Goal: Feedback & Contribution: Submit feedback/report problem

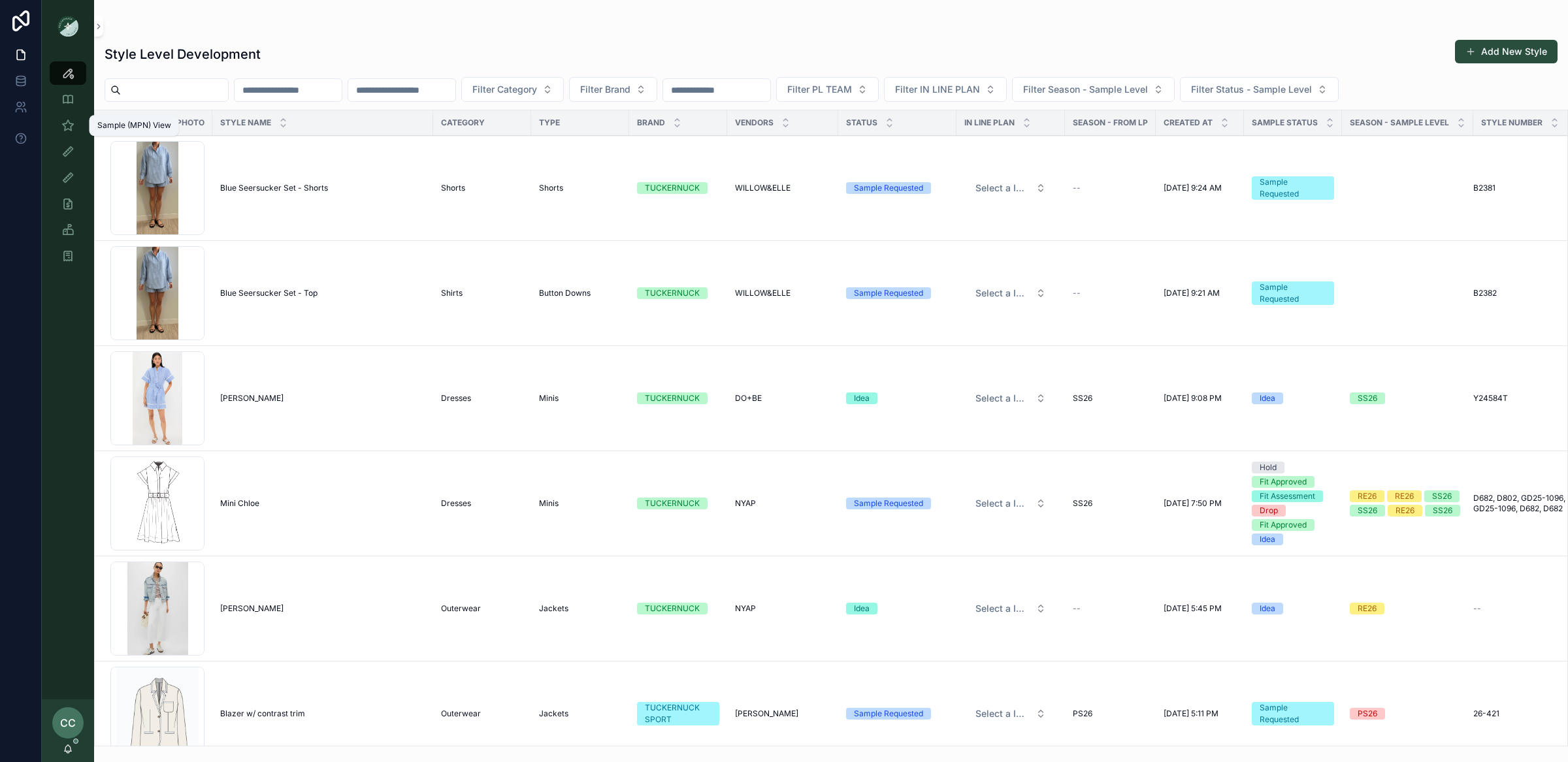
click at [58, 115] on div "Sample (MPN) View" at bounding box center [67, 125] width 21 height 21
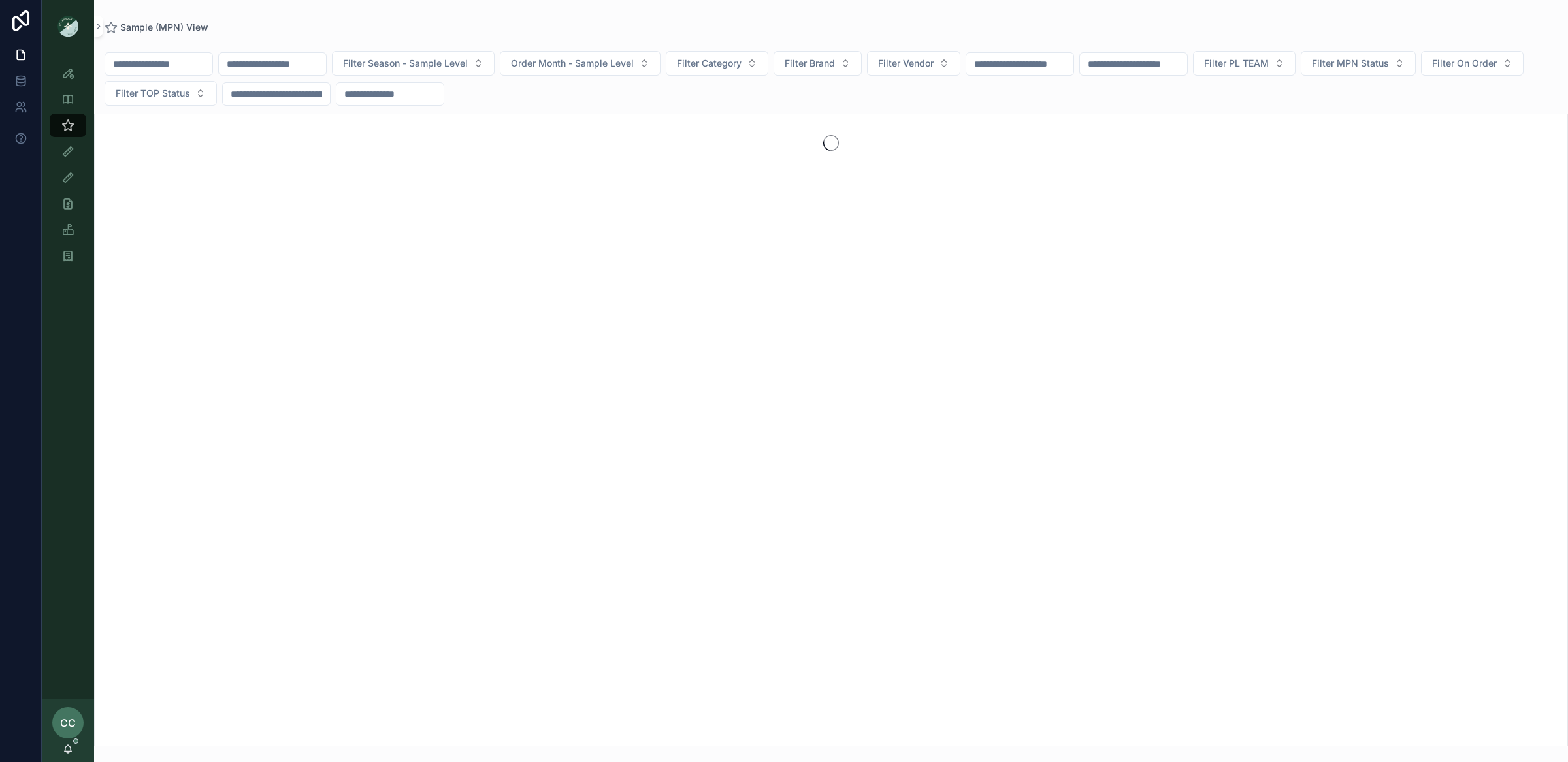
click at [130, 72] on input "scrollable content" at bounding box center [159, 64] width 107 height 18
type input "*******"
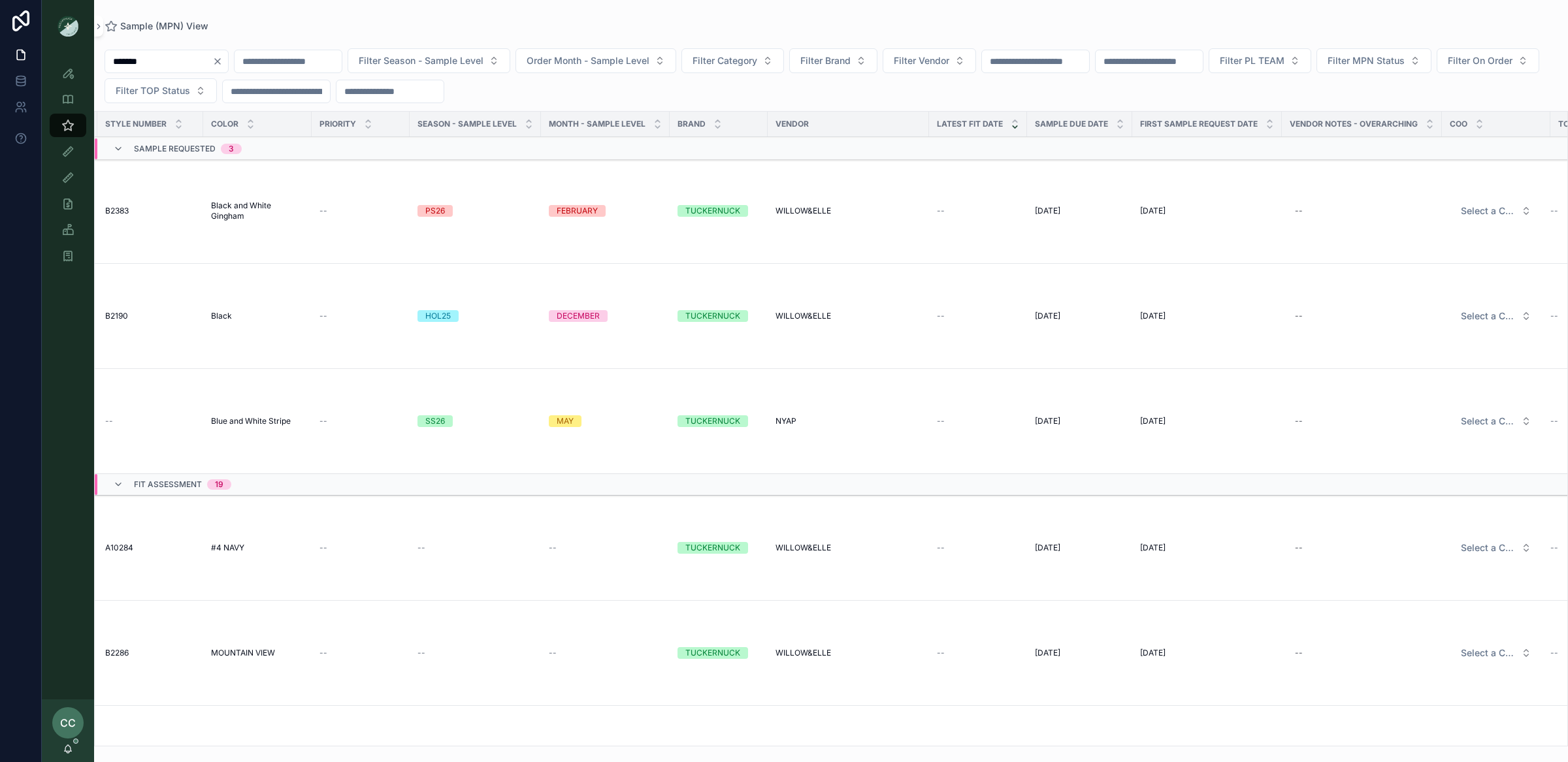
scroll to position [0, 333]
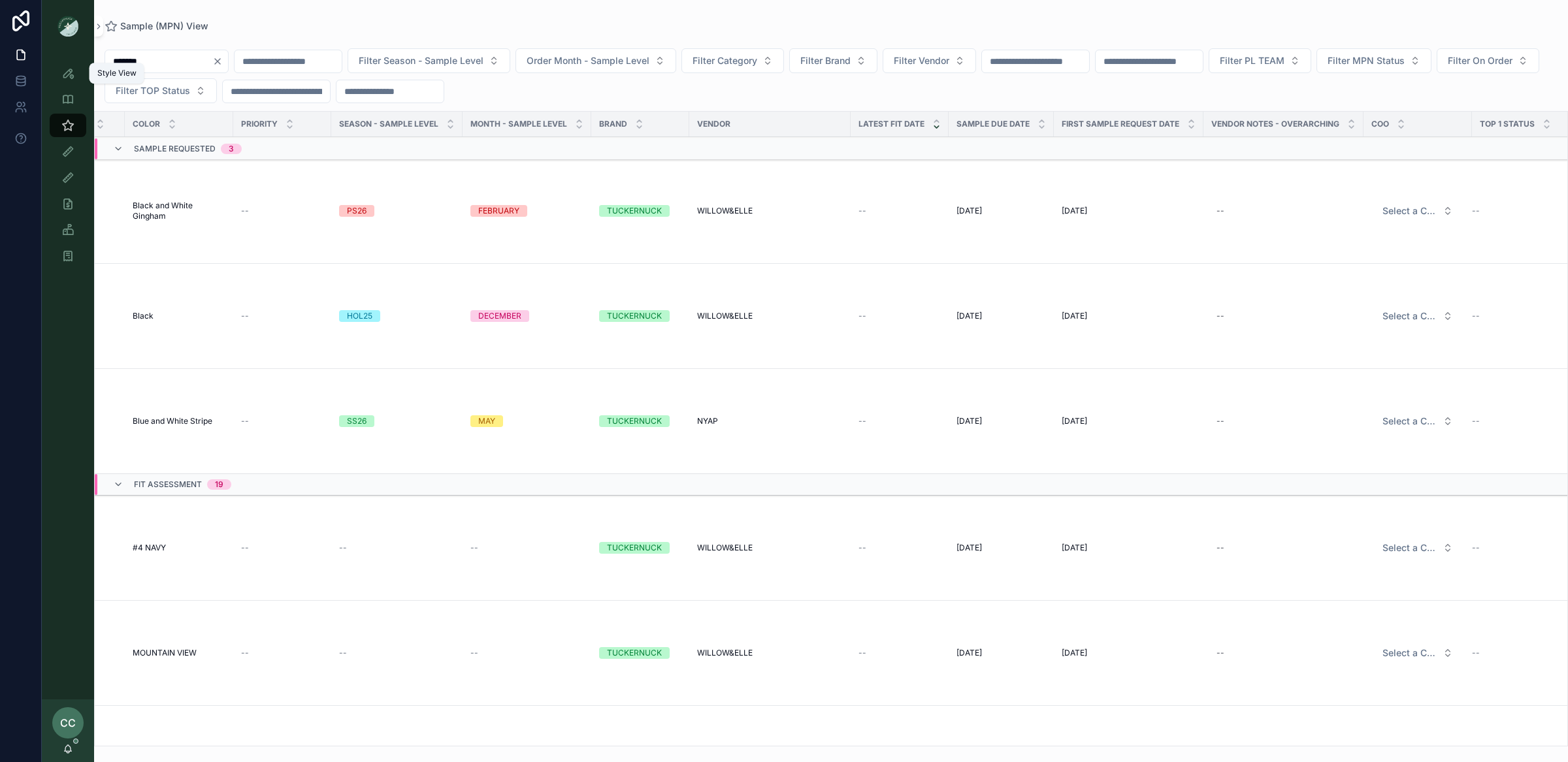
click at [77, 73] on div "Style View" at bounding box center [67, 73] width 21 height 21
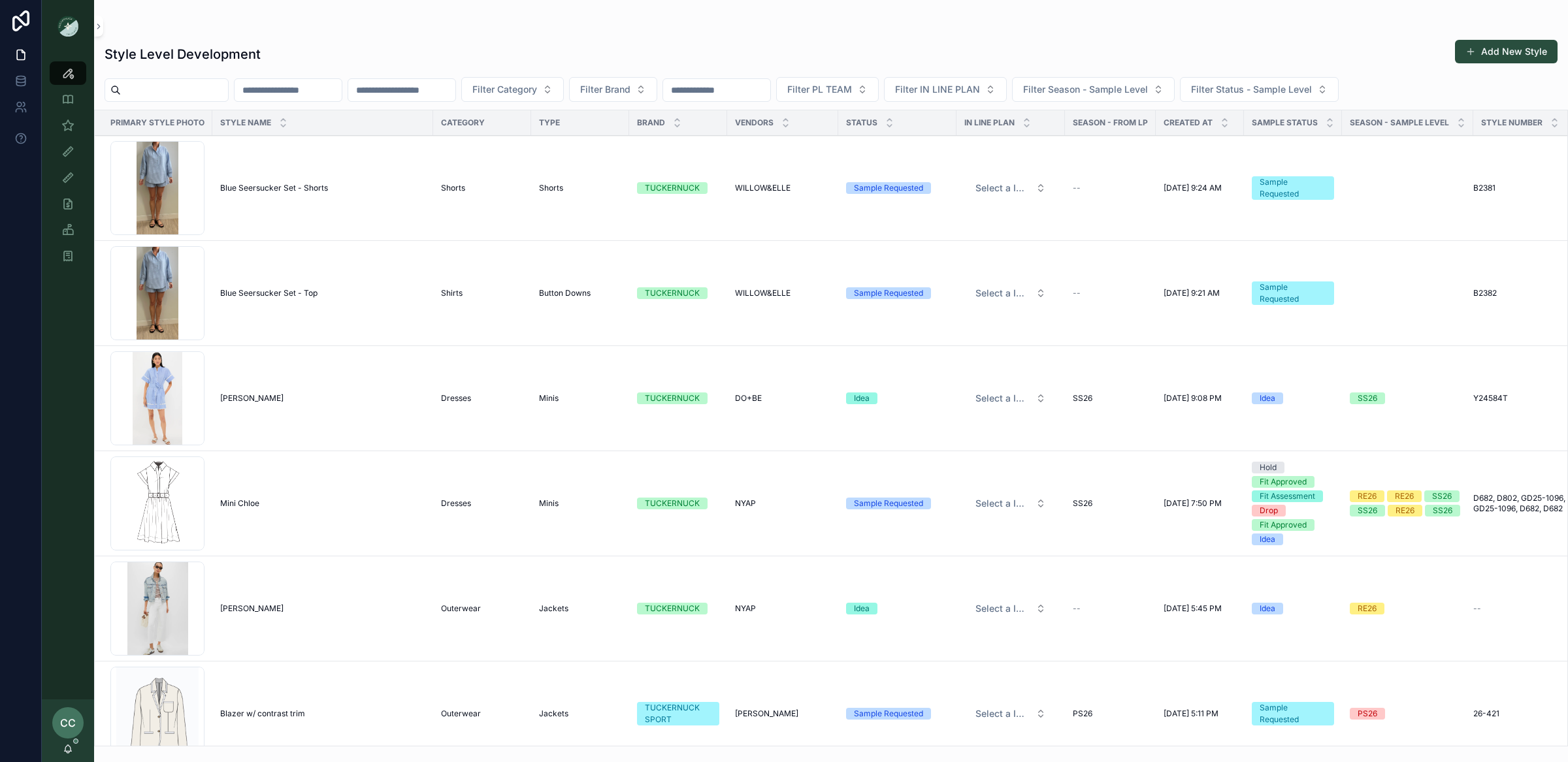
click at [180, 77] on div "Filter Category Filter Brand Filter PL TEAM Filter IN LINE PLAN Filter Season -…" at bounding box center [831, 90] width 1474 height 25
click at [178, 93] on input "scrollable content" at bounding box center [175, 90] width 107 height 18
type input "*******"
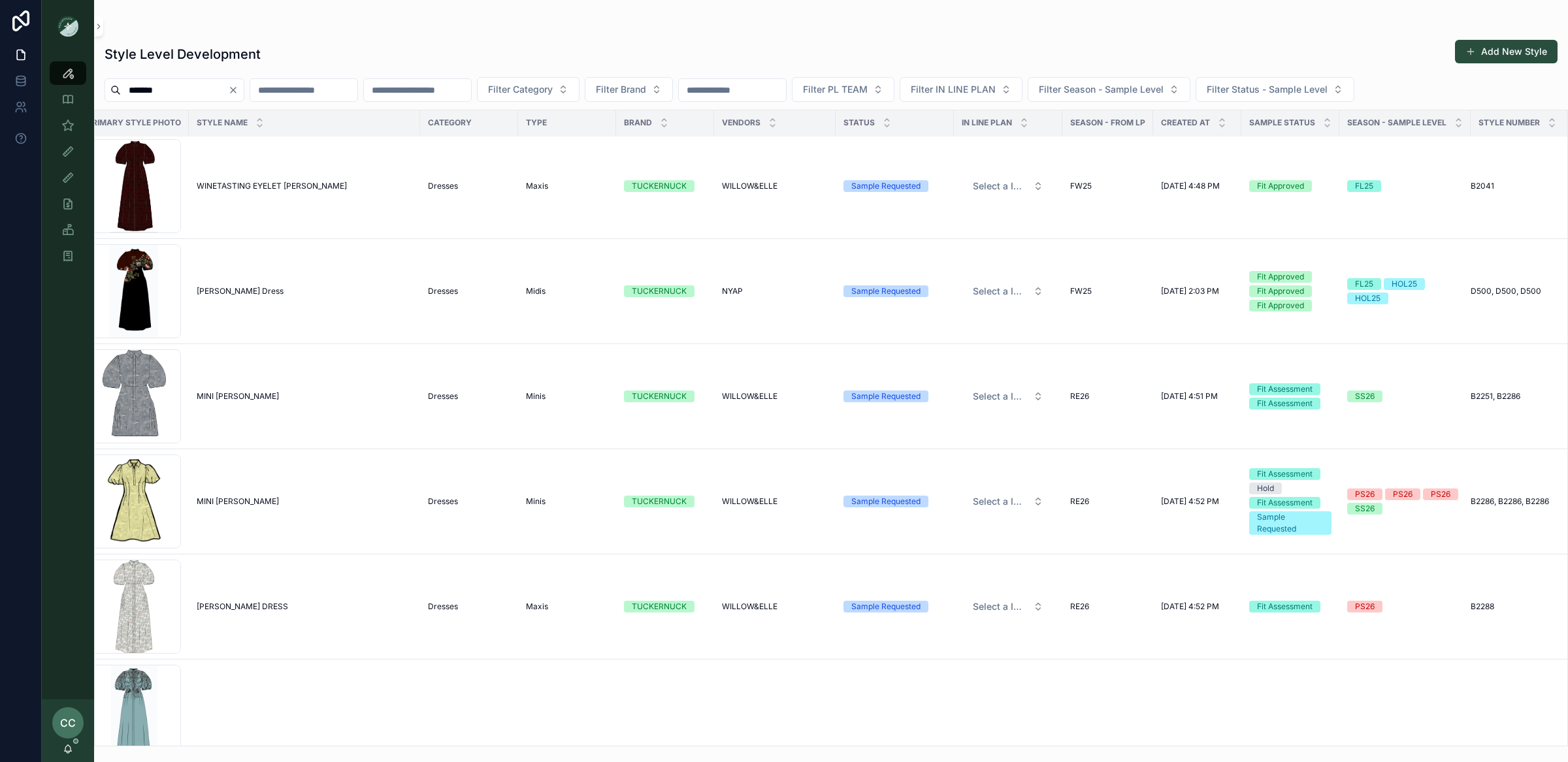
scroll to position [1290, 24]
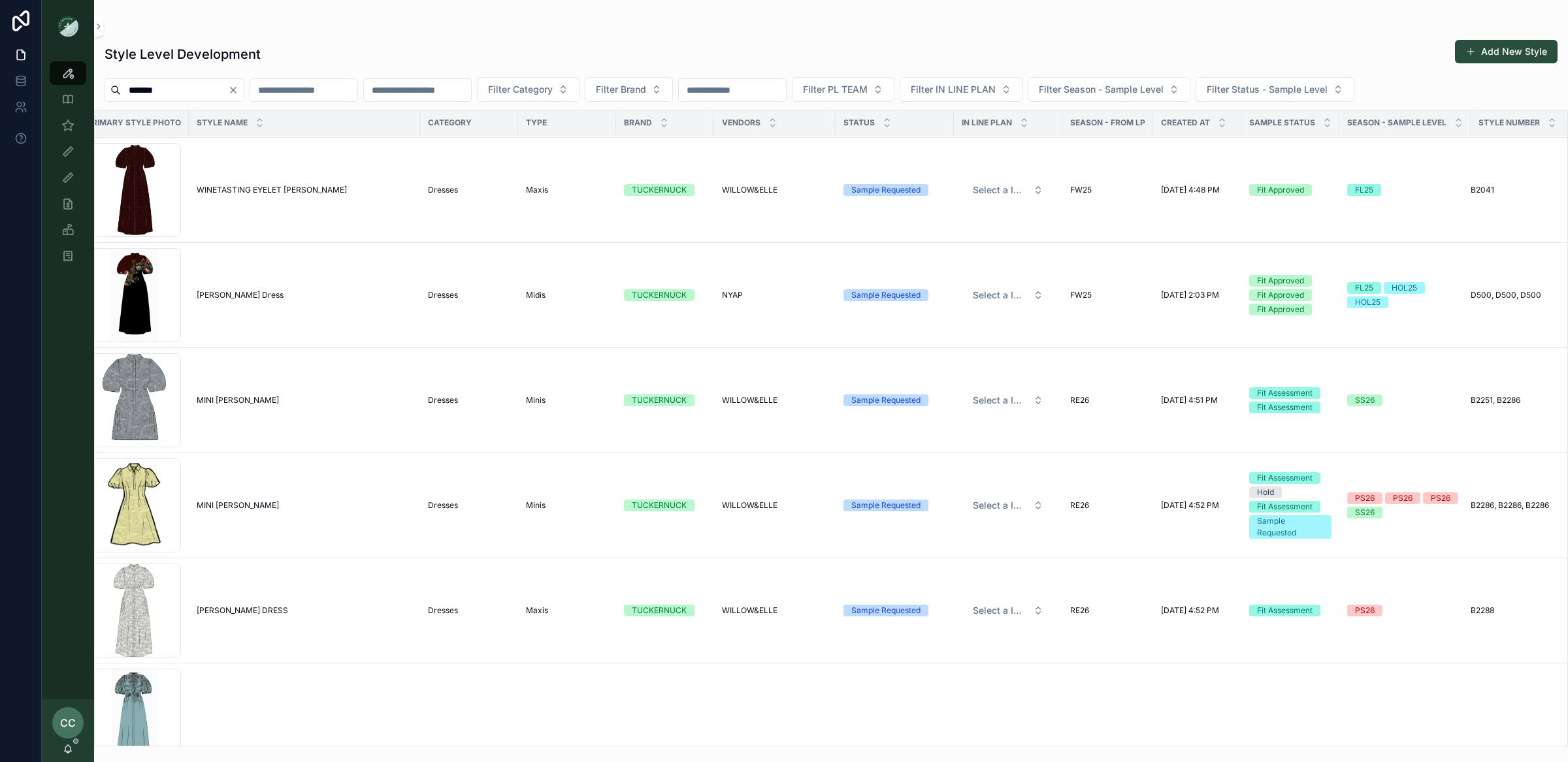
click at [221, 507] on span "MINI DELANEY" at bounding box center [237, 505] width 82 height 11
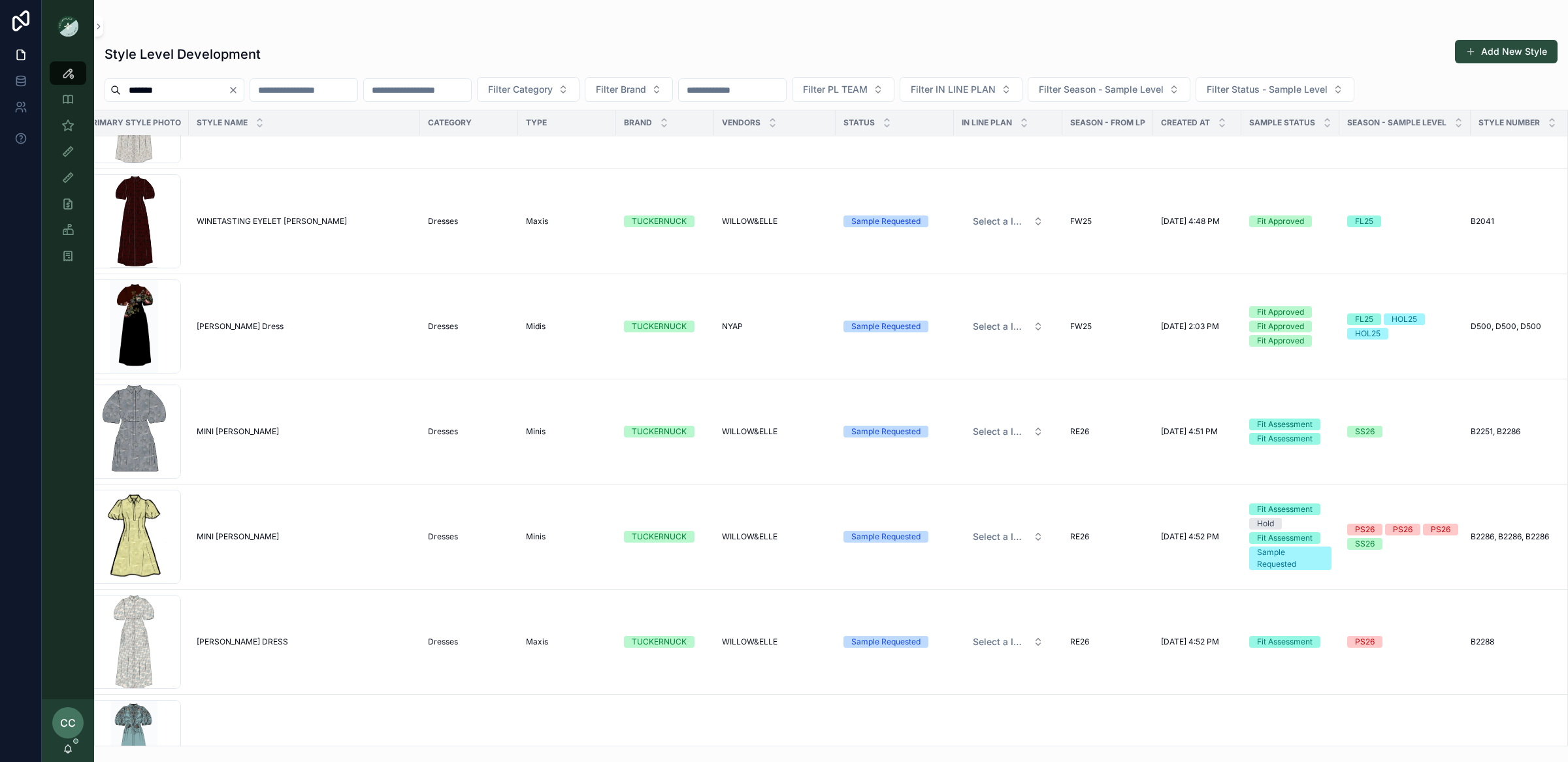
scroll to position [1246, 24]
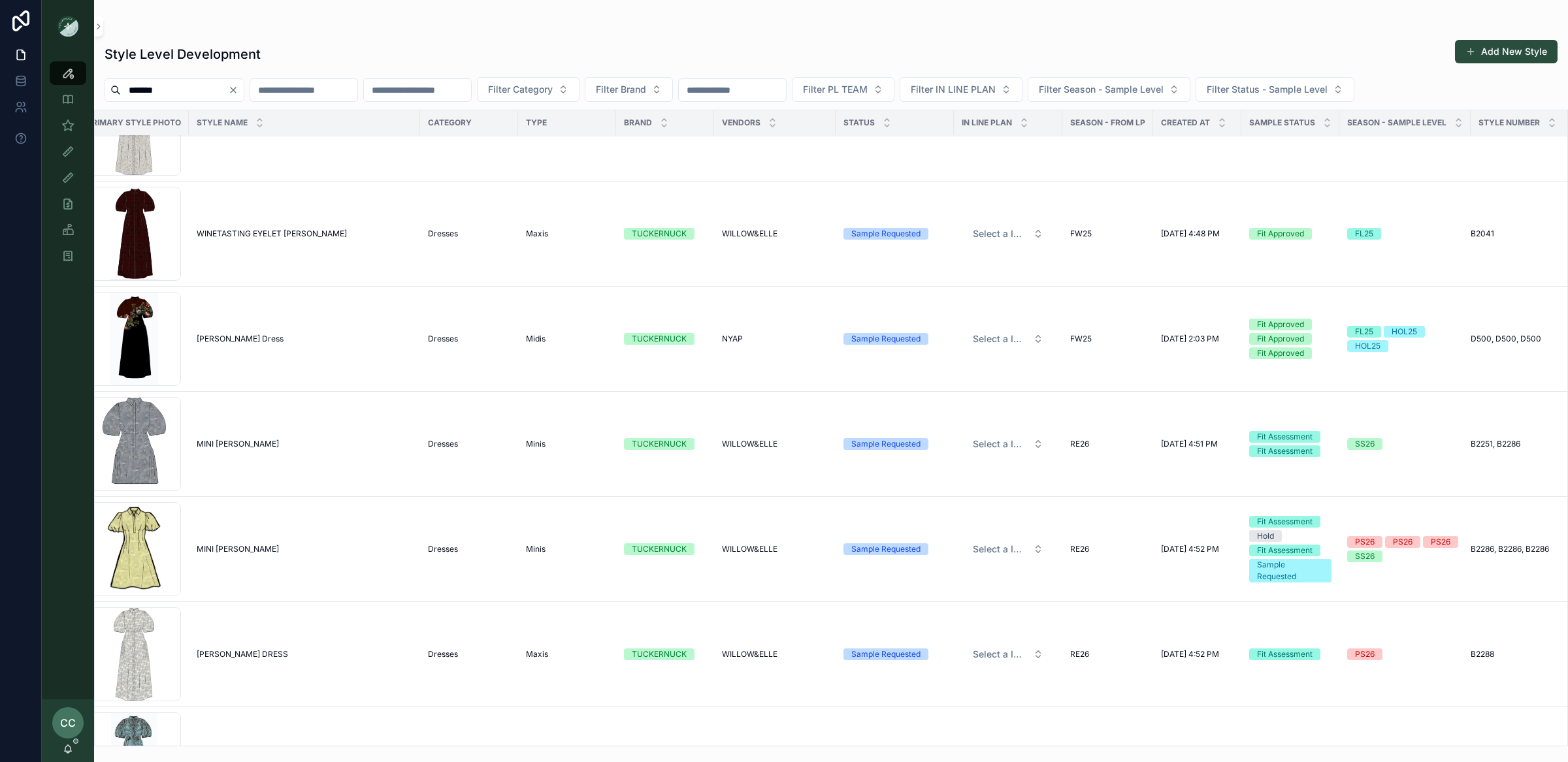
click at [220, 444] on span "MINI DELANEY" at bounding box center [237, 444] width 82 height 11
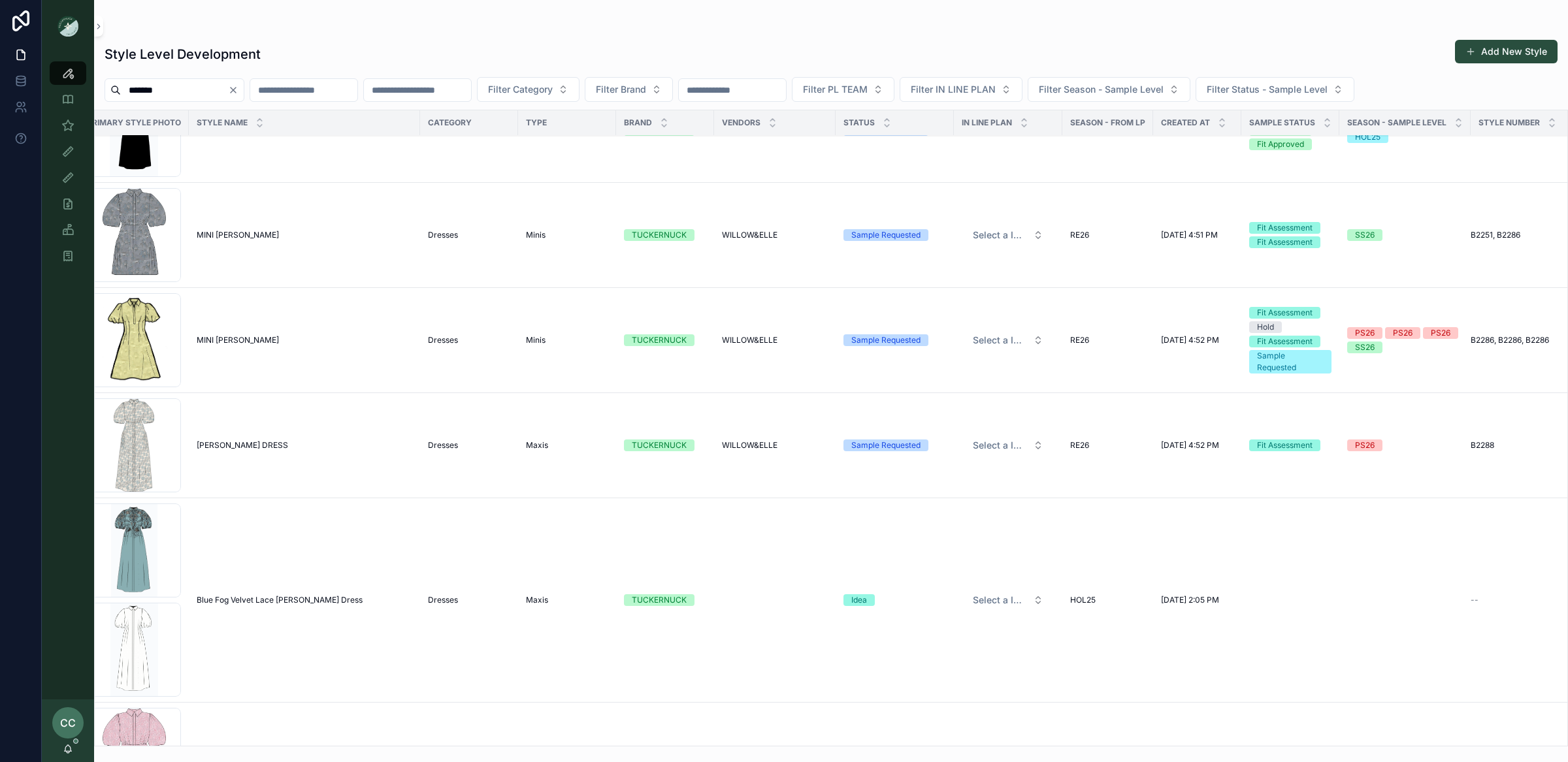
scroll to position [1460, 24]
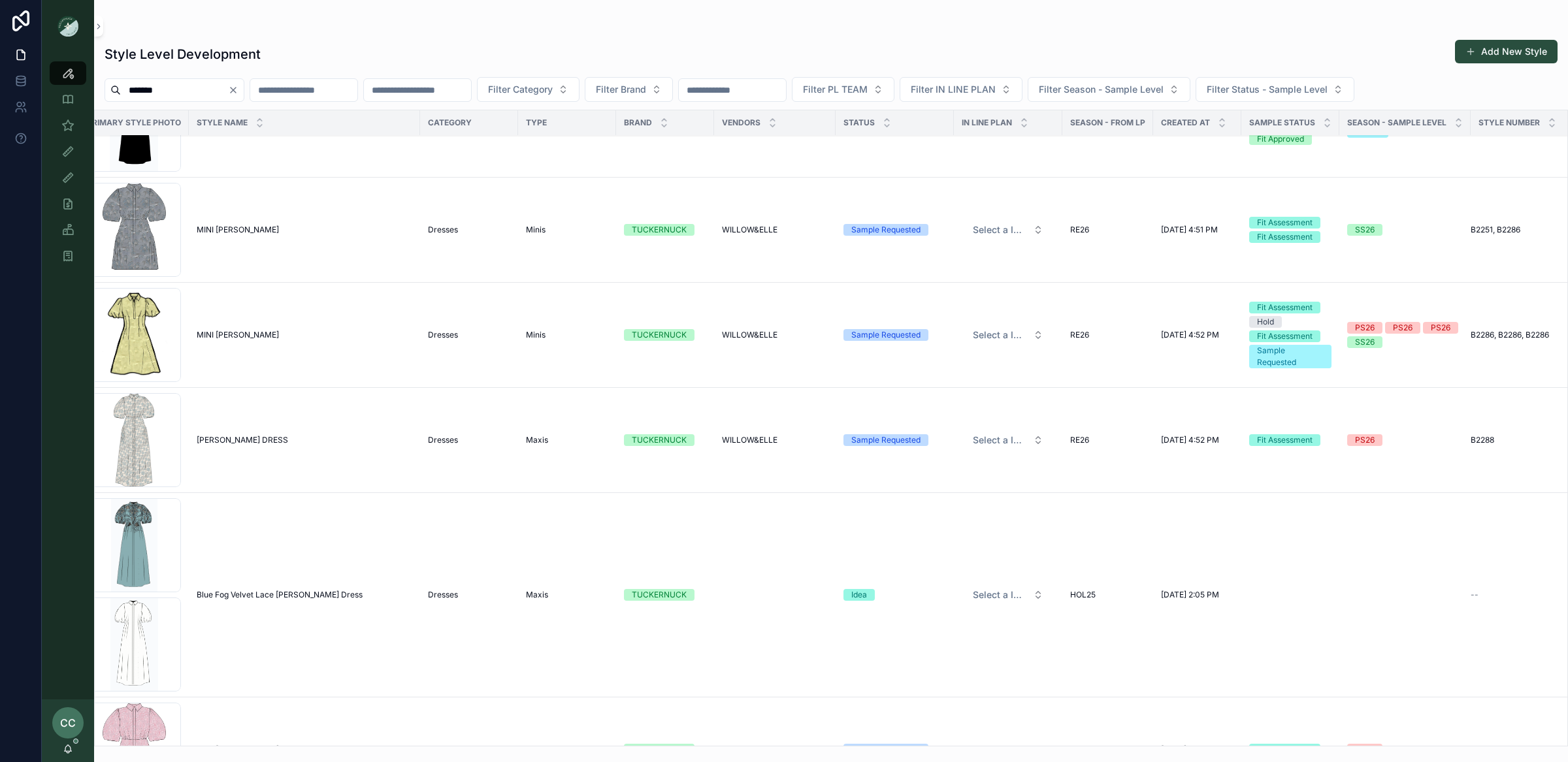
click at [221, 235] on span "MINI DELANEY" at bounding box center [237, 230] width 82 height 11
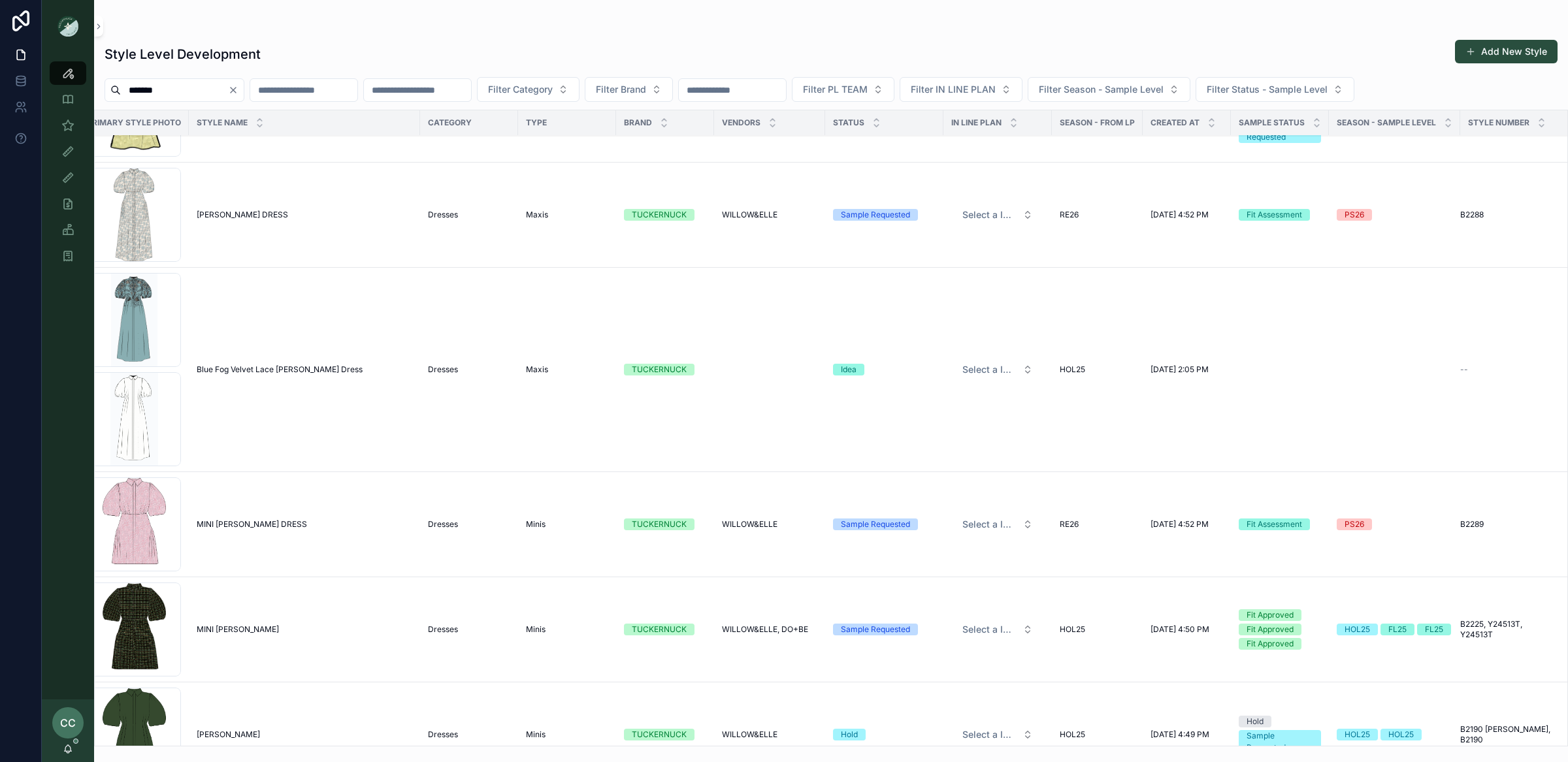
scroll to position [1729, 24]
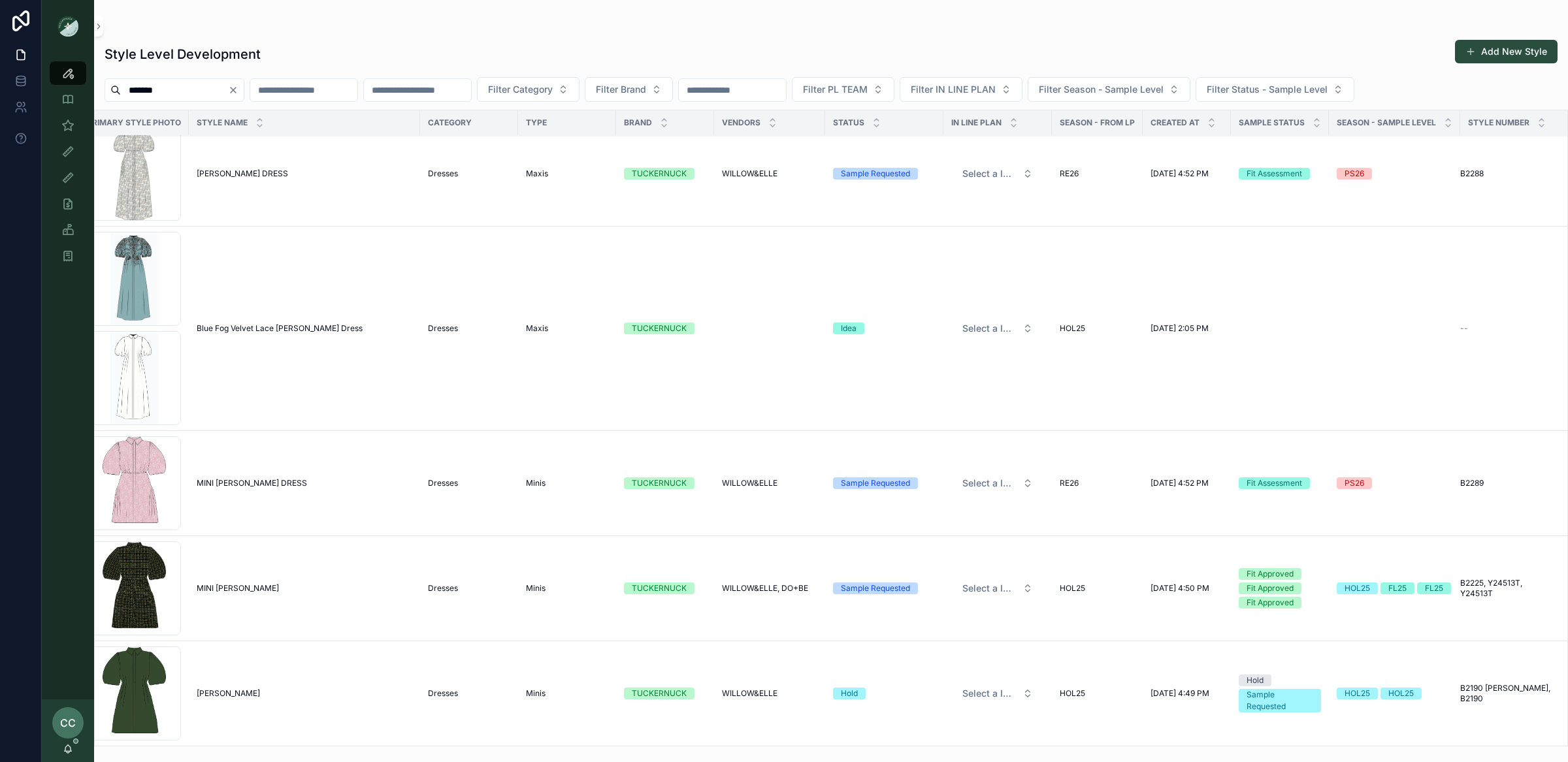
click at [275, 479] on span "MINI DELANEY DRESS" at bounding box center [252, 483] width 110 height 11
click at [235, 584] on span "MINI DELANEY" at bounding box center [237, 589] width 82 height 11
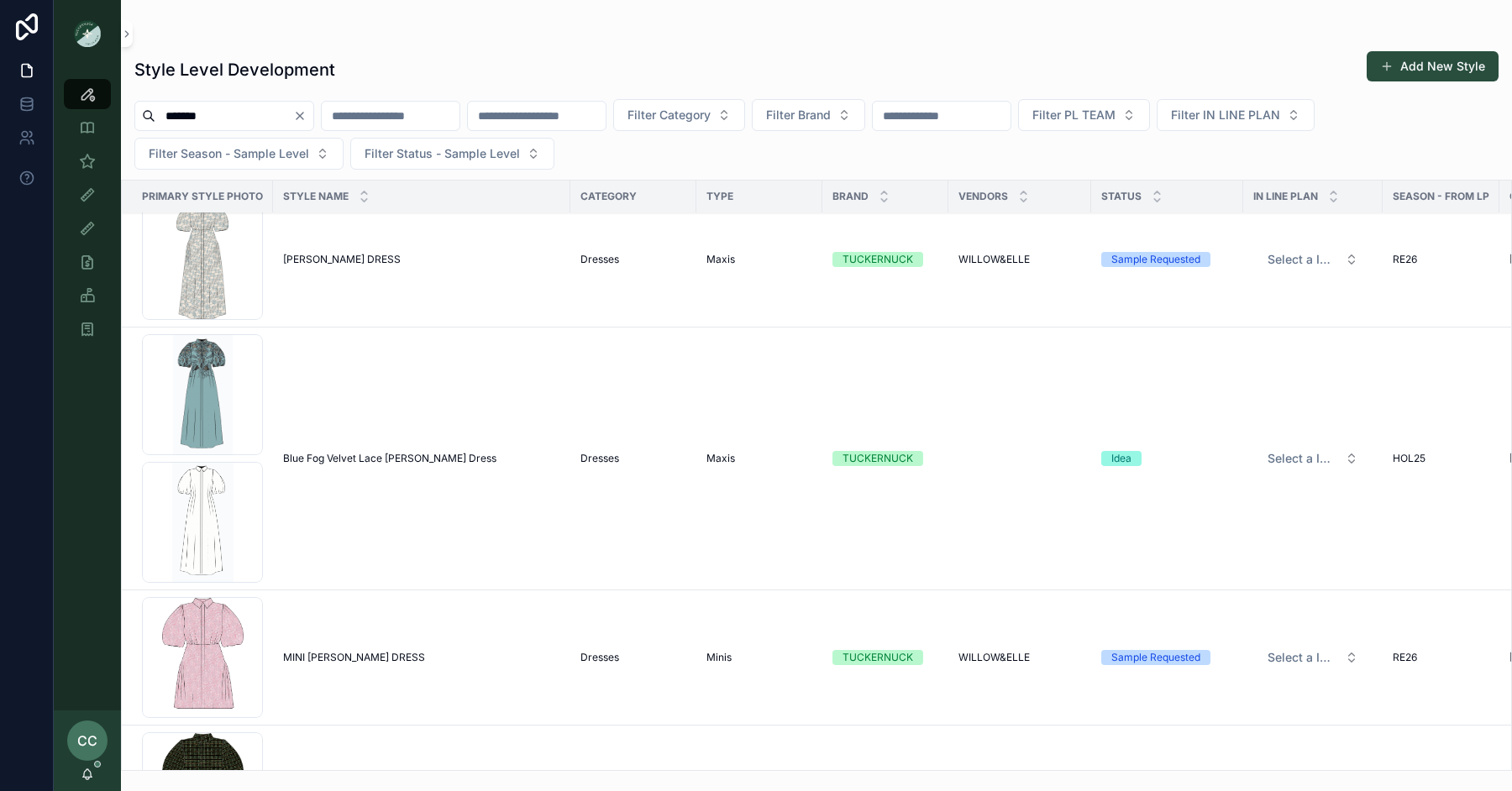
scroll to position [2214, 0]
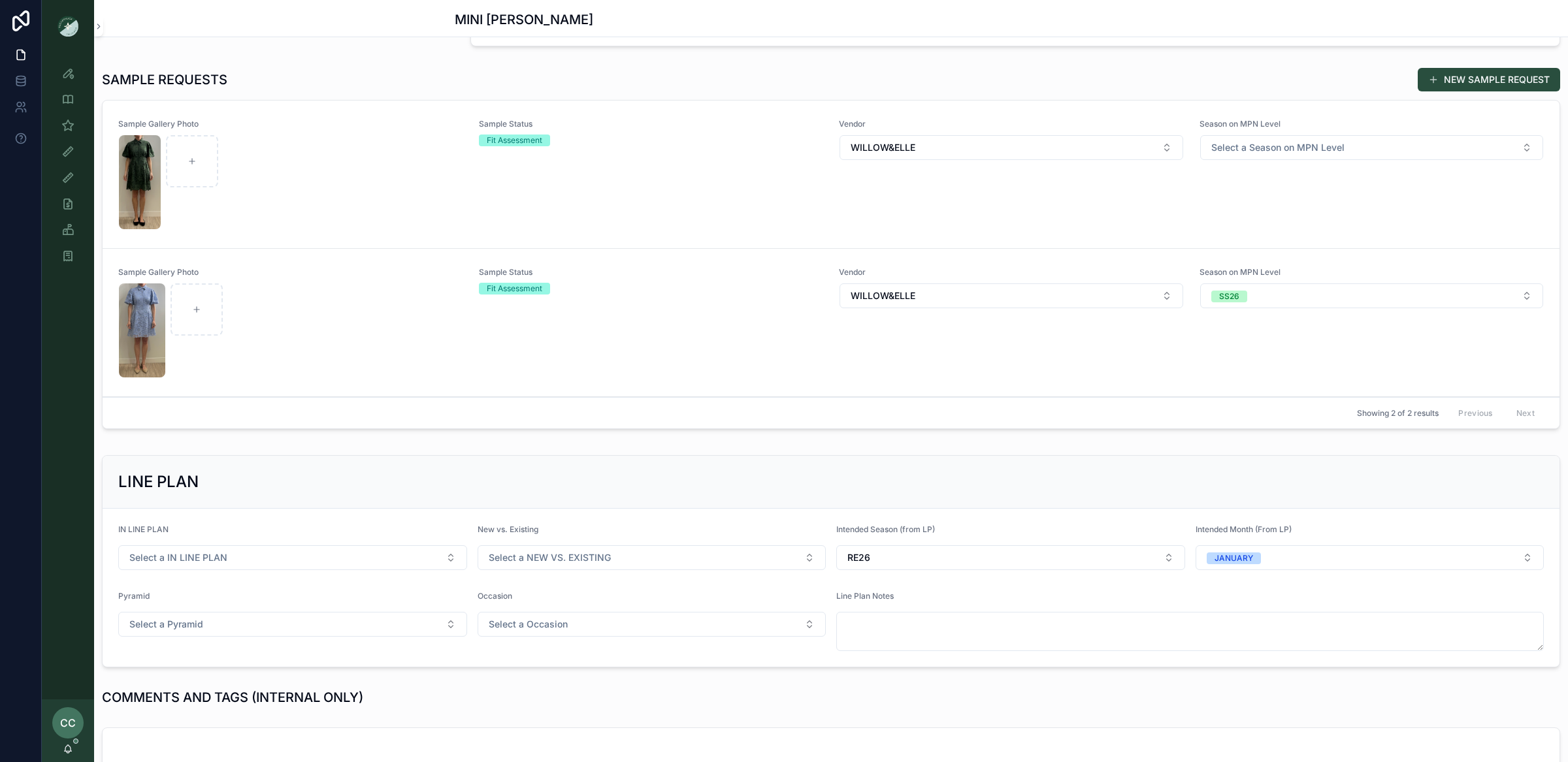
scroll to position [482, 0]
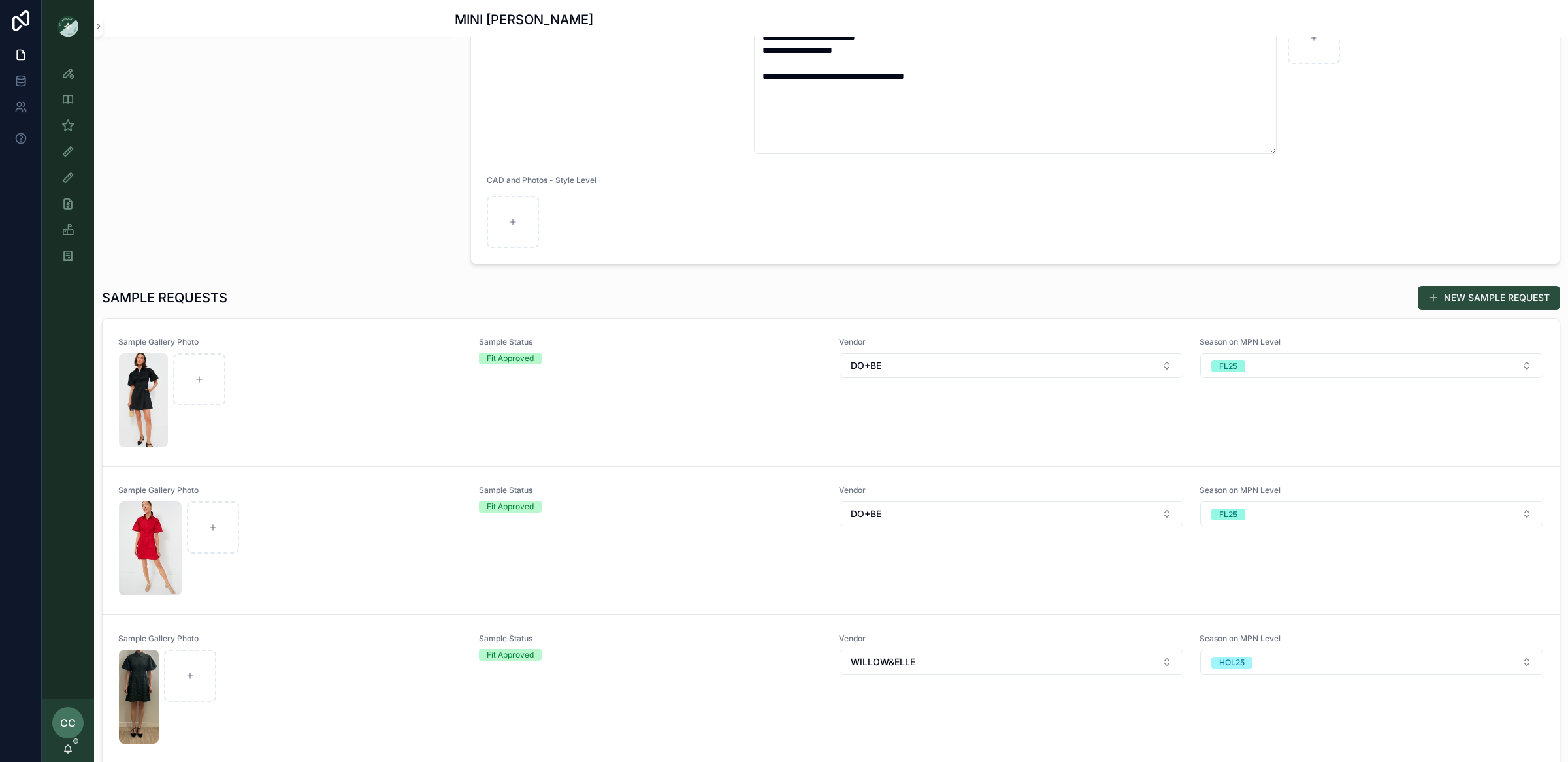
scroll to position [229, 0]
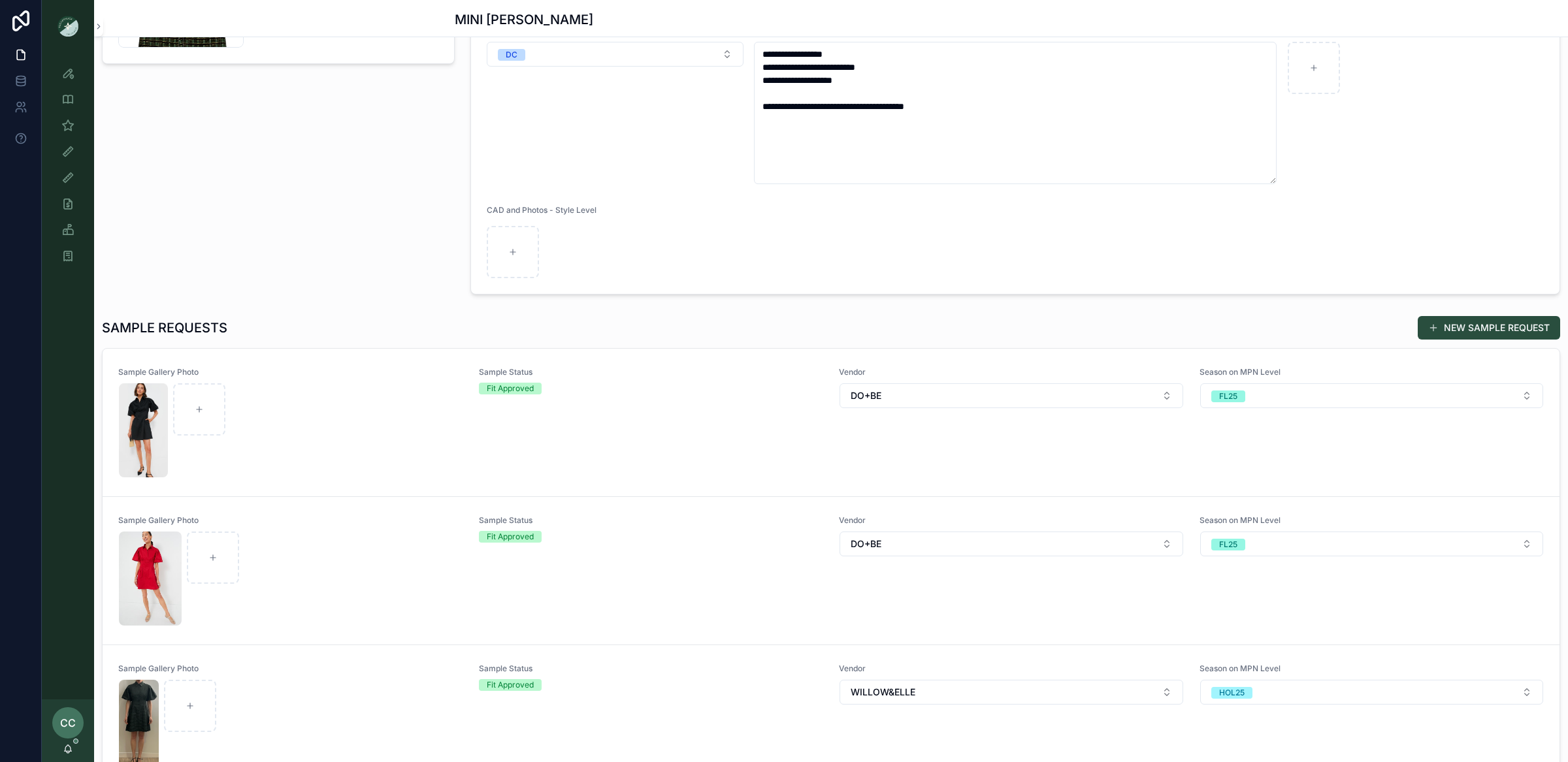
click at [1480, 330] on button "NEW SAMPLE REQUEST" at bounding box center [1489, 328] width 142 height 24
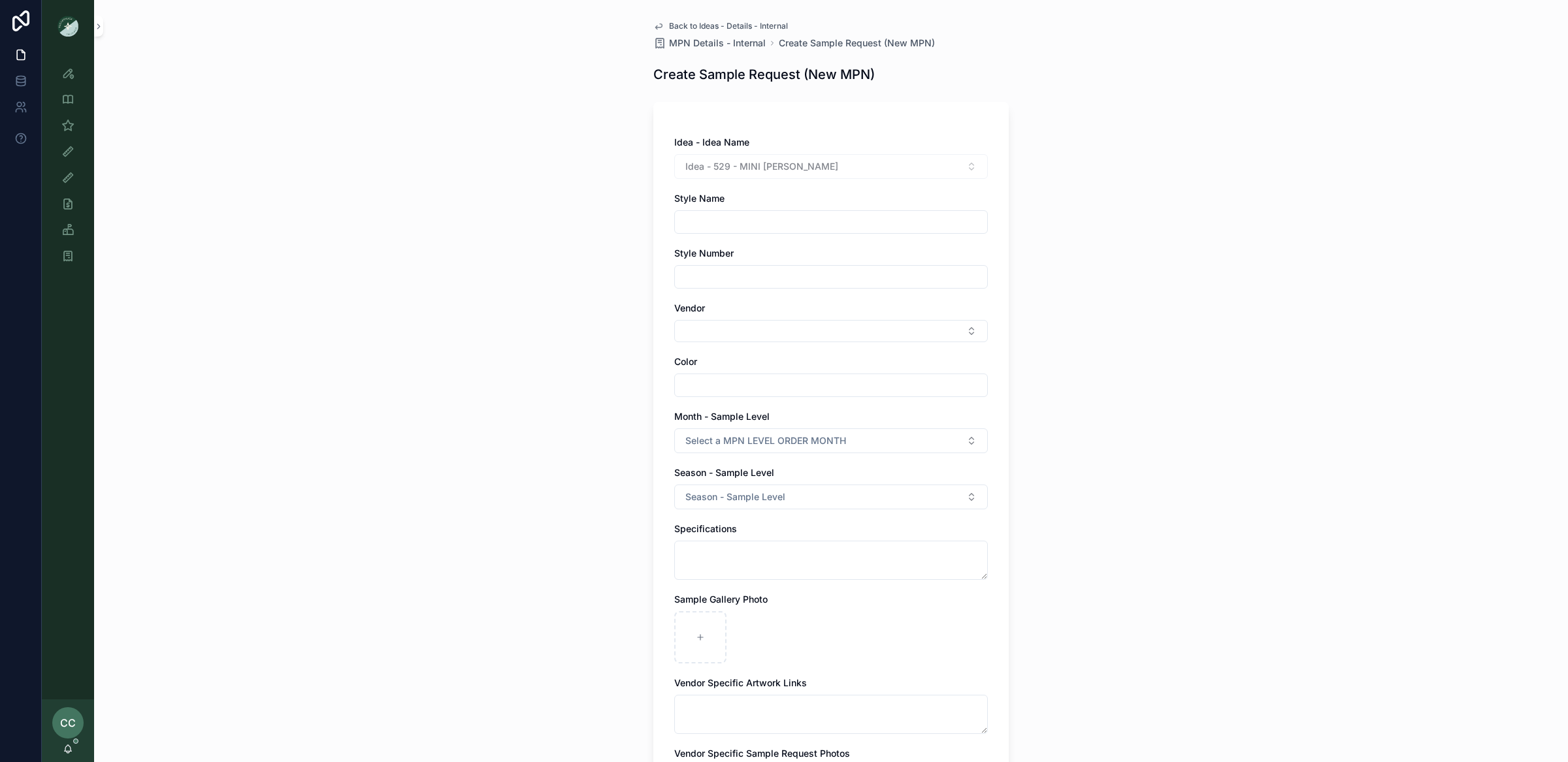
click at [836, 217] on input "scrollable content" at bounding box center [831, 222] width 313 height 18
type input "**********"
click at [835, 276] on input "scrollable content" at bounding box center [831, 277] width 313 height 18
click at [1042, 318] on div "**********" at bounding box center [831, 381] width 1474 height 762
click at [965, 327] on button "Select Button" at bounding box center [830, 331] width 313 height 22
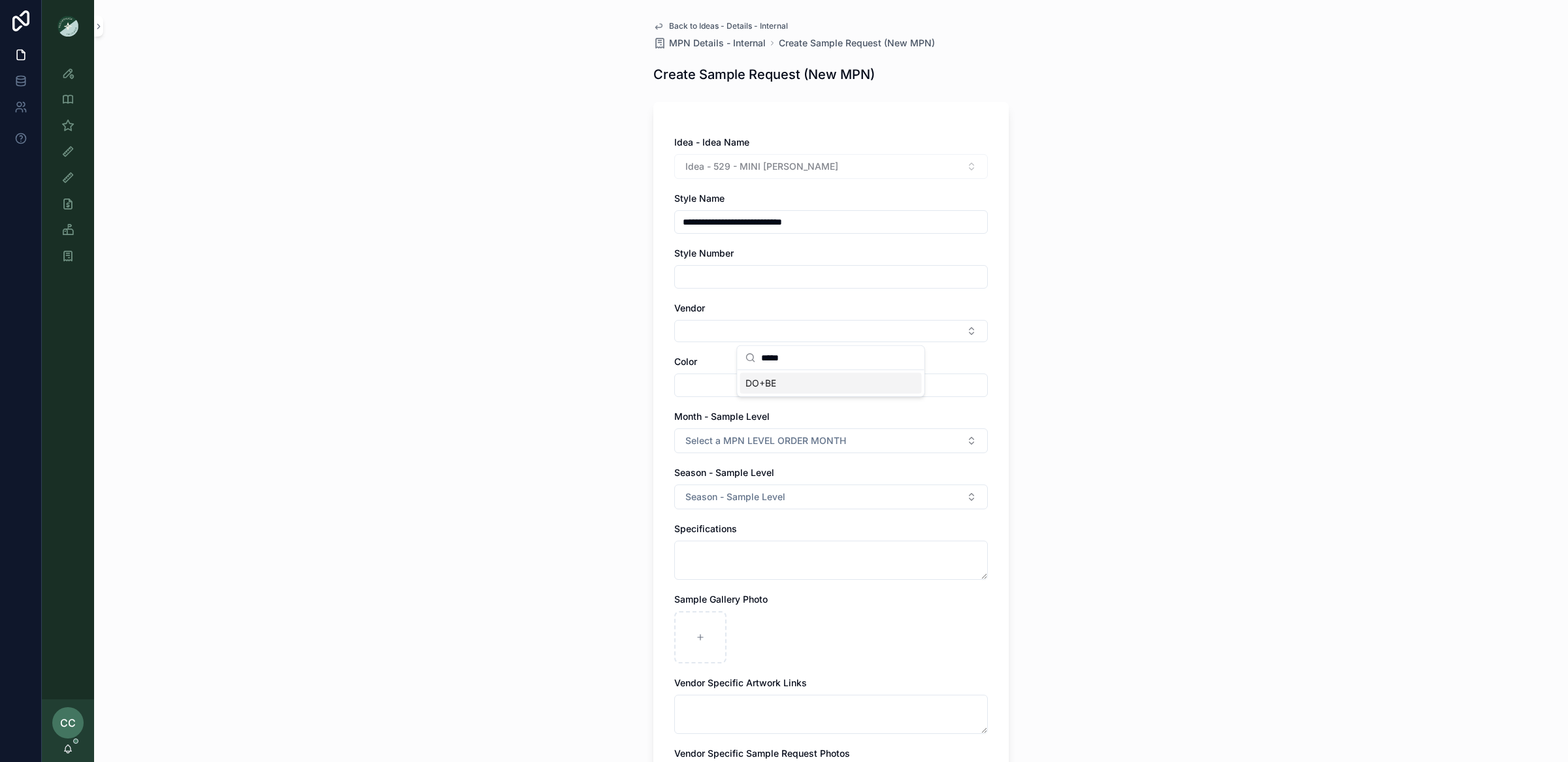
type input "*****"
click at [807, 375] on div "DO+BE" at bounding box center [830, 383] width 182 height 21
click at [797, 388] on input "scrollable content" at bounding box center [831, 388] width 313 height 18
type input "****"
click at [834, 450] on span "Select a MPN LEVEL ORDER MONTH" at bounding box center [766, 443] width 161 height 13
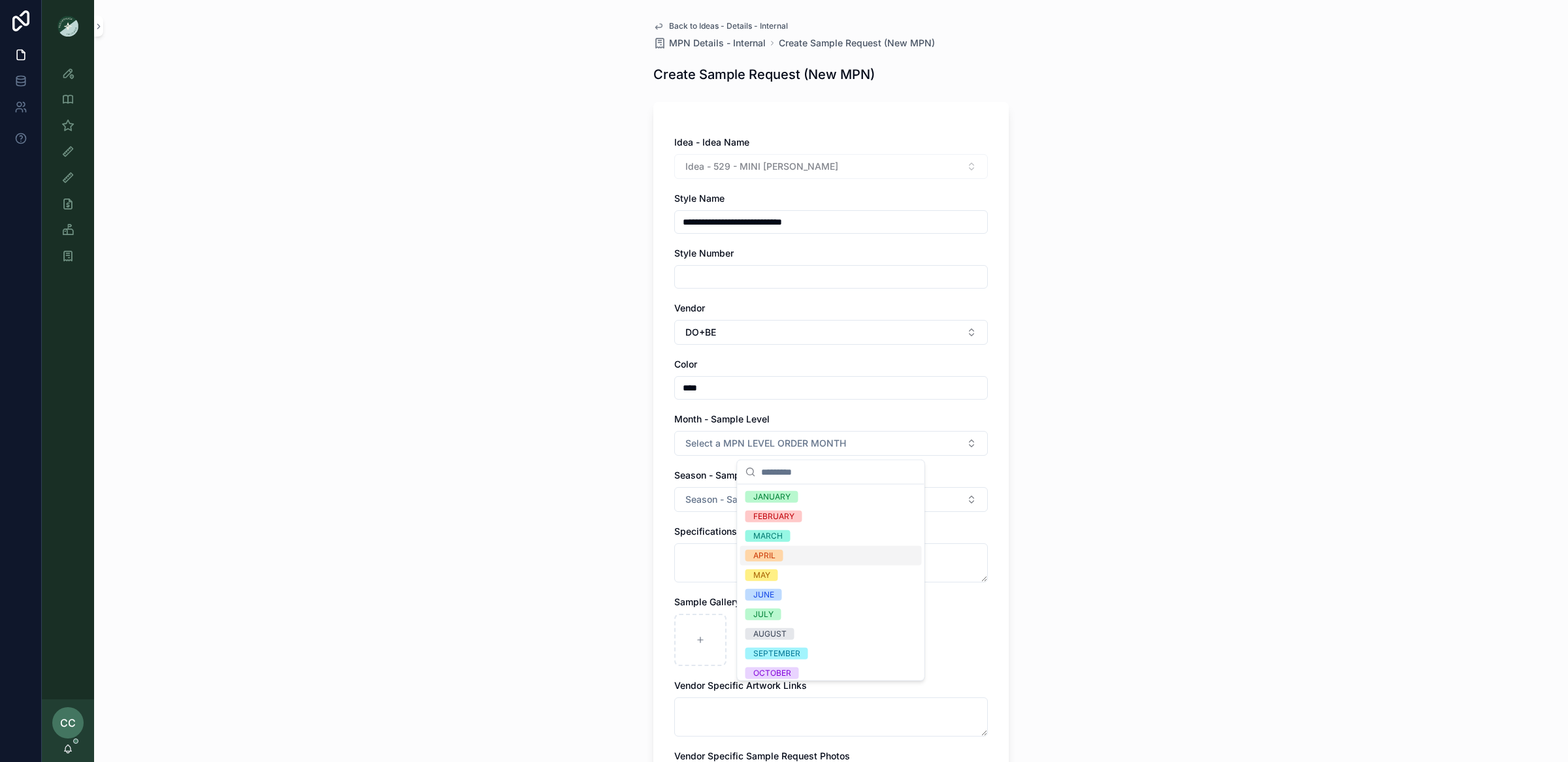
click at [817, 556] on div "APRIL" at bounding box center [830, 556] width 182 height 20
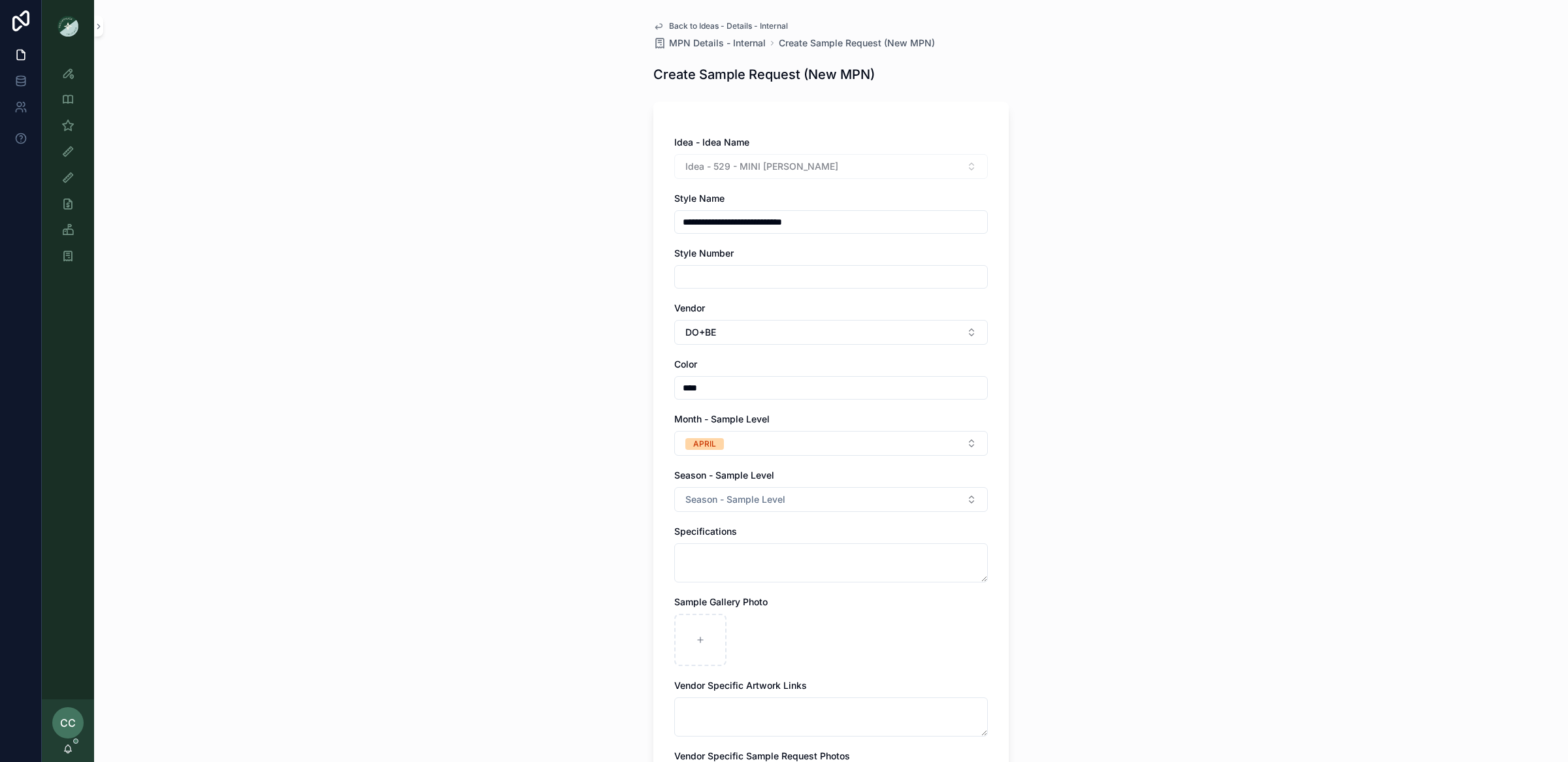
click at [734, 500] on span "Season - Sample Level" at bounding box center [735, 499] width 100 height 13
click at [816, 548] on div "SS26" at bounding box center [830, 554] width 182 height 20
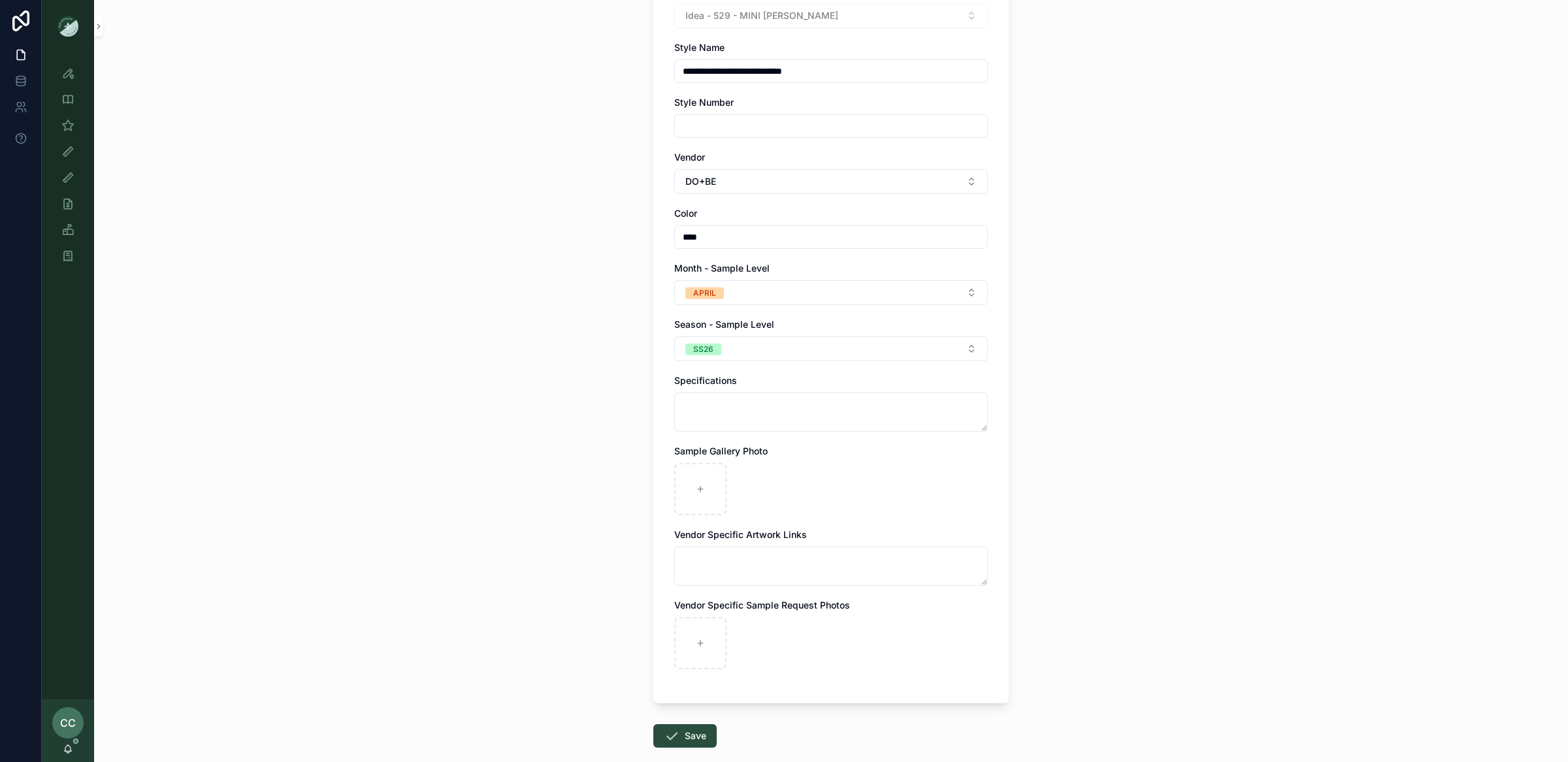
scroll to position [160, 0]
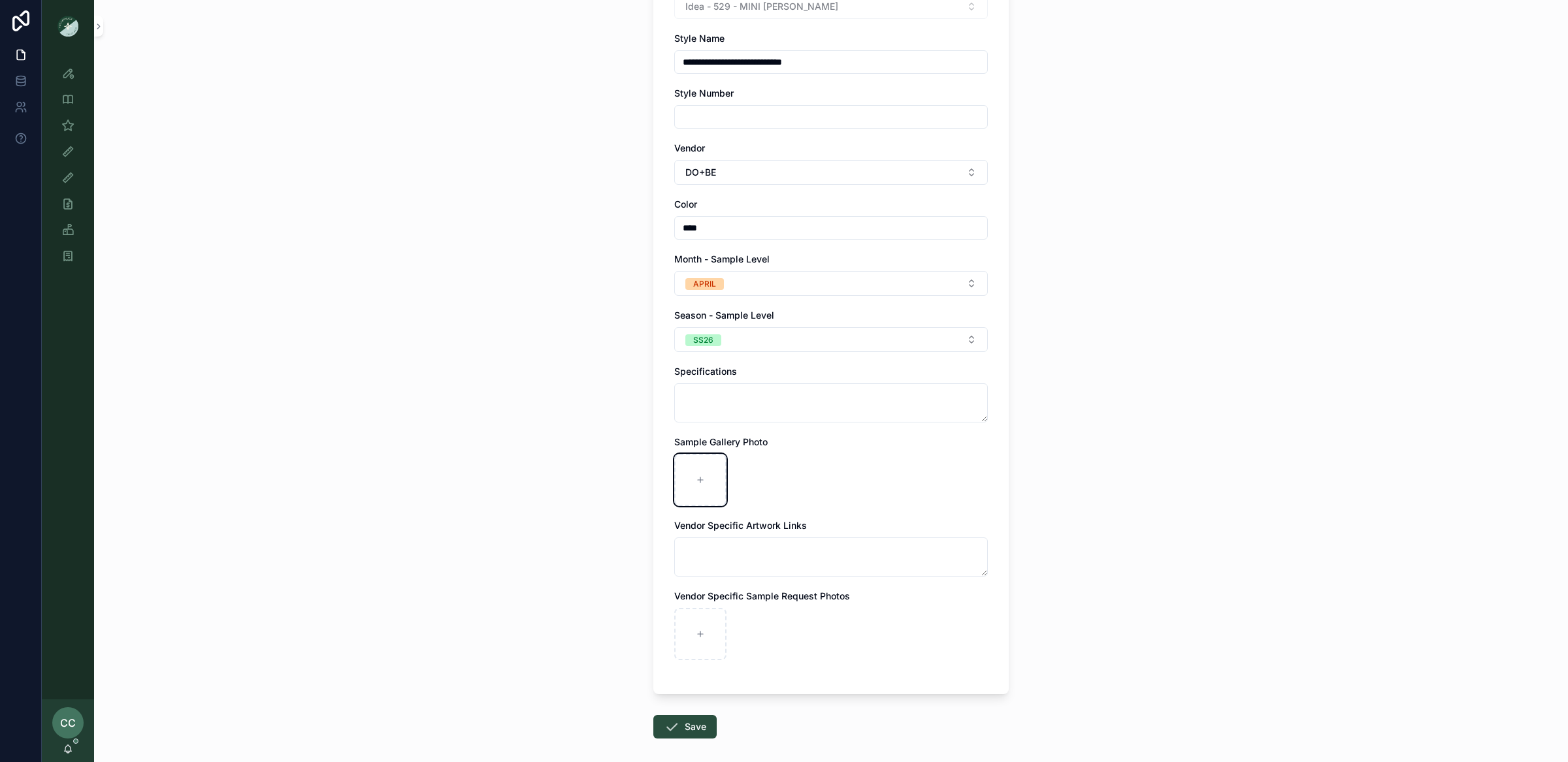
click at [703, 479] on icon "scrollable content" at bounding box center [700, 480] width 9 height 9
type input "**********"
click at [709, 730] on button "Save" at bounding box center [685, 727] width 64 height 24
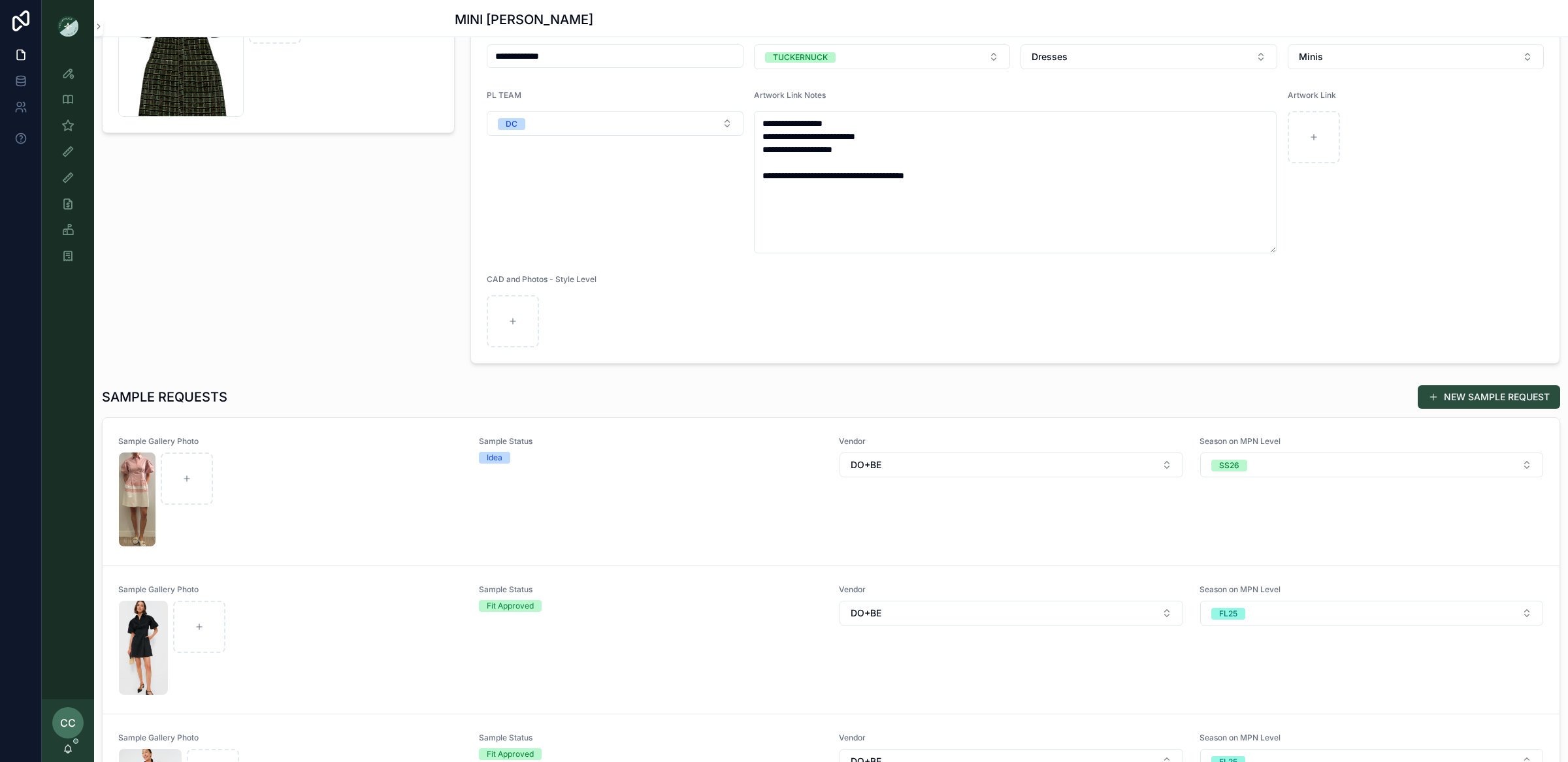
click at [725, 459] on div "Idea" at bounding box center [651, 457] width 345 height 11
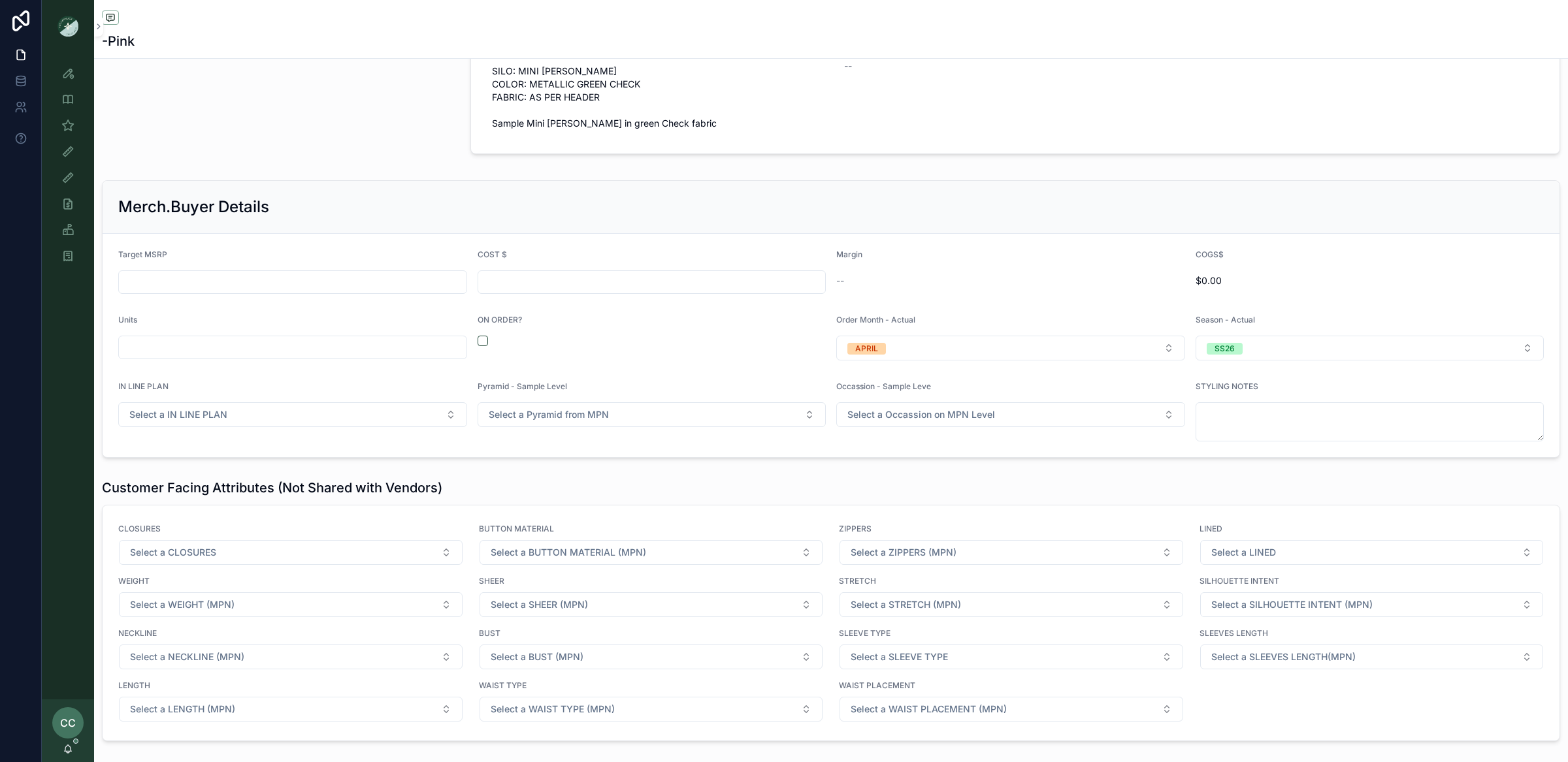
scroll to position [1395, 0]
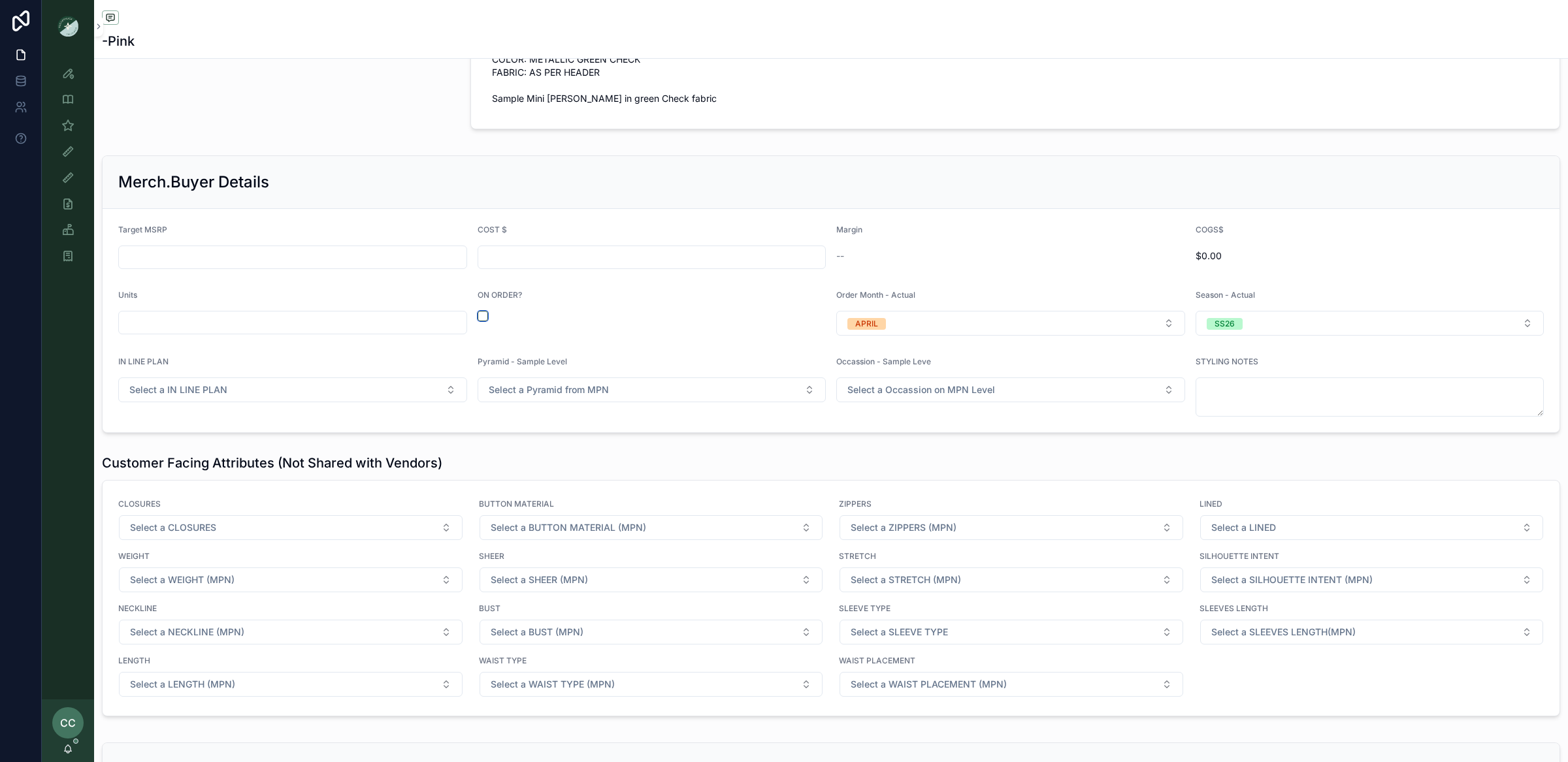
click at [480, 320] on button "scrollable content" at bounding box center [483, 316] width 11 height 11
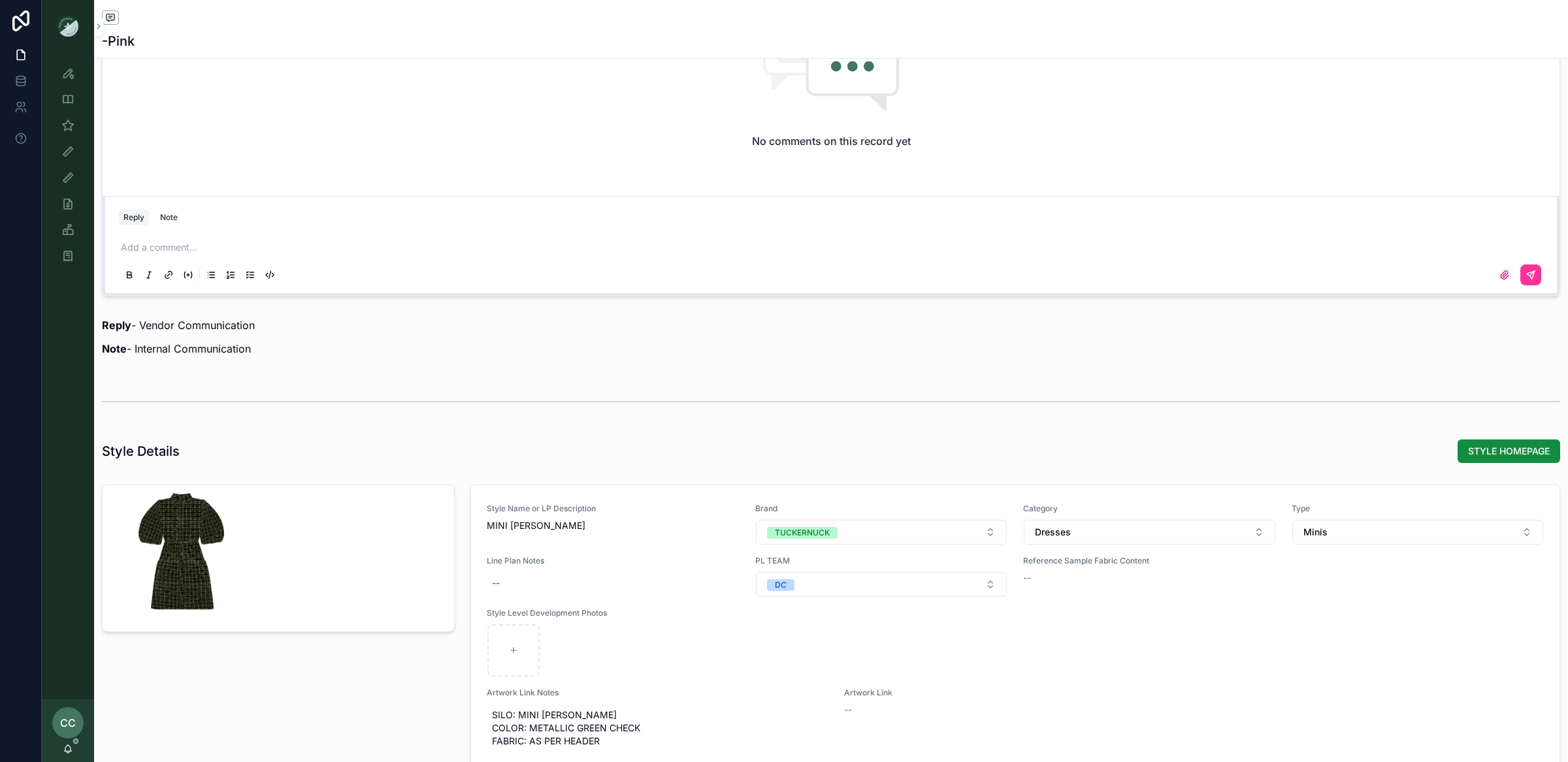
scroll to position [0, 0]
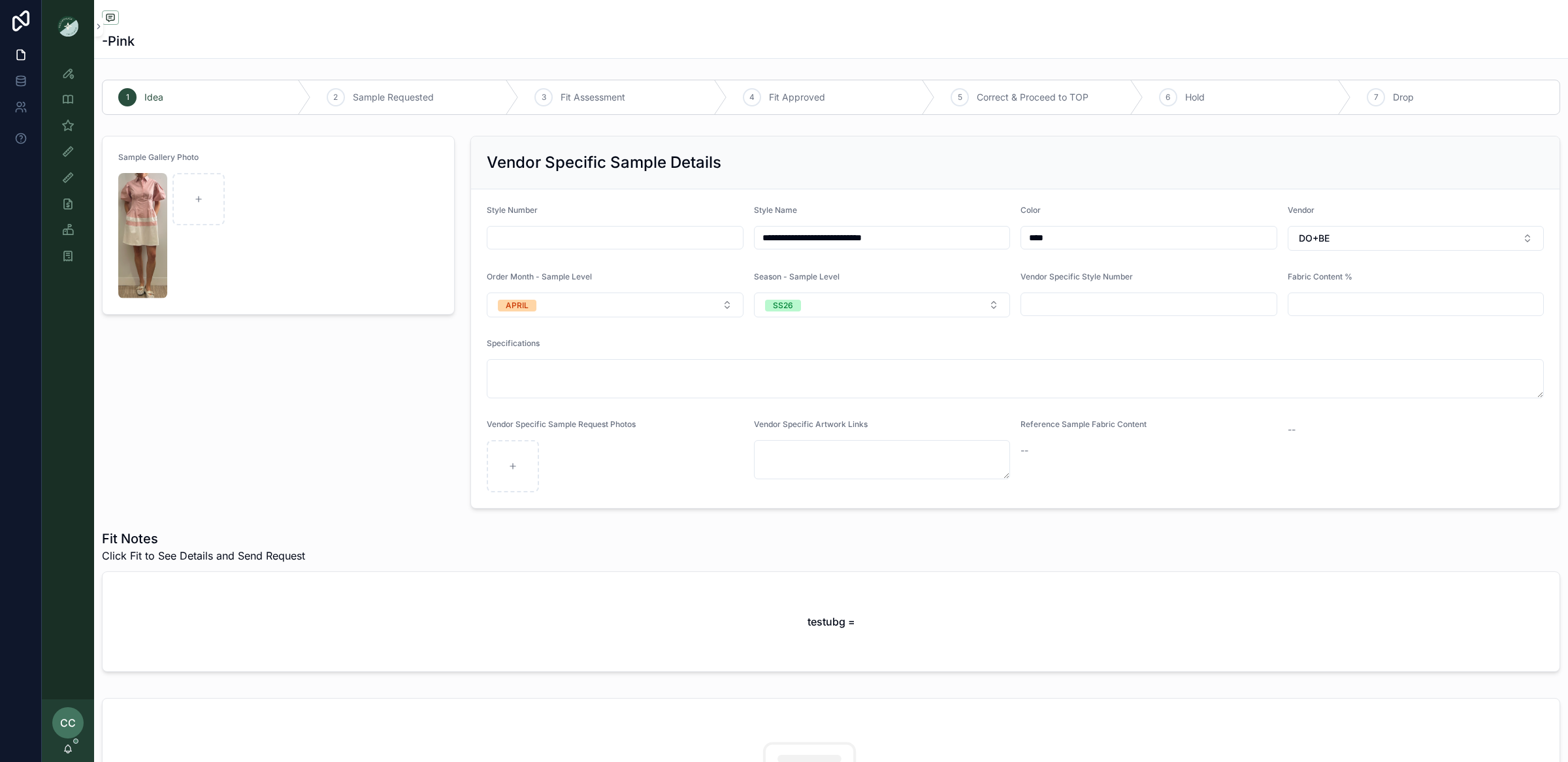
click at [512, 237] on input "scrollable content" at bounding box center [614, 238] width 255 height 18
paste input "*******"
type input "*******"
click at [364, 358] on div "Sample Gallery Photo" at bounding box center [278, 322] width 368 height 384
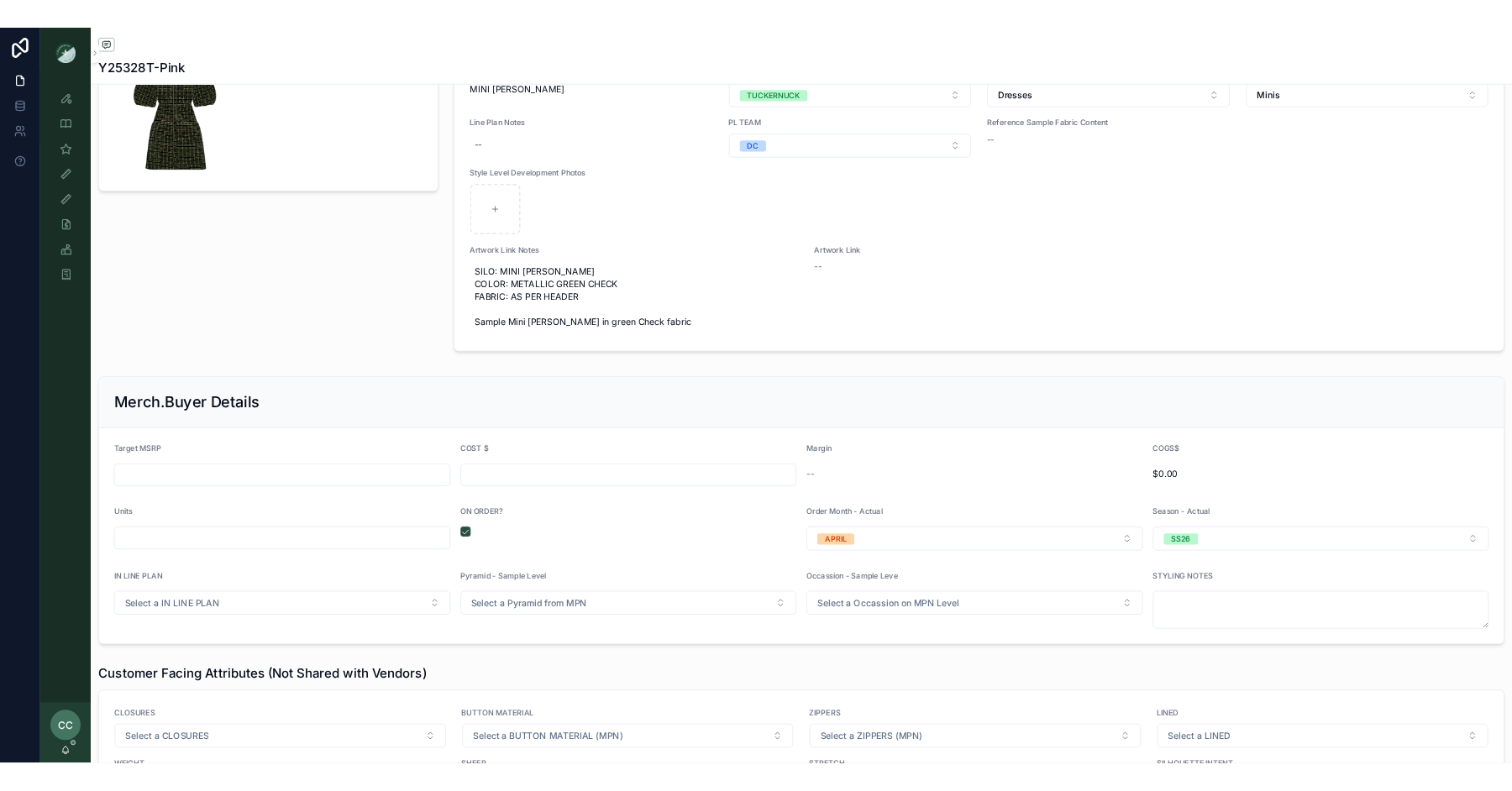
scroll to position [1761, 0]
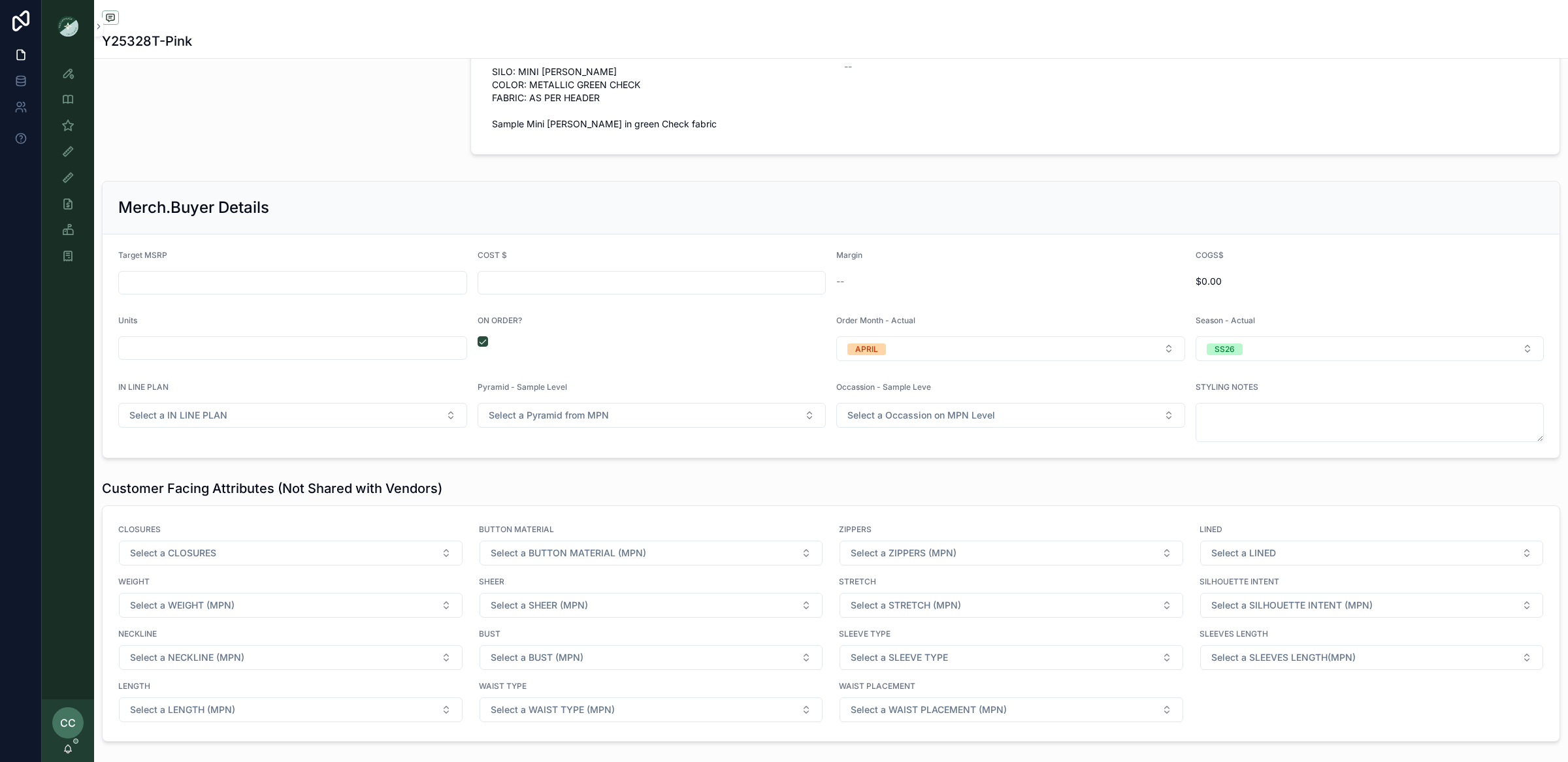
click at [248, 298] on form "Target MSRP COST $ Margin -- COGS$ $0.00 Units ON ORDER? Order Month - Actual A…" at bounding box center [831, 346] width 1457 height 224
click at [394, 307] on form "Target MSRP COST $ Margin -- COGS$ $0.00 Units ON ORDER? Order Month - Actual A…" at bounding box center [831, 346] width 1457 height 224
click at [551, 281] on input "scrollable content" at bounding box center [652, 283] width 348 height 18
type input "******"
click at [234, 283] on input "scrollable content" at bounding box center [293, 283] width 348 height 18
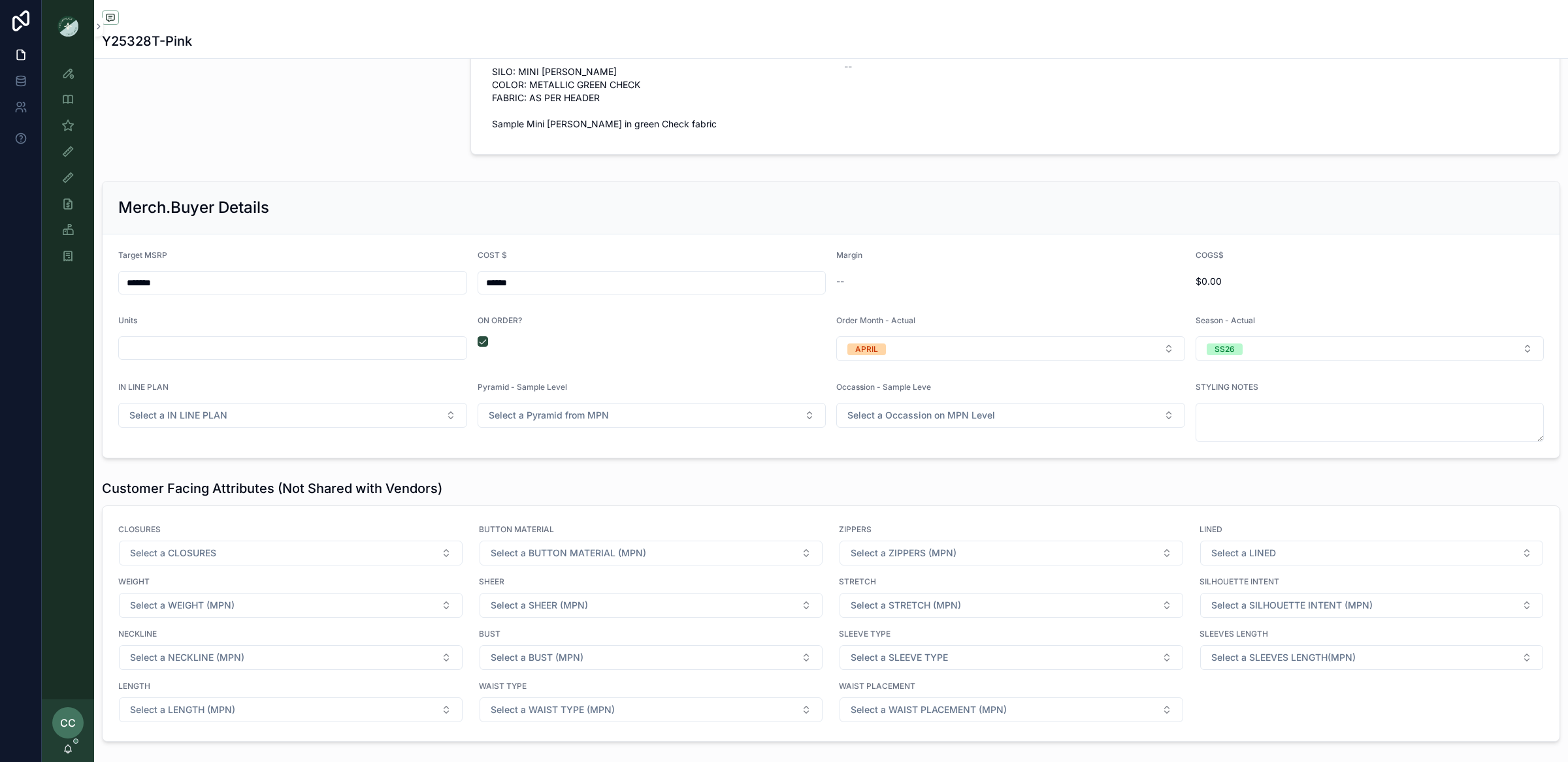
type input "*******"
click at [554, 229] on div "Merch.Buyer Details" at bounding box center [831, 208] width 1457 height 53
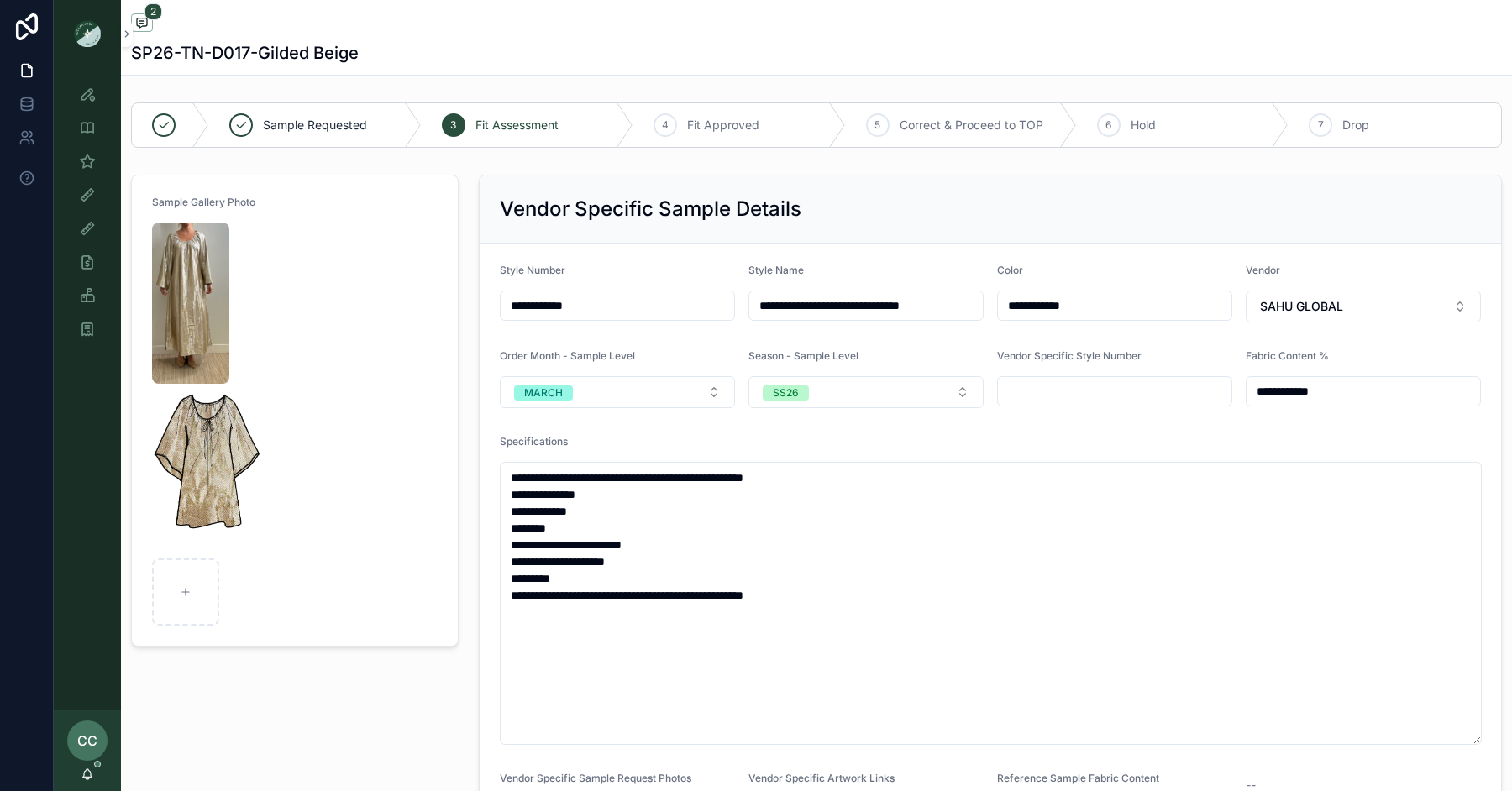
scroll to position [26, 0]
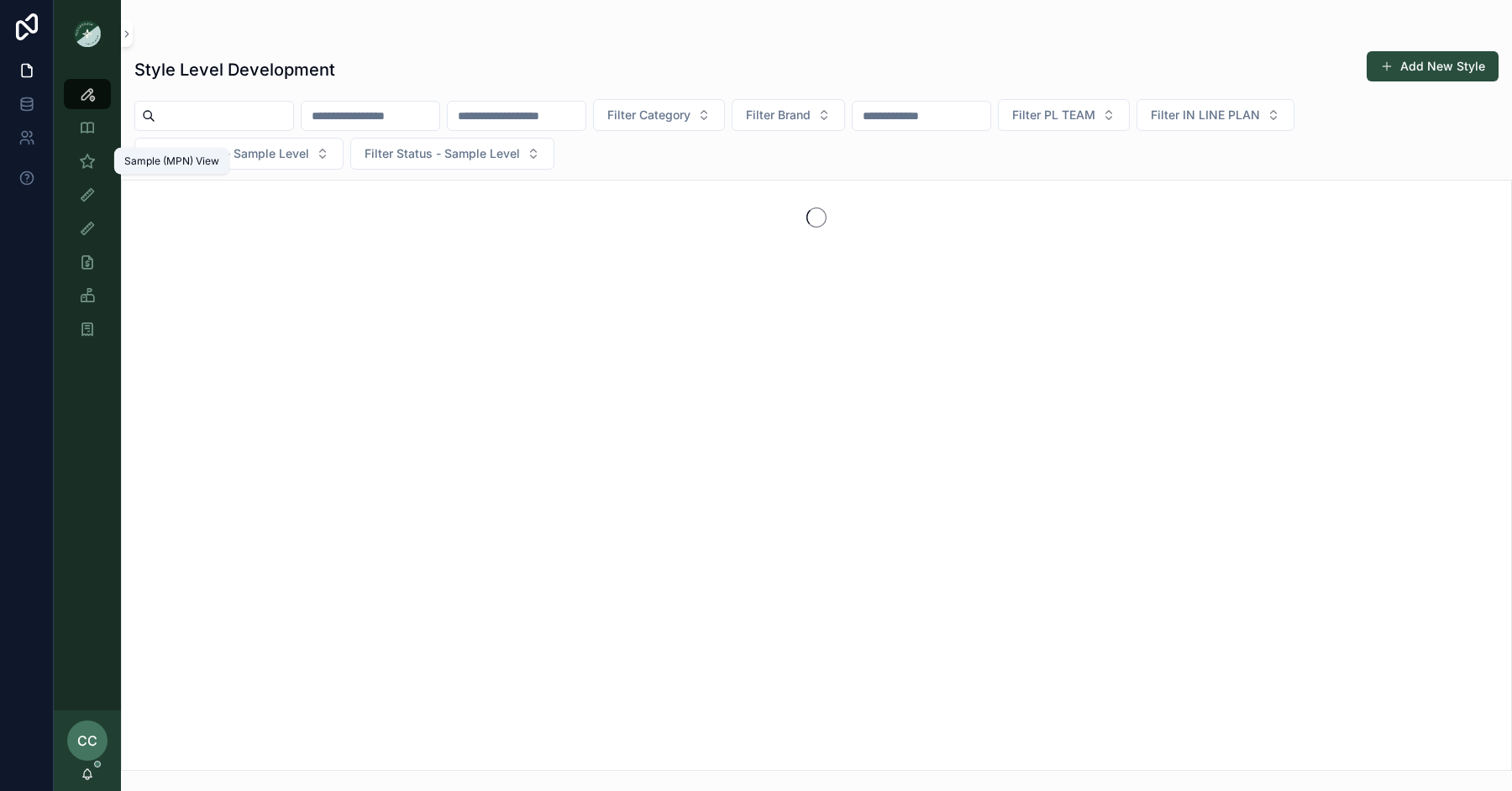
click at [80, 163] on icon "scrollable content" at bounding box center [87, 161] width 17 height 17
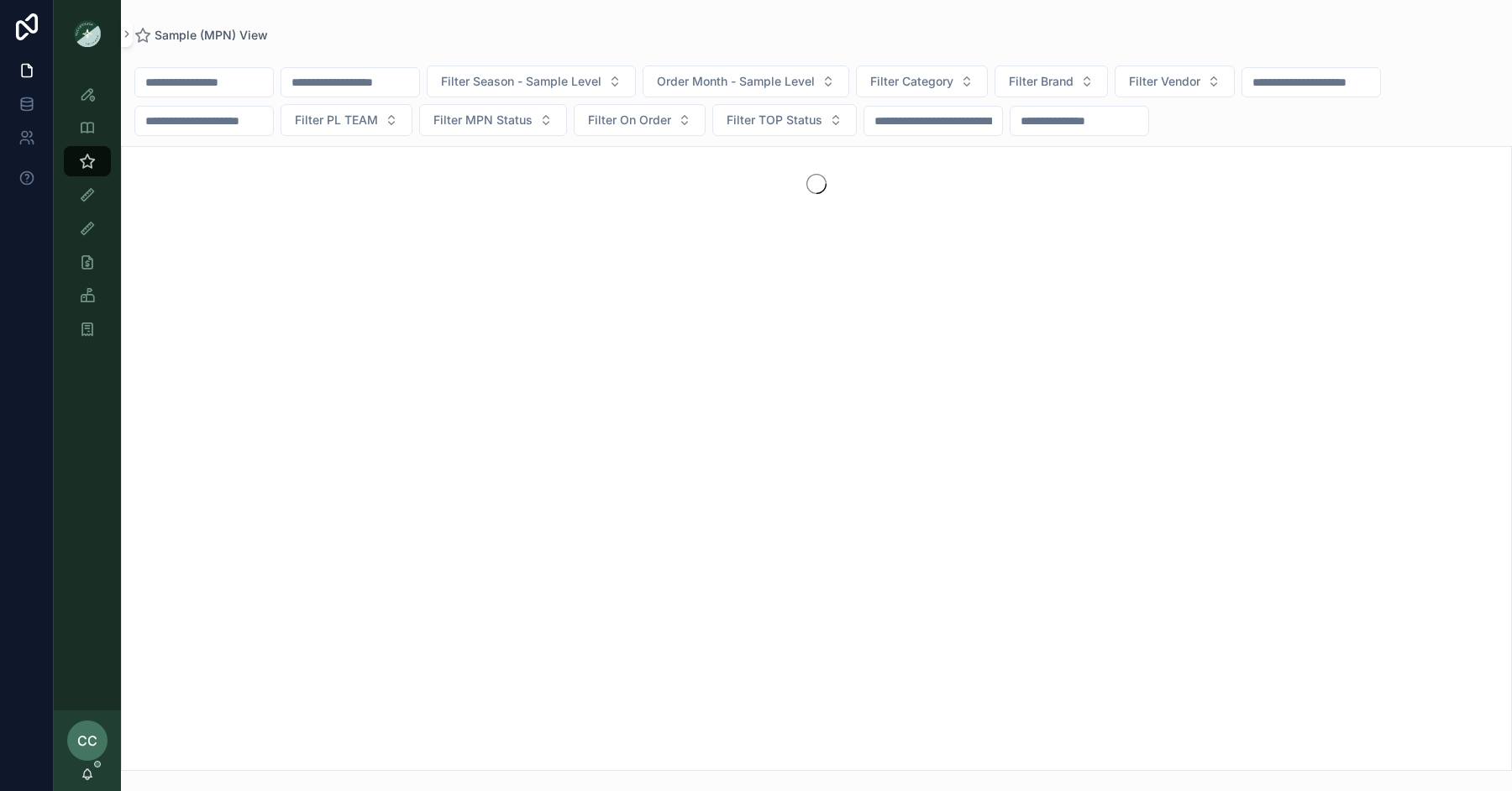
click at [1160, 89] on span "Filter Vendor" at bounding box center [1164, 81] width 71 height 17
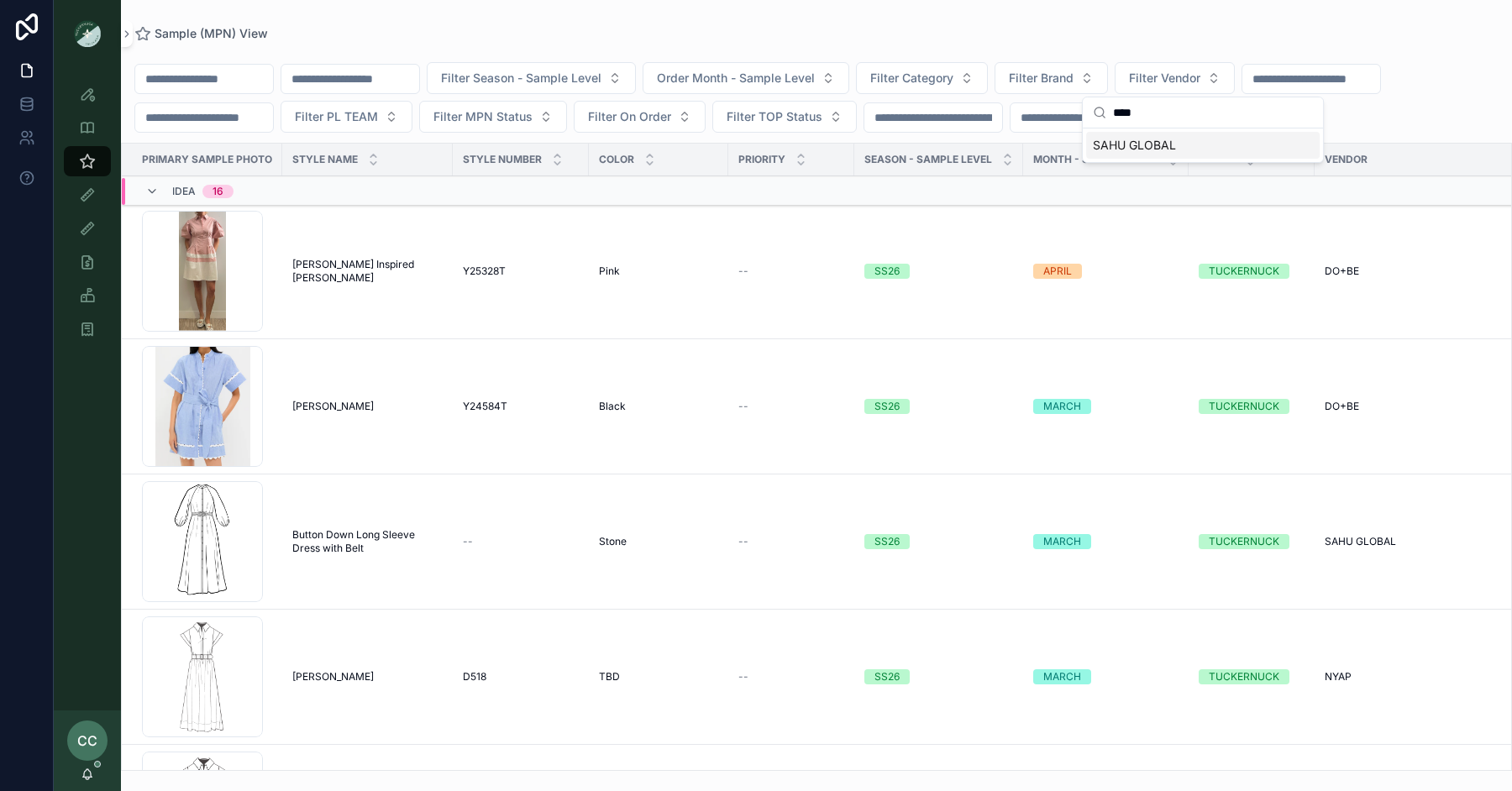
type input "****"
click at [1148, 144] on span "SAHU GLOBAL" at bounding box center [1135, 145] width 83 height 17
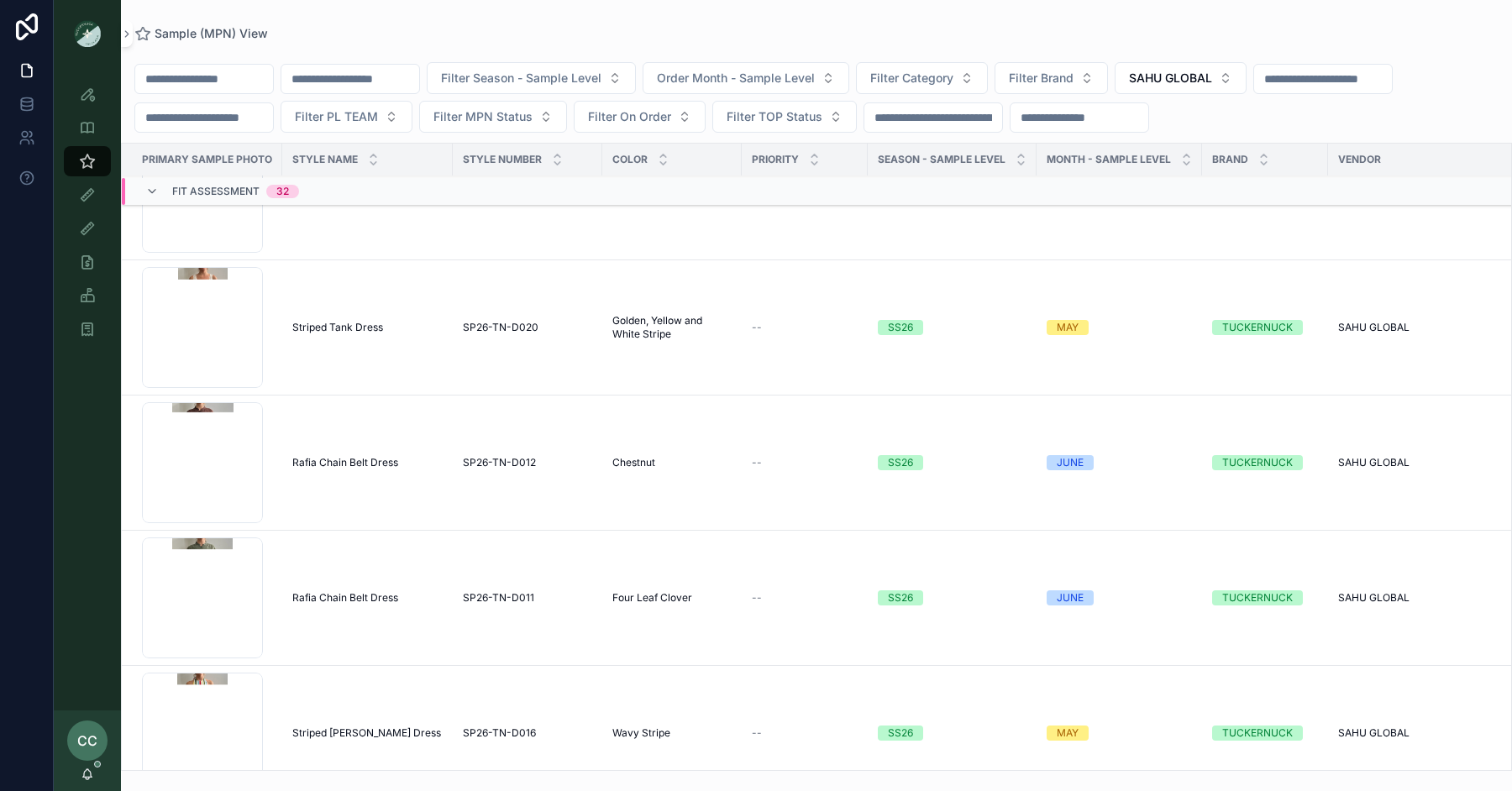
scroll to position [5288, 0]
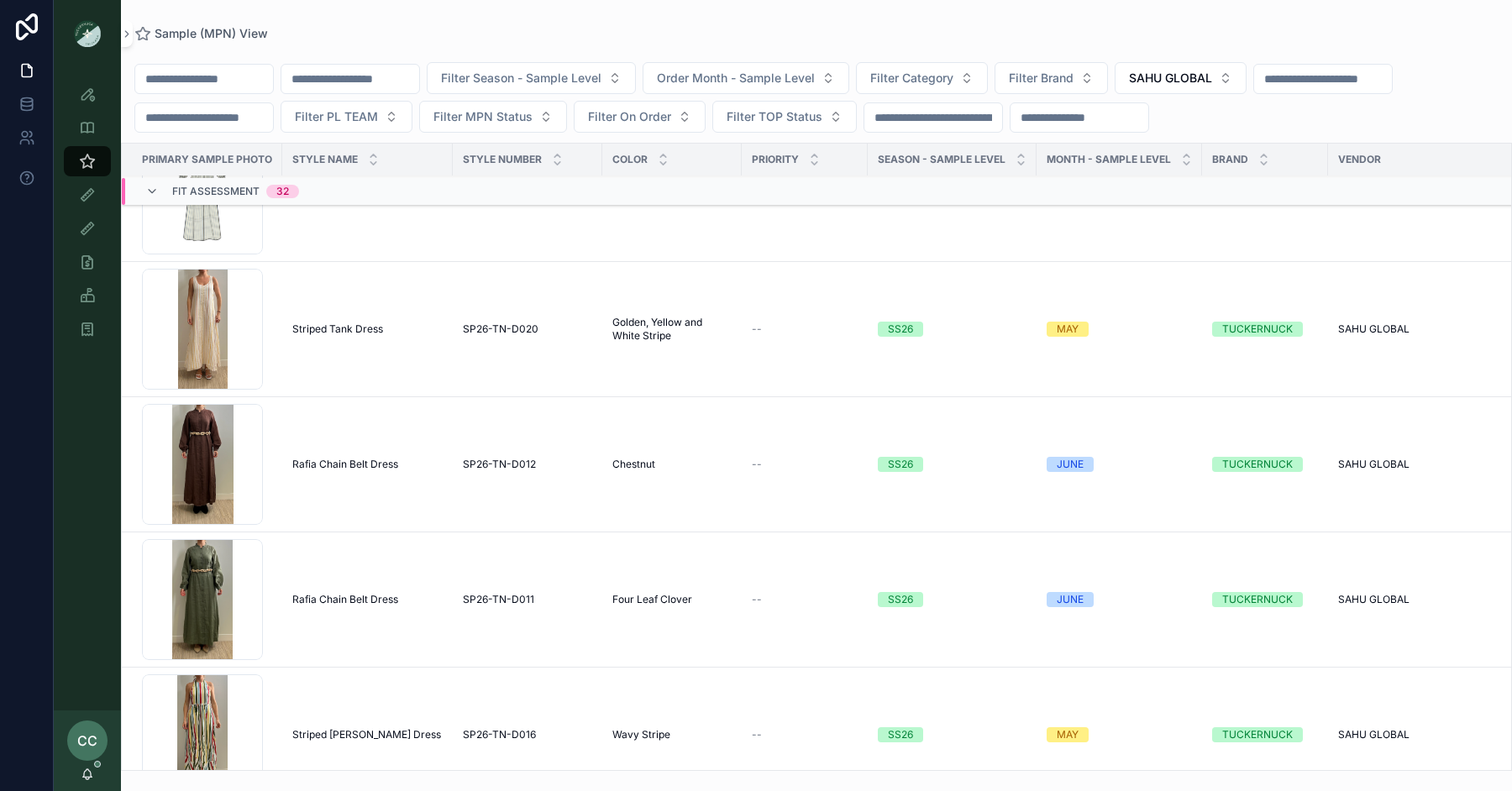
click at [338, 323] on span "Striped Tank Dress" at bounding box center [338, 330] width 91 height 14
click at [371, 449] on td "Rafia Chain Belt Dress Rafia Chain Belt Dress" at bounding box center [367, 464] width 170 height 135
click at [370, 460] on span "Rafia Chain Belt Dress" at bounding box center [345, 465] width 105 height 14
click at [370, 593] on span "Rafia Chain Belt Dress" at bounding box center [345, 600] width 105 height 14
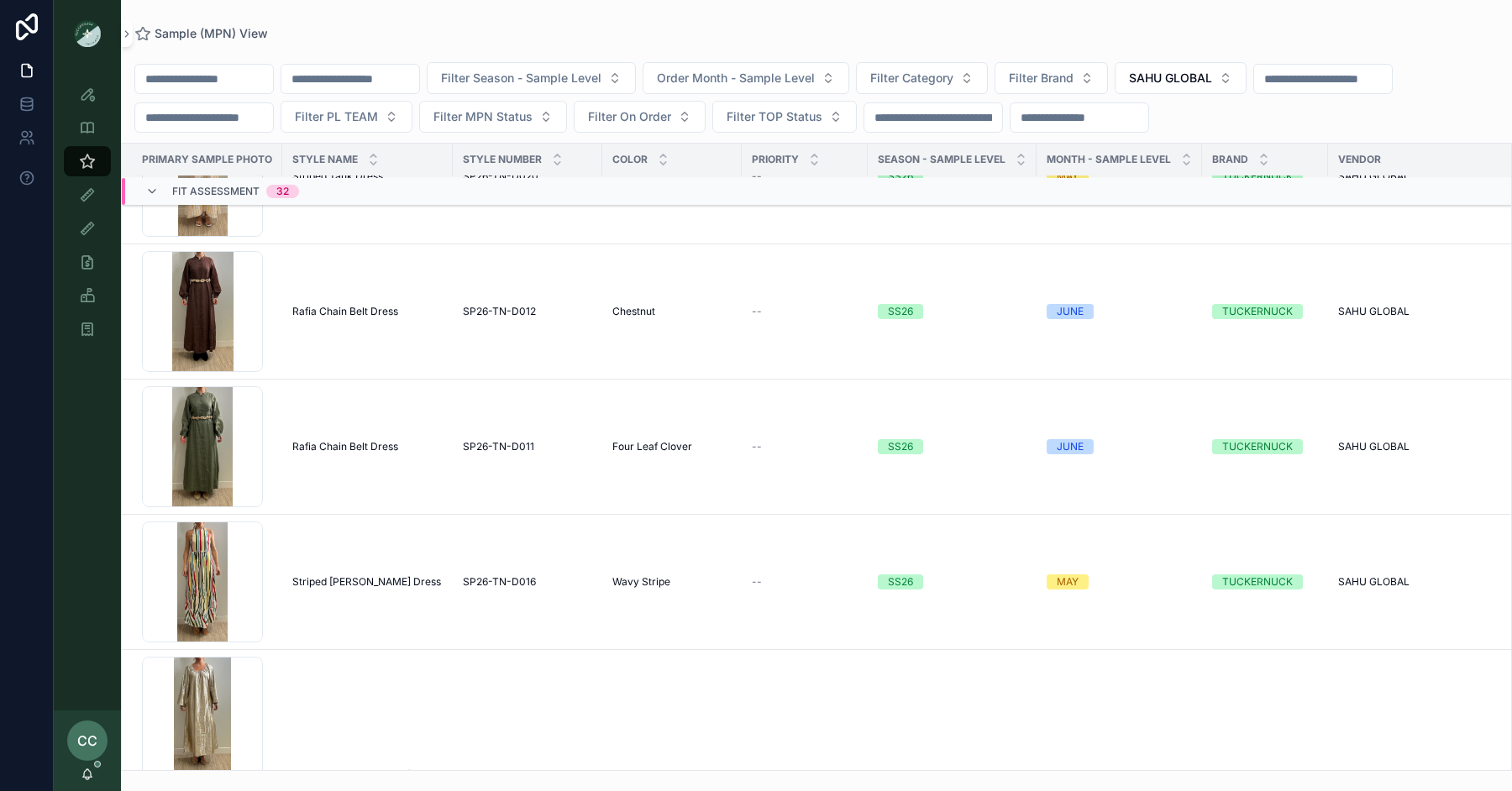
click at [368, 581] on td "Striped Marcie Halter Dress Striped Marcie Halter Dress" at bounding box center [367, 582] width 170 height 135
click at [366, 575] on span "Striped Marcie Halter Dress" at bounding box center [366, 582] width 149 height 14
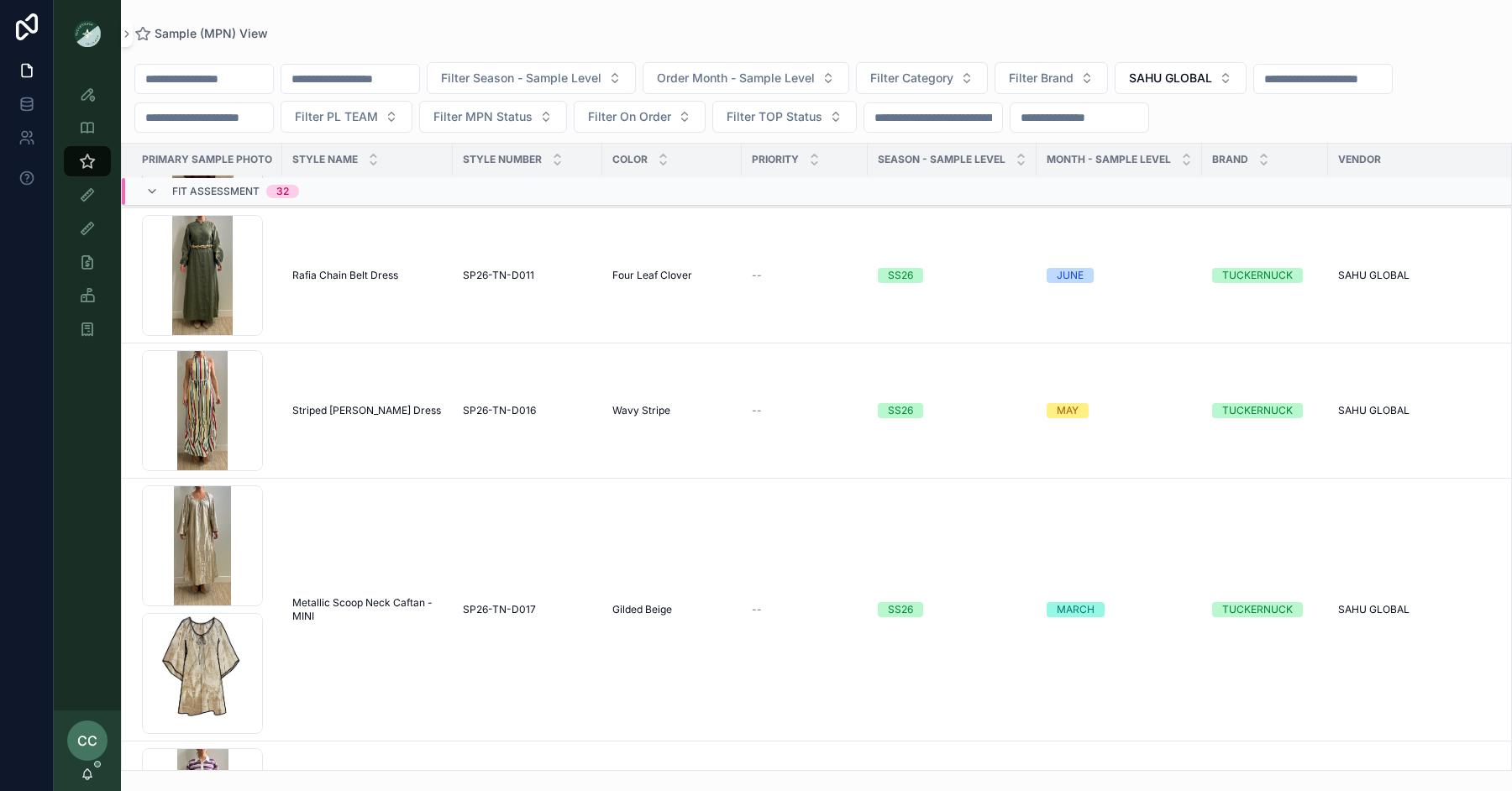
click at [376, 597] on span "Metallic Scoop Neck Caftan - MINI" at bounding box center [367, 610] width 151 height 27
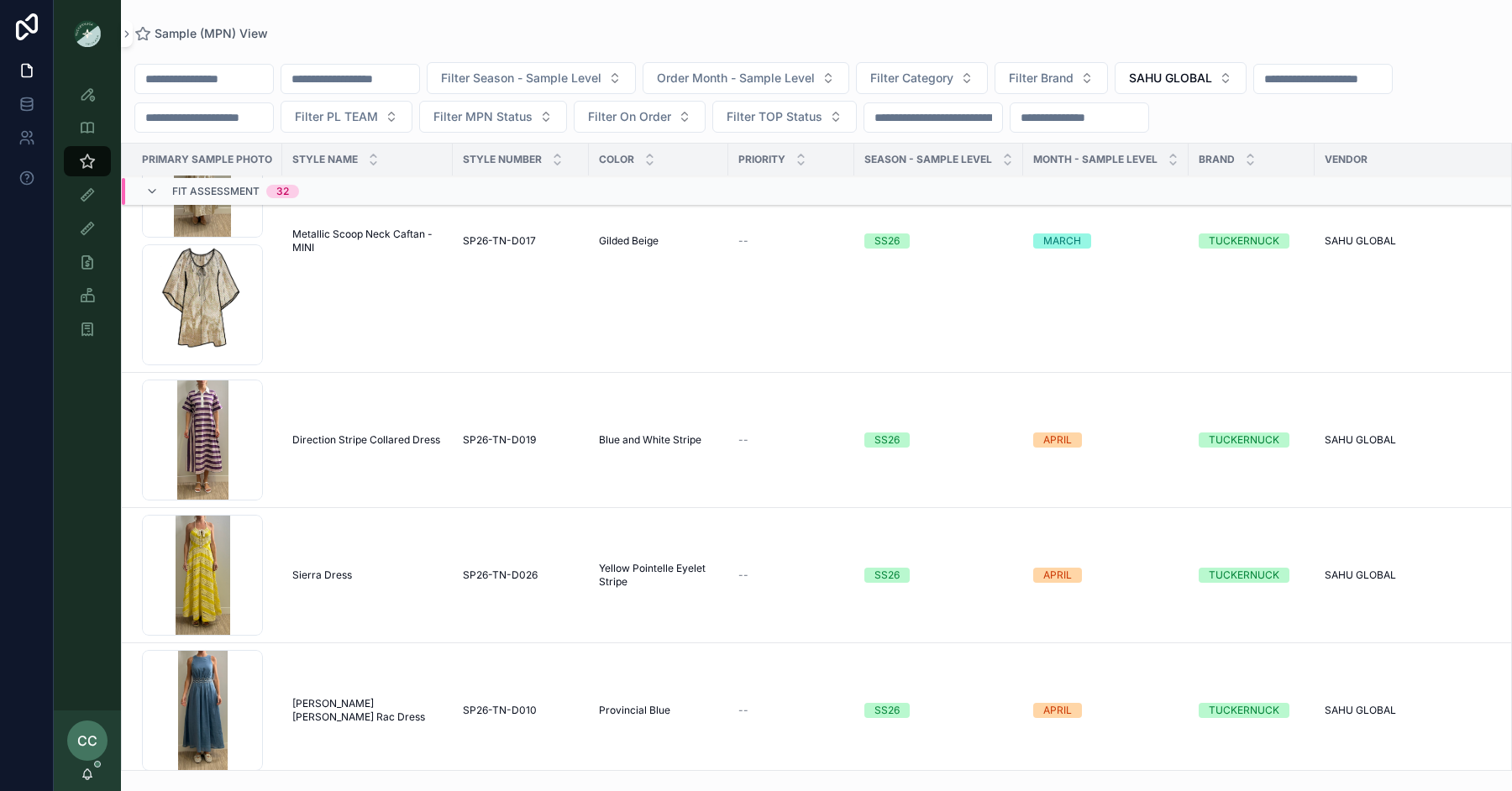
scroll to position [5982, 0]
click at [403, 420] on td "Direction Stripe Collared Dress Direction Stripe Collared Dress" at bounding box center [367, 439] width 170 height 135
click at [403, 432] on span "Direction Stripe Collared Dress" at bounding box center [366, 439] width 148 height 14
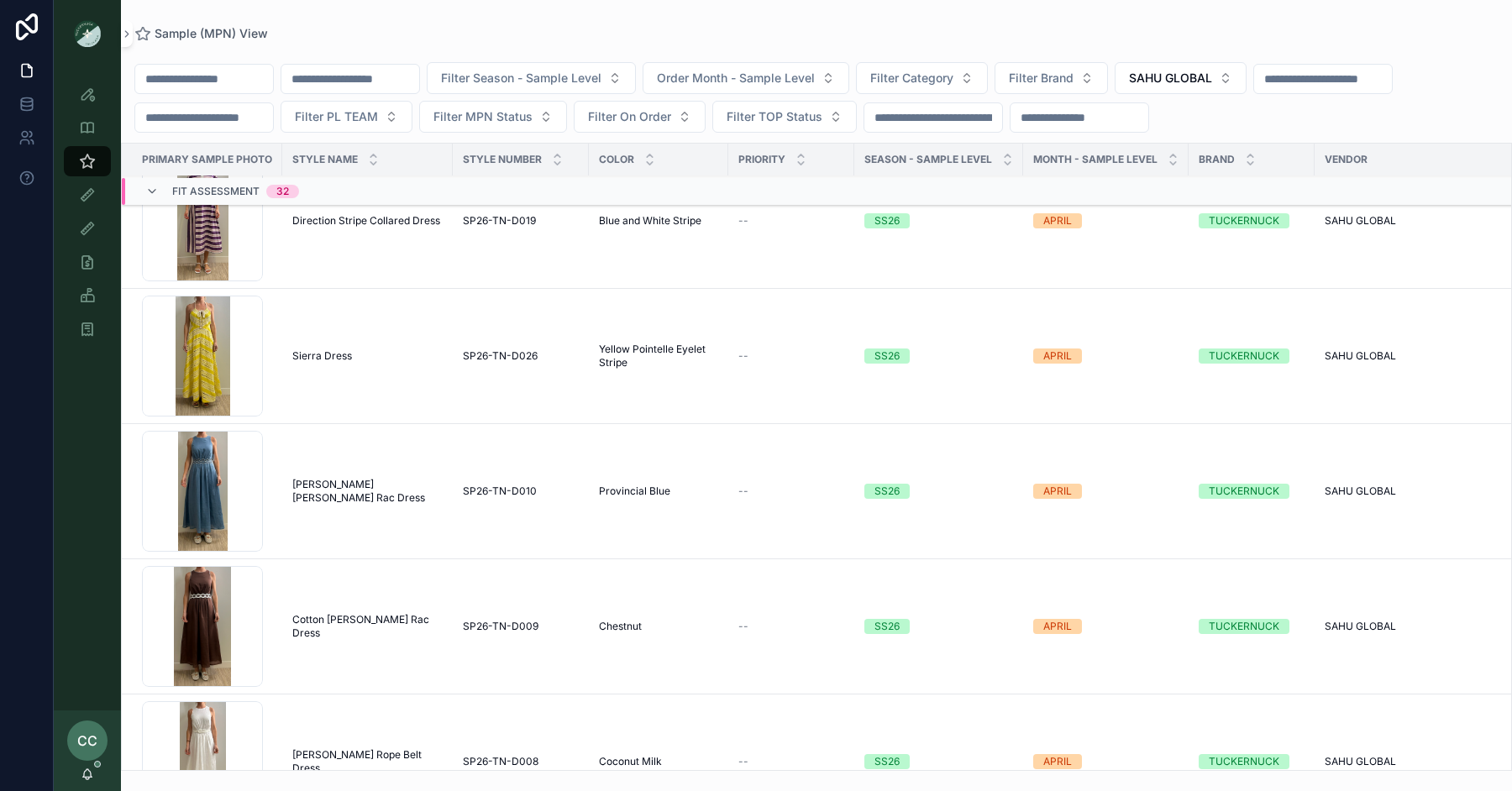
scroll to position [6292, 0]
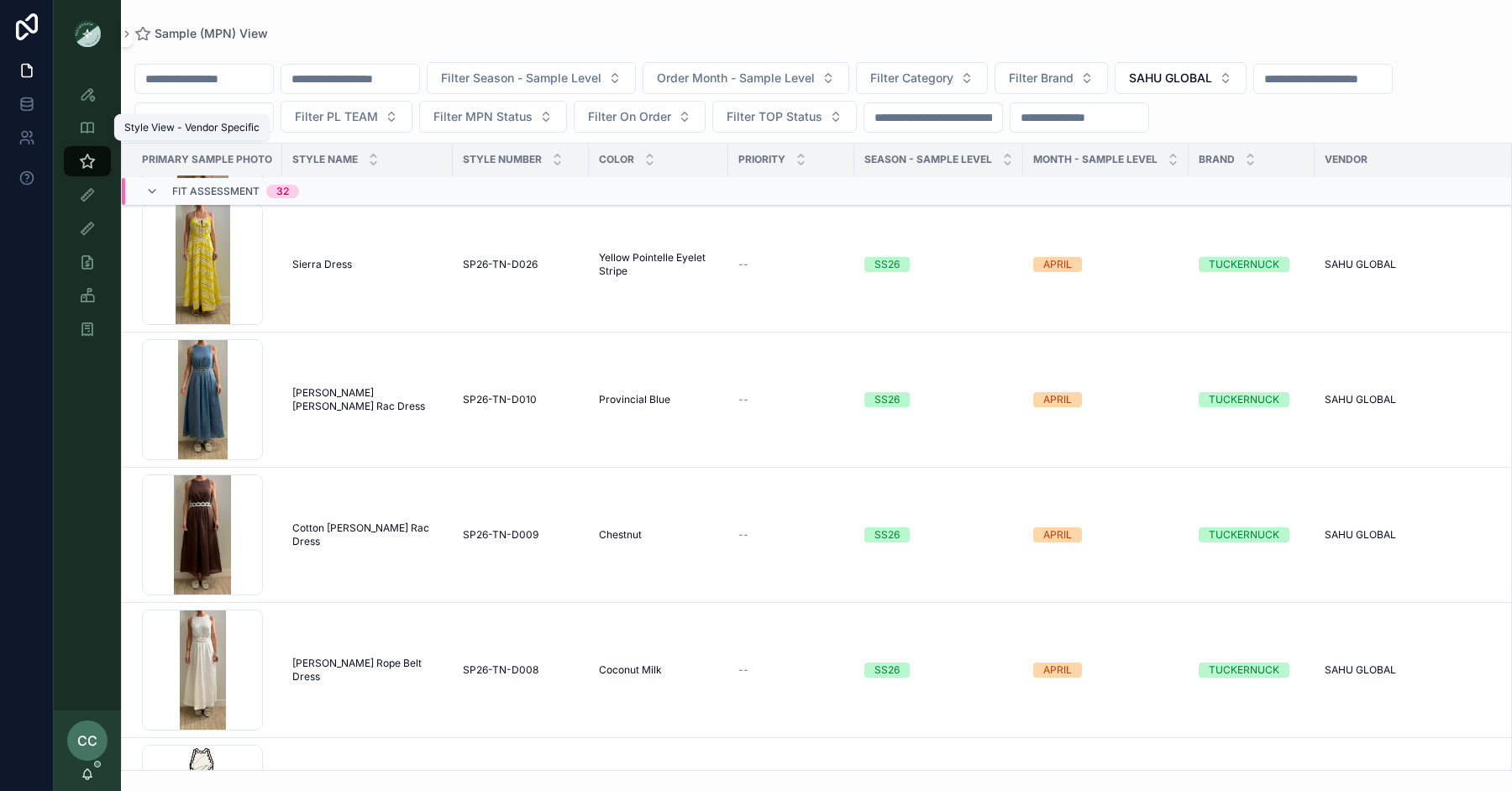
click at [82, 125] on icon "scrollable content" at bounding box center [87, 127] width 17 height 17
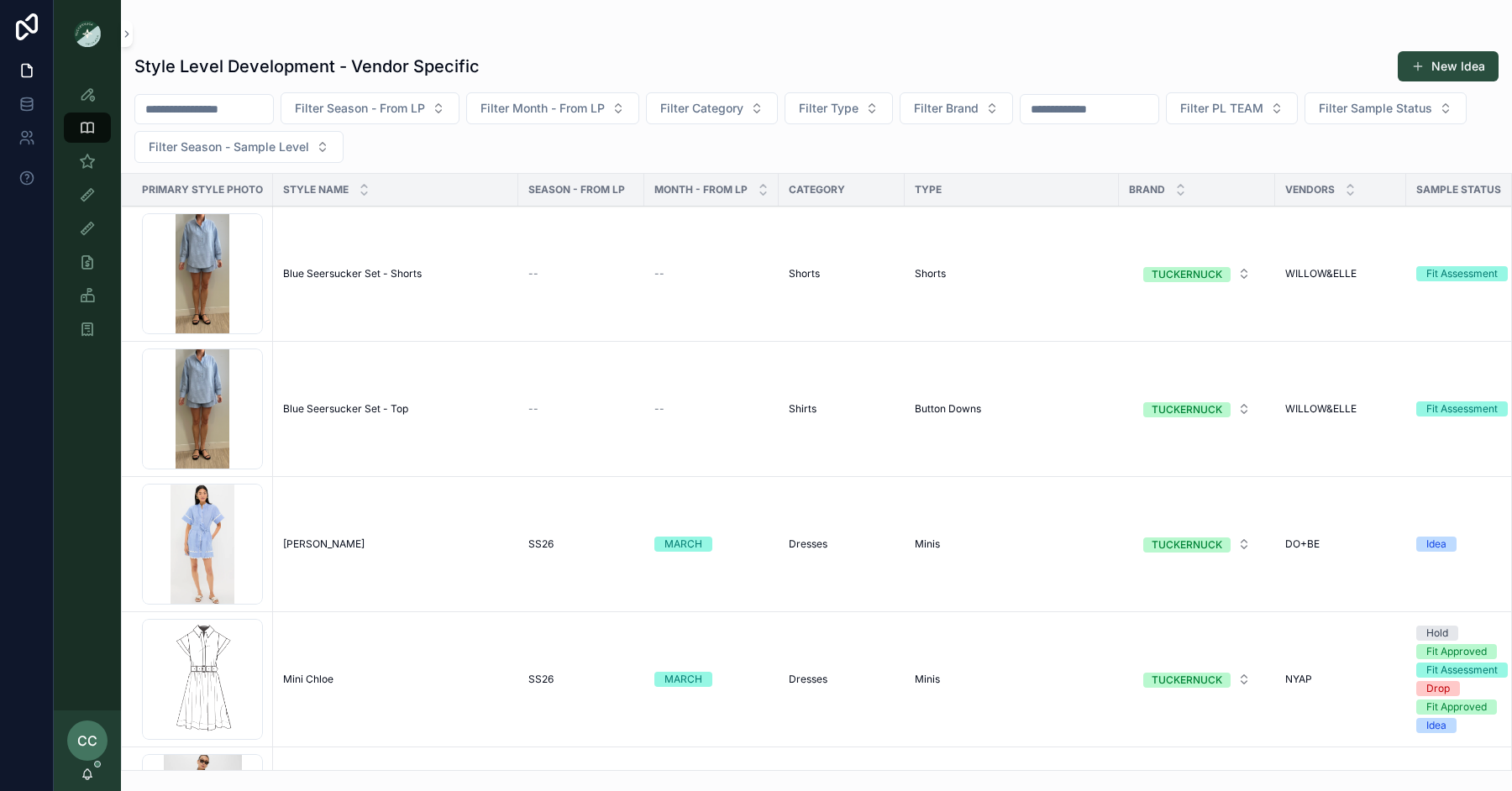
click at [1135, 110] on input "scrollable content" at bounding box center [1089, 109] width 138 height 24
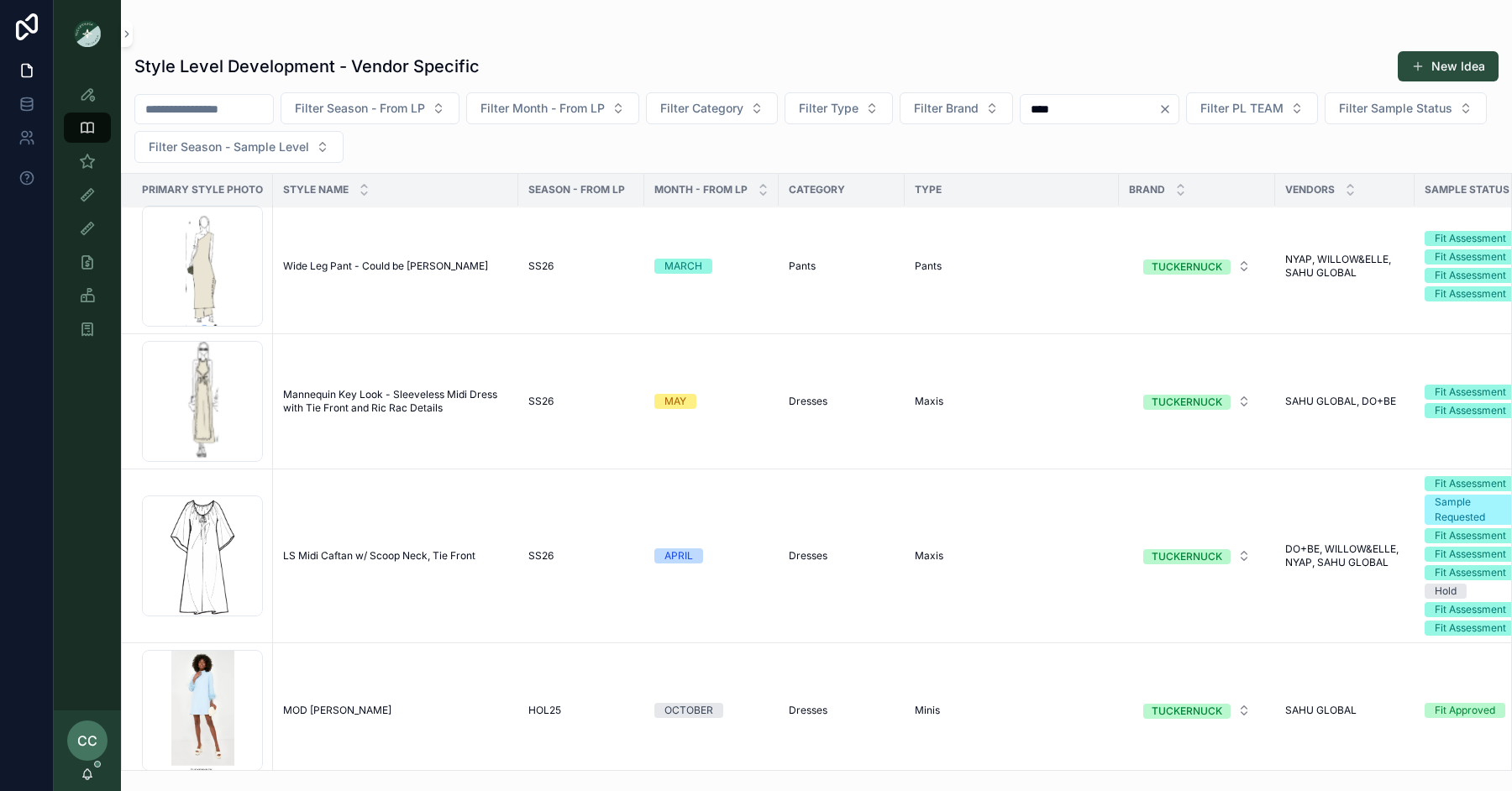
scroll to position [6092, 0]
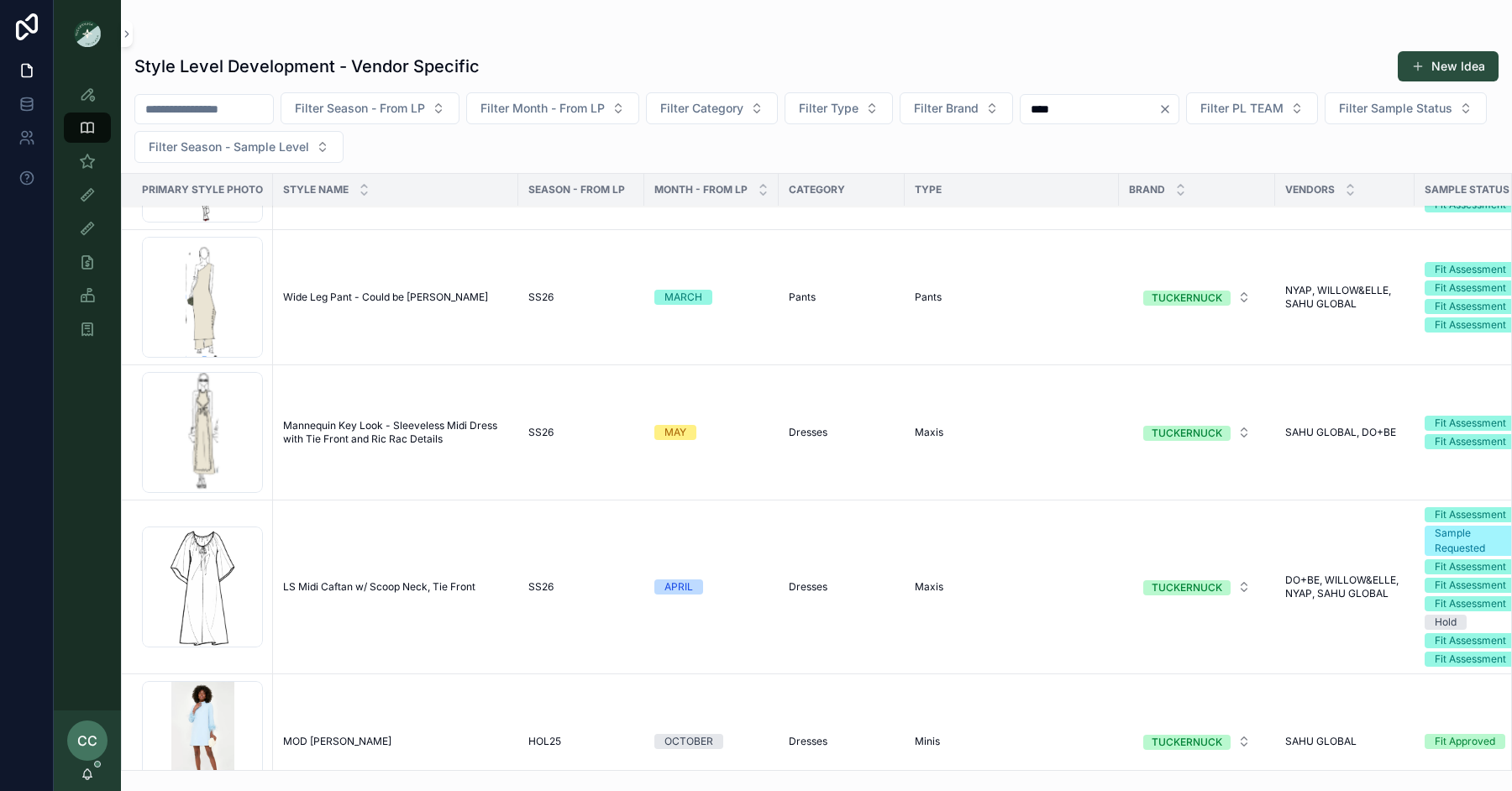
type input "****"
click at [408, 439] on td "Mannequin Key Look - Sleeveless Midi Dress with Tie Front and Ric Rac Details M…" at bounding box center [395, 432] width 245 height 135
click at [410, 583] on span "LS Midi Caftan w/ Scoop Neck, Tie Front" at bounding box center [378, 587] width 192 height 14
click at [396, 421] on span "Mannequin Key Look - Sleeveless Midi Dress with Tie Front and Ric Rac Details" at bounding box center [395, 432] width 226 height 27
click at [382, 291] on span "Wide Leg Pant - Could be Erin" at bounding box center [385, 297] width 205 height 14
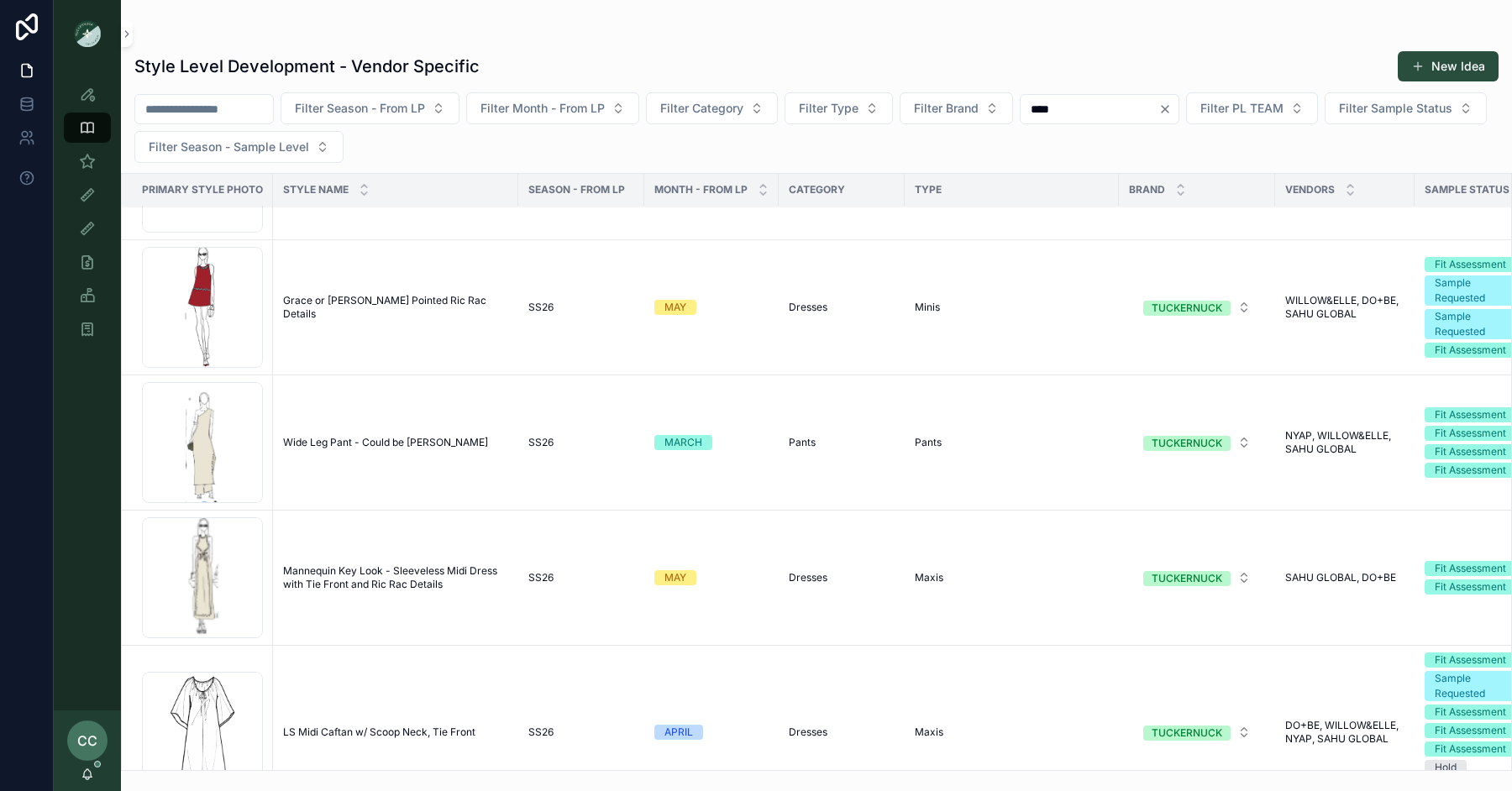
scroll to position [5910, 0]
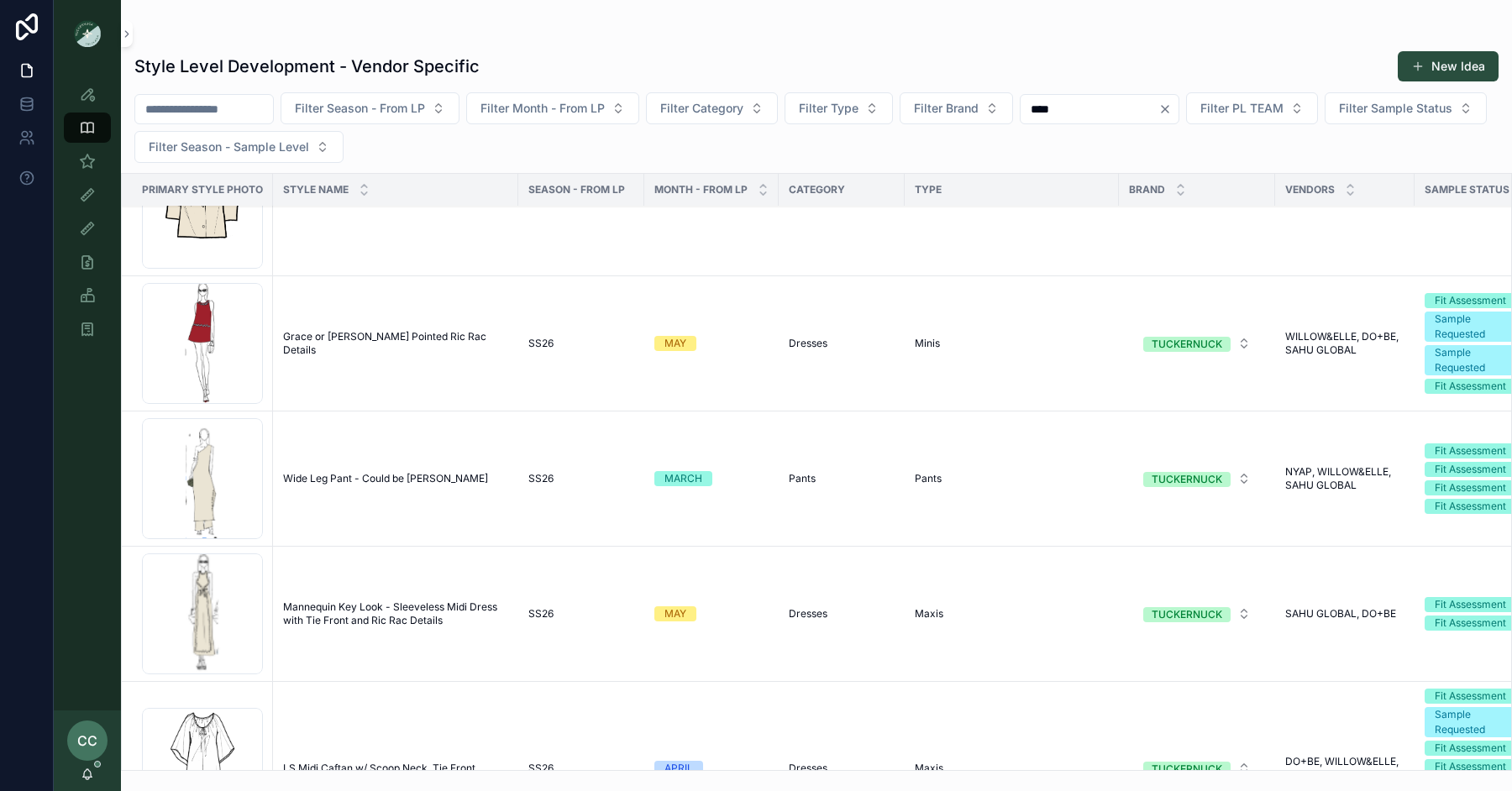
click at [385, 338] on span "Grace or Marlow Pointed Ric Rac Details" at bounding box center [395, 343] width 226 height 27
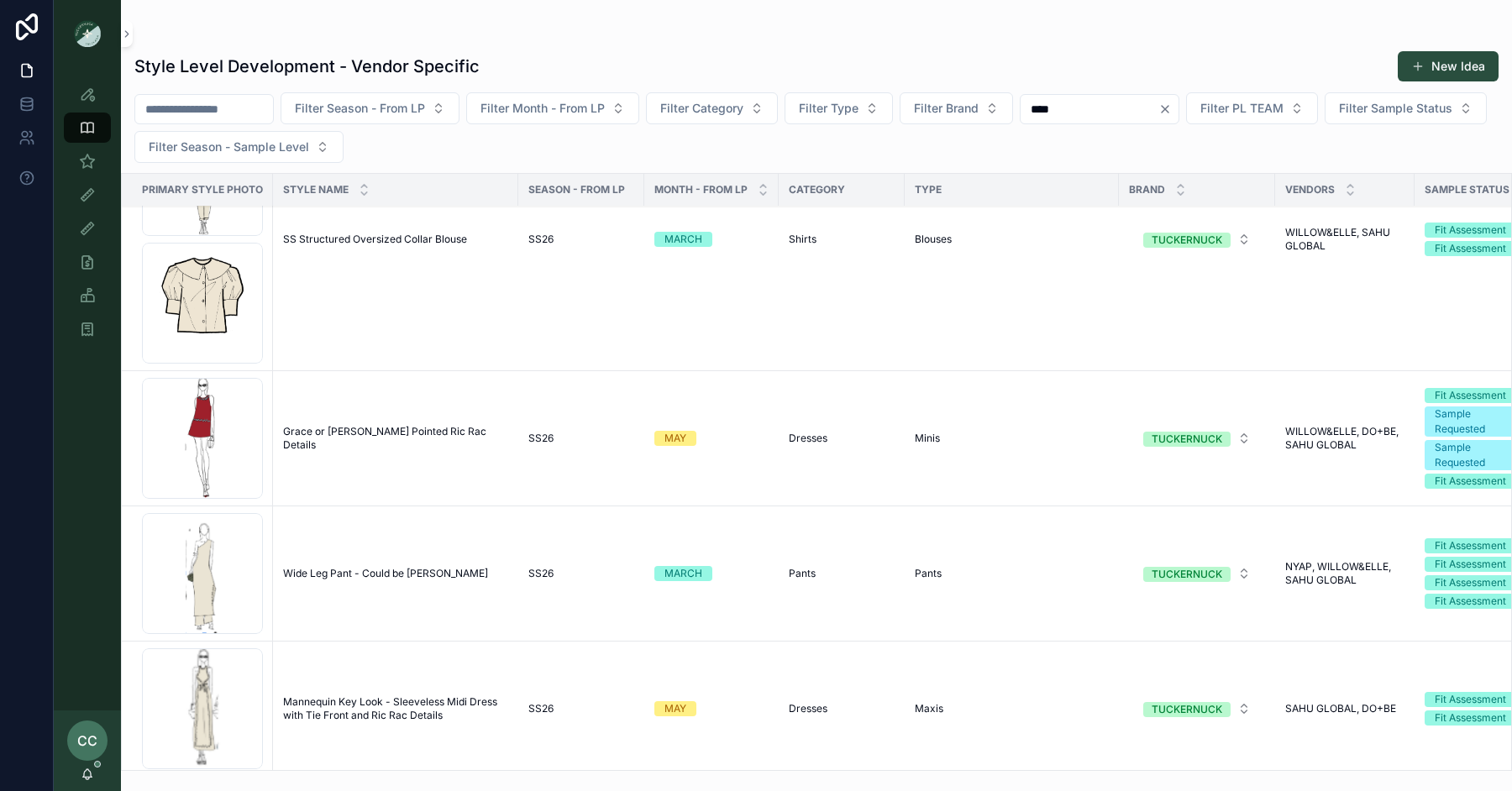
scroll to position [5691, 0]
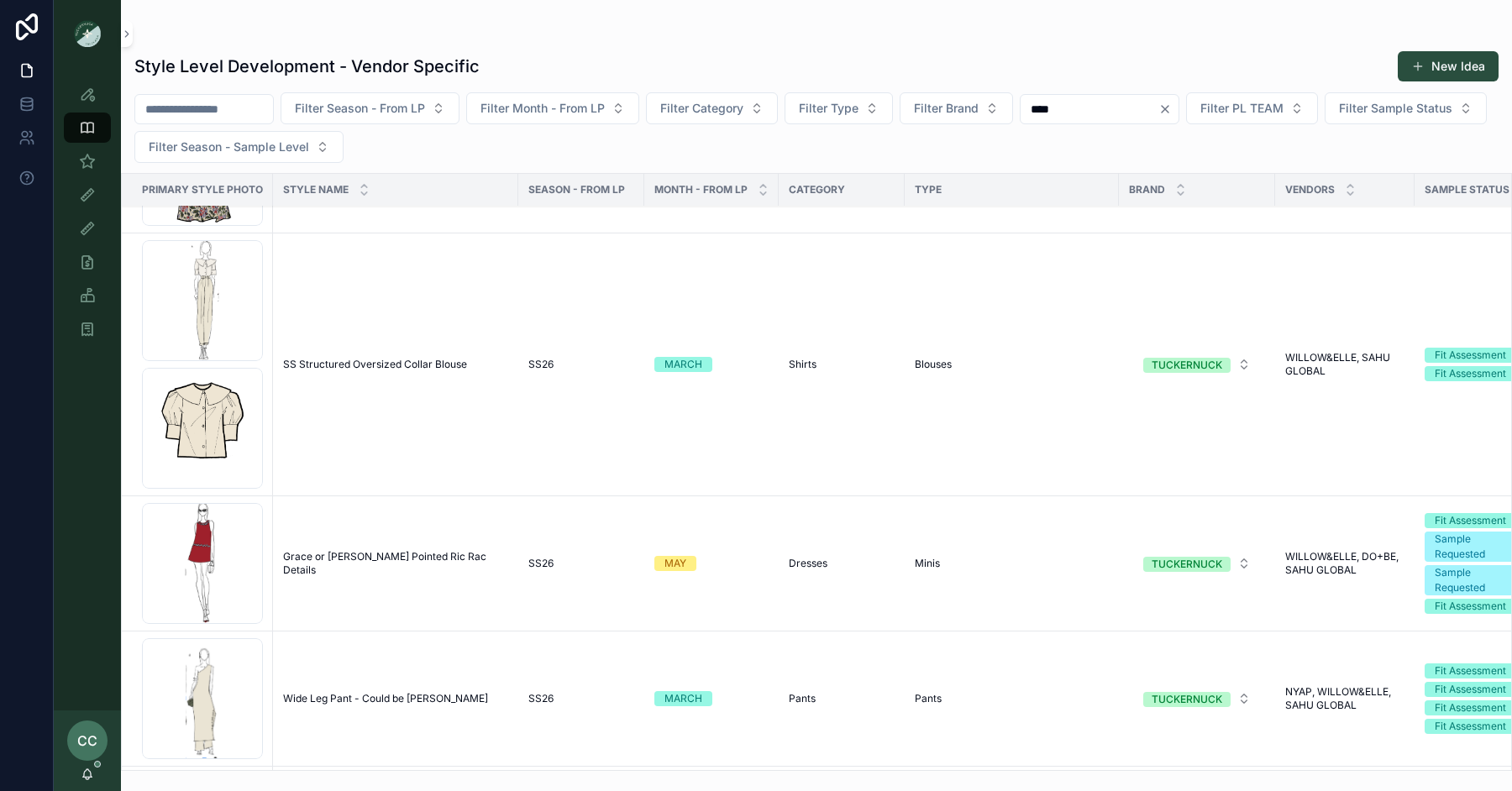
click at [391, 358] on span "SS Structured Oversized Collar Blouse" at bounding box center [374, 364] width 184 height 14
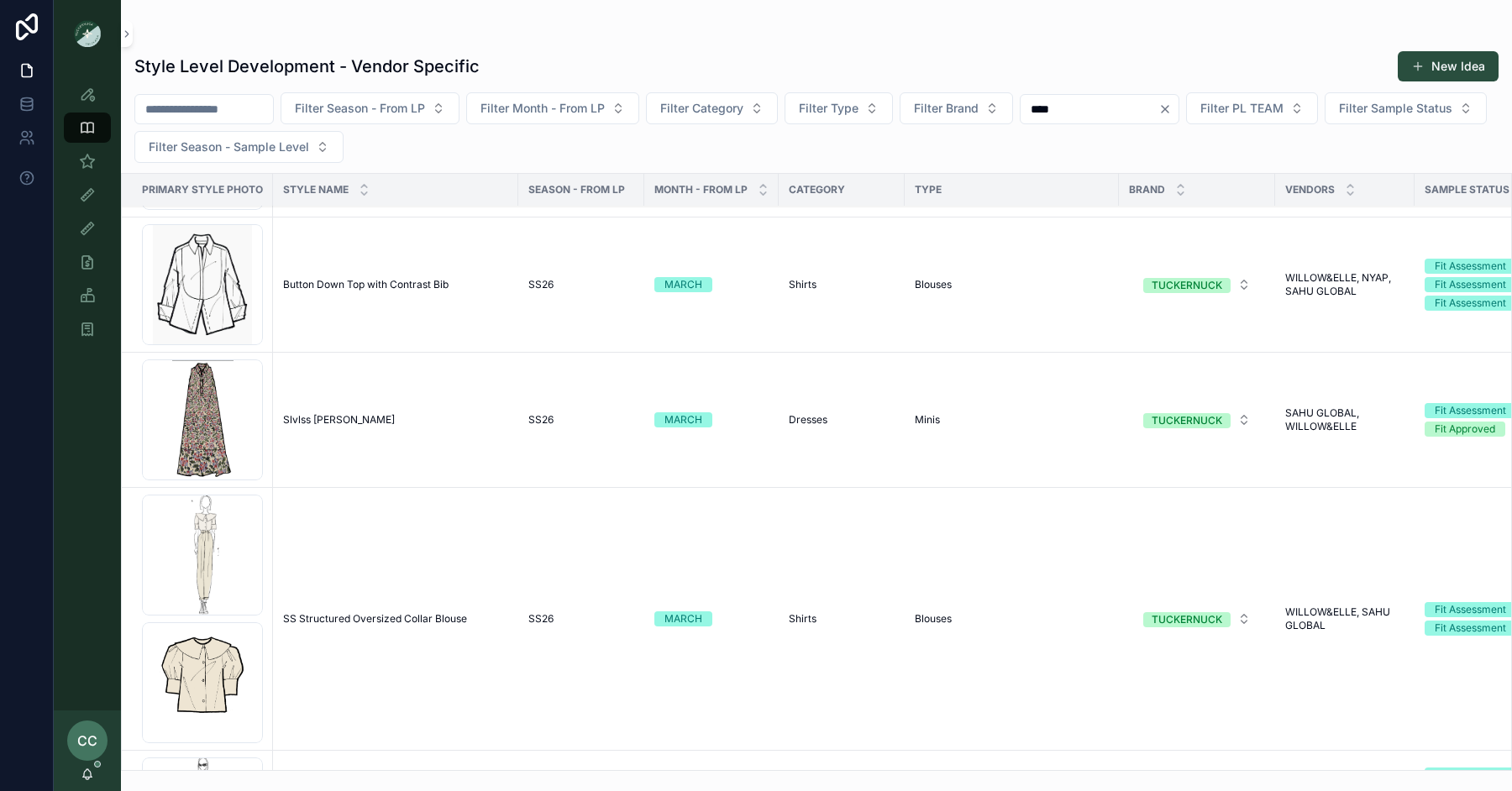
click at [354, 414] on span "Slvlss Charlie Dress" at bounding box center [338, 421] width 111 height 14
click at [395, 278] on span "Button Down Top with Contrast Bib" at bounding box center [365, 285] width 165 height 14
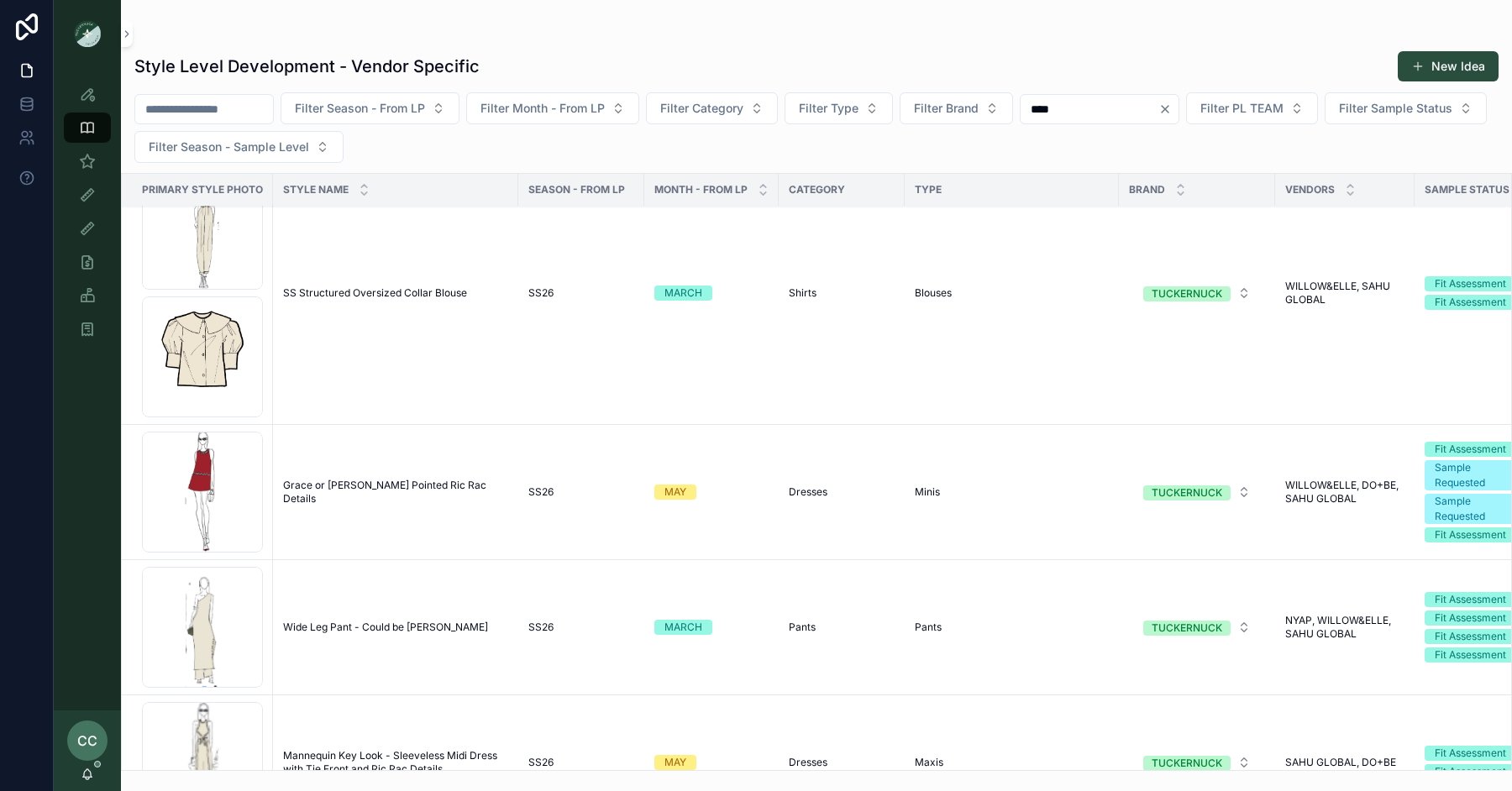
scroll to position [5717, 0]
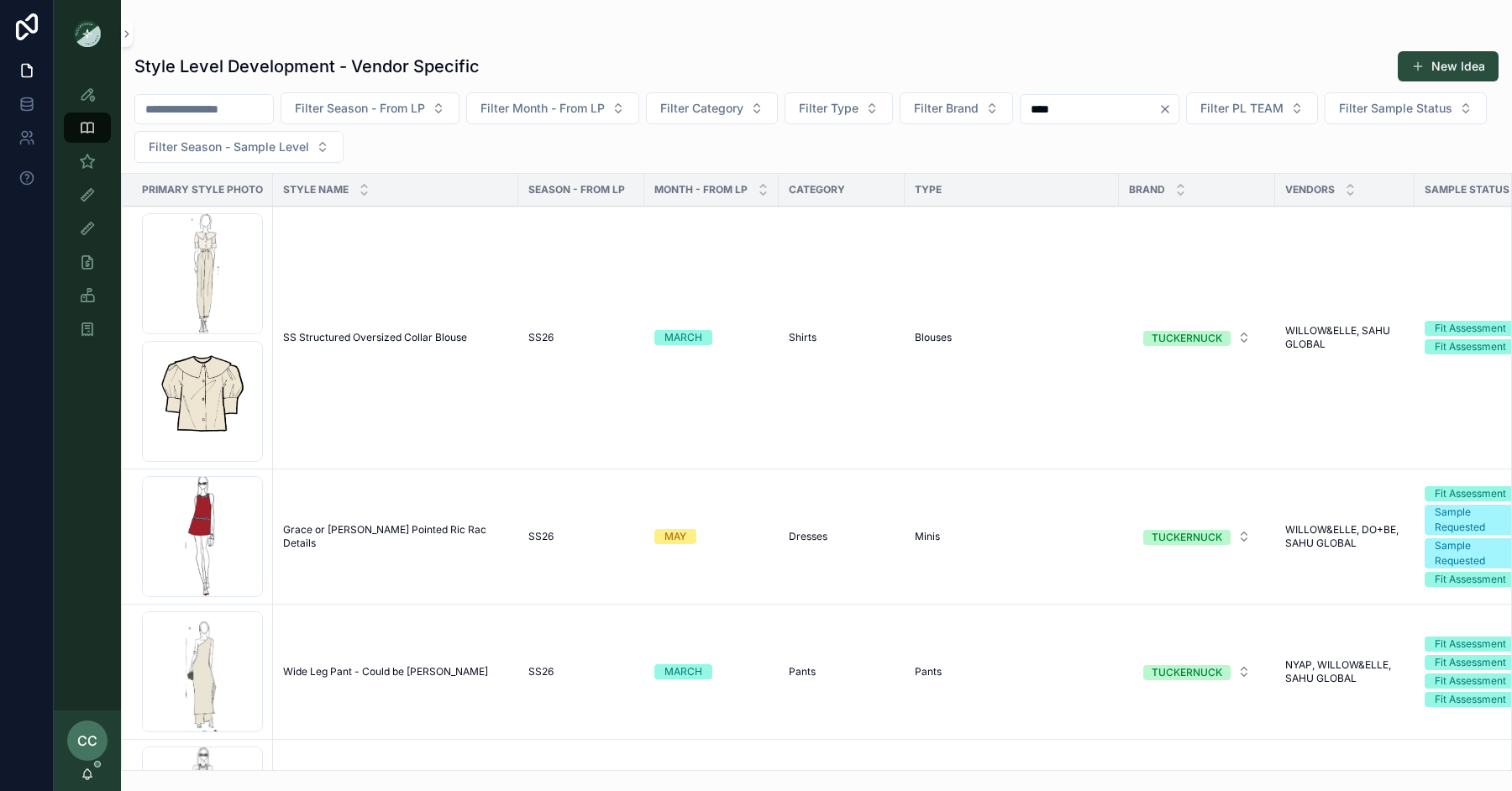
click at [364, 538] on td "Grace or Marlow Pointed Ric Rac Details Grace or Marlow Pointed Ric Rac Details" at bounding box center [395, 537] width 245 height 135
click at [362, 528] on span "Grace or Marlow Pointed Ric Rac Details" at bounding box center [395, 536] width 226 height 27
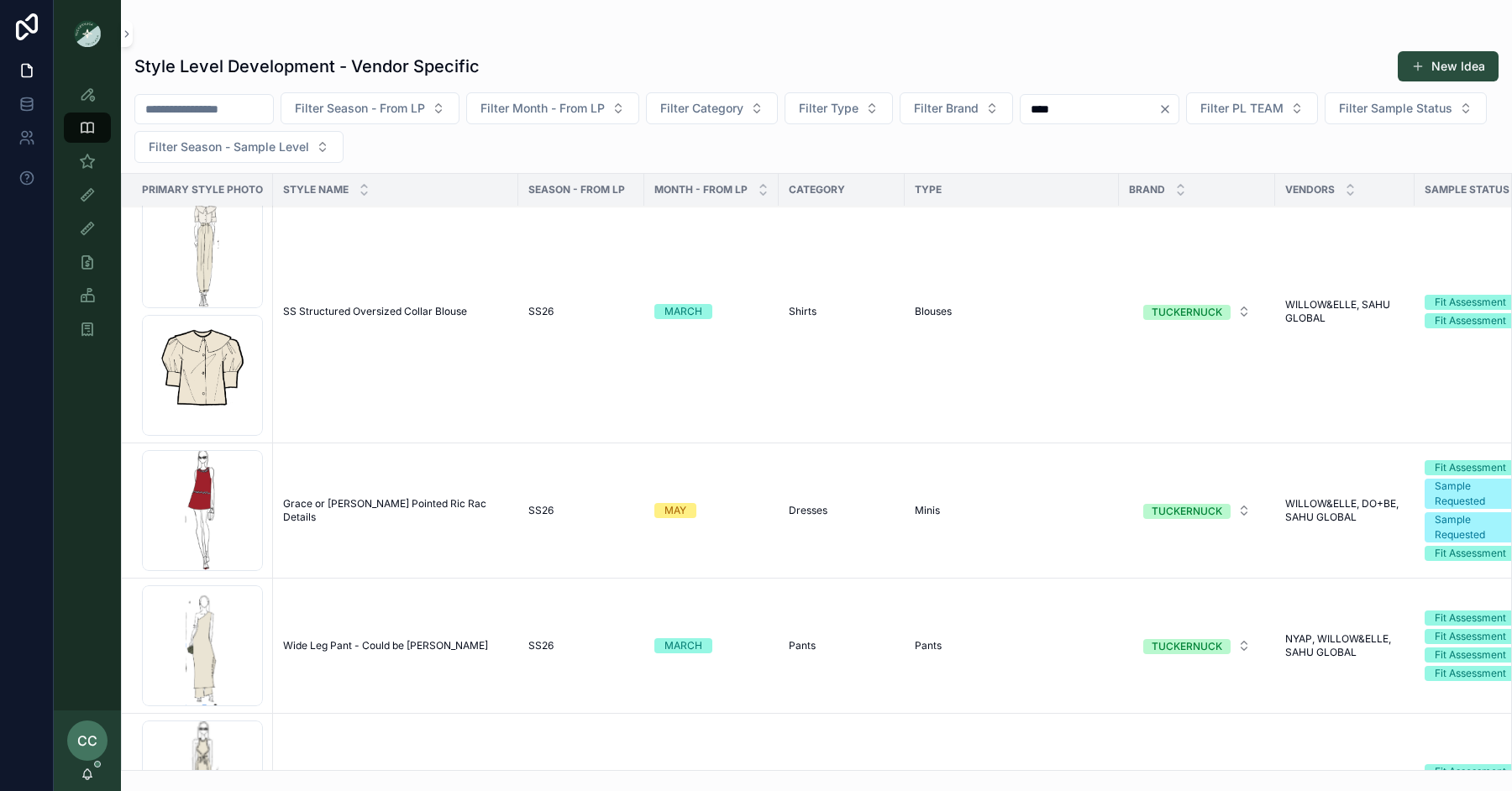
scroll to position [5575, 0]
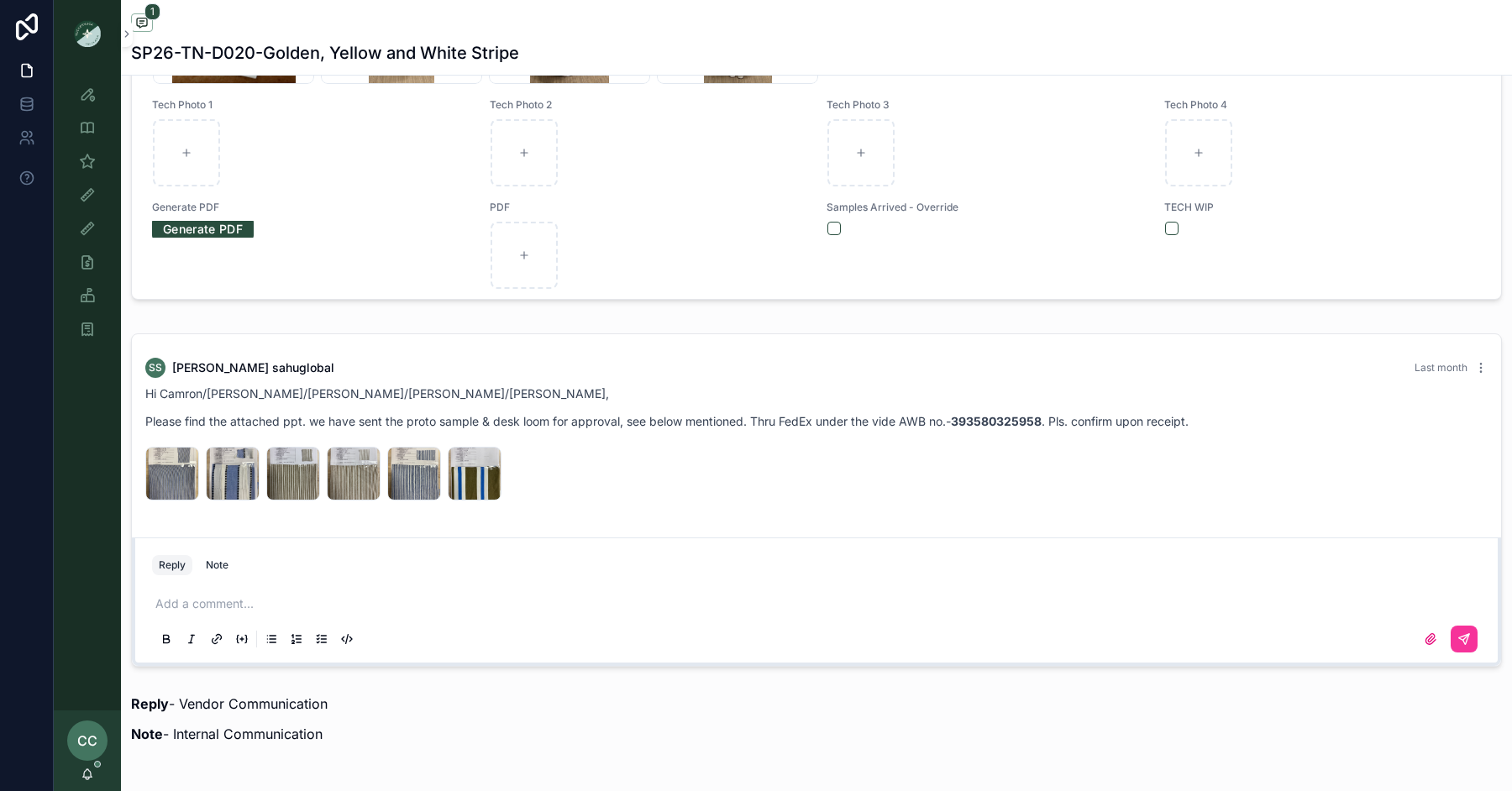
scroll to position [1174, 0]
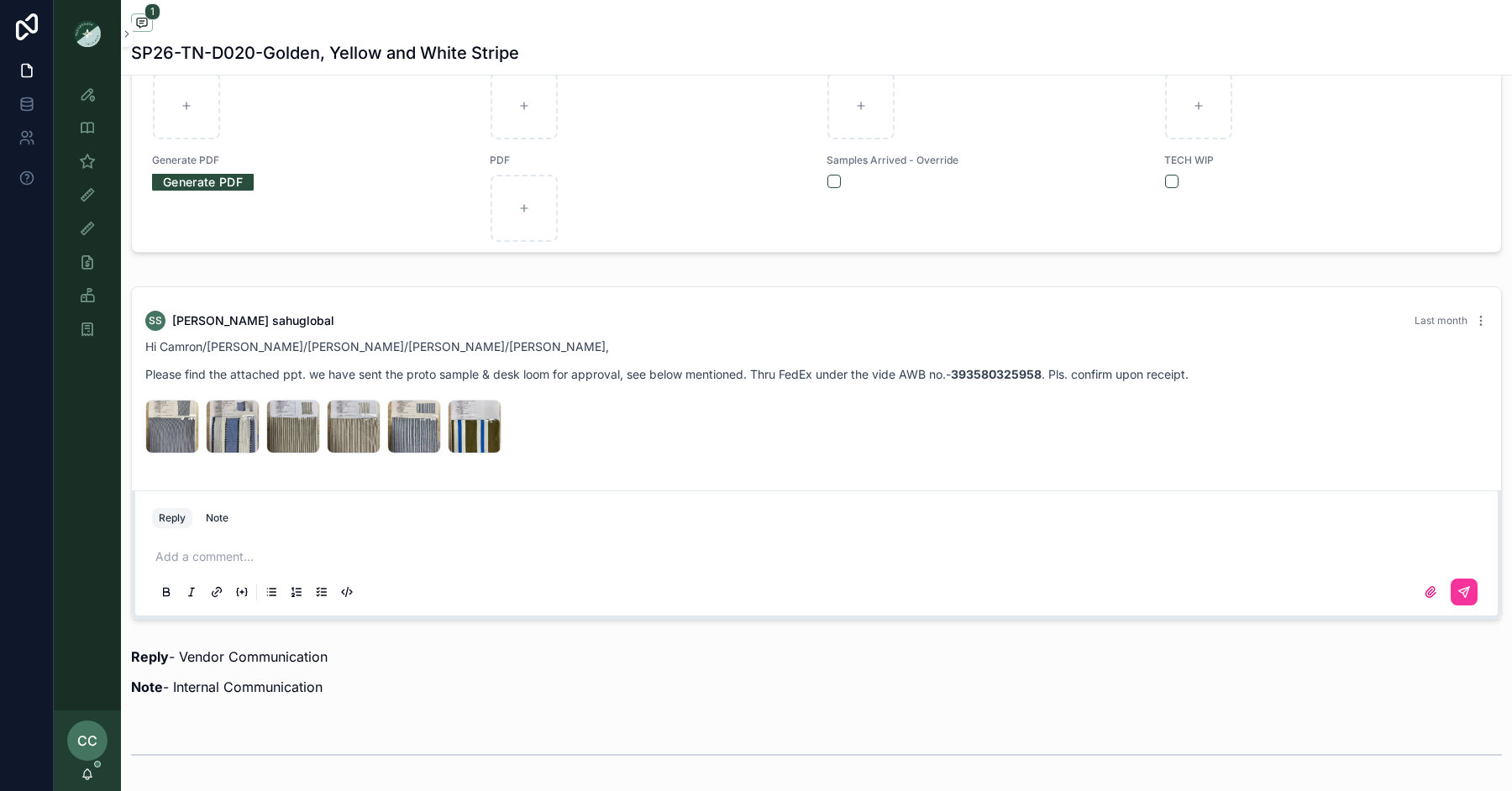
click at [168, 412] on div "YD-COTTON--STRIPE-(SG-CS-323) .jpeg" at bounding box center [172, 427] width 54 height 54
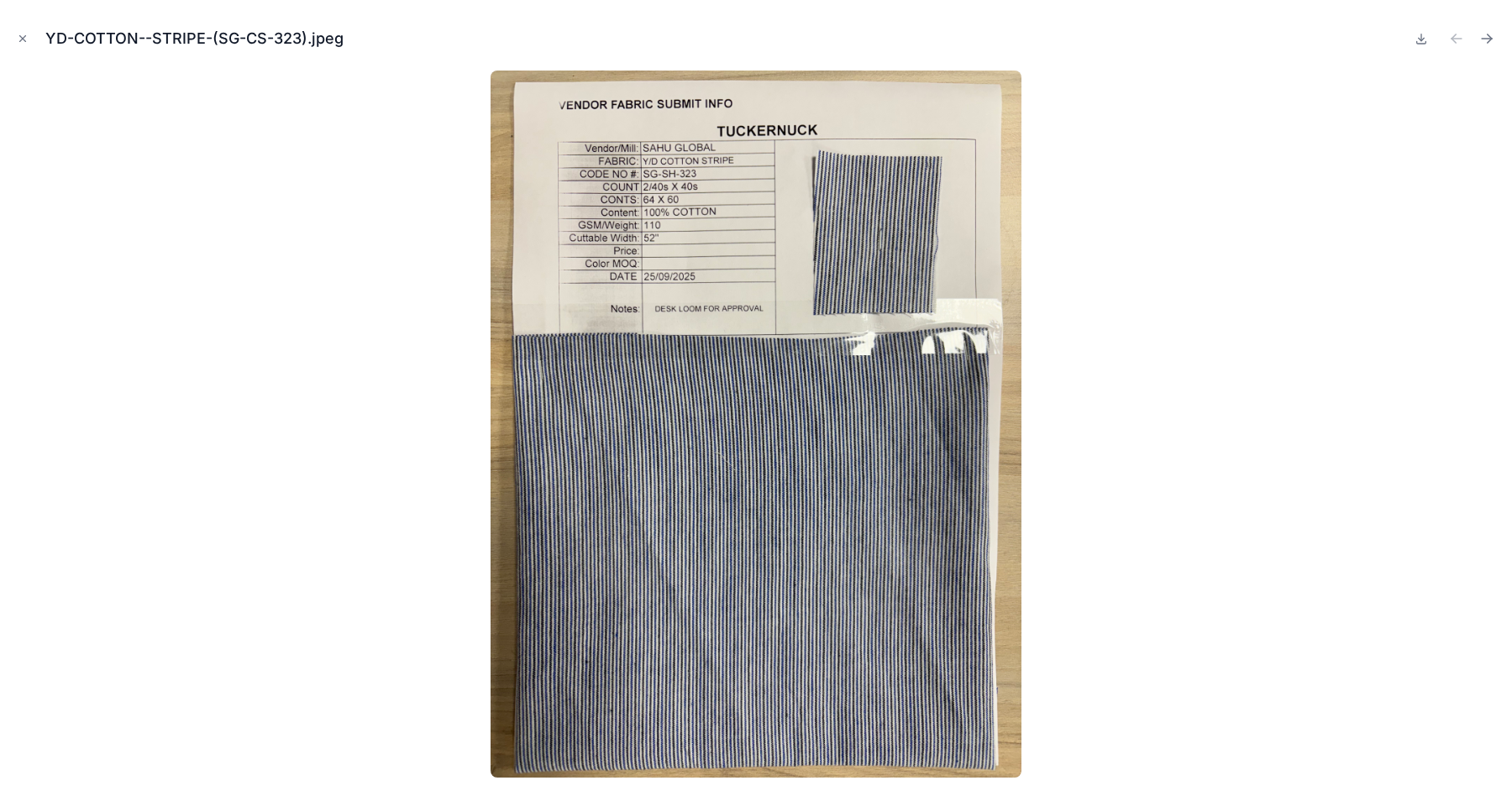
click at [15, 39] on button "Close modal" at bounding box center [23, 38] width 19 height 19
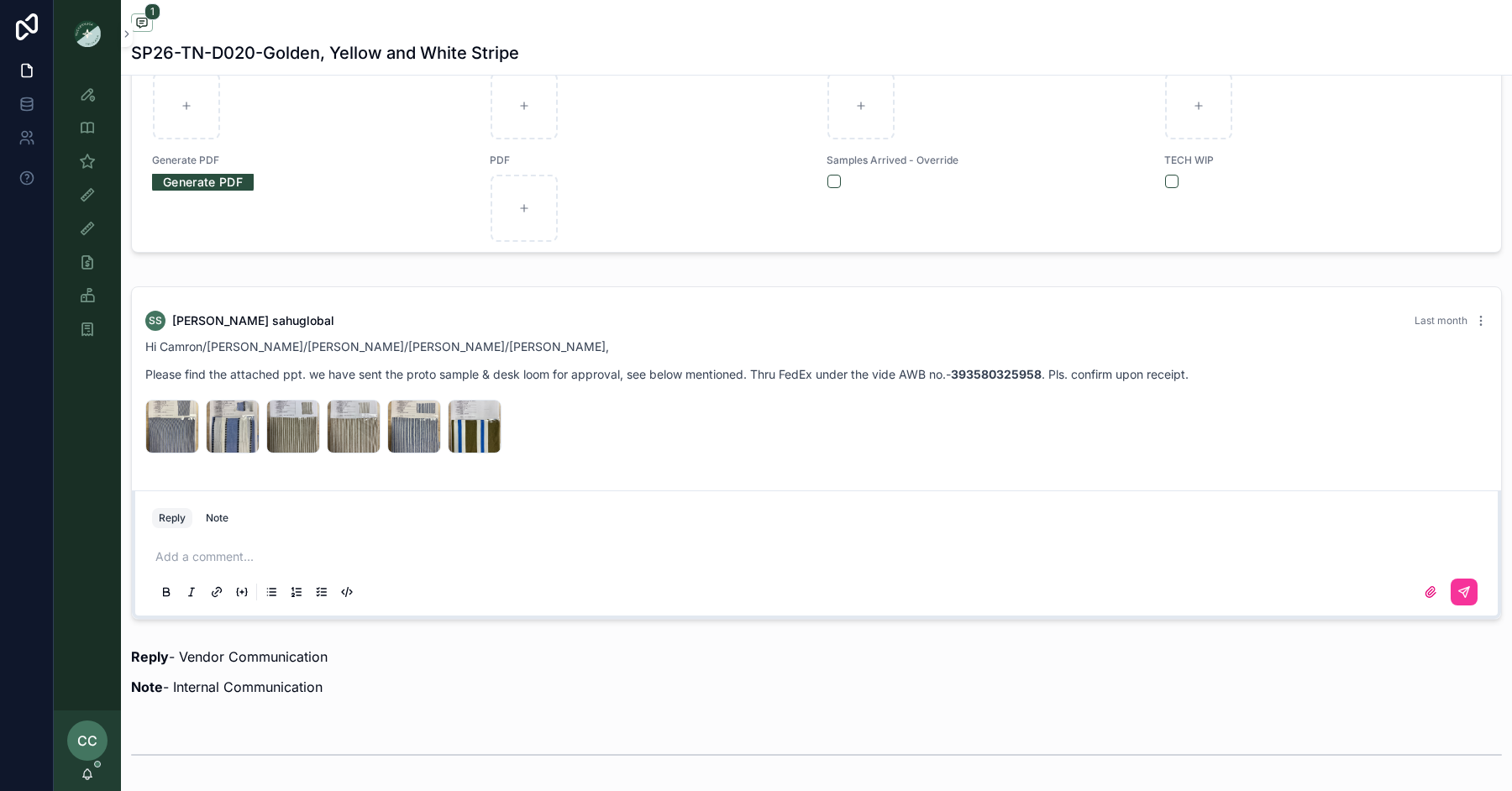
click at [0, 0] on icon "scrollable content" at bounding box center [0, 0] width 0 height 0
click at [221, 412] on div "YD-COTTON-STRIPE-(SG-SH-322) .jpeg" at bounding box center [232, 427] width 54 height 54
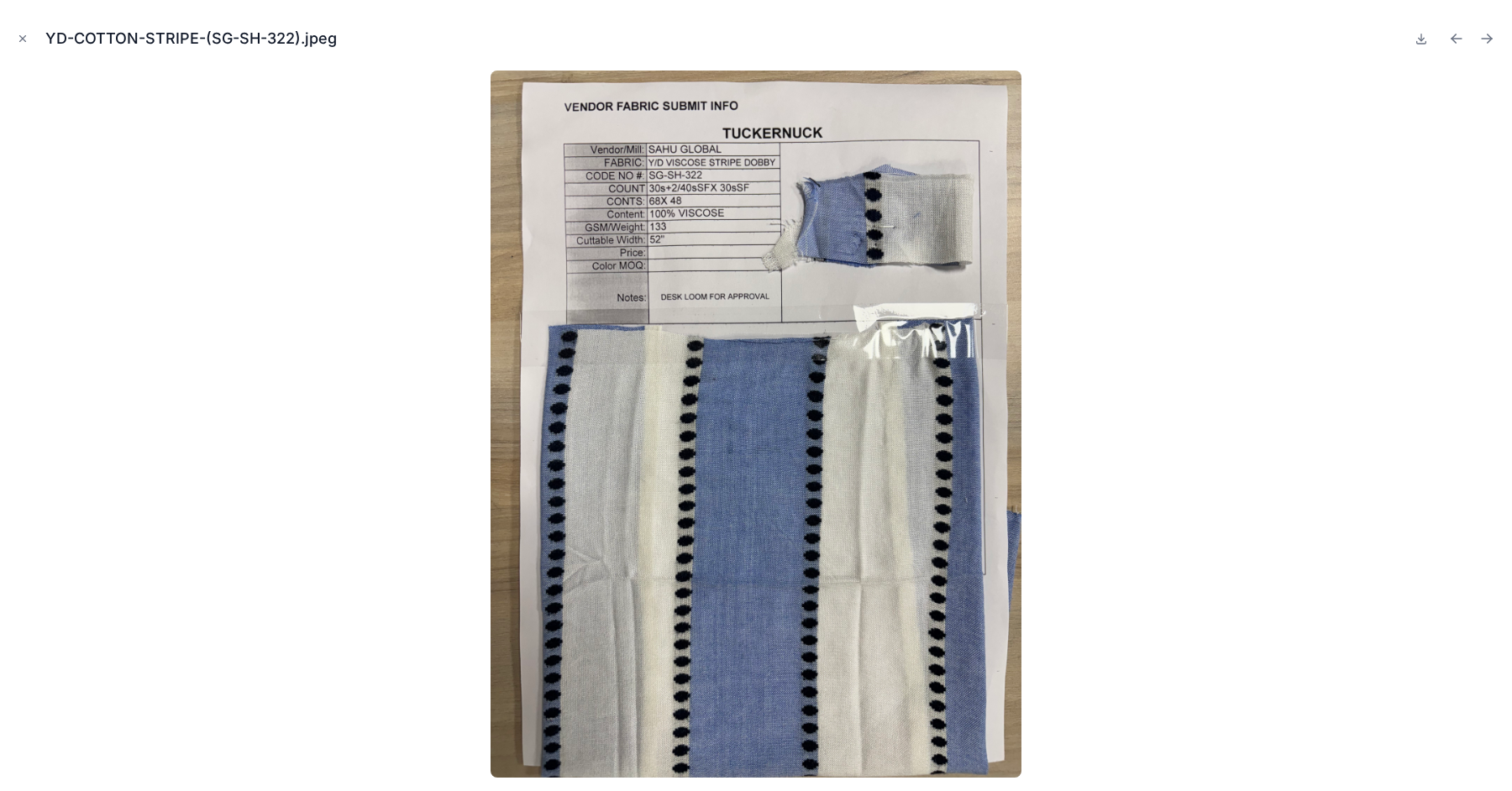
click at [20, 29] on div "YD-COTTON-STRIPE-(SG-SH-322).jpeg" at bounding box center [756, 38] width 1485 height 50
click at [20, 31] on button "Close modal" at bounding box center [23, 38] width 19 height 19
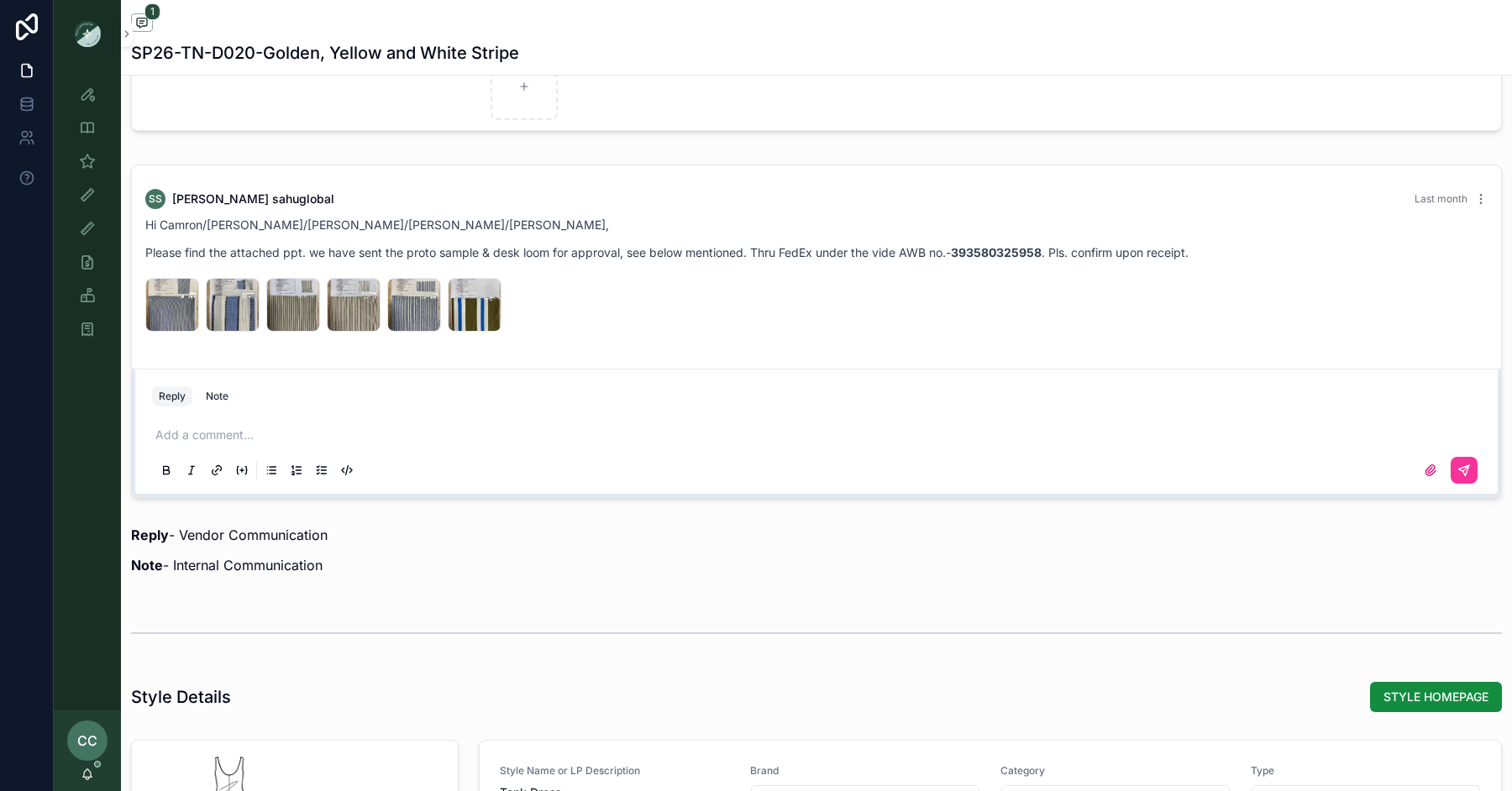
scroll to position [1299, 0]
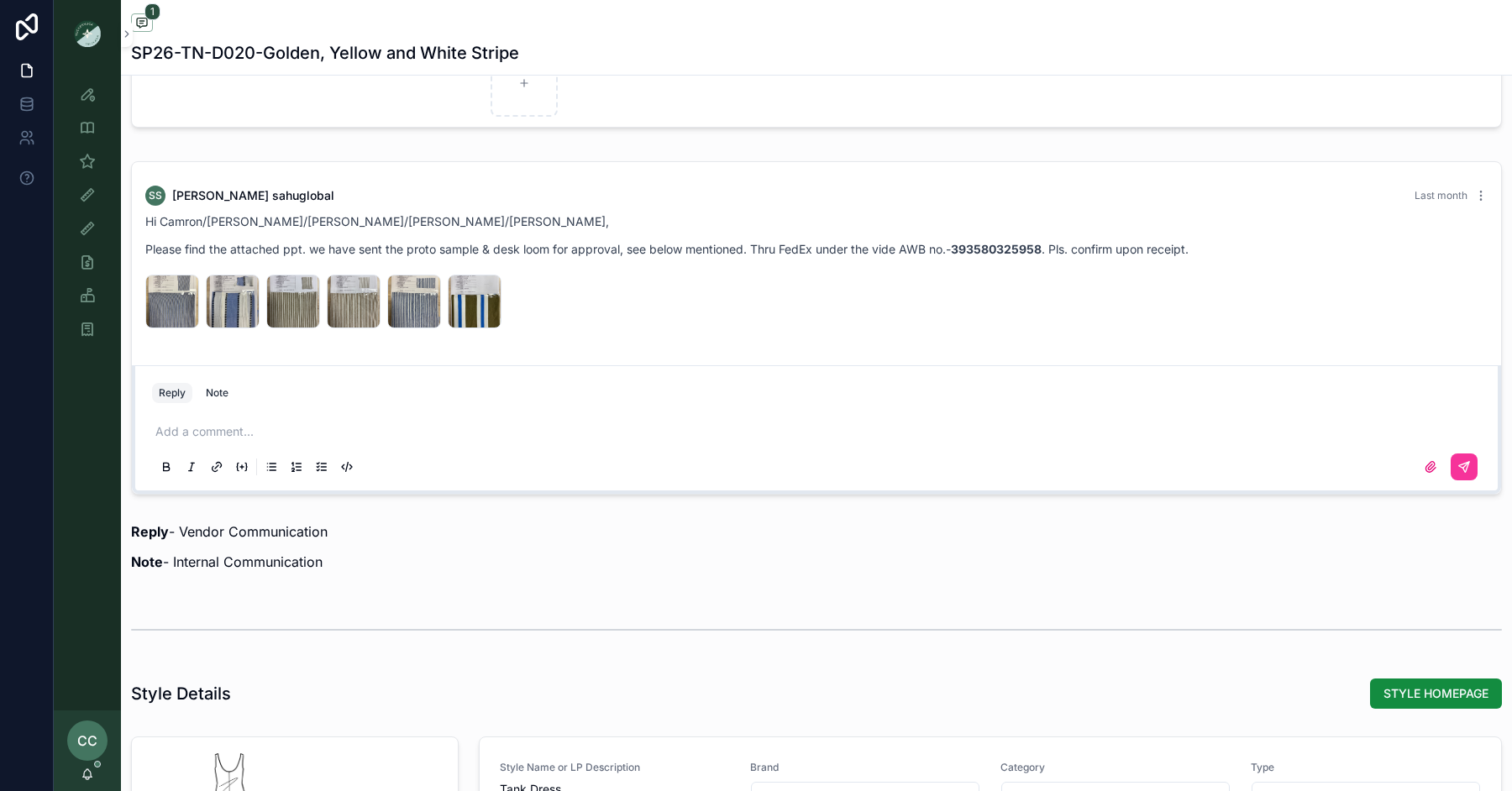
click at [461, 288] on div "YD-COTTON-TWILL-STRIPE-(SG-CS-327-(1) .jpeg" at bounding box center [475, 301] width 54 height 54
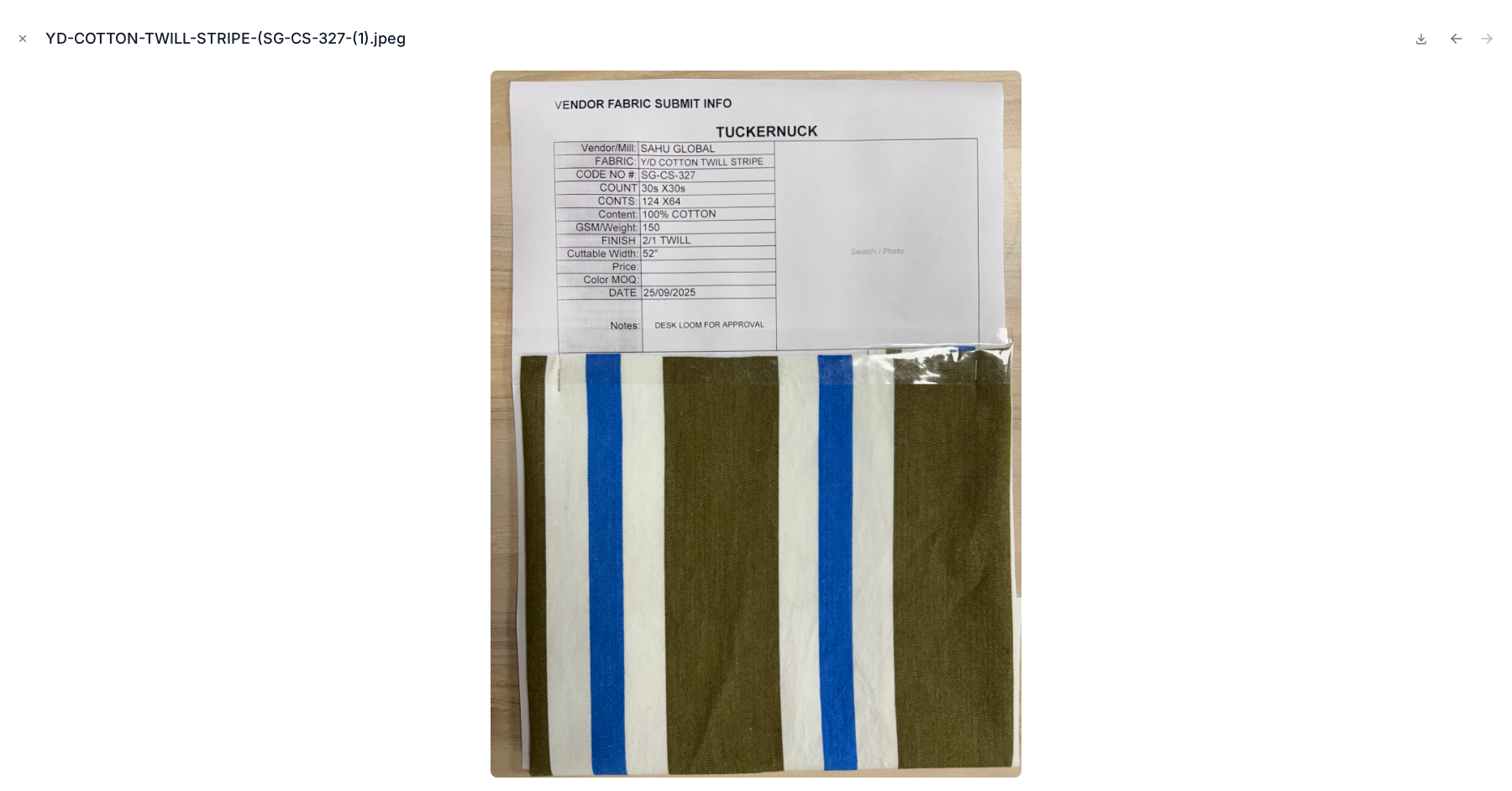
click at [26, 33] on icon "Close modal" at bounding box center [23, 38] width 12 height 12
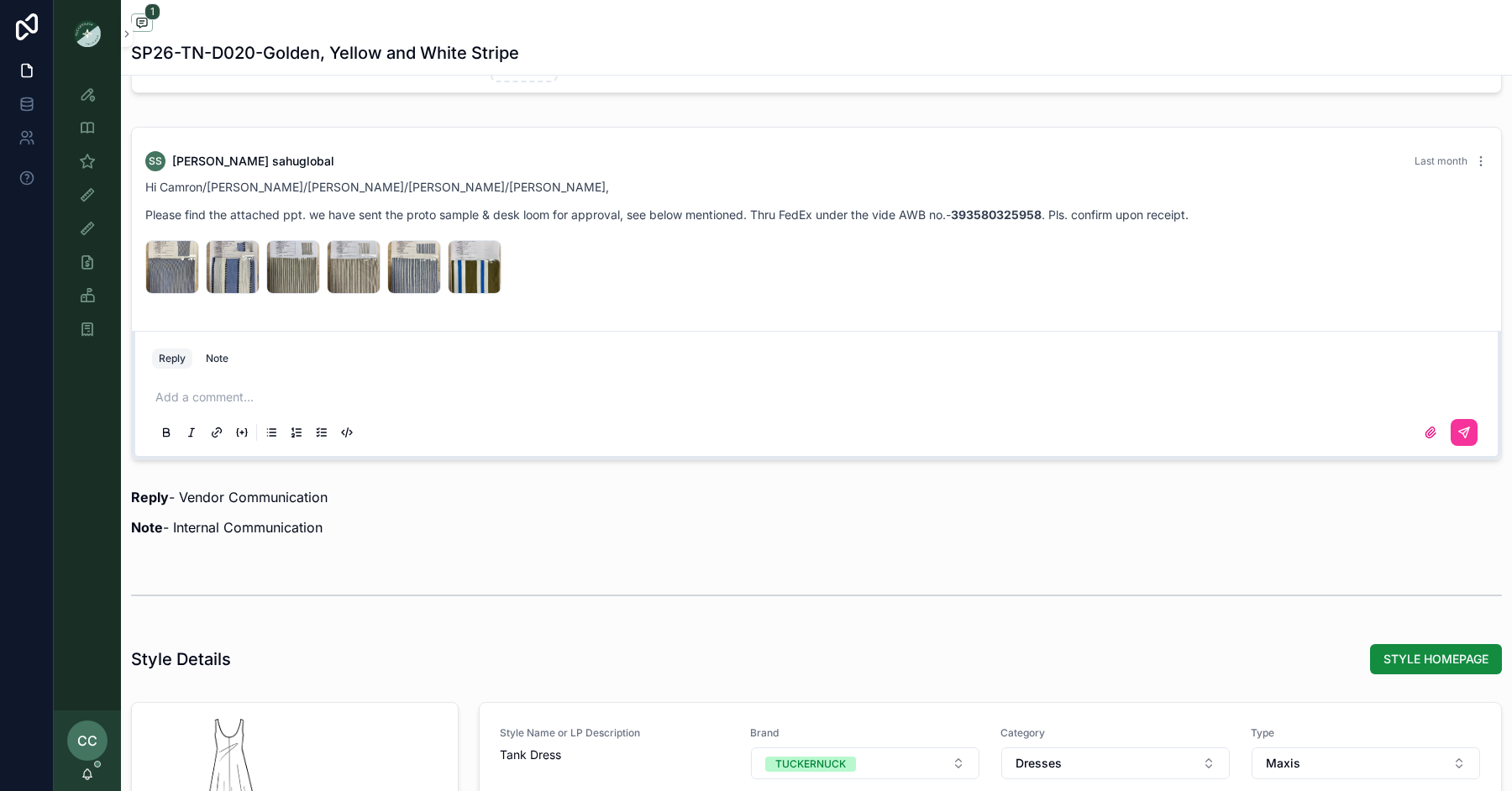
scroll to position [1336, 0]
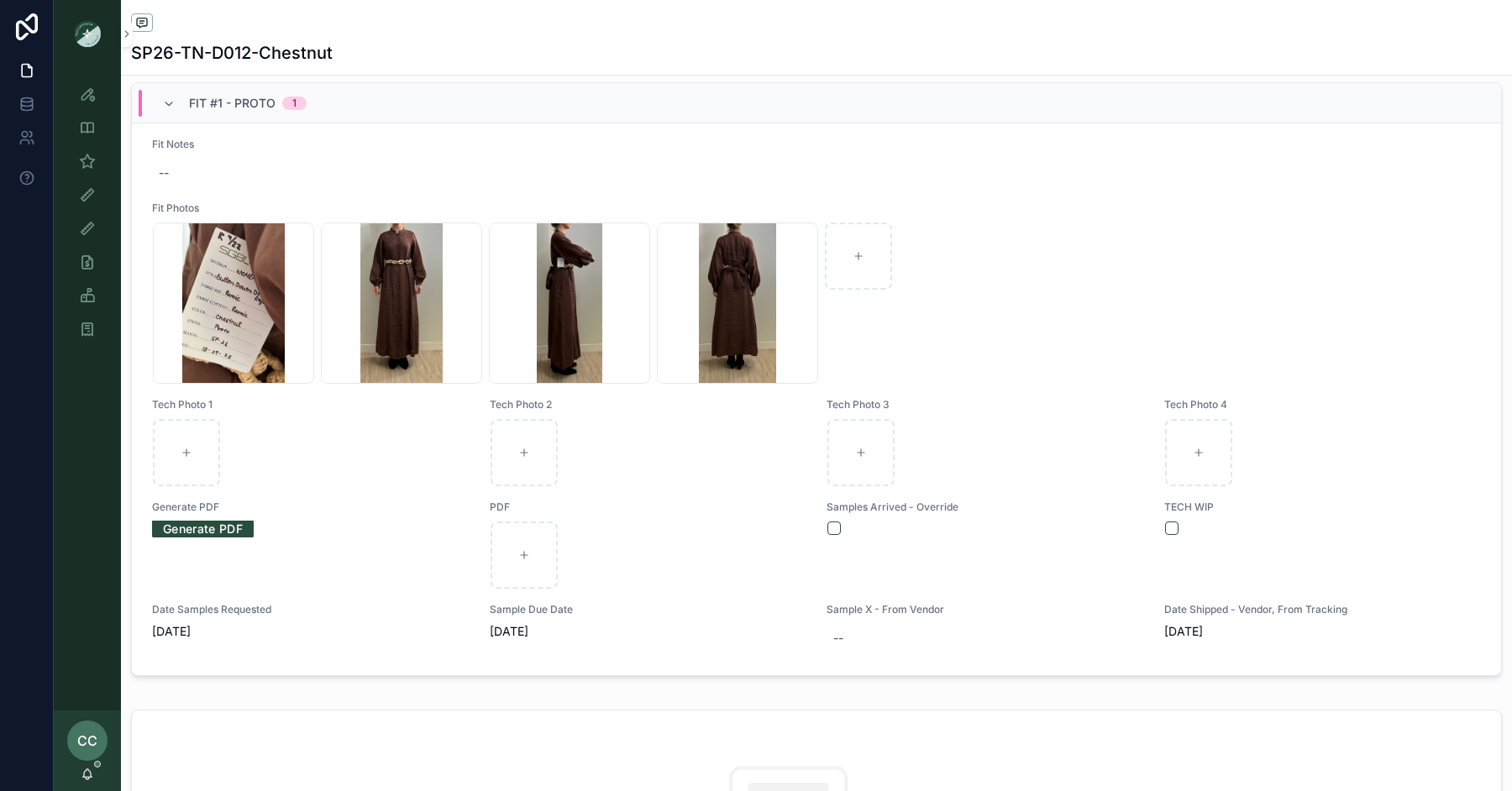
scroll to position [1059, 0]
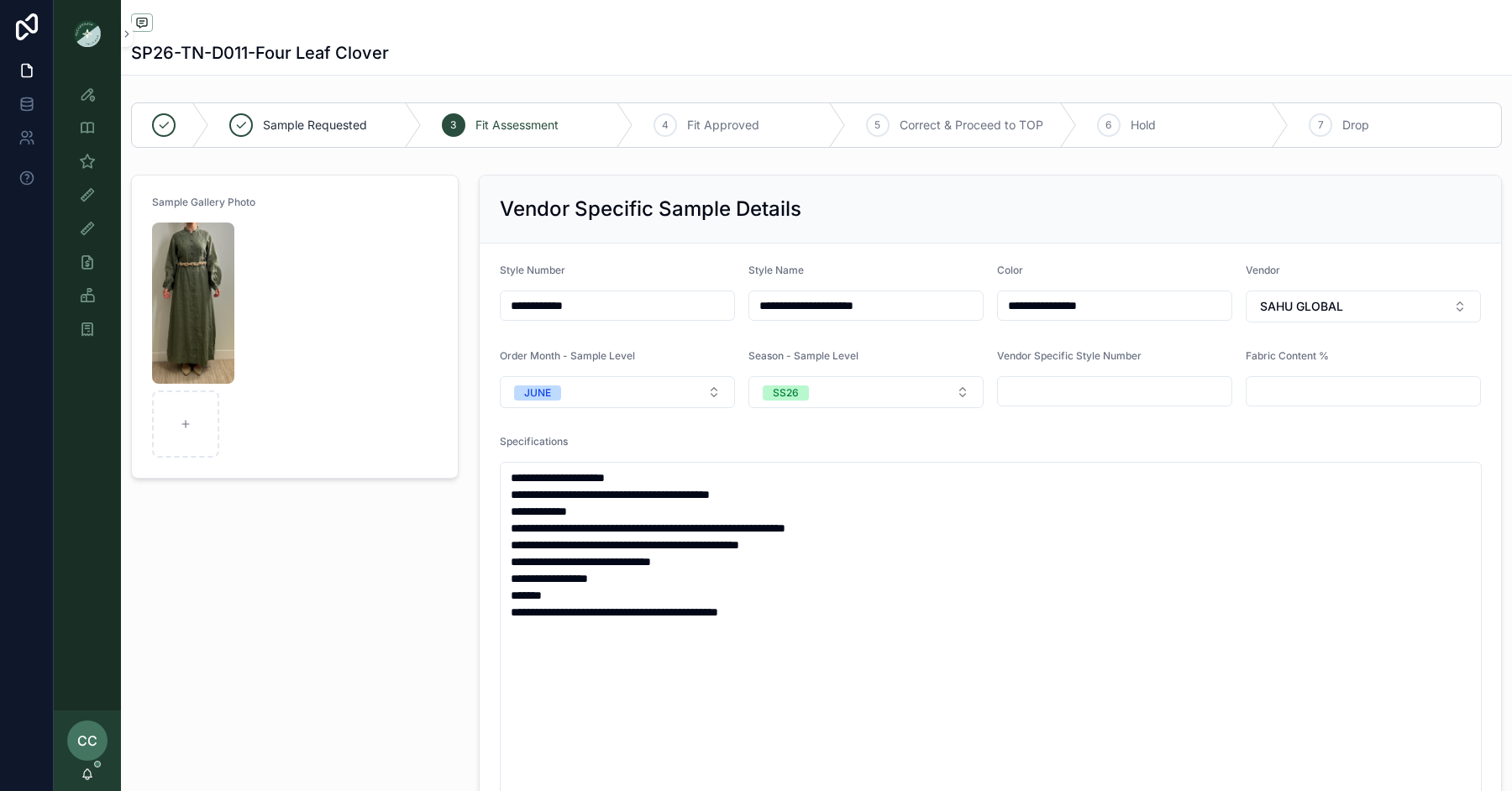
scroll to position [1, 0]
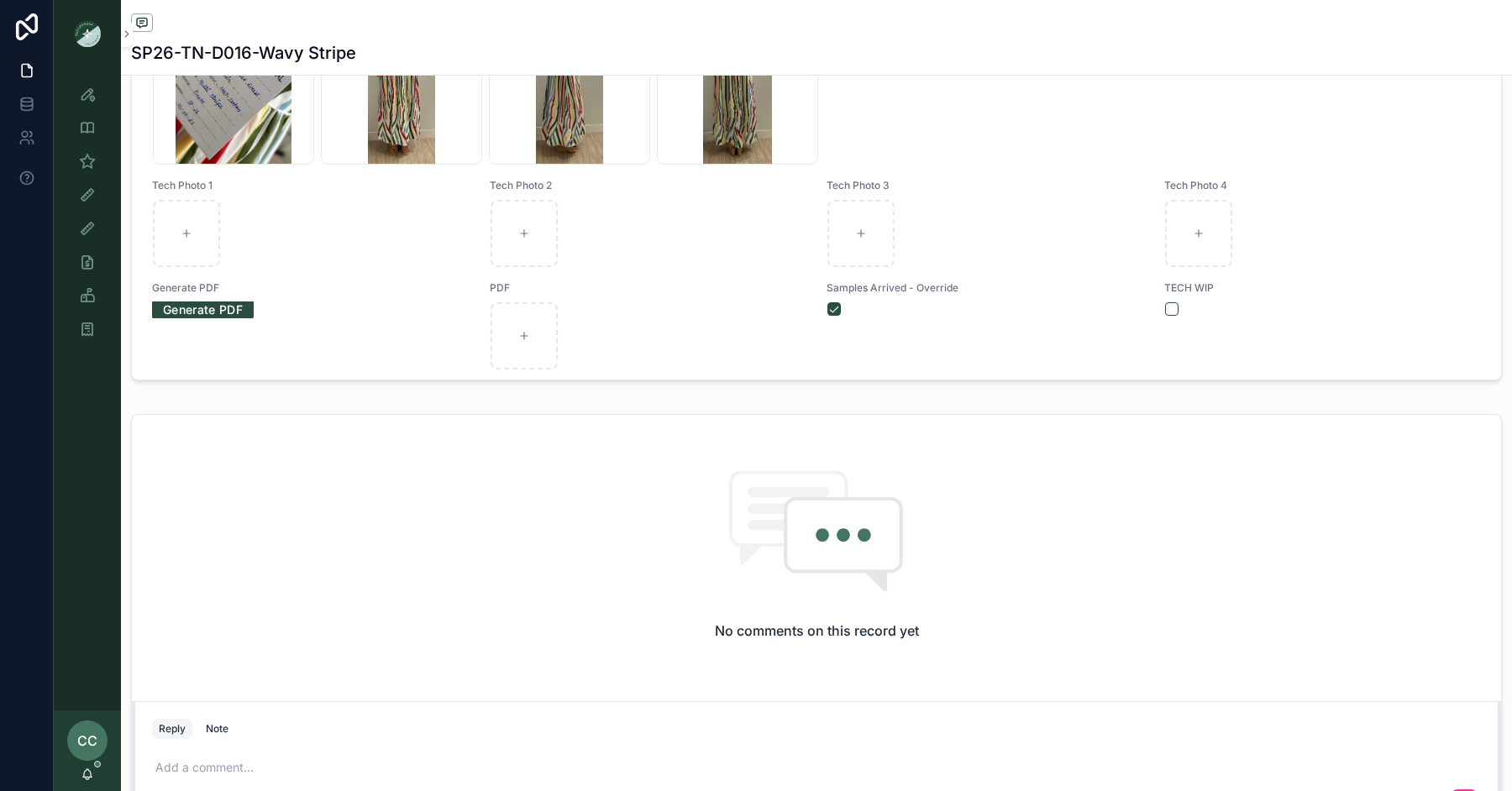
scroll to position [5, 0]
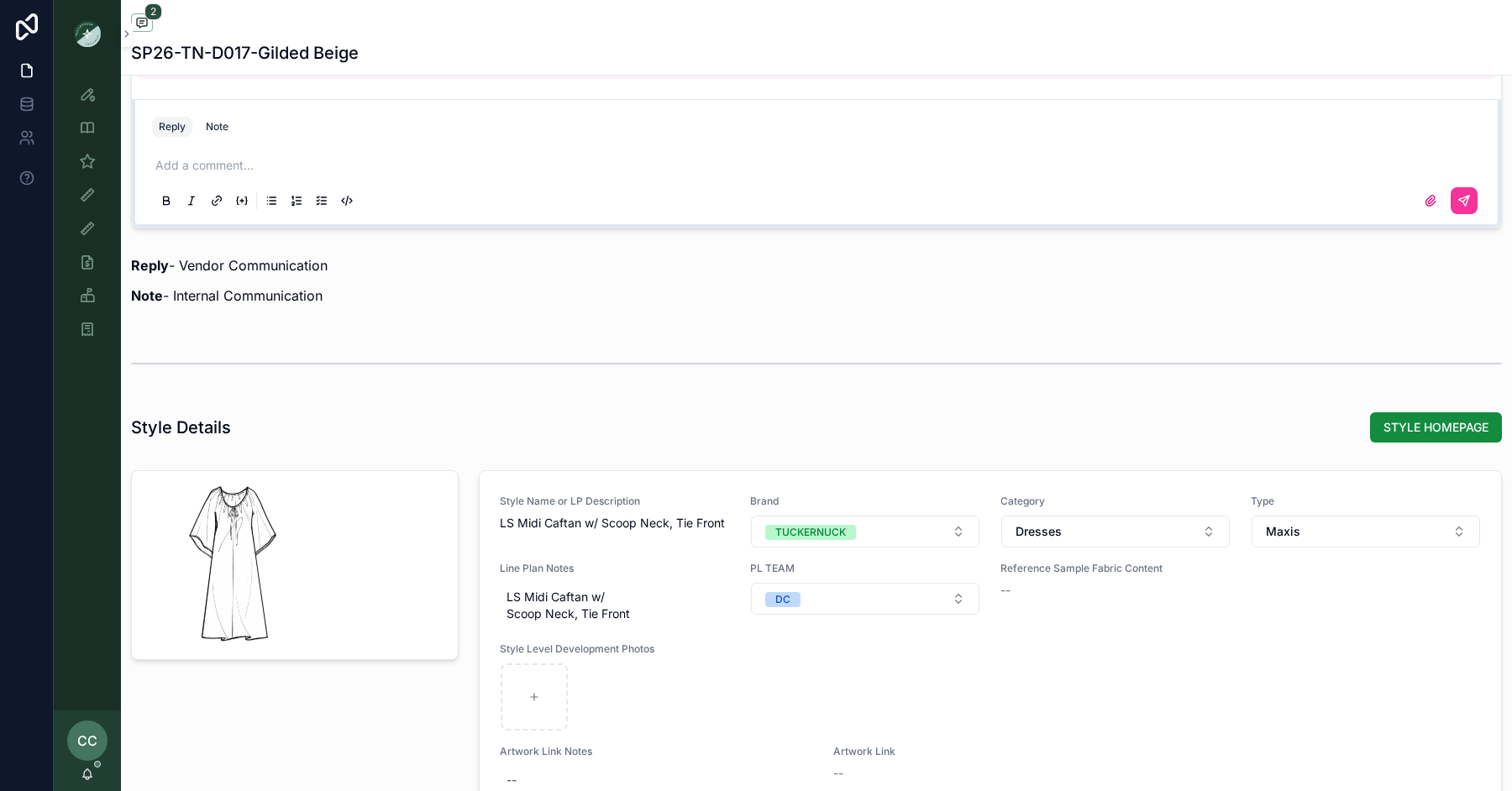
scroll to position [1513, 0]
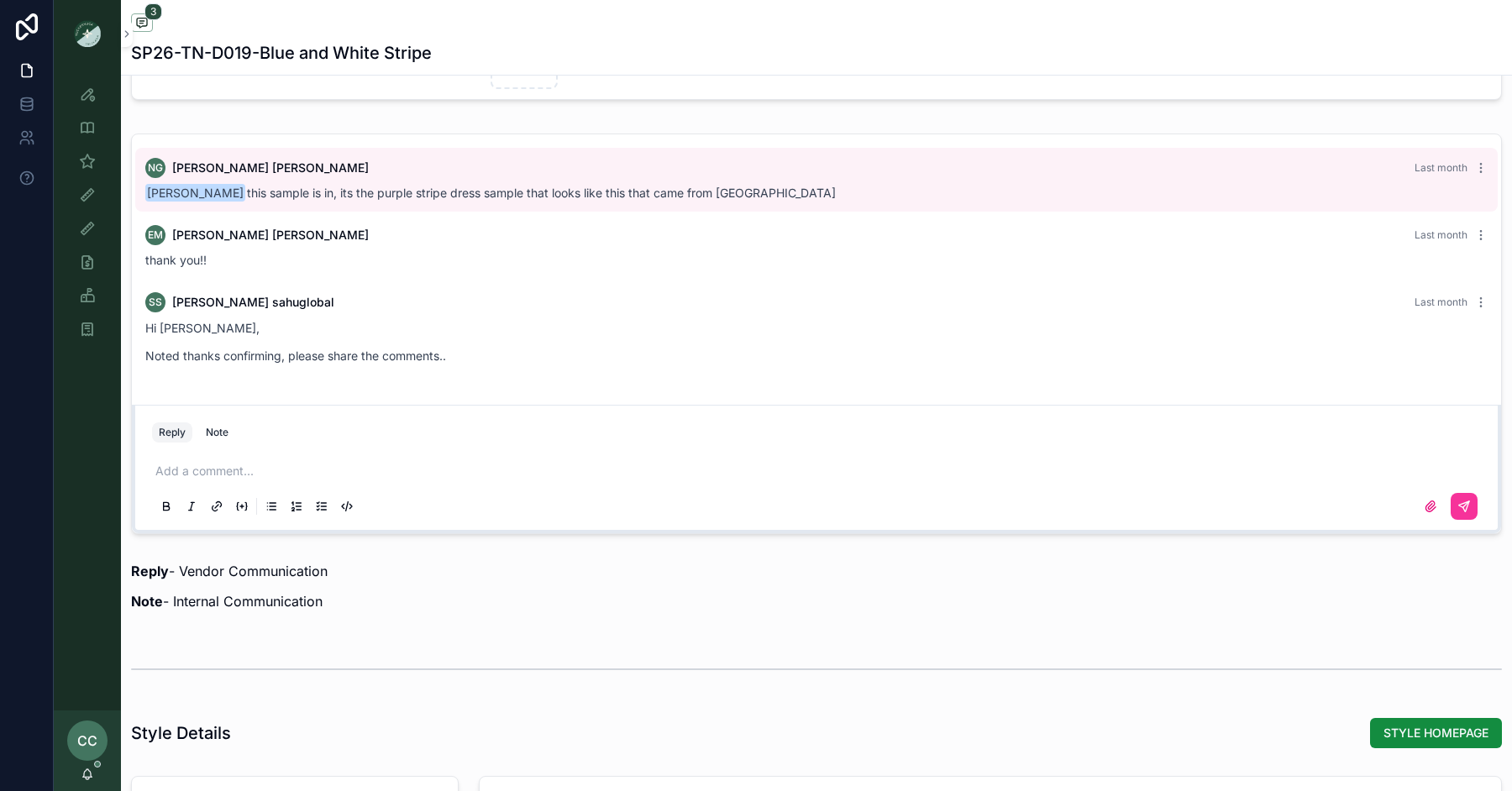
scroll to position [1351, 0]
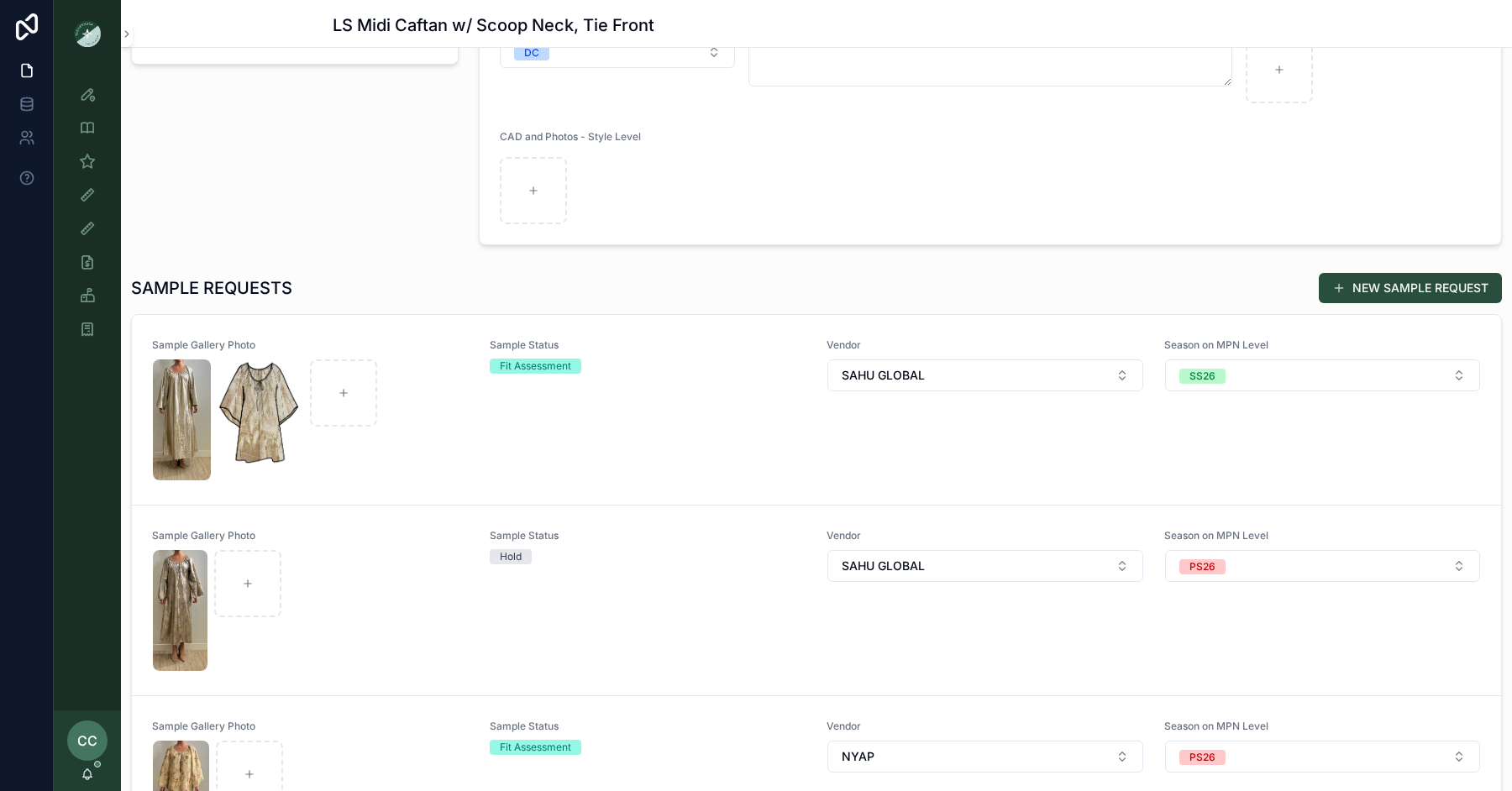
scroll to position [176, 0]
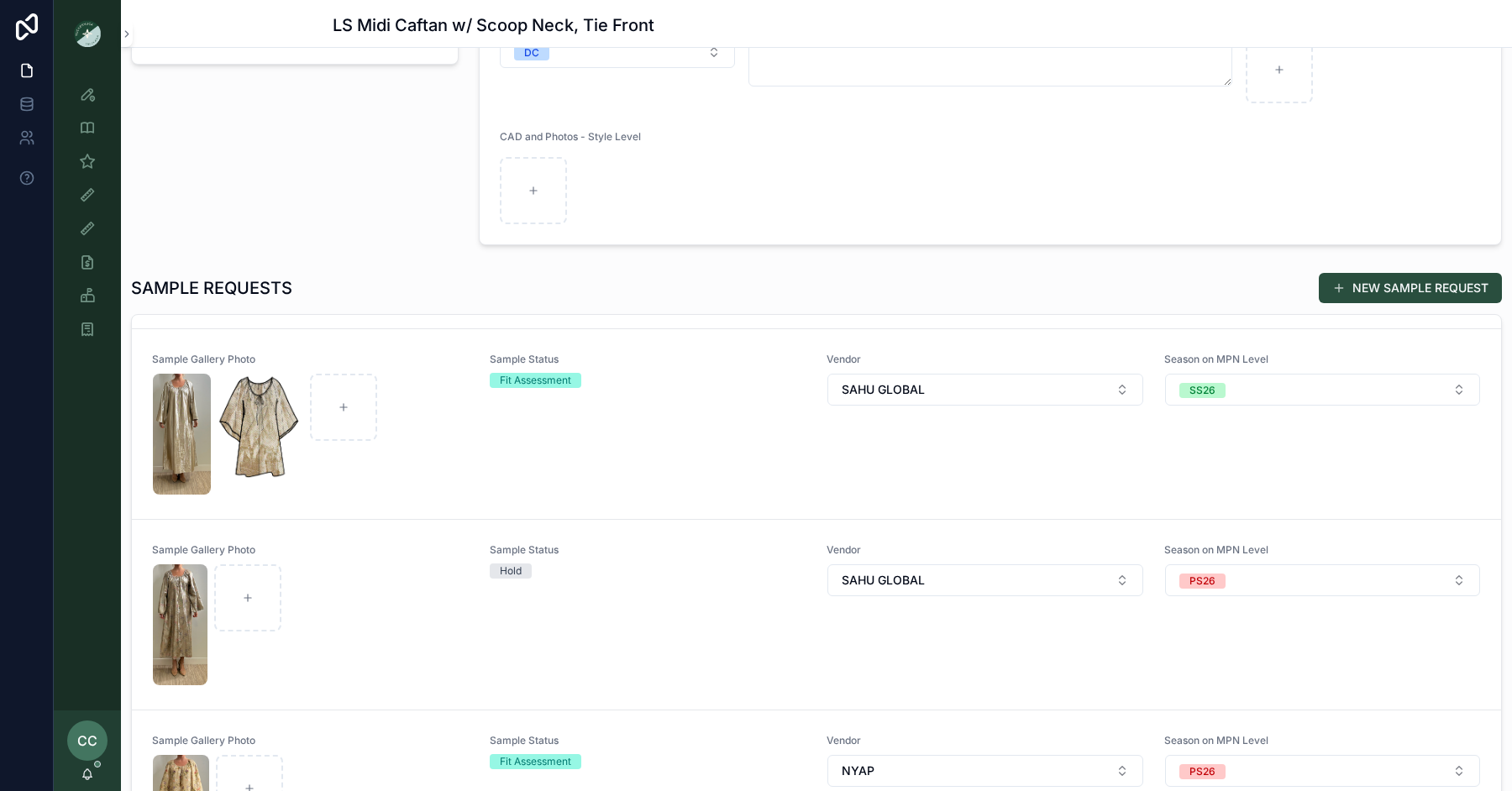
click at [721, 432] on div "Sample Status Fit Assessment" at bounding box center [648, 424] width 317 height 143
click at [722, 624] on div "Sample Status Hold" at bounding box center [648, 615] width 317 height 143
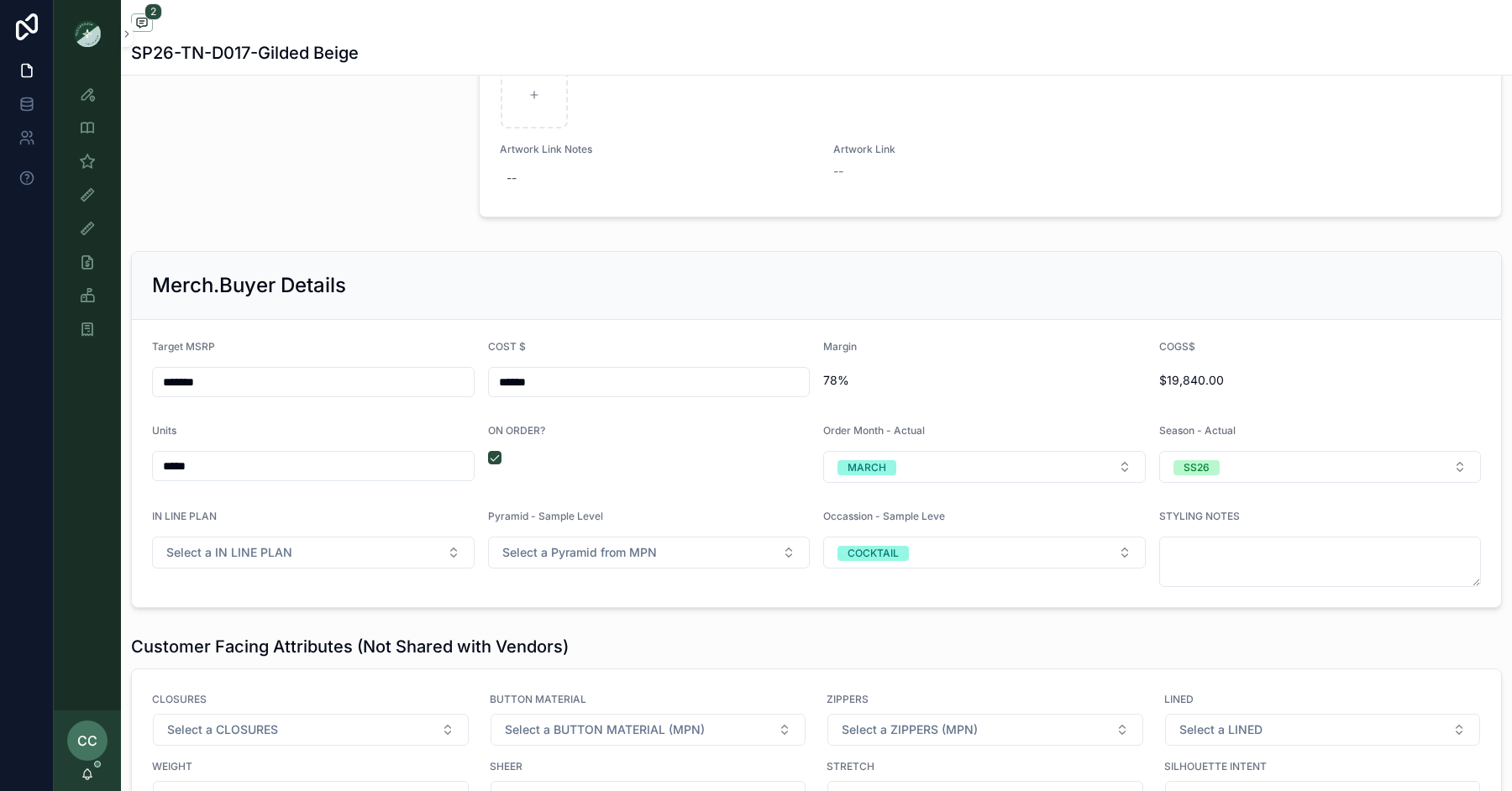
scroll to position [2271, 0]
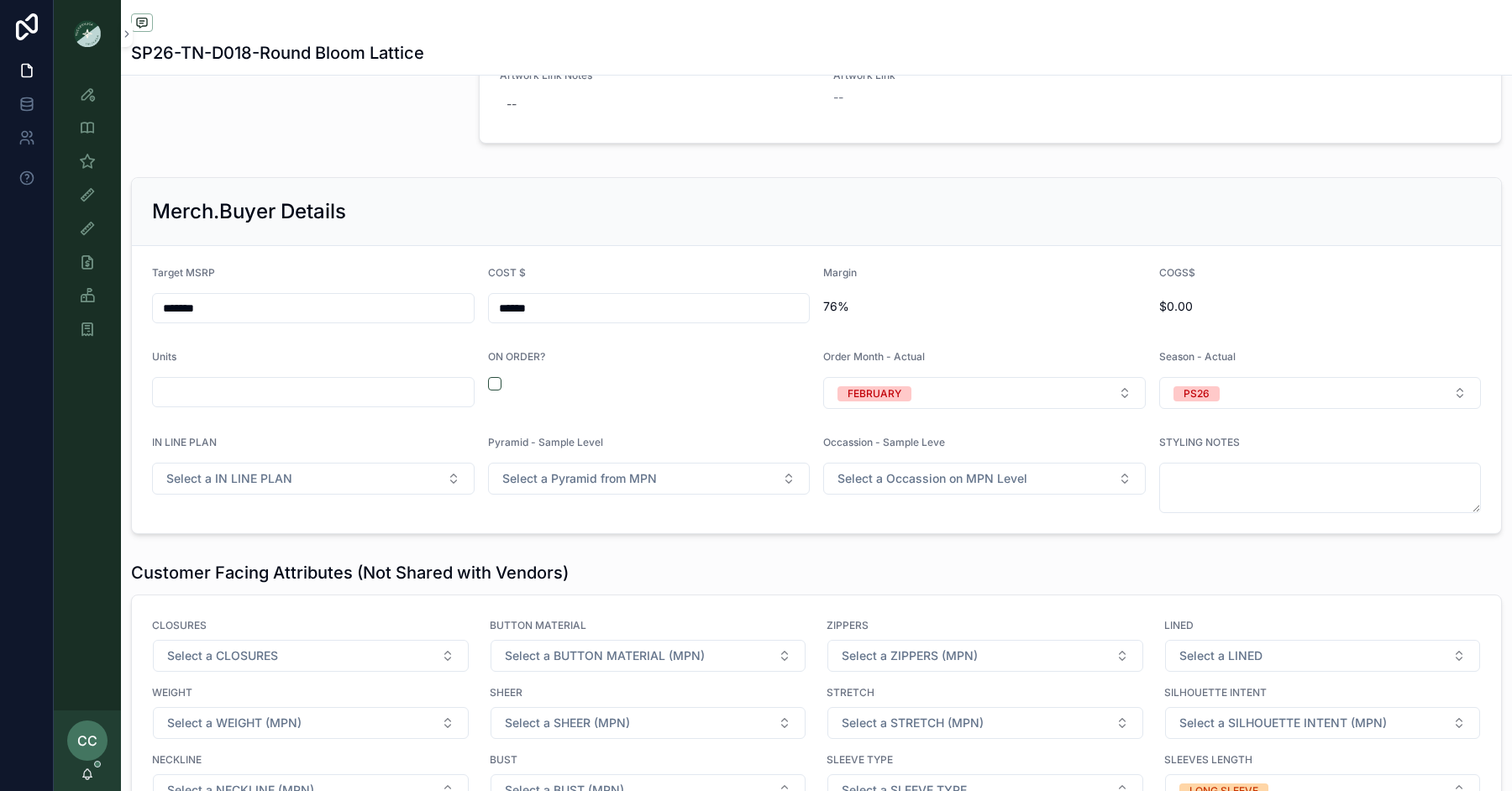
scroll to position [2673, 0]
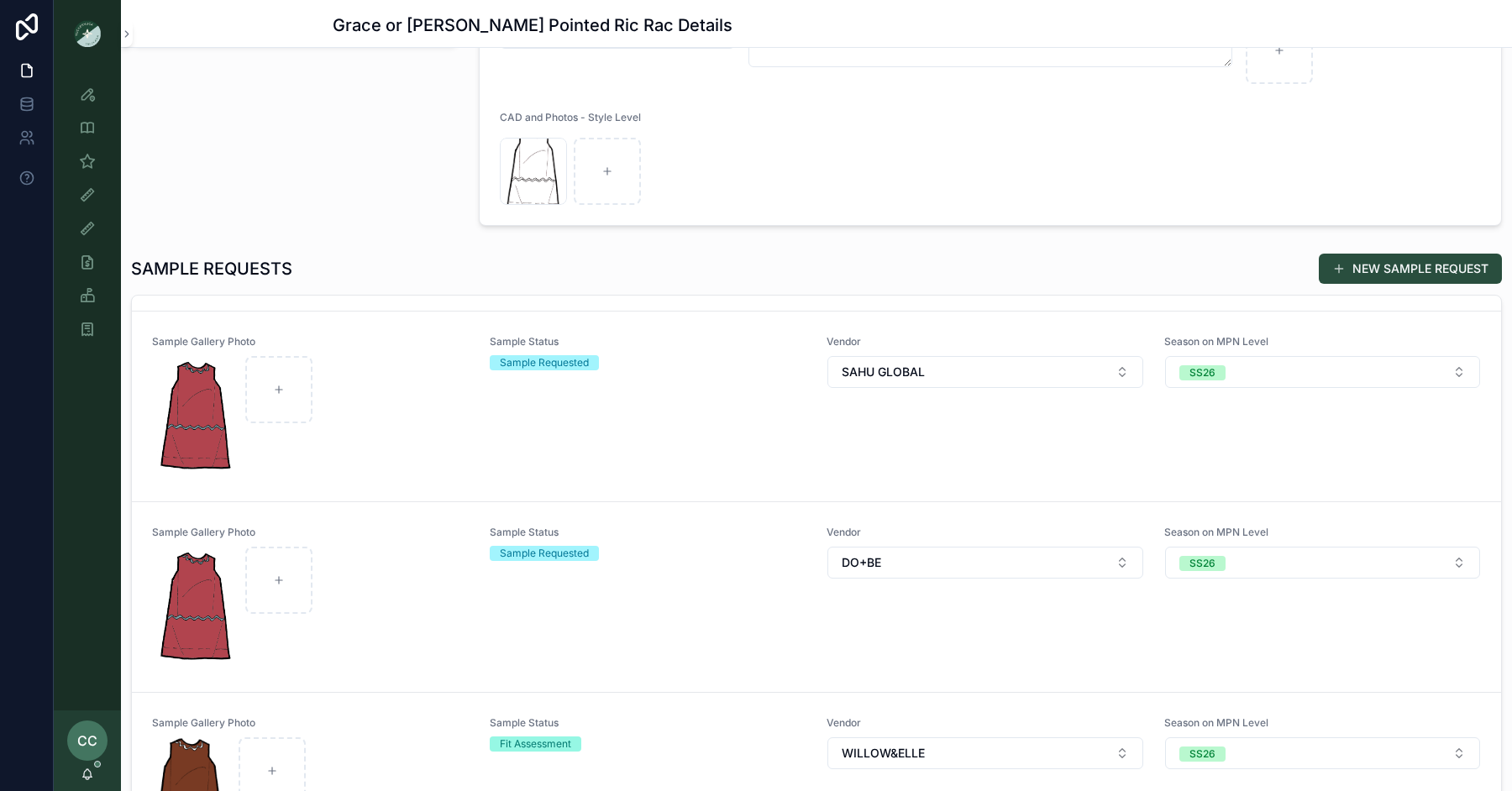
scroll to position [174, 0]
click at [672, 373] on div "Sample Status Sample Requested" at bounding box center [648, 406] width 317 height 143
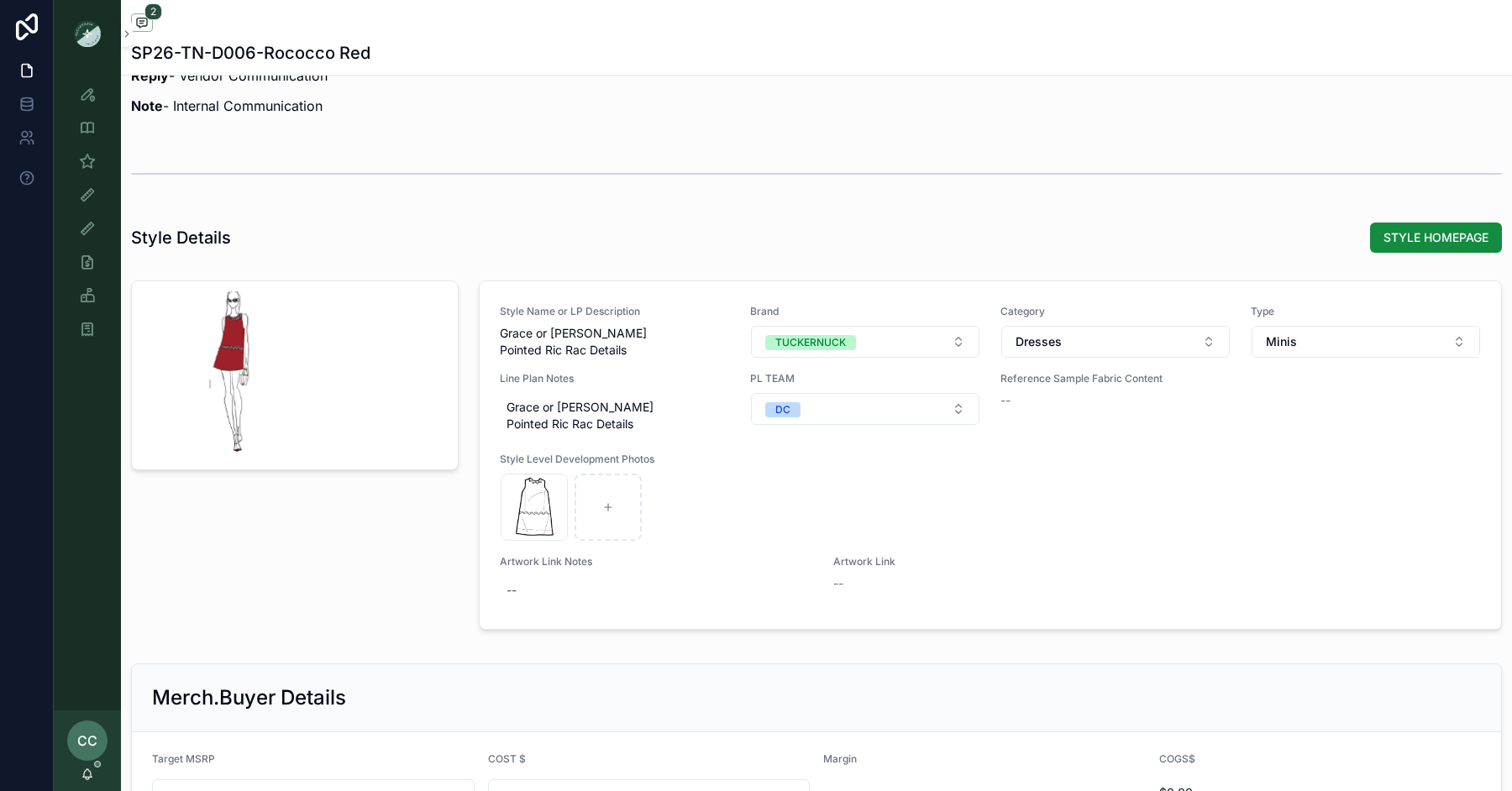
scroll to position [2023, 0]
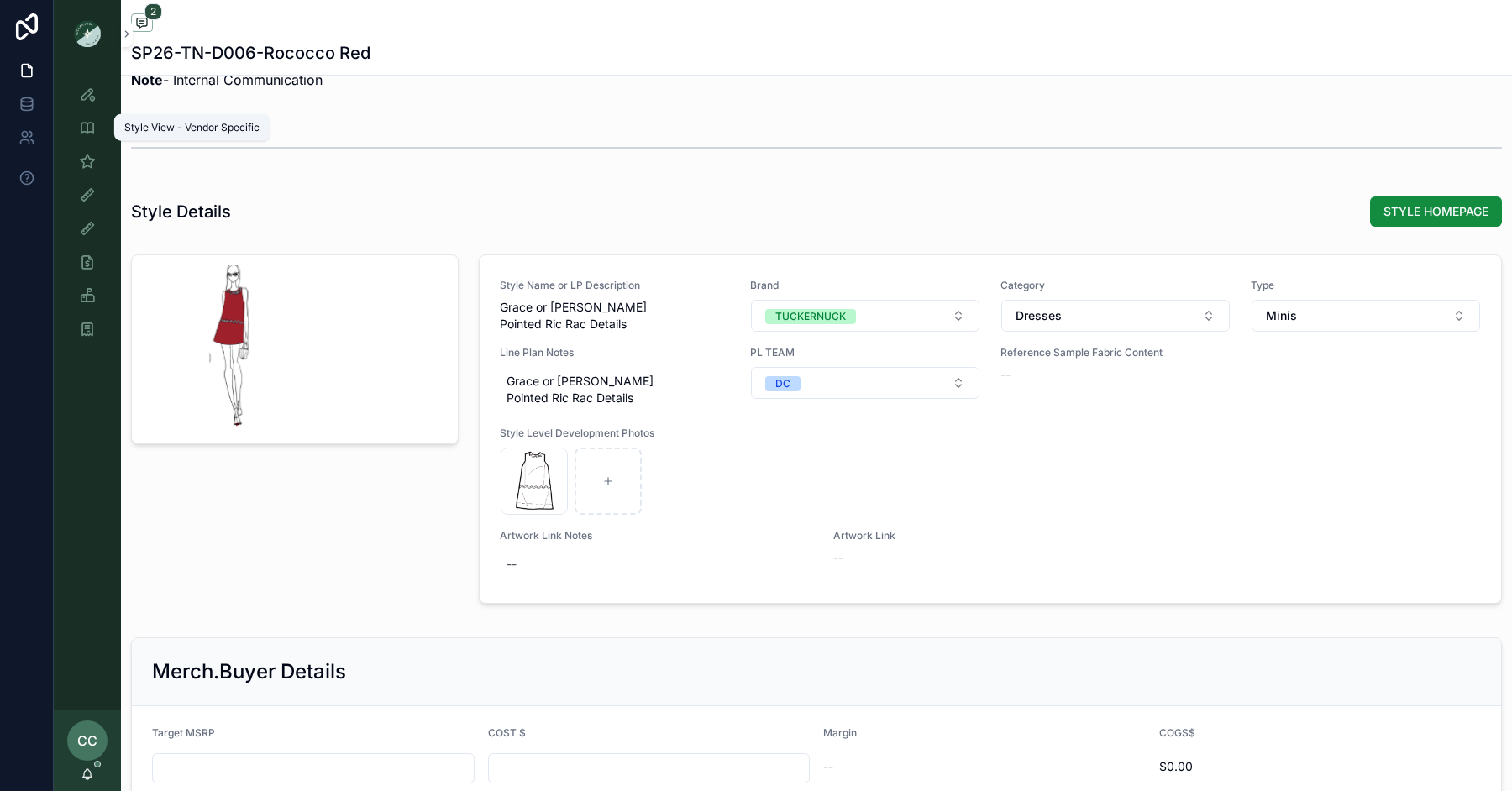
click at [85, 137] on div "Style View - Vendor Specific" at bounding box center [87, 127] width 27 height 27
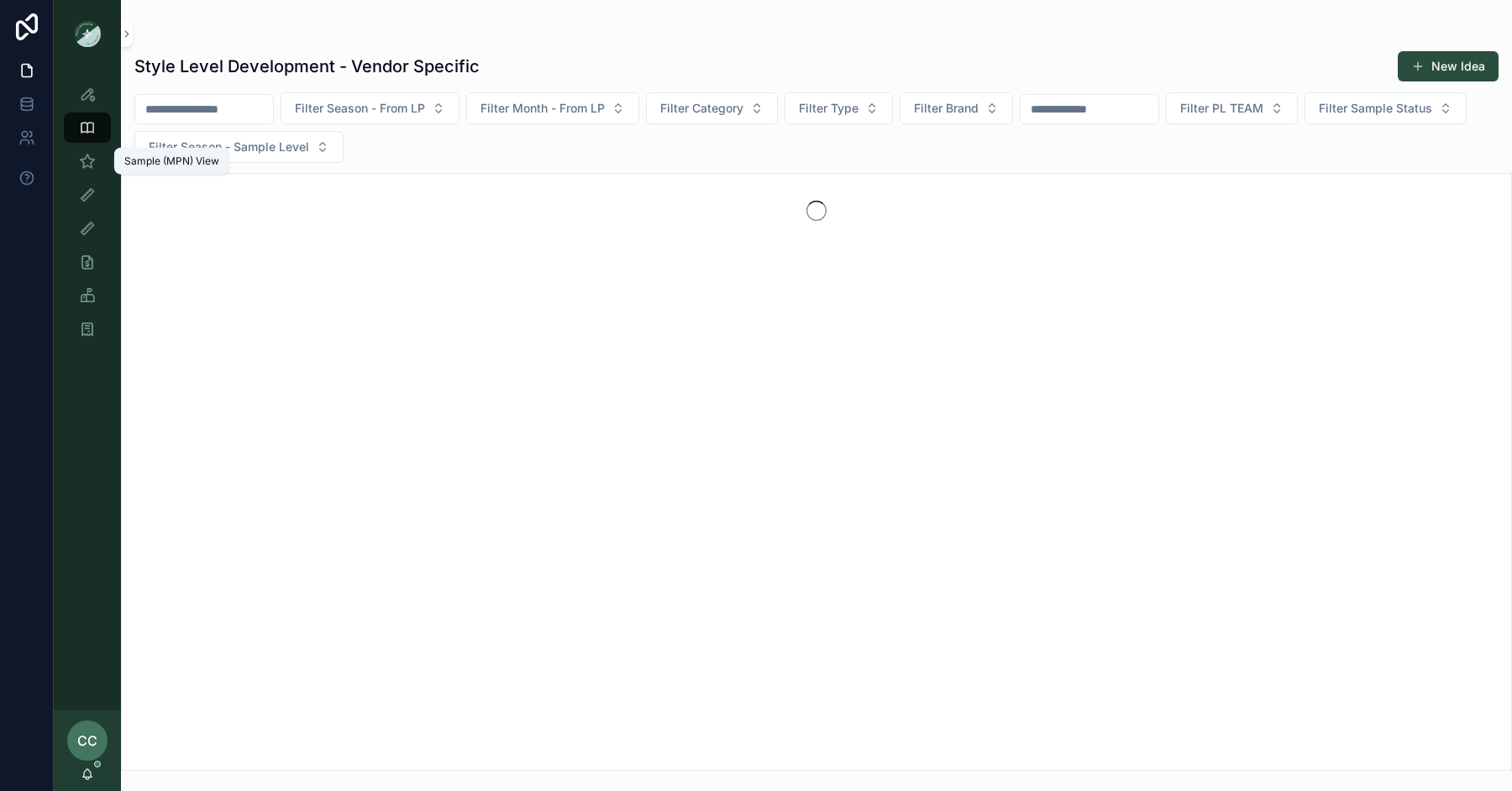
click at [74, 157] on div "Sample (MPN) View" at bounding box center [87, 161] width 27 height 27
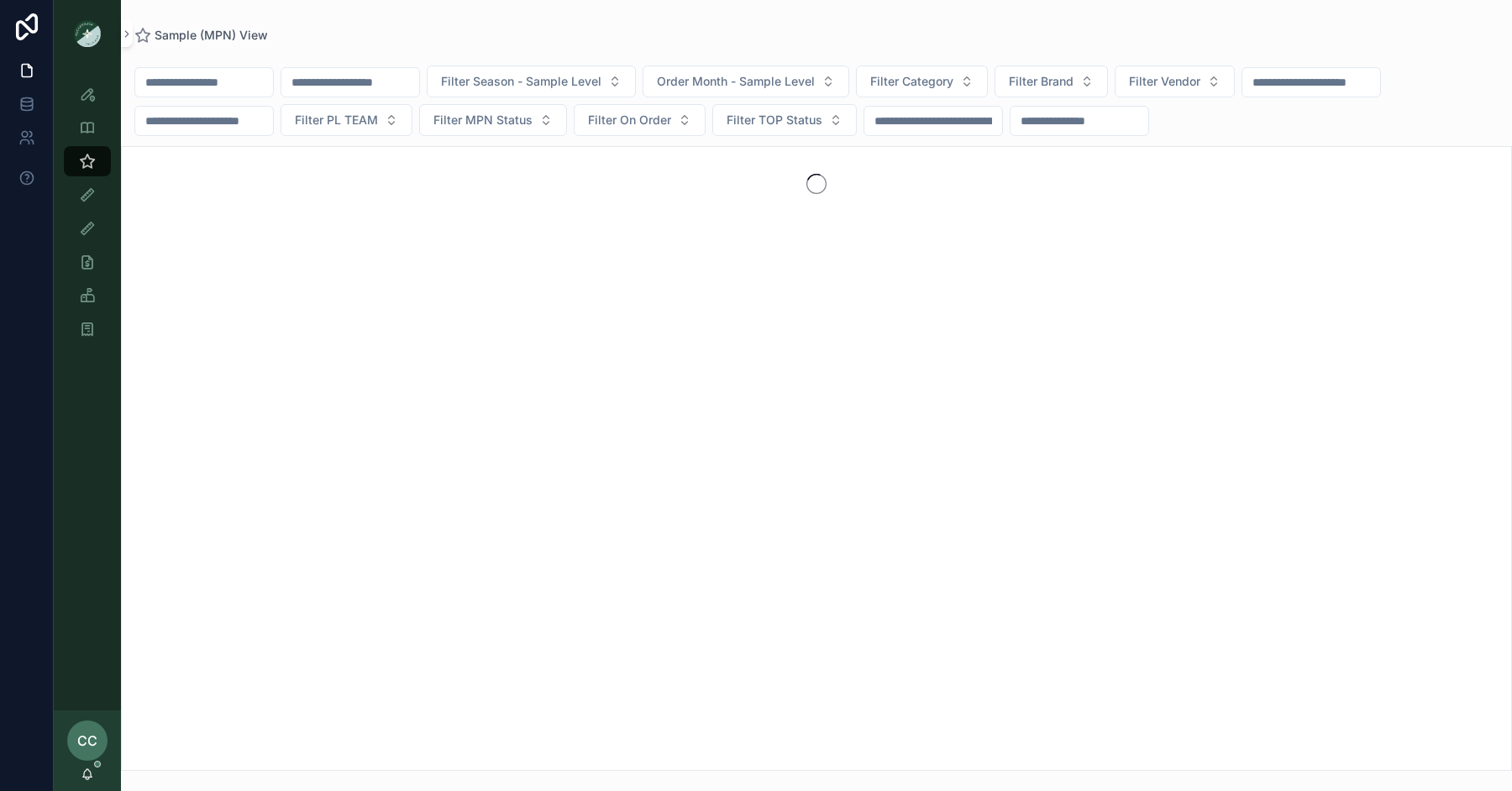
click at [158, 99] on div "Filter Season - Sample Level Order Month - Sample Level Filter Category Filter …" at bounding box center [817, 101] width 1391 height 71
click at [165, 79] on input "scrollable content" at bounding box center [204, 83] width 138 height 24
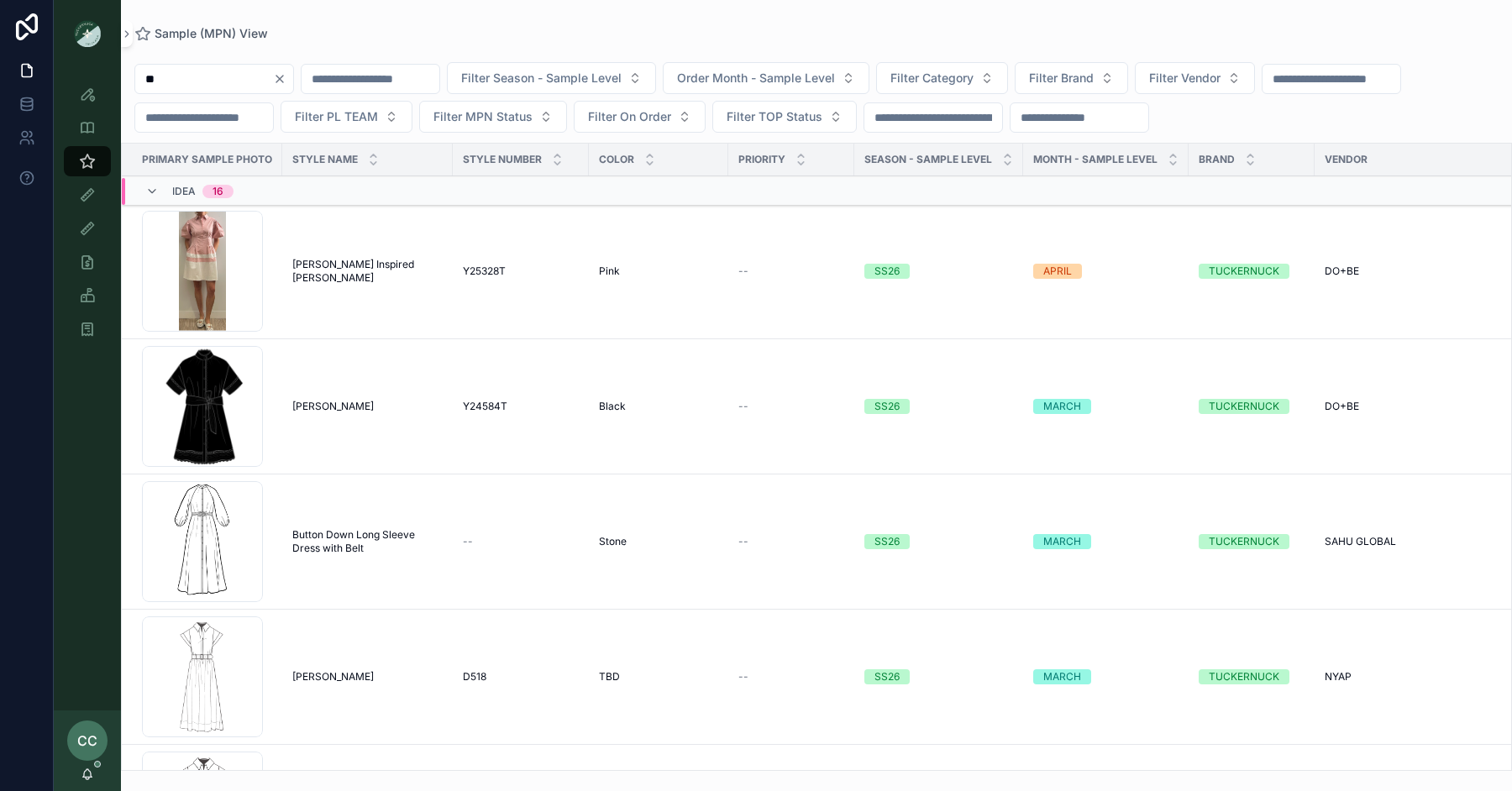
type input "*"
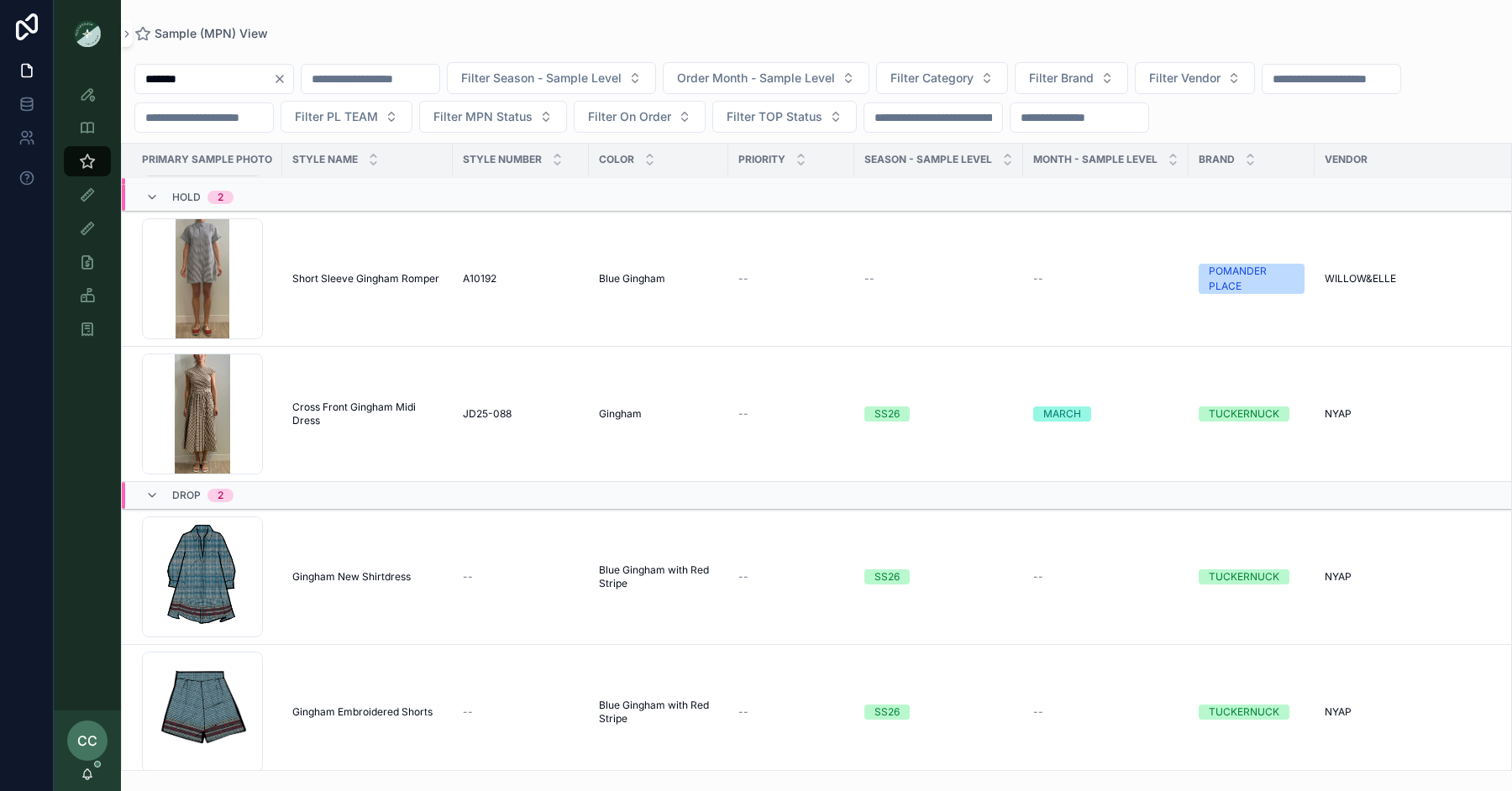
scroll to position [4475, 0]
type input "*******"
click at [93, 95] on icon "scrollable content" at bounding box center [87, 94] width 17 height 17
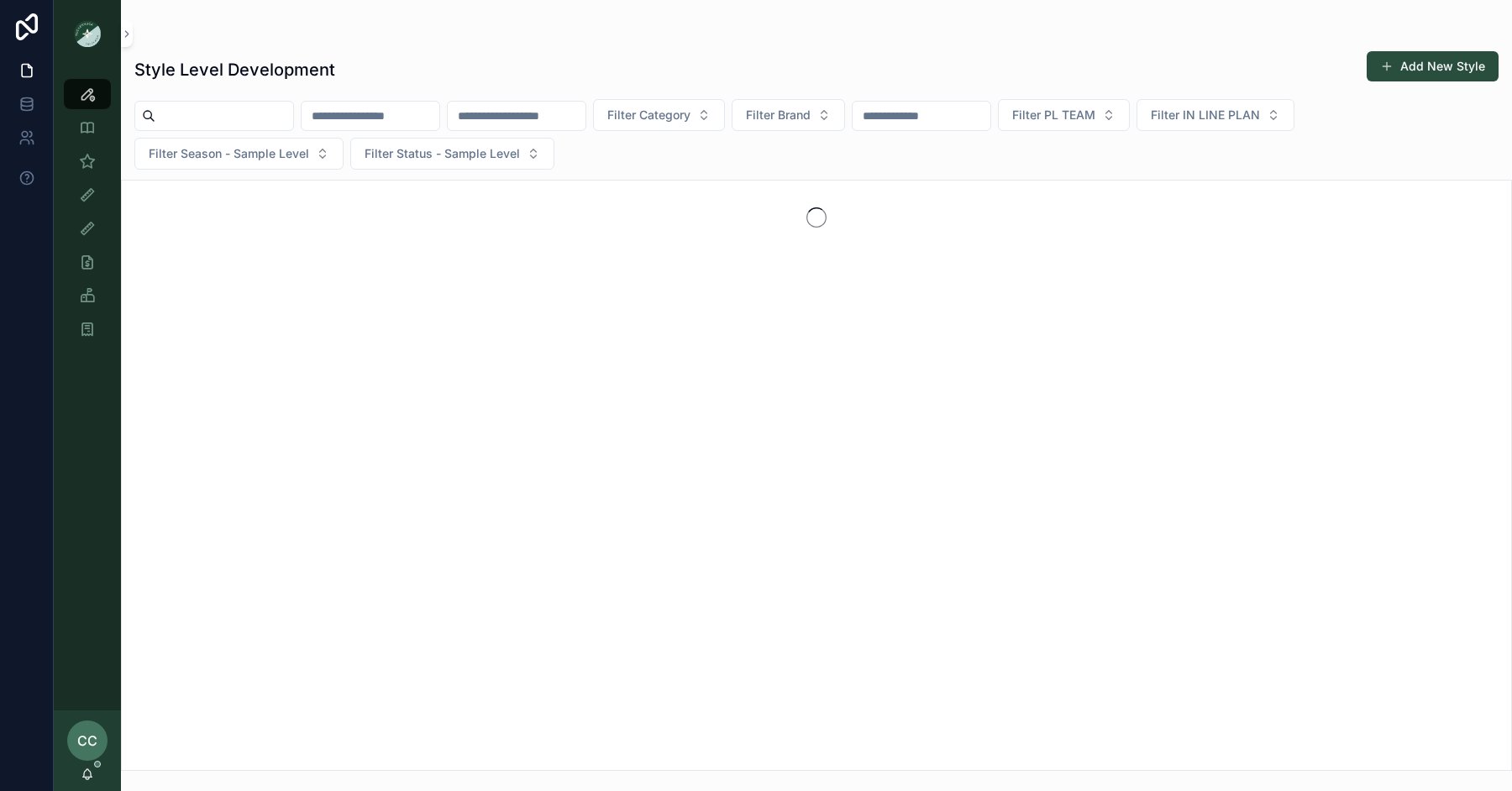
click at [213, 121] on input "scrollable content" at bounding box center [225, 116] width 138 height 24
type input "**********"
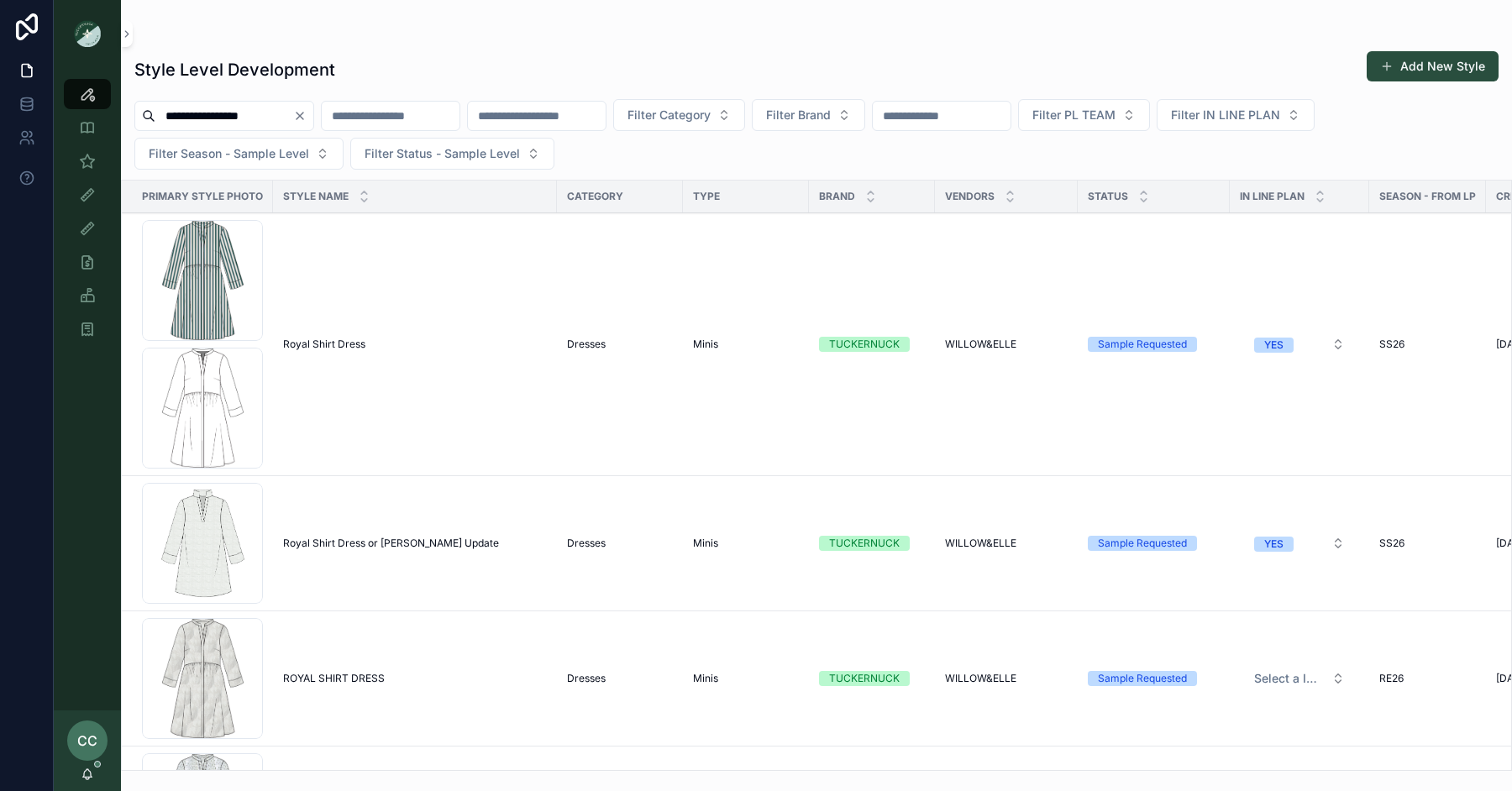
click at [323, 340] on span "Royal Shirt Dress" at bounding box center [324, 345] width 83 height 14
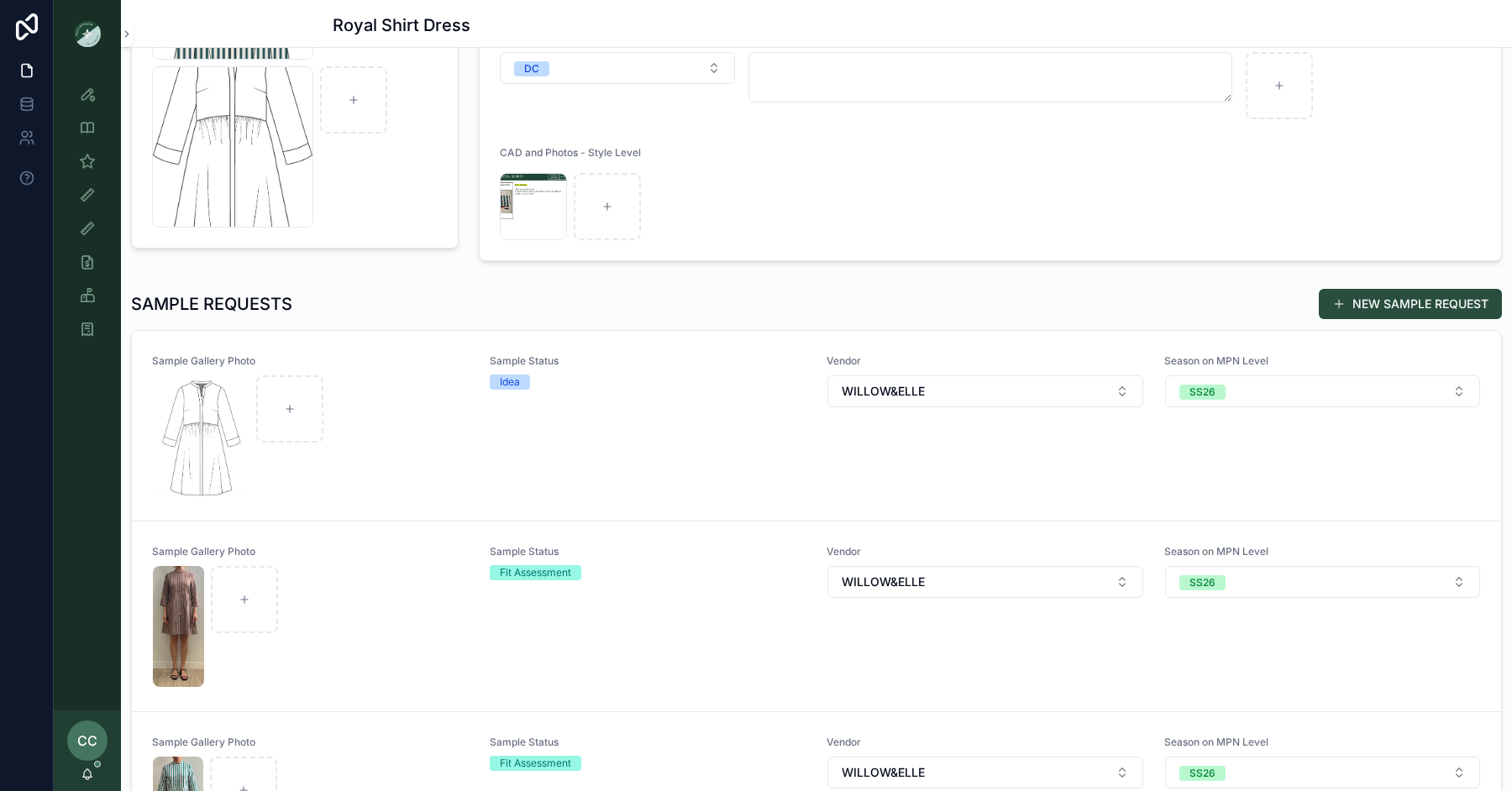
scroll to position [18, 0]
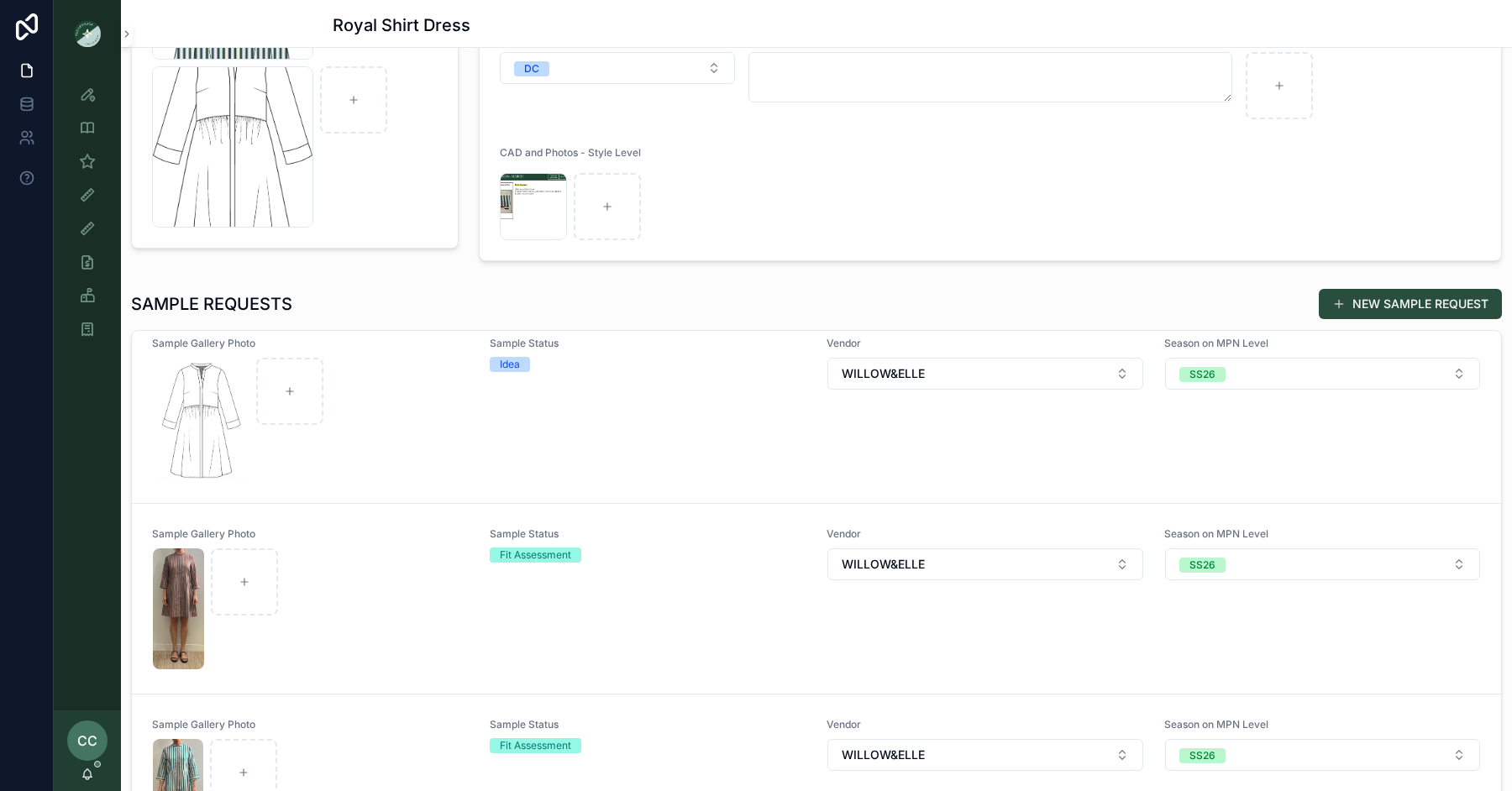
click at [429, 411] on div "scrollable content" at bounding box center [310, 418] width 316 height 121
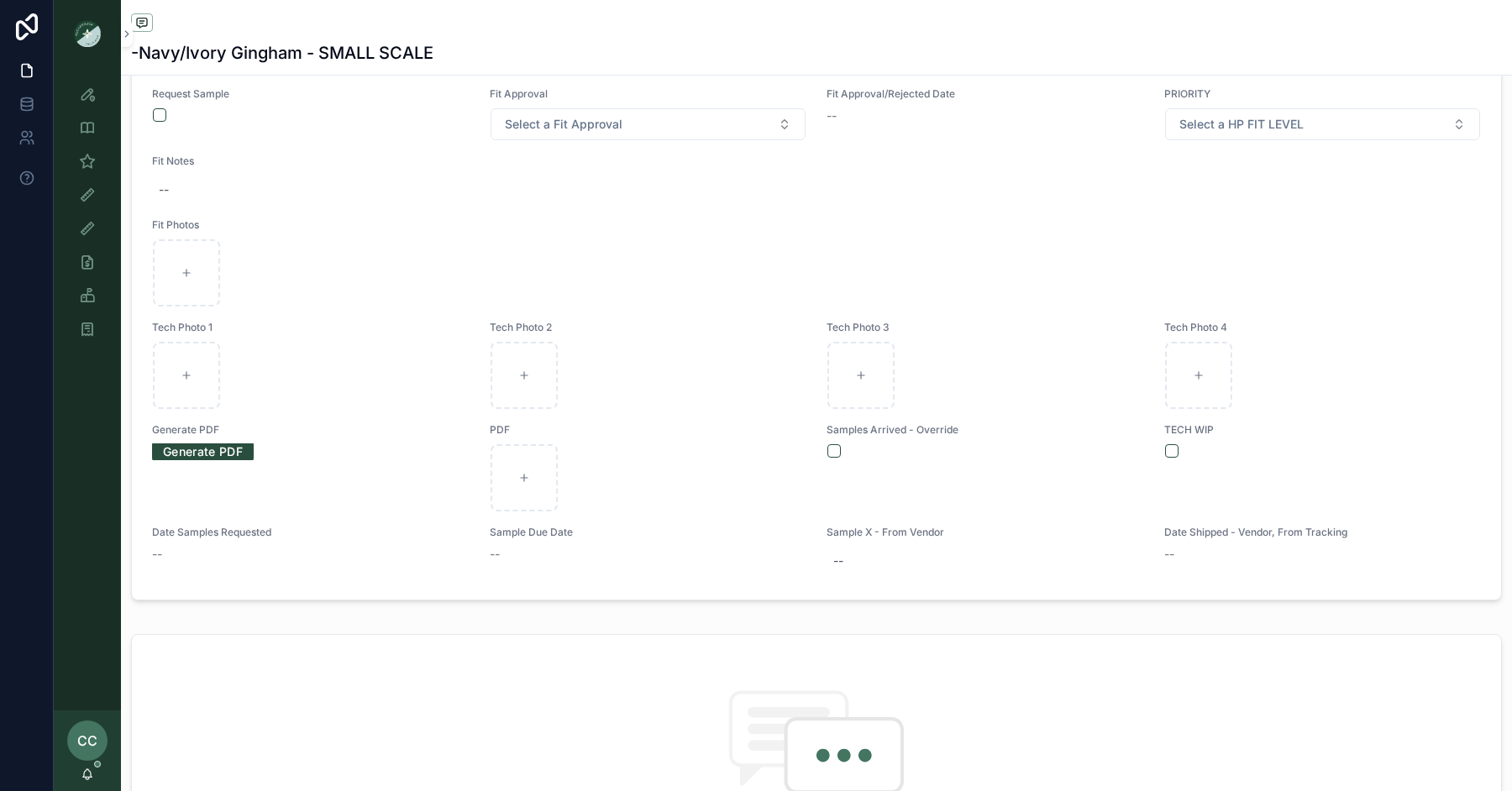
scroll to position [1172, 0]
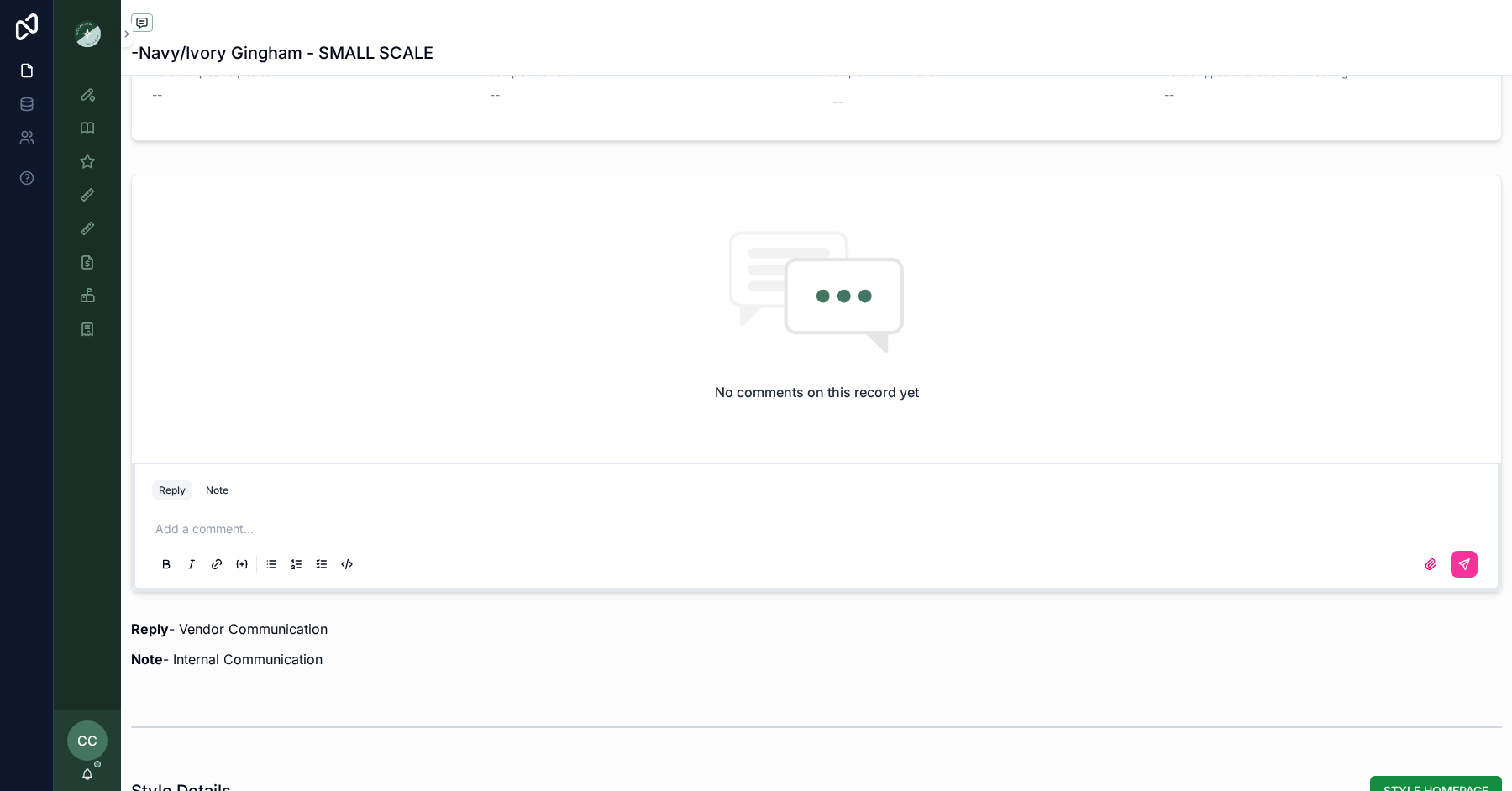
click at [225, 484] on div "Note" at bounding box center [217, 491] width 23 height 14
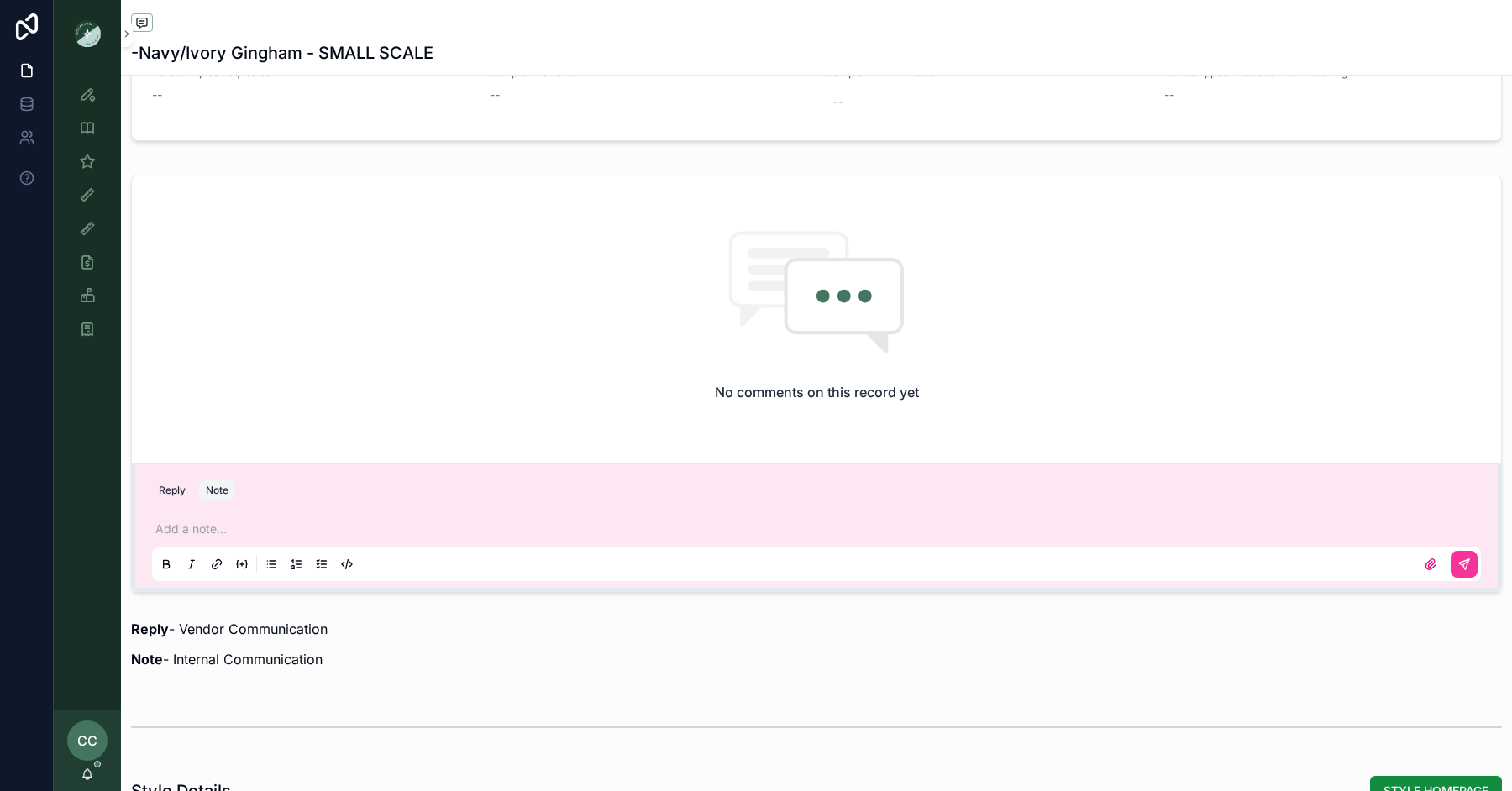
click at [203, 521] on p "scrollable content" at bounding box center [820, 529] width 1329 height 17
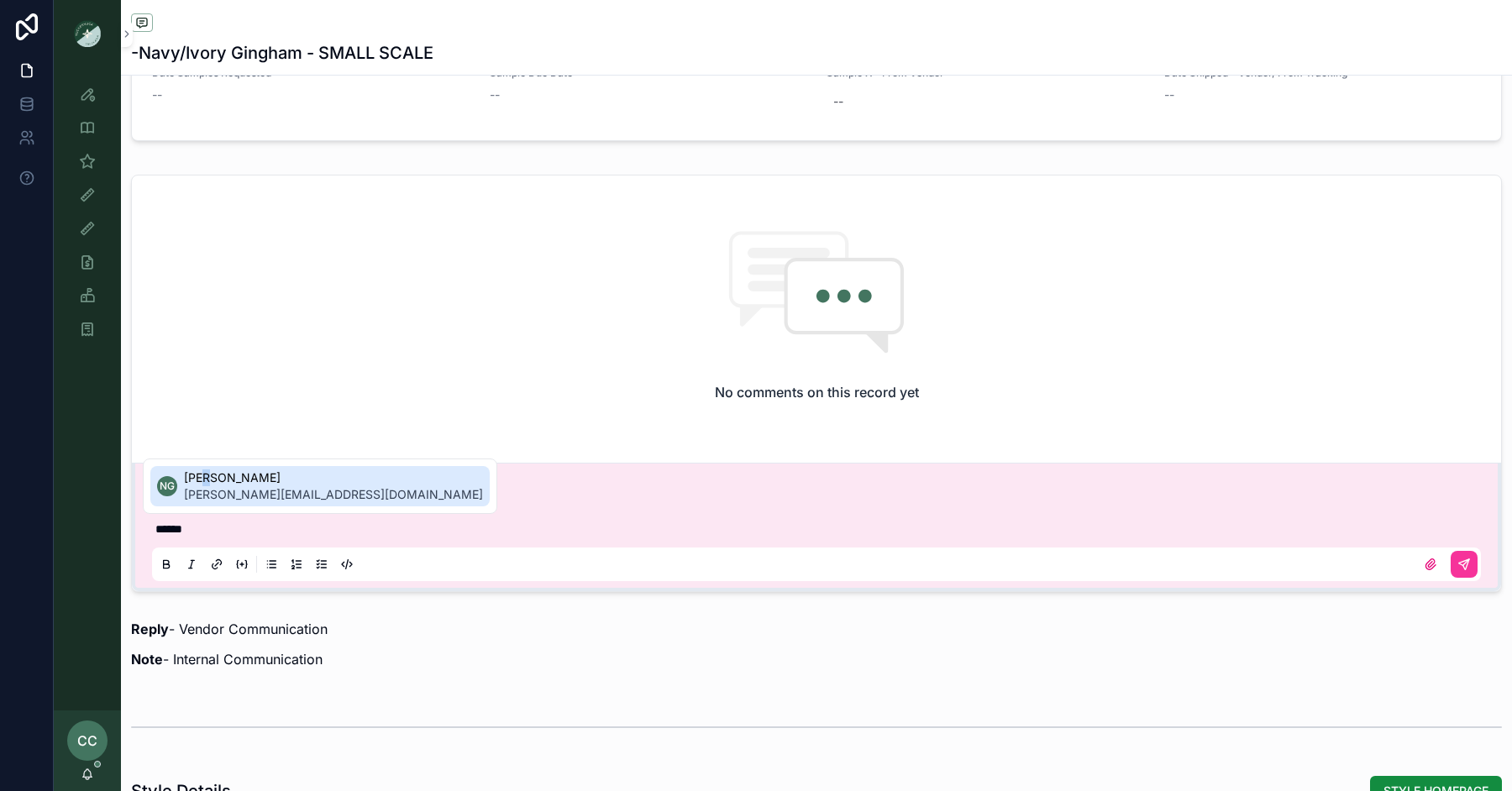
click at [208, 482] on span "Noelle Garcia-Farris" at bounding box center [334, 478] width 299 height 17
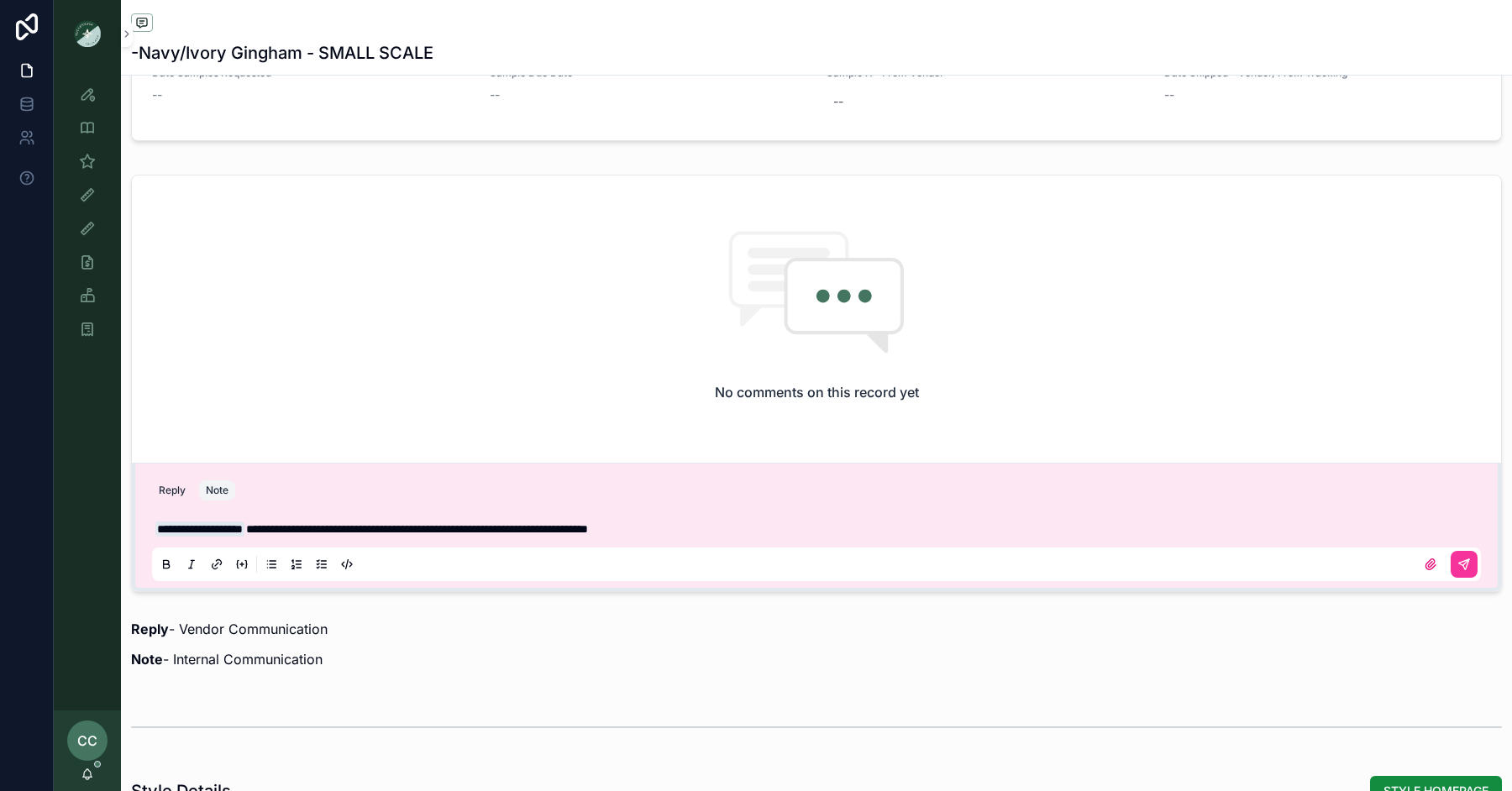
click at [1463, 562] on icon "scrollable content" at bounding box center [1465, 564] width 14 height 14
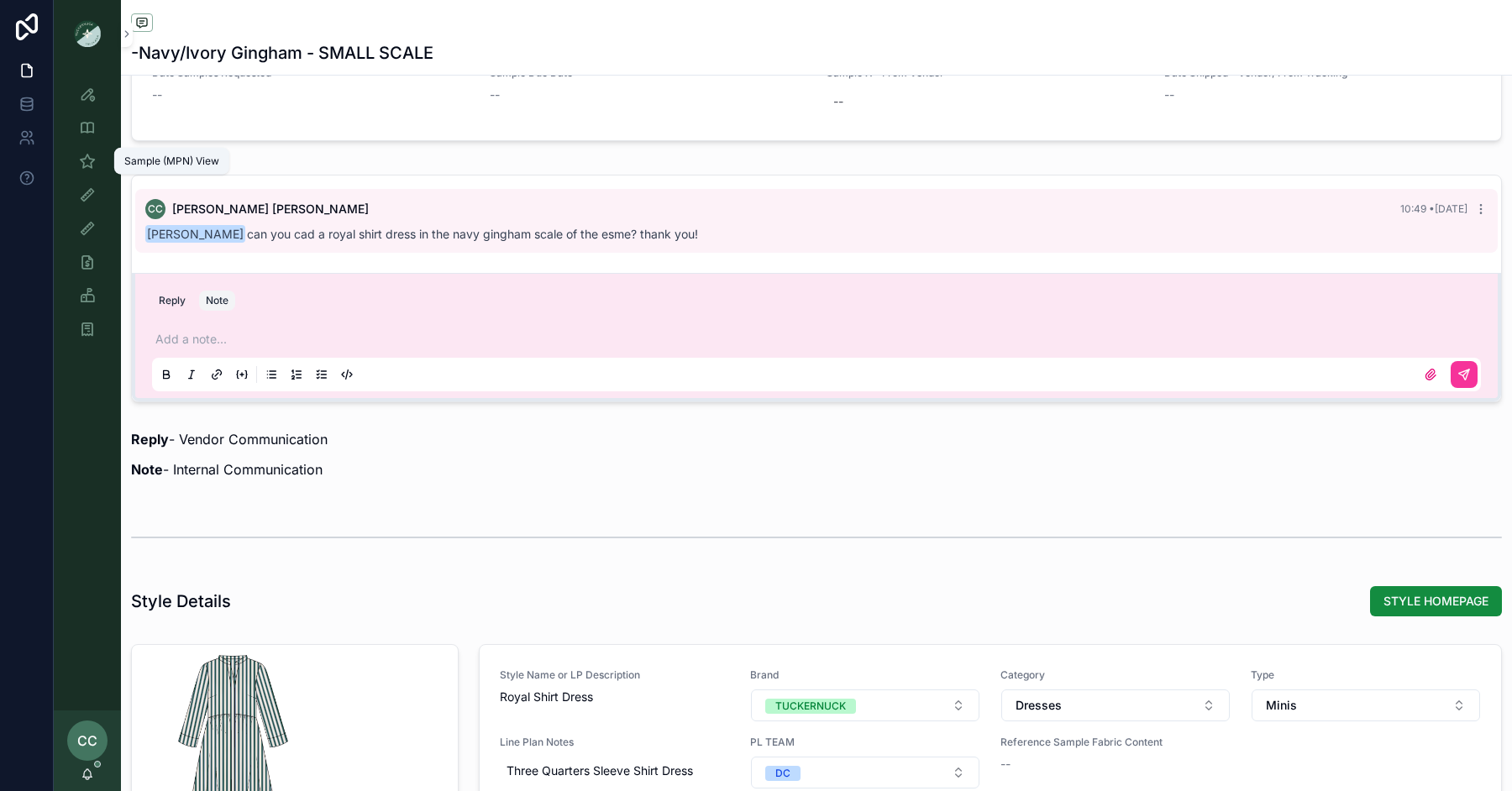
click at [93, 166] on icon "scrollable content" at bounding box center [87, 161] width 17 height 17
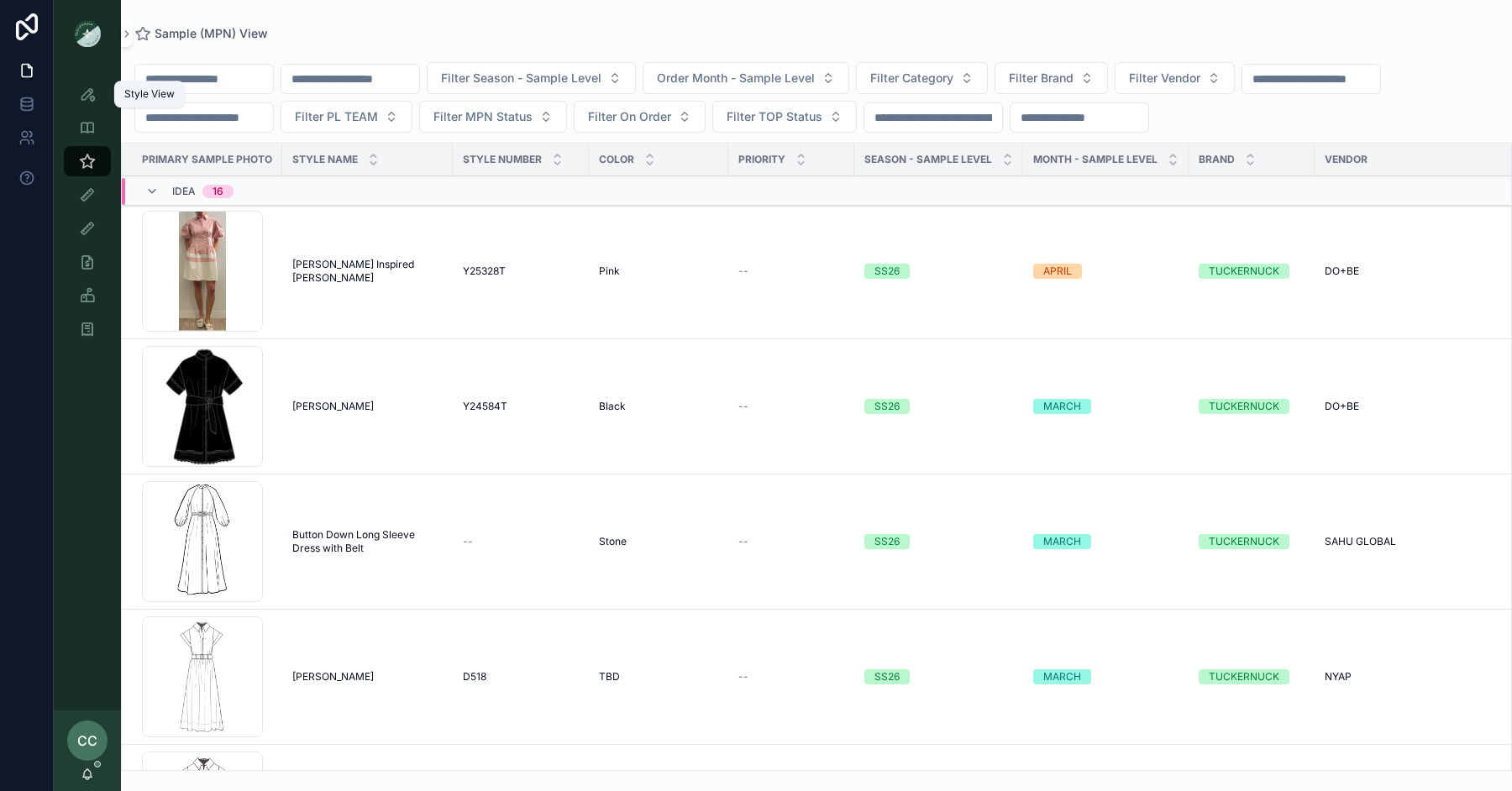
click at [90, 106] on div "Style View" at bounding box center [87, 94] width 27 height 27
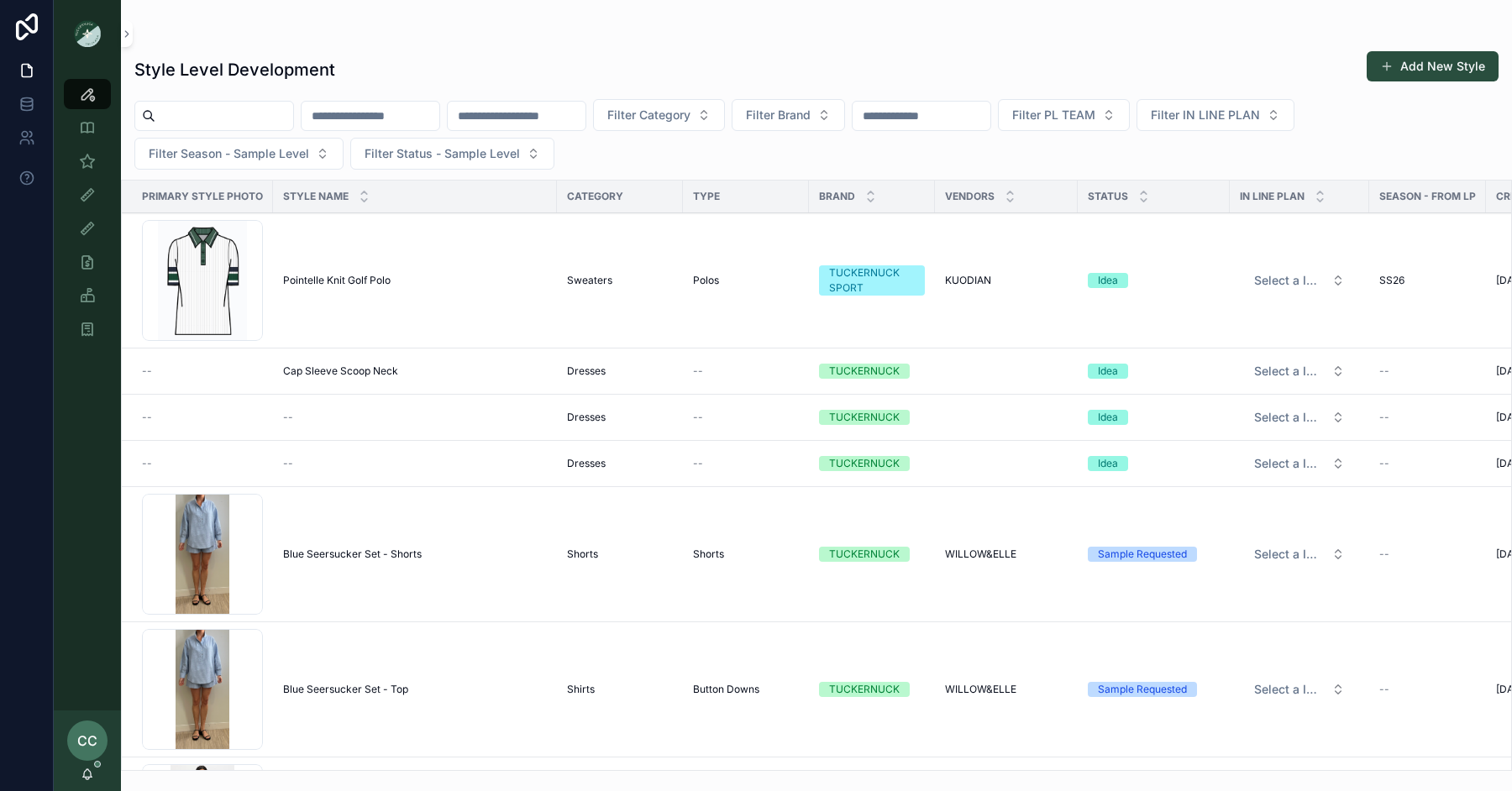
click at [220, 114] on input "scrollable content" at bounding box center [225, 116] width 138 height 24
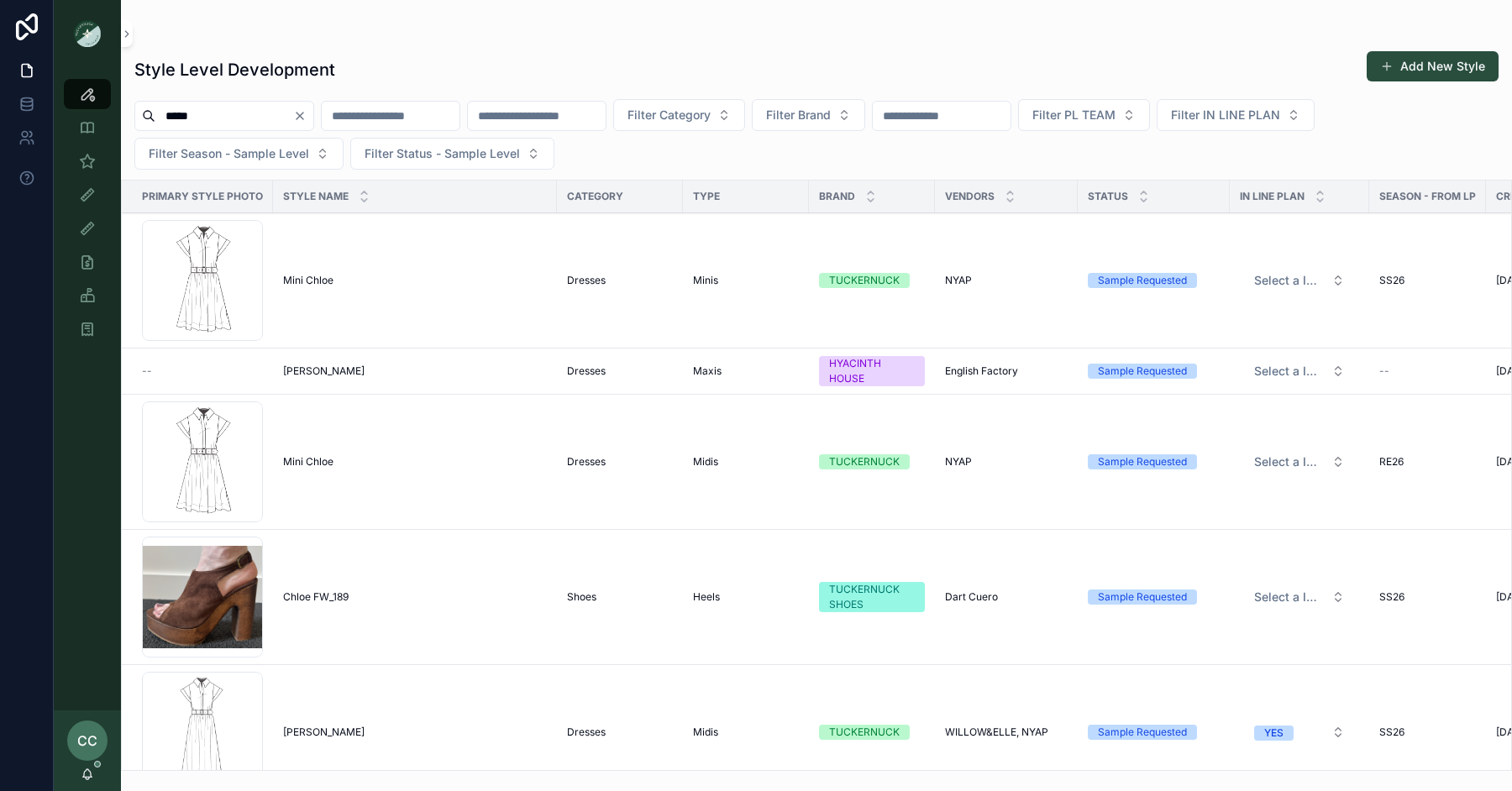
type input "*****"
click at [313, 271] on td "Mini Chloe Mini Chloe" at bounding box center [415, 281] width 284 height 135
click at [313, 277] on span "Mini Chloe" at bounding box center [307, 281] width 50 height 14
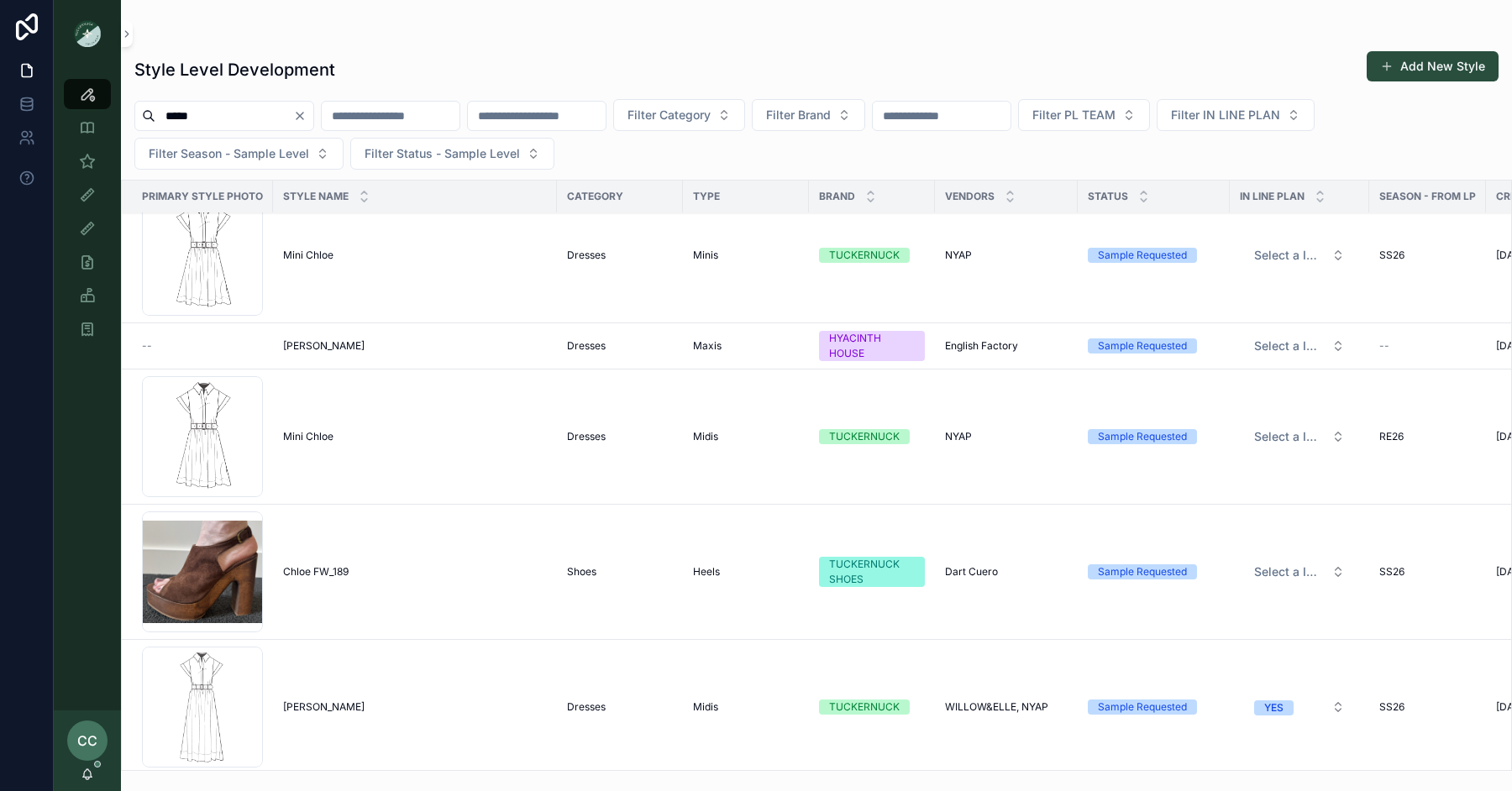
click at [316, 700] on span "Chloe Dress" at bounding box center [323, 707] width 82 height 14
click at [95, 165] on icon "scrollable content" at bounding box center [87, 161] width 17 height 17
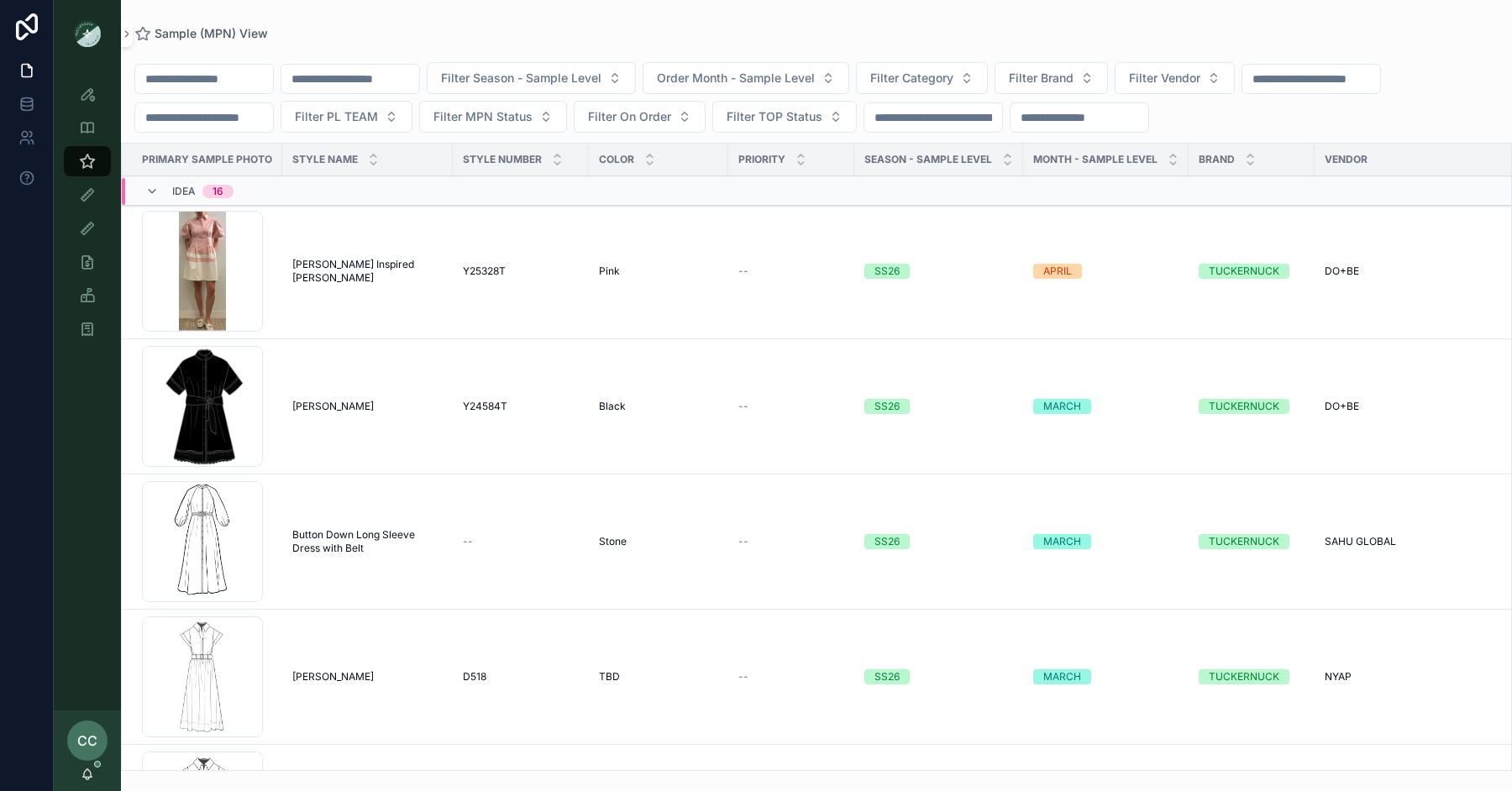
click at [221, 119] on input "scrollable content" at bounding box center [204, 117] width 138 height 24
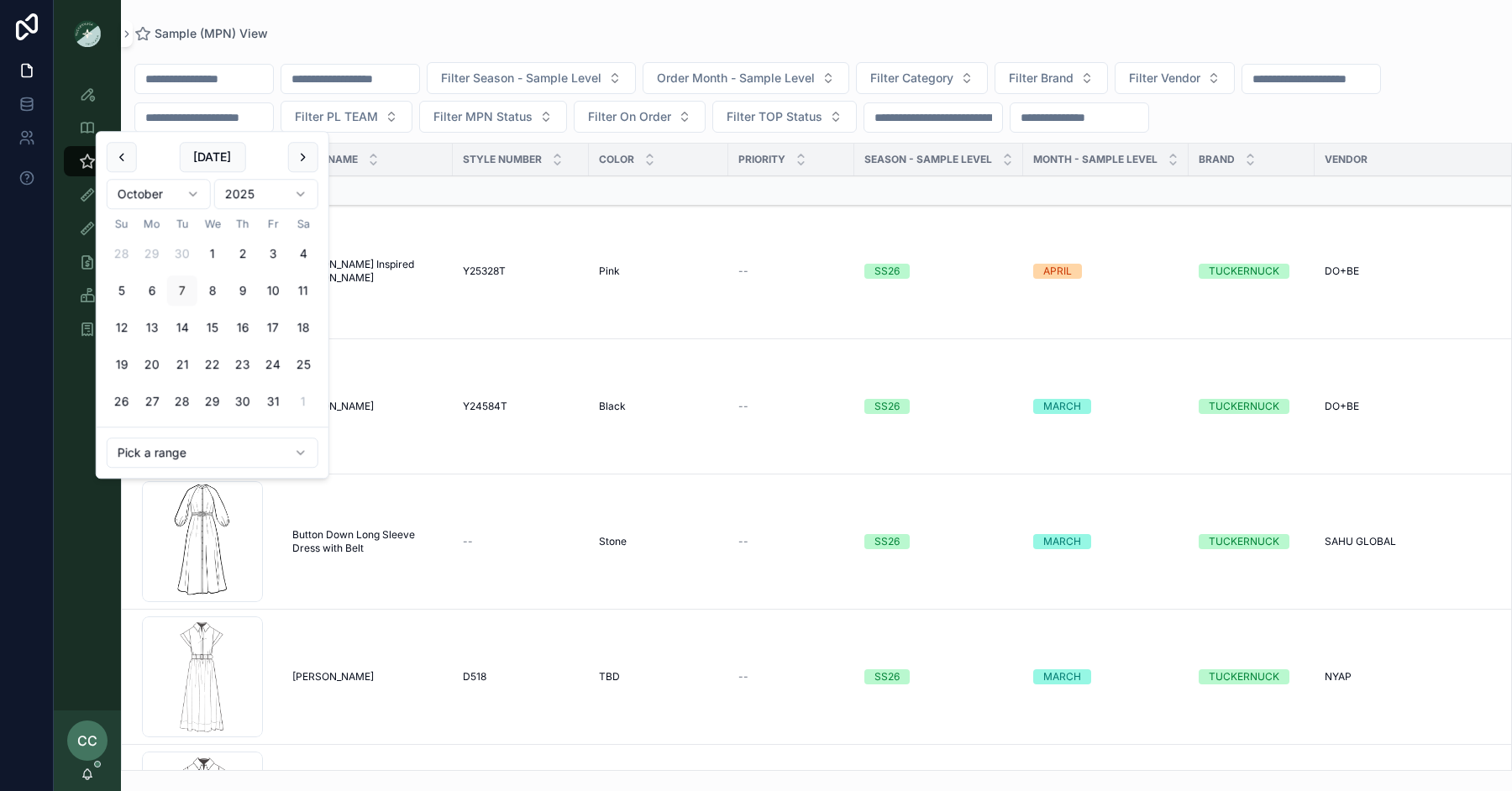
click at [218, 69] on input "scrollable content" at bounding box center [204, 79] width 138 height 24
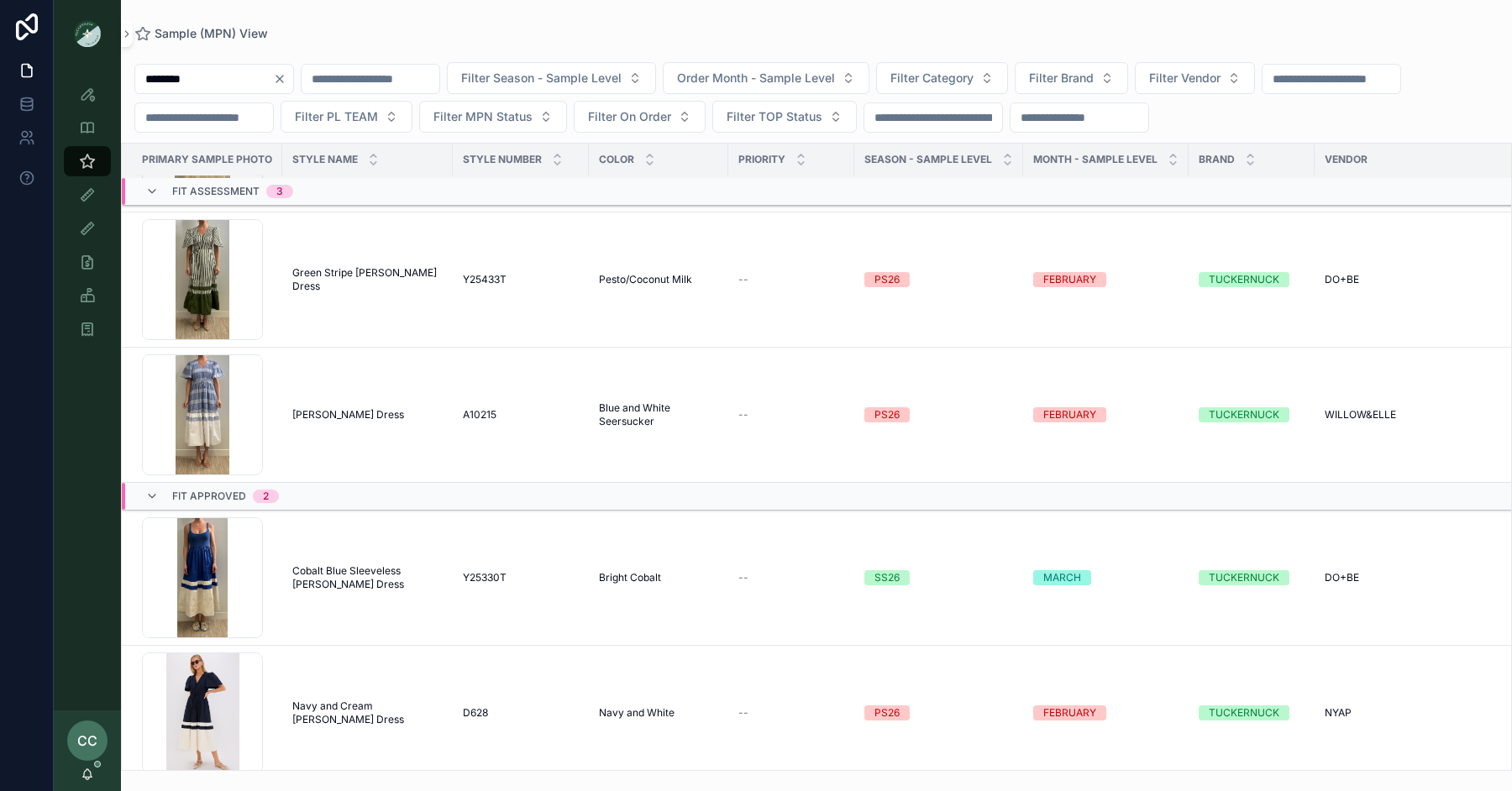
scroll to position [248, 0]
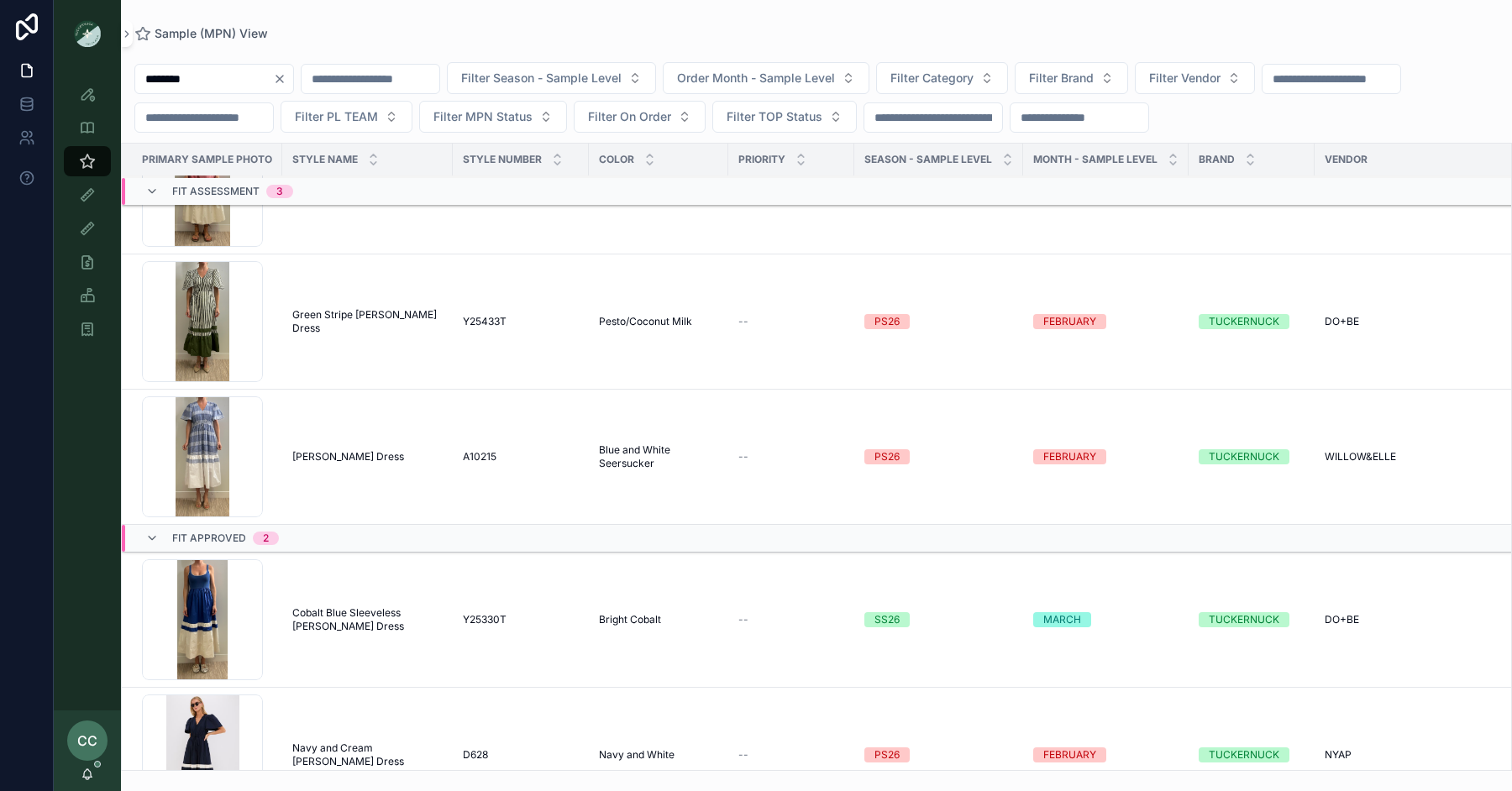
click at [374, 315] on span "Green Stripe Mitchell Dress" at bounding box center [367, 321] width 151 height 27
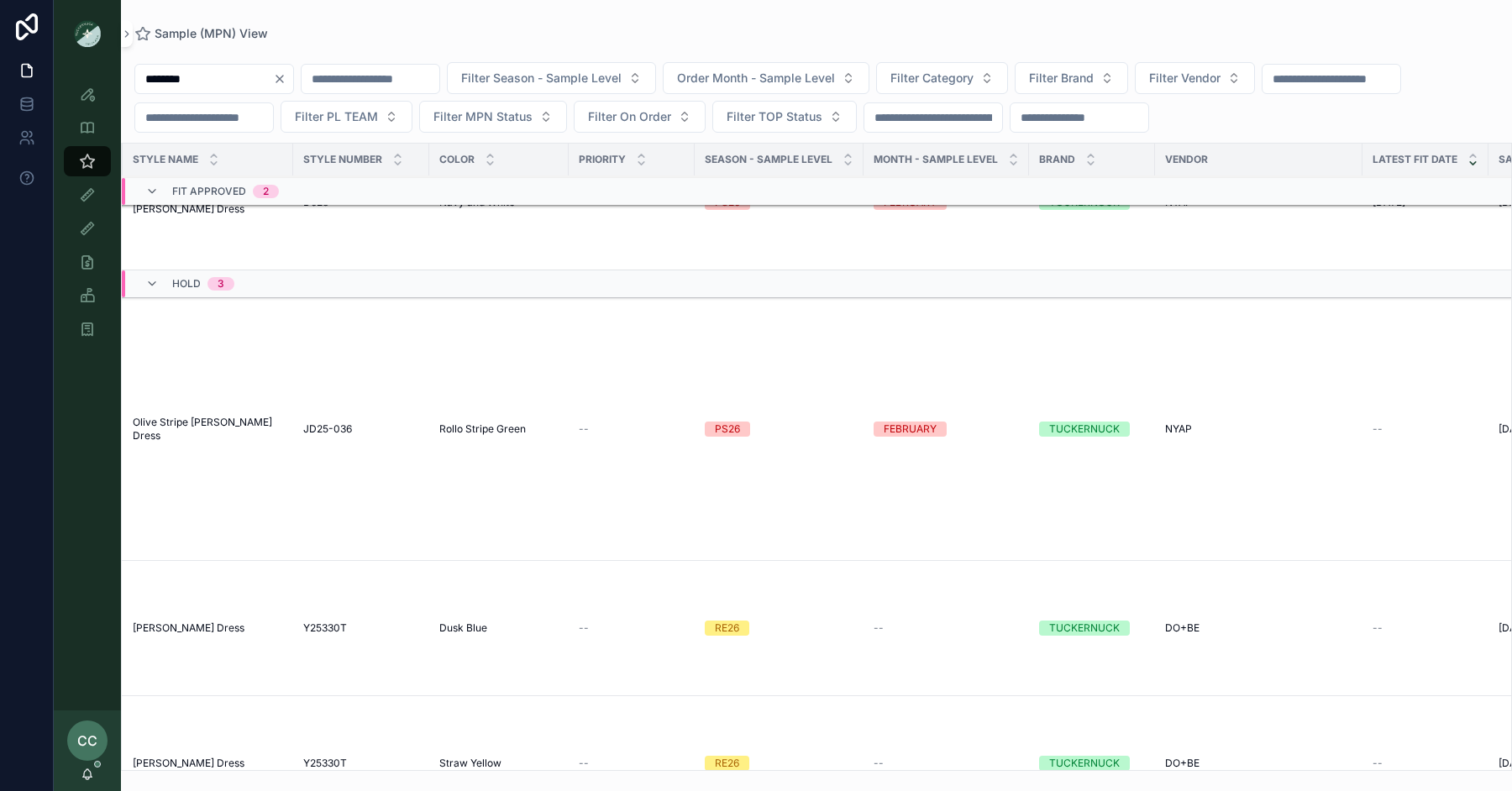
scroll to position [801, 0]
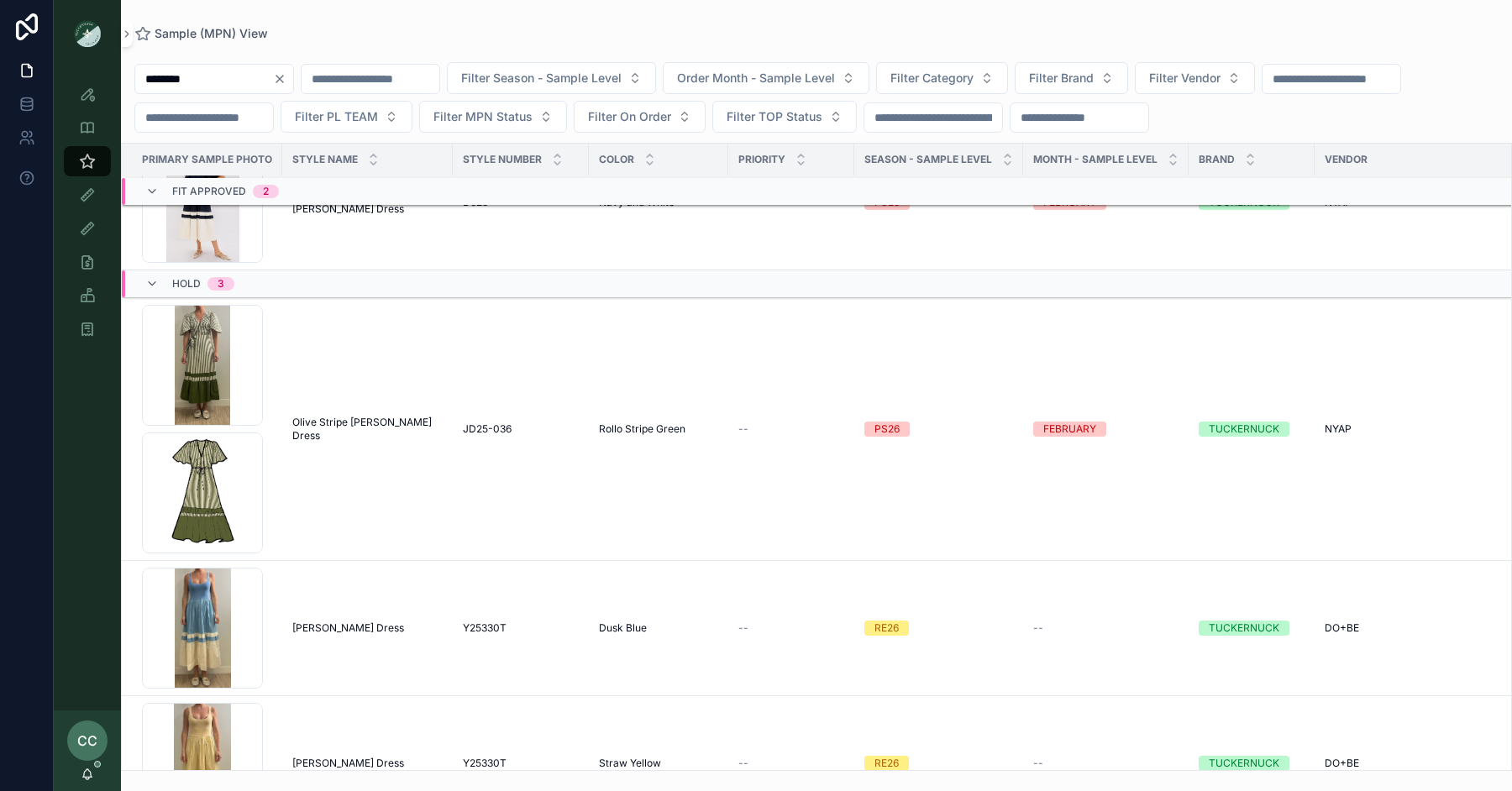
click at [359, 421] on span "Olive Stripe Mitchell Dress" at bounding box center [367, 428] width 151 height 27
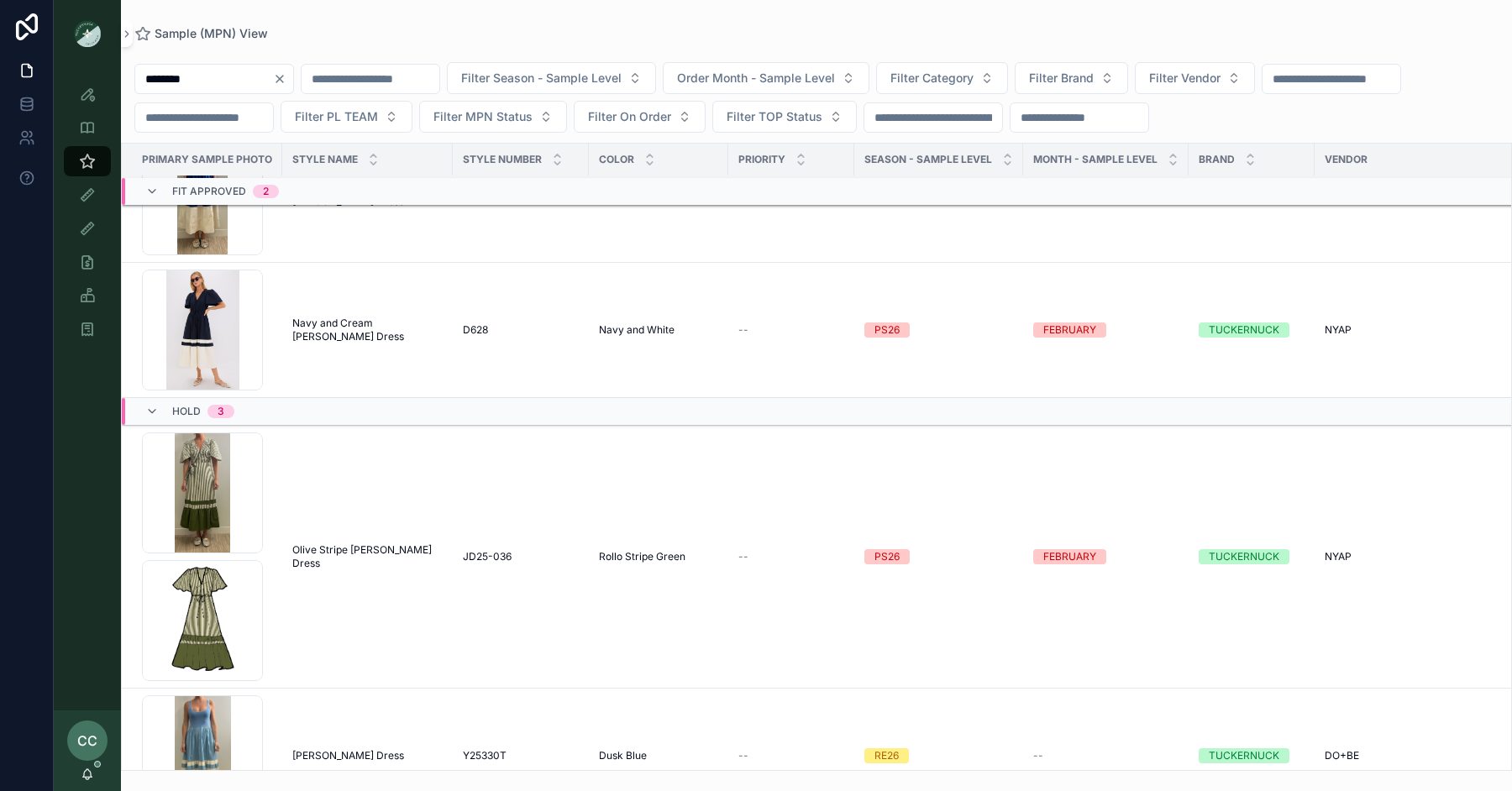
scroll to position [928, 0]
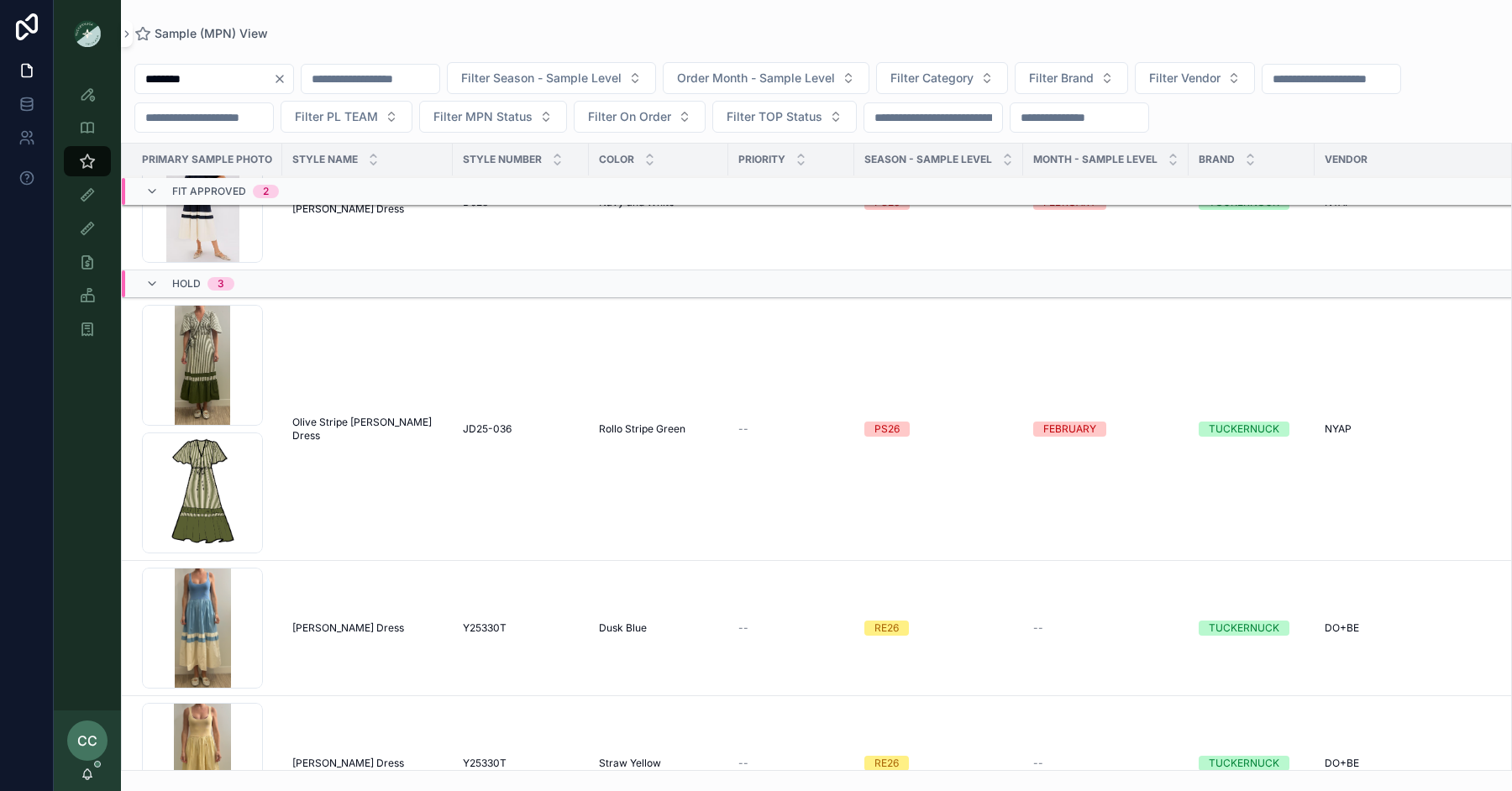
click at [185, 80] on input "********" at bounding box center [204, 79] width 138 height 24
type input "**********"
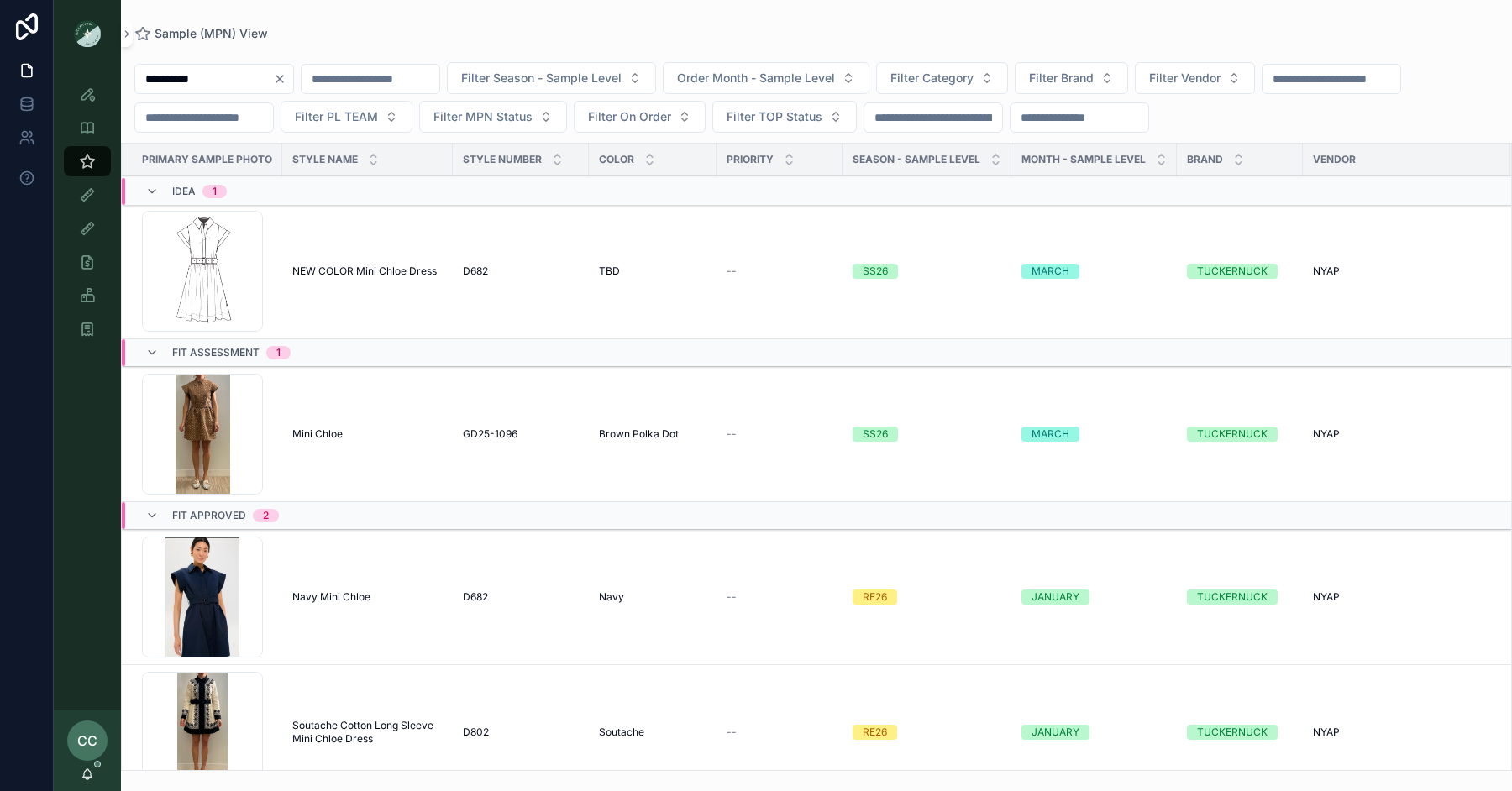
click at [325, 267] on span "NEW COLOR Mini Chloe Dress" at bounding box center [364, 272] width 145 height 14
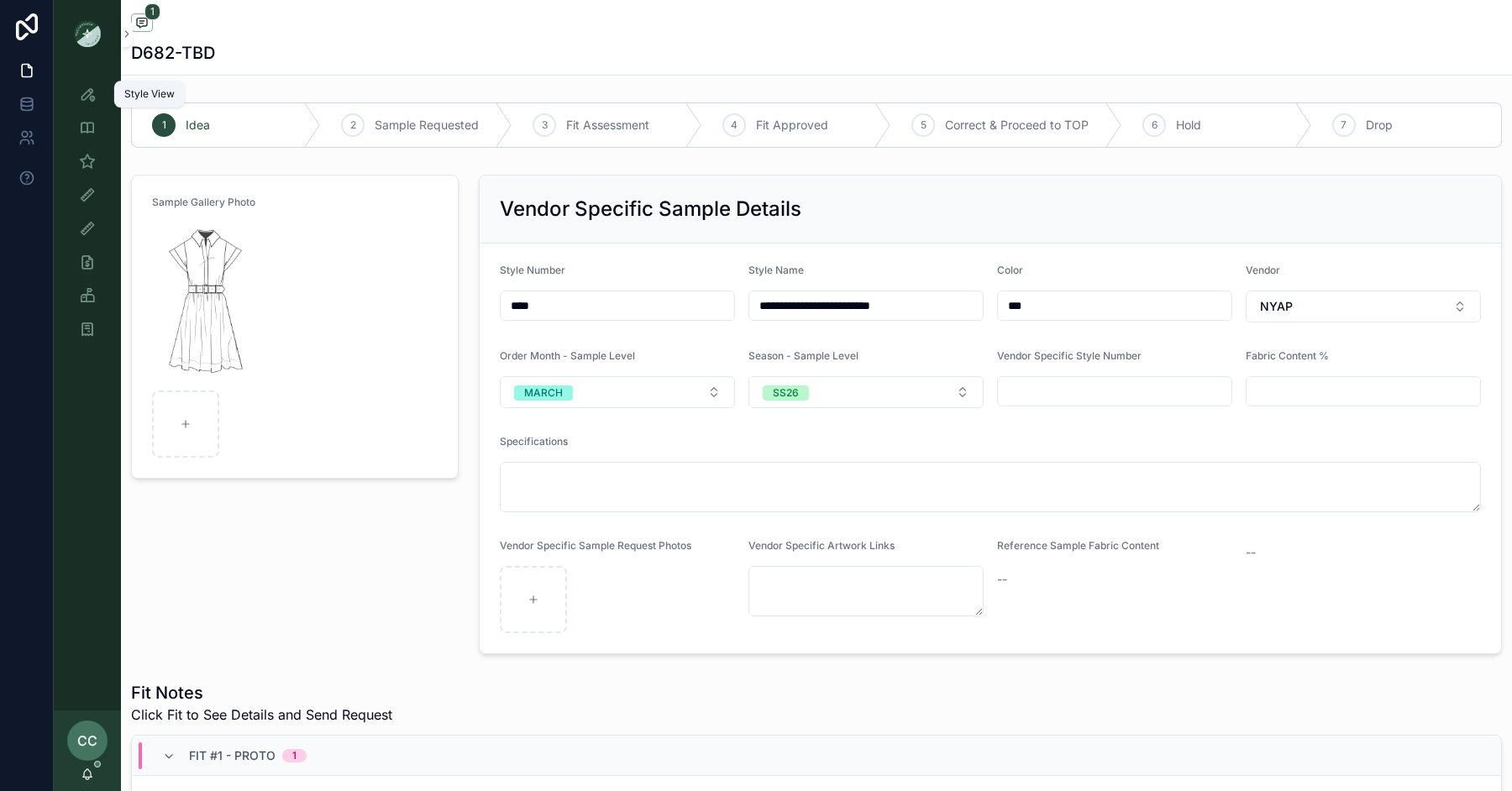
click at [83, 95] on icon "scrollable content" at bounding box center [87, 94] width 17 height 17
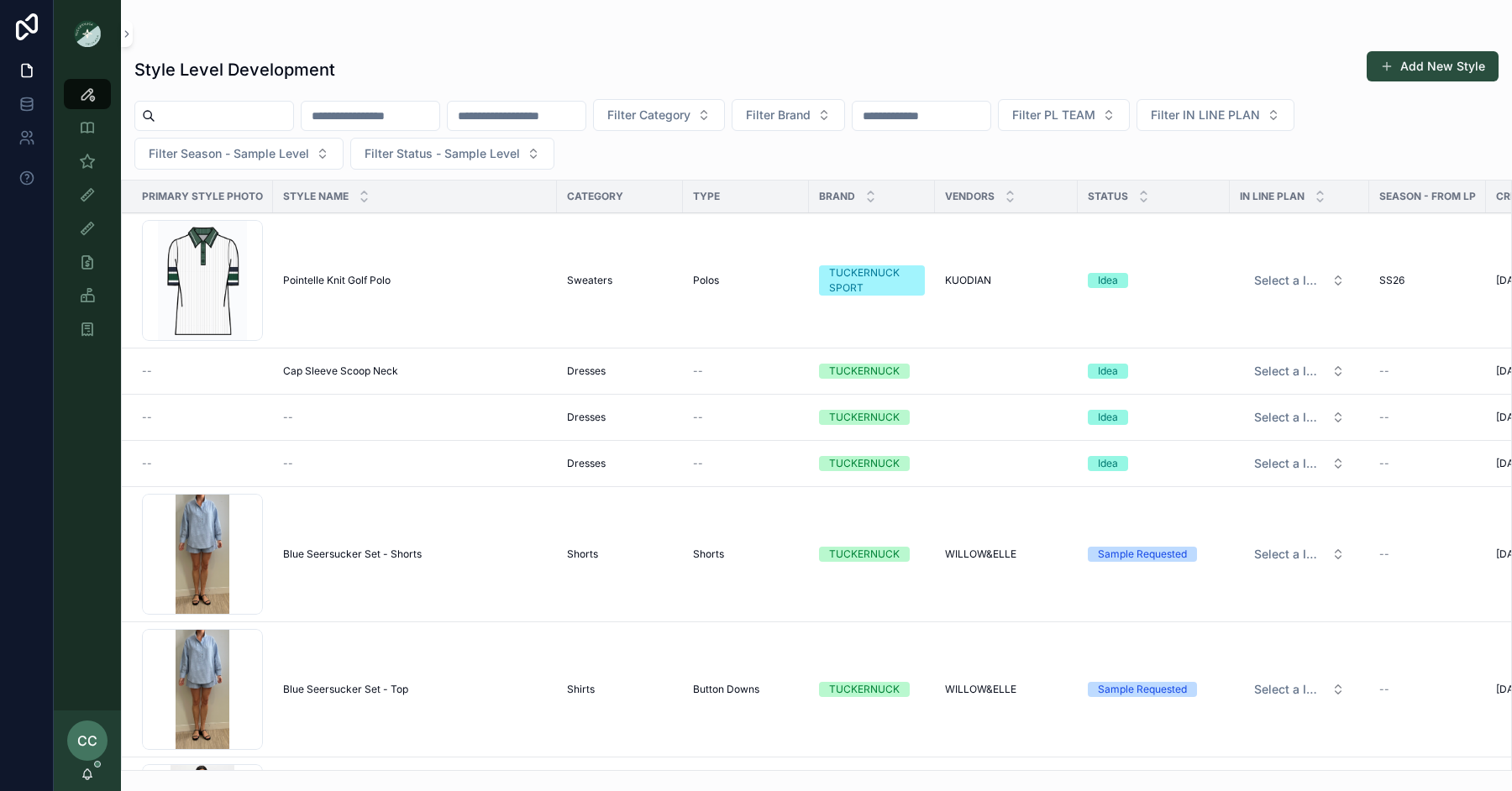
click at [205, 110] on input "scrollable content" at bounding box center [225, 116] width 138 height 24
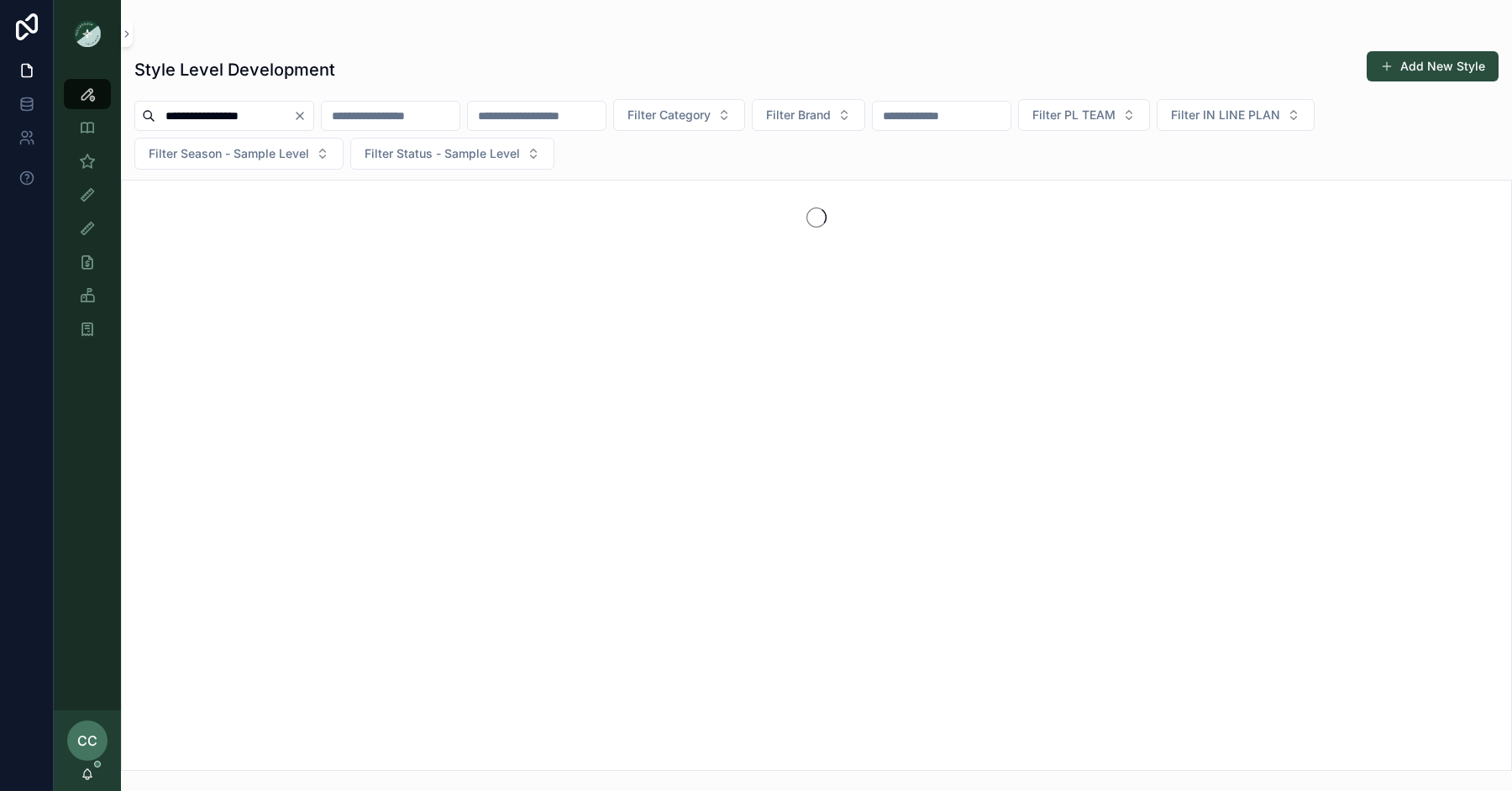
type input "**********"
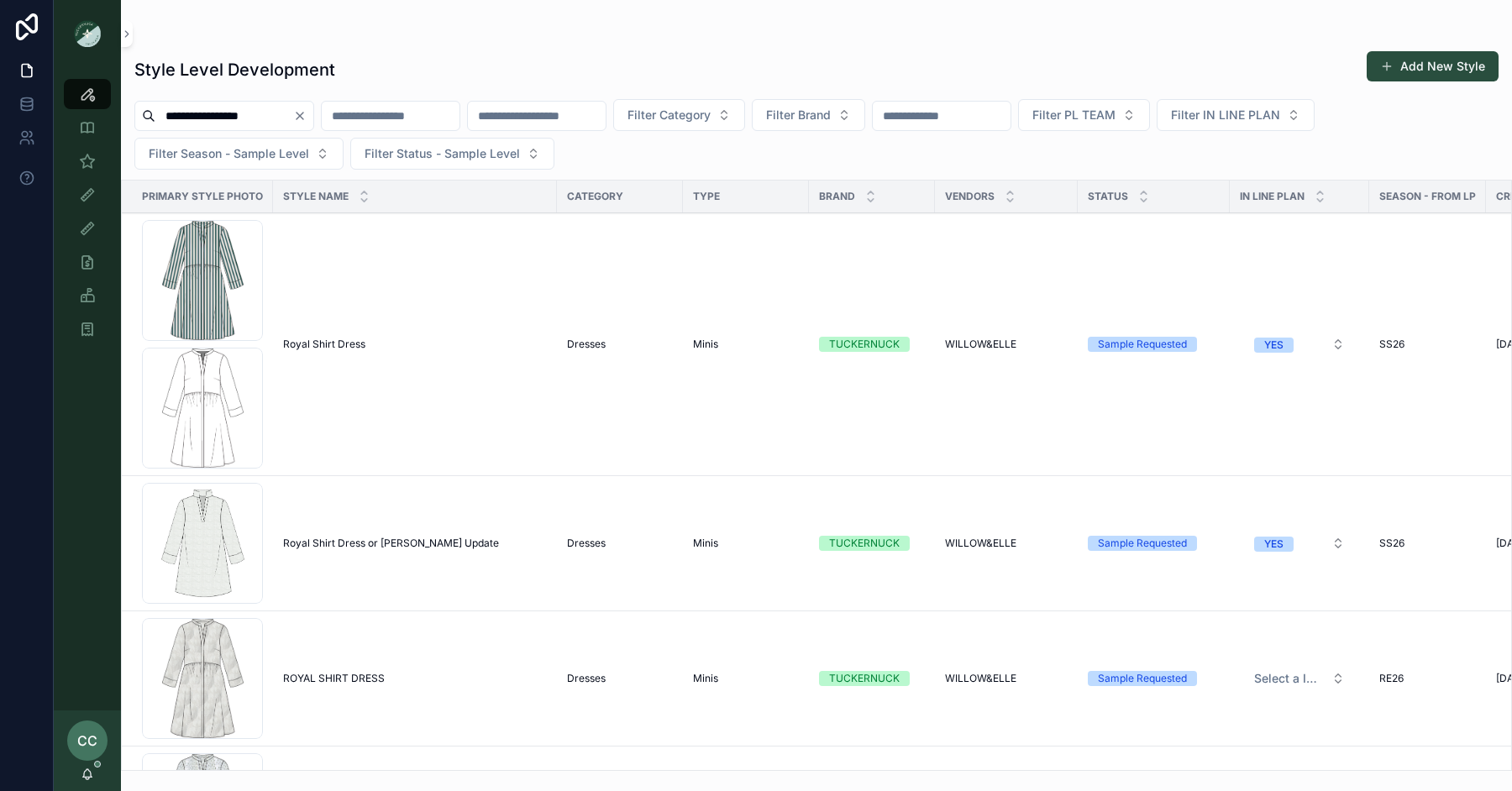
click at [326, 345] on span "Royal Shirt Dress" at bounding box center [324, 345] width 83 height 14
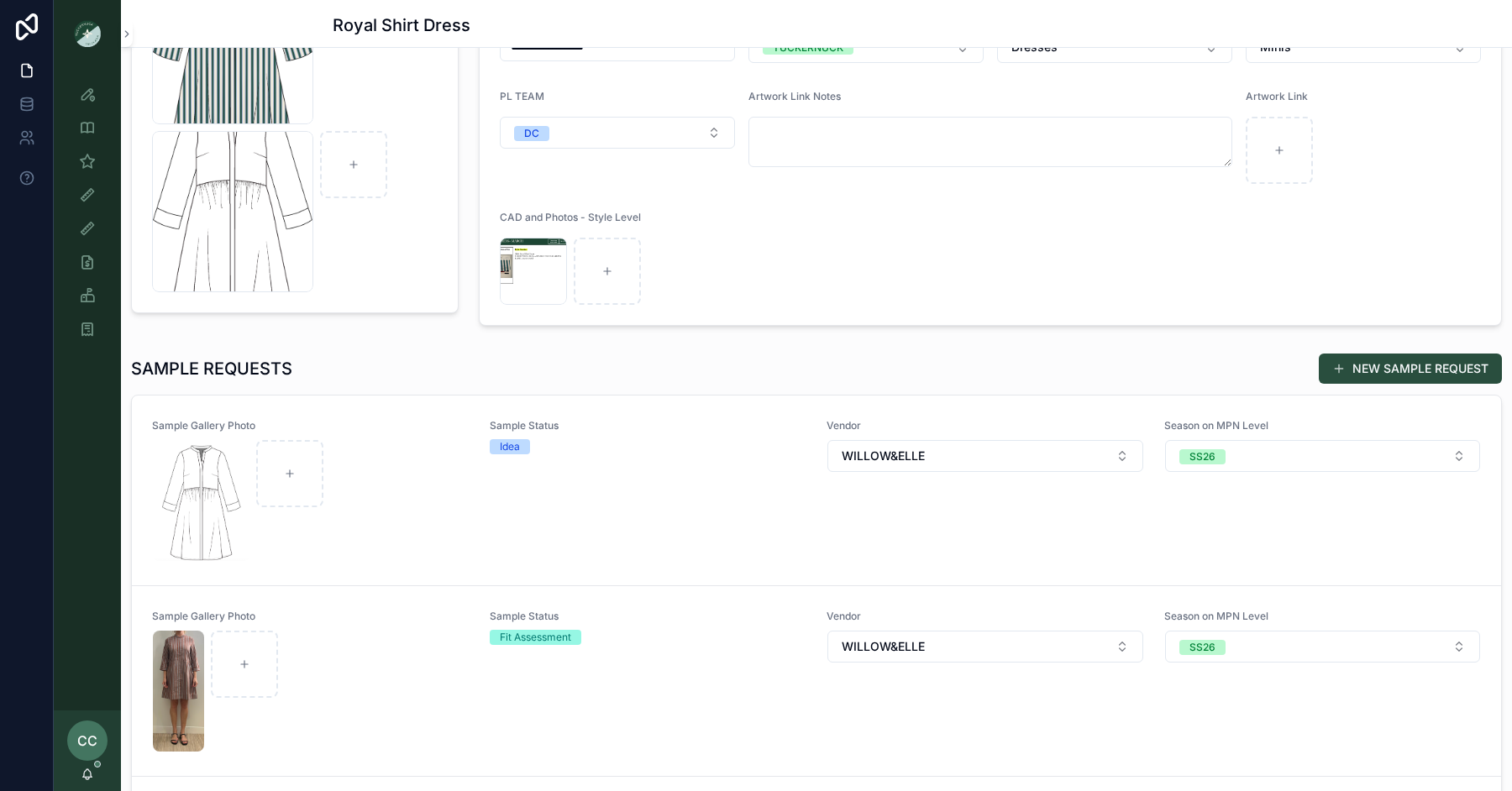
scroll to position [291, 0]
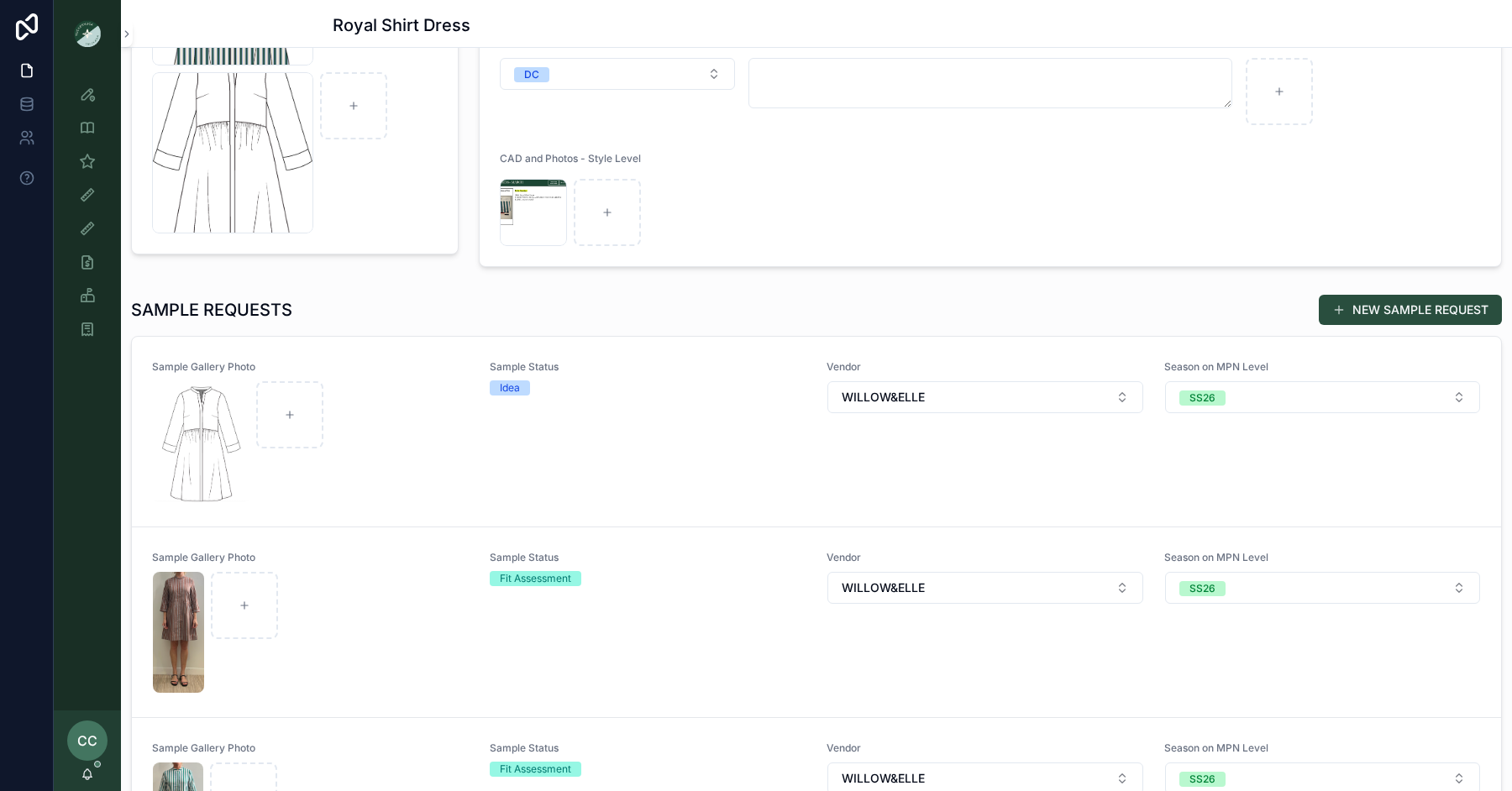
click at [435, 395] on div "scrollable content" at bounding box center [310, 441] width 316 height 121
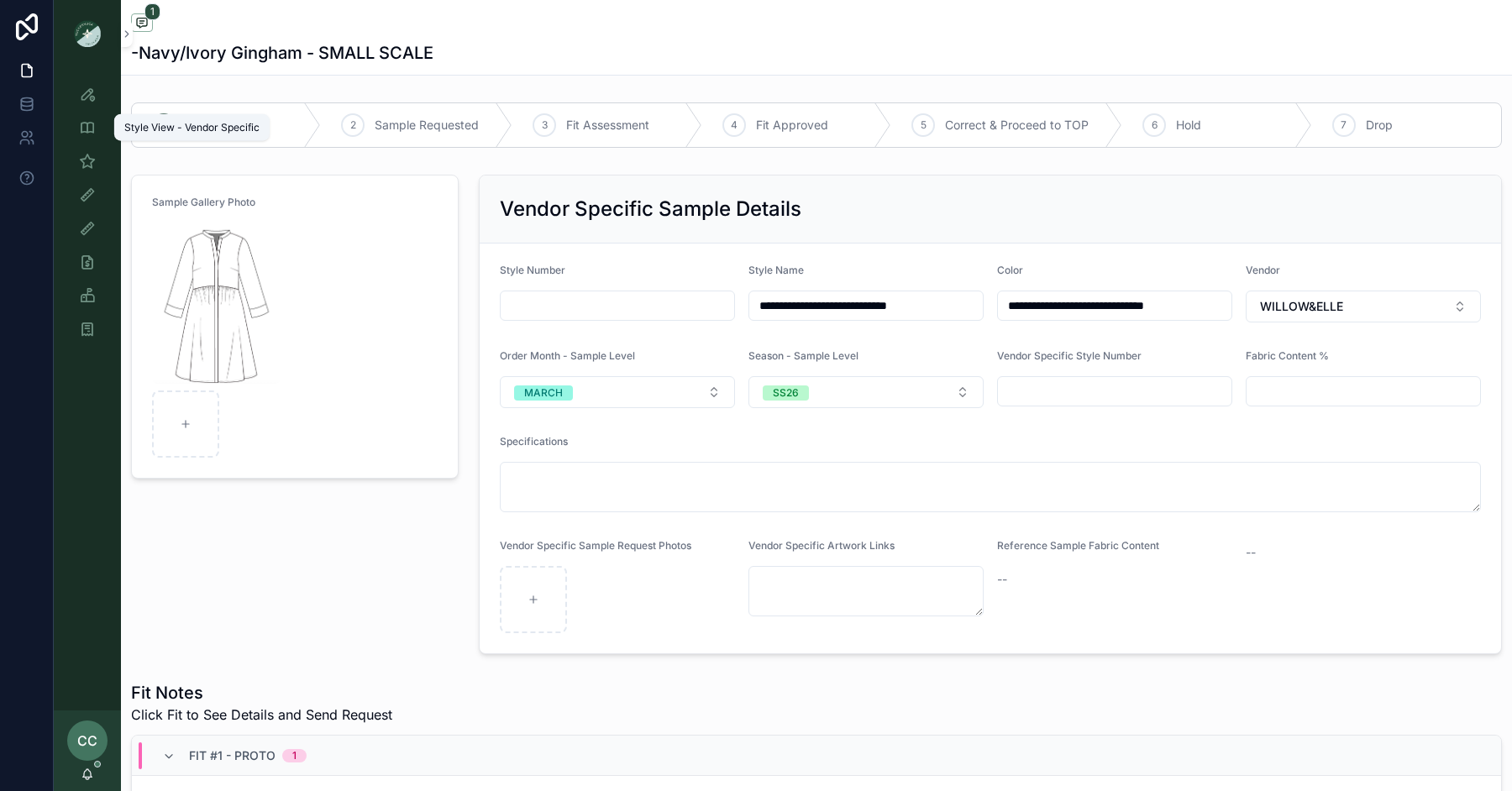
click at [83, 123] on icon "scrollable content" at bounding box center [87, 127] width 17 height 17
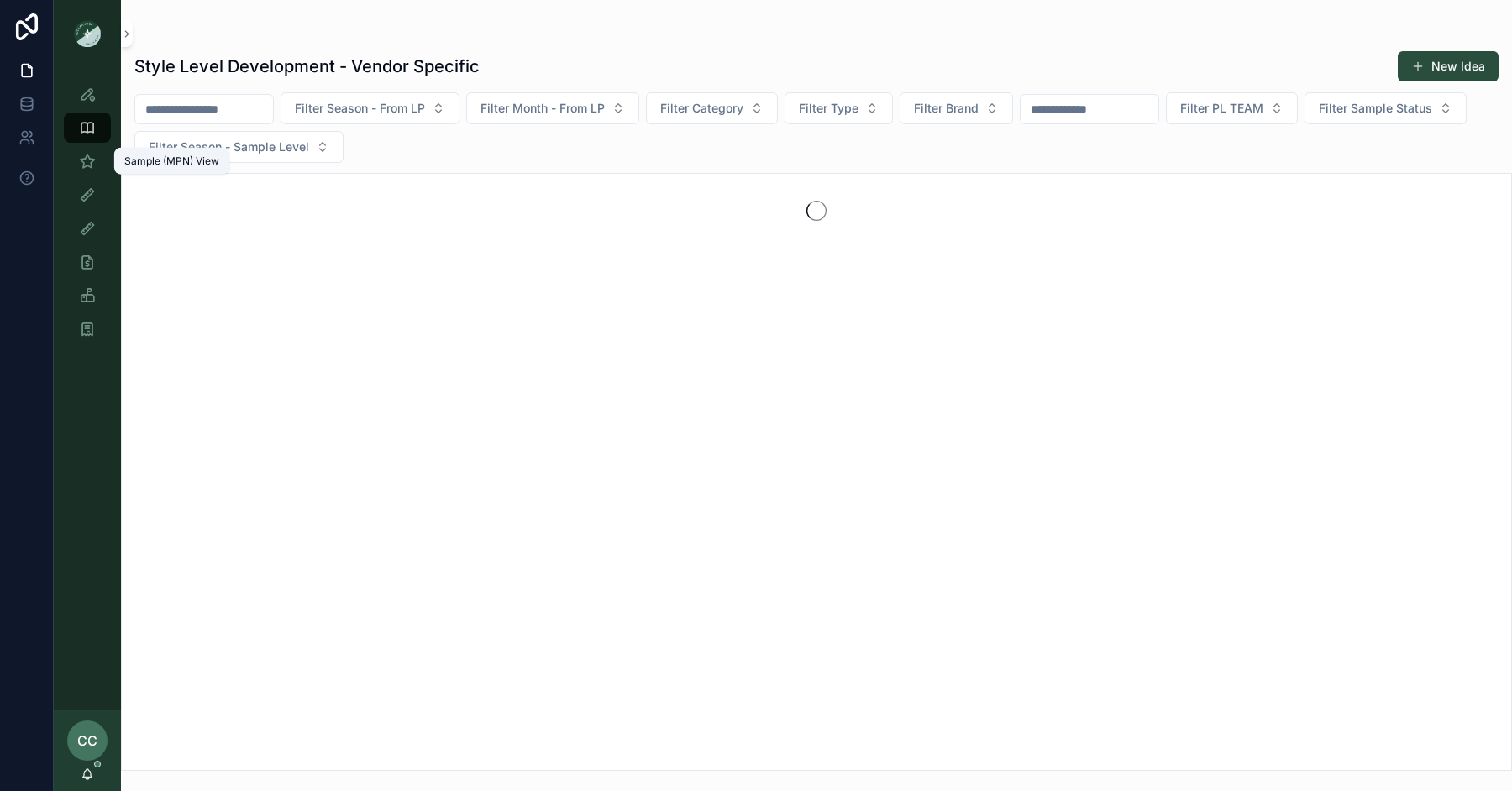
click at [87, 160] on icon "scrollable content" at bounding box center [87, 161] width 17 height 17
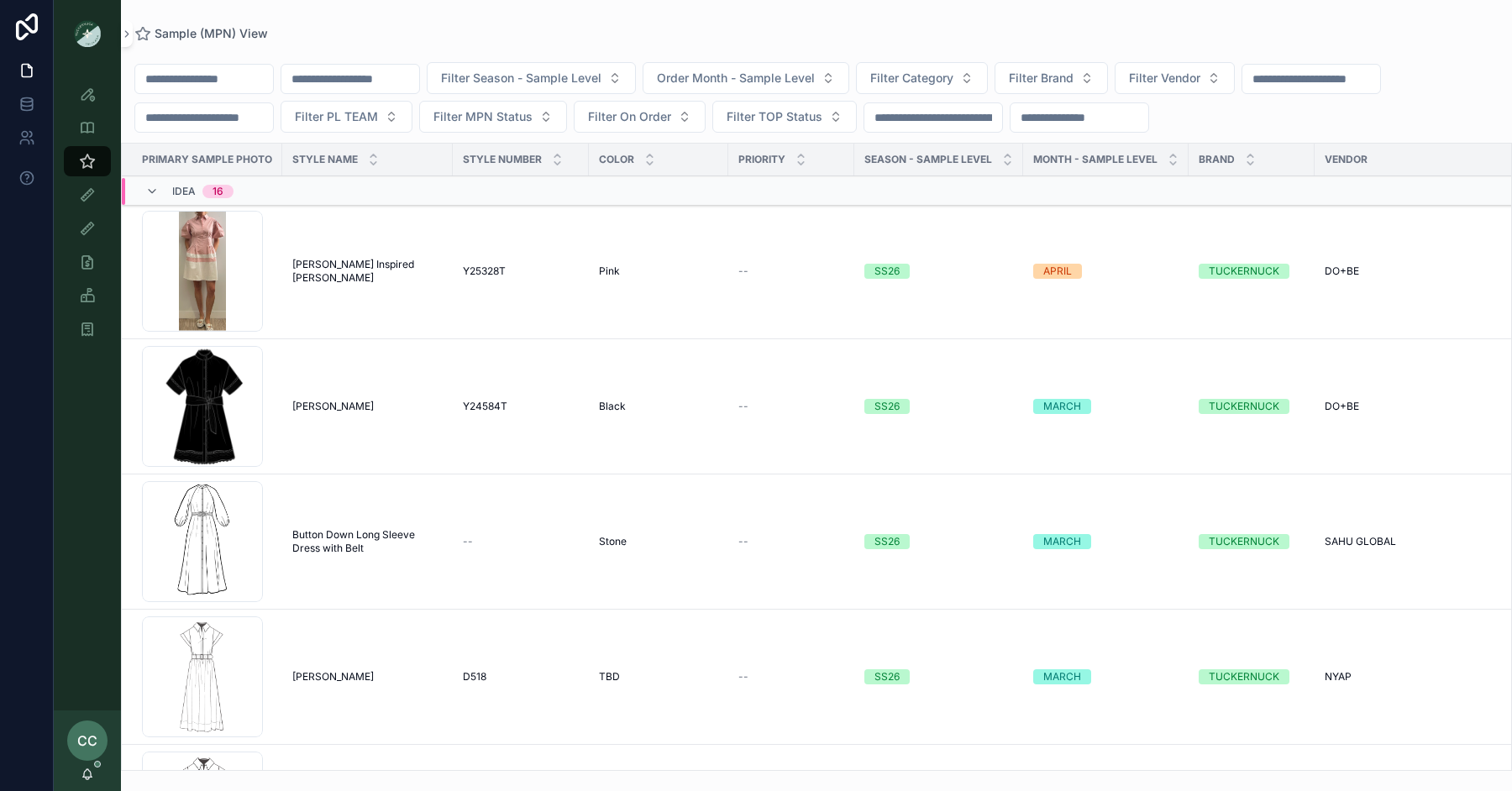
click at [180, 72] on input "scrollable content" at bounding box center [204, 79] width 138 height 24
type input "****"
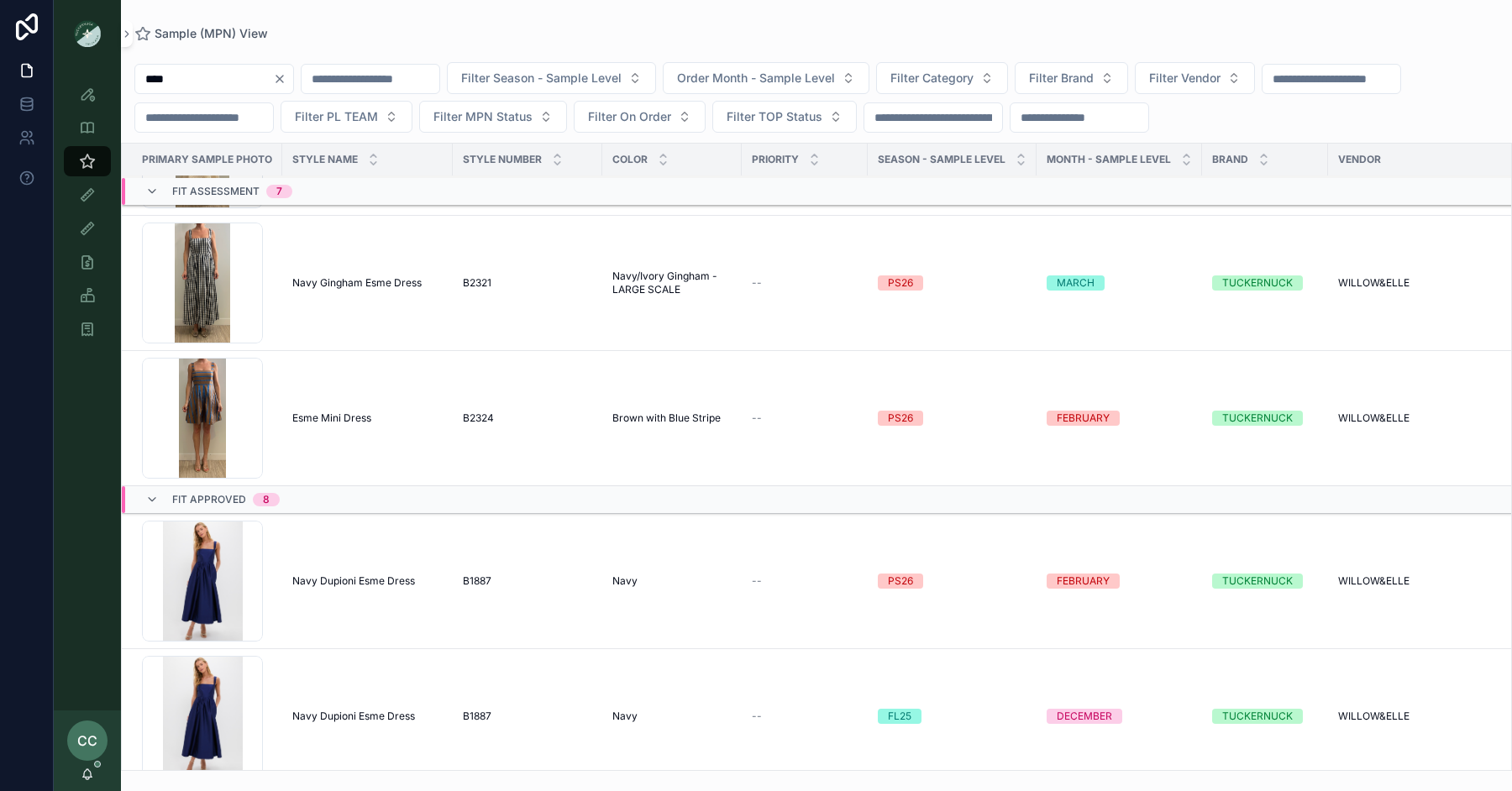
scroll to position [818, 0]
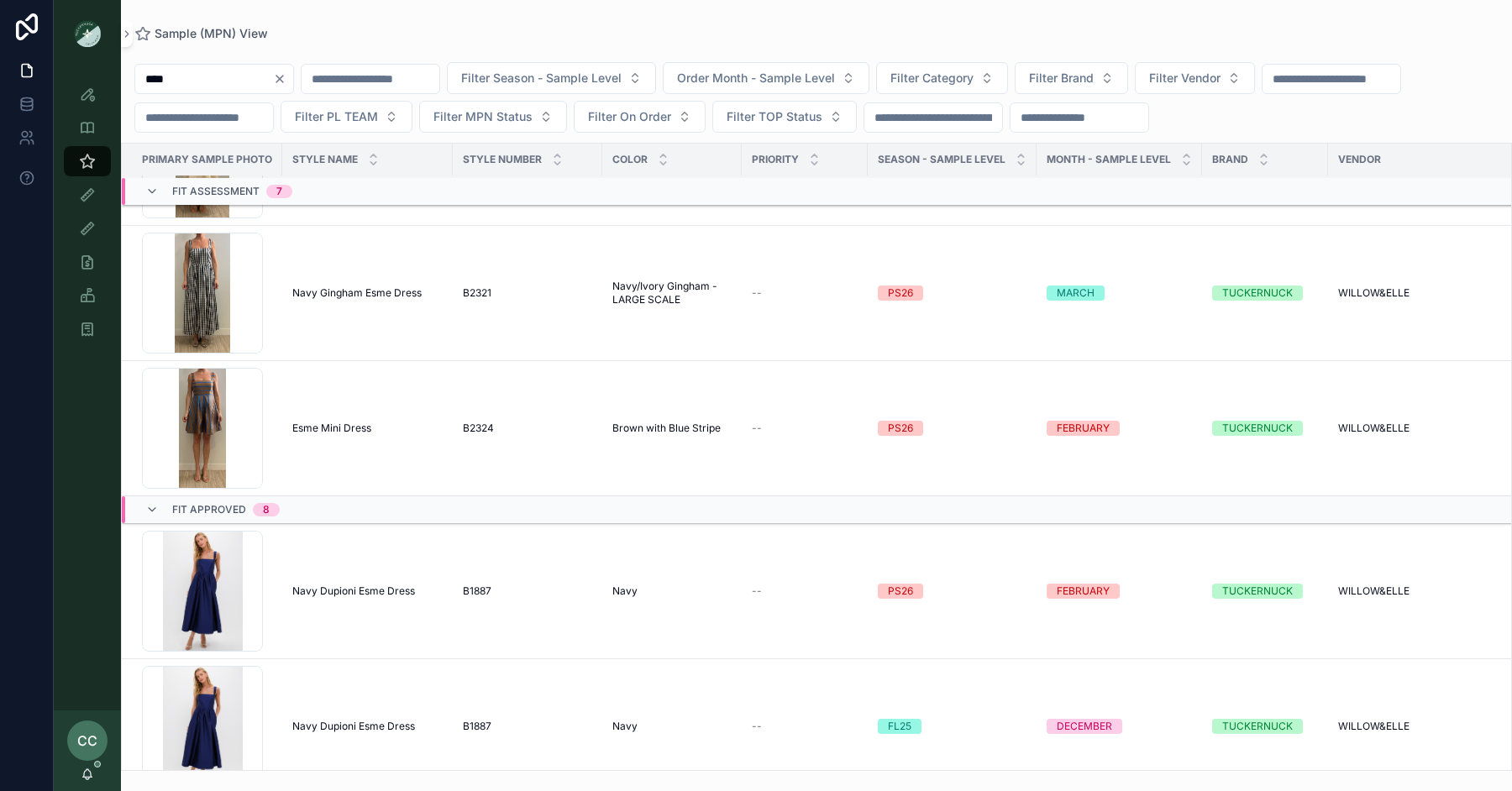
click at [352, 290] on span "Navy Gingham Esme Dress" at bounding box center [357, 294] width 129 height 14
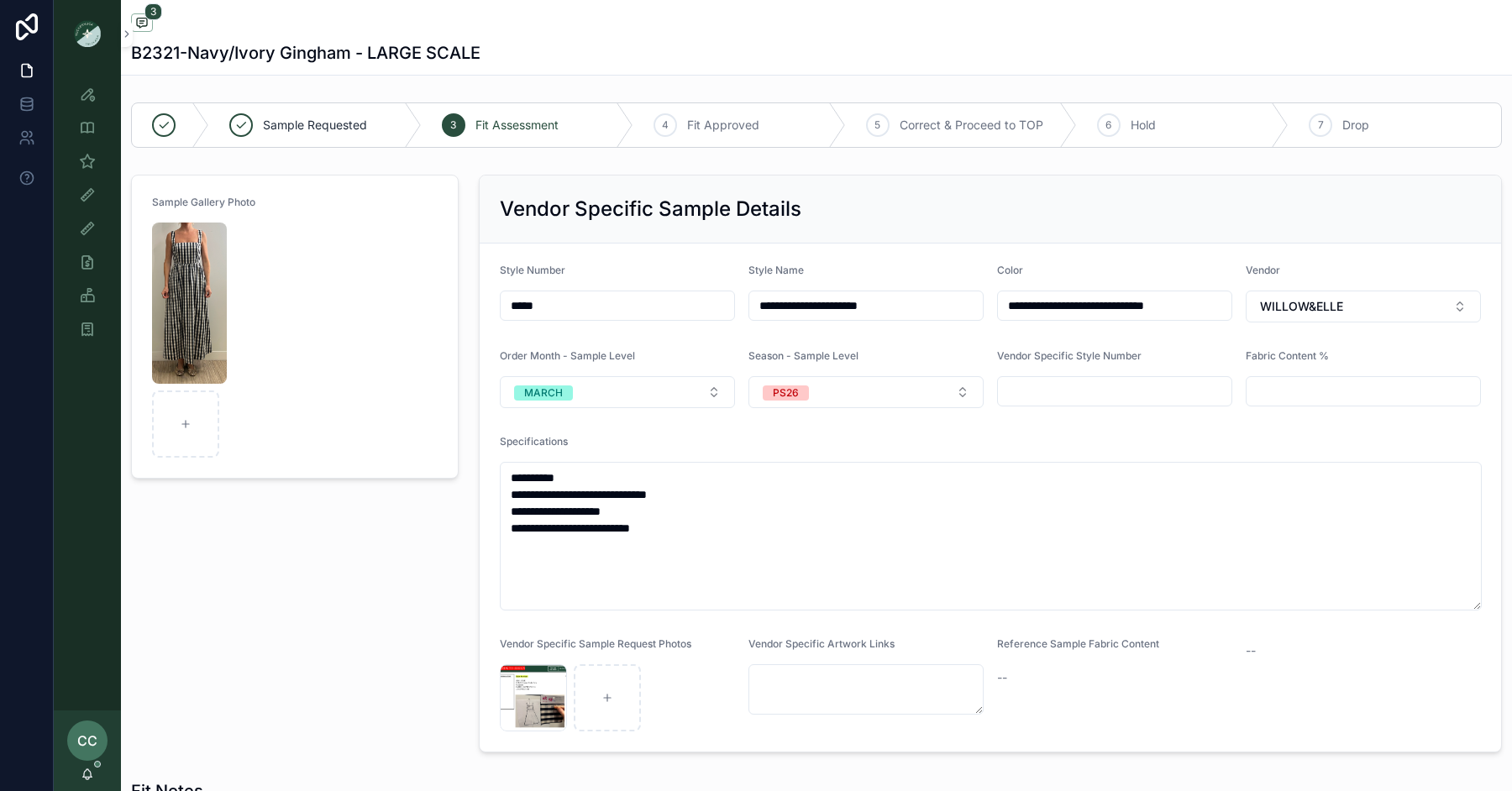
click at [203, 258] on img "scrollable content" at bounding box center [189, 303] width 75 height 162
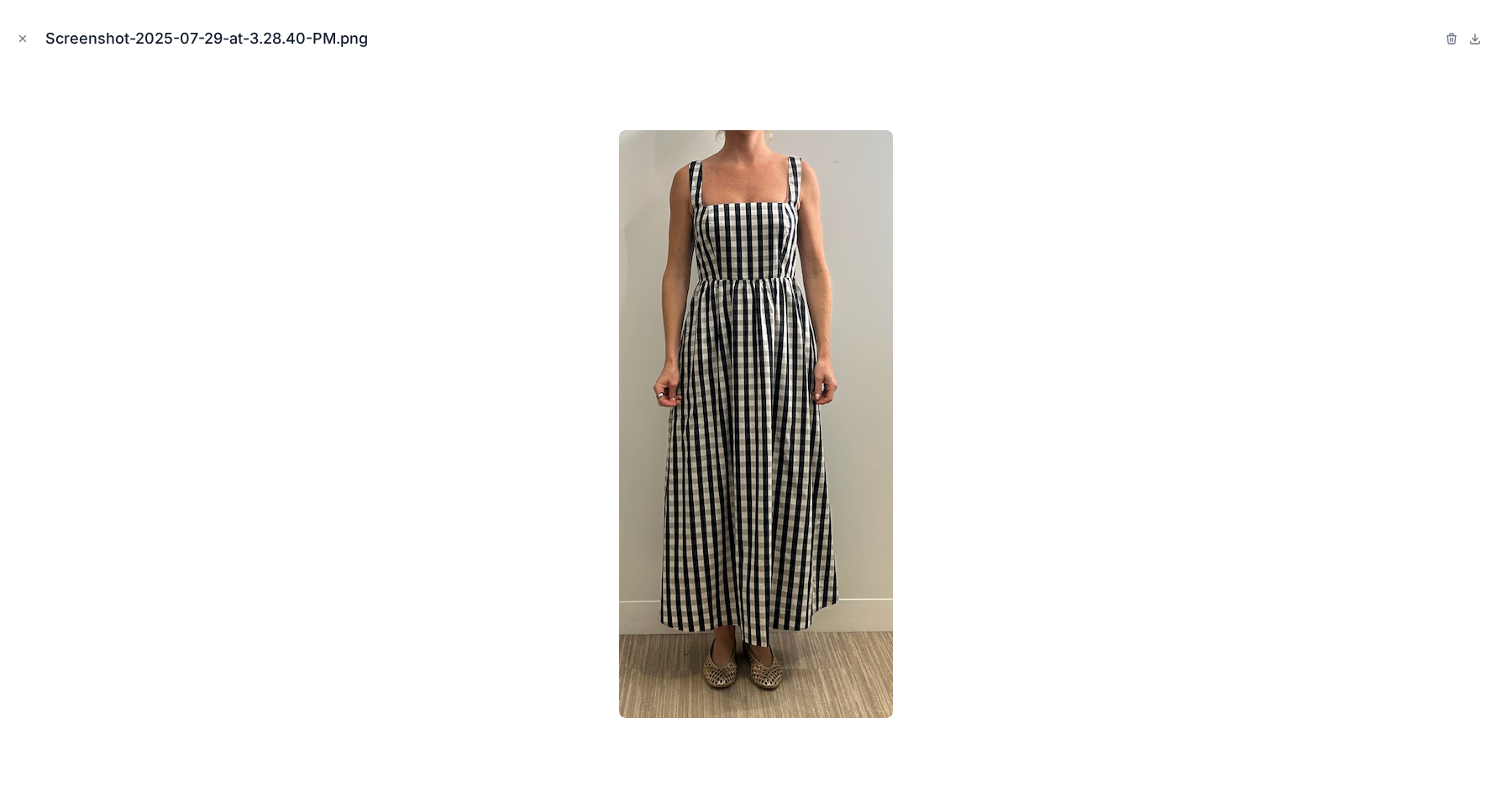
click at [1476, 39] on icon at bounding box center [1476, 38] width 14 height 14
click at [24, 42] on icon "Close modal" at bounding box center [23, 38] width 12 height 12
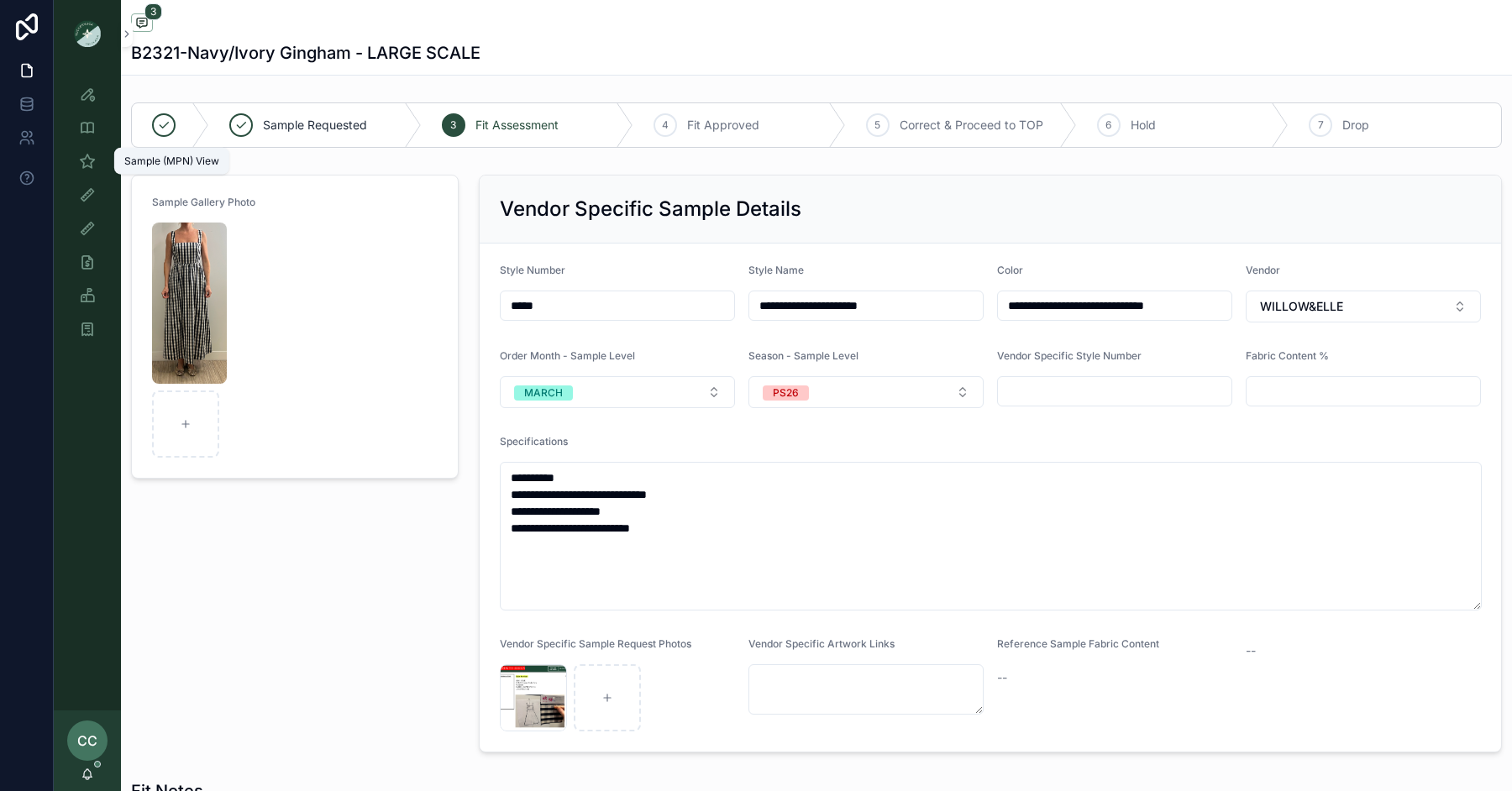
click at [85, 160] on icon "scrollable content" at bounding box center [87, 161] width 17 height 17
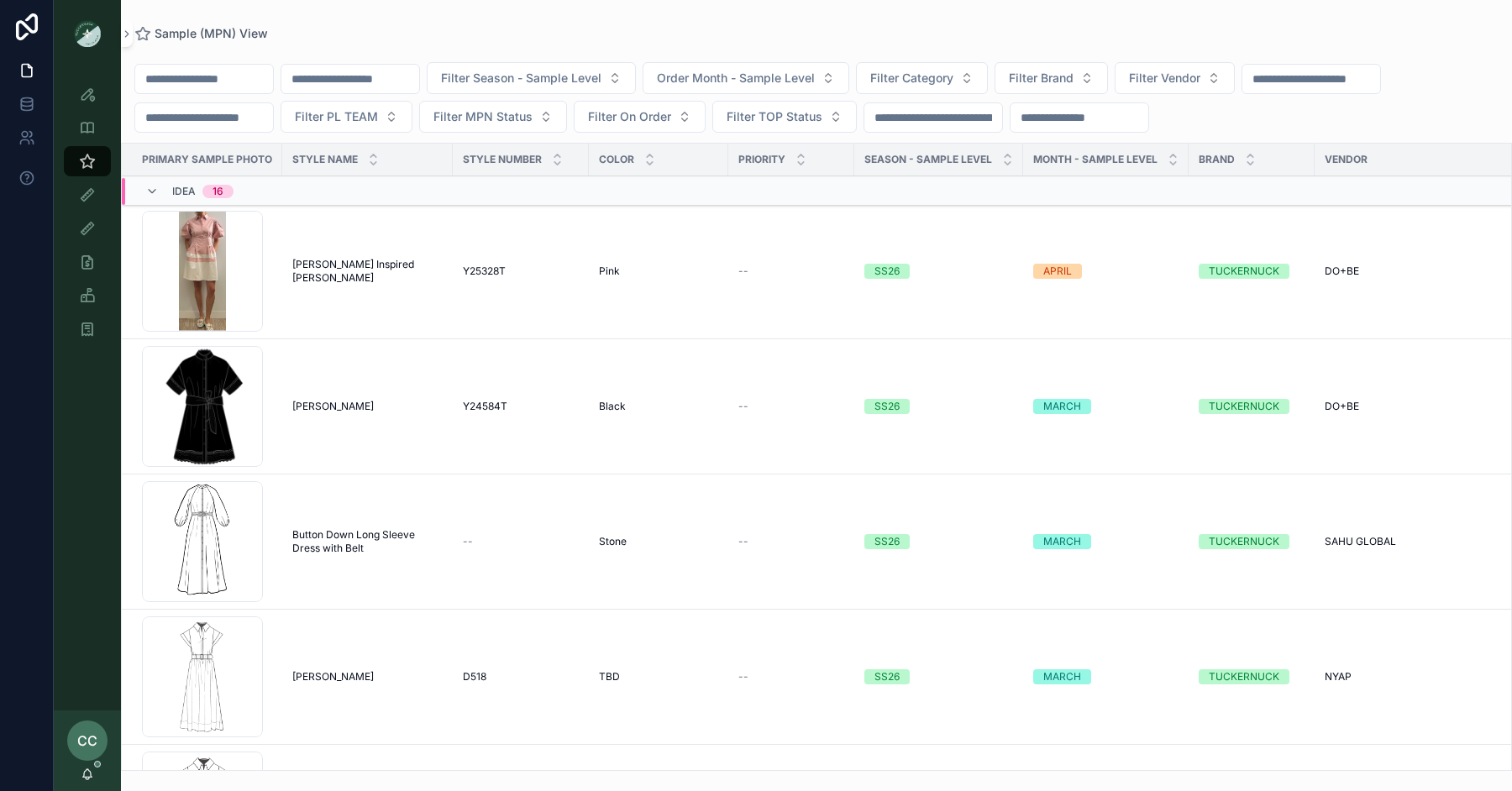
click at [199, 83] on input "scrollable content" at bounding box center [204, 79] width 138 height 24
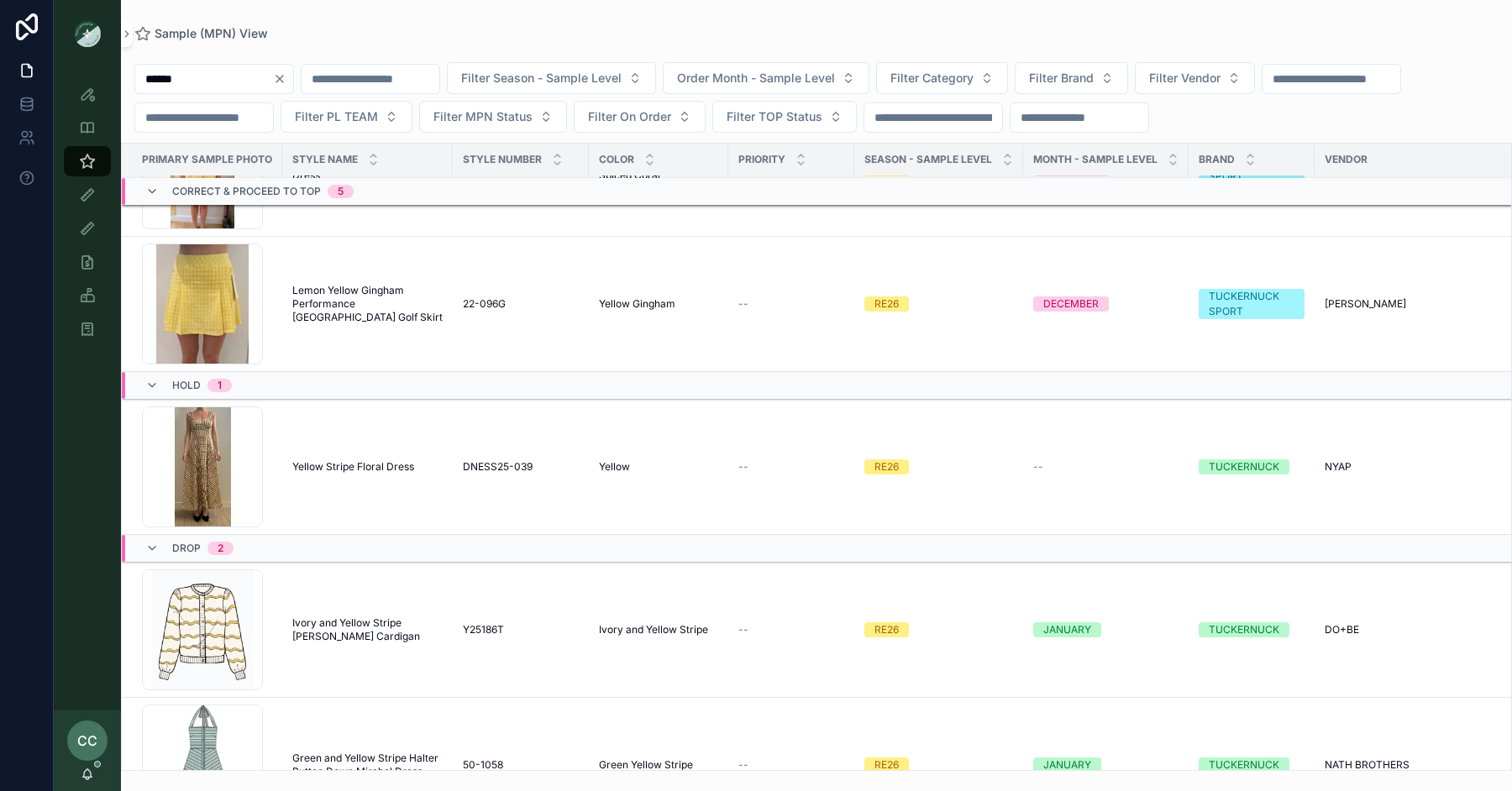
scroll to position [1881, 0]
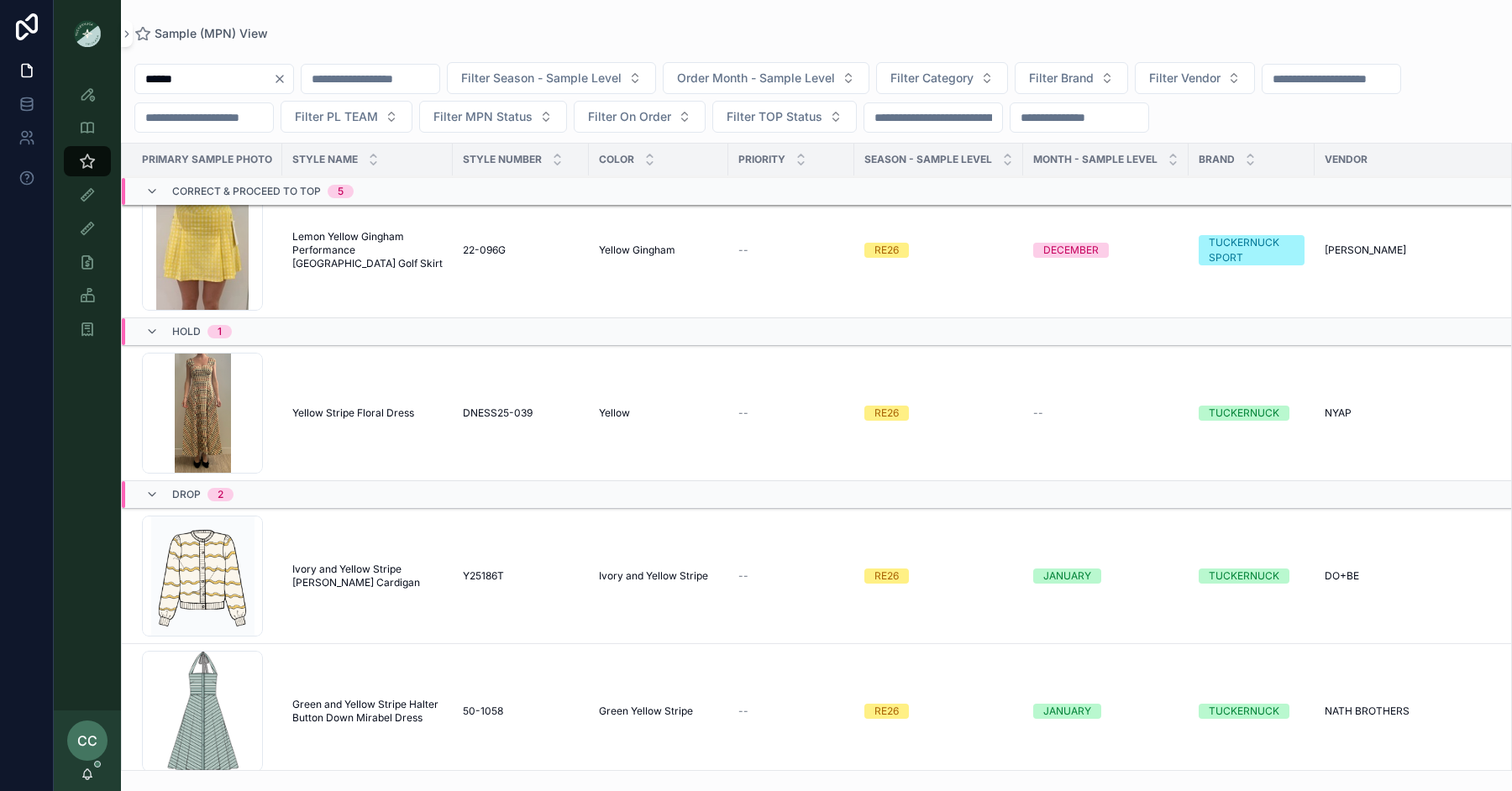
click at [205, 77] on input "******" at bounding box center [204, 79] width 138 height 24
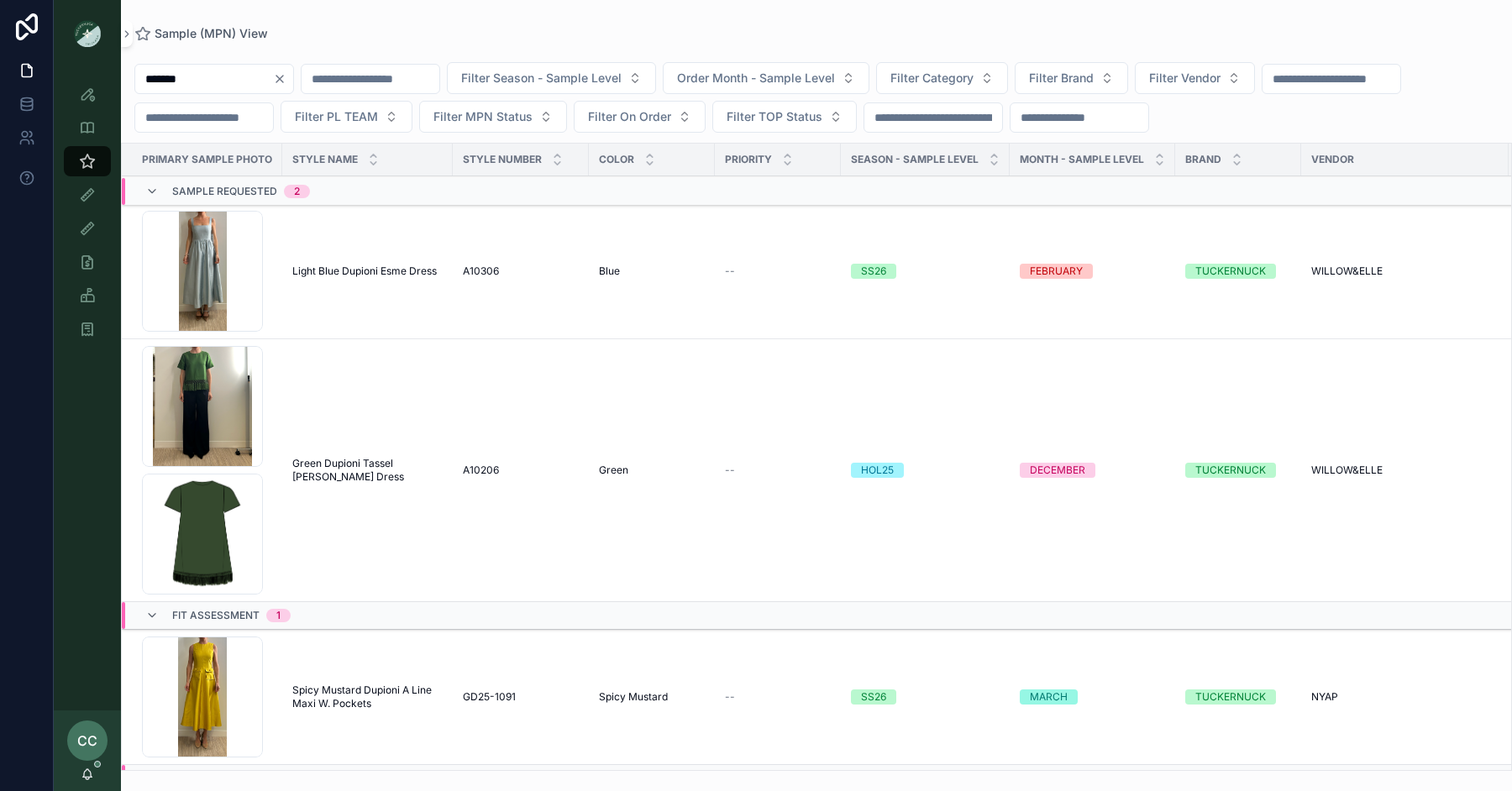
type input "*******"
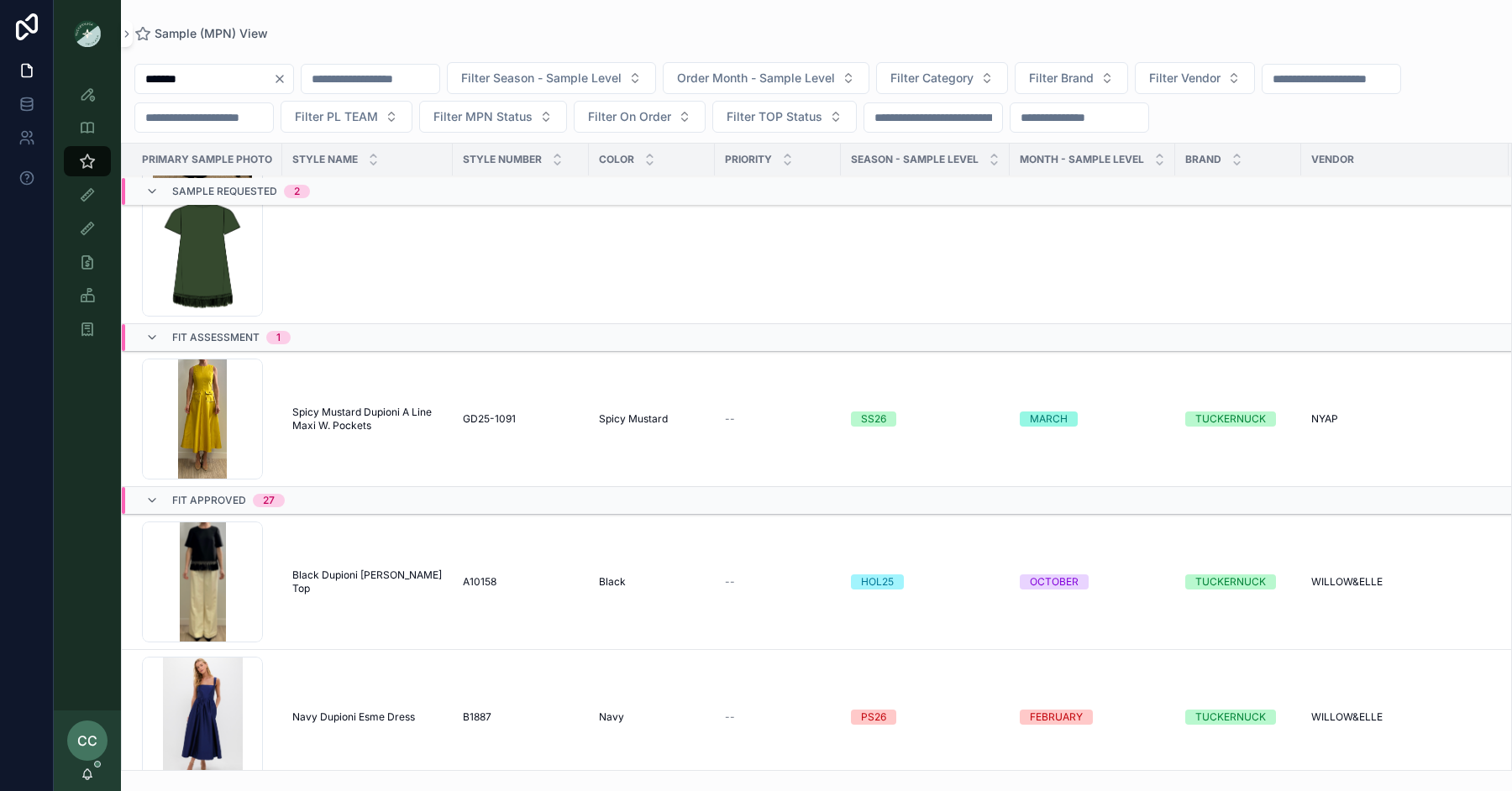
scroll to position [328, 0]
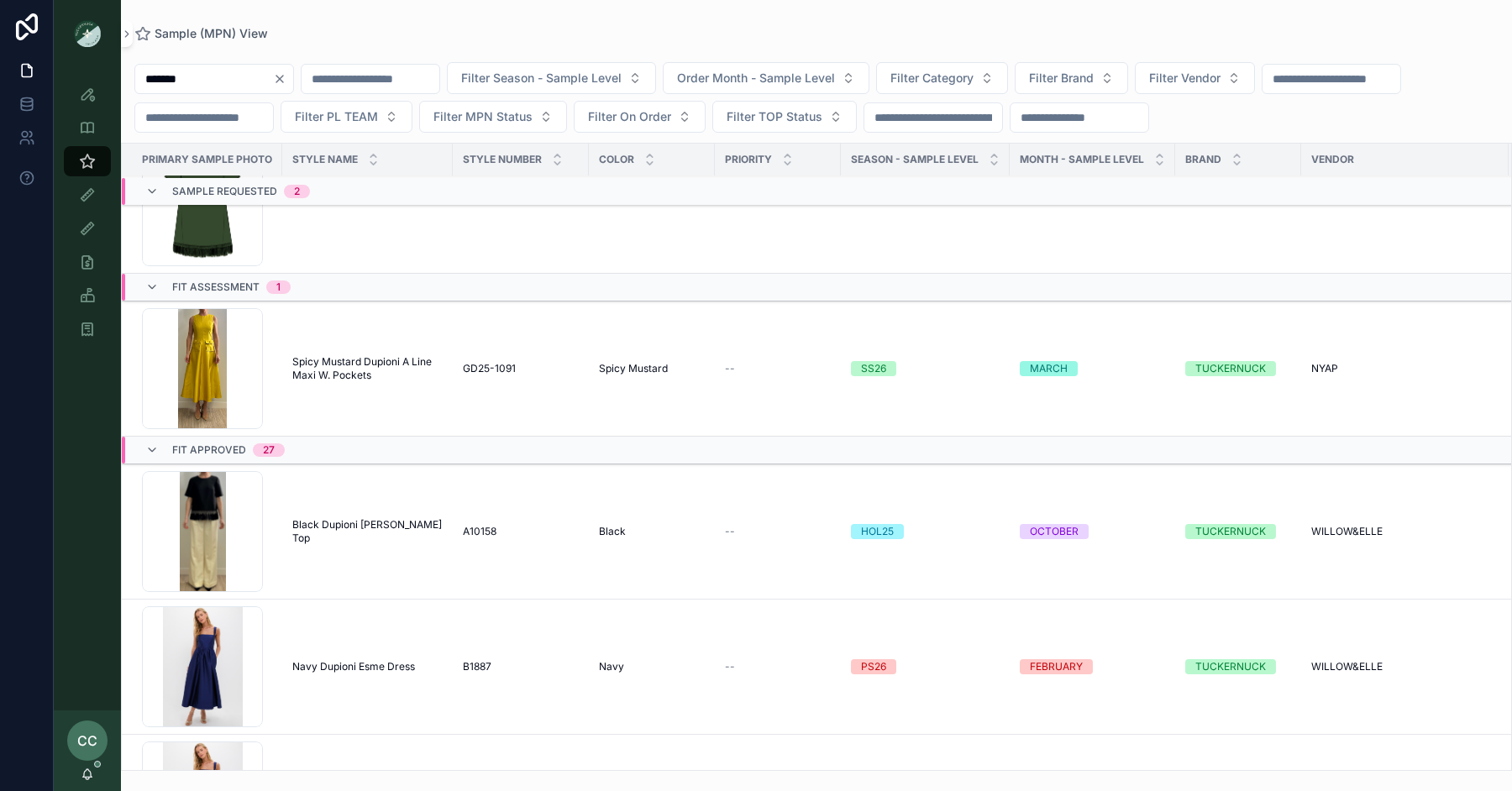
click at [385, 357] on span "Spicy Mustard Dupioni A Line Maxi W. Pockets" at bounding box center [367, 368] width 151 height 27
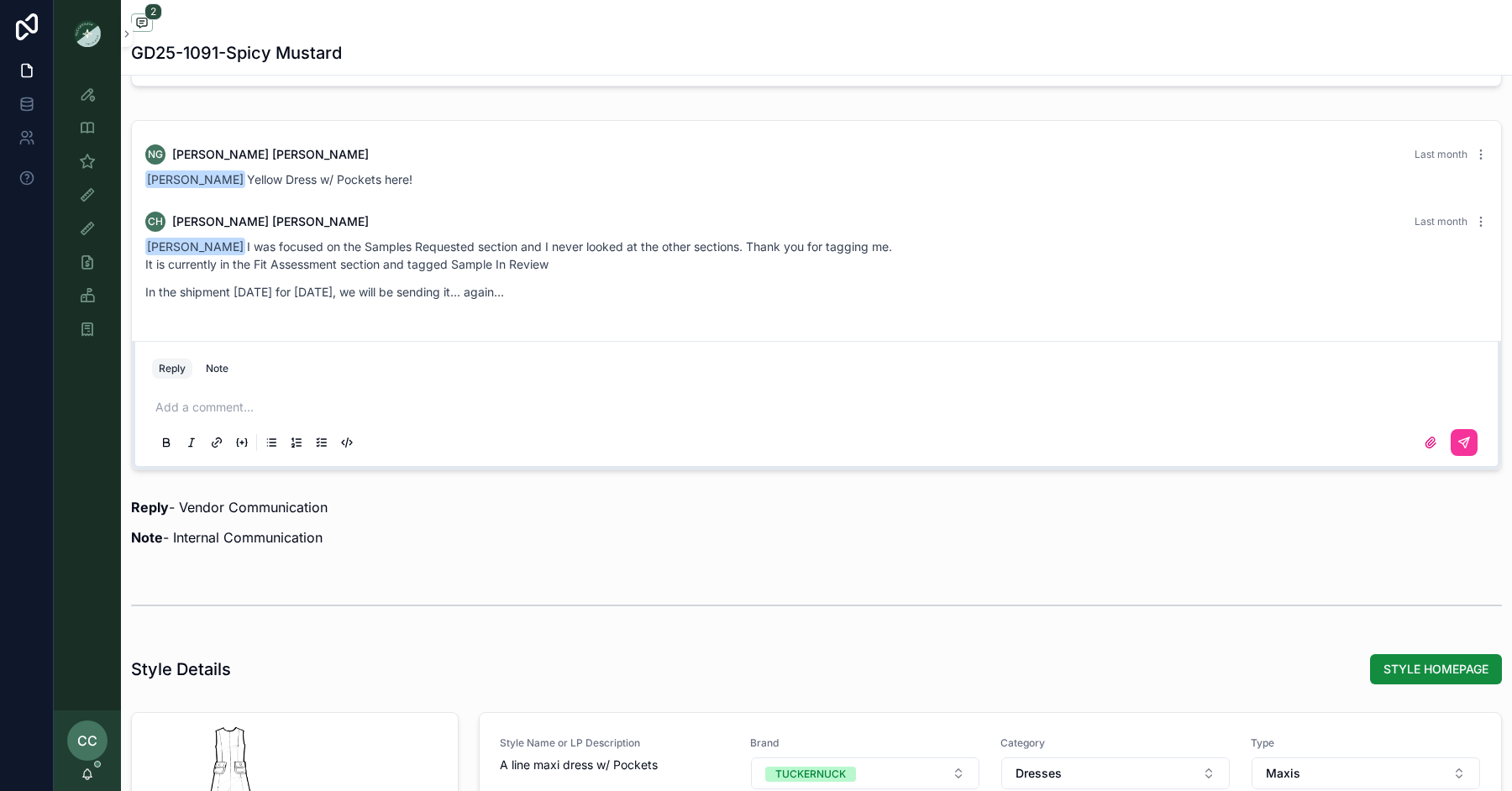
scroll to position [1376, 0]
click at [213, 363] on div "Note" at bounding box center [217, 367] width 23 height 14
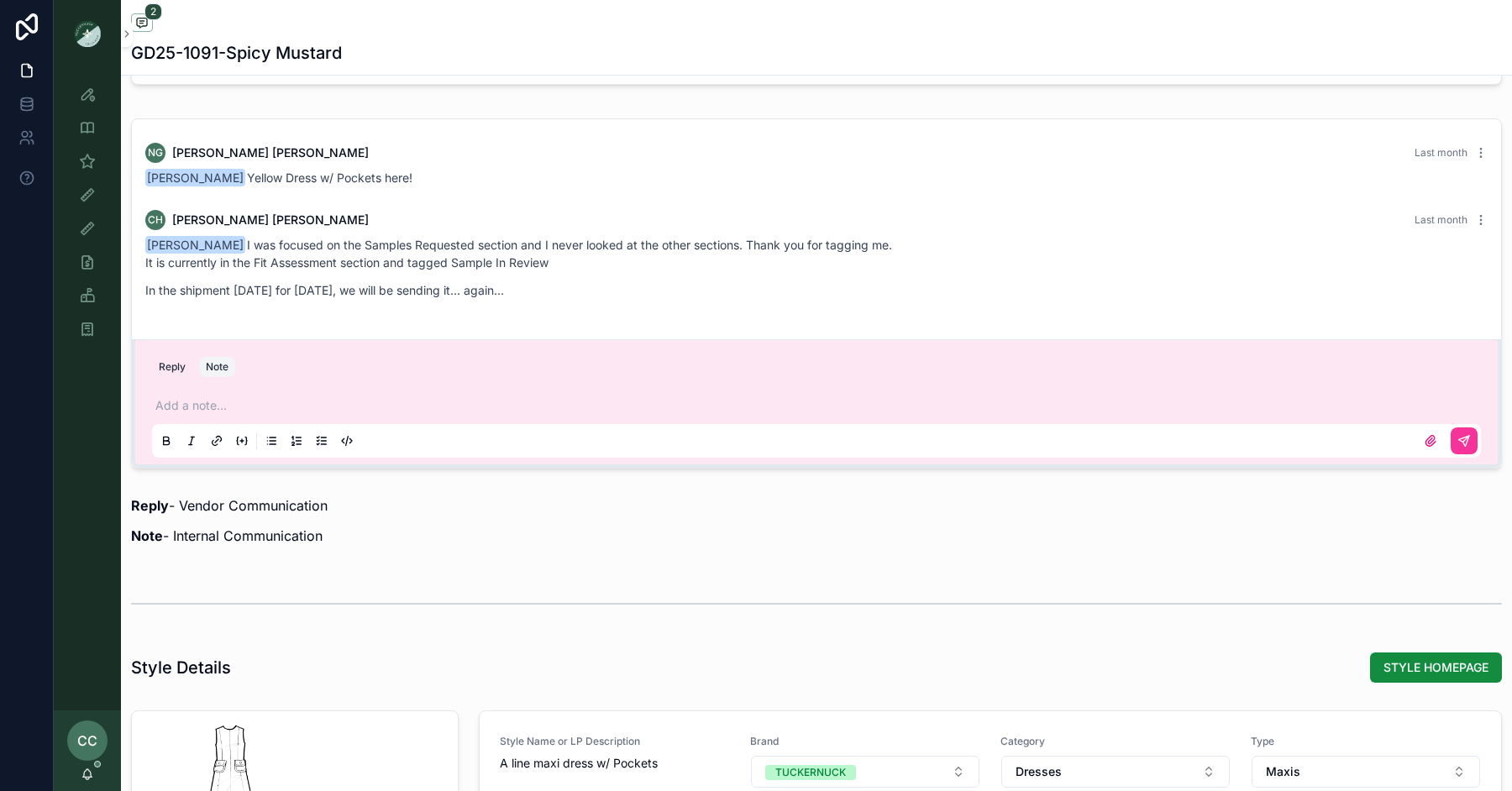
click at [216, 410] on div "Add a note..." at bounding box center [816, 423] width 1329 height 71
drag, startPoint x: 209, startPoint y: 407, endPoint x: 210, endPoint y: 396, distance: 11.0
click at [209, 407] on p "scrollable content" at bounding box center [820, 405] width 1329 height 17
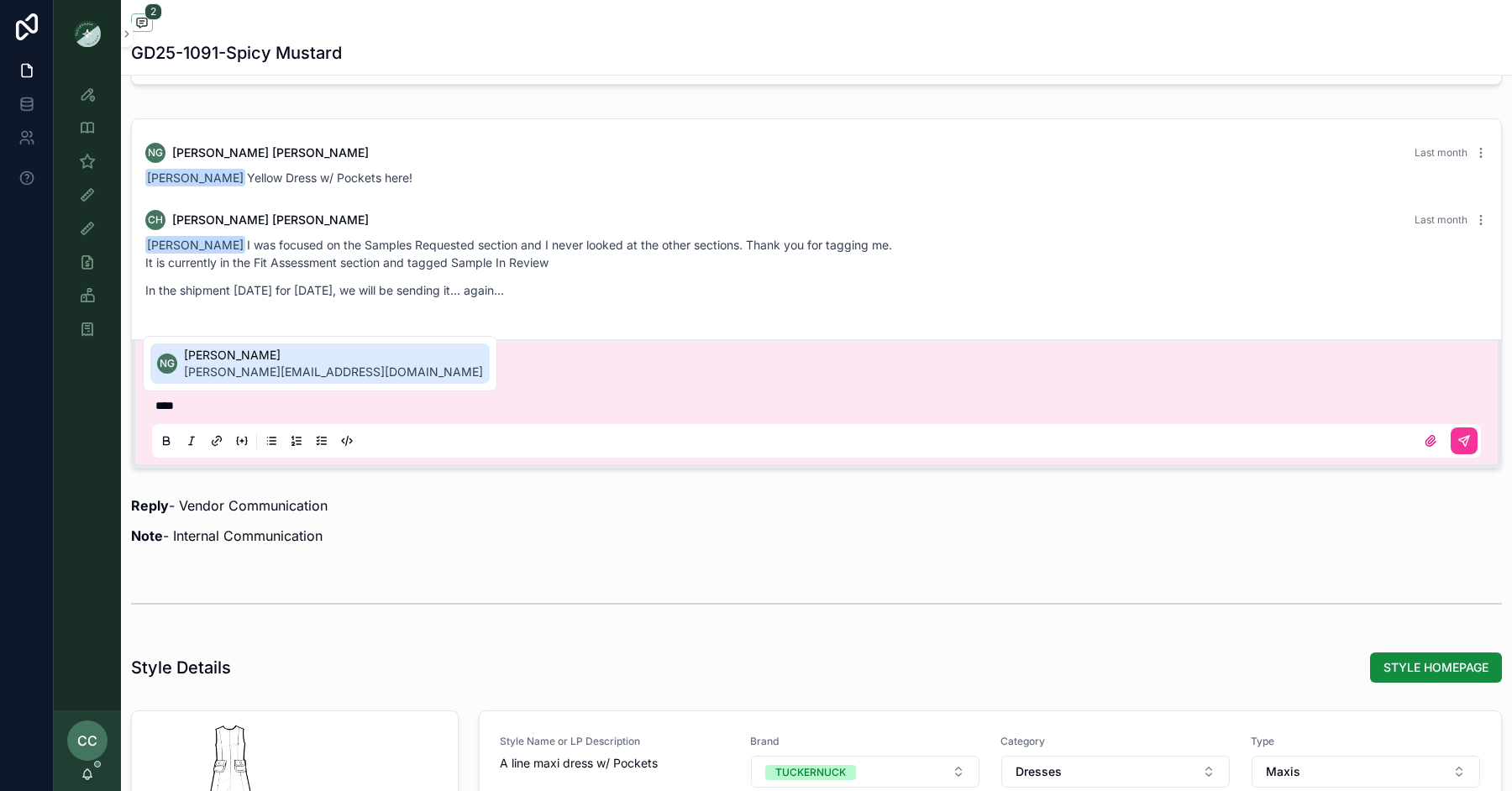
click at [257, 356] on span "Noelle Garcia-Farris" at bounding box center [334, 355] width 299 height 17
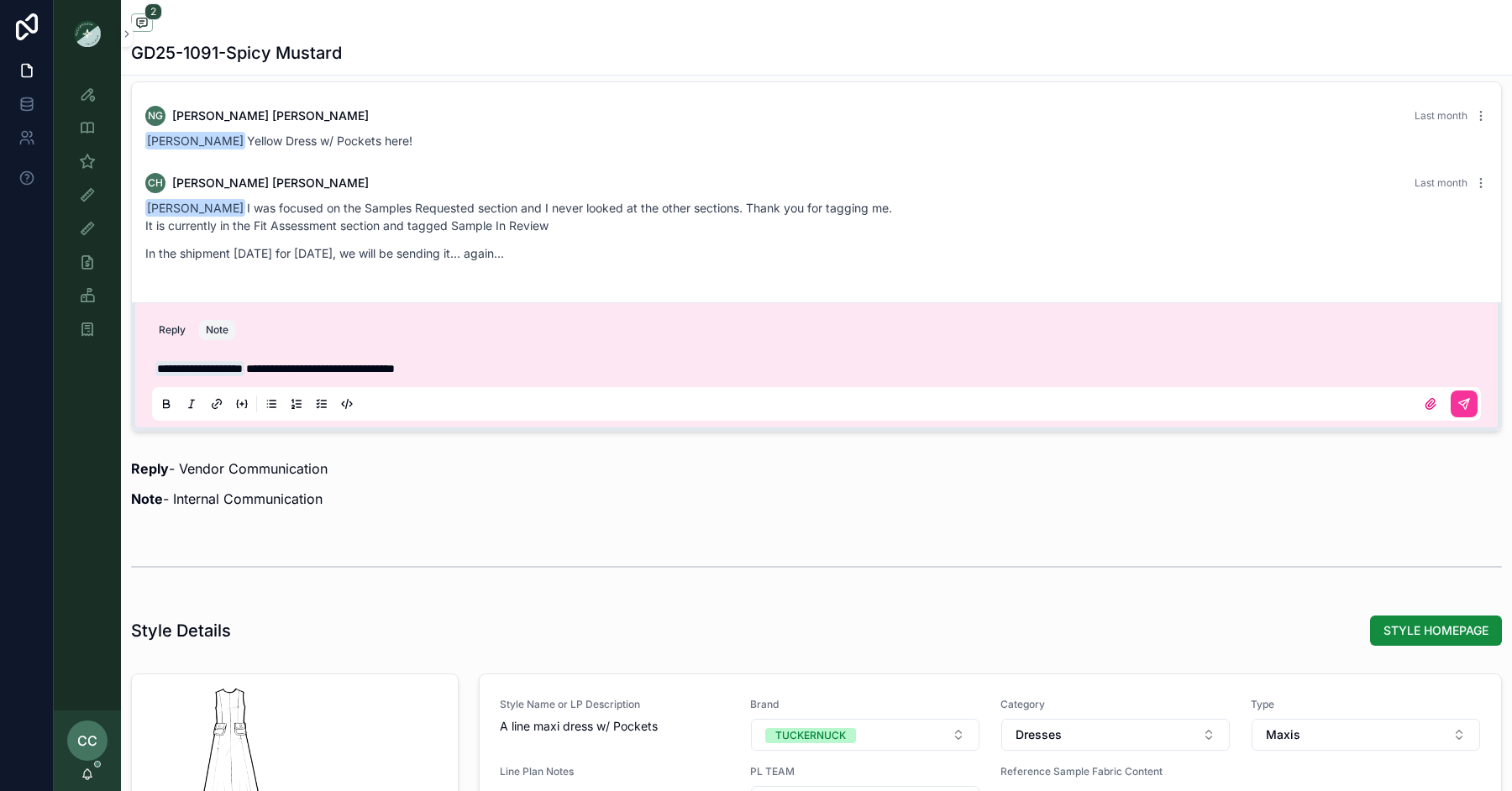
scroll to position [1443, 0]
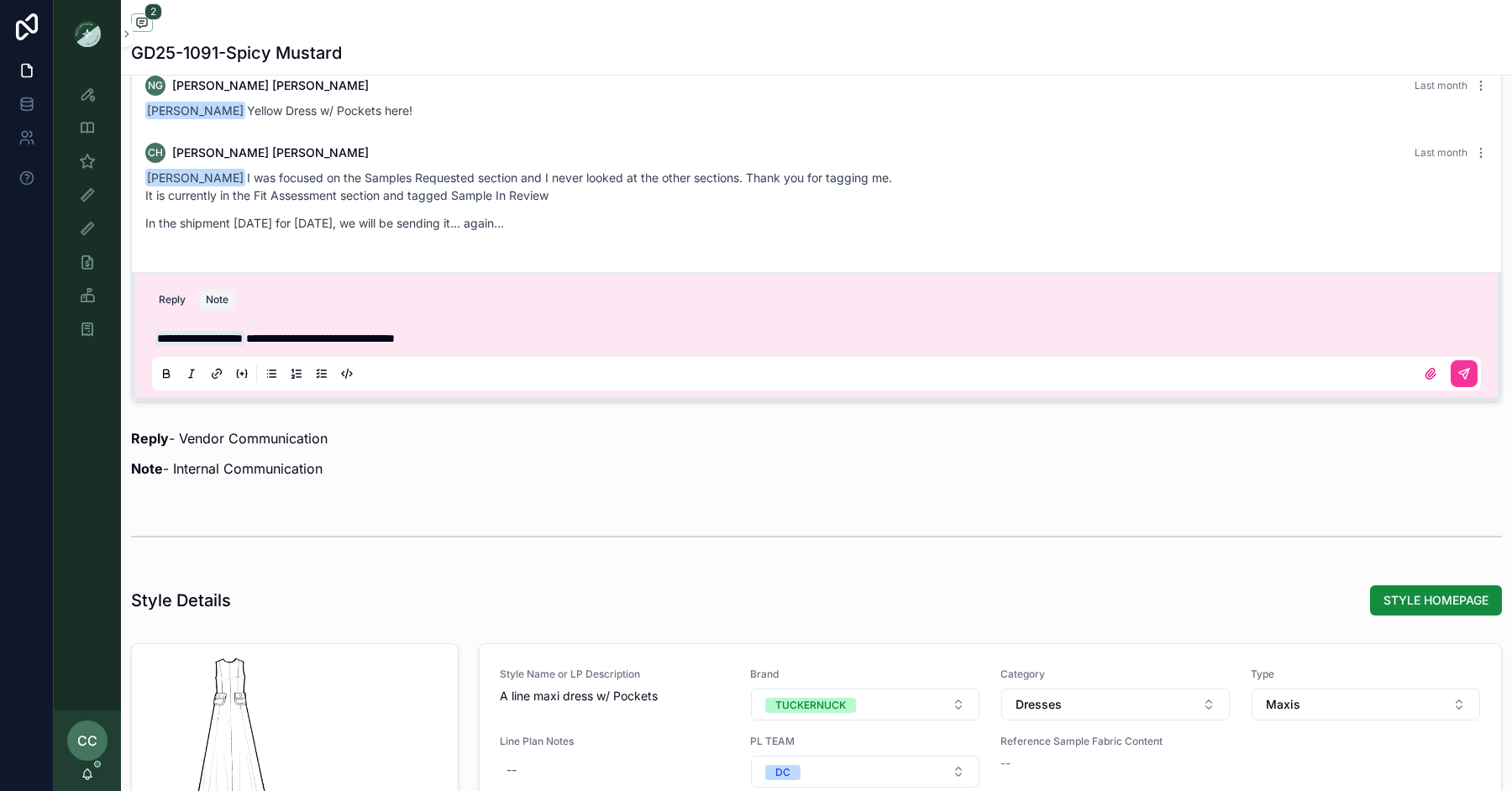
click at [380, 336] on span "**********" at bounding box center [320, 339] width 149 height 12
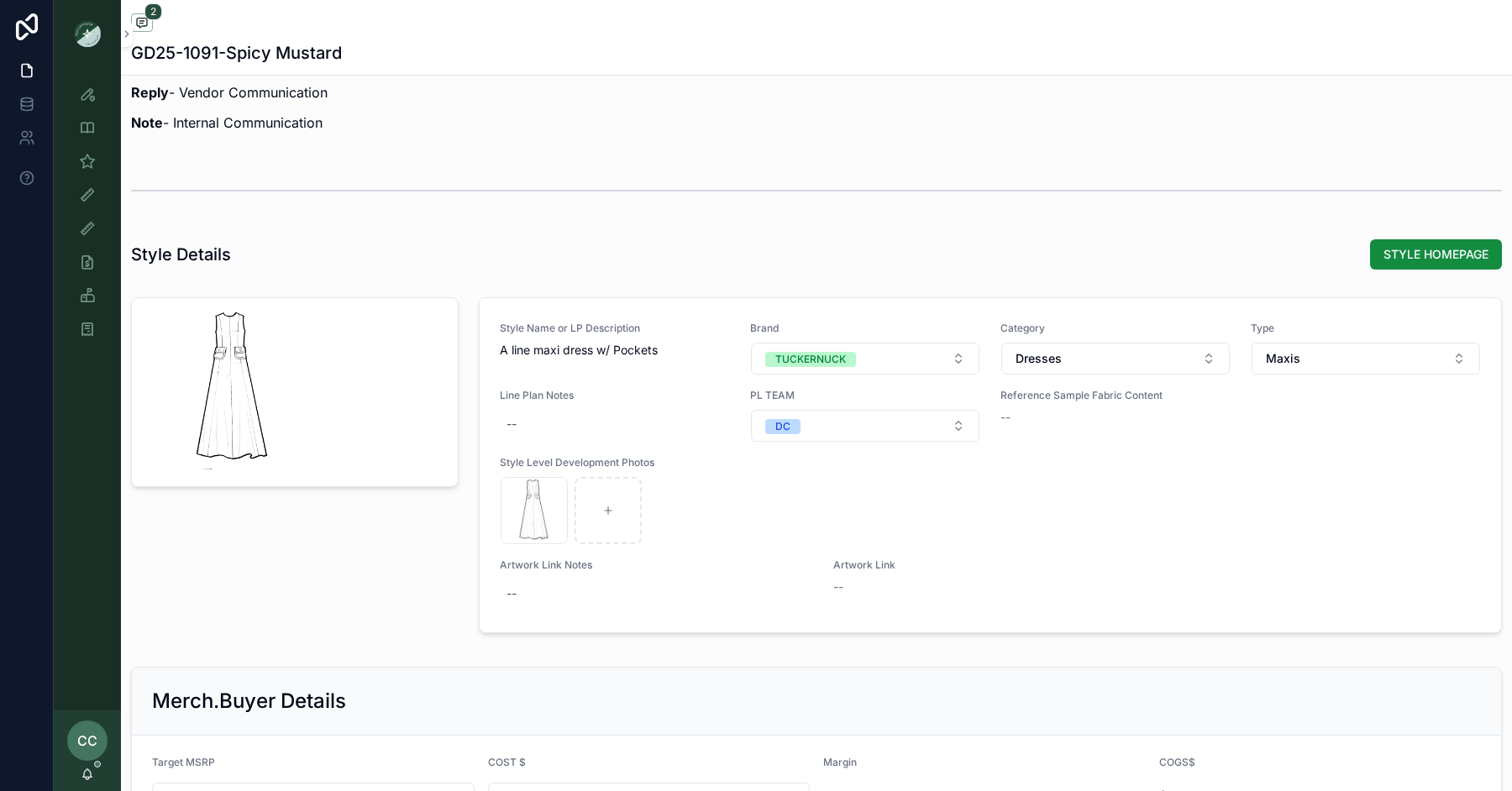
click at [1442, 260] on button "STYLE HOMEPAGE" at bounding box center [1436, 254] width 132 height 31
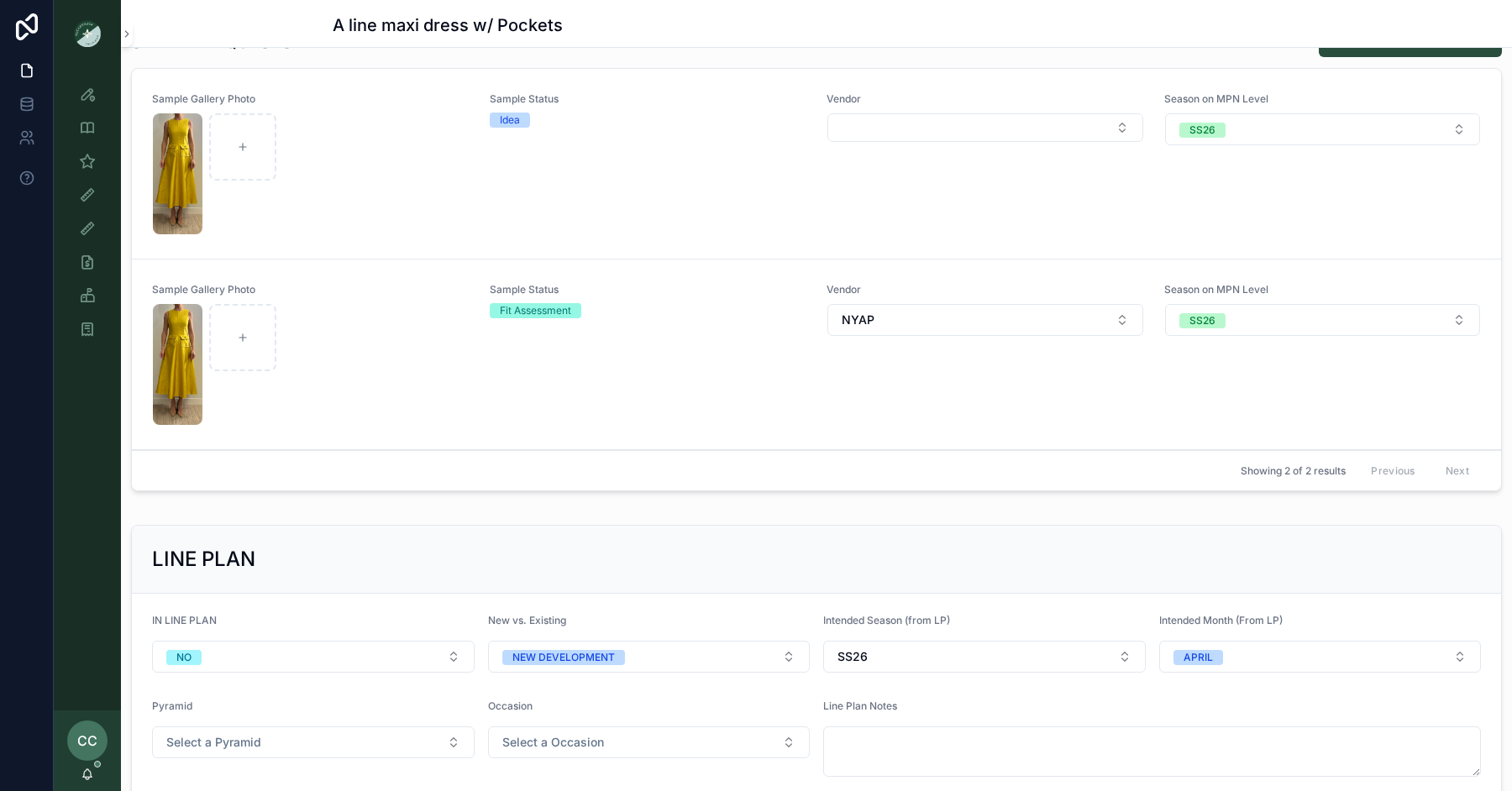
scroll to position [552, 0]
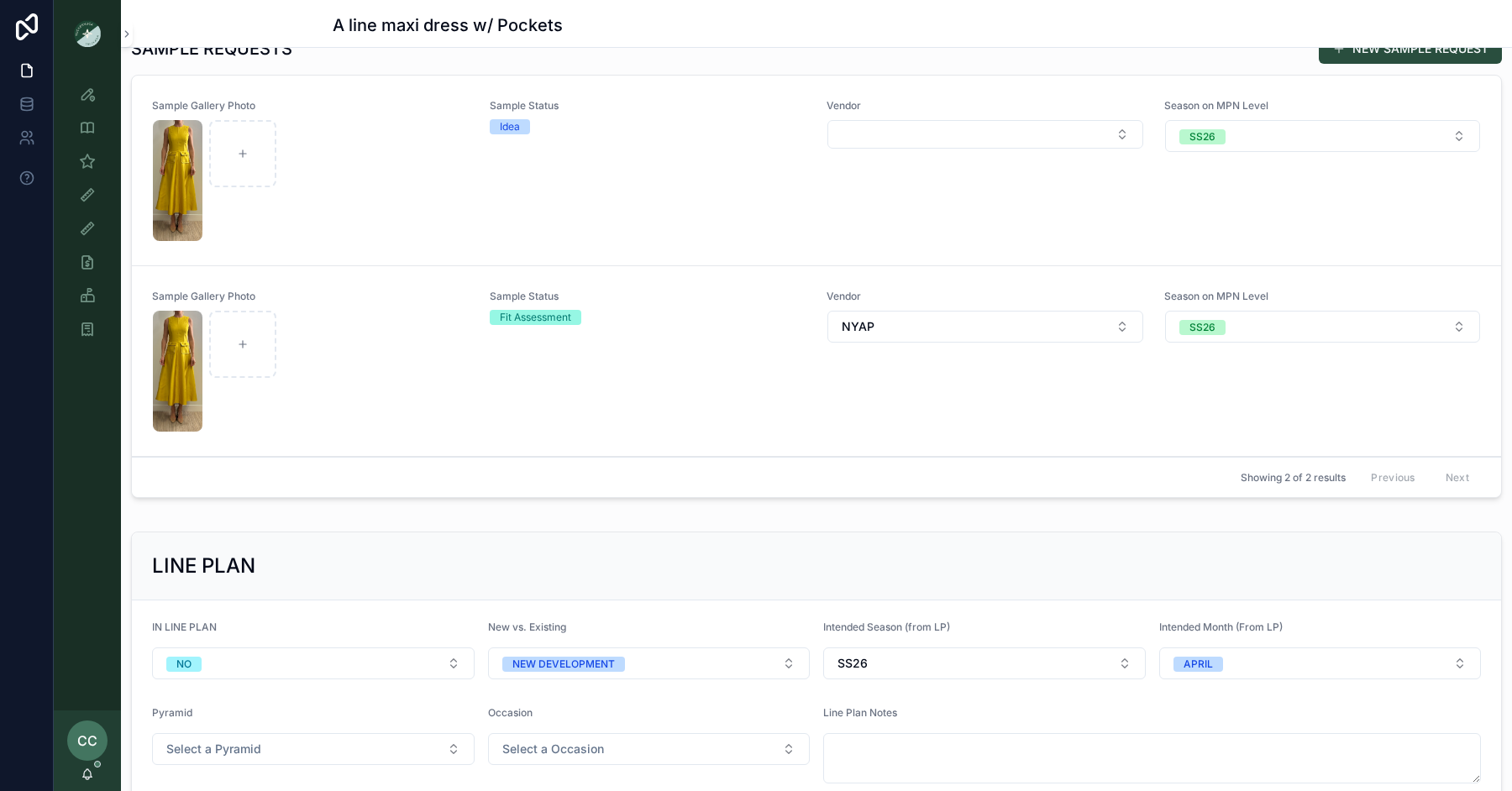
click at [640, 163] on div "Sample Status Idea" at bounding box center [648, 170] width 317 height 143
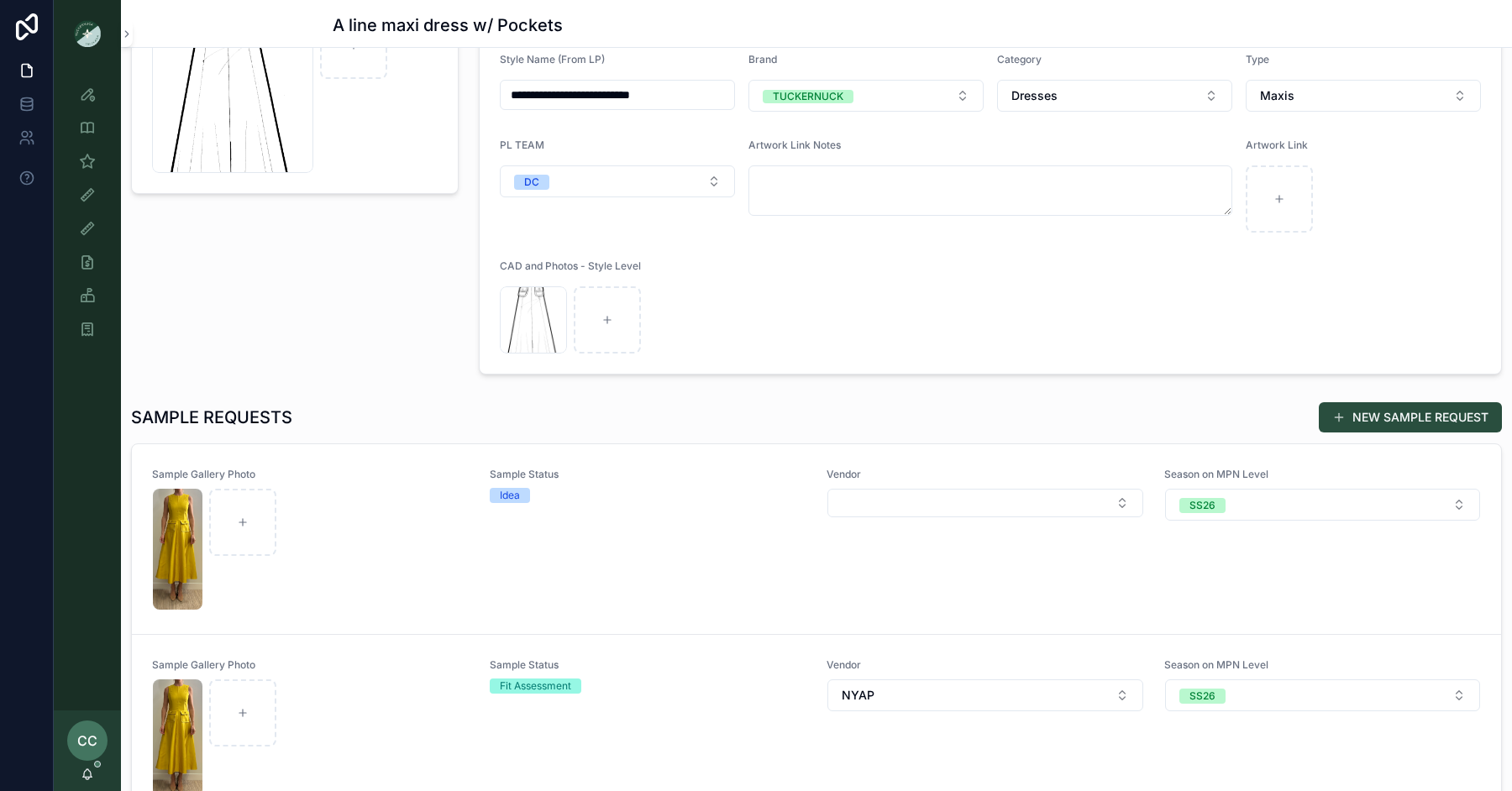
scroll to position [0, 0]
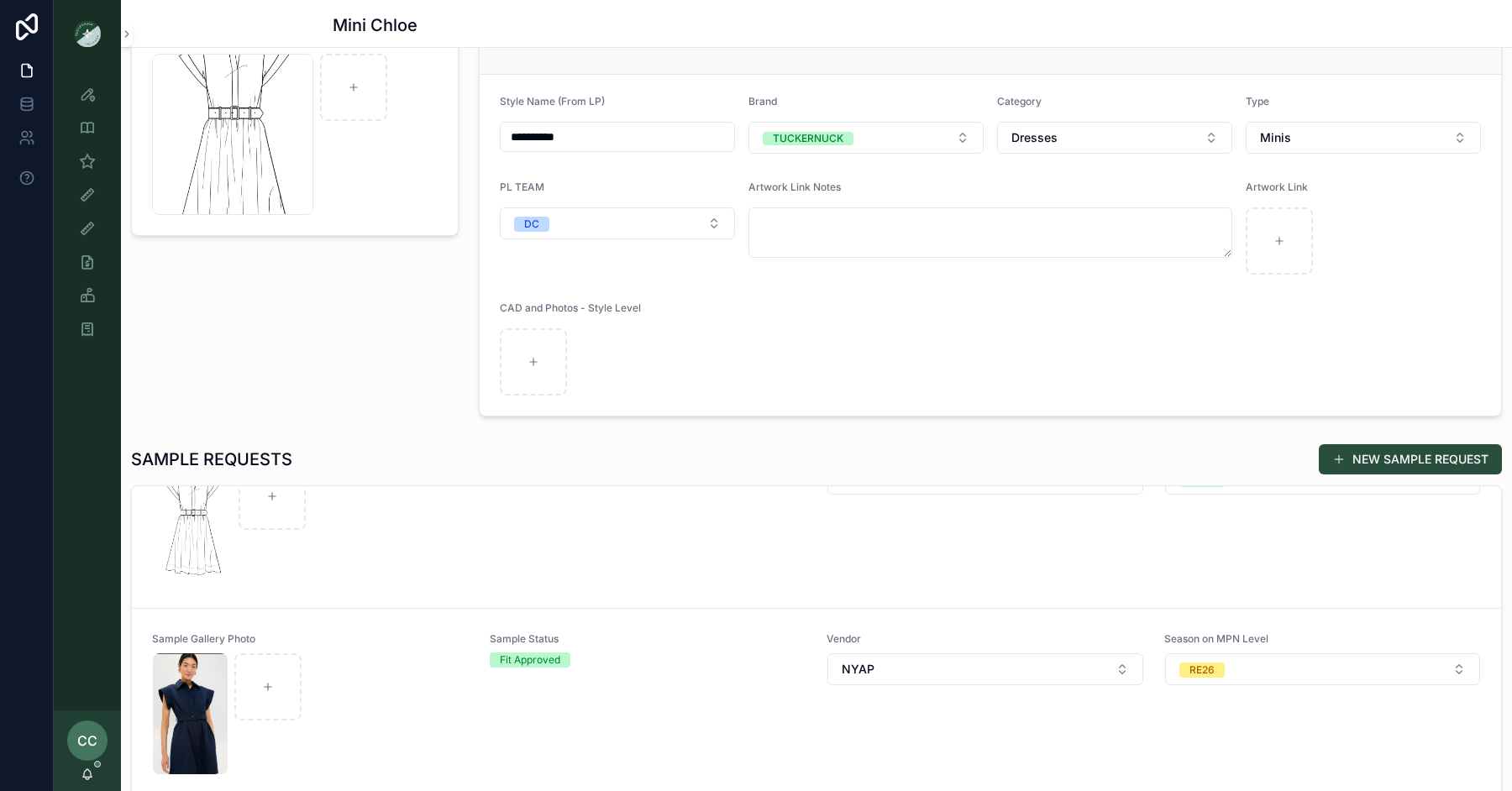
scroll to position [56, 0]
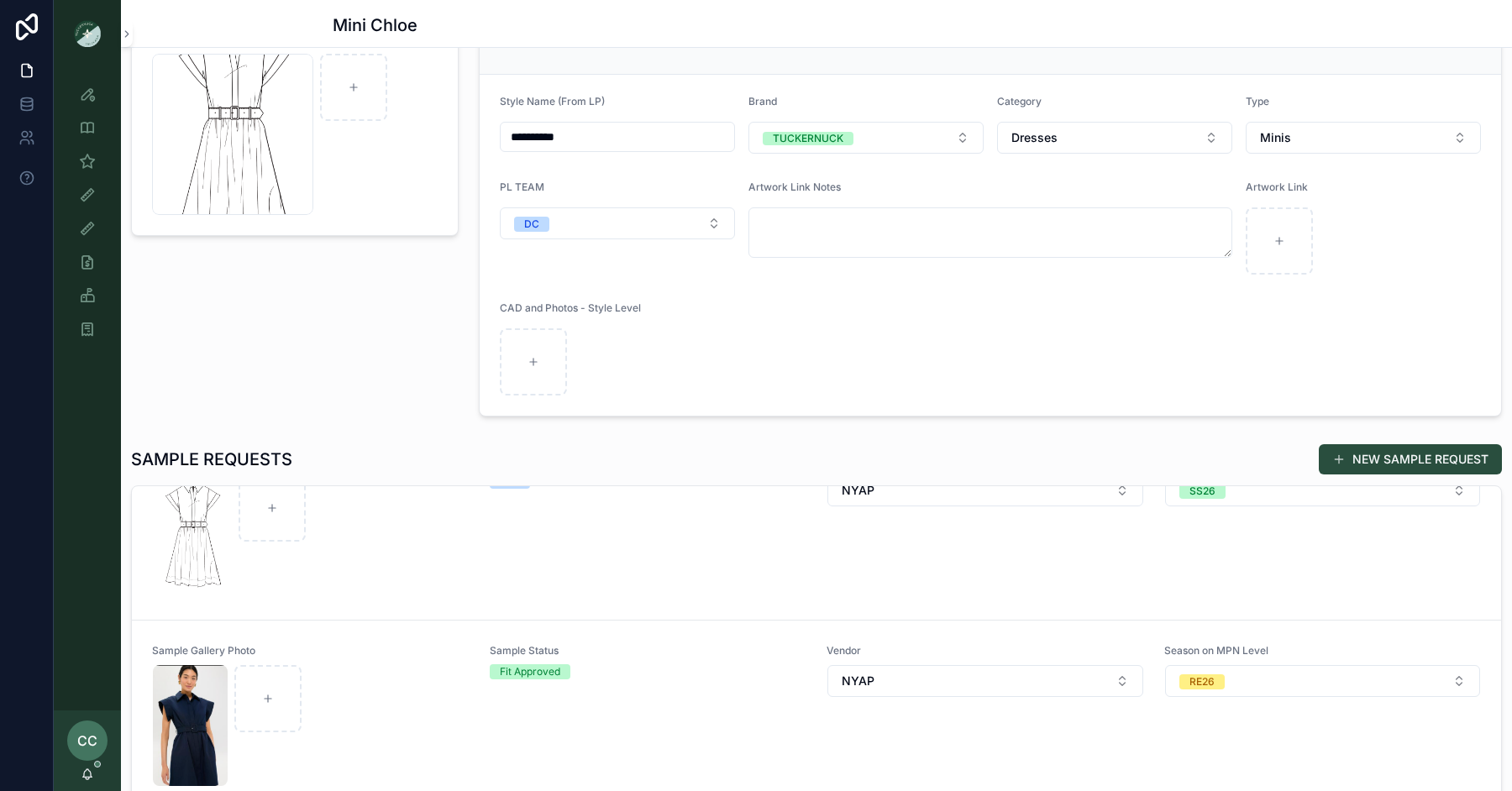
click at [712, 565] on div "Sample Status Idea" at bounding box center [648, 525] width 317 height 143
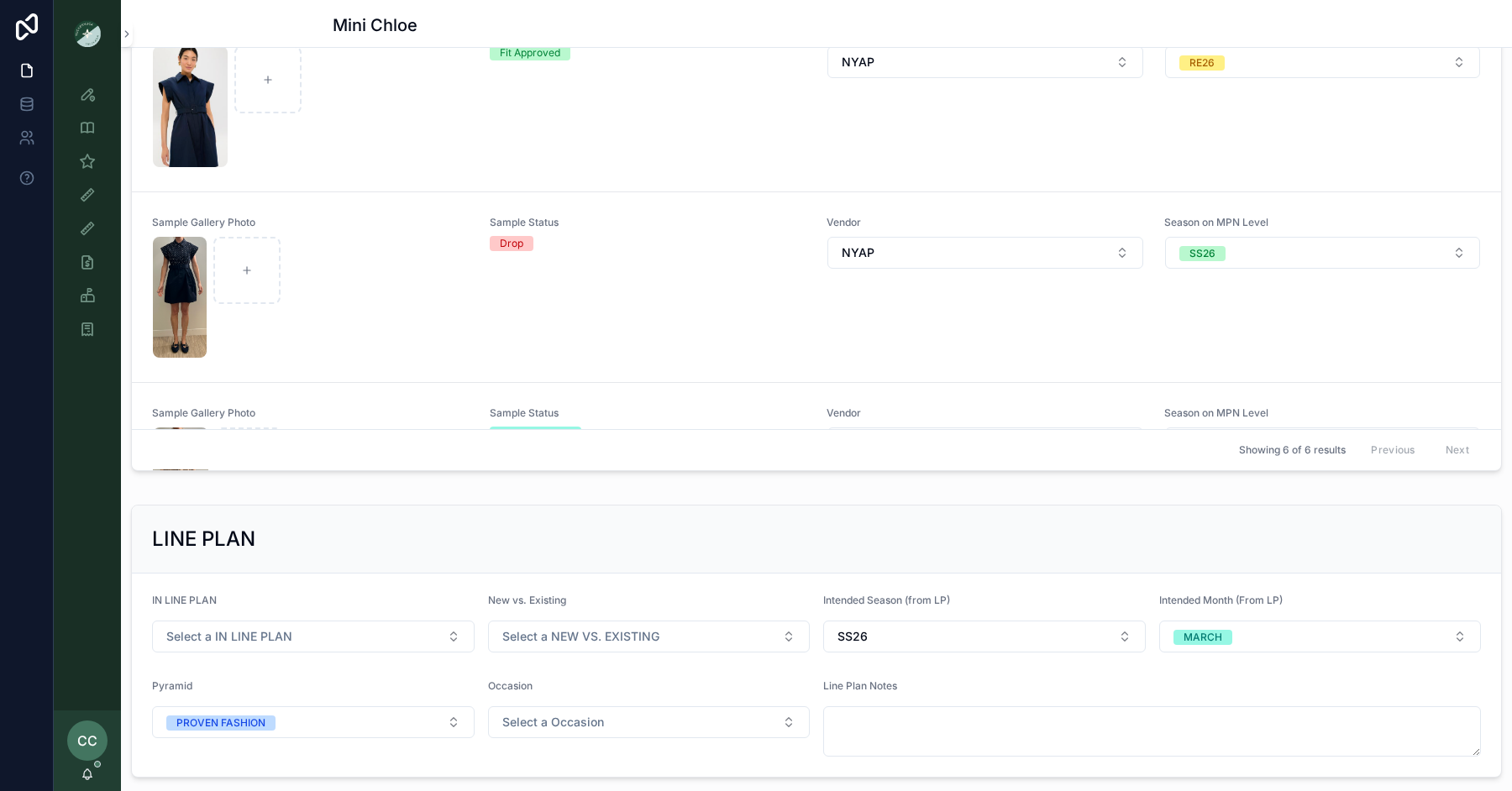
scroll to position [0, 0]
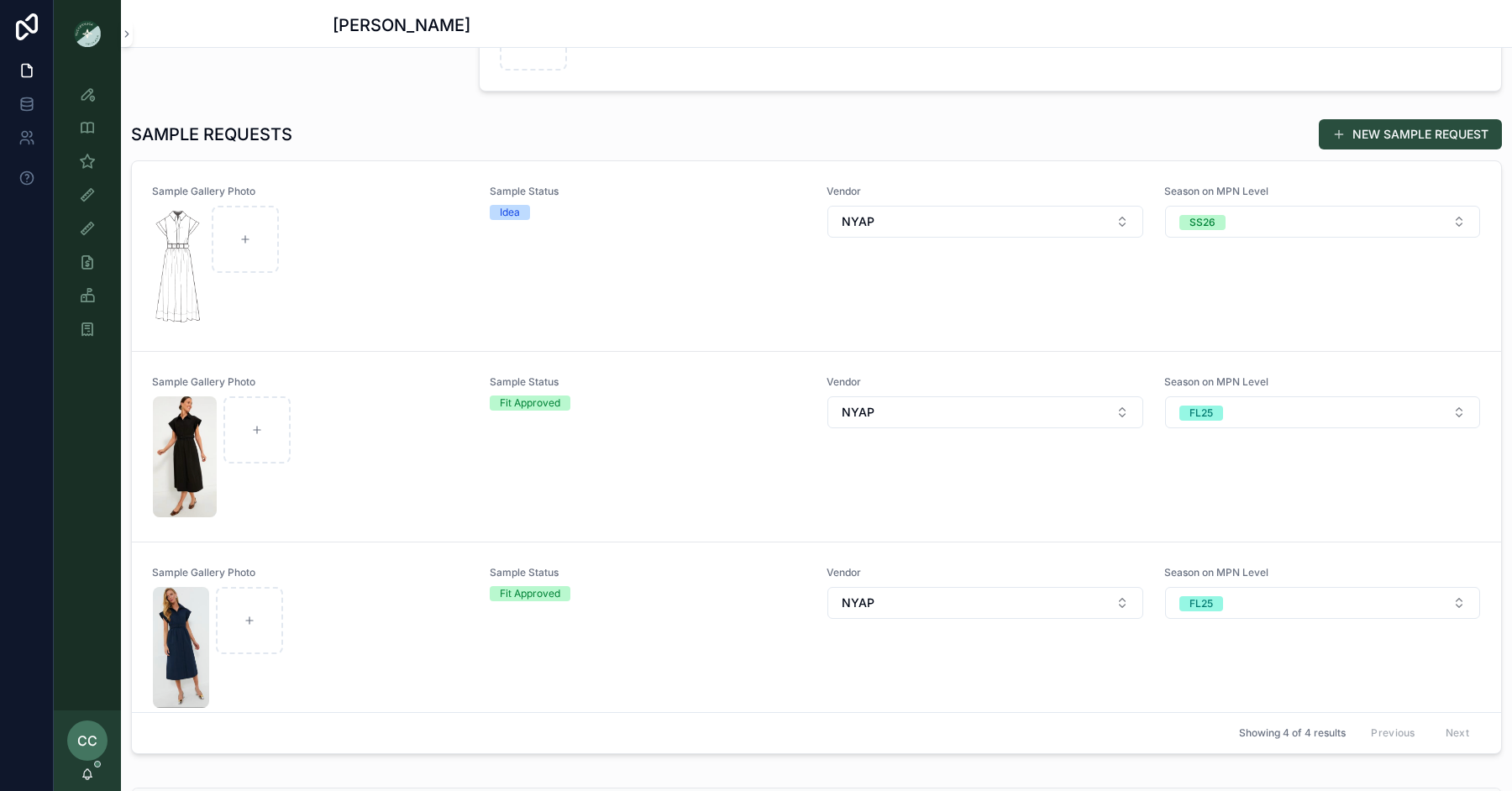
scroll to position [518, 0]
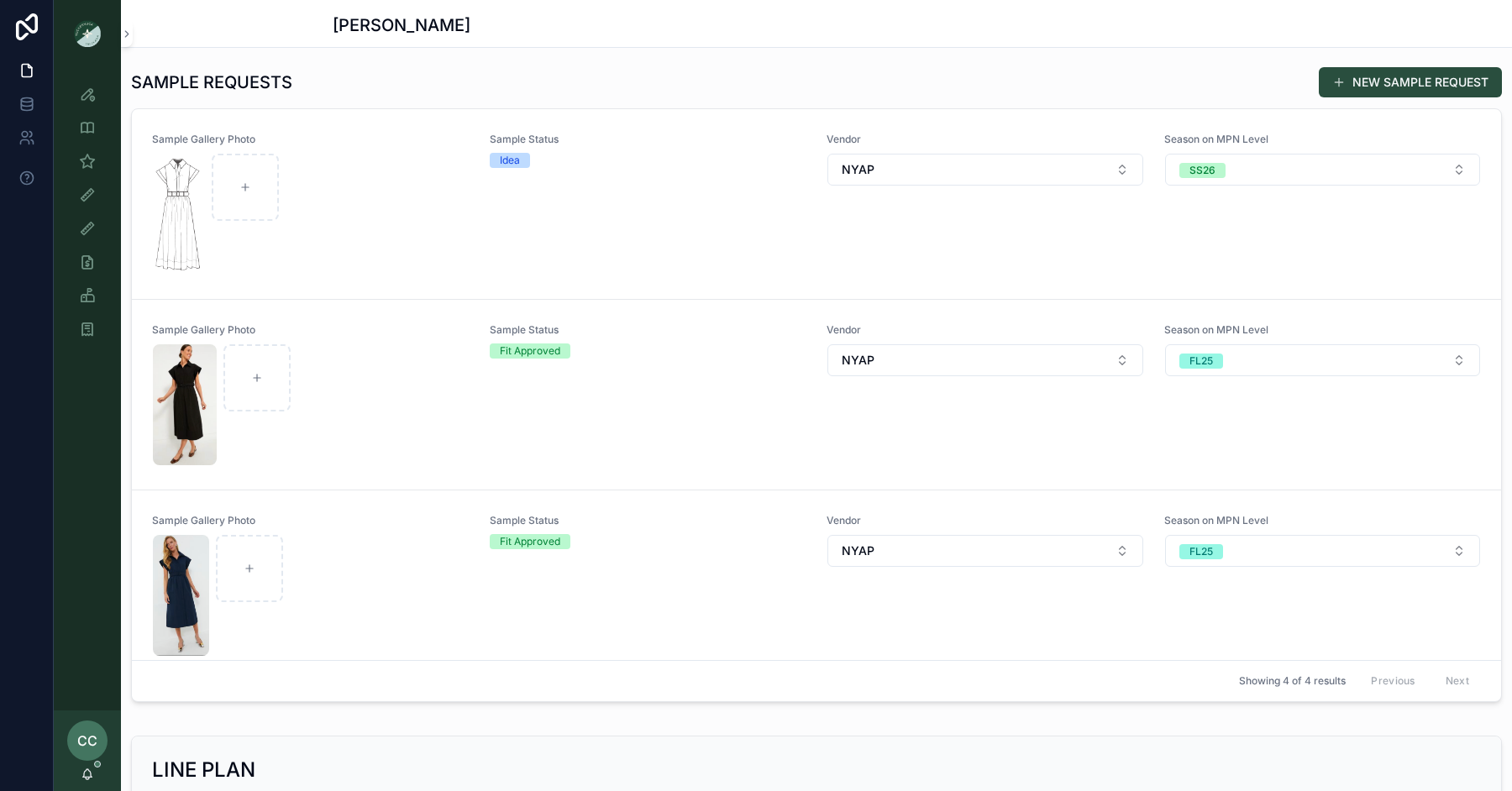
click at [385, 239] on div "scrollable content" at bounding box center [310, 214] width 316 height 121
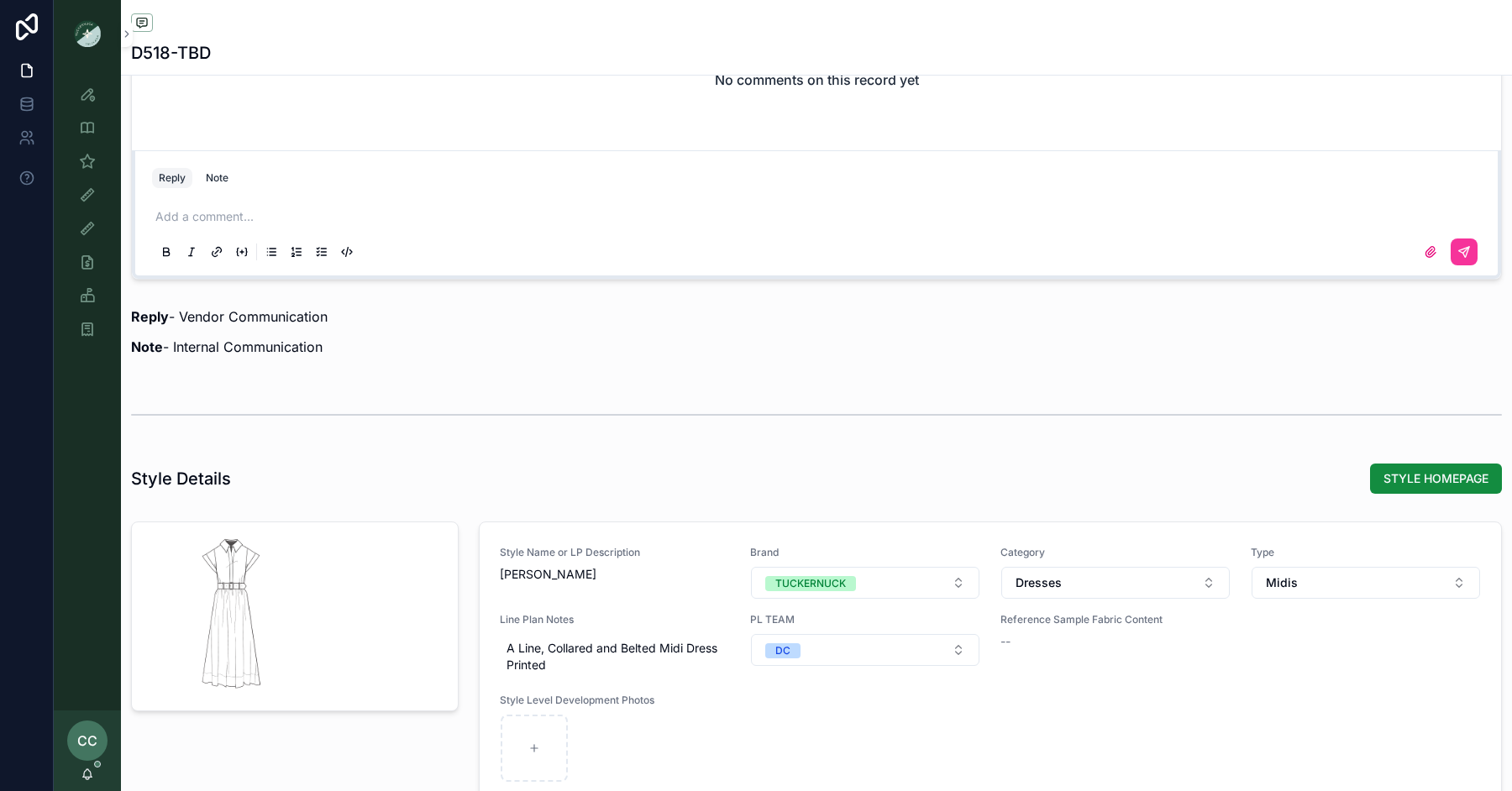
scroll to position [1262, 0]
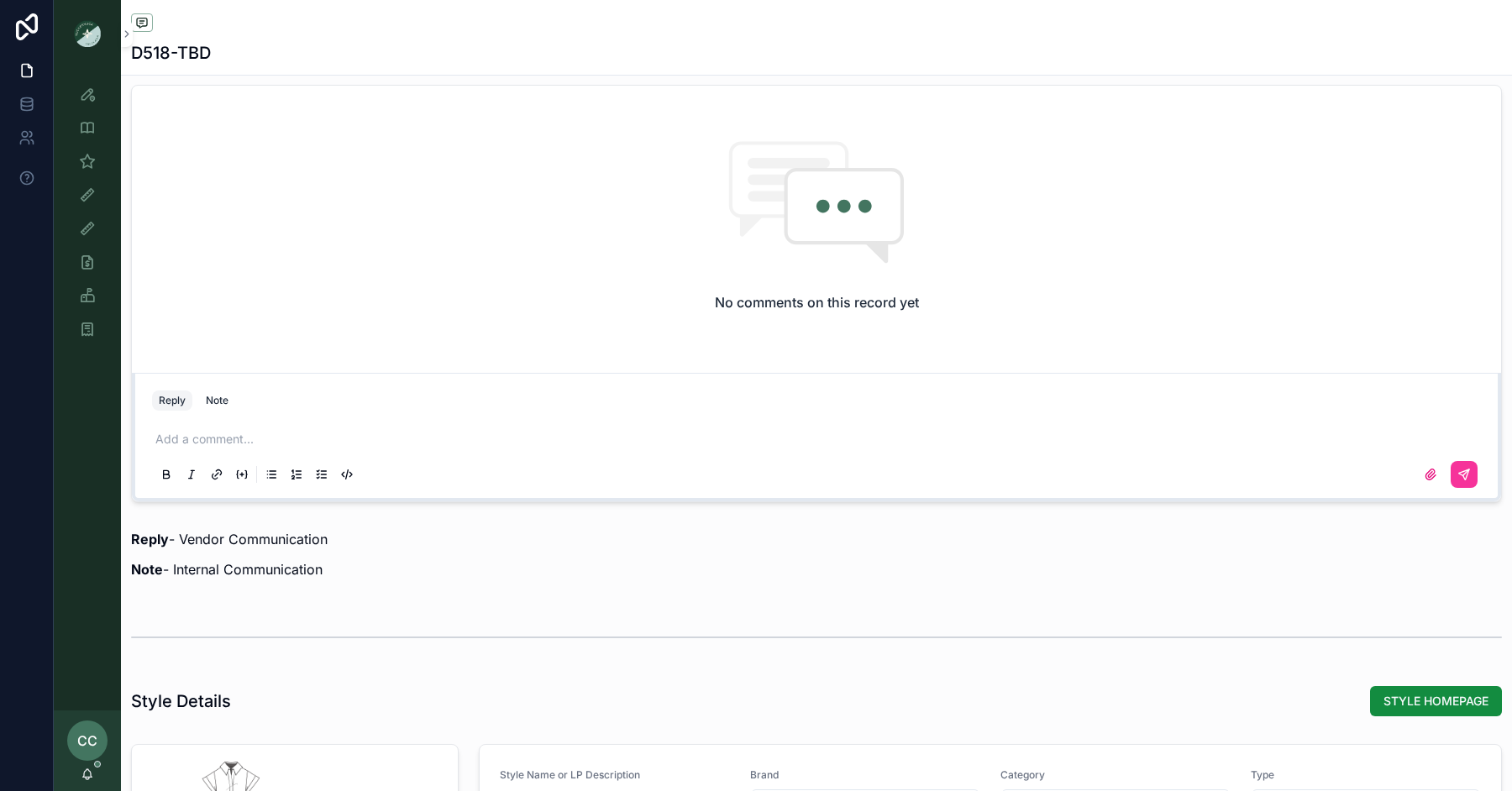
click at [219, 394] on div "Note" at bounding box center [217, 401] width 23 height 14
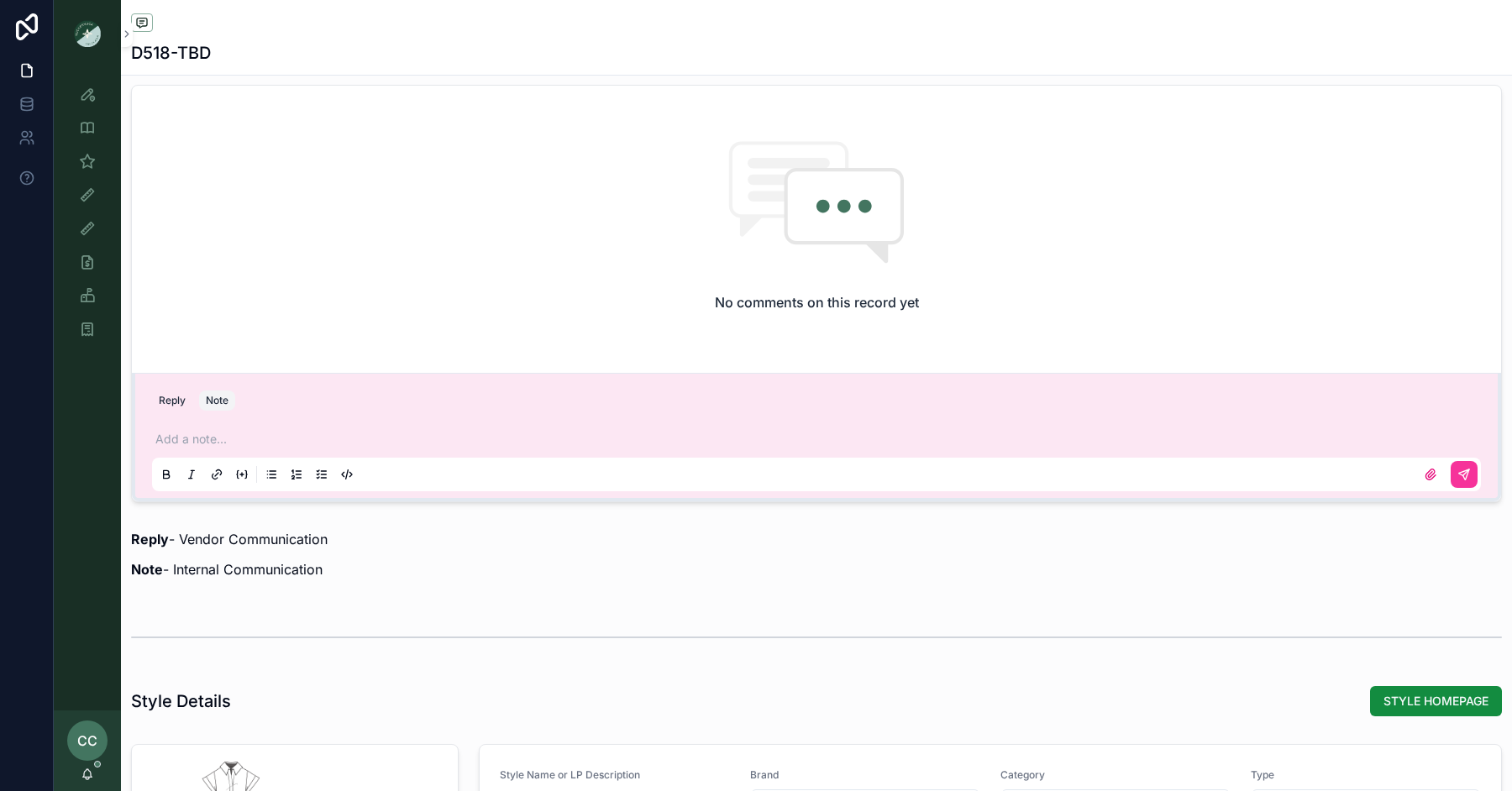
click at [214, 436] on p "scrollable content" at bounding box center [820, 439] width 1329 height 17
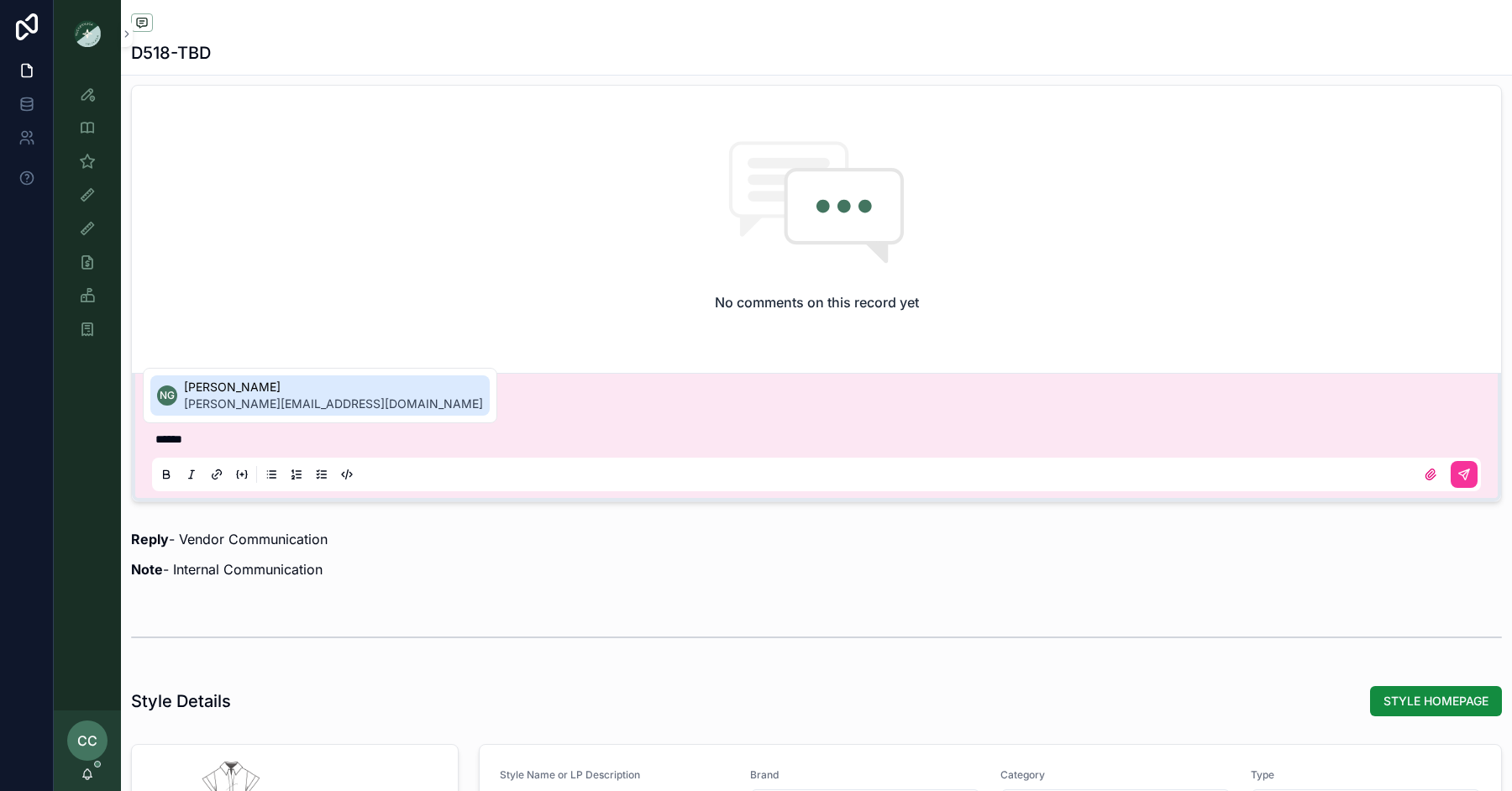
click at [222, 400] on span "ngarcia-farris@tnuck.com" at bounding box center [334, 404] width 299 height 17
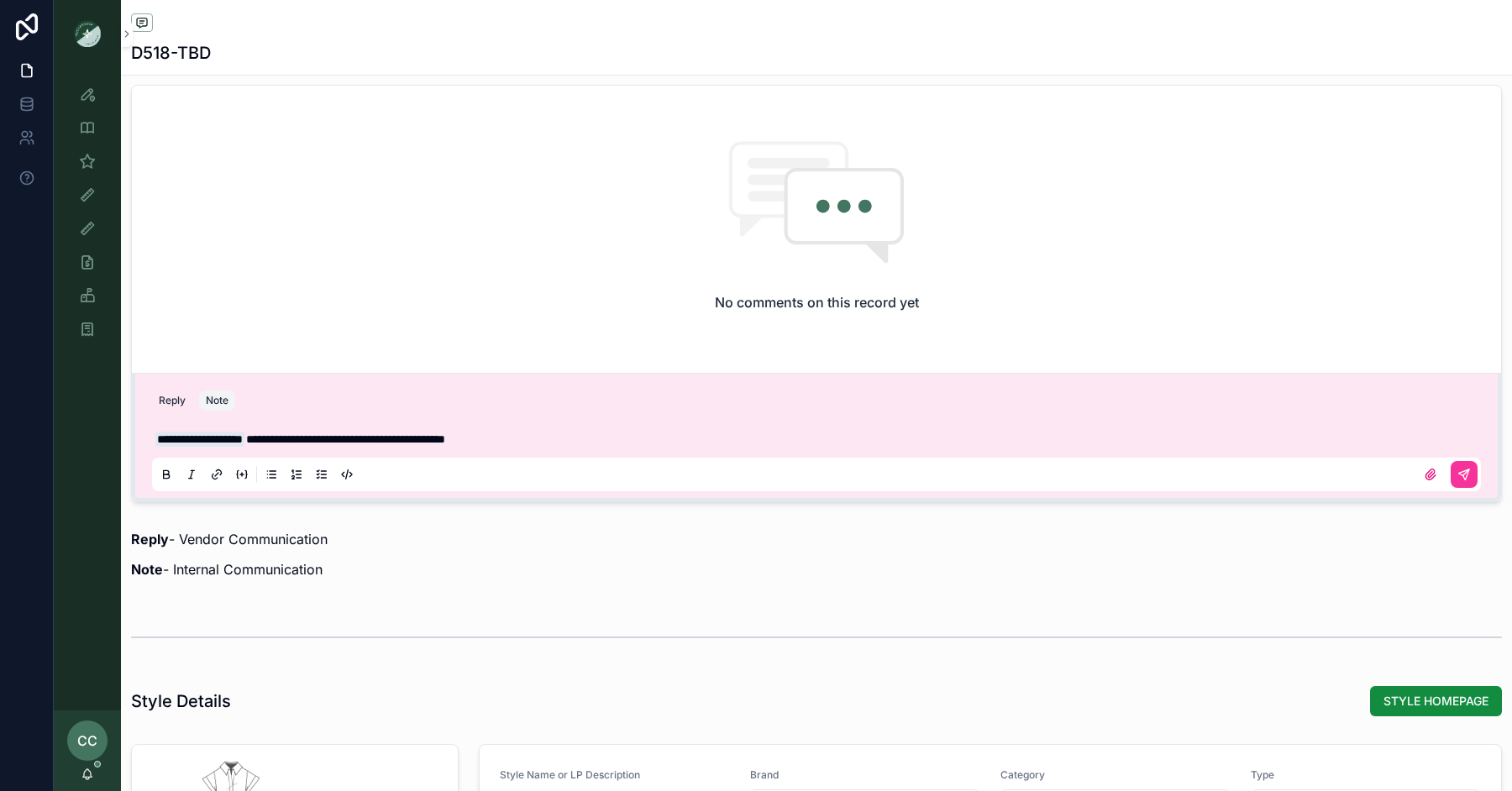
click at [1462, 471] on icon "scrollable content" at bounding box center [1465, 475] width 14 height 14
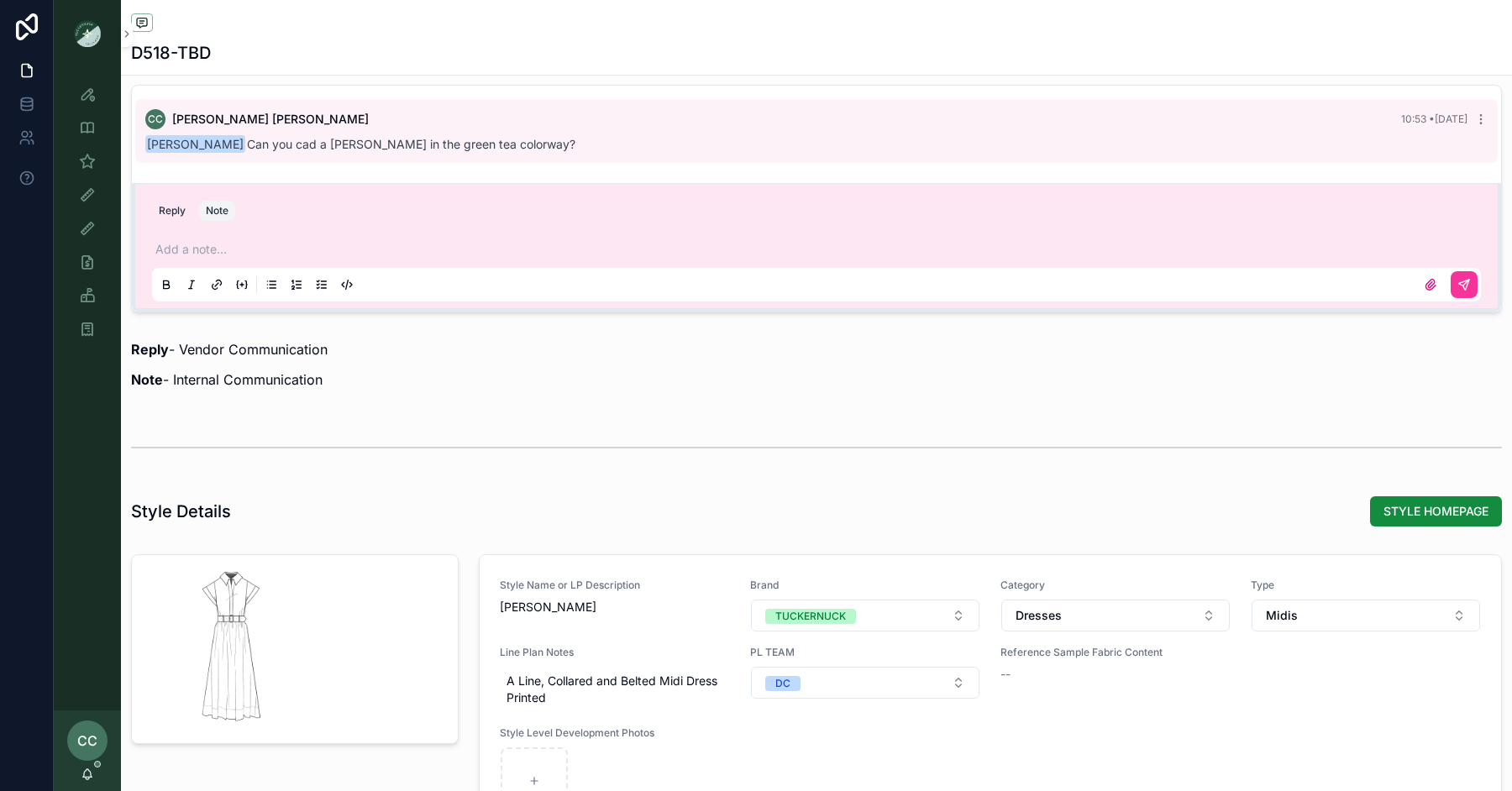
scroll to position [0, 0]
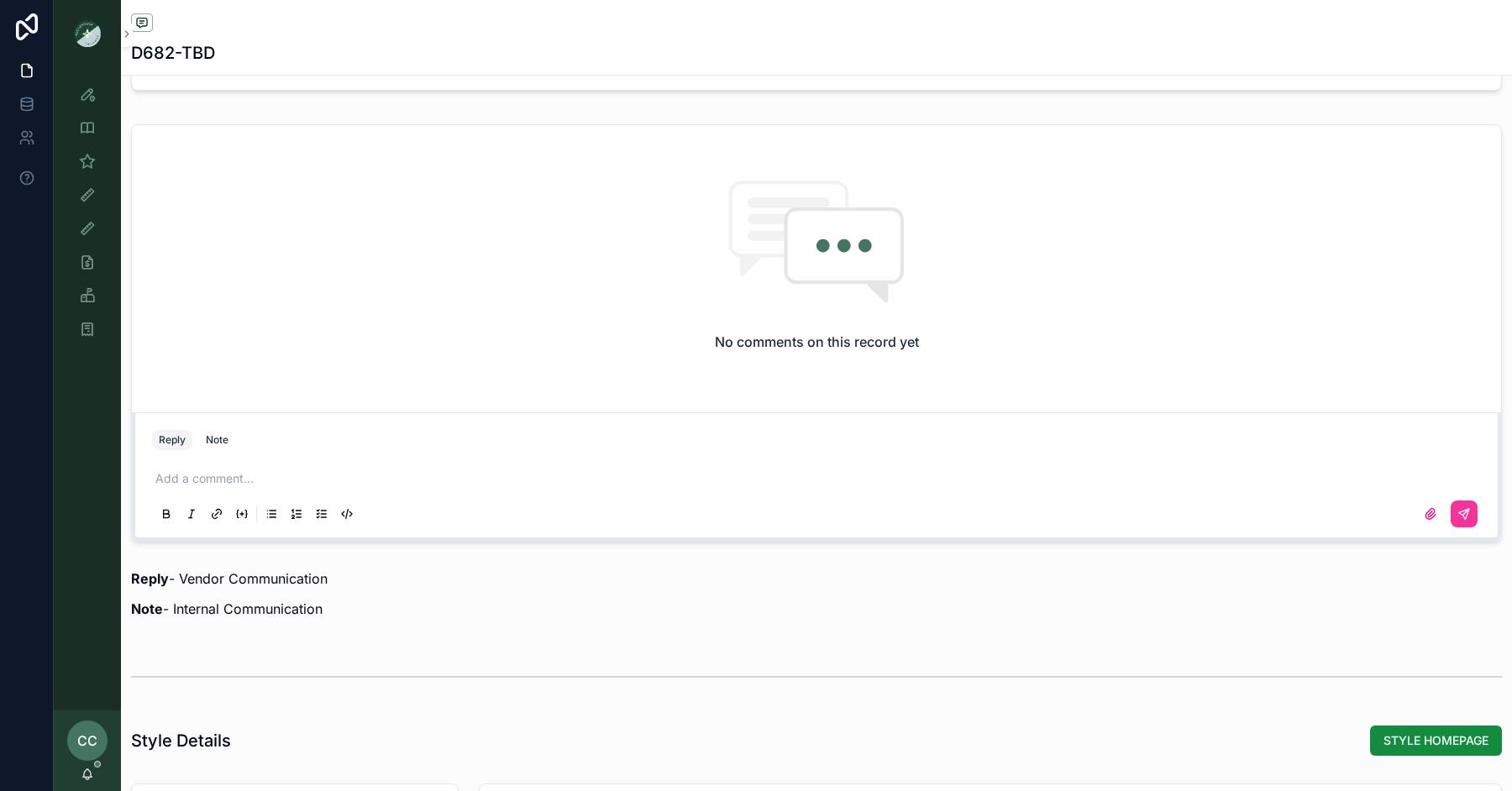
scroll to position [1192, 0]
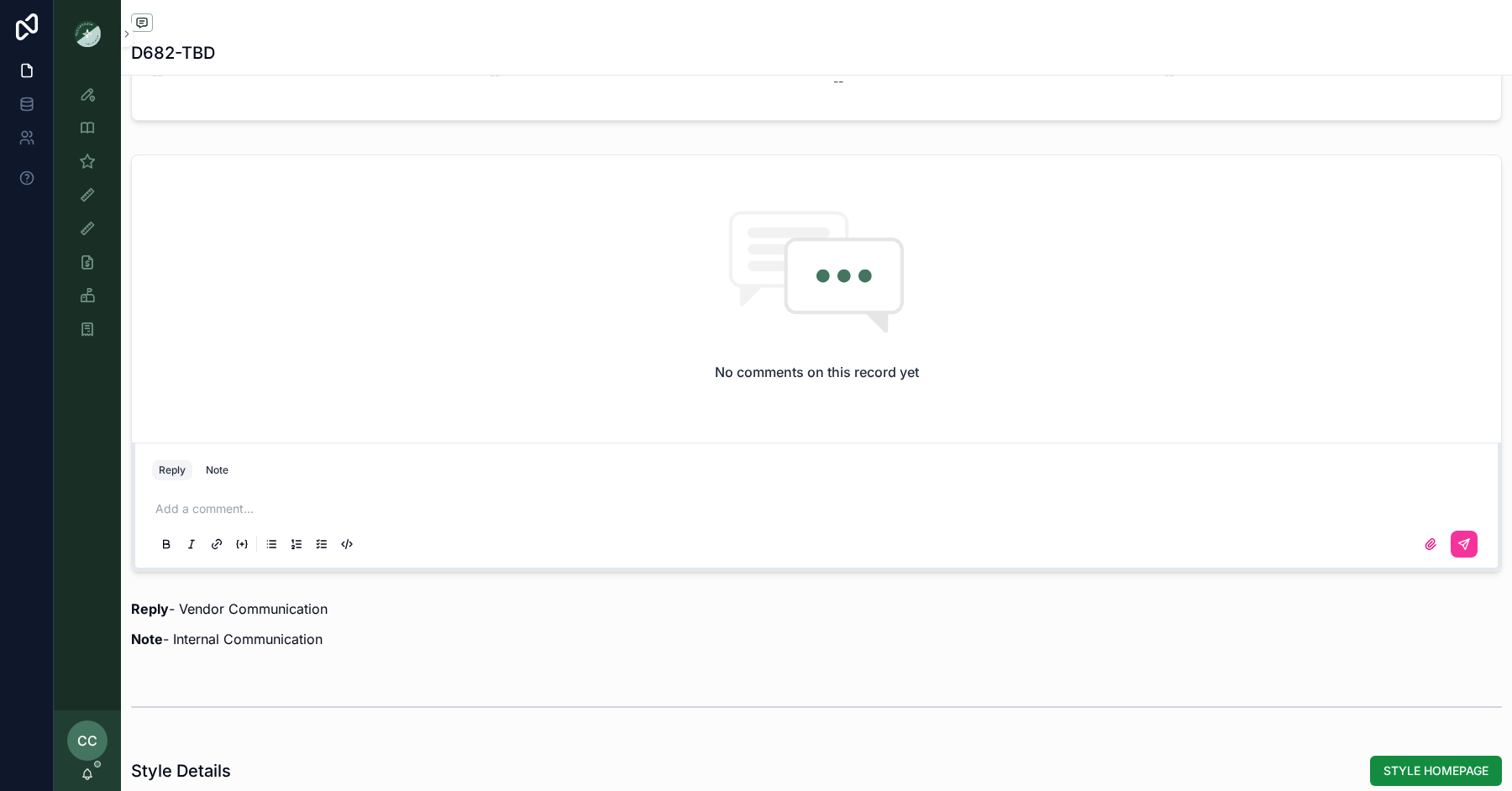
click at [222, 457] on div "Reply Note" at bounding box center [817, 470] width 1349 height 27
click at [208, 457] on div "Reply Note" at bounding box center [817, 470] width 1349 height 27
click at [220, 464] on div "Note" at bounding box center [217, 471] width 23 height 14
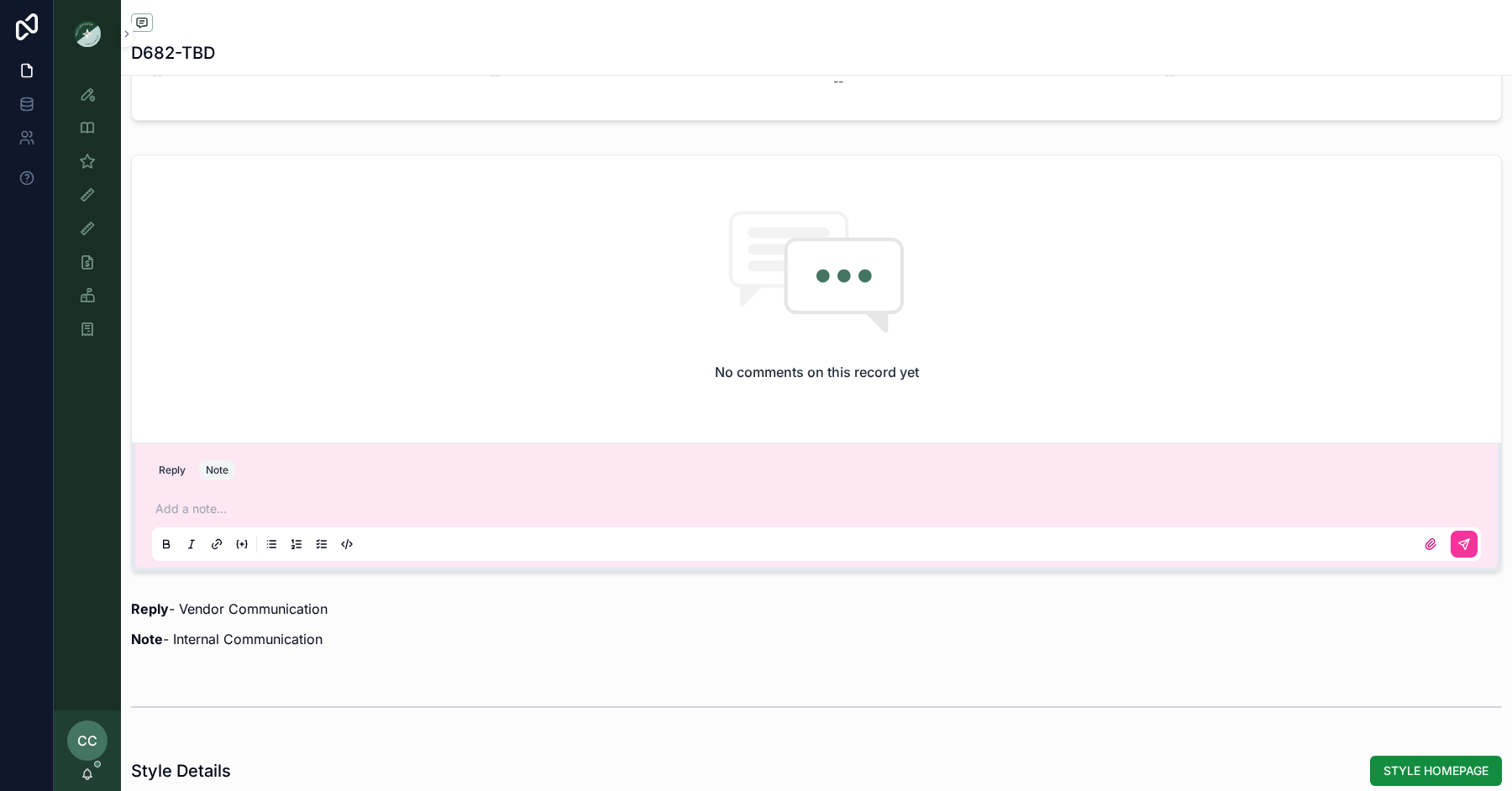
click at [220, 500] on p "scrollable content" at bounding box center [820, 508] width 1329 height 17
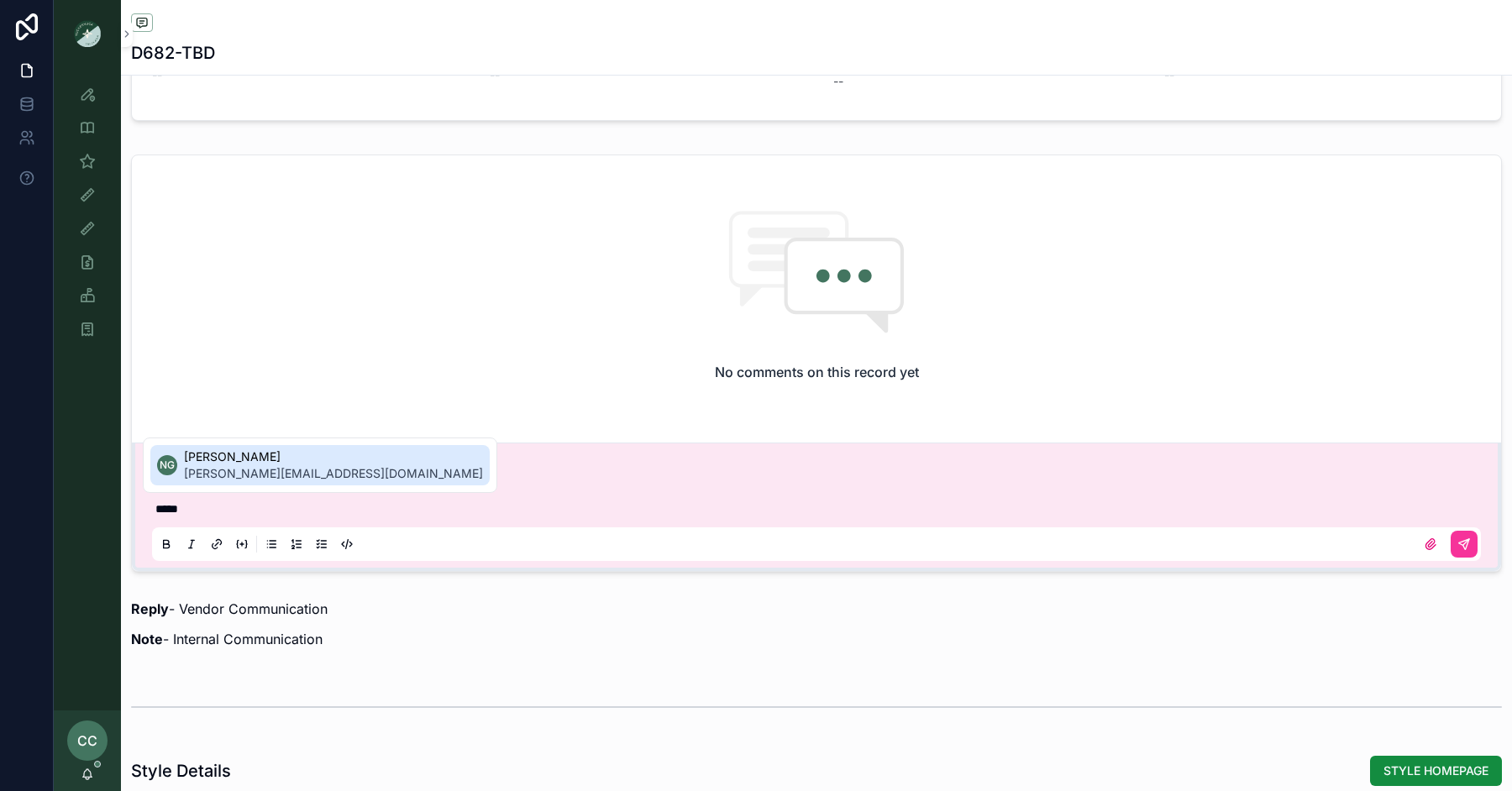
click at [231, 470] on span "ngarcia-farris@tnuck.com" at bounding box center [334, 473] width 299 height 17
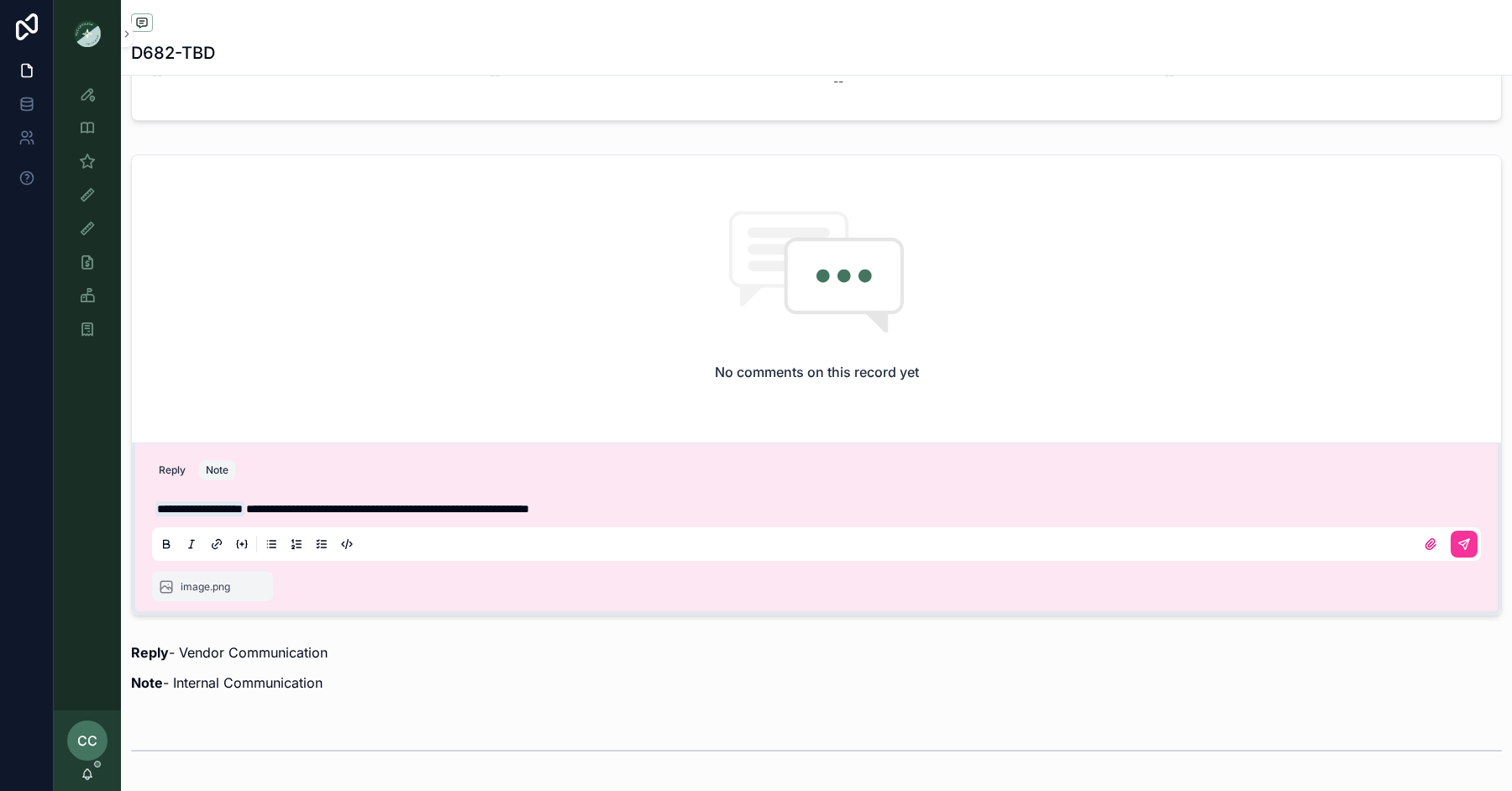
click at [1462, 544] on icon "scrollable content" at bounding box center [1465, 545] width 14 height 14
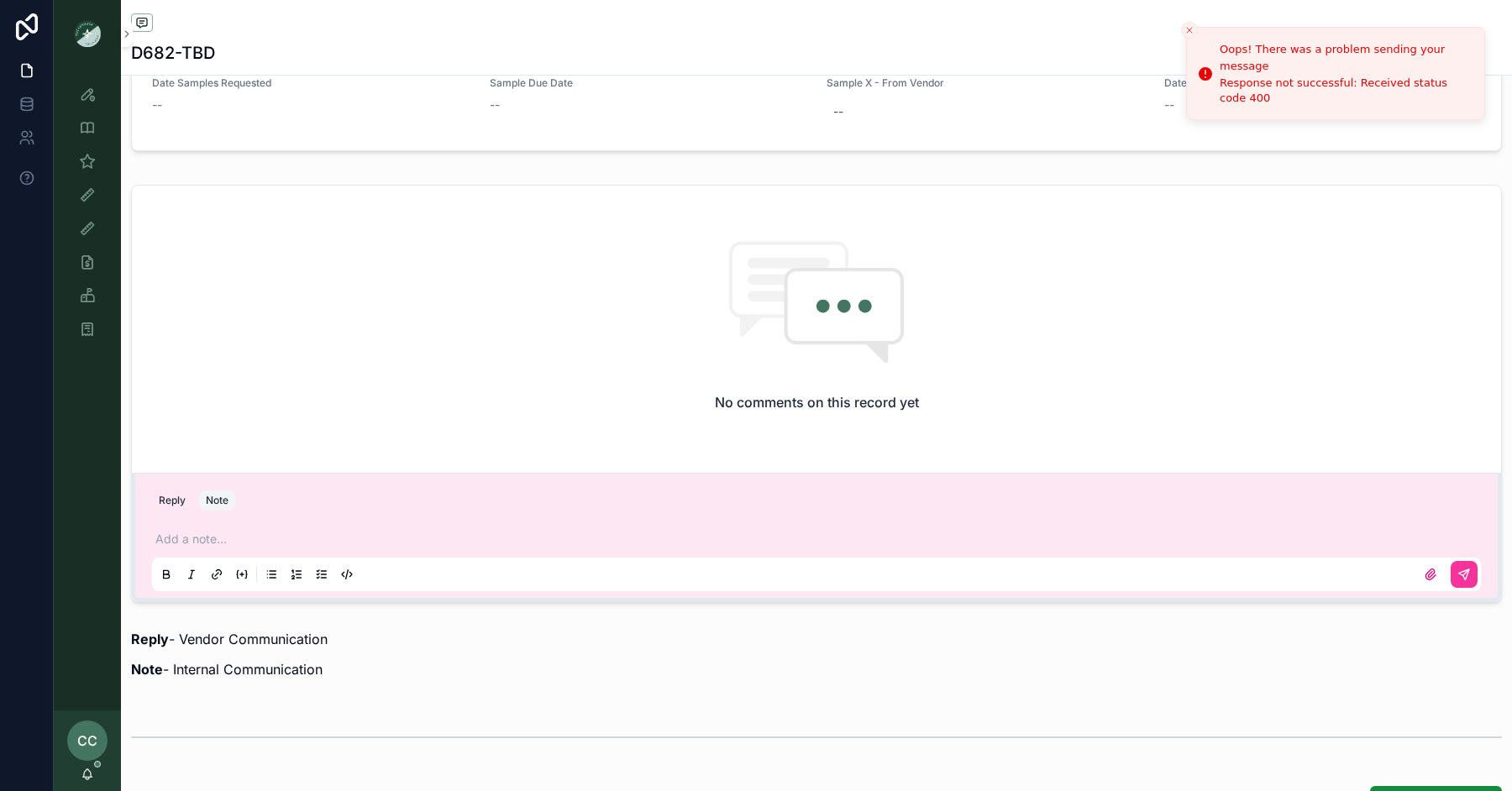
scroll to position [1147, 0]
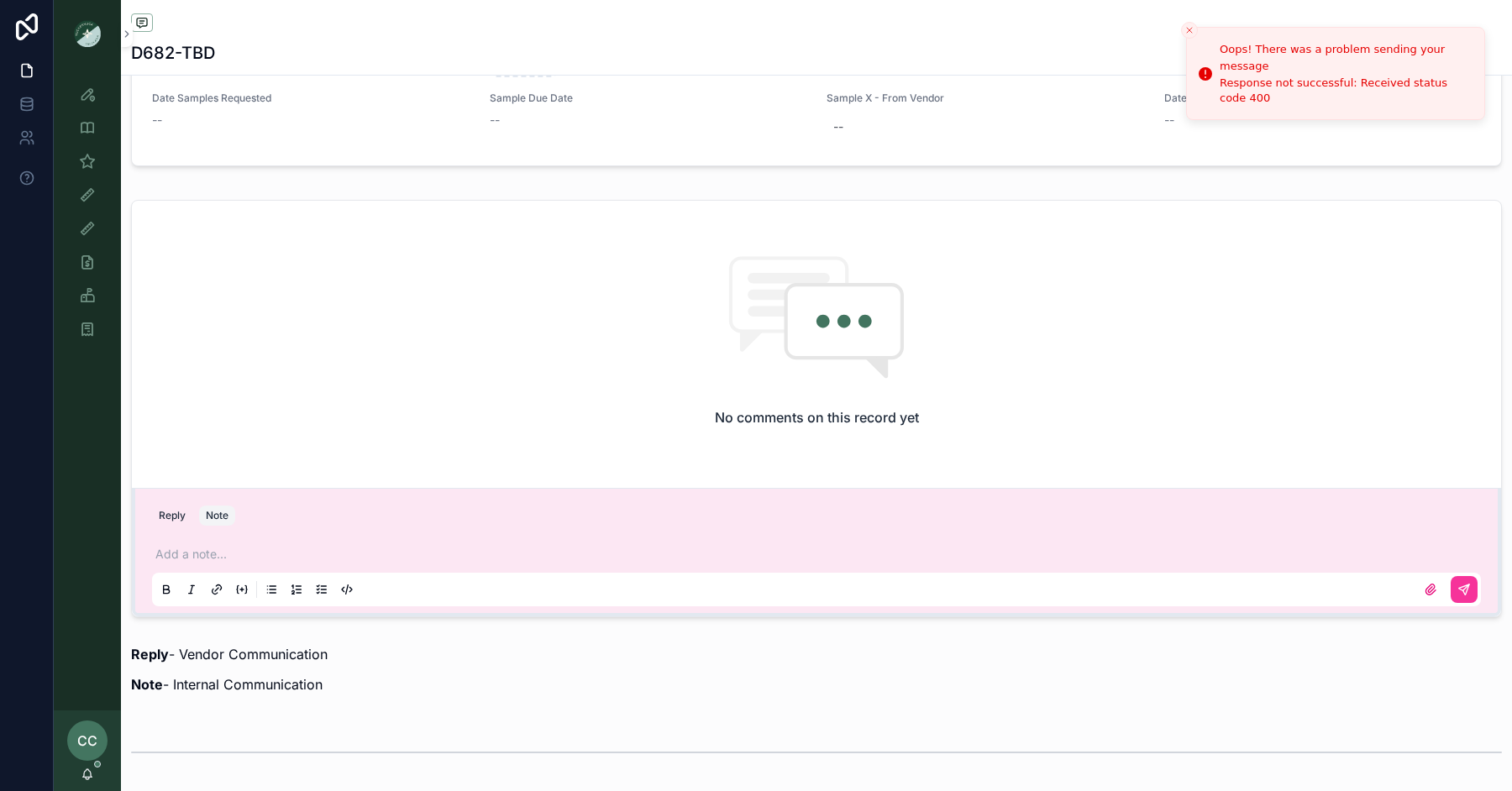
click at [183, 547] on p "scrollable content" at bounding box center [820, 554] width 1329 height 17
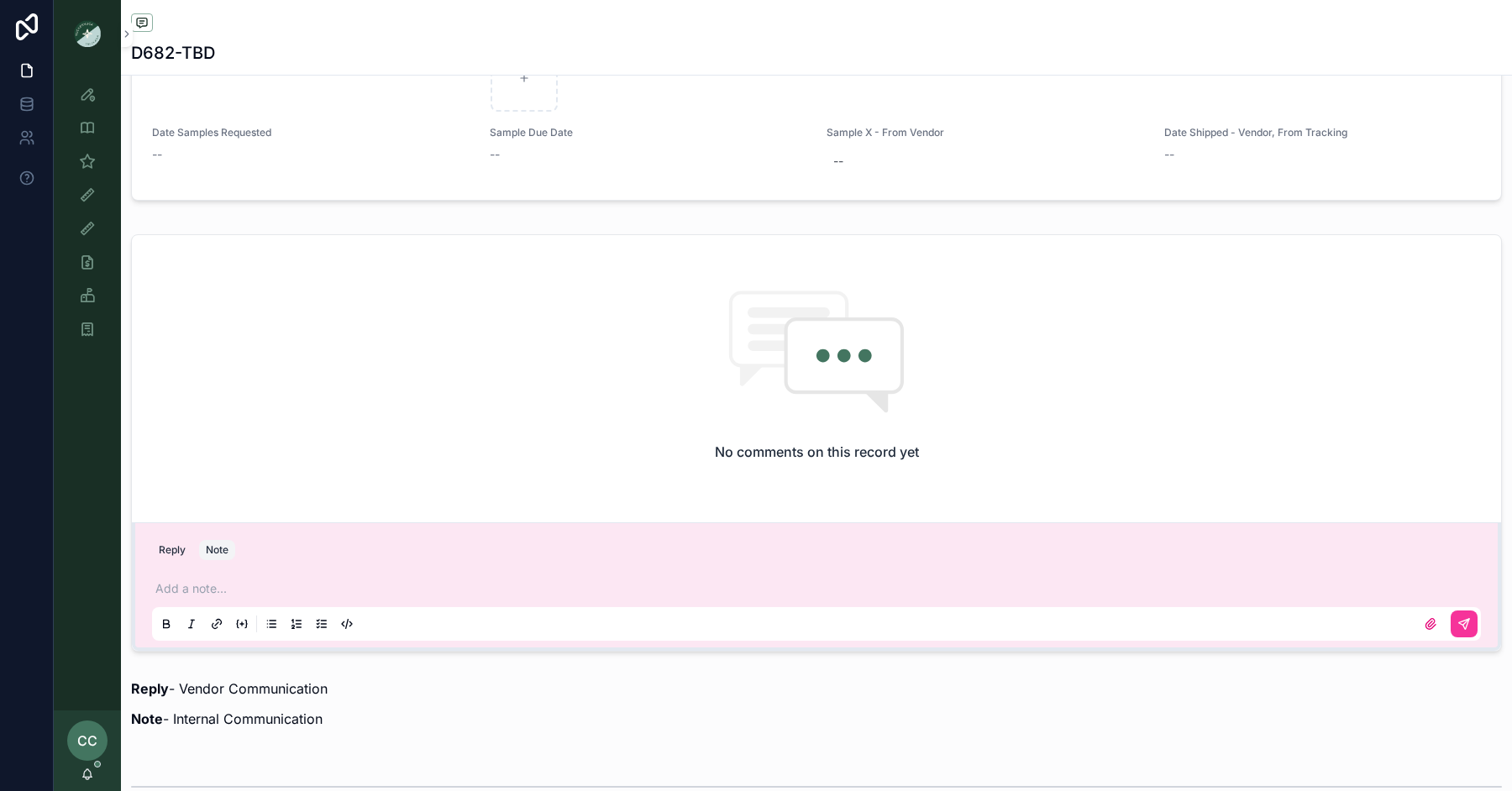
scroll to position [1110, 0]
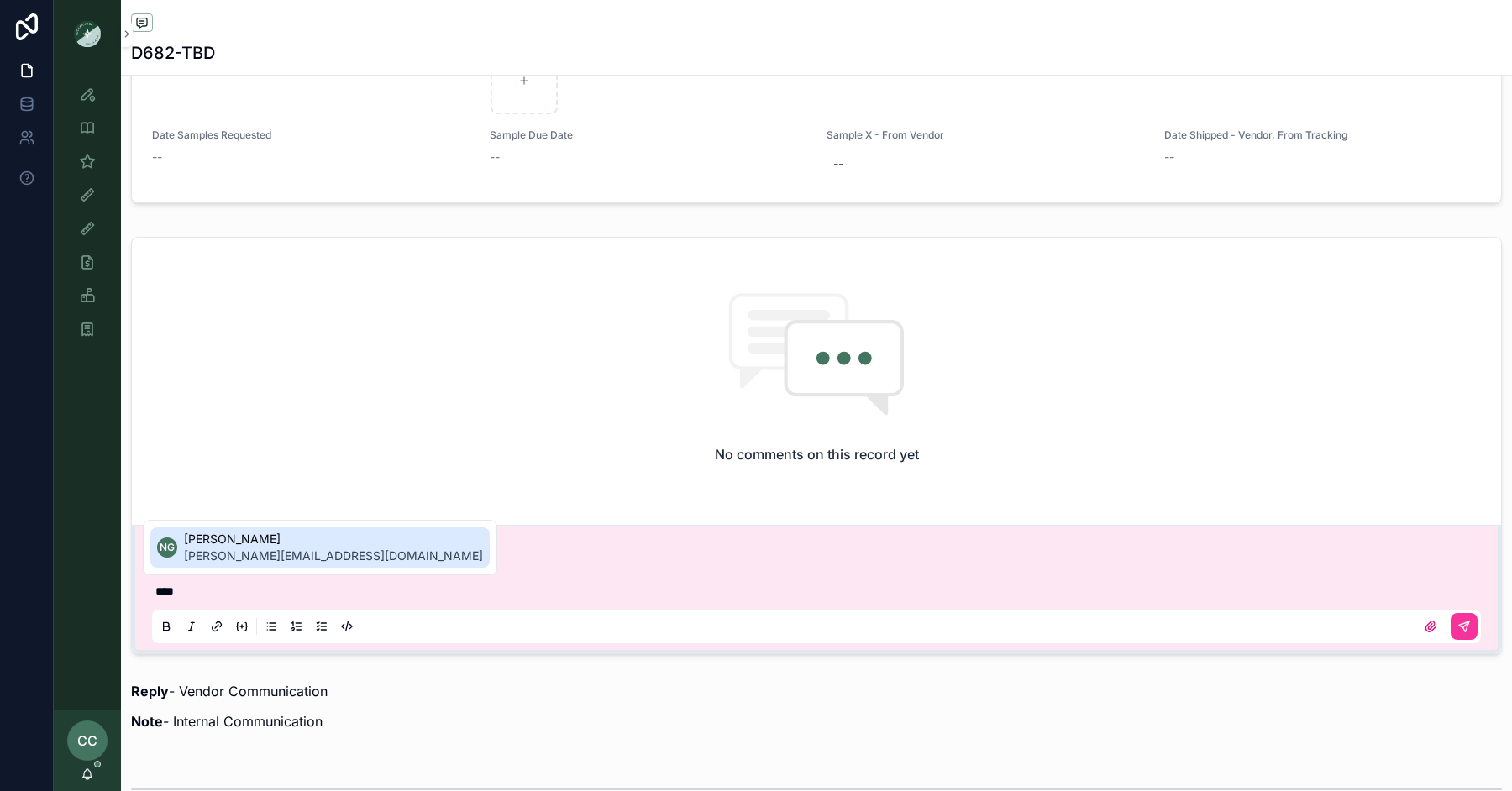
click at [294, 546] on span "Noelle Garcia-Farris" at bounding box center [334, 539] width 299 height 17
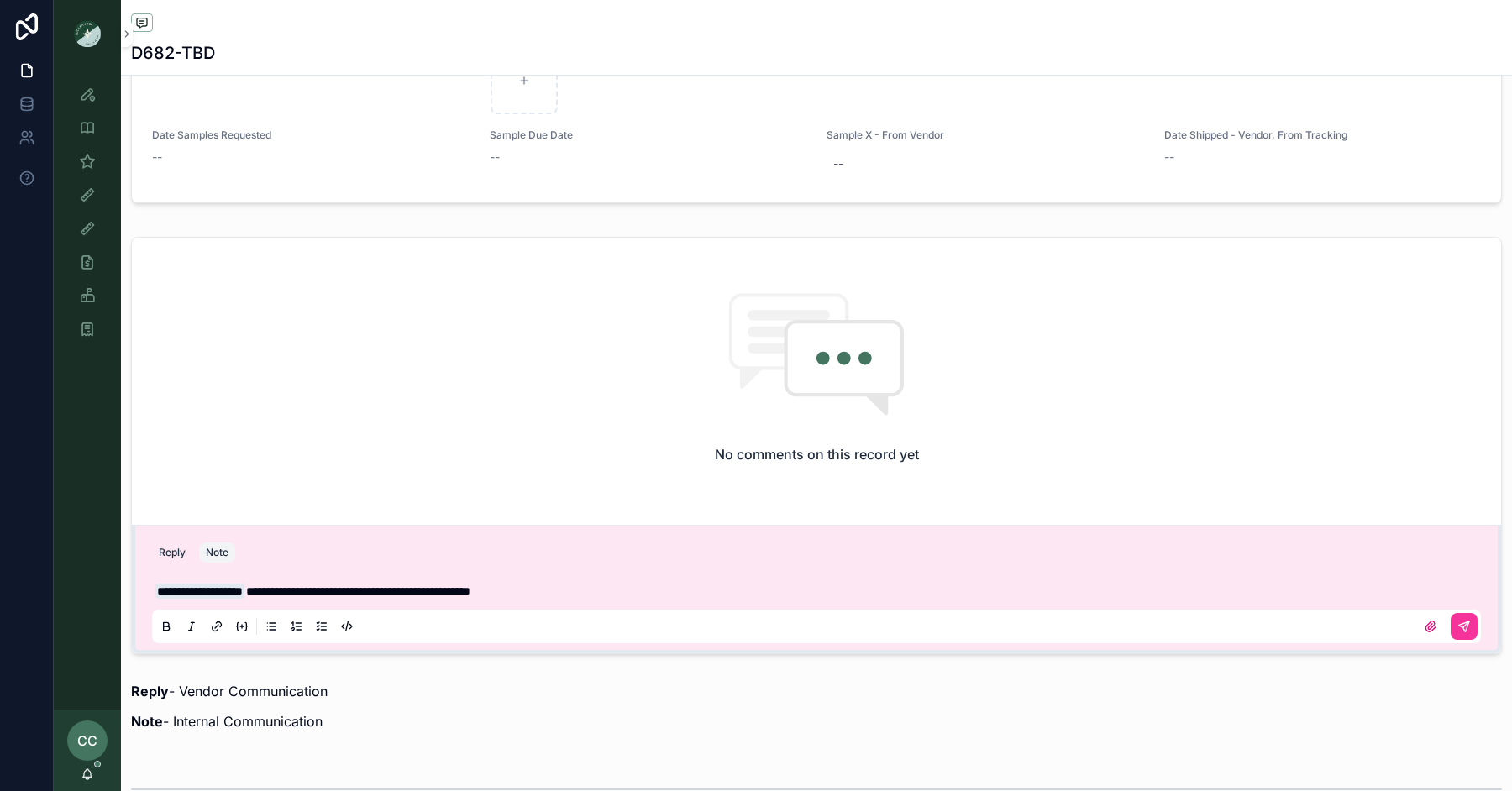
click at [1466, 620] on icon "scrollable content" at bounding box center [1465, 626] width 14 height 14
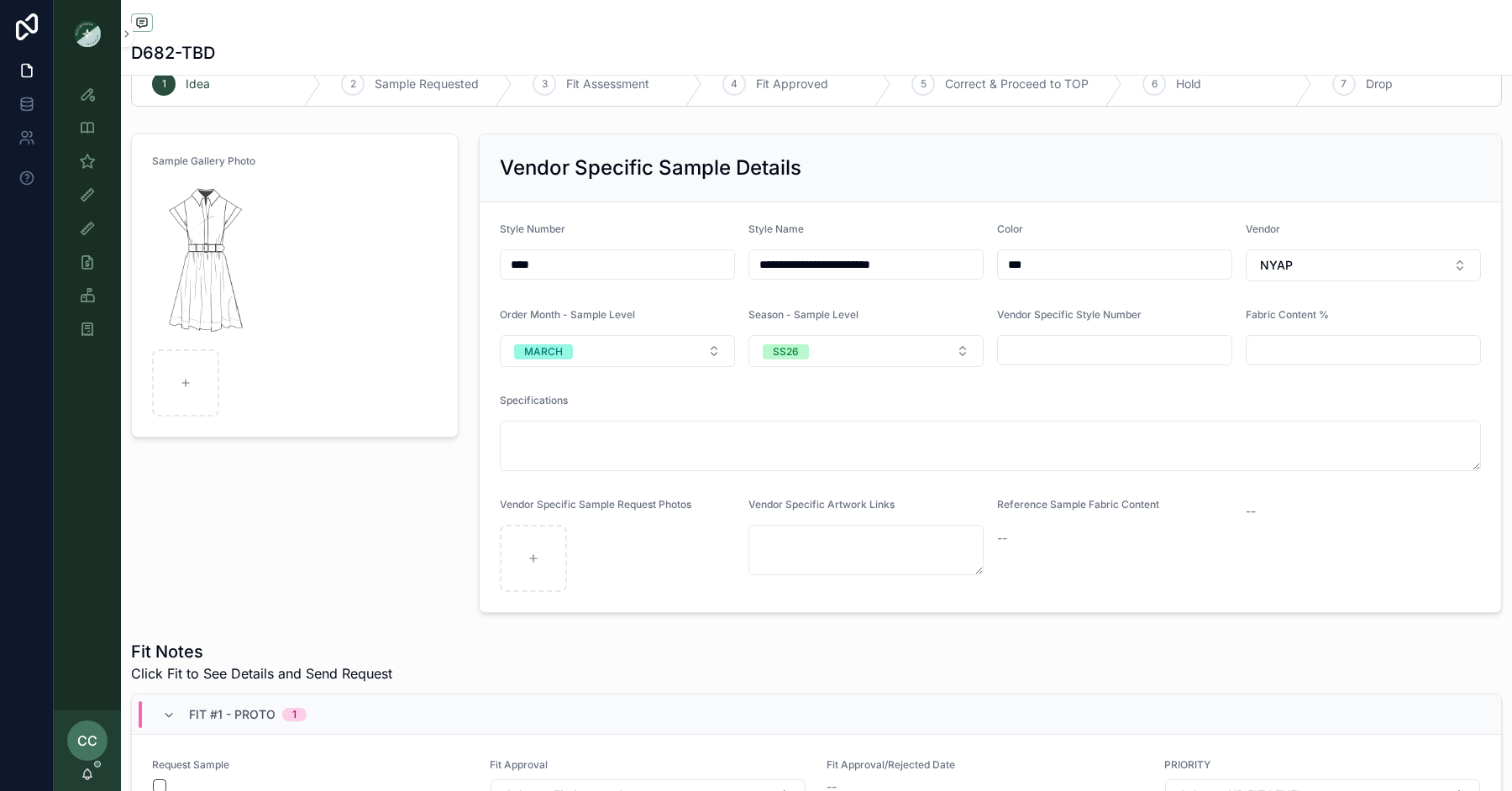
scroll to position [0, 0]
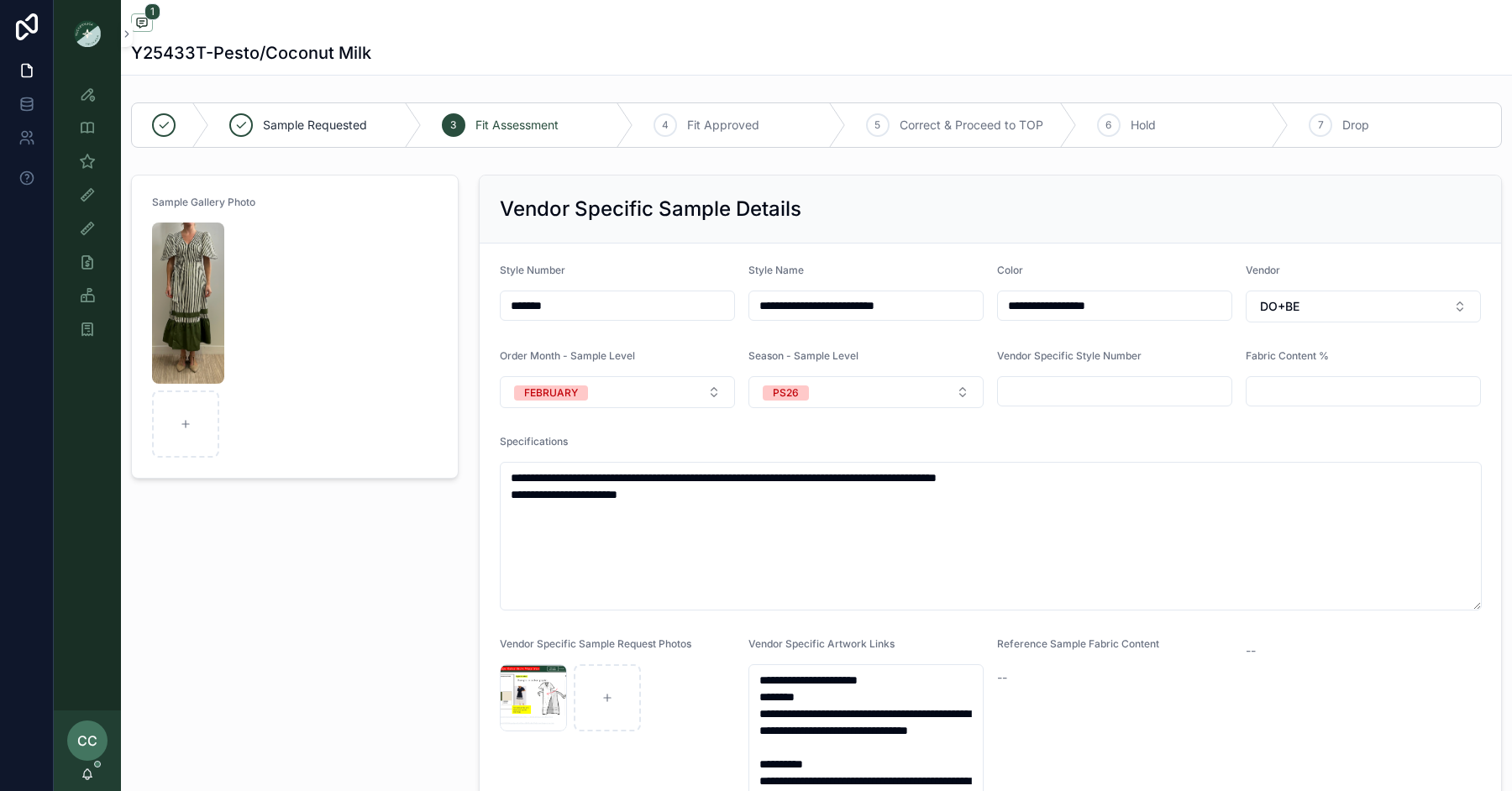
click at [207, 235] on img "scrollable content" at bounding box center [187, 303] width 72 height 162
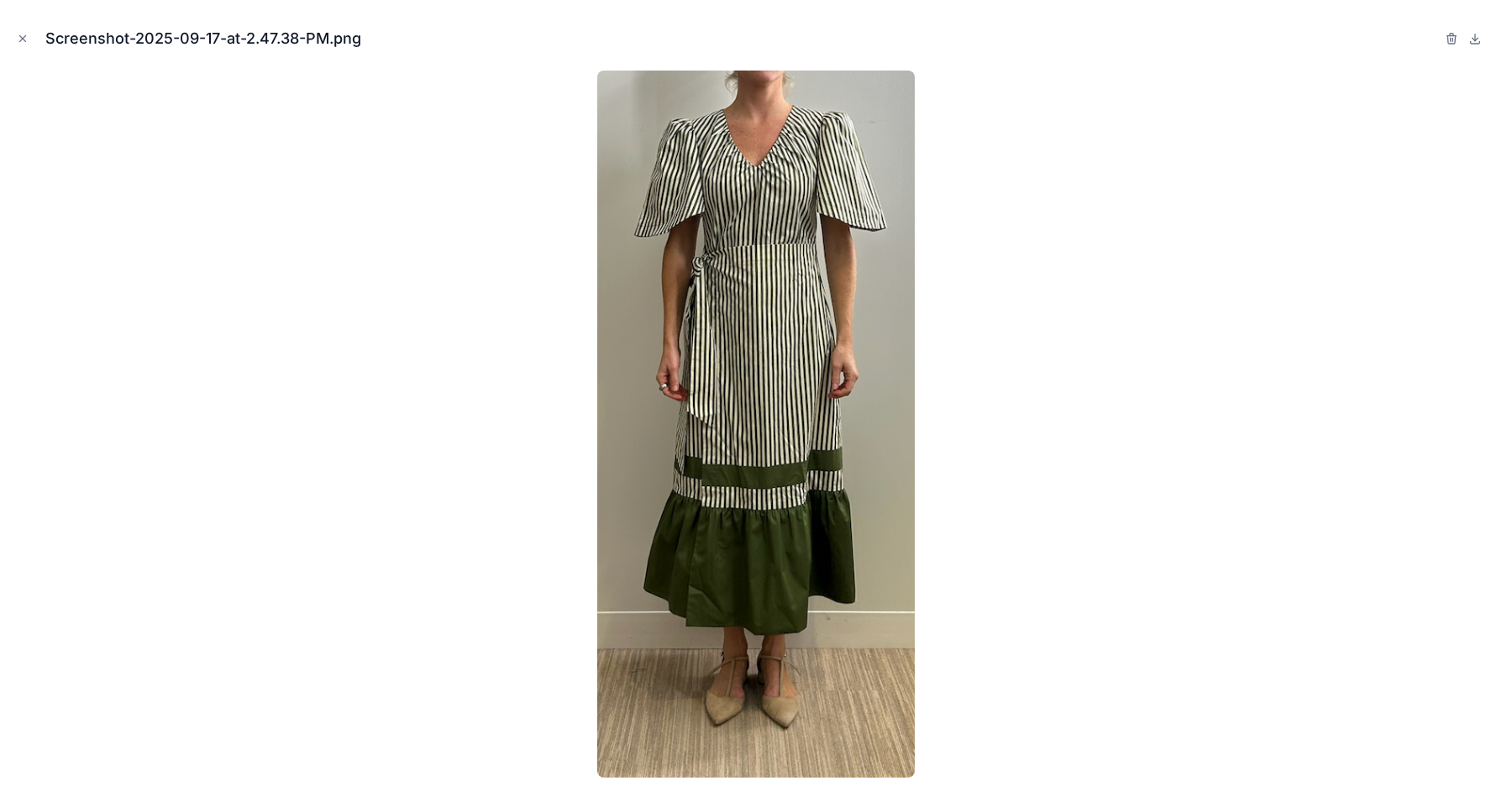
click at [20, 37] on icon "Close modal" at bounding box center [23, 38] width 12 height 12
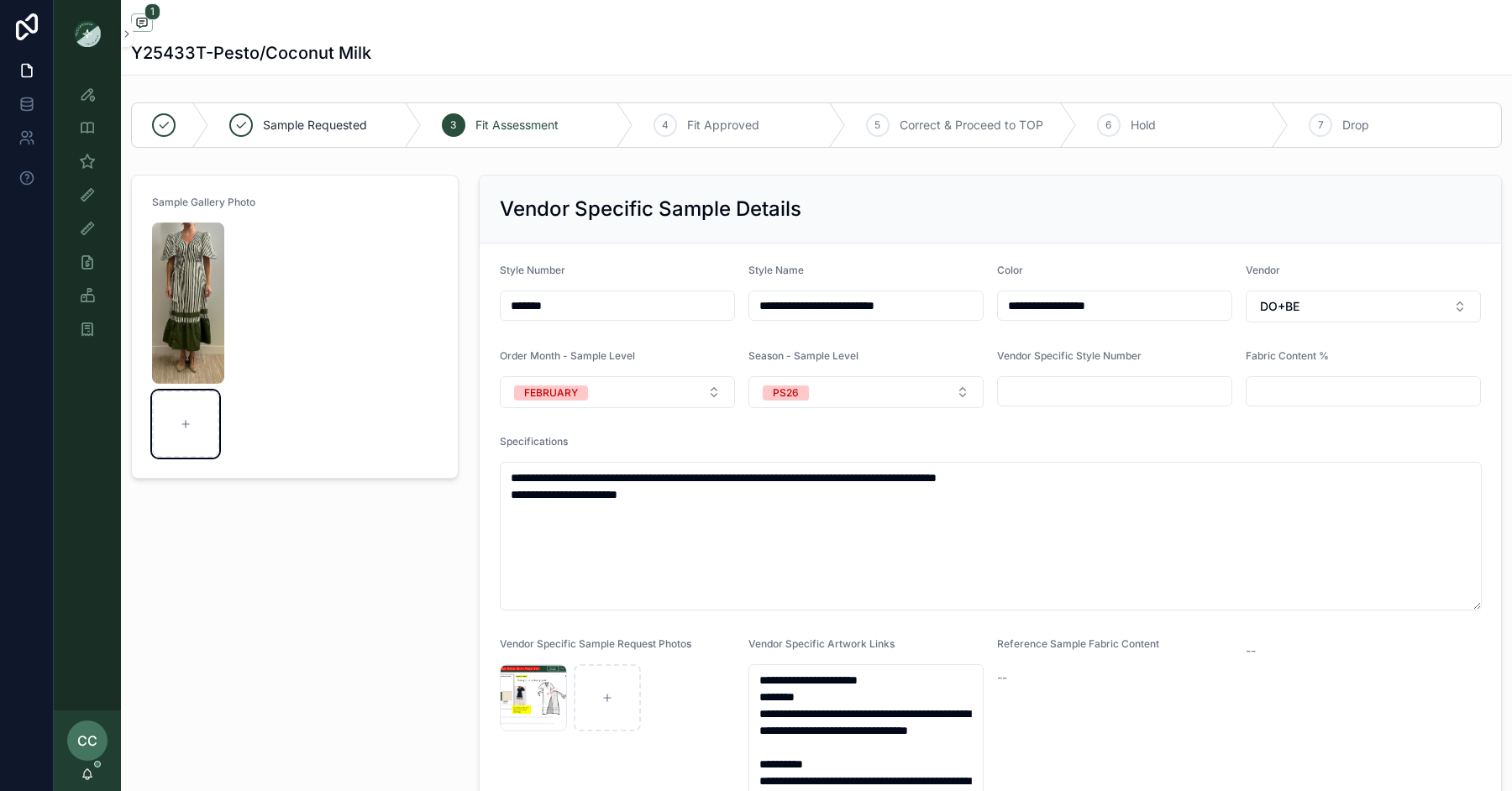
click at [177, 419] on div "scrollable content" at bounding box center [185, 425] width 67 height 67
type input "**********"
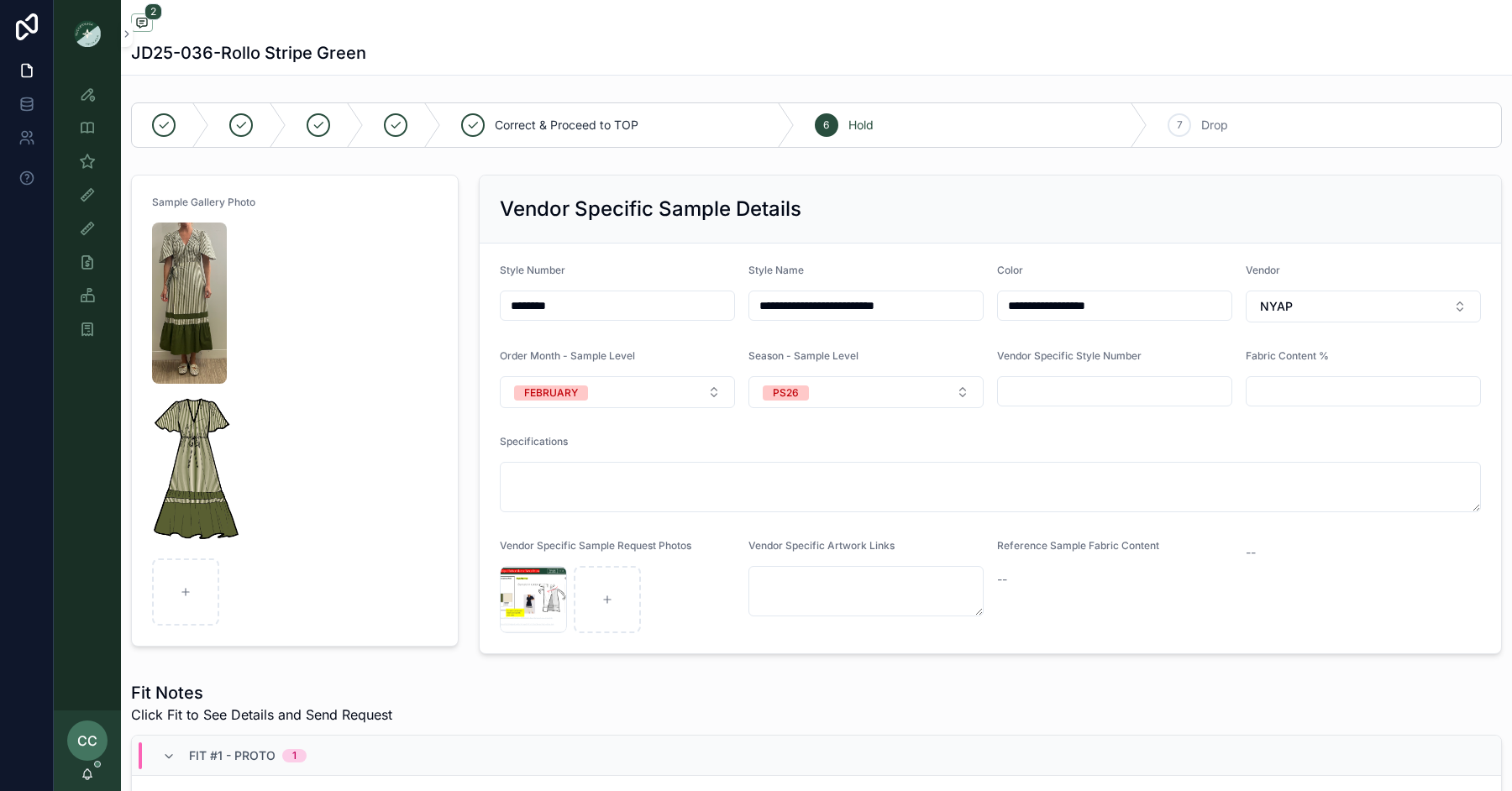
click at [190, 427] on img "scrollable content" at bounding box center [196, 472] width 89 height 162
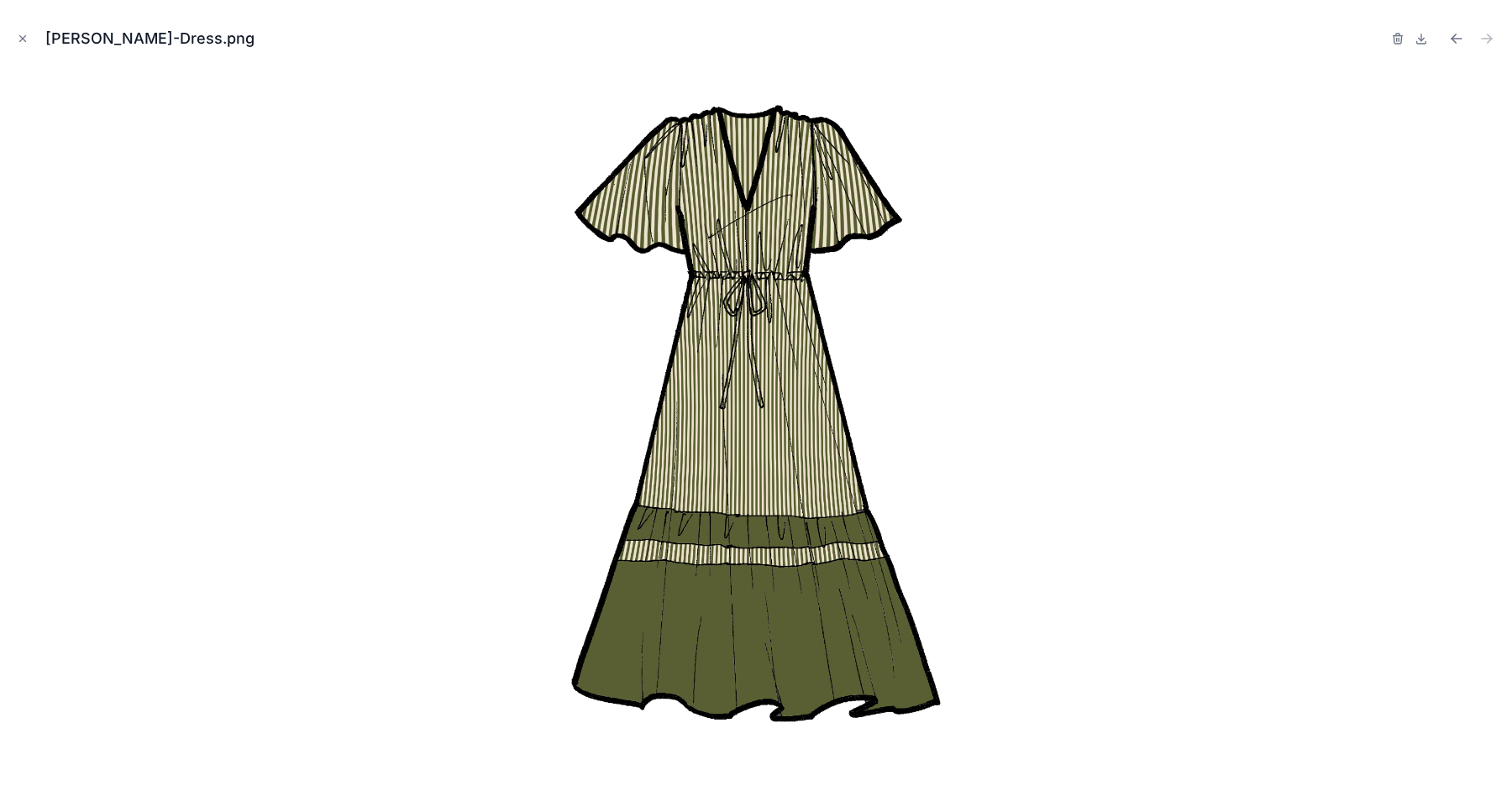
click at [1423, 37] on icon at bounding box center [1421, 38] width 14 height 14
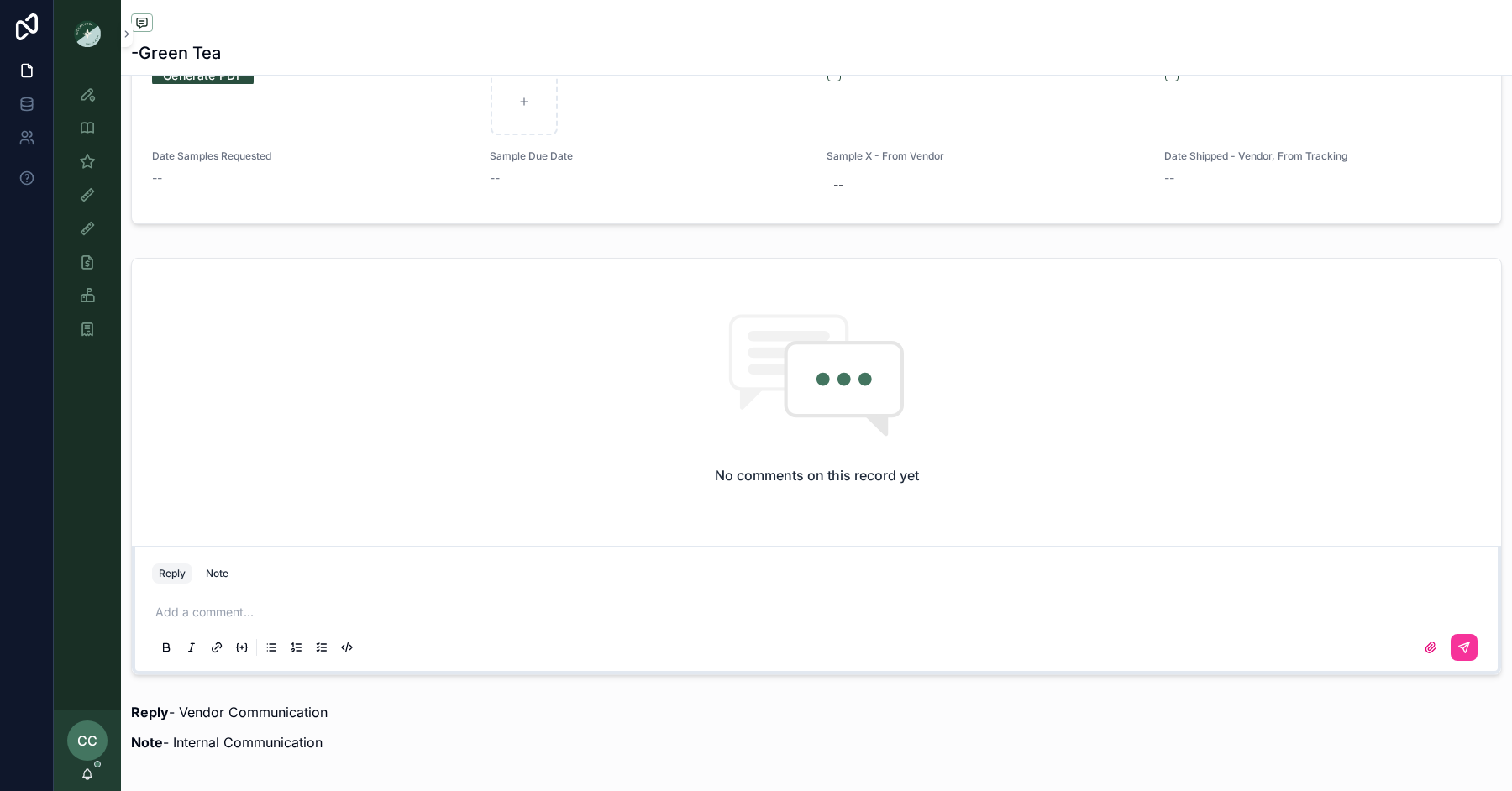
scroll to position [1482, 0]
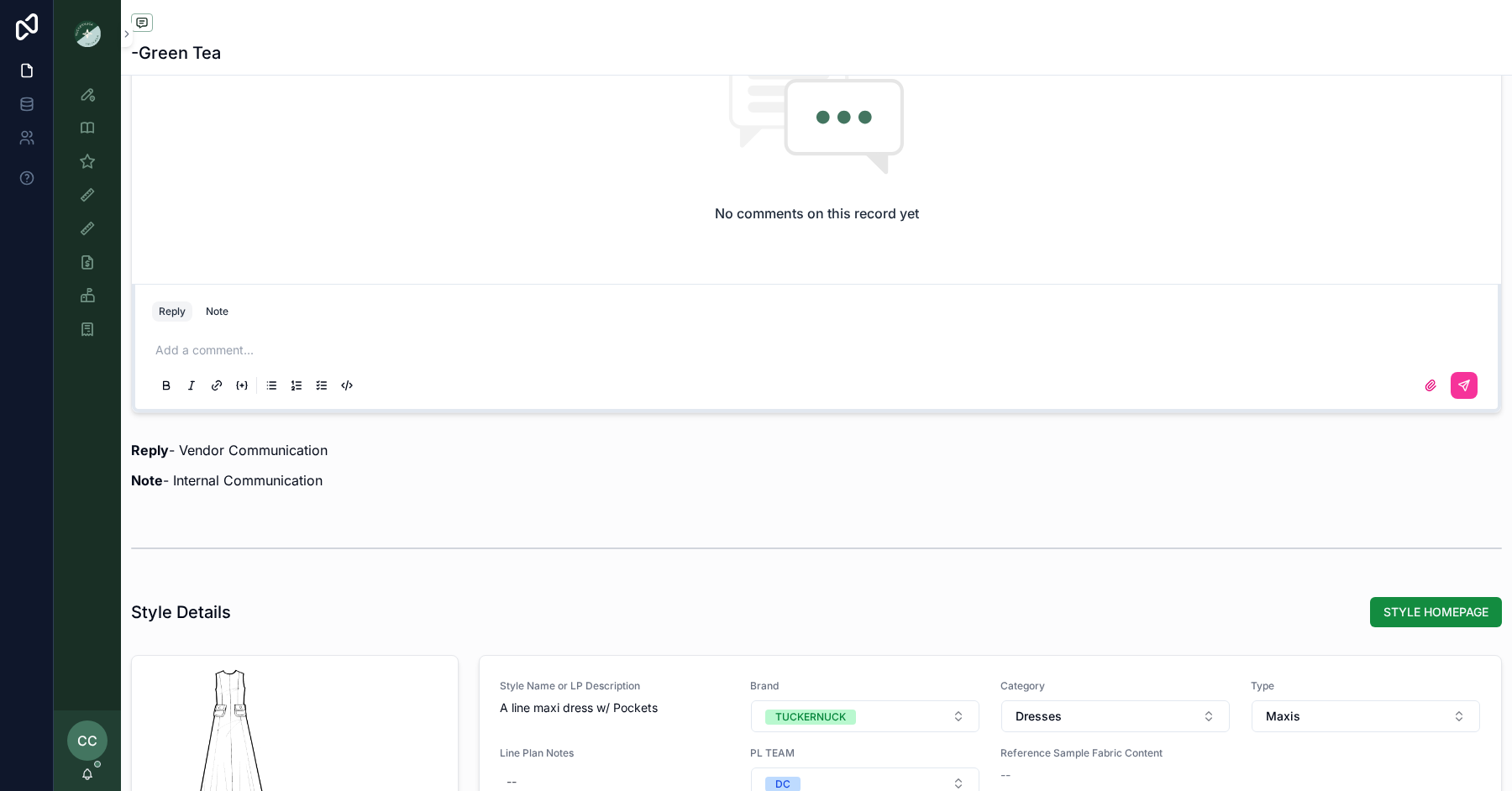
click at [220, 315] on button "Note" at bounding box center [217, 311] width 36 height 20
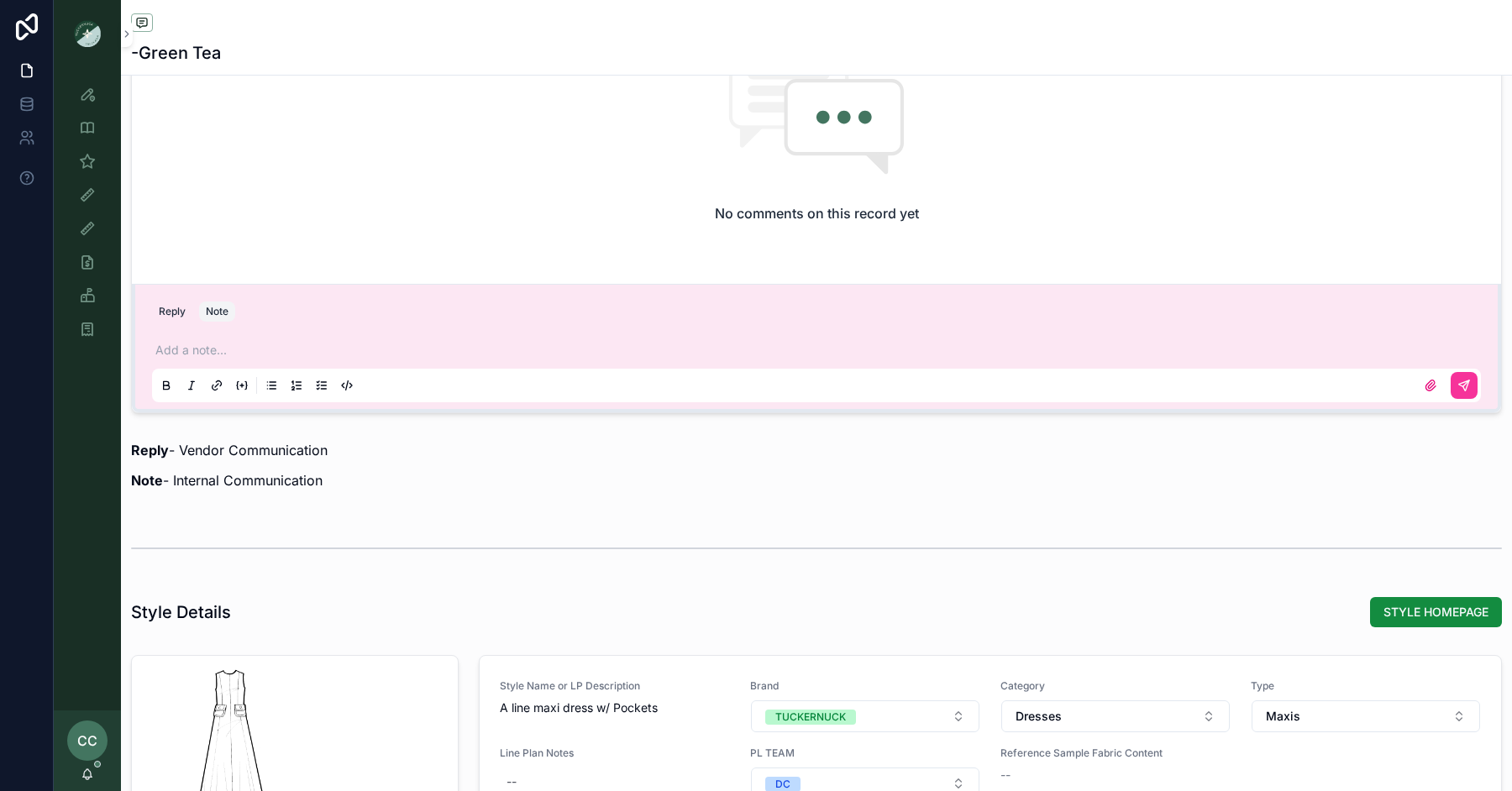
click at [222, 346] on p "scrollable content" at bounding box center [820, 350] width 1329 height 17
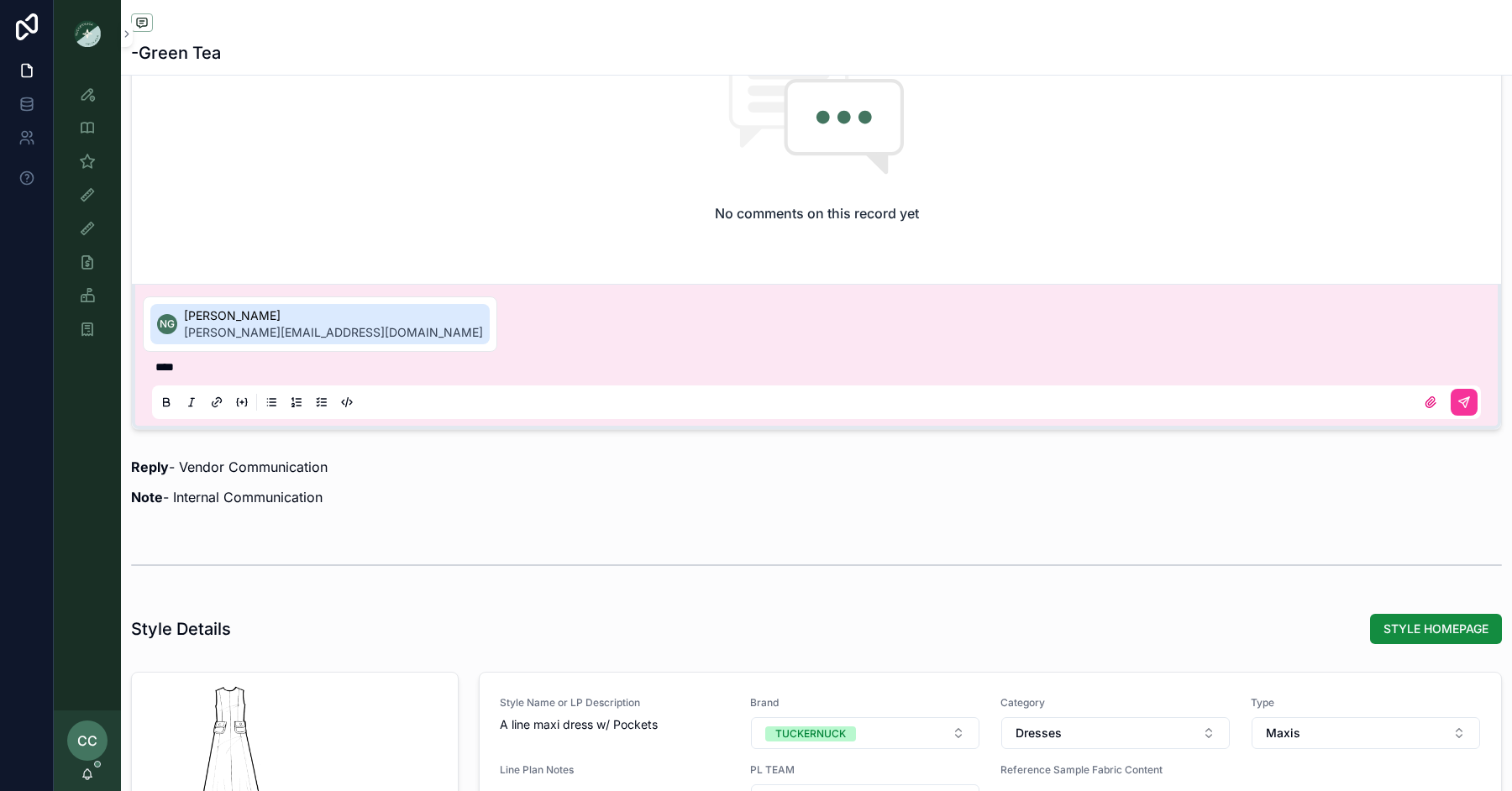
click at [231, 320] on span "Noelle Garcia-Farris" at bounding box center [334, 315] width 299 height 17
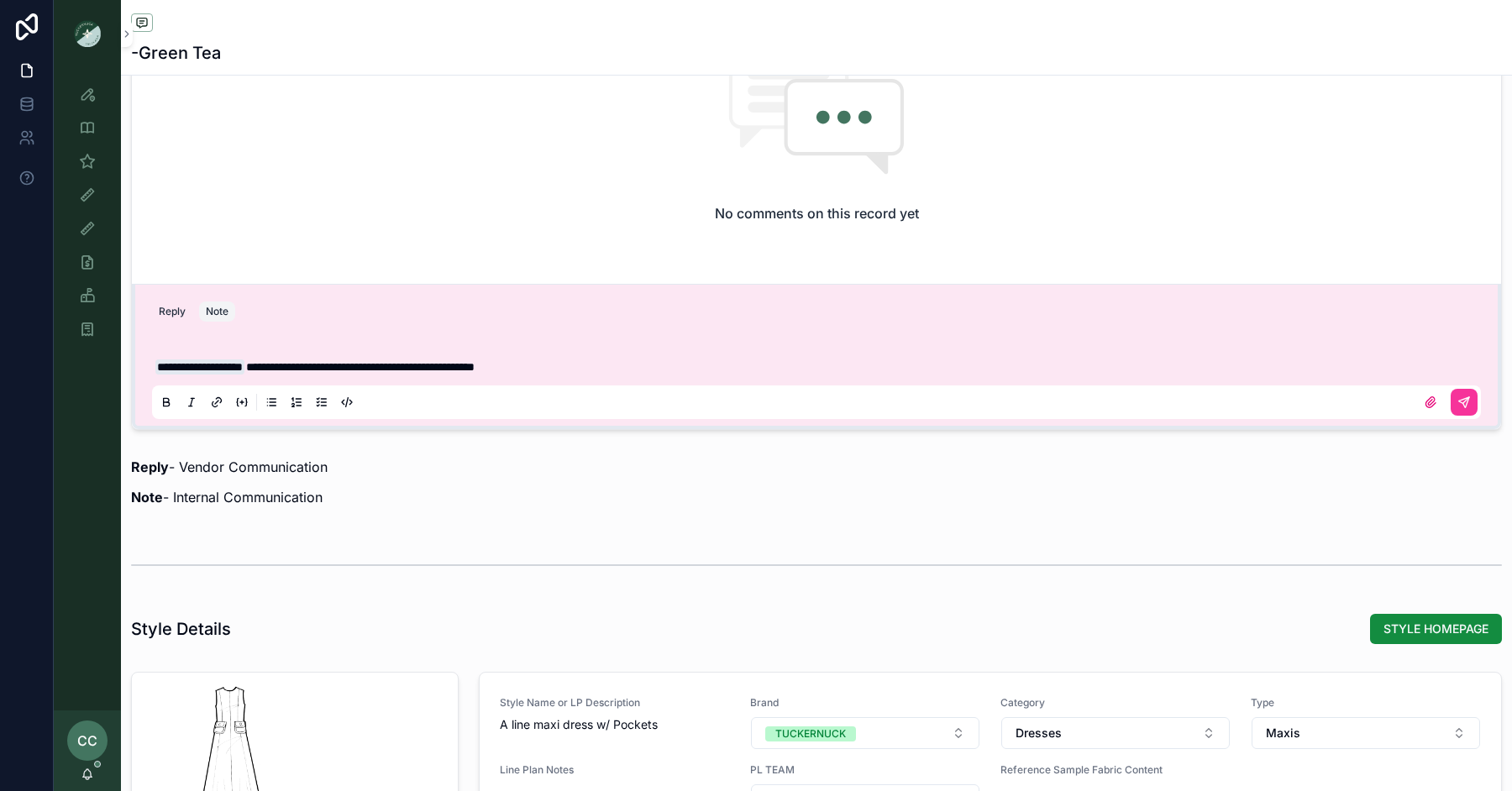
click at [1464, 397] on icon "scrollable content" at bounding box center [1464, 402] width 10 height 10
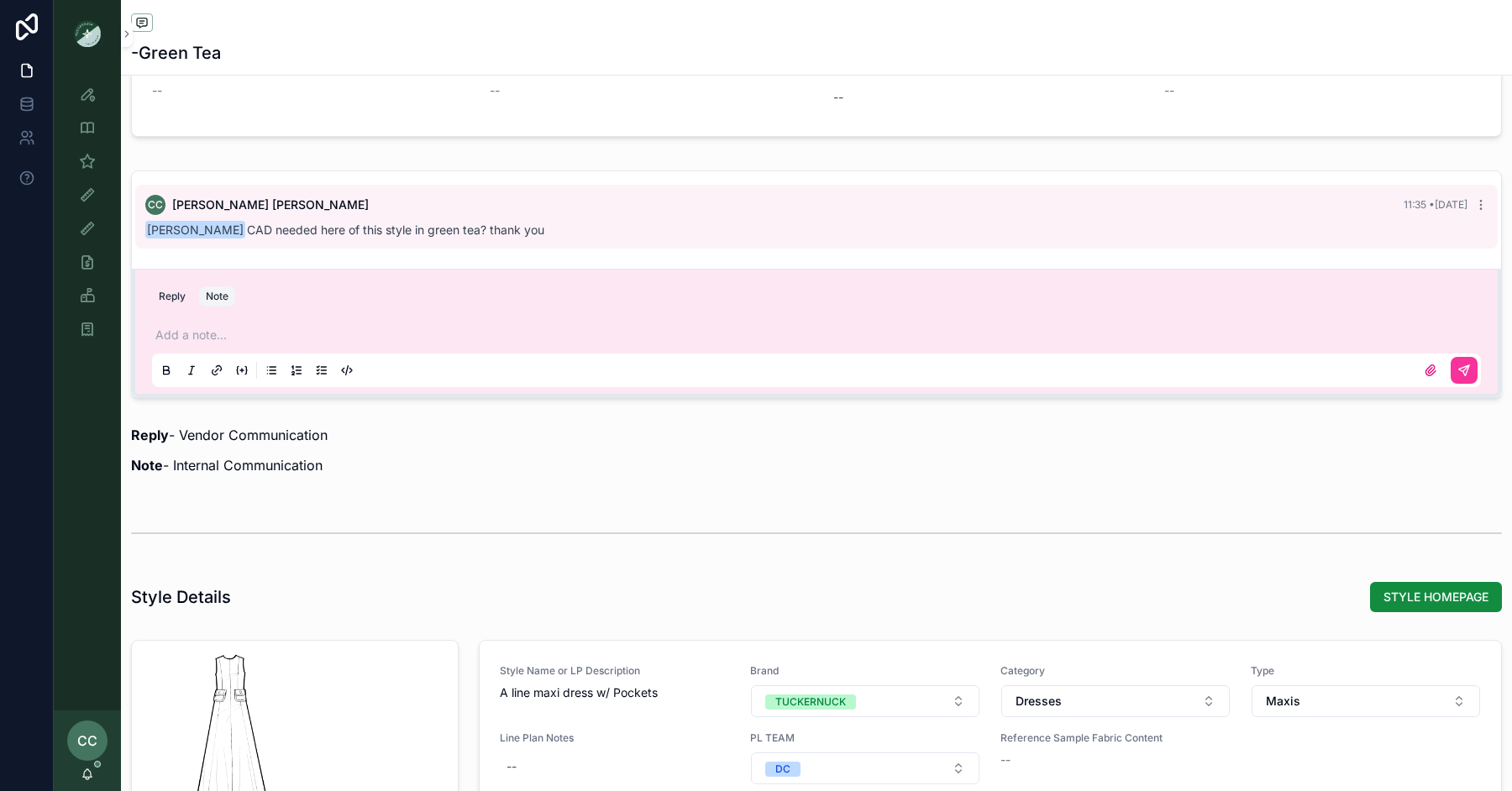
scroll to position [1087, 0]
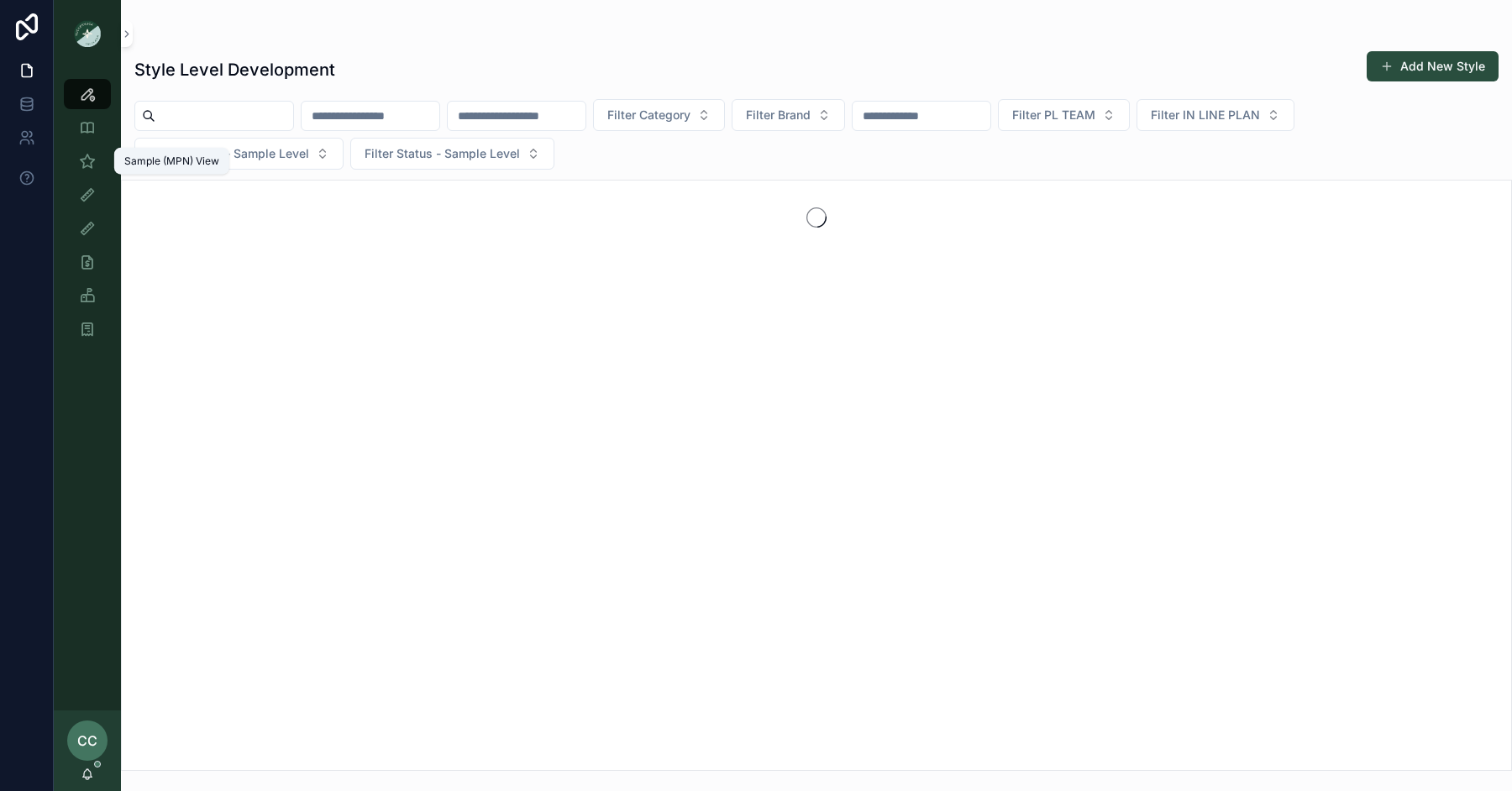
click at [96, 159] on div "Sample (MPN) View" at bounding box center [87, 161] width 27 height 27
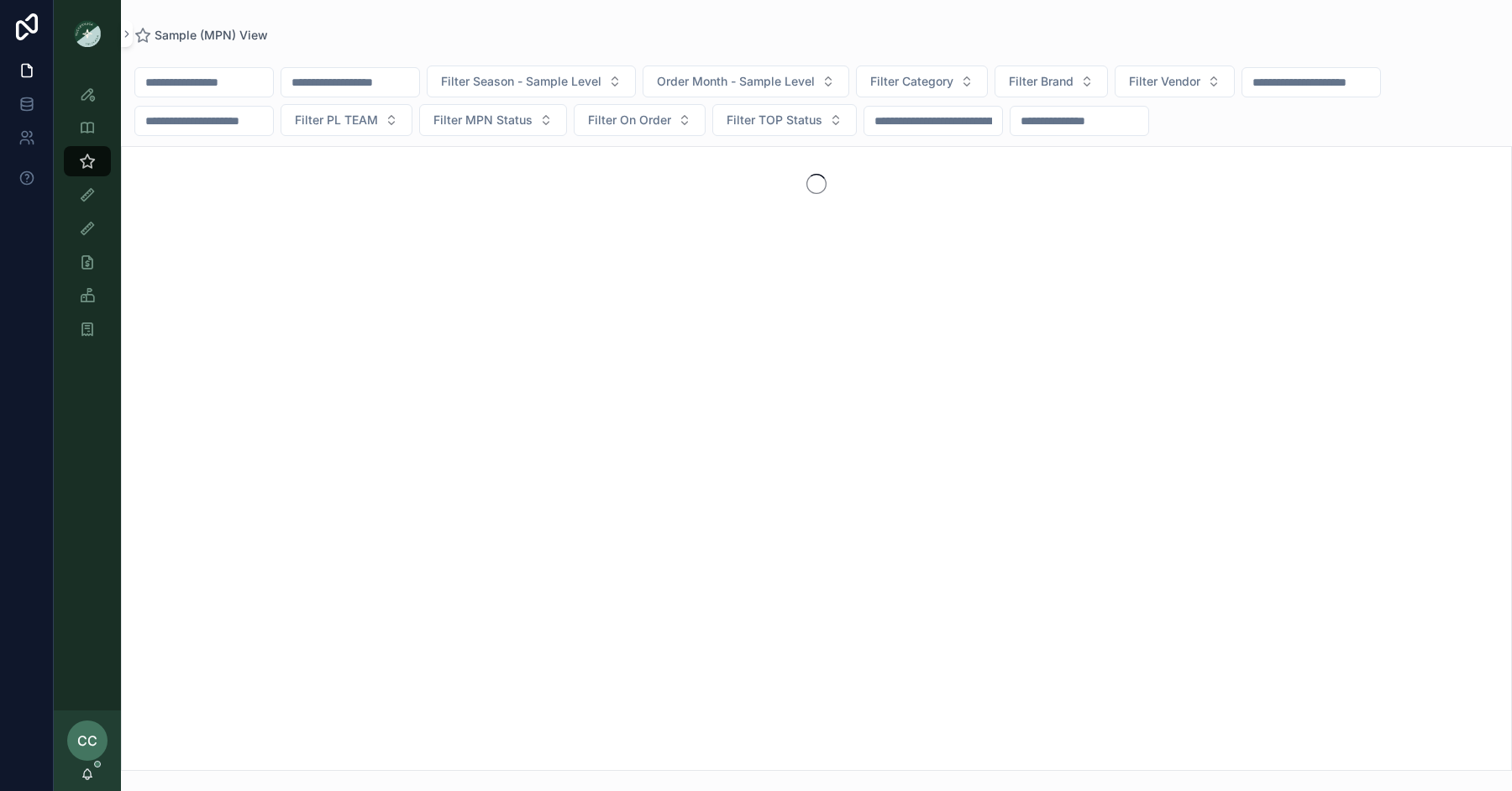
click at [242, 85] on input "scrollable content" at bounding box center [204, 83] width 138 height 24
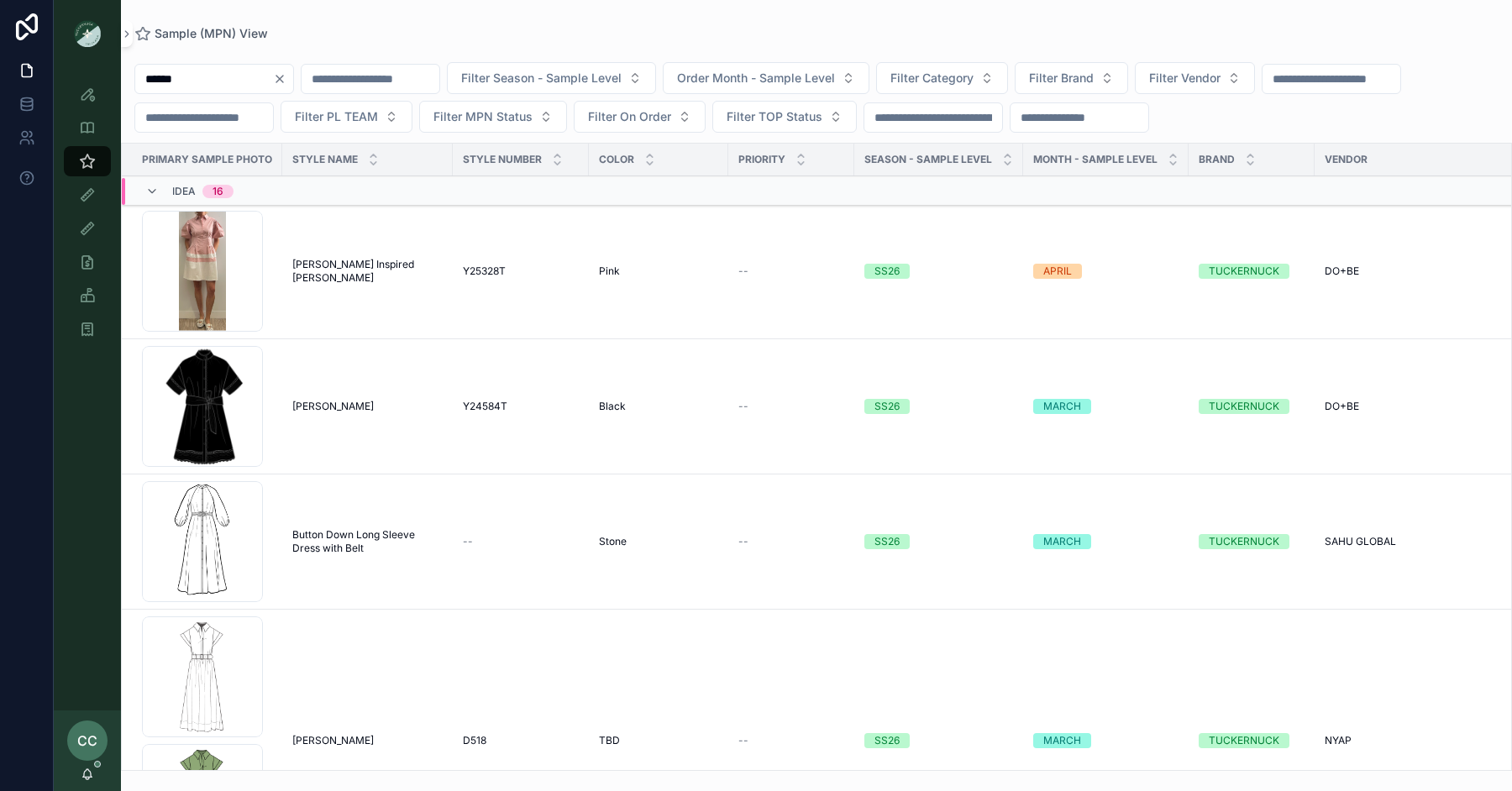
type input "******"
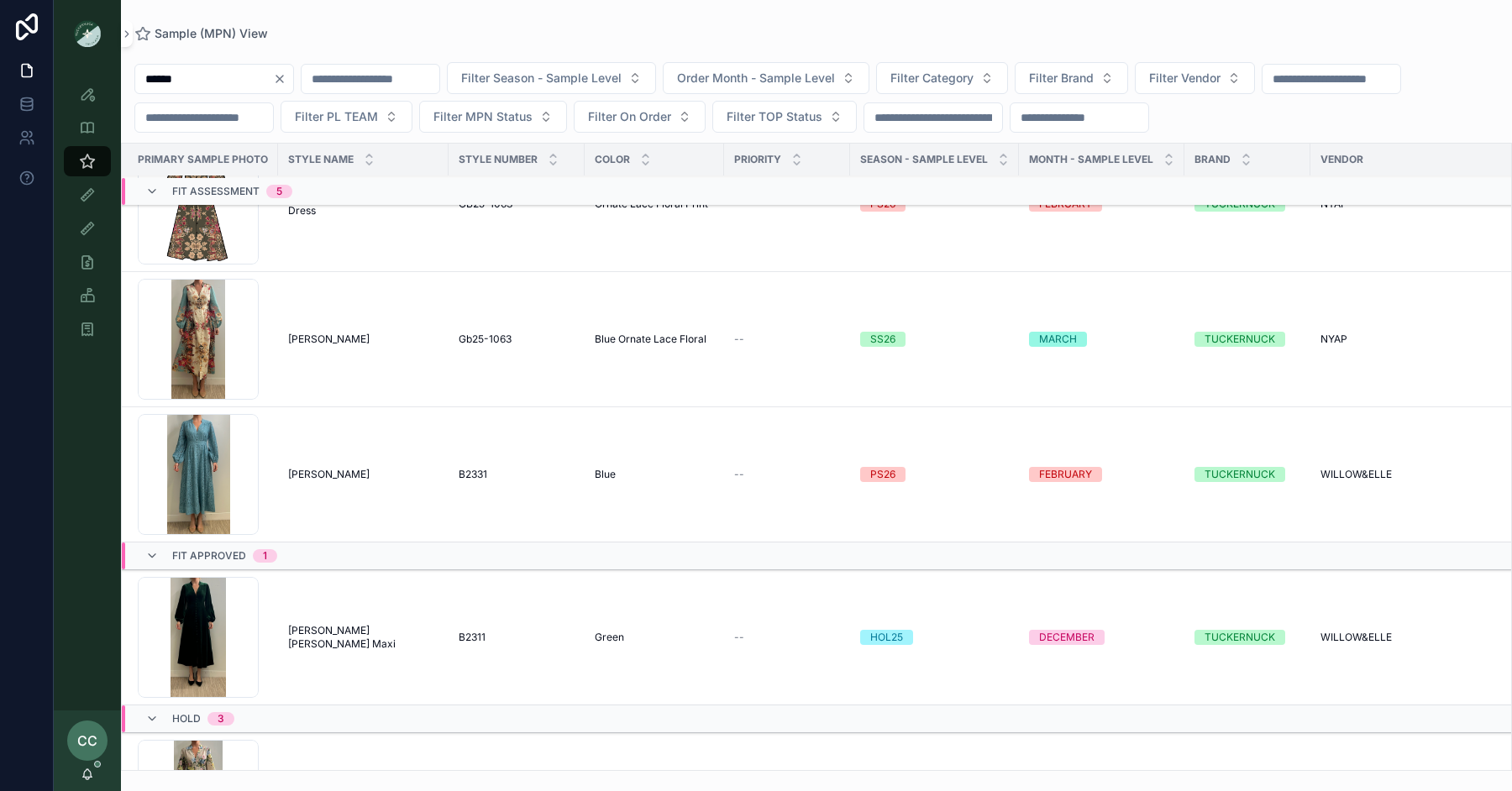
scroll to position [0, 4]
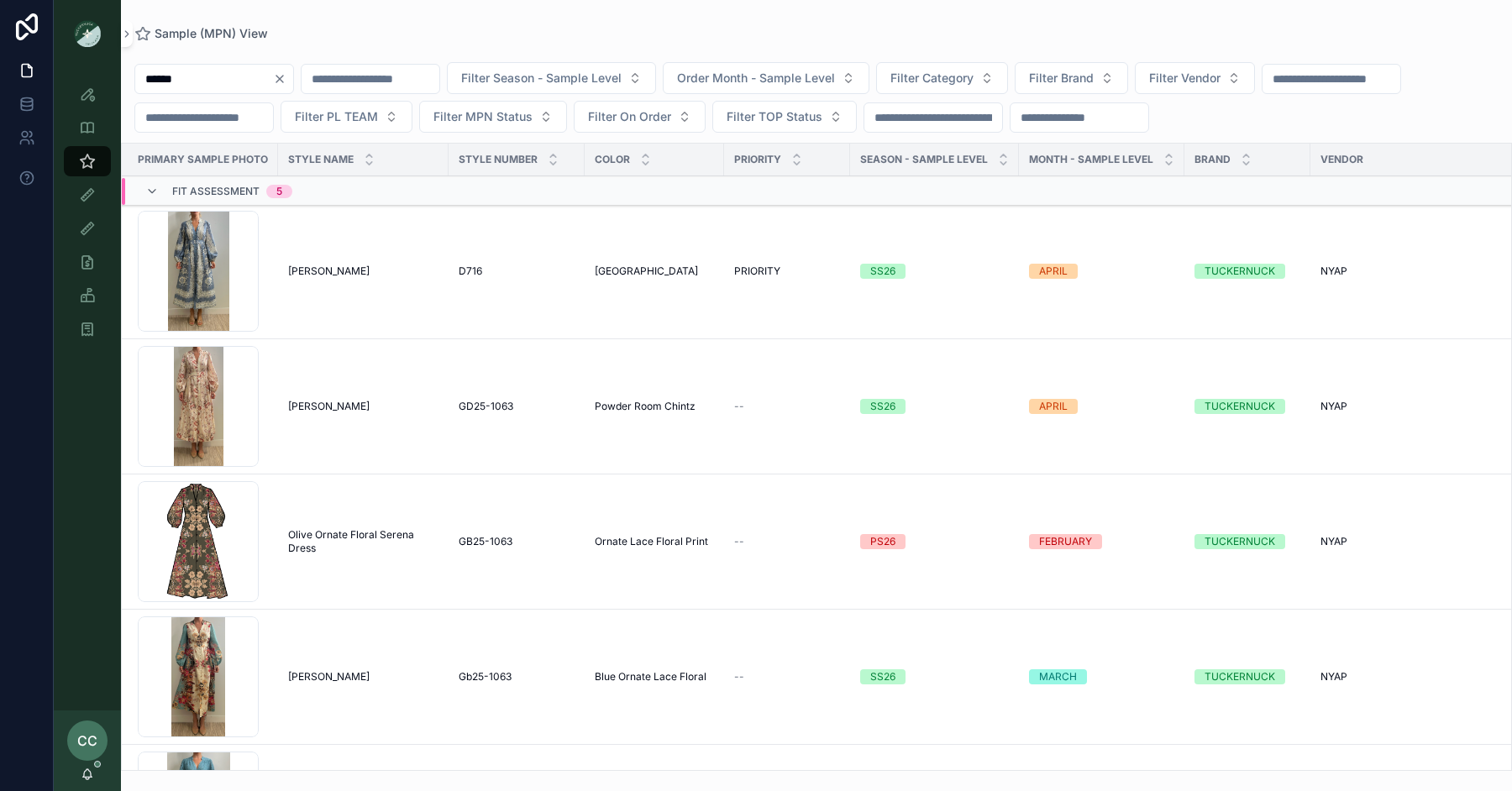
click at [90, 83] on div "Style View" at bounding box center [87, 94] width 27 height 27
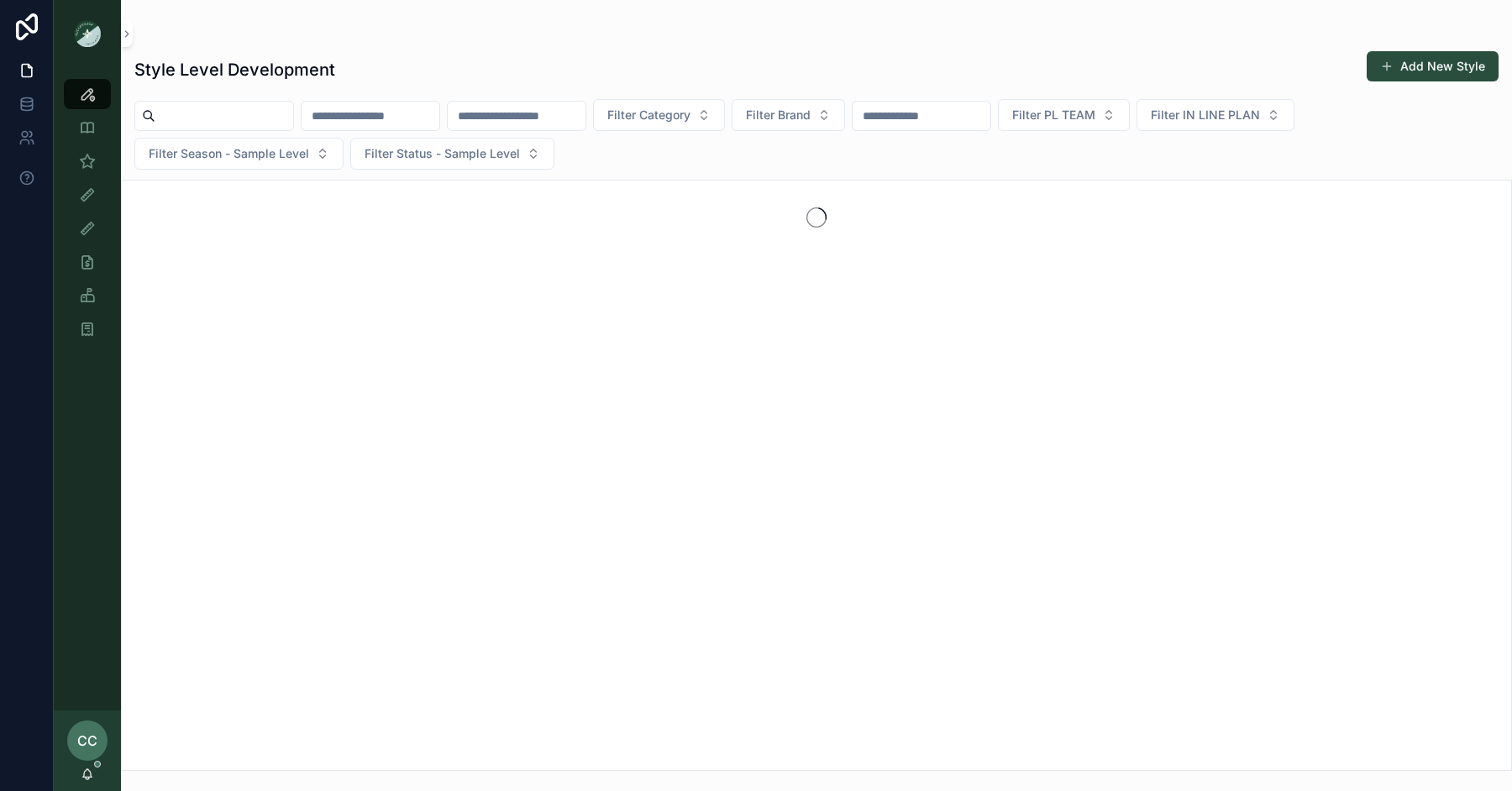
click at [192, 113] on input "scrollable content" at bounding box center [225, 116] width 138 height 24
type input "******"
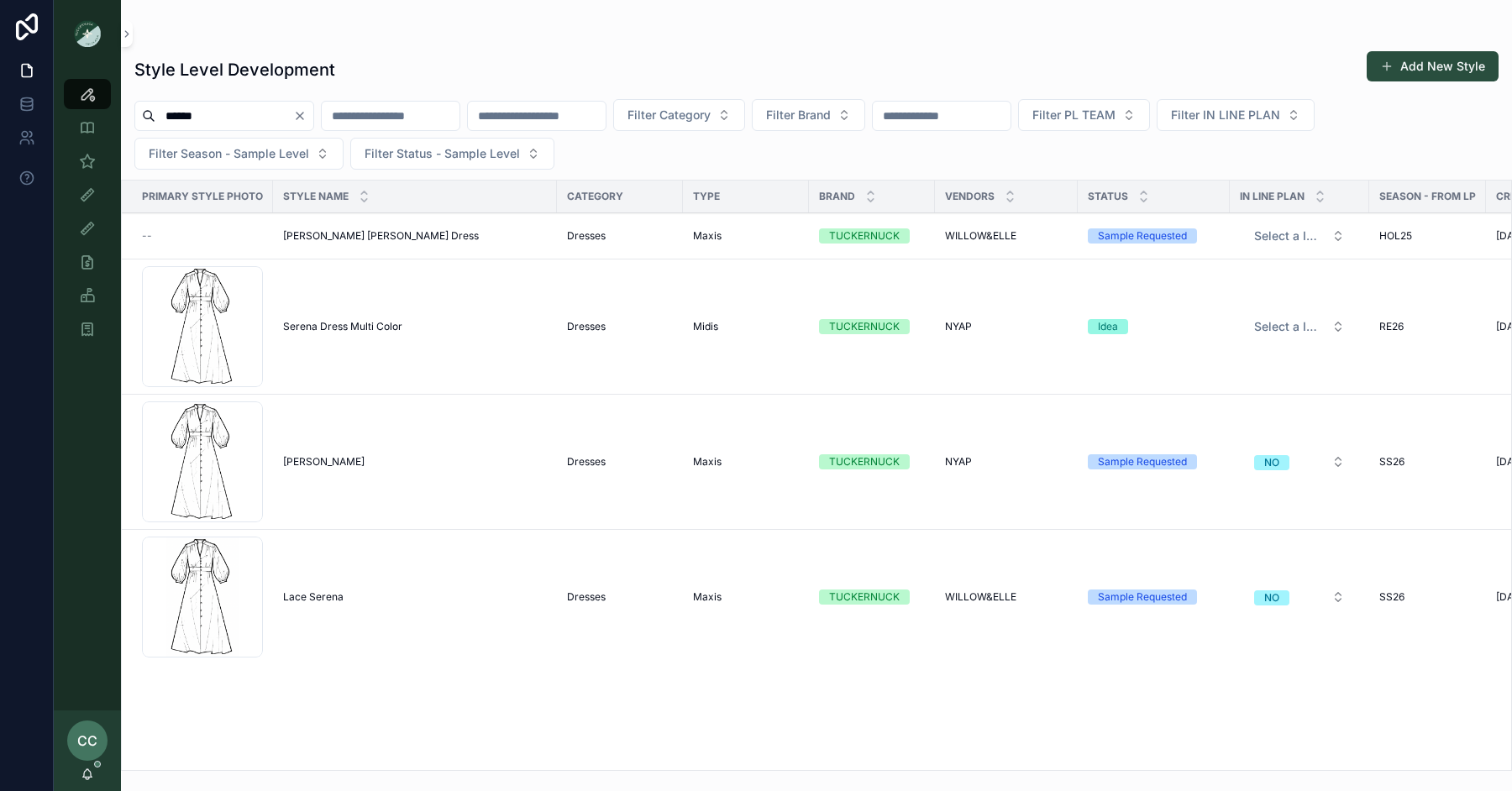
click at [296, 460] on span "[PERSON_NAME]" at bounding box center [323, 462] width 82 height 14
click at [216, 120] on input "******" at bounding box center [225, 116] width 138 height 24
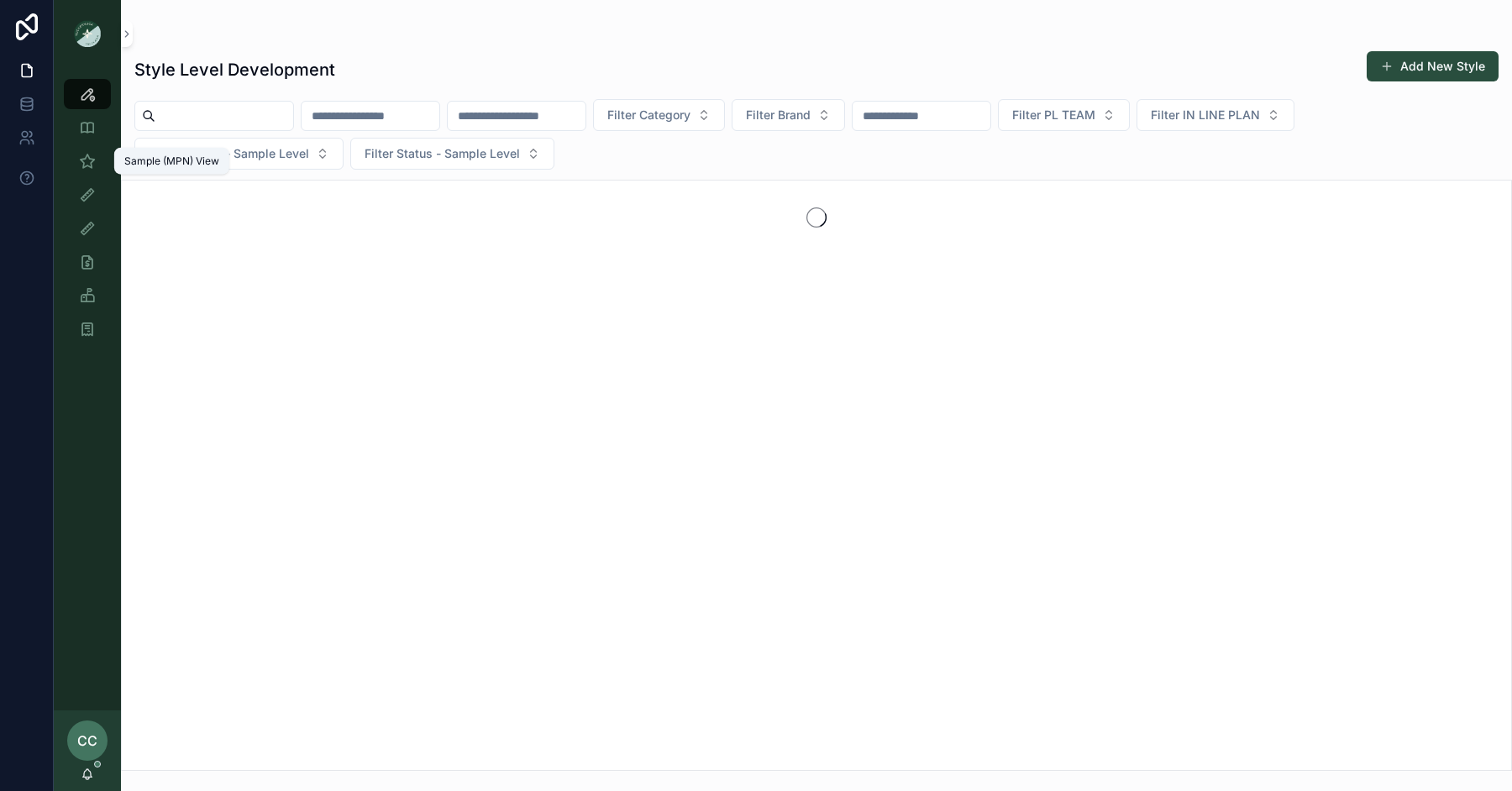
click at [93, 164] on icon "scrollable content" at bounding box center [87, 161] width 17 height 17
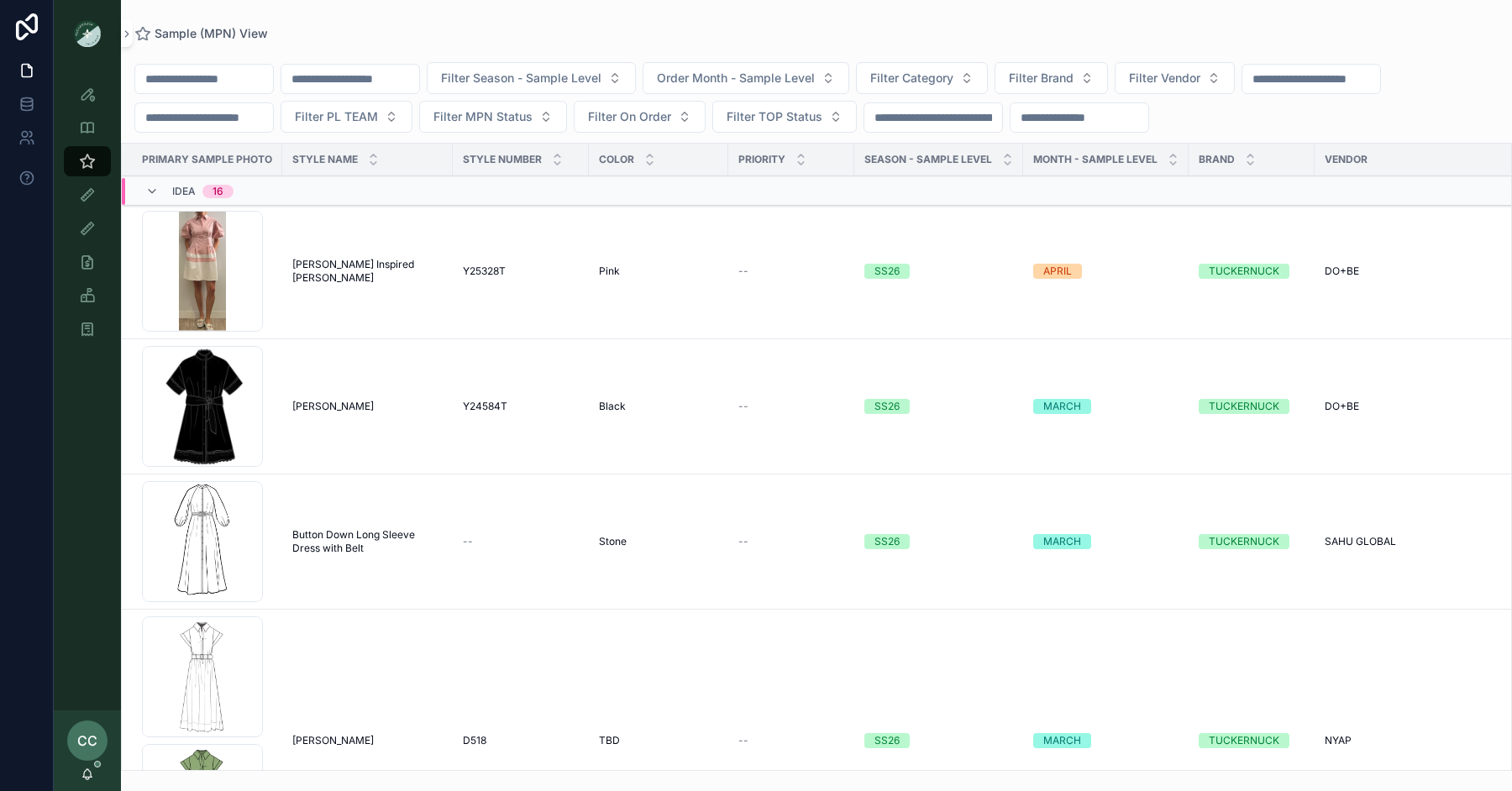
click at [1201, 81] on span "Filter Vendor" at bounding box center [1164, 78] width 71 height 17
type input "****"
click at [1161, 144] on span "SAHU GLOBAL" at bounding box center [1135, 145] width 83 height 17
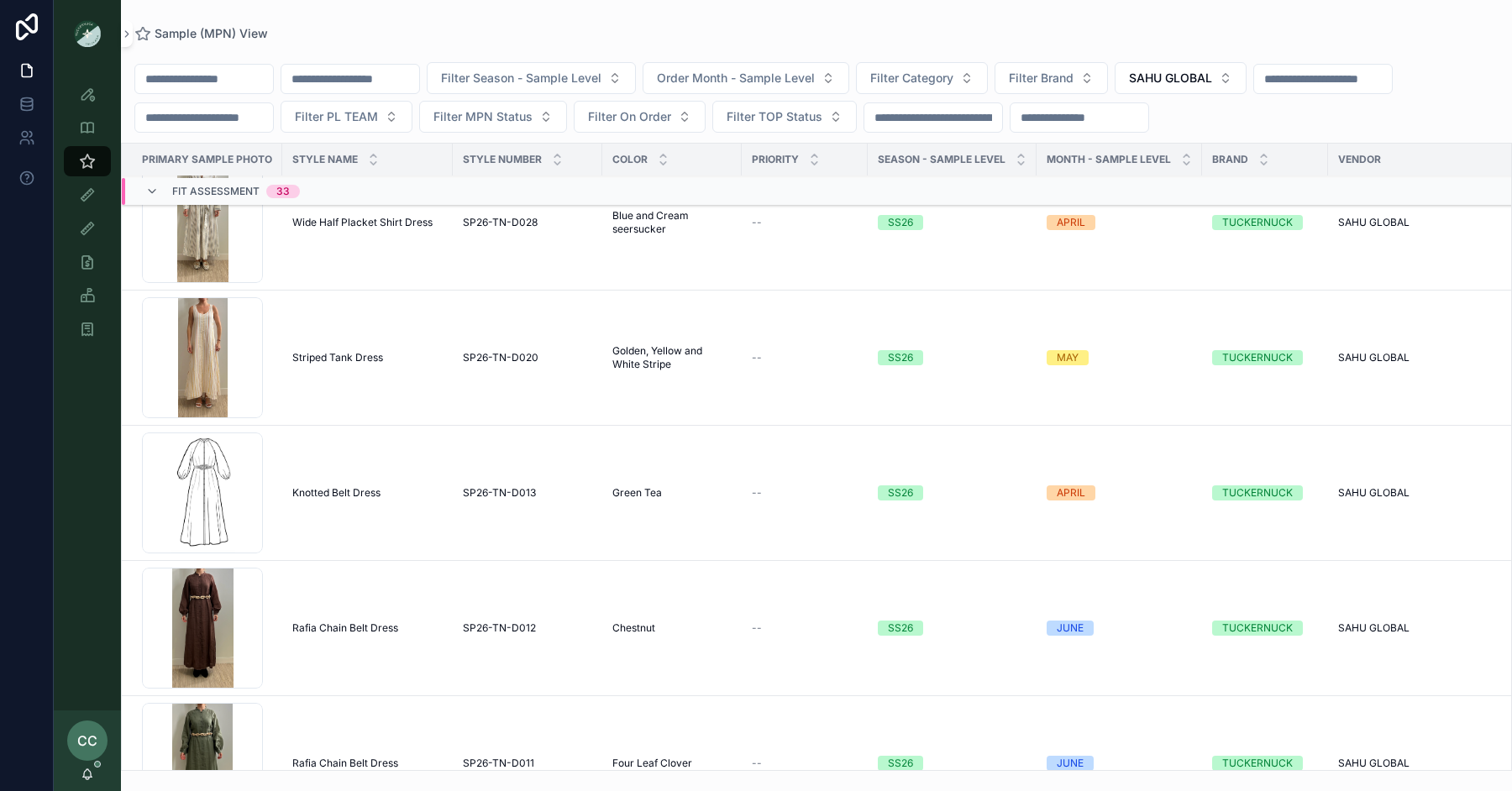
scroll to position [5346, 0]
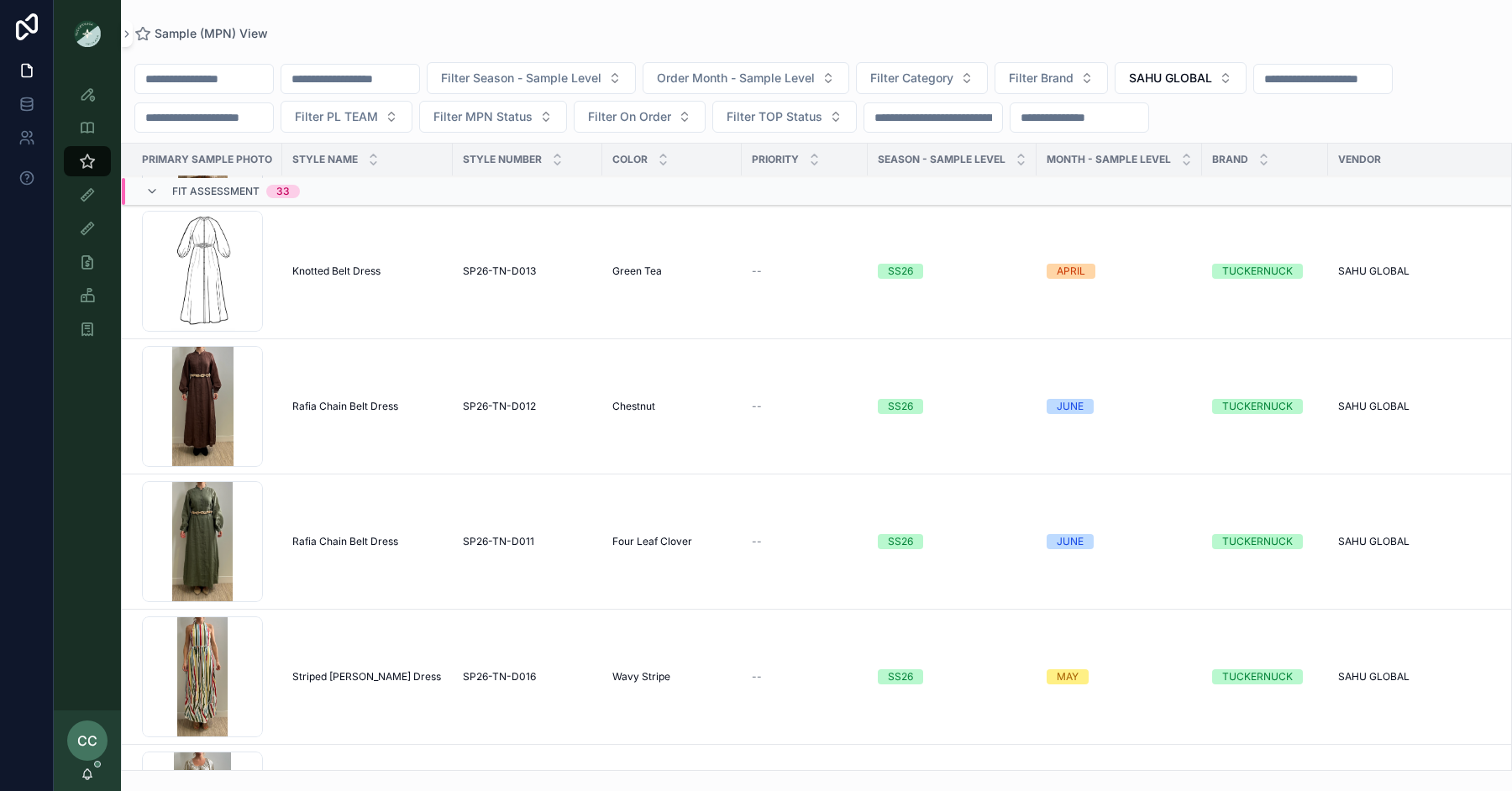
click at [362, 400] on span "Rafia Chain Belt Dress" at bounding box center [345, 407] width 105 height 14
click at [370, 535] on span "Rafia Chain Belt Dress" at bounding box center [345, 542] width 105 height 14
click at [215, 83] on input "scrollable content" at bounding box center [204, 79] width 138 height 24
click at [1200, 76] on span "SAHU GLOBAL" at bounding box center [1170, 78] width 83 height 17
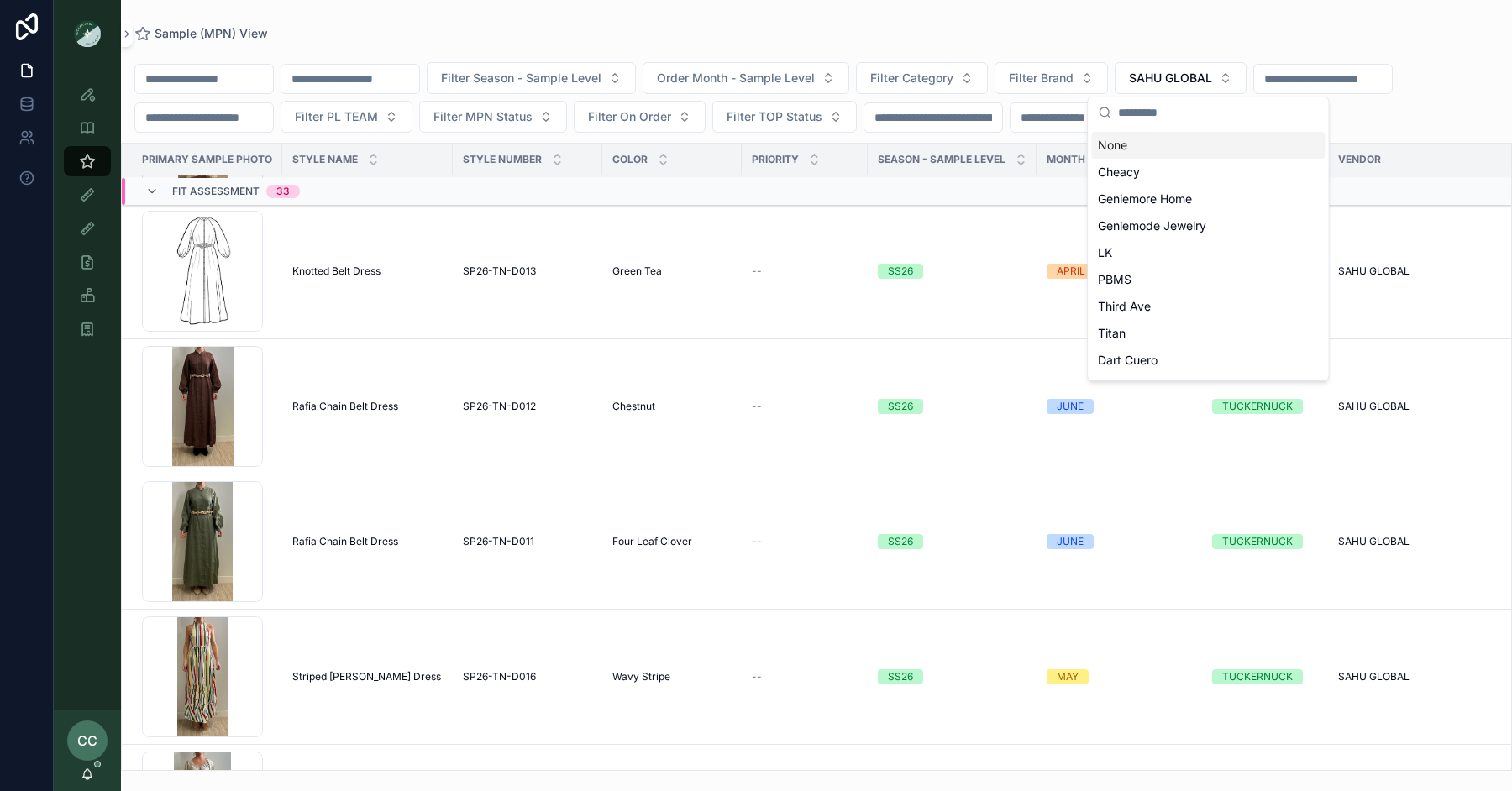
click at [1150, 140] on div "None" at bounding box center [1208, 145] width 233 height 27
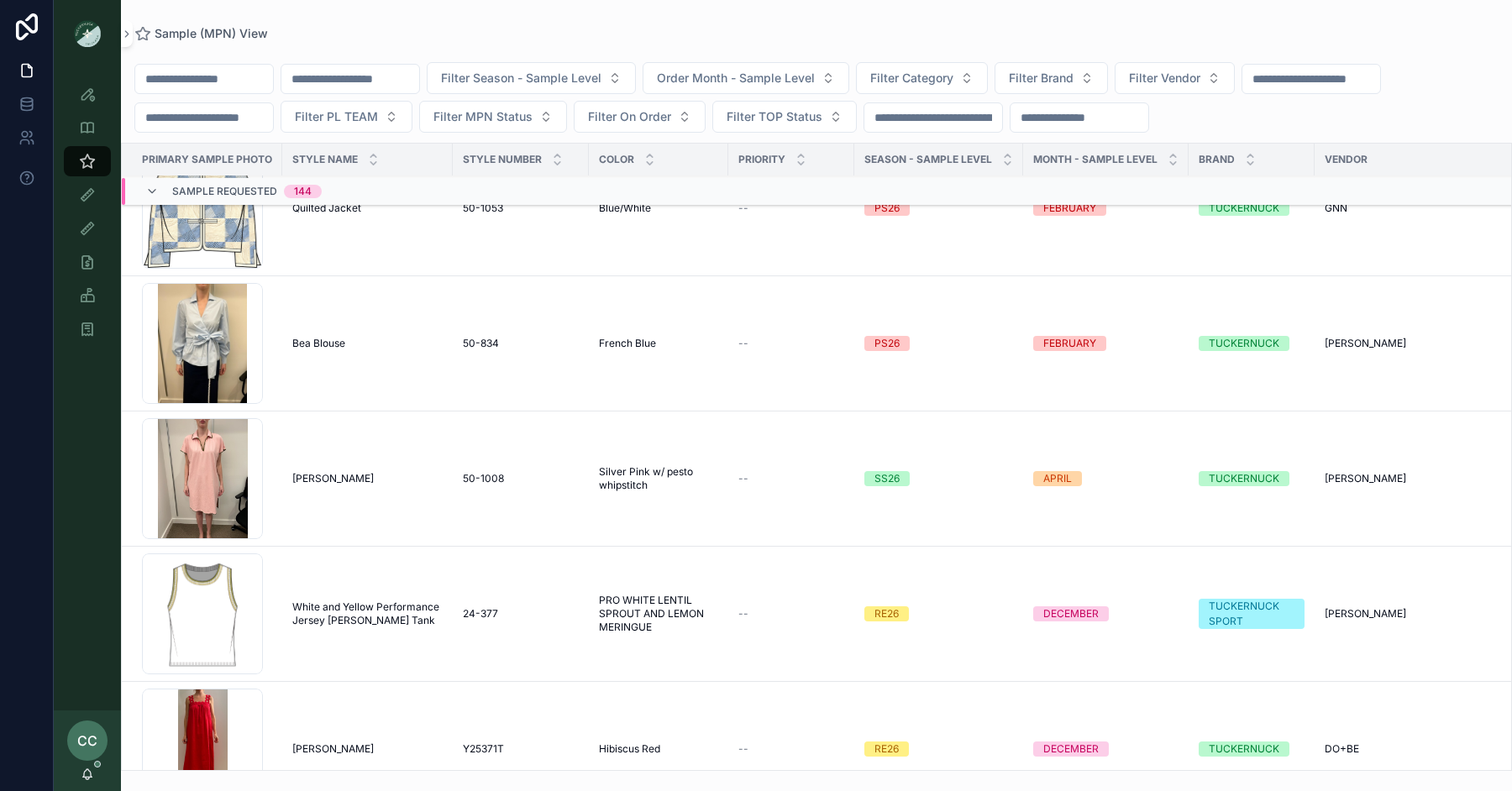
scroll to position [5600, 0]
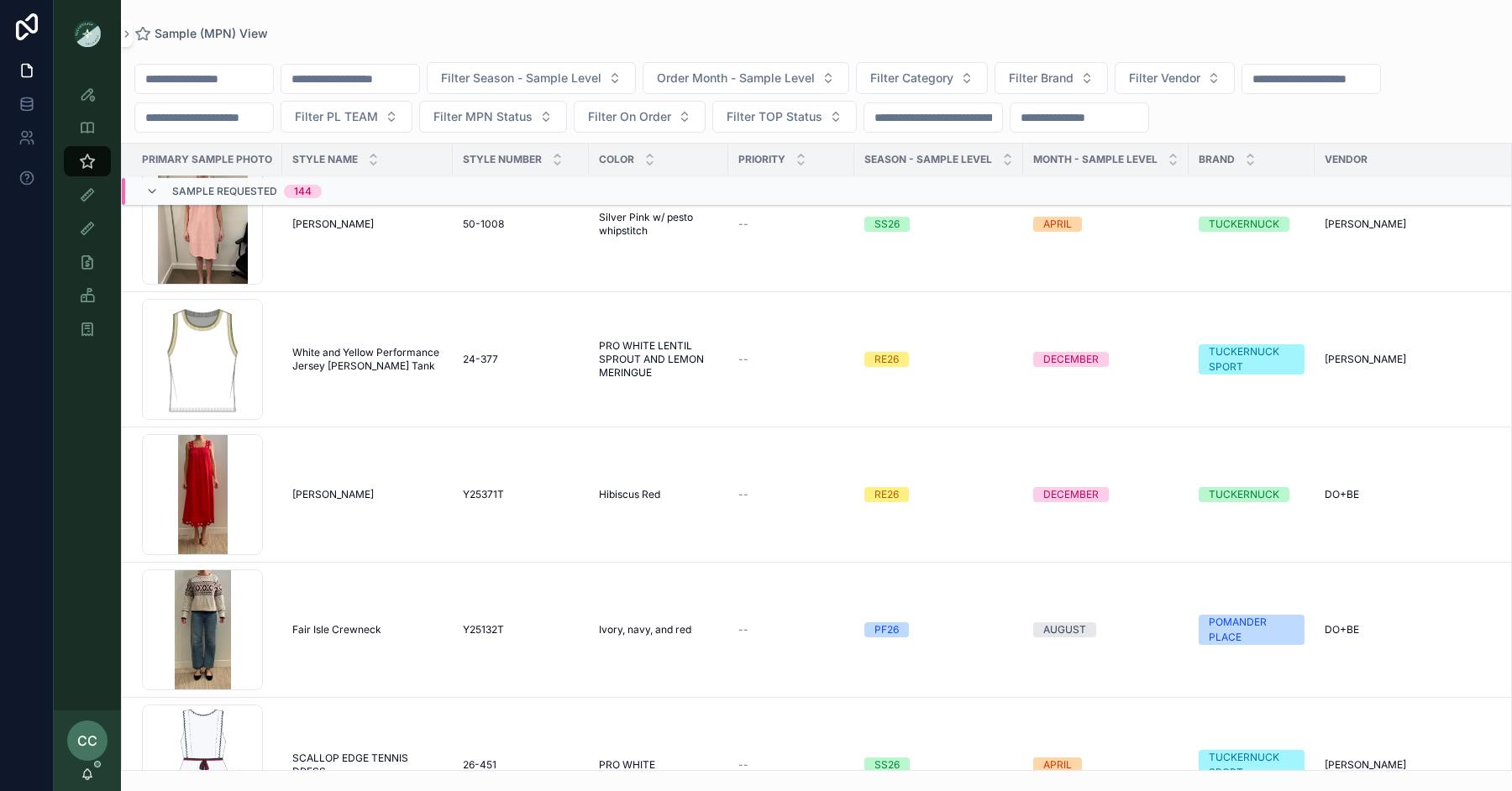
click at [211, 77] on input "scrollable content" at bounding box center [204, 79] width 138 height 24
type input "******"
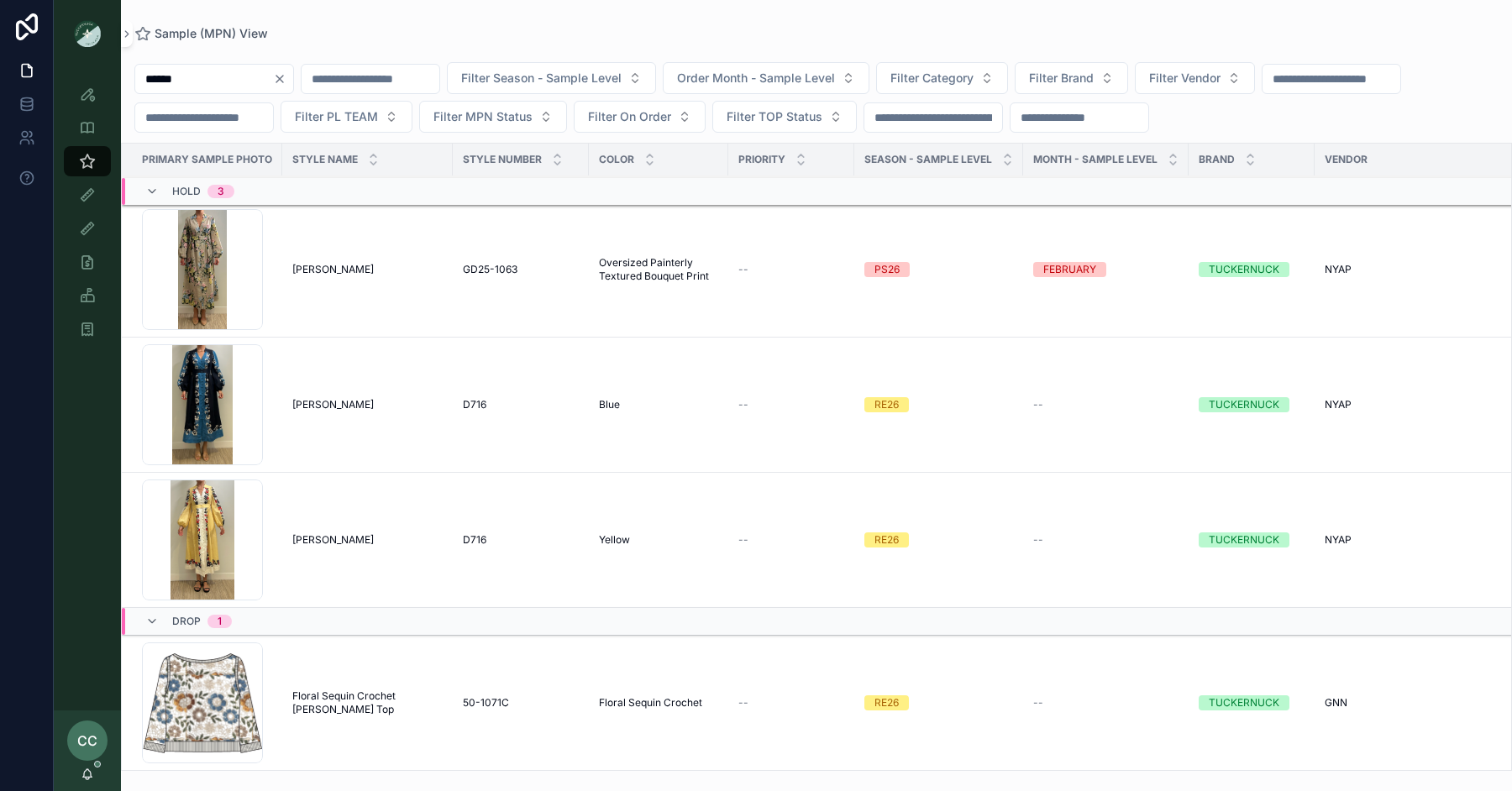
scroll to position [861, 0]
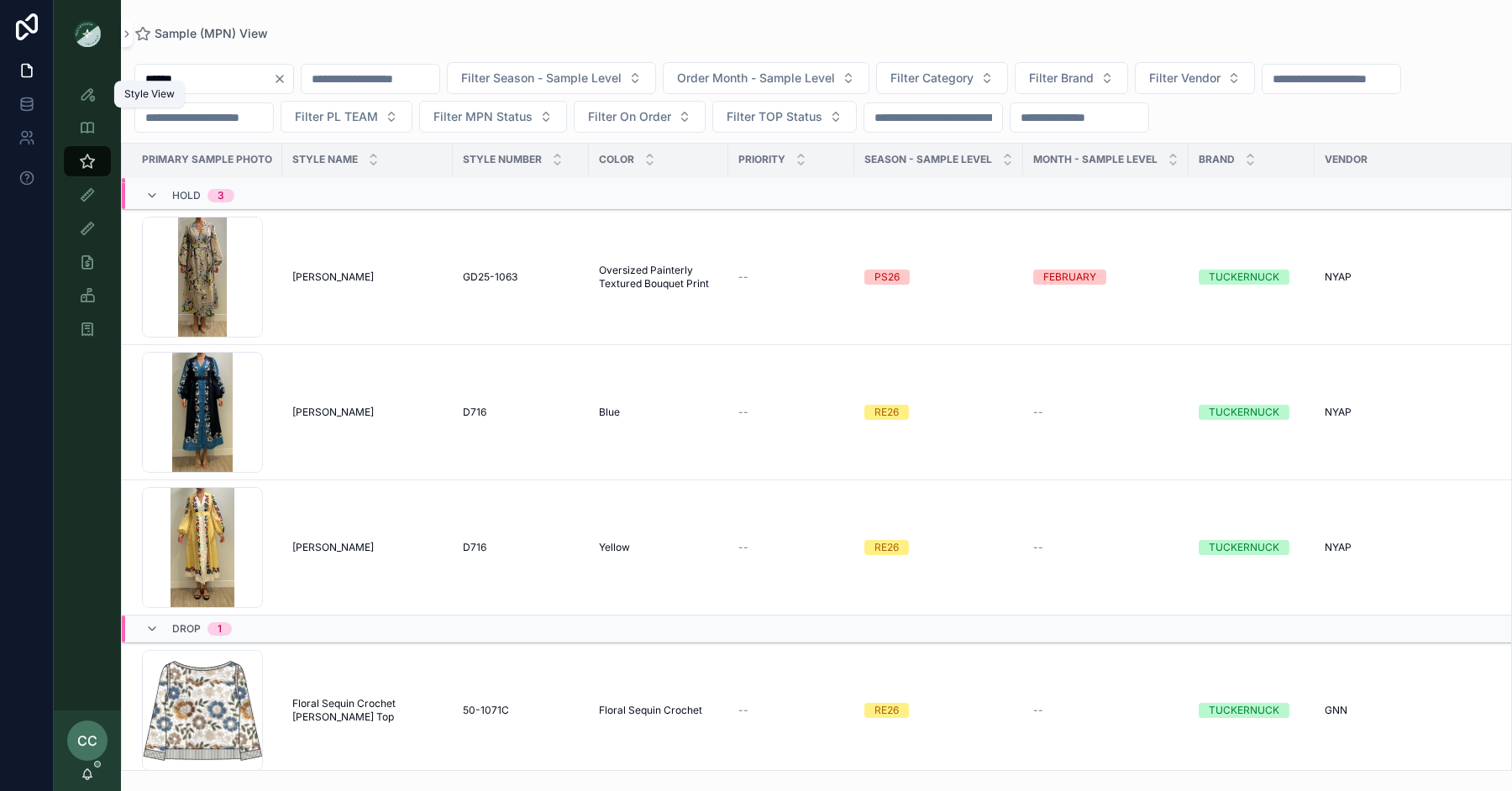
click at [89, 97] on icon "scrollable content" at bounding box center [87, 94] width 17 height 17
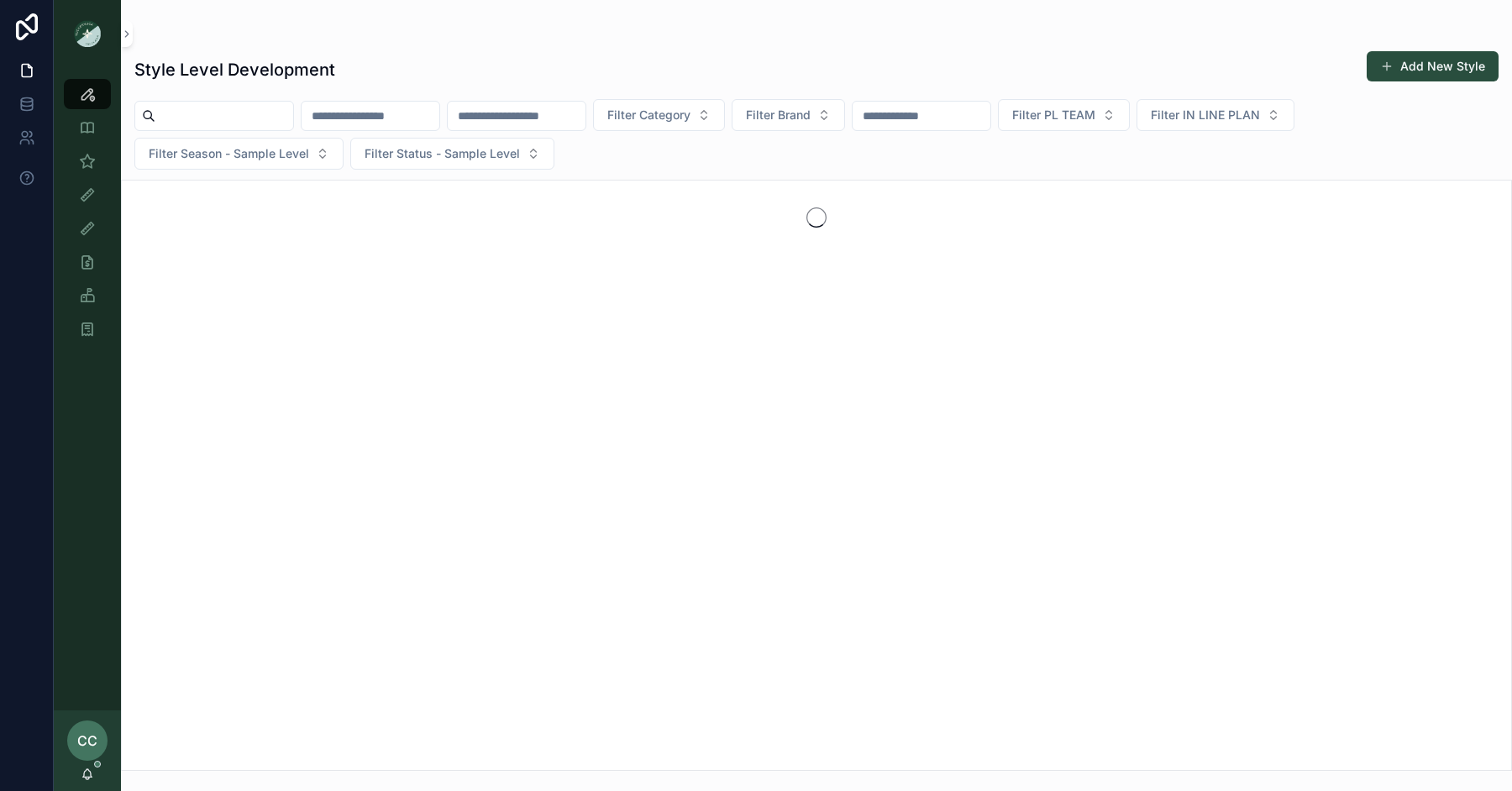
click at [223, 116] on input "scrollable content" at bounding box center [225, 116] width 138 height 24
type input "******"
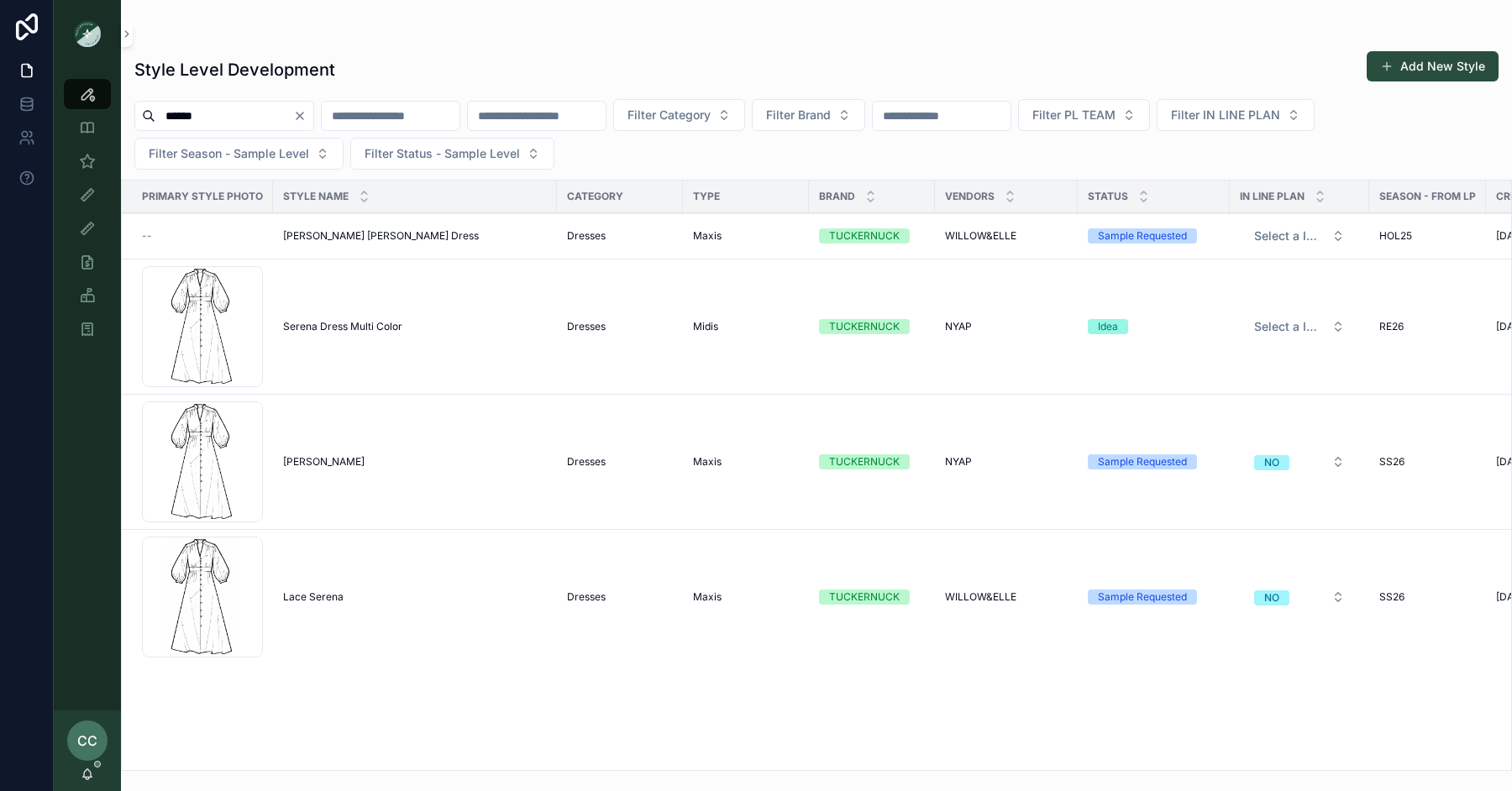
click at [310, 328] on span "Serena Dress Multi Color" at bounding box center [342, 327] width 119 height 14
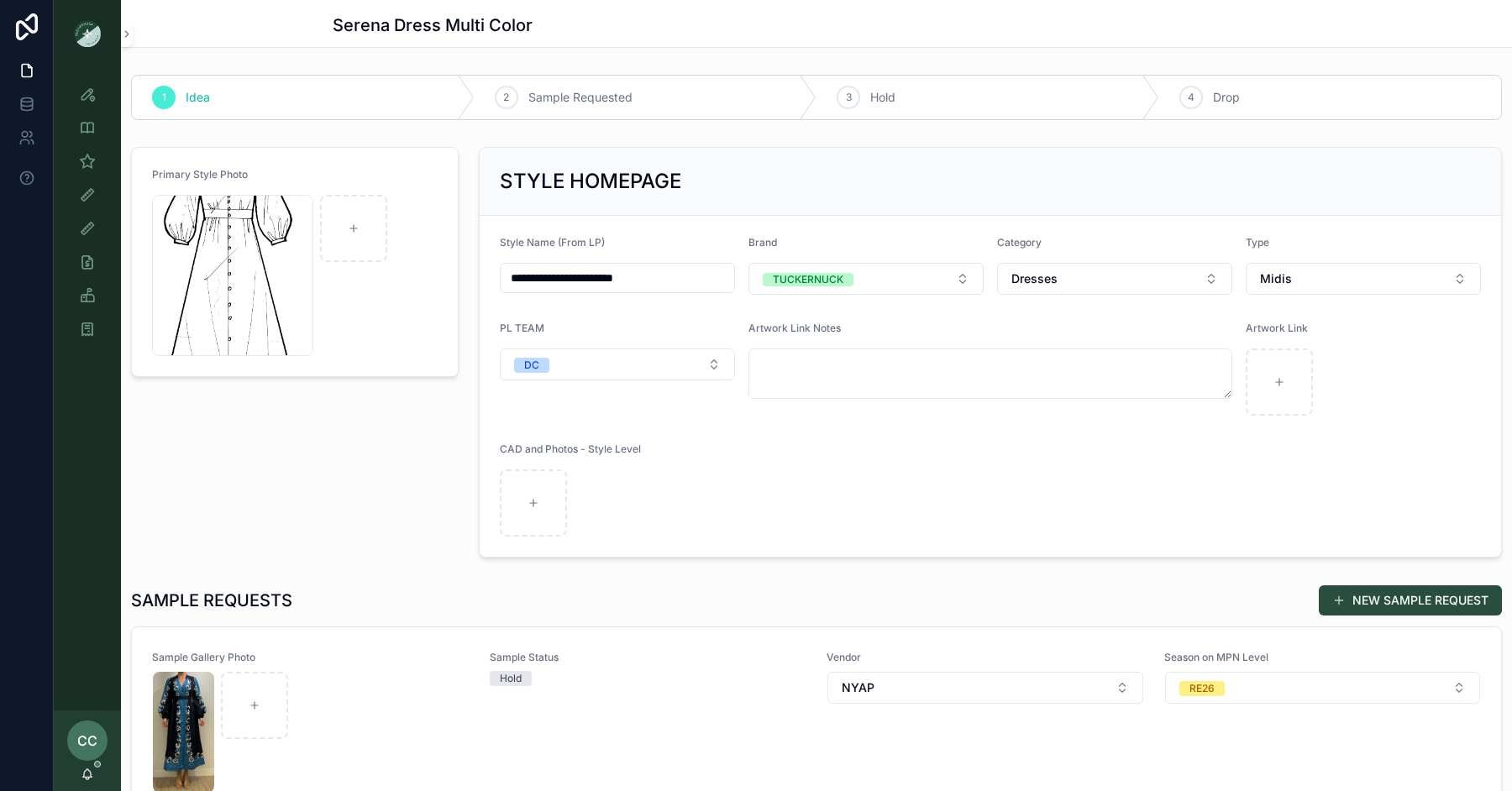
click at [0, 0] on icon "scrollable content" at bounding box center [0, 0] width 0 height 0
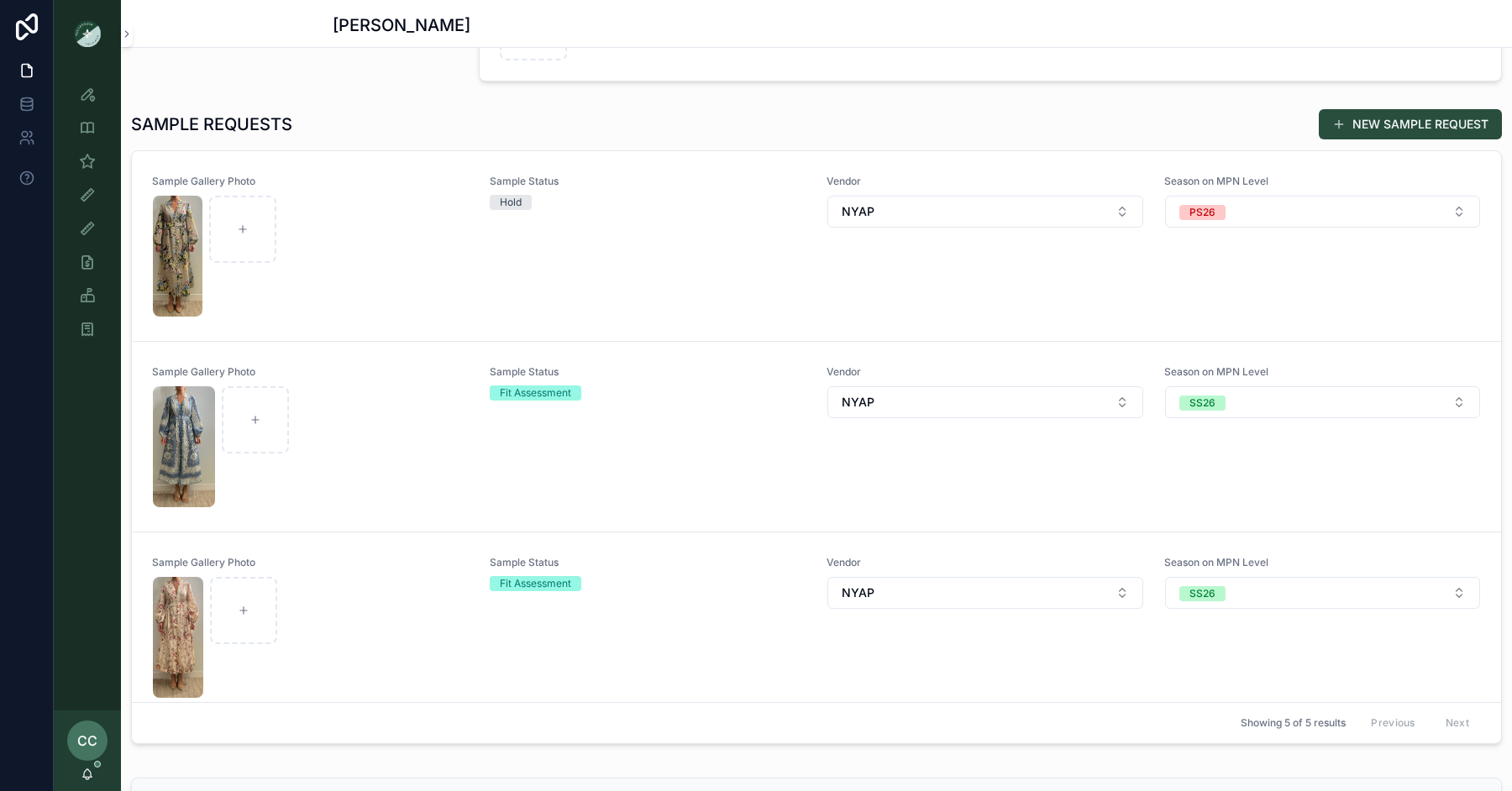
scroll to position [9, 0]
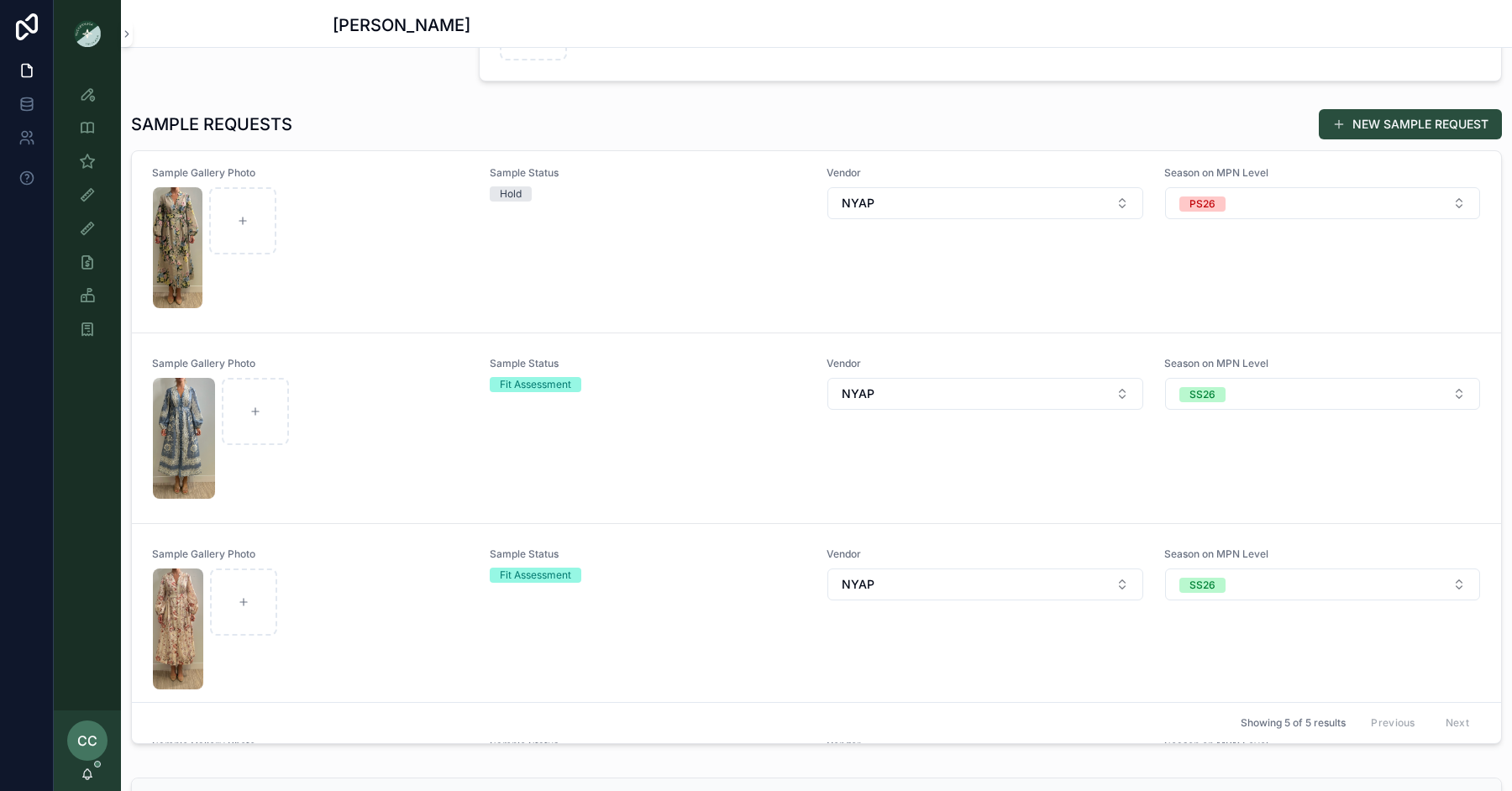
click at [1395, 114] on button "NEW SAMPLE REQUEST" at bounding box center [1411, 124] width 183 height 31
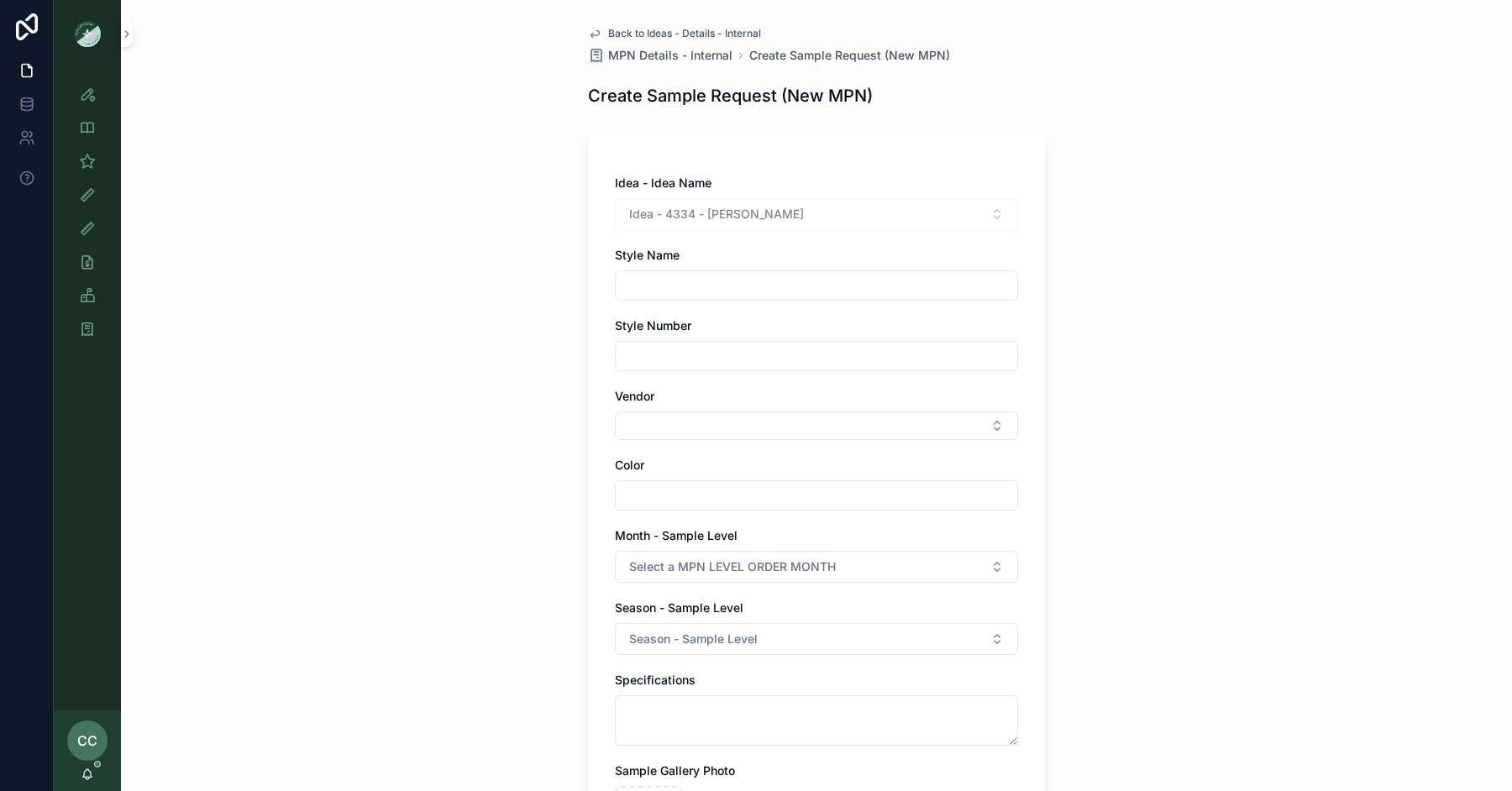
click at [717, 297] on div "scrollable content" at bounding box center [816, 286] width 403 height 31
click at [716, 271] on div "scrollable content" at bounding box center [816, 286] width 403 height 31
click at [717, 286] on input "scrollable content" at bounding box center [817, 286] width 402 height 24
type input "******"
click at [674, 428] on button "Select Button" at bounding box center [816, 426] width 403 height 29
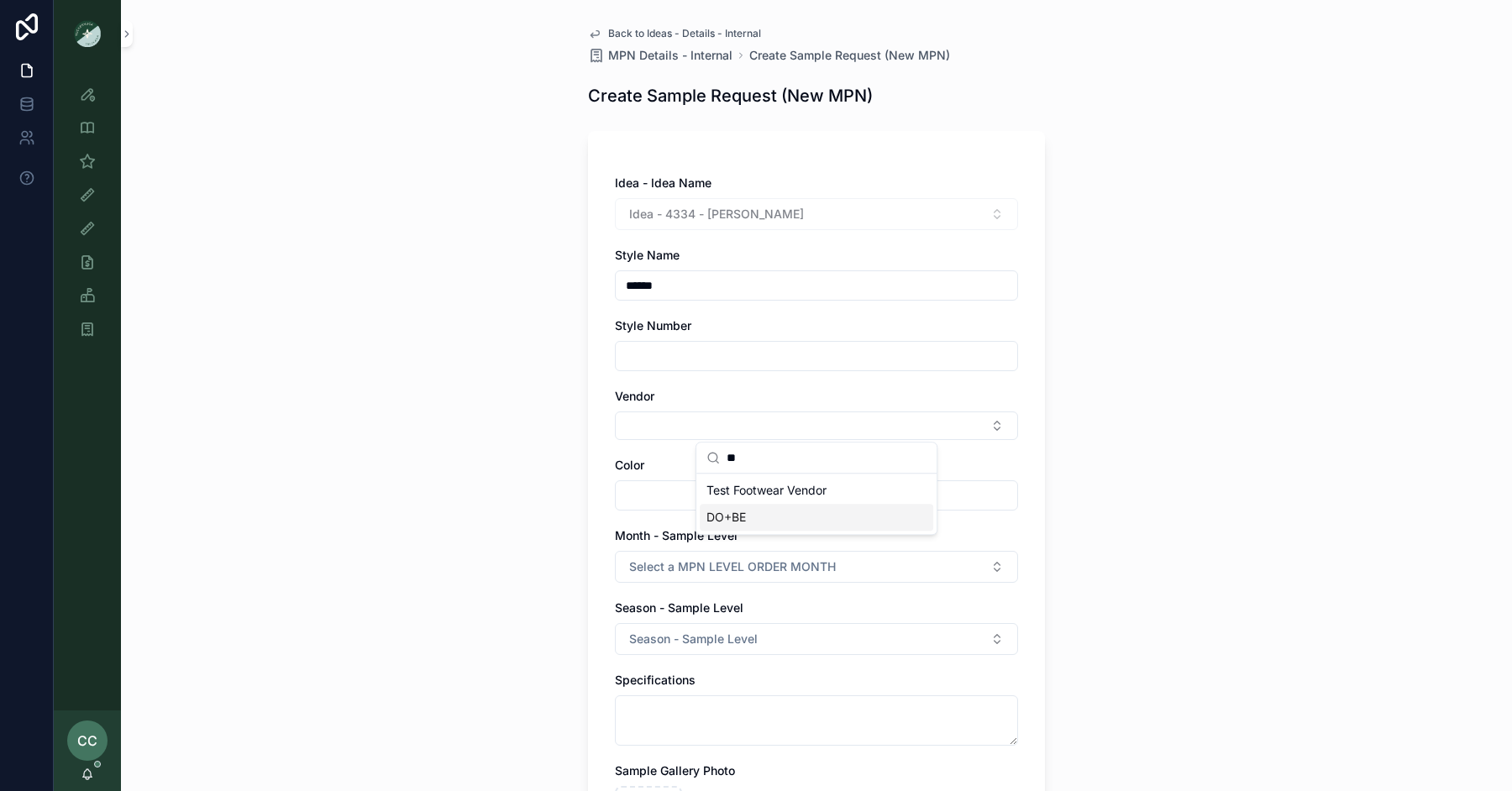
type input "**"
click at [751, 516] on div "DO+BE" at bounding box center [816, 517] width 233 height 27
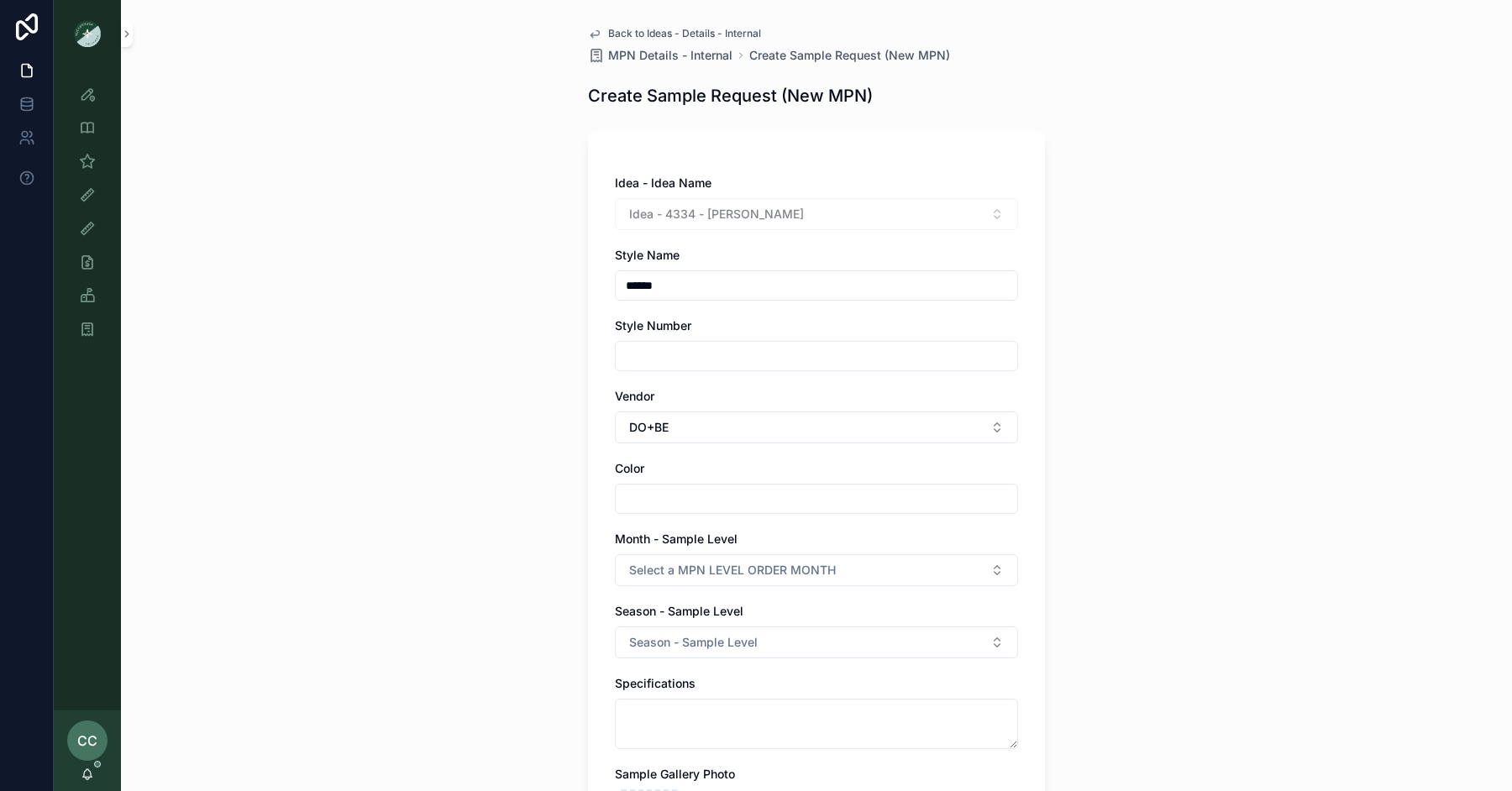
click at [674, 506] on input "scrollable content" at bounding box center [817, 499] width 402 height 24
type input "**********"
click at [693, 566] on span "Select a MPN LEVEL ORDER MONTH" at bounding box center [733, 570] width 207 height 17
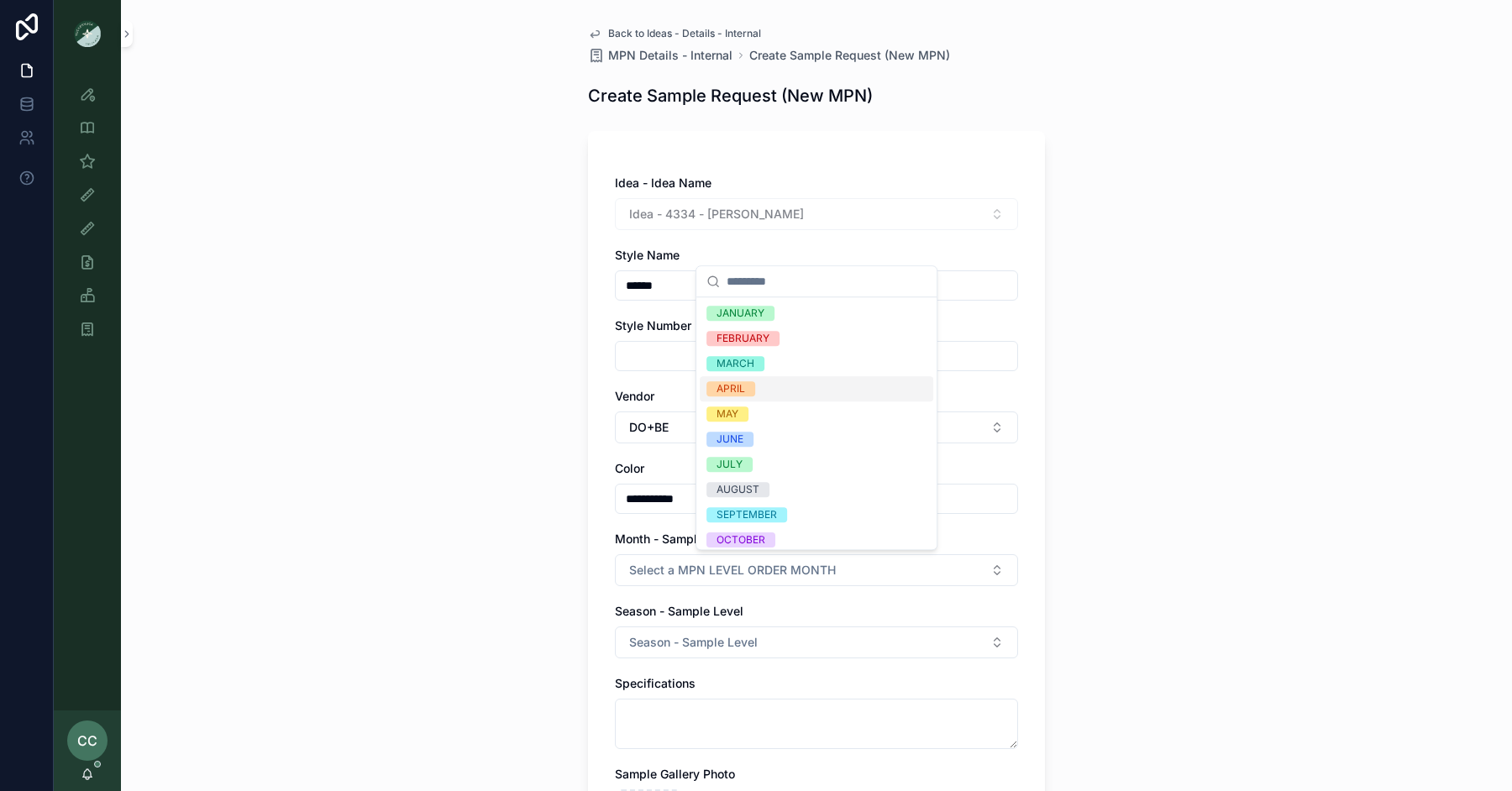
click at [746, 389] on span "APRIL" at bounding box center [730, 388] width 48 height 15
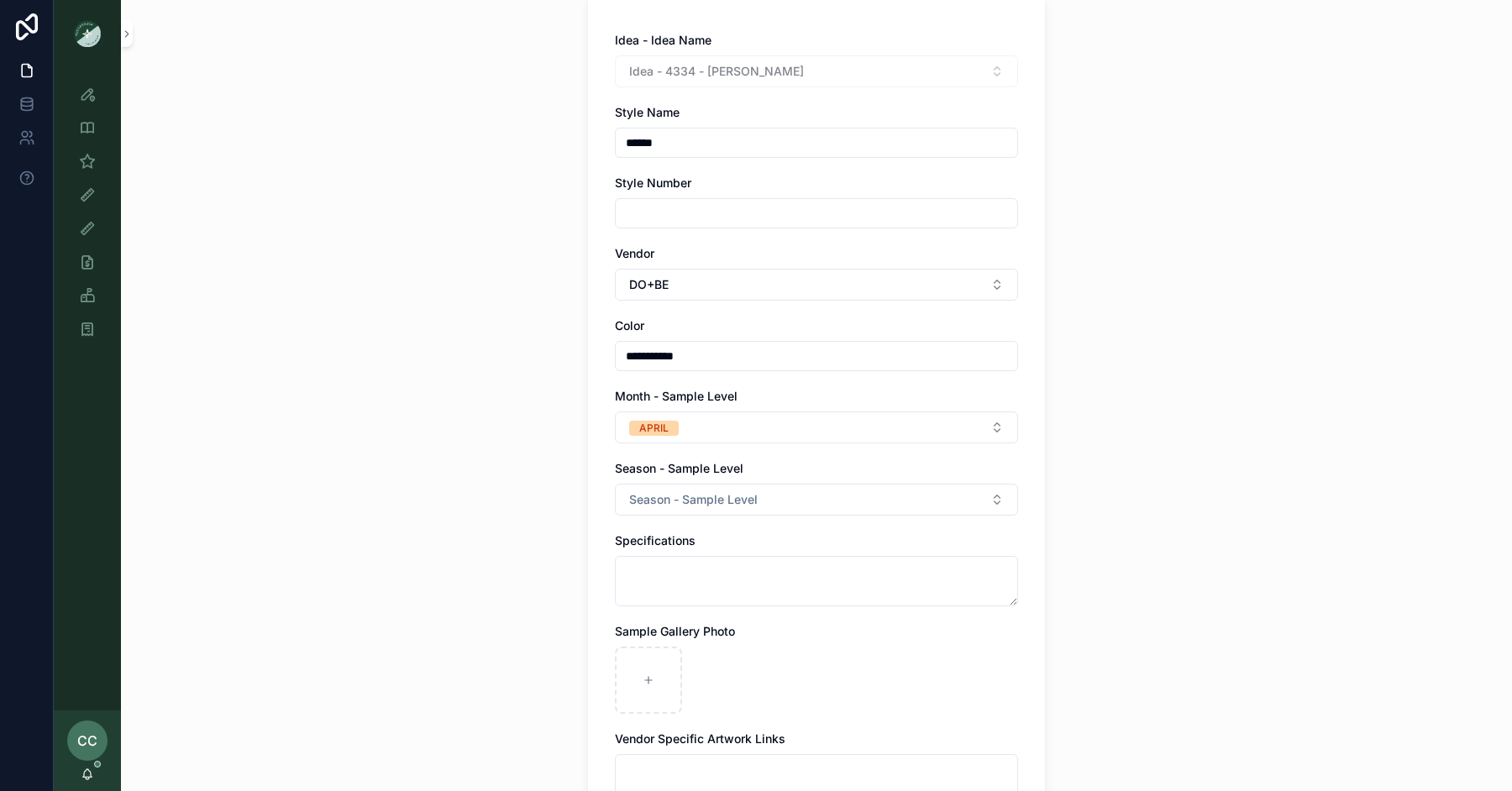
scroll to position [147, 0]
click at [735, 496] on span "Season - Sample Level" at bounding box center [693, 495] width 128 height 17
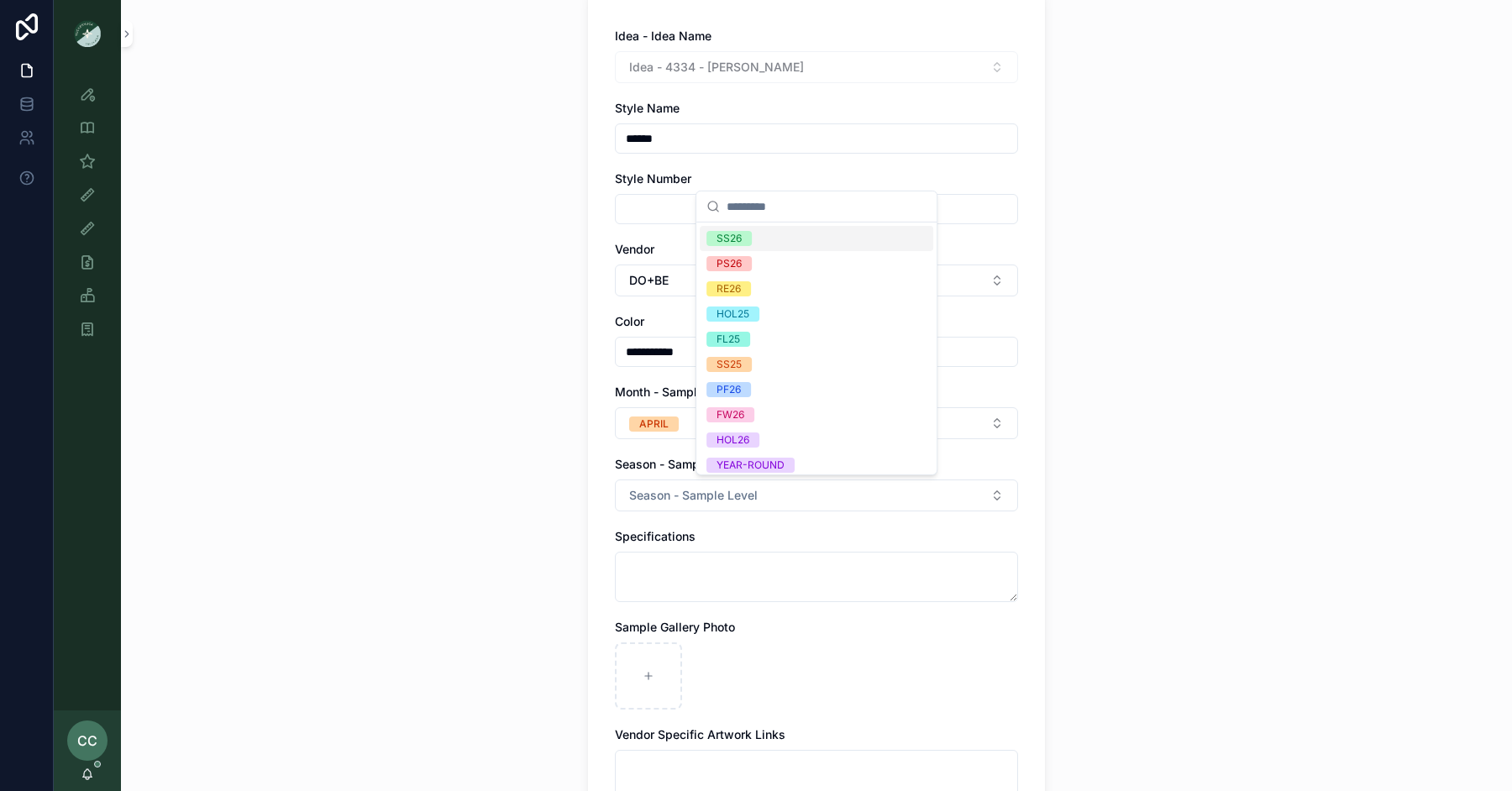
click at [753, 231] on div "SS26" at bounding box center [816, 238] width 233 height 26
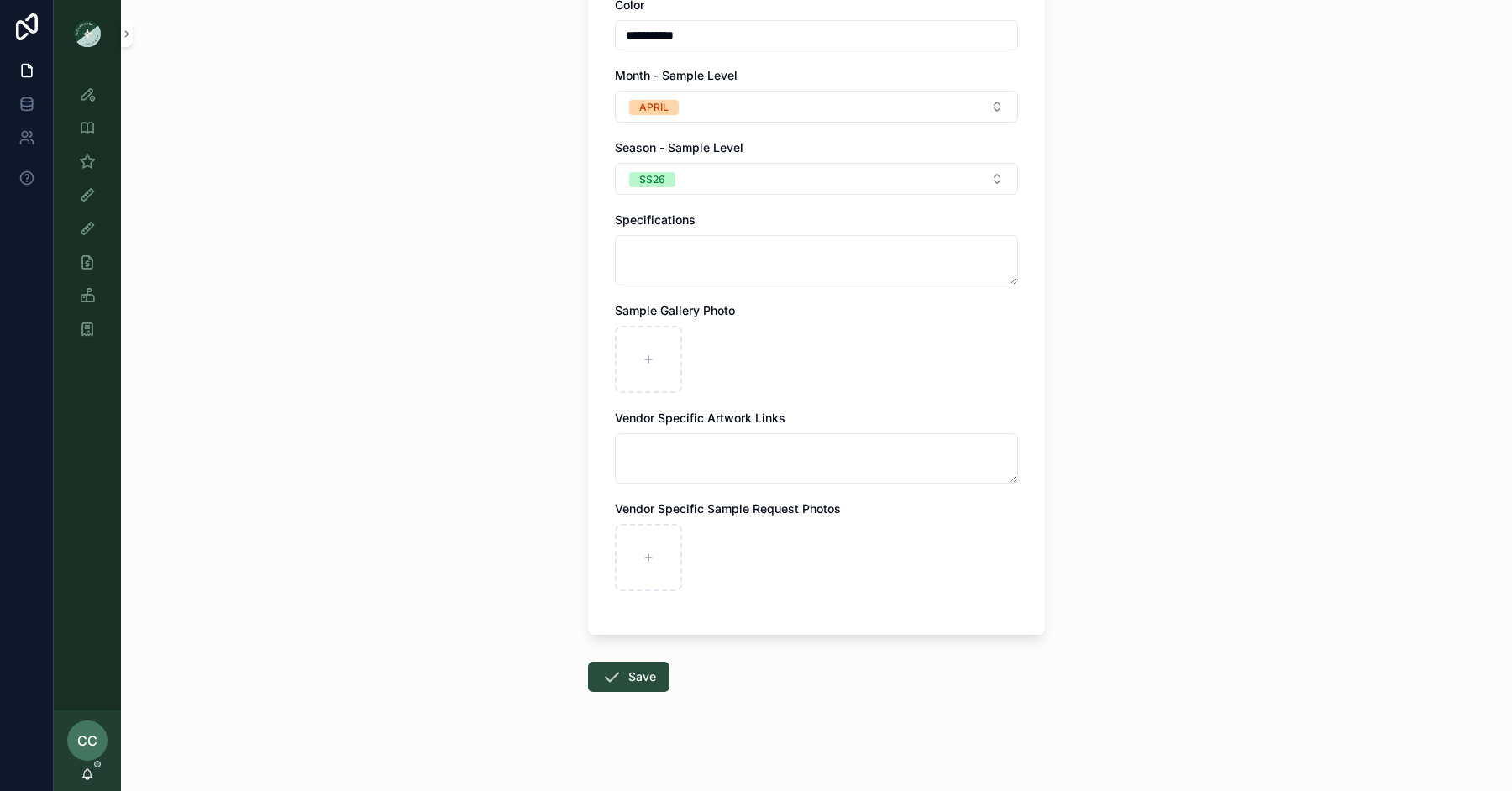
scroll to position [469, 0]
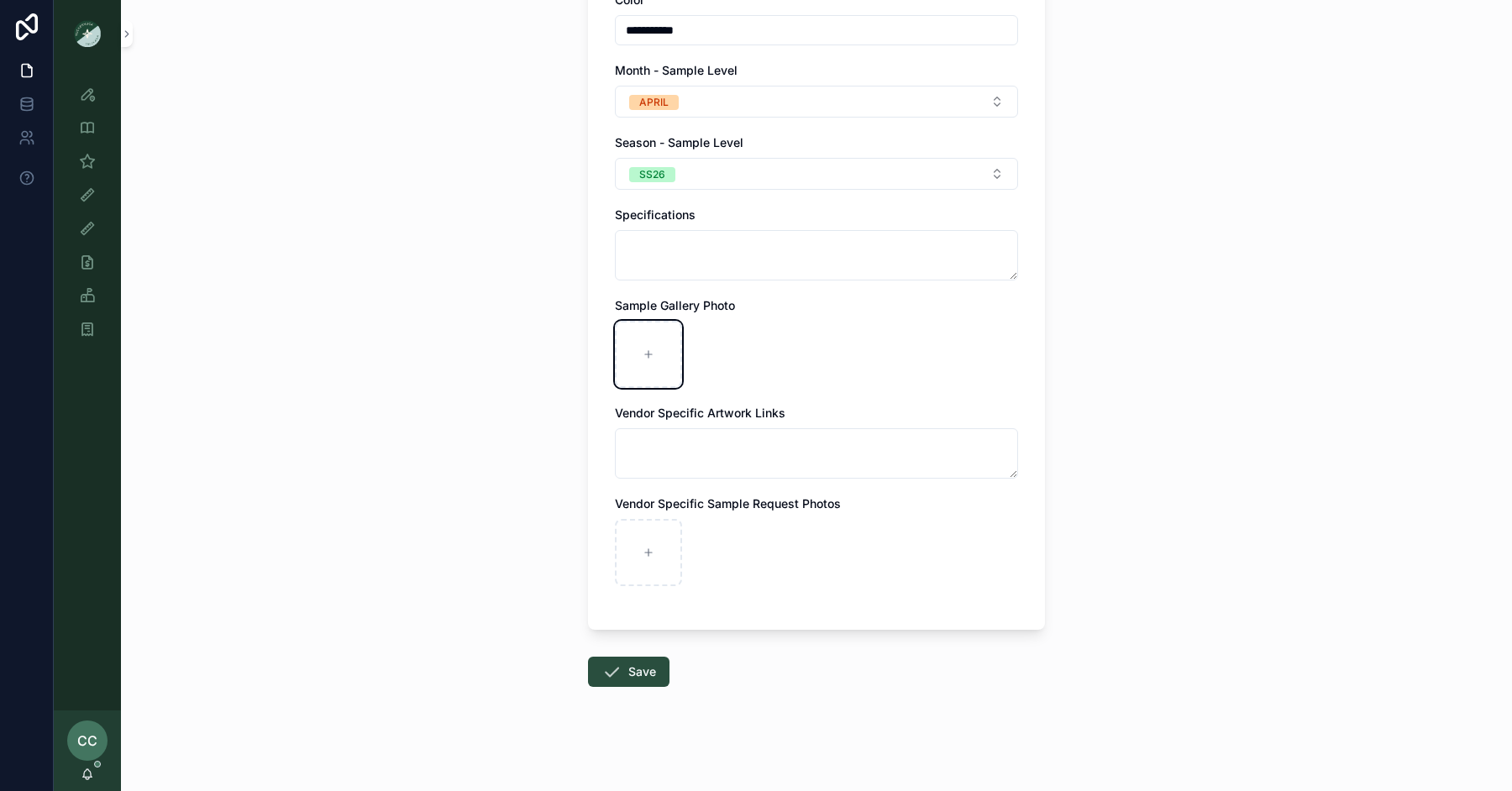
click at [653, 358] on div "scrollable content" at bounding box center [648, 355] width 67 height 67
type input "**********"
click at [633, 668] on button "Save" at bounding box center [628, 672] width 82 height 31
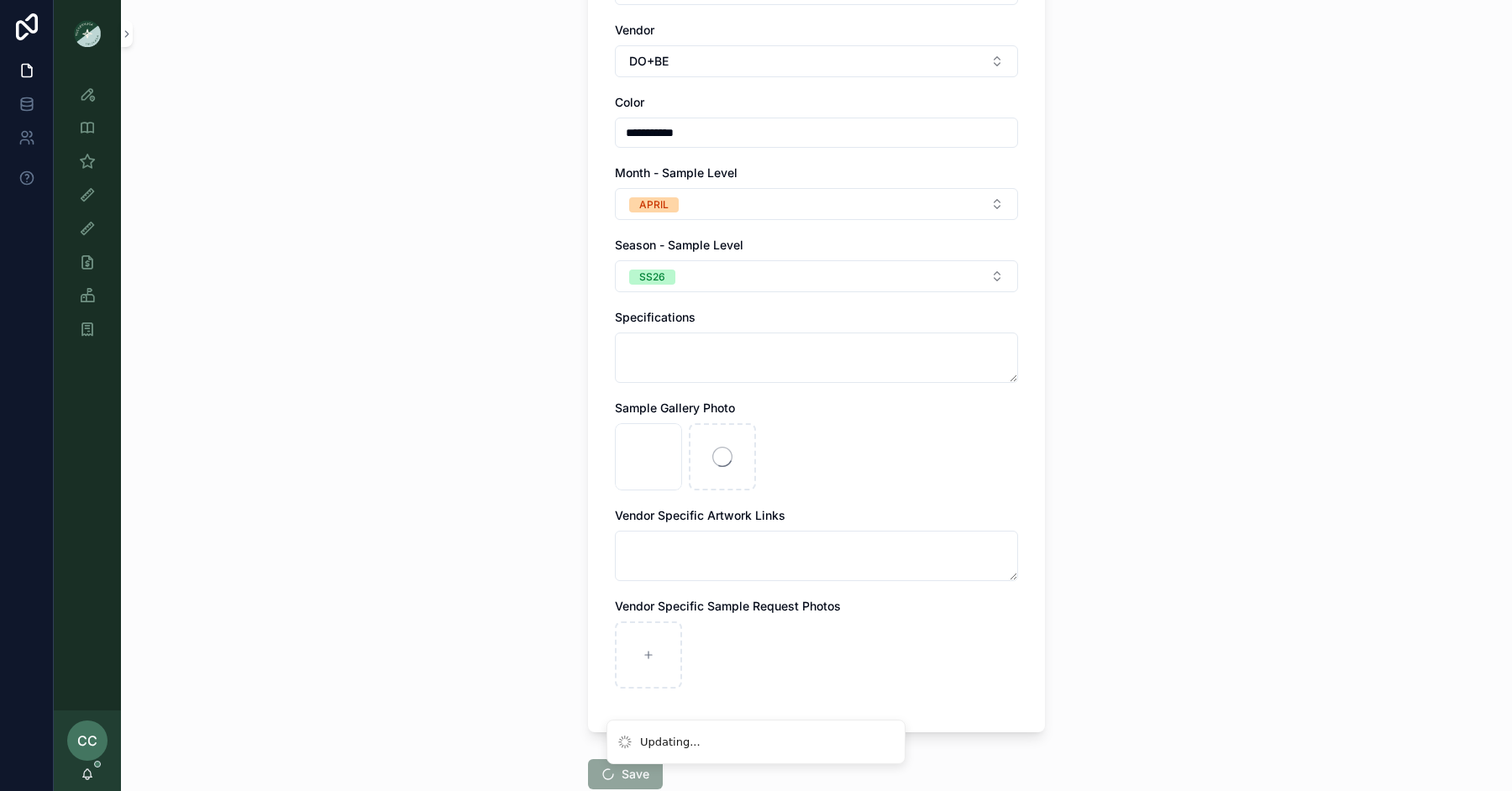
scroll to position [0, 0]
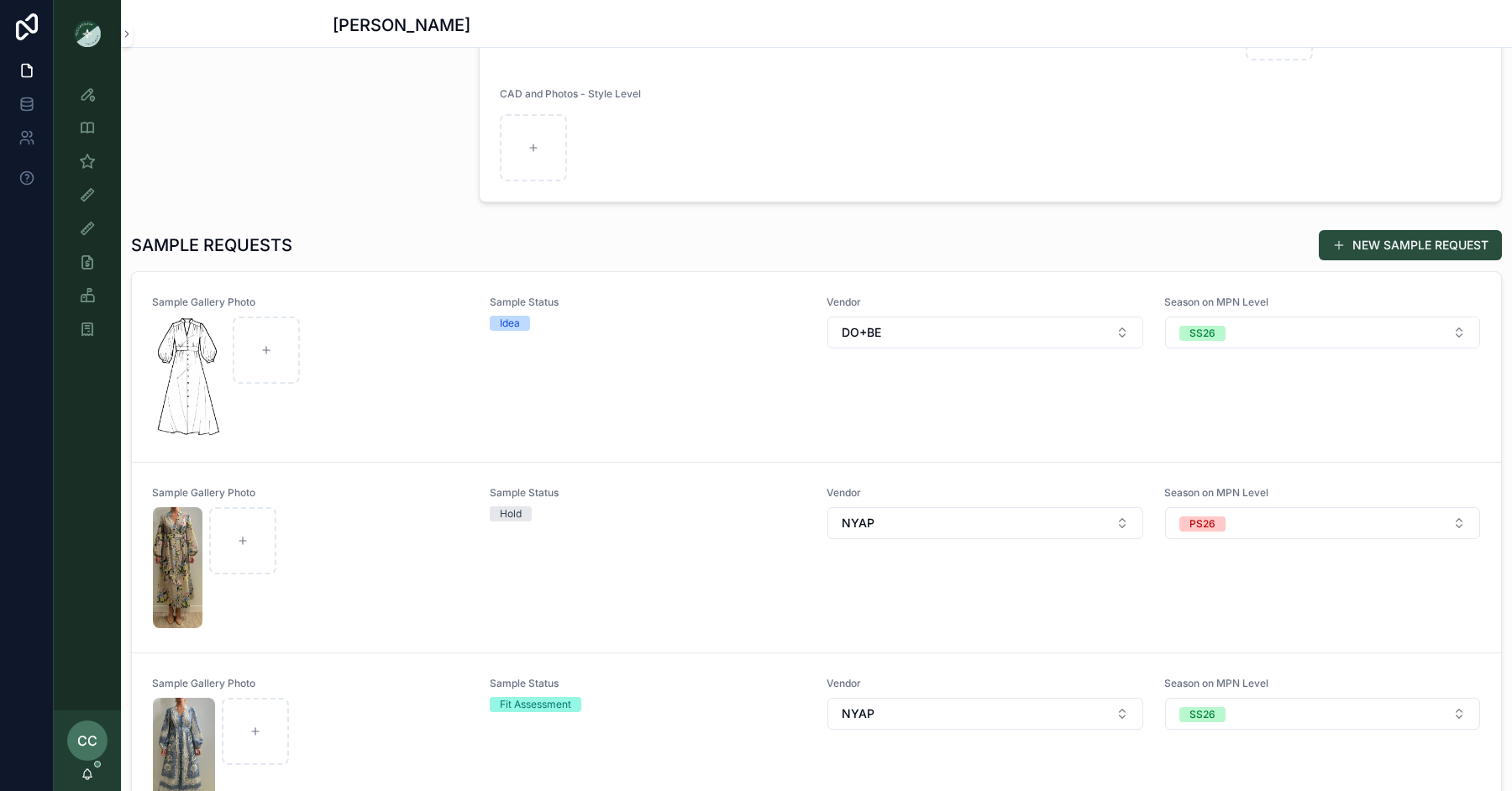
scroll to position [7, 0]
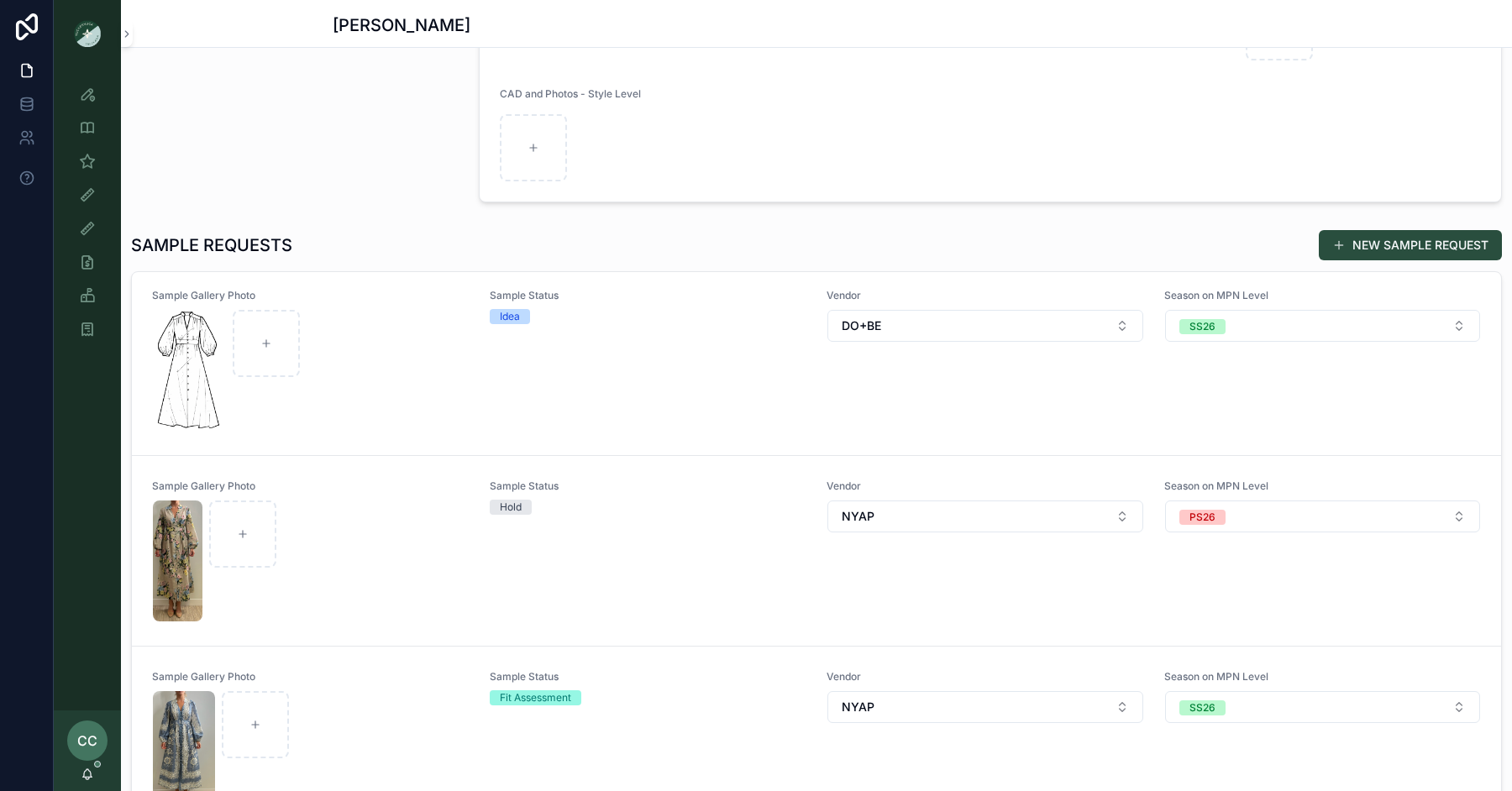
click at [1363, 243] on button "NEW SAMPLE REQUEST" at bounding box center [1411, 245] width 183 height 31
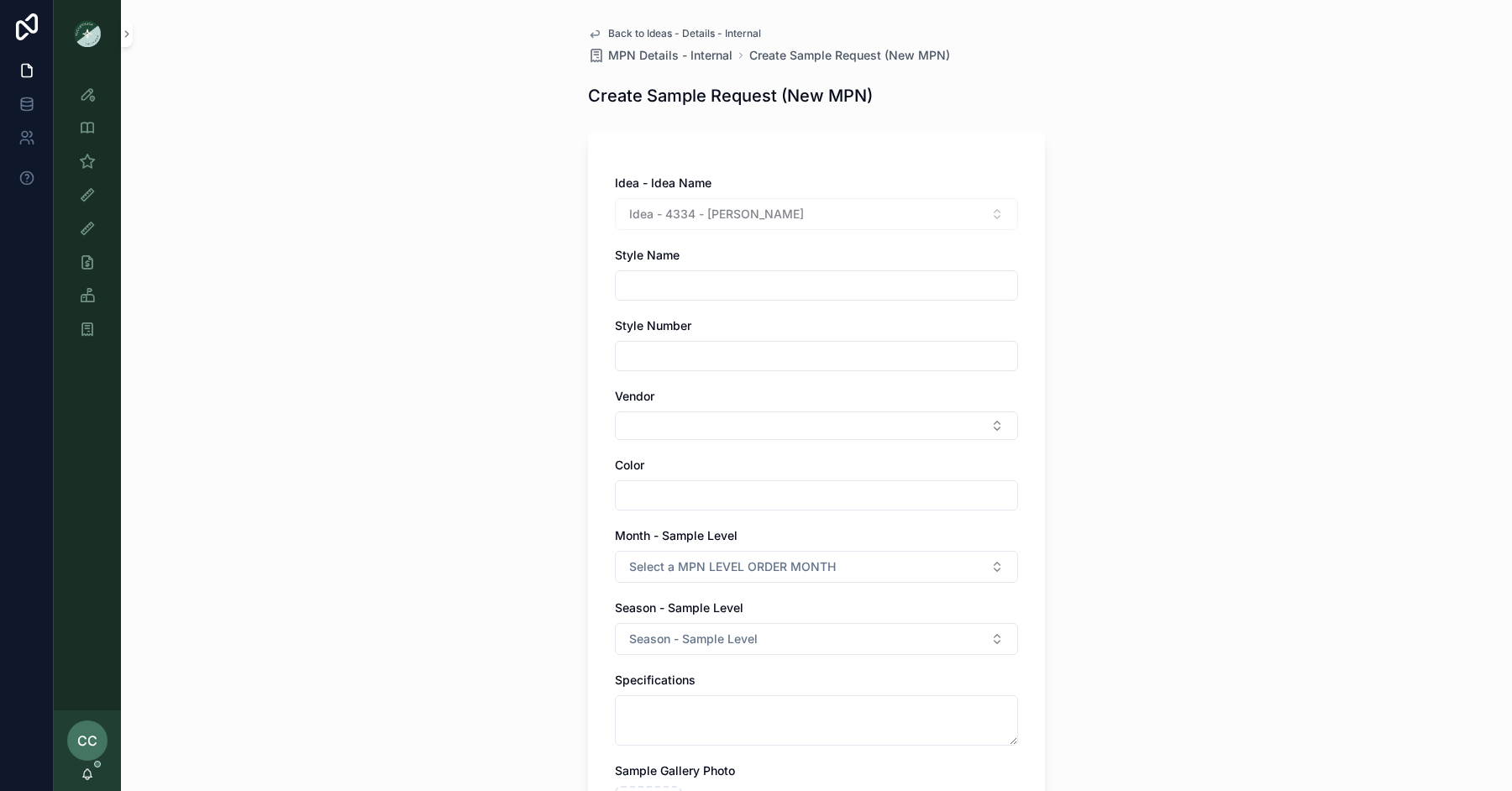
click at [705, 287] on input "scrollable content" at bounding box center [817, 286] width 402 height 24
type input "**********"
click at [665, 419] on button "Select Button" at bounding box center [816, 426] width 403 height 29
type input "***"
click at [744, 491] on span "DO+BE" at bounding box center [726, 491] width 39 height 17
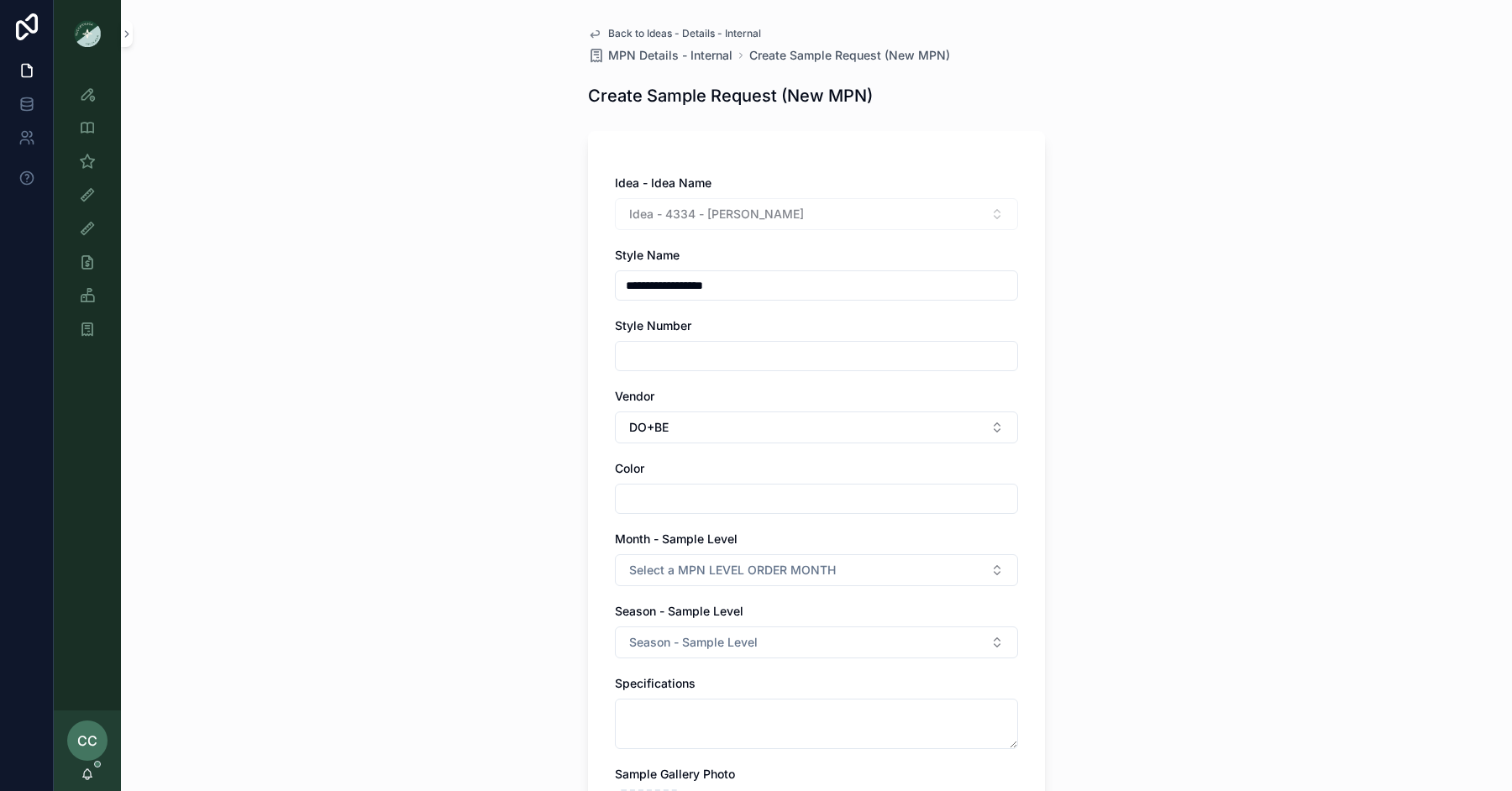
click at [666, 502] on input "scrollable content" at bounding box center [817, 499] width 402 height 24
type input "*****"
click at [549, 536] on div "**********" at bounding box center [817, 395] width 1391 height 791
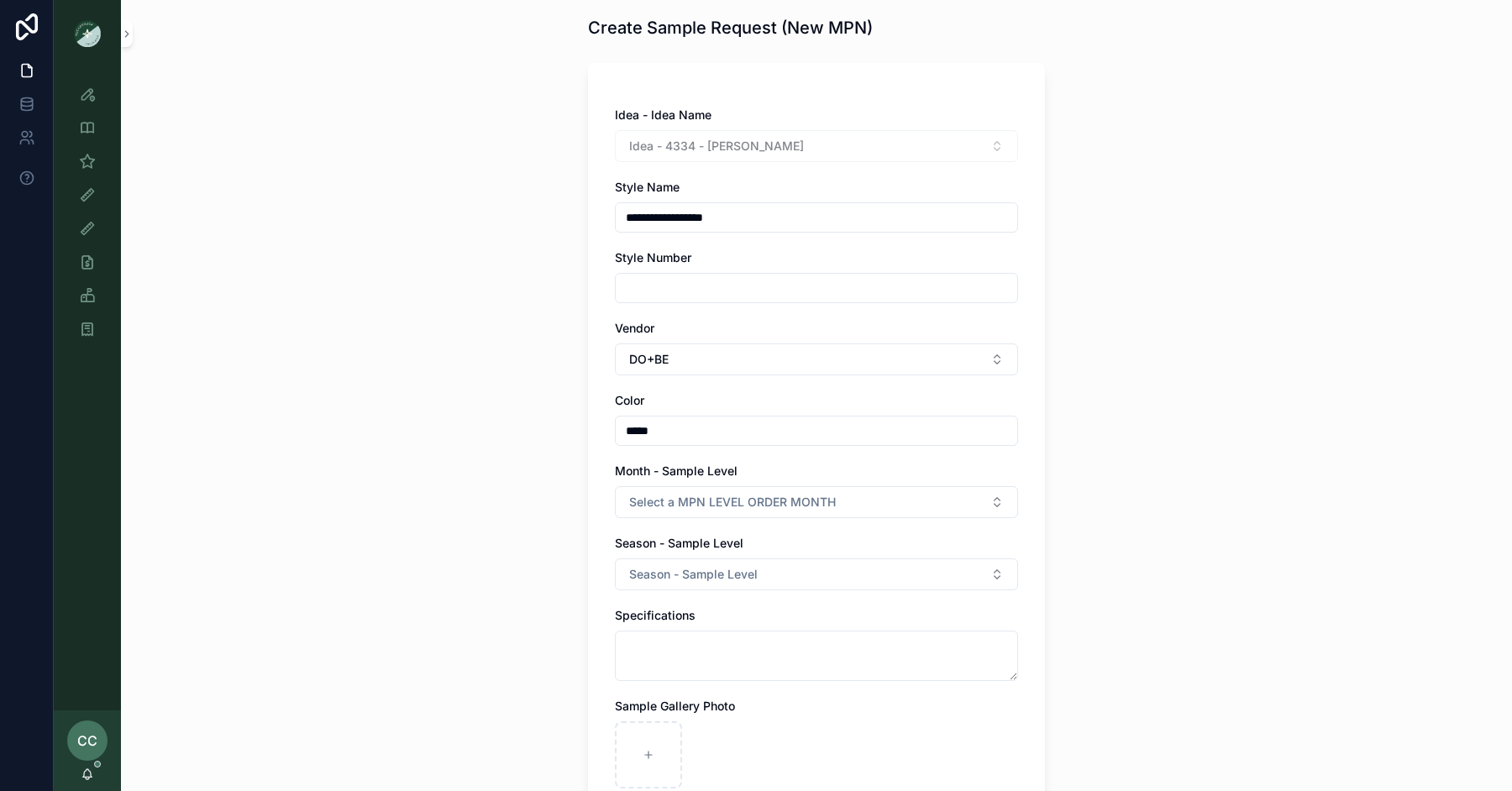
scroll to position [78, 0]
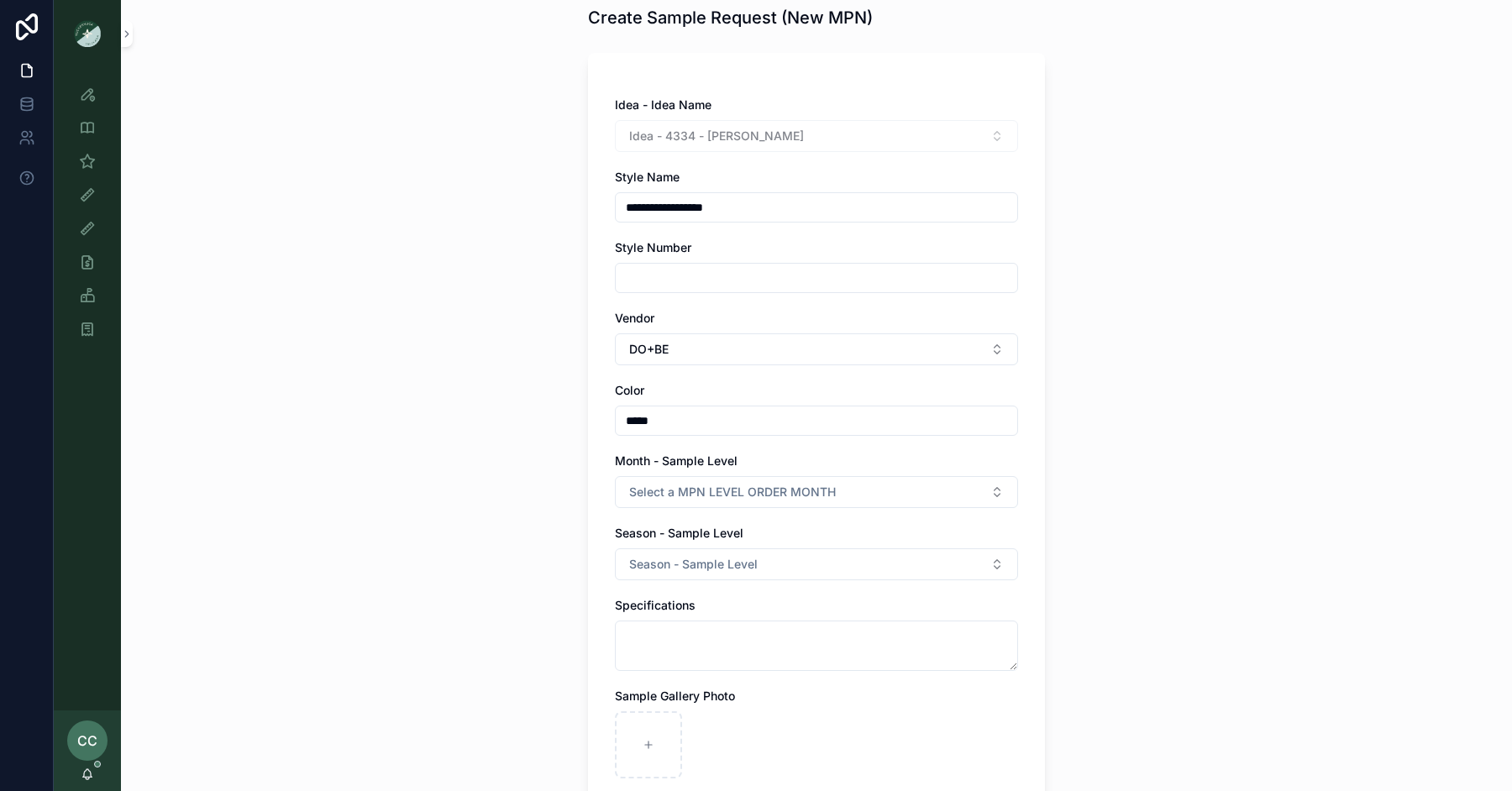
click at [728, 489] on span "Select a MPN LEVEL ORDER MONTH" at bounding box center [733, 492] width 207 height 17
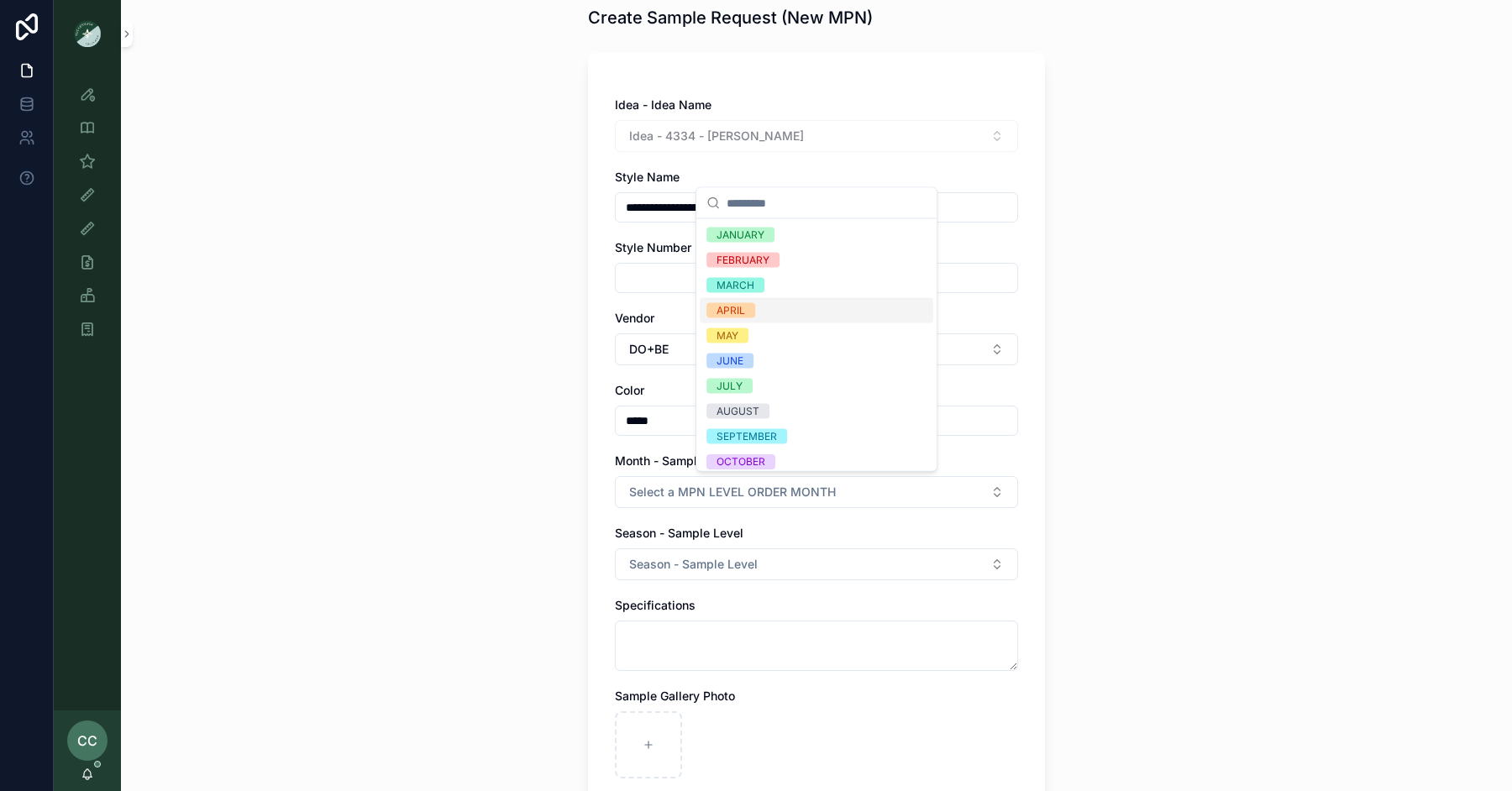
click at [751, 310] on span "APRIL" at bounding box center [730, 310] width 48 height 15
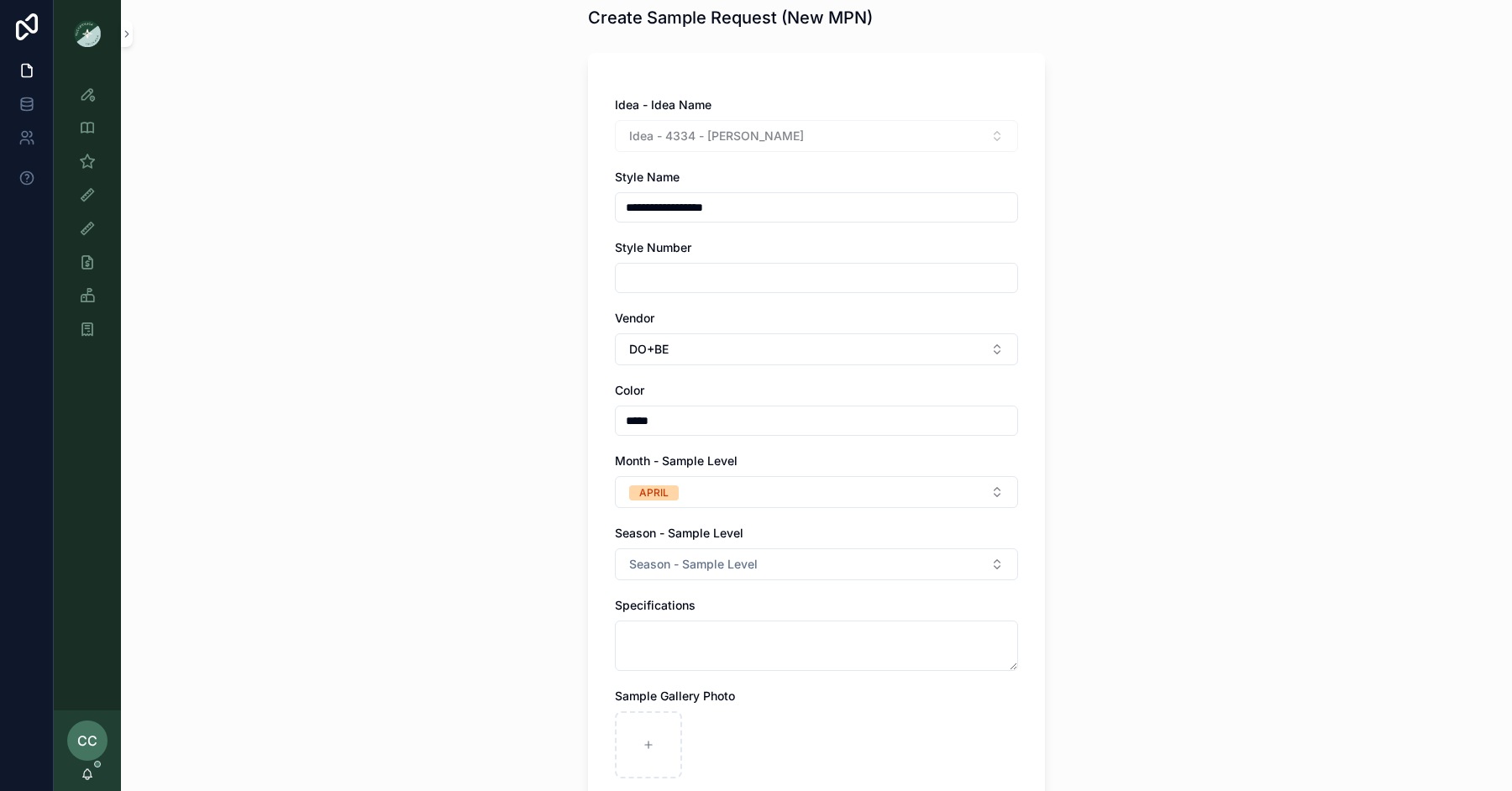
click at [714, 564] on span "Season - Sample Level" at bounding box center [693, 564] width 128 height 17
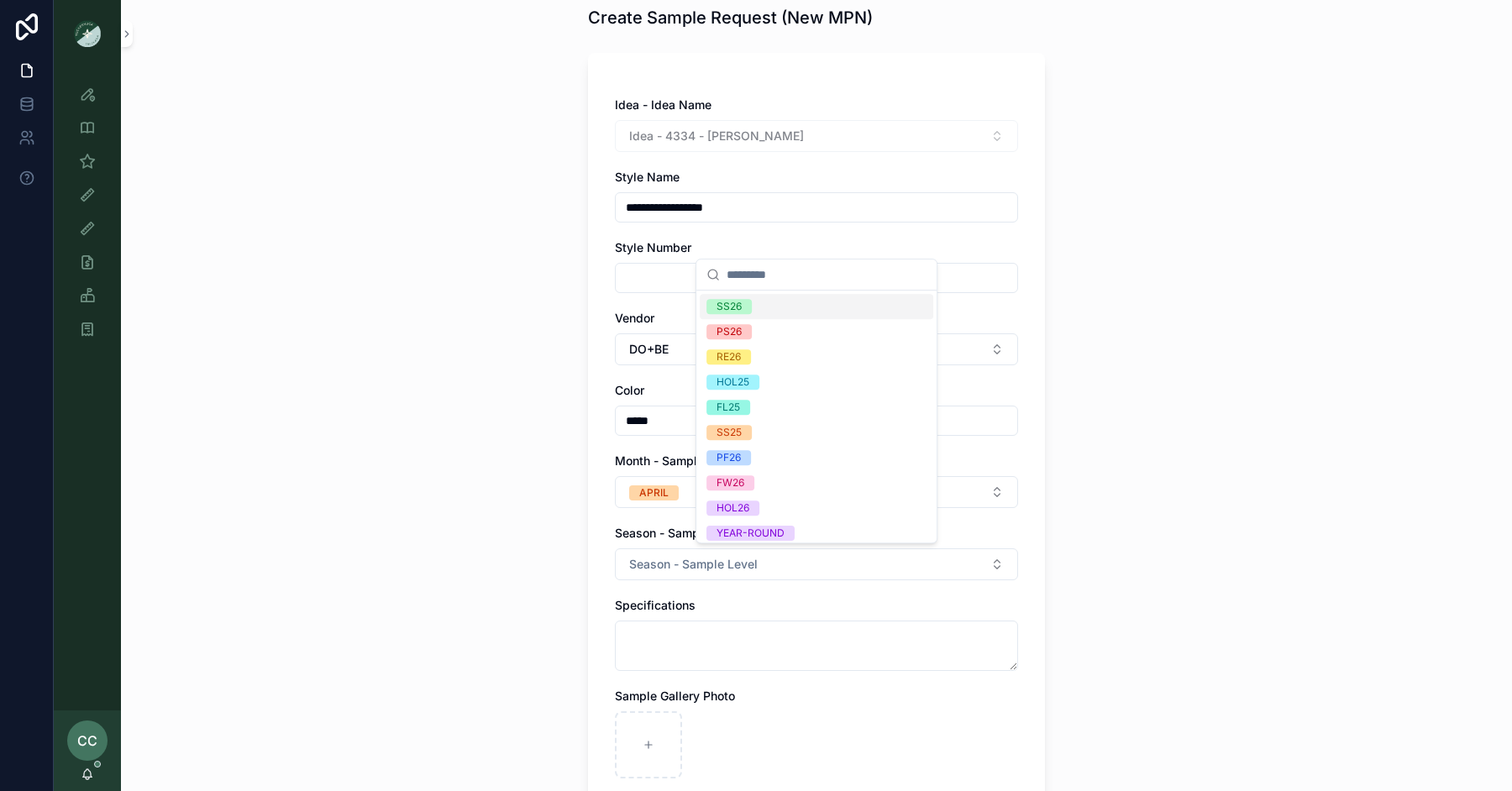
click at [739, 308] on div "SS26" at bounding box center [730, 306] width 26 height 15
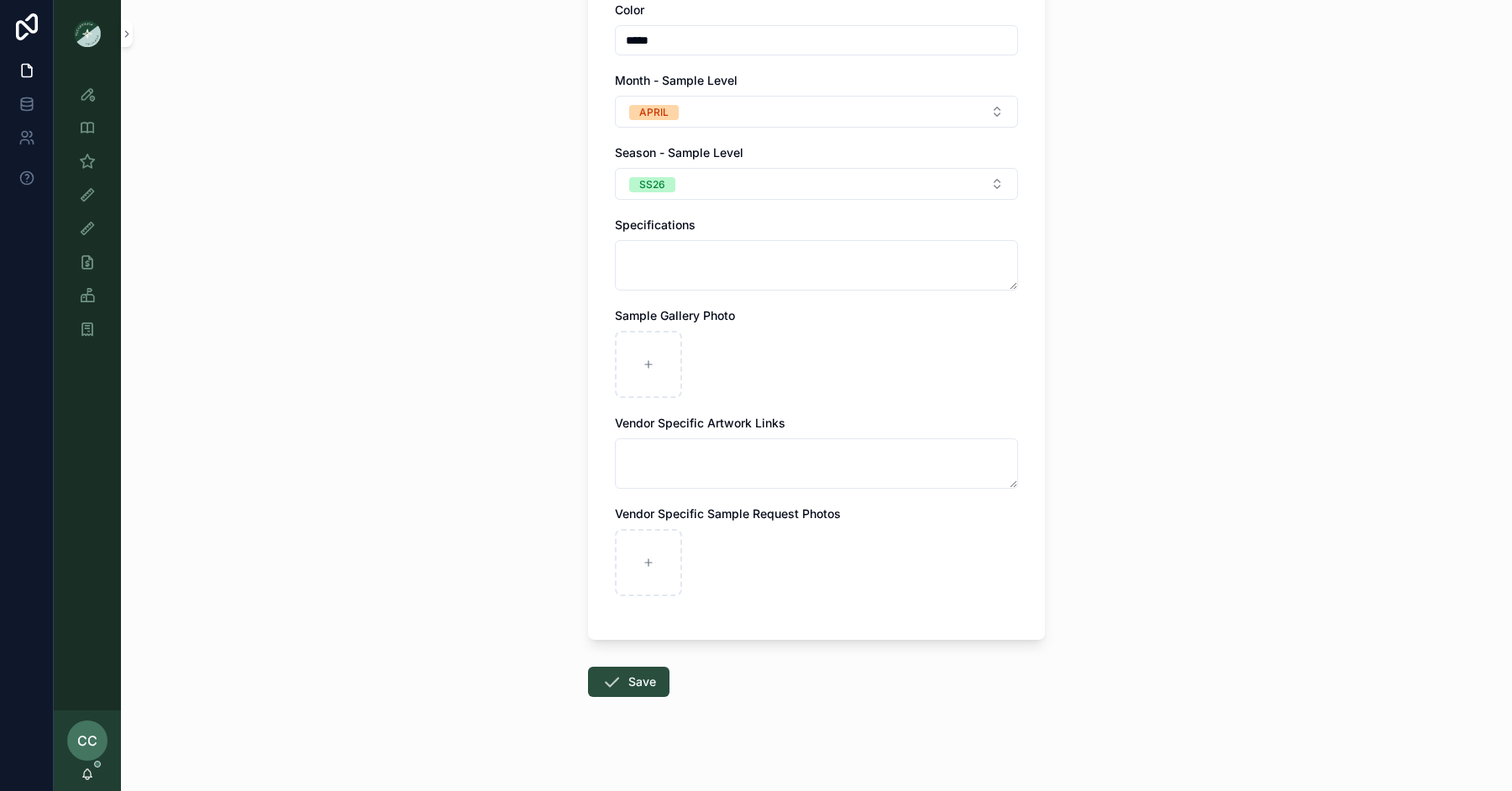
scroll to position [469, 0]
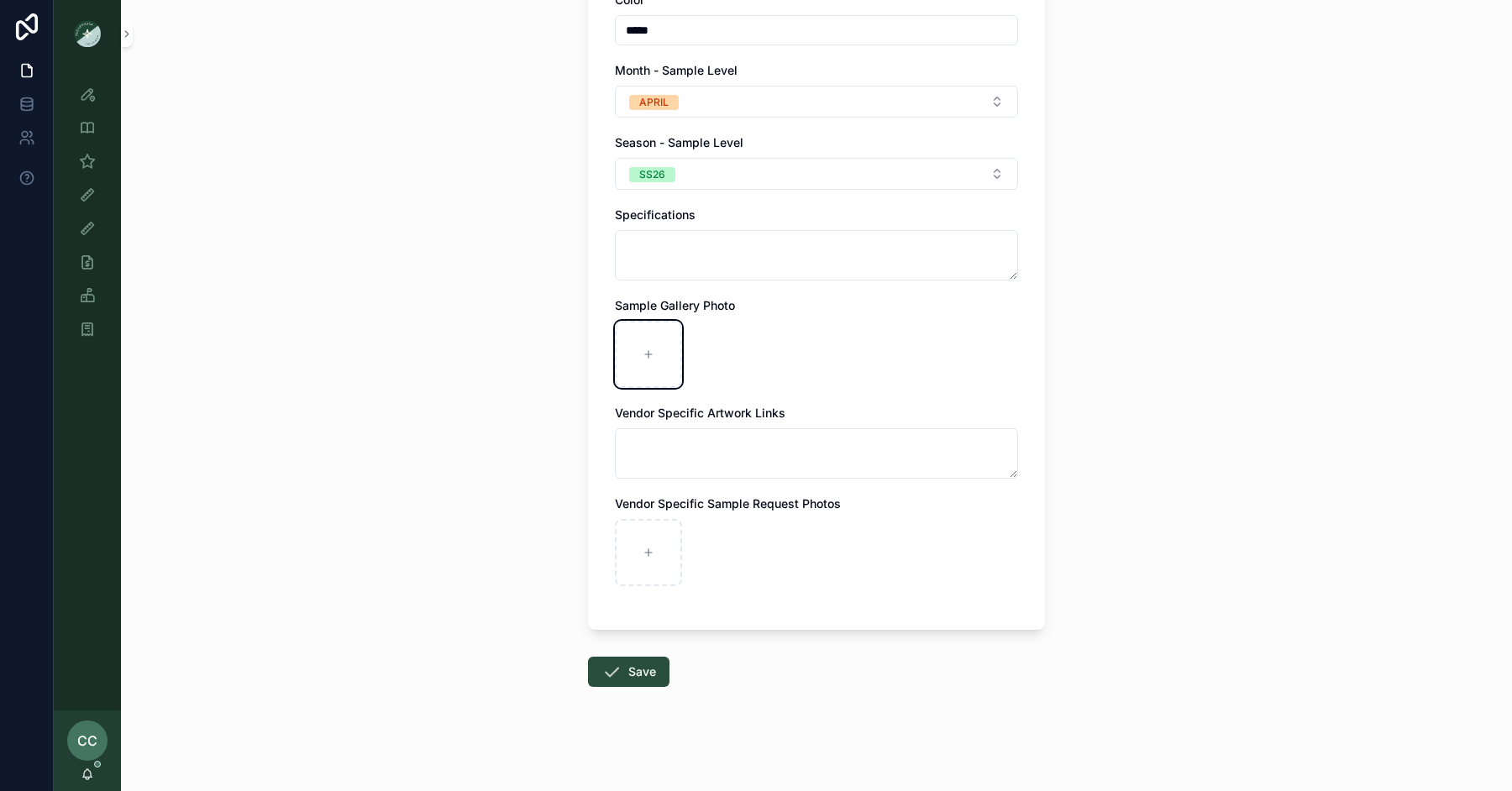
click at [637, 338] on div "scrollable content" at bounding box center [648, 355] width 67 height 67
type input "**********"
click at [623, 676] on button "Save" at bounding box center [628, 672] width 82 height 31
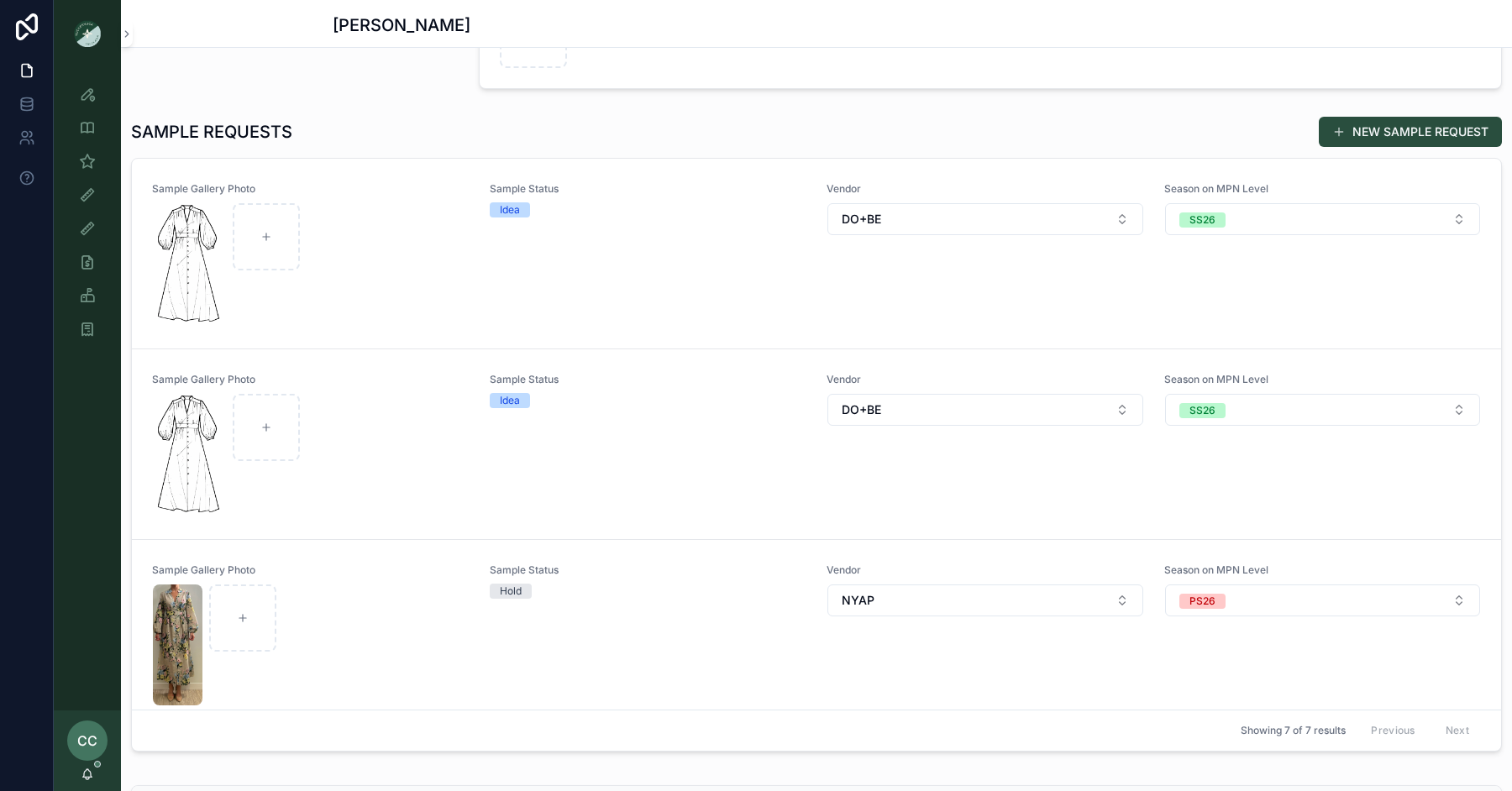
click at [1373, 127] on button "NEW SAMPLE REQUEST" at bounding box center [1411, 132] width 183 height 31
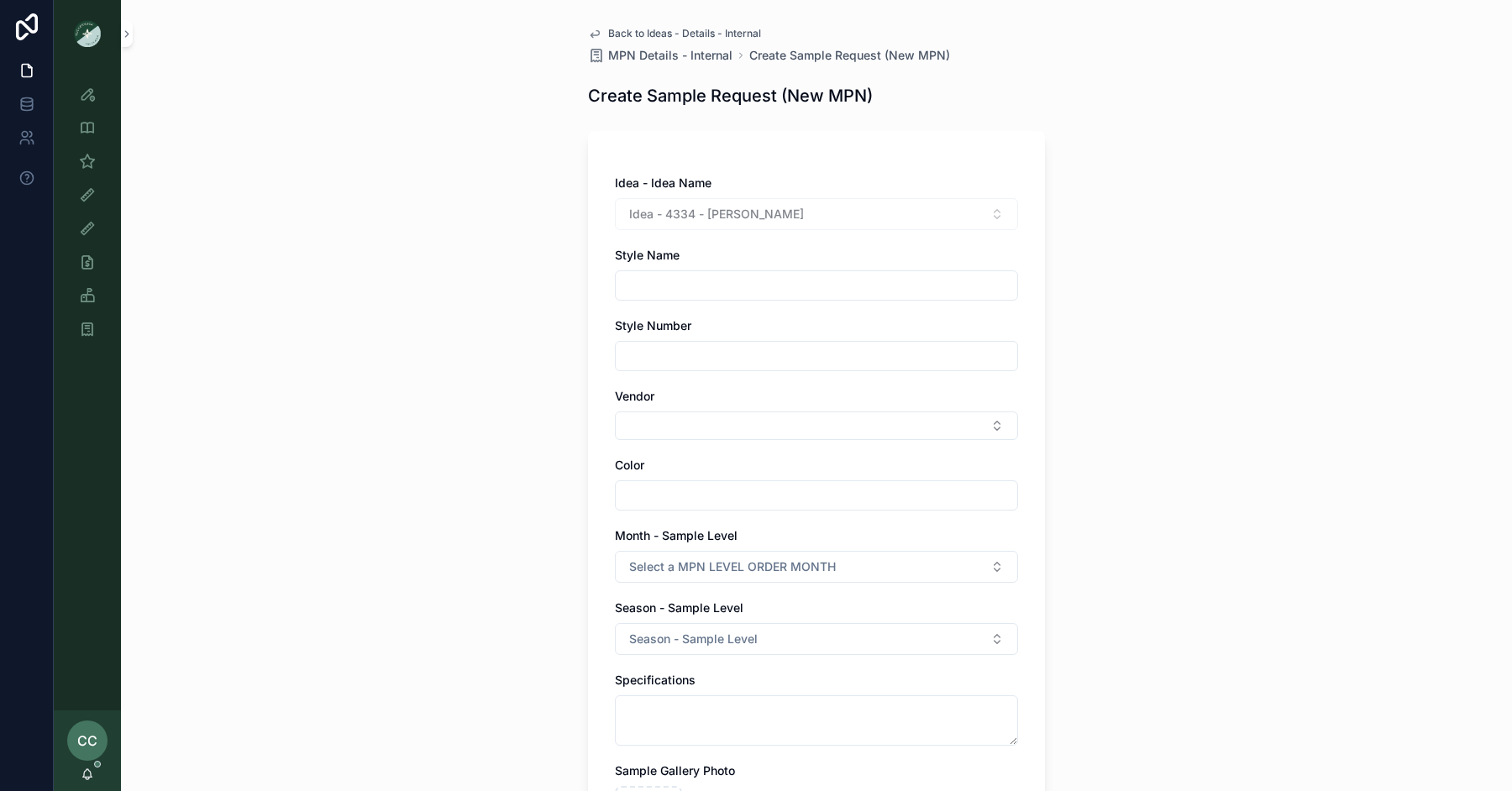
click at [746, 279] on input "scrollable content" at bounding box center [817, 286] width 402 height 24
type input "**********"
click at [706, 359] on input "scrollable content" at bounding box center [817, 357] width 402 height 24
click at [681, 436] on button "Select Button" at bounding box center [816, 426] width 403 height 29
type input "*****"
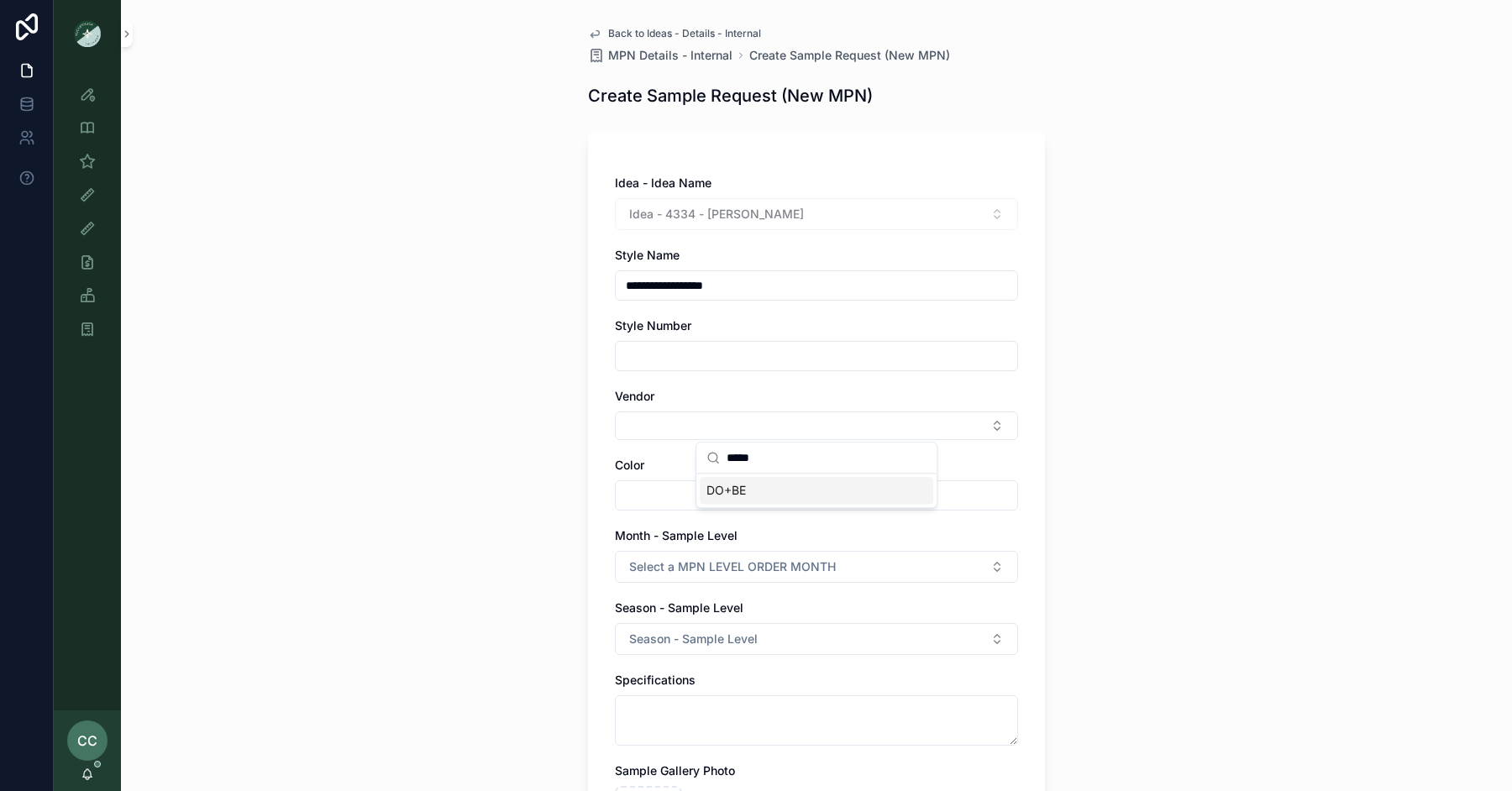
click at [726, 486] on span "DO+BE" at bounding box center [726, 491] width 39 height 17
click at [653, 496] on input "scrollable content" at bounding box center [817, 499] width 402 height 24
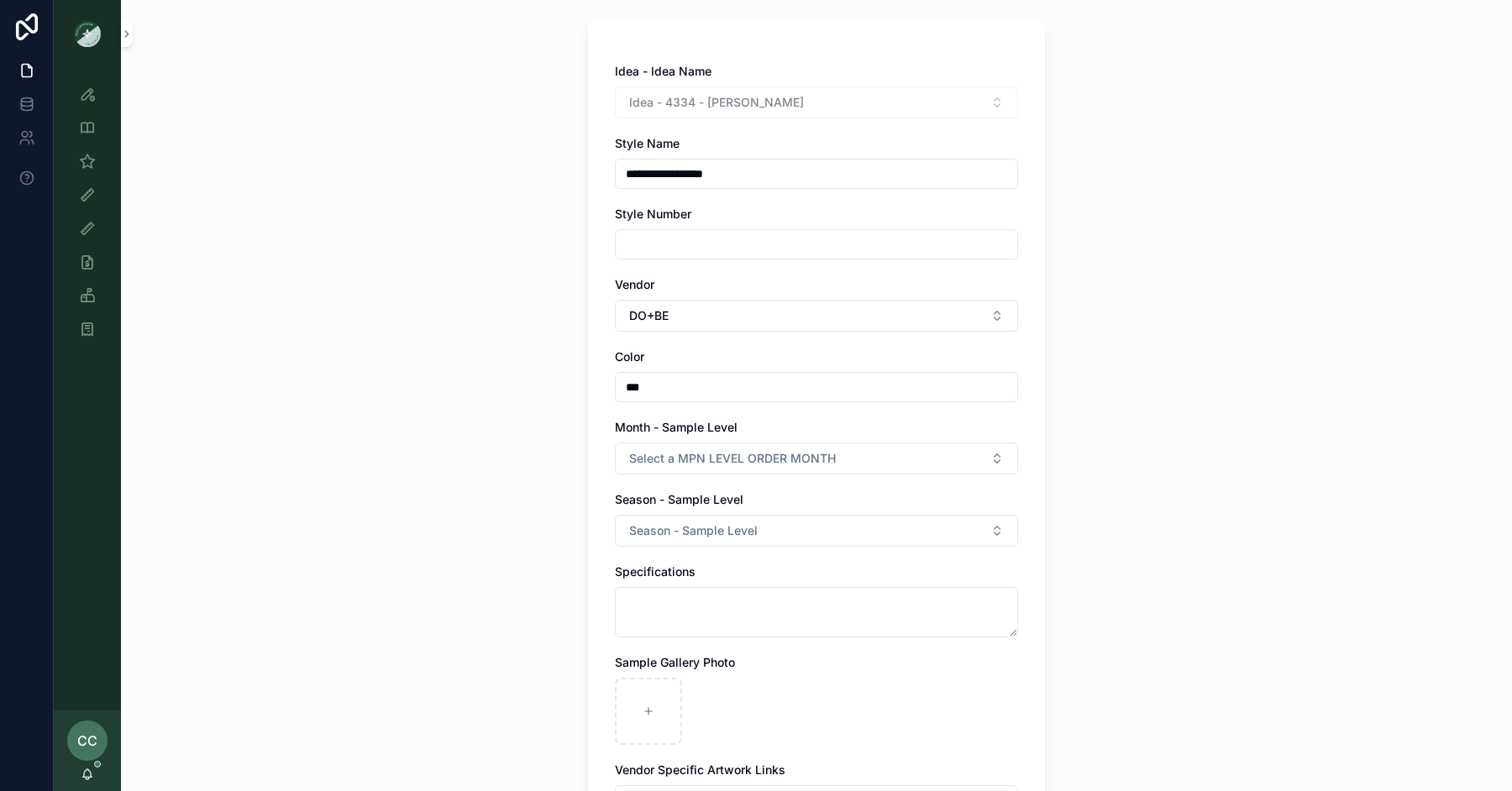
type input "***"
click at [689, 463] on span "Select a MPN LEVEL ORDER MONTH" at bounding box center [733, 458] width 207 height 17
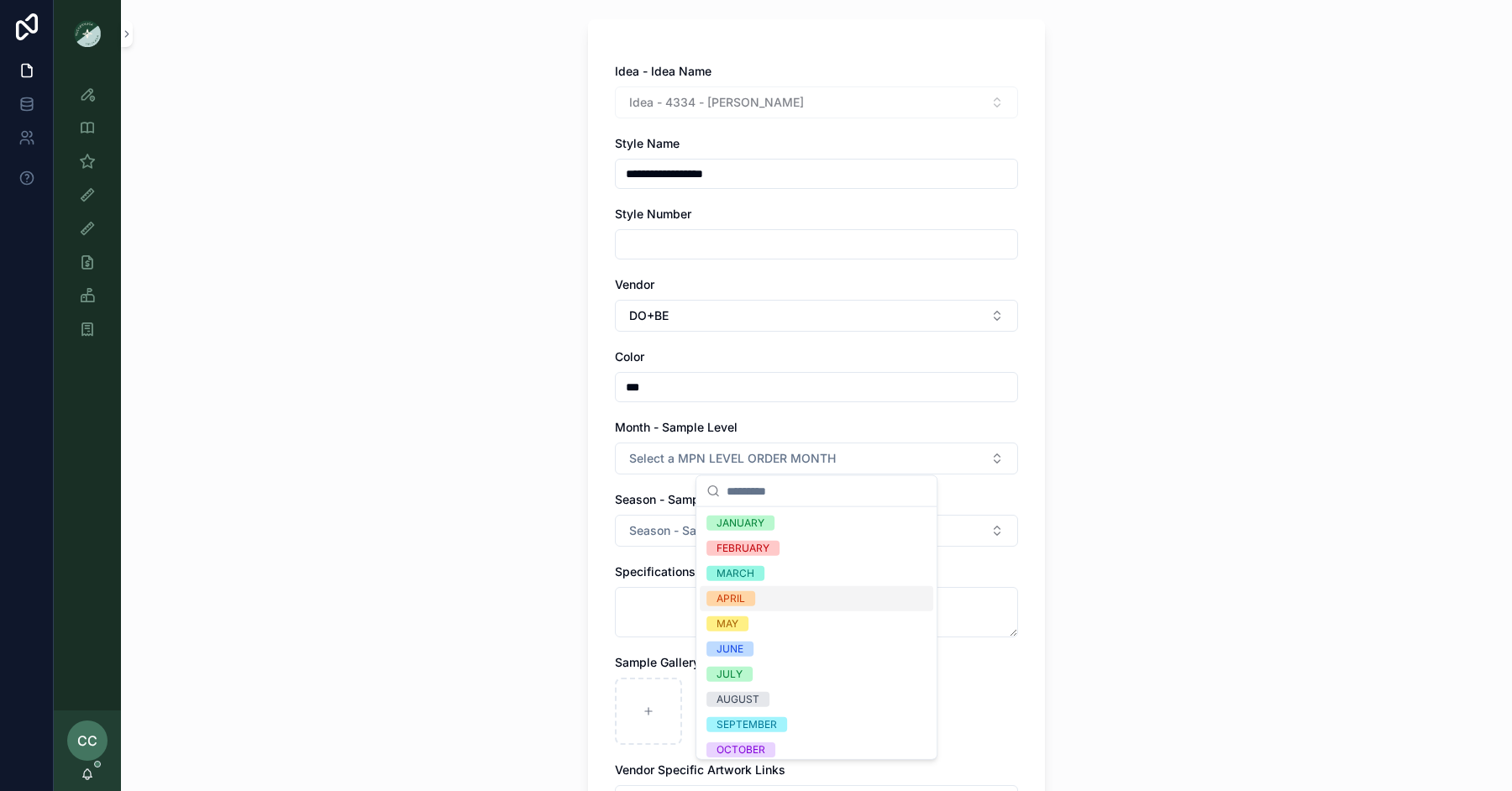
click at [749, 592] on span "APRIL" at bounding box center [730, 598] width 48 height 15
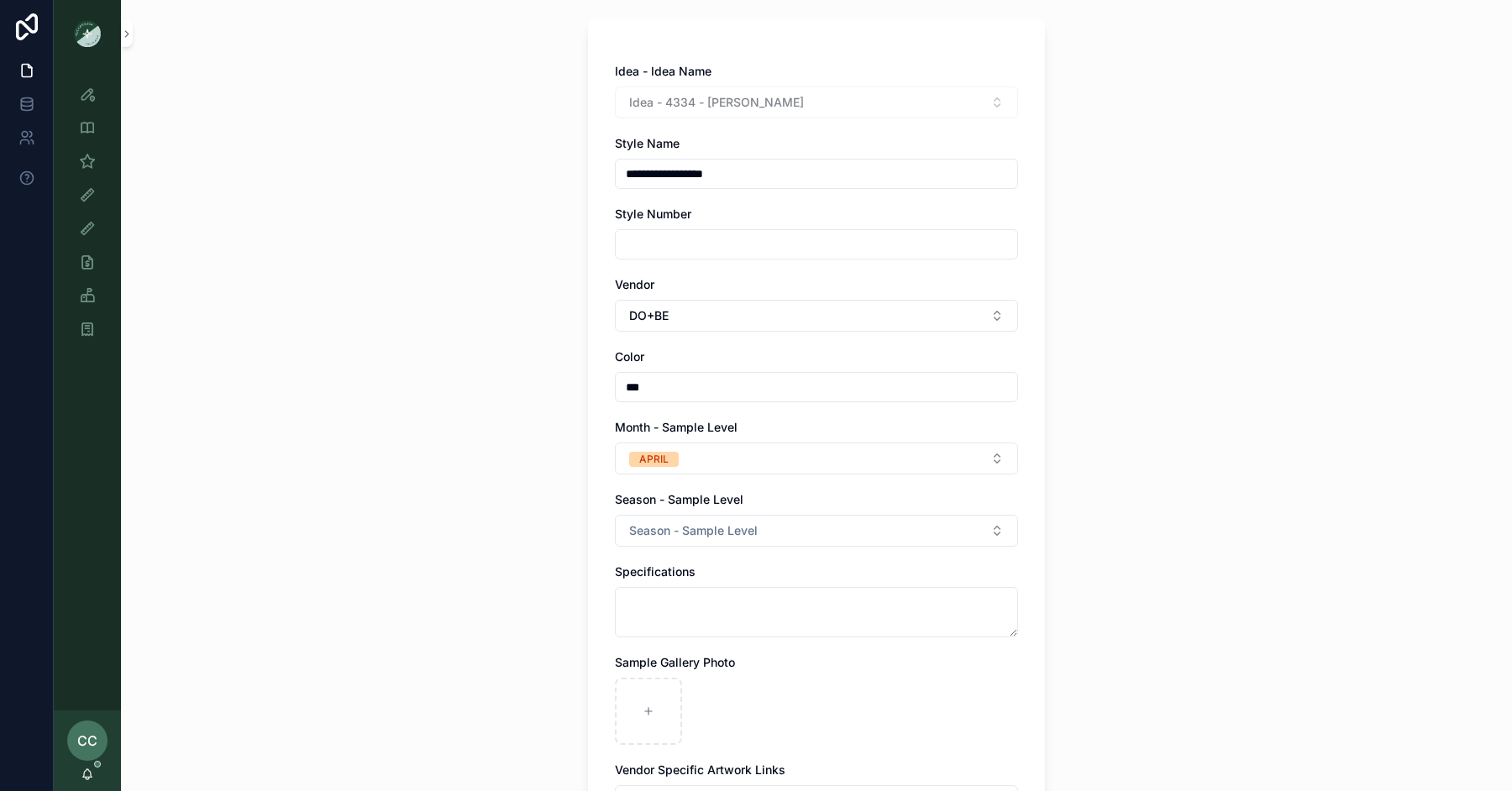
click at [698, 528] on span "Season - Sample Level" at bounding box center [693, 530] width 128 height 17
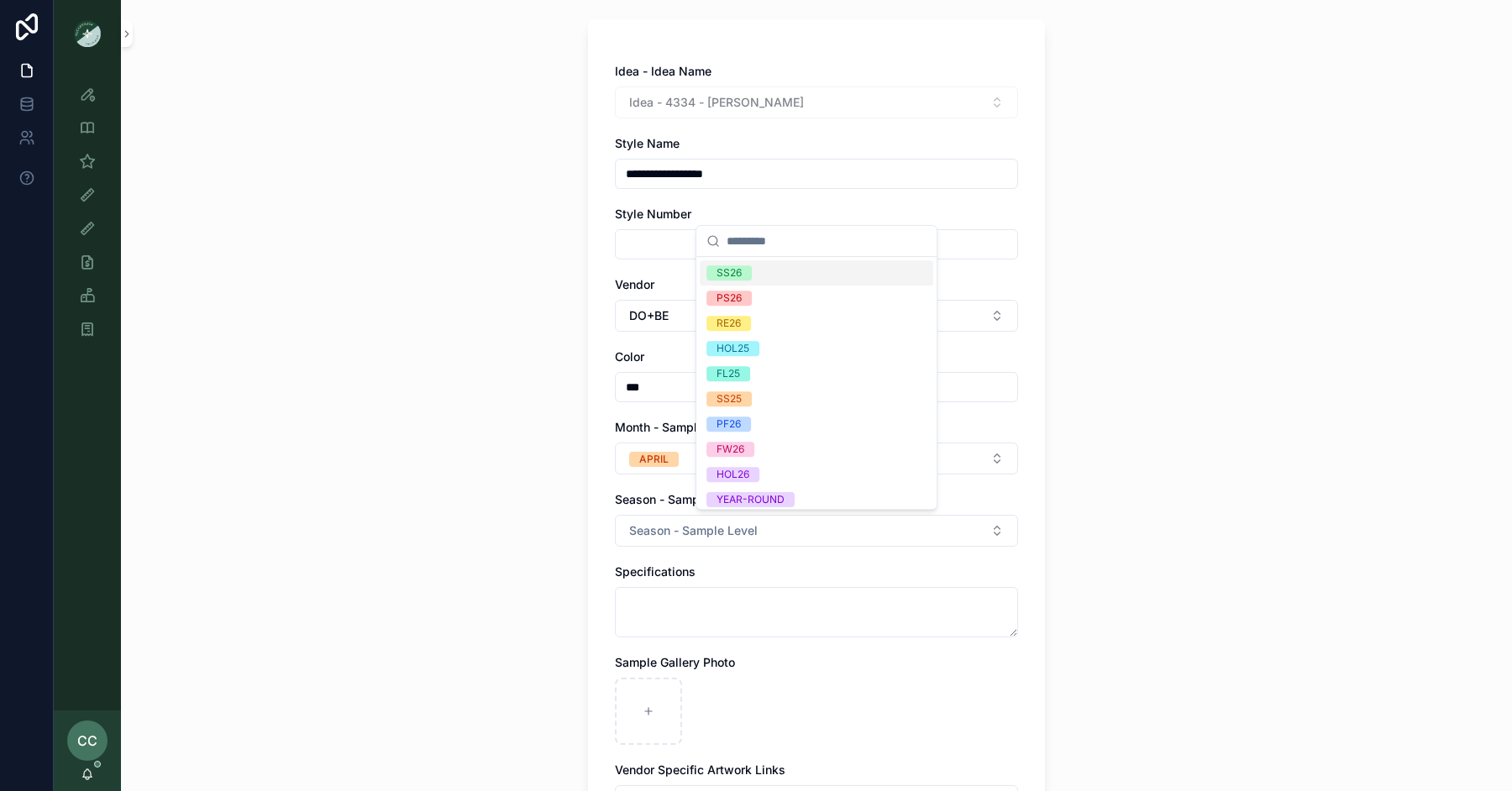
click at [749, 276] on span "SS26" at bounding box center [729, 273] width 45 height 15
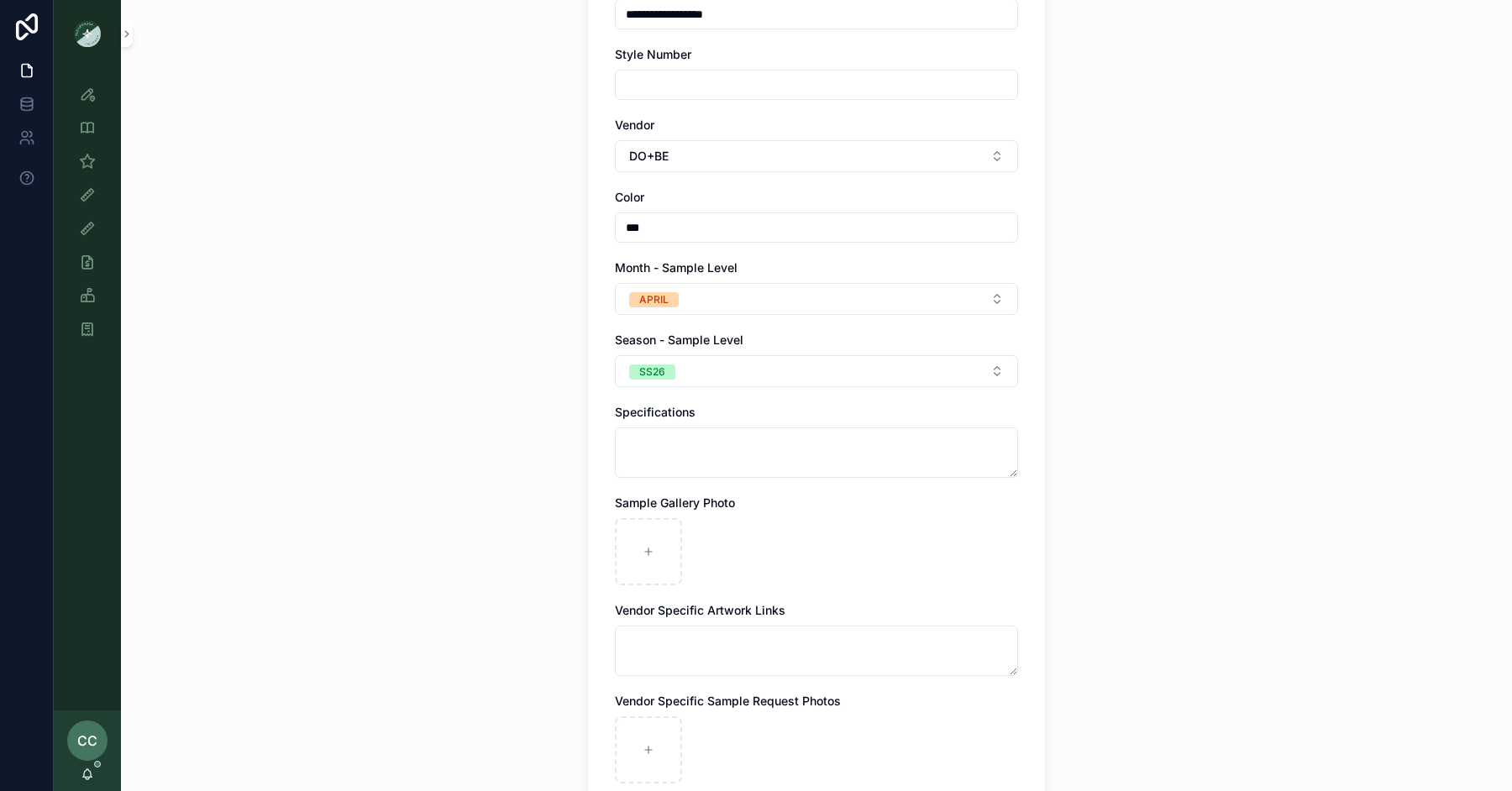
scroll to position [290, 0]
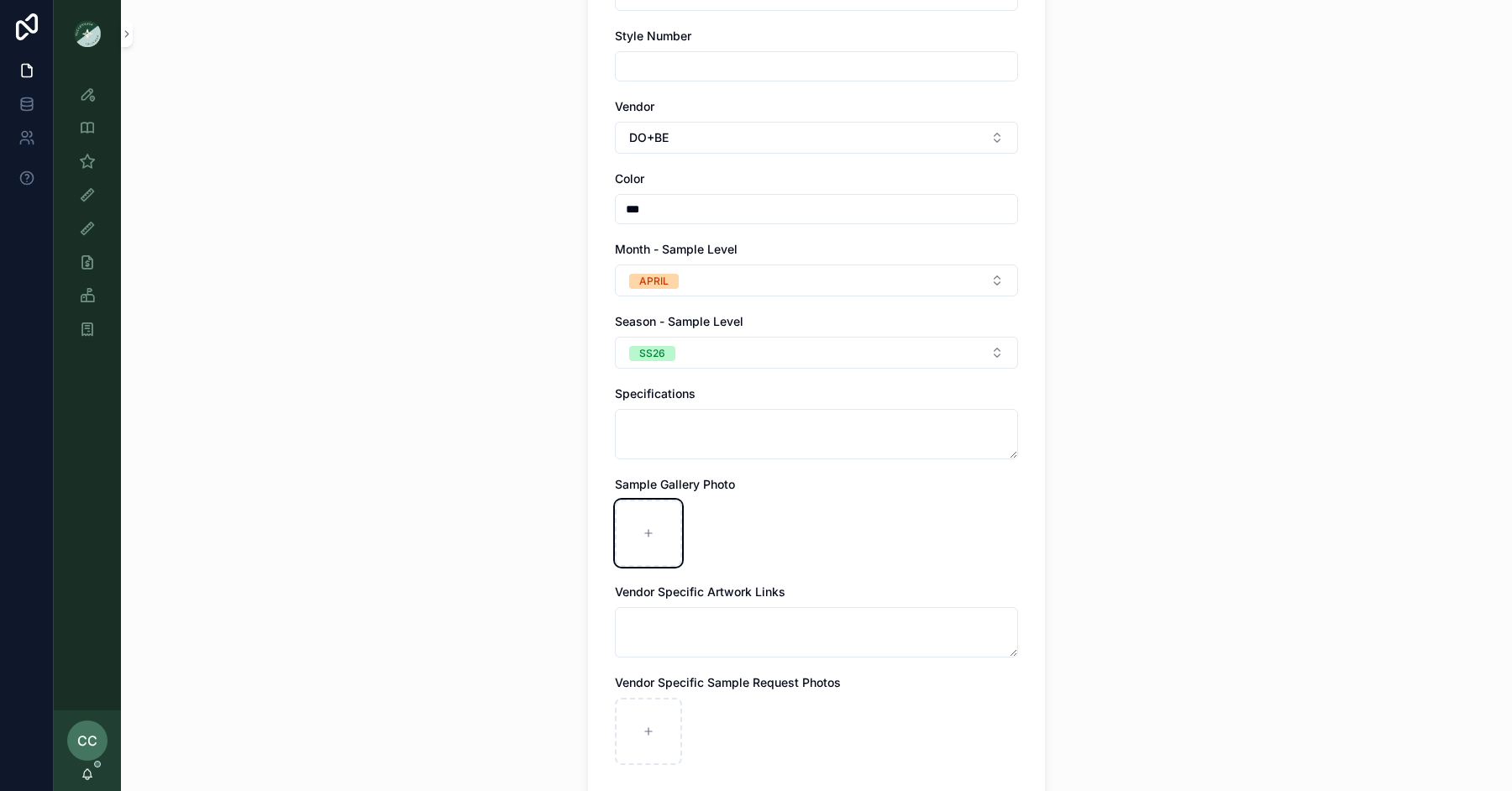
click at [647, 540] on div "scrollable content" at bounding box center [648, 533] width 67 height 67
type input "**********"
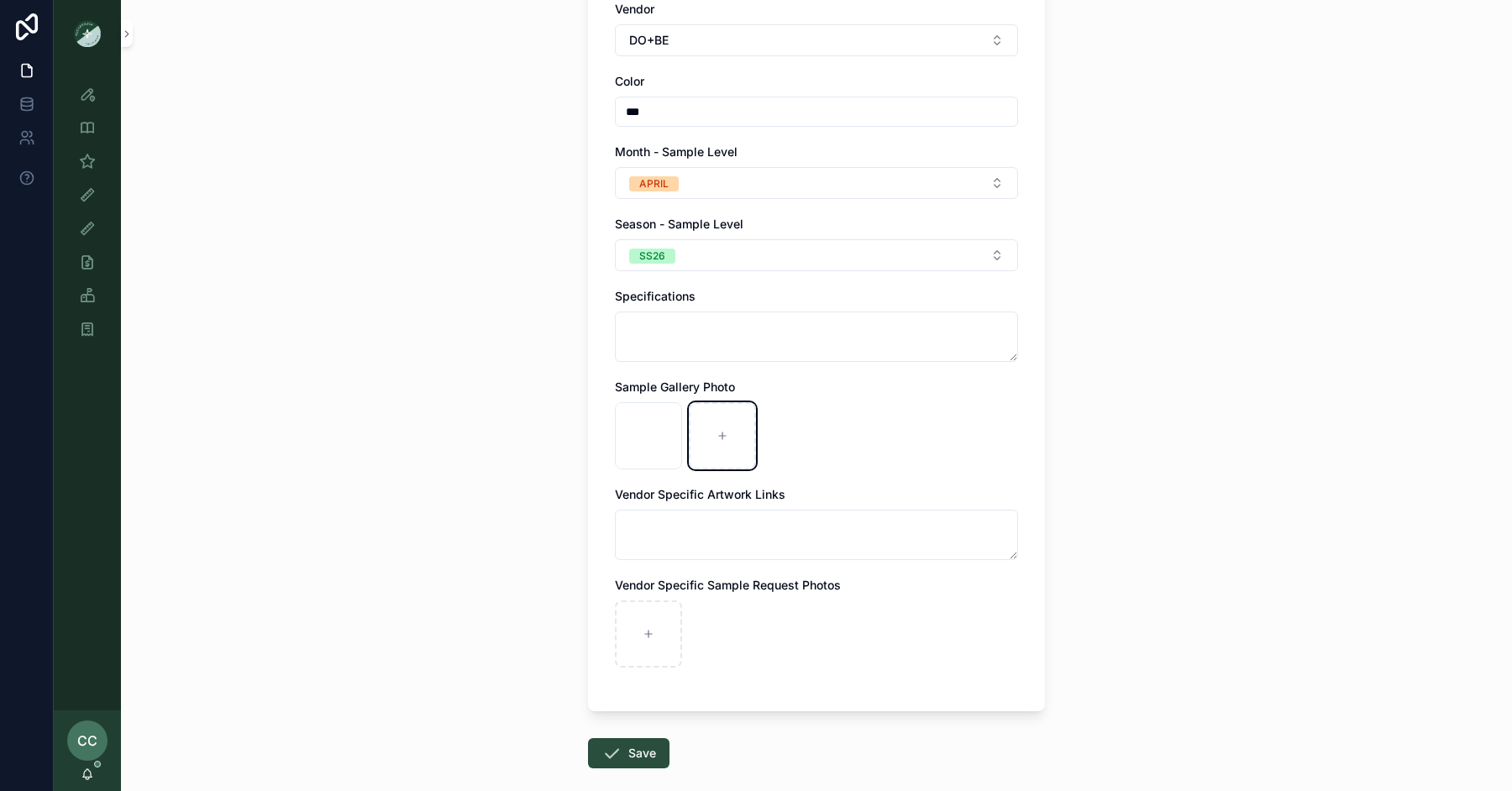
scroll to position [466, 0]
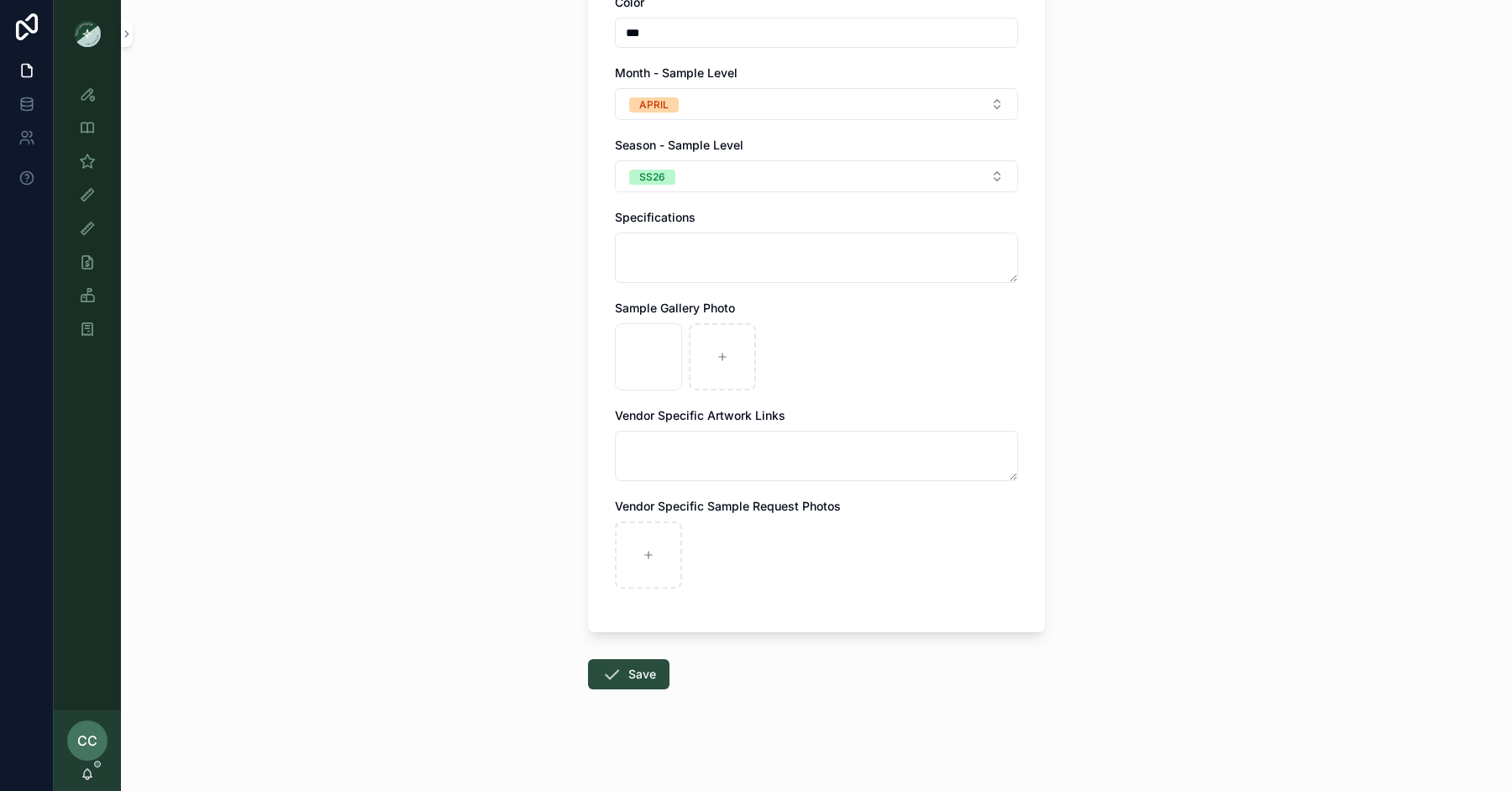
click at [604, 680] on icon "scrollable content" at bounding box center [612, 675] width 20 height 20
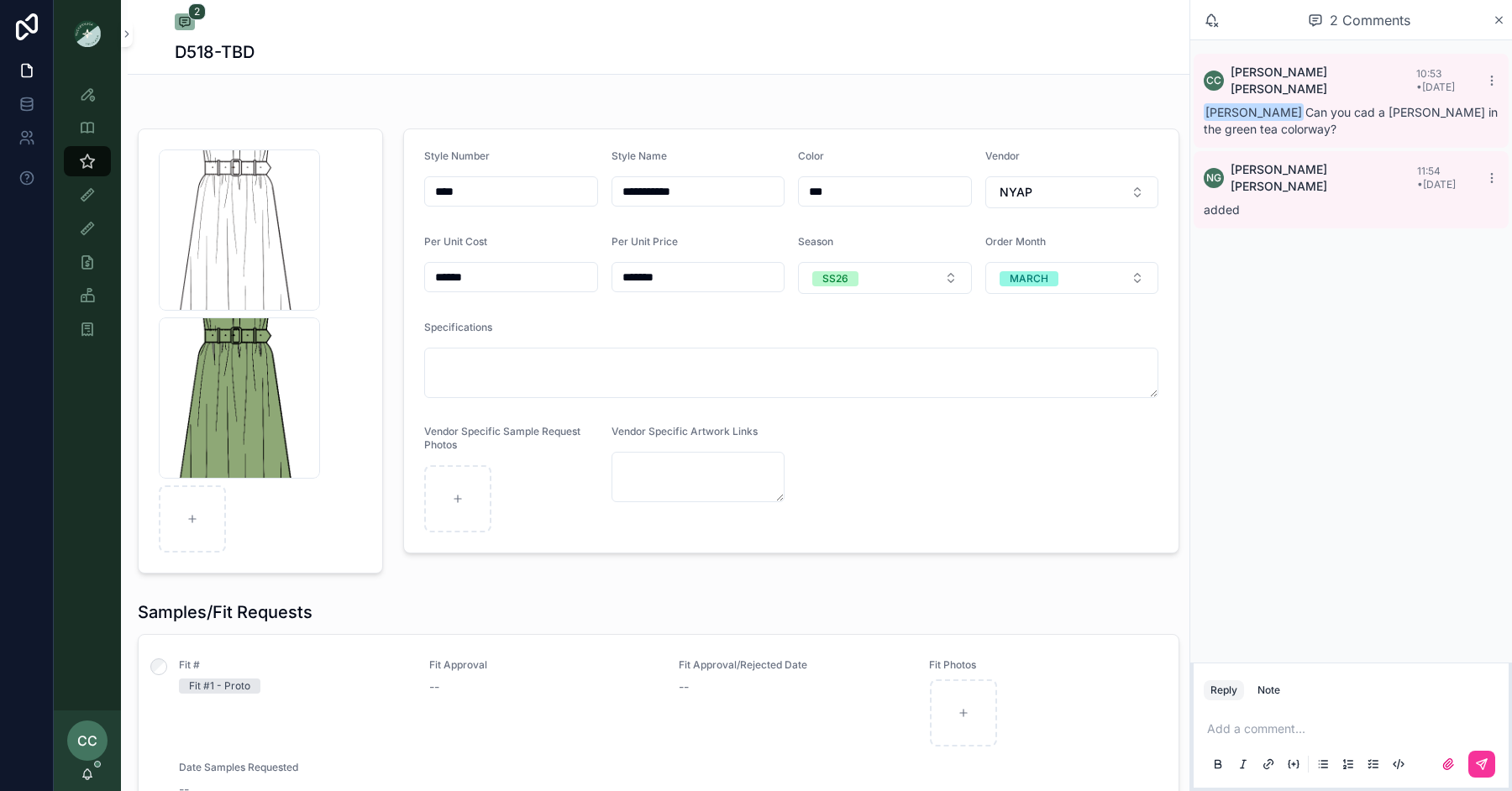
click at [0, 0] on icon "scrollable content" at bounding box center [0, 0] width 0 height 0
click at [325, 129] on icon "scrollable content" at bounding box center [324, 129] width 9 height 0
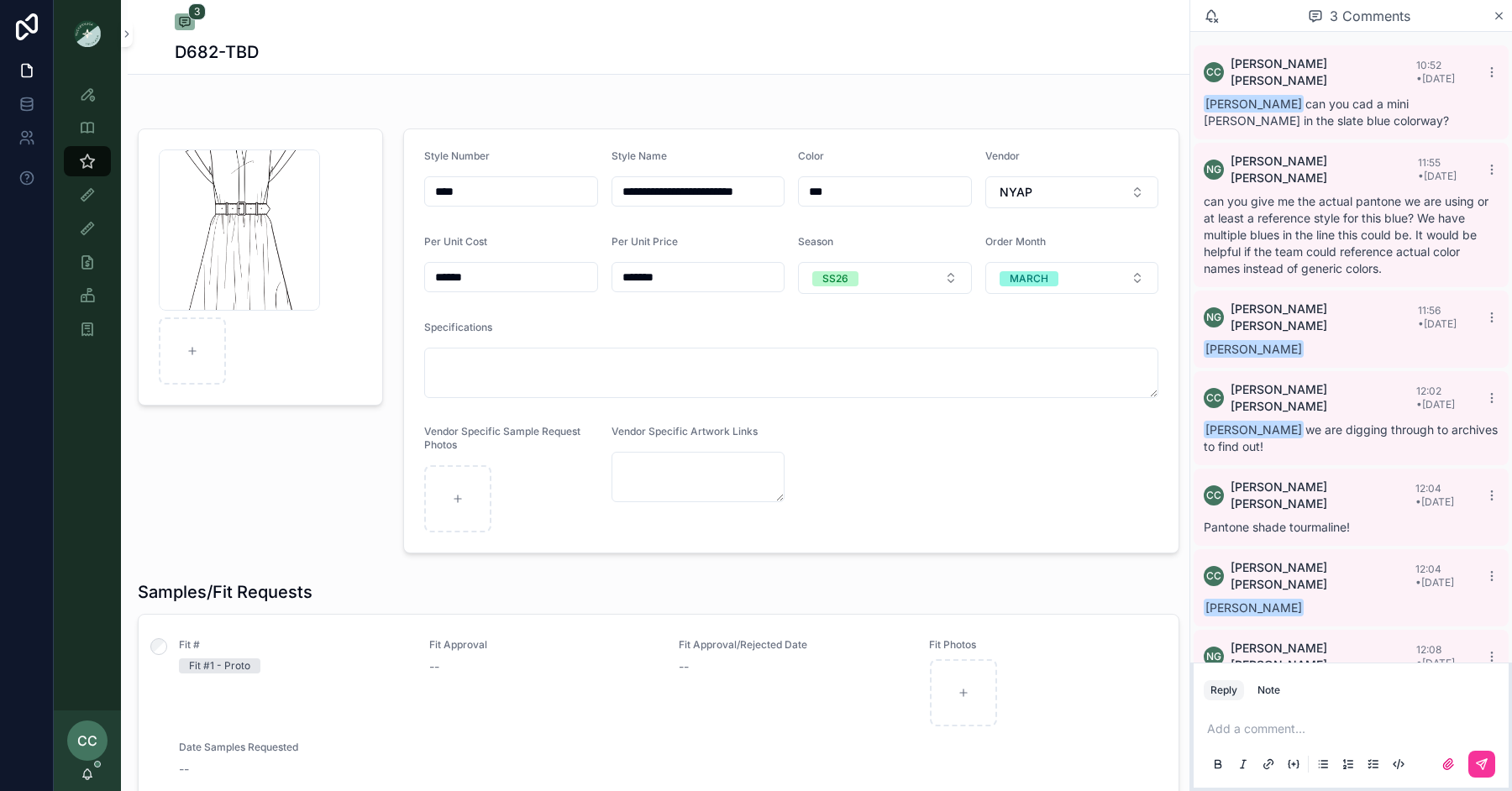
scroll to position [51, 0]
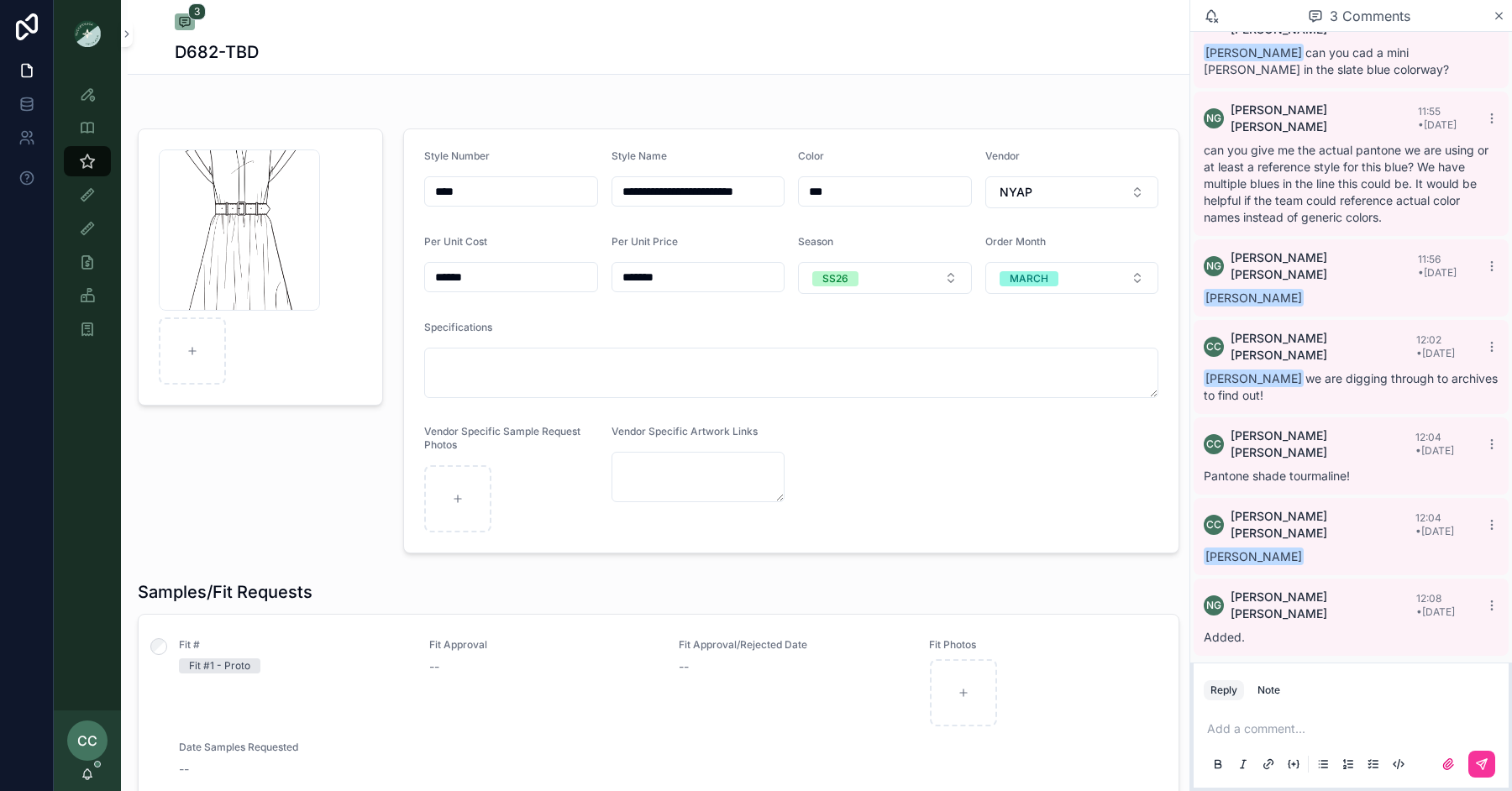
type textarea "**********"
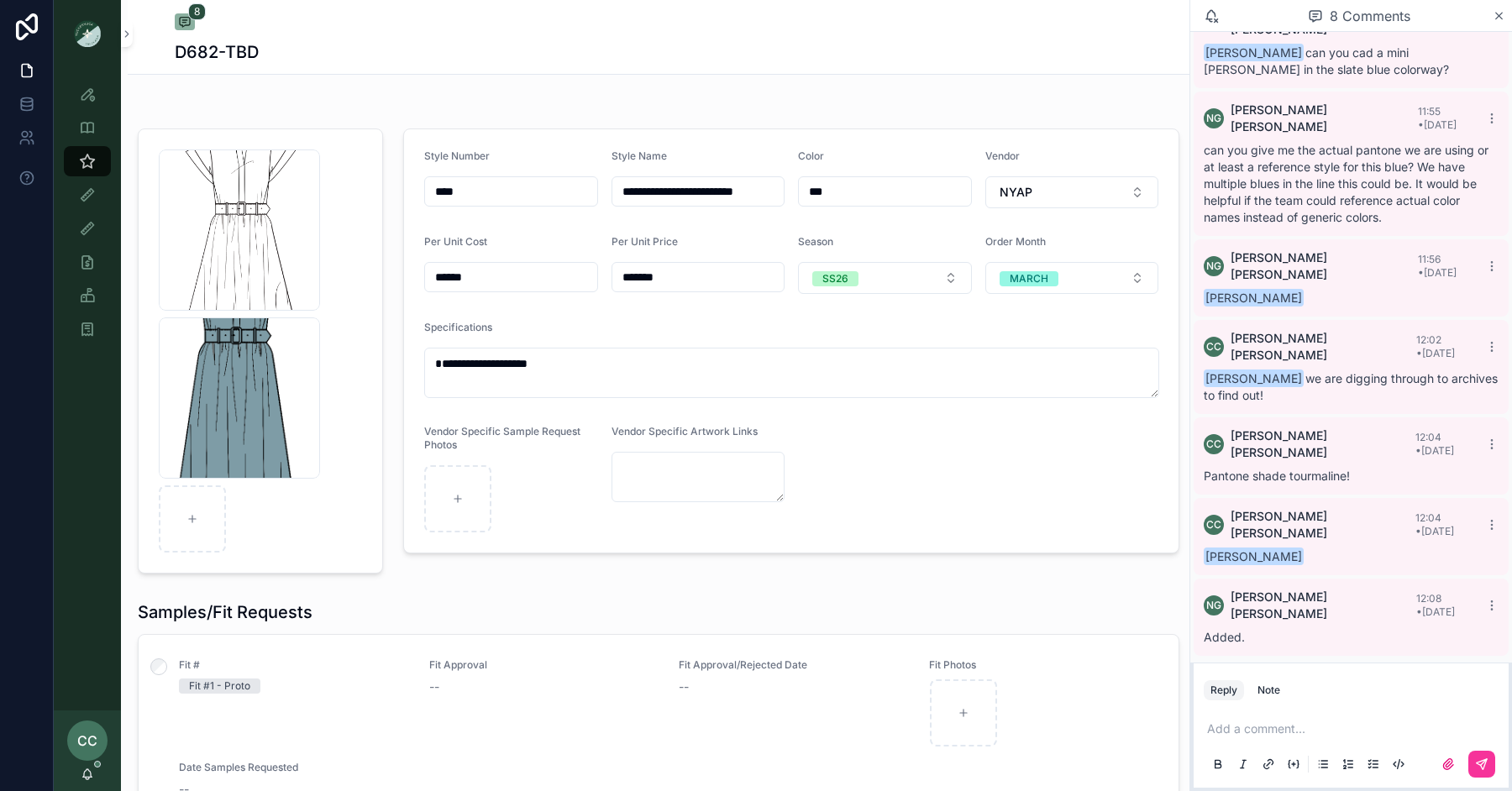
click at [218, 385] on div "chloe_cameo-blue .png" at bounding box center [239, 398] width 162 height 162
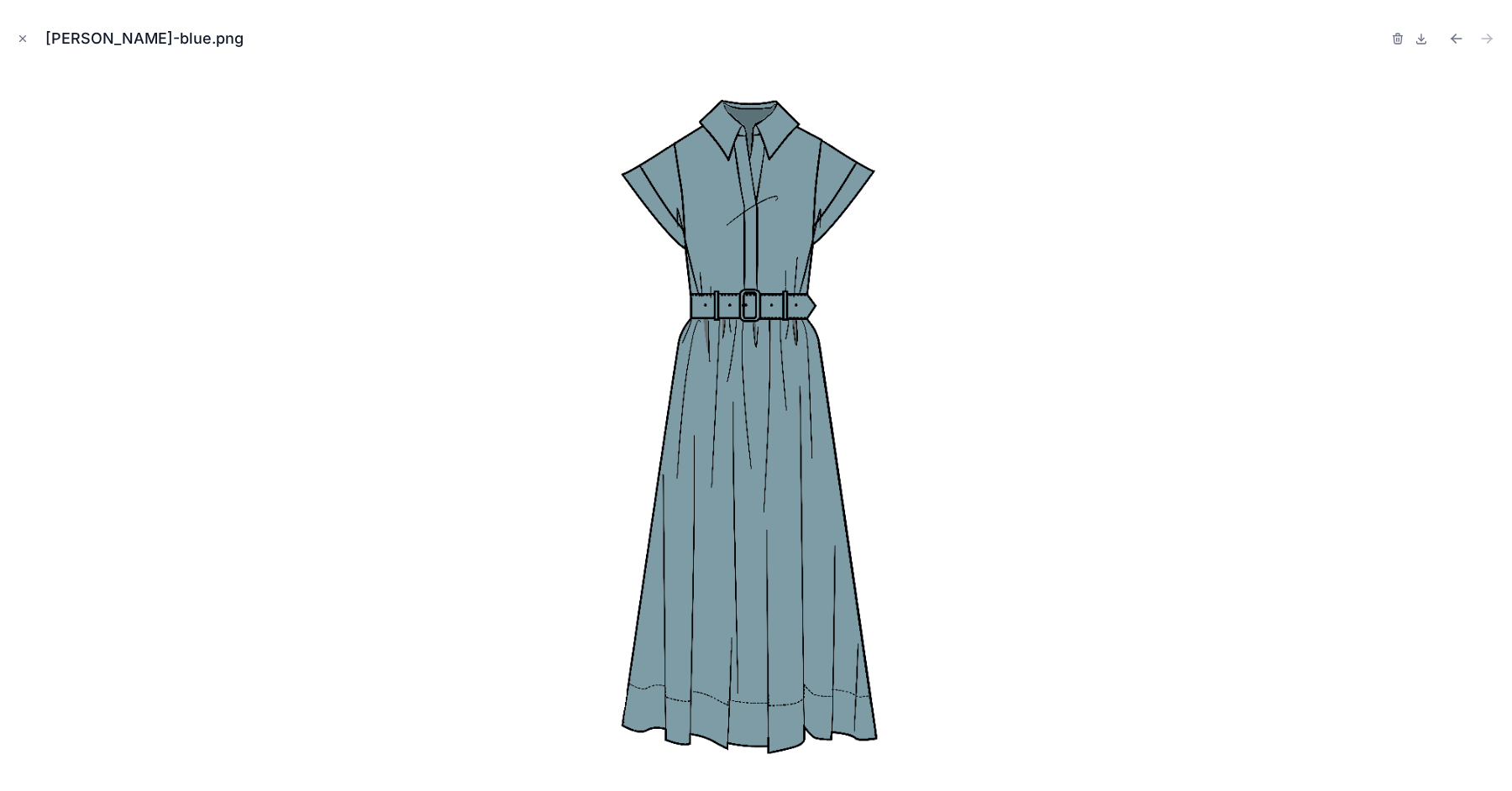
click at [24, 39] on icon "Close modal" at bounding box center [23, 38] width 12 height 12
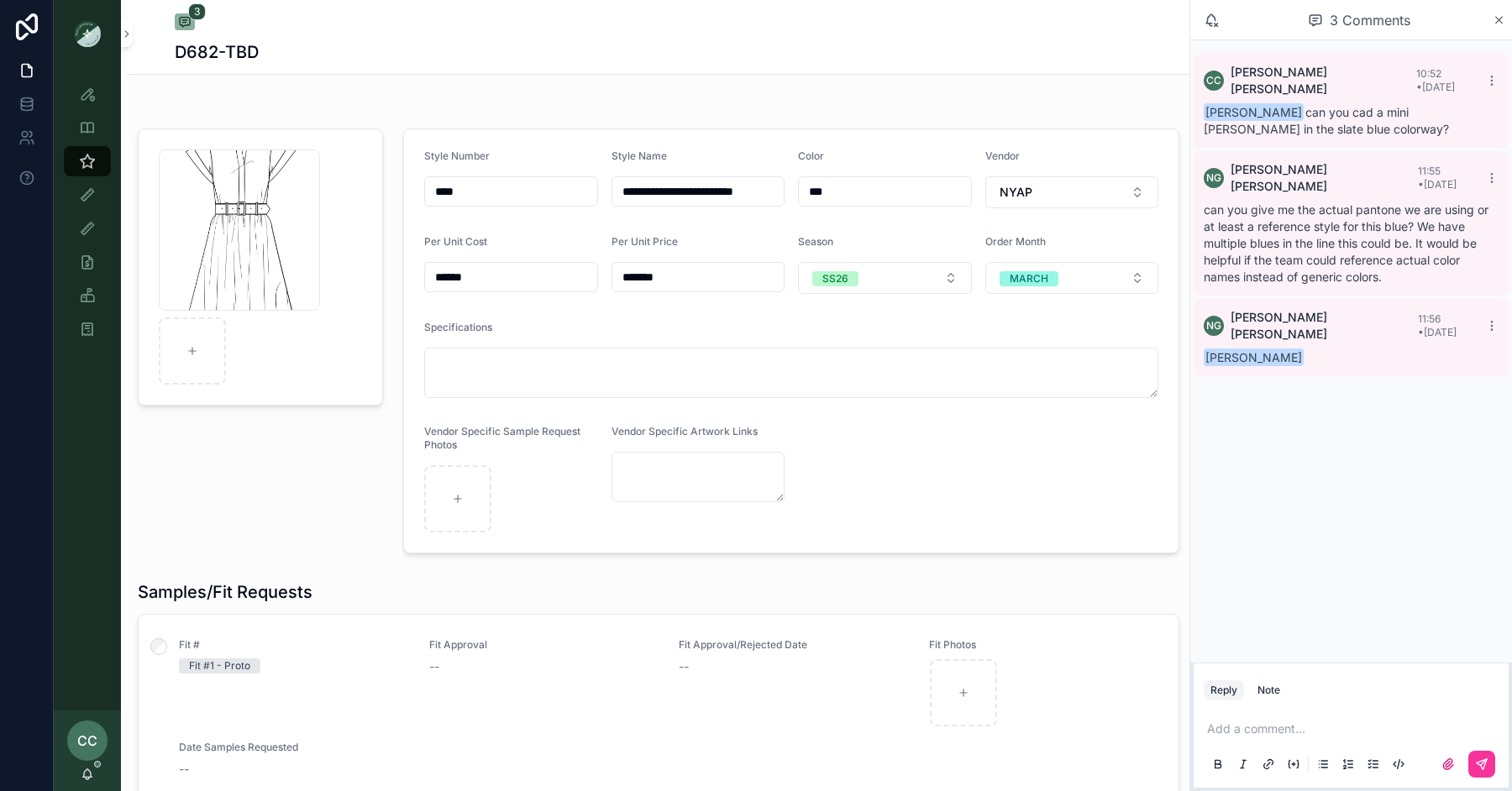
click at [1265, 733] on p "scrollable content" at bounding box center [1354, 729] width 295 height 17
click at [1271, 698] on button "Note" at bounding box center [1269, 691] width 36 height 20
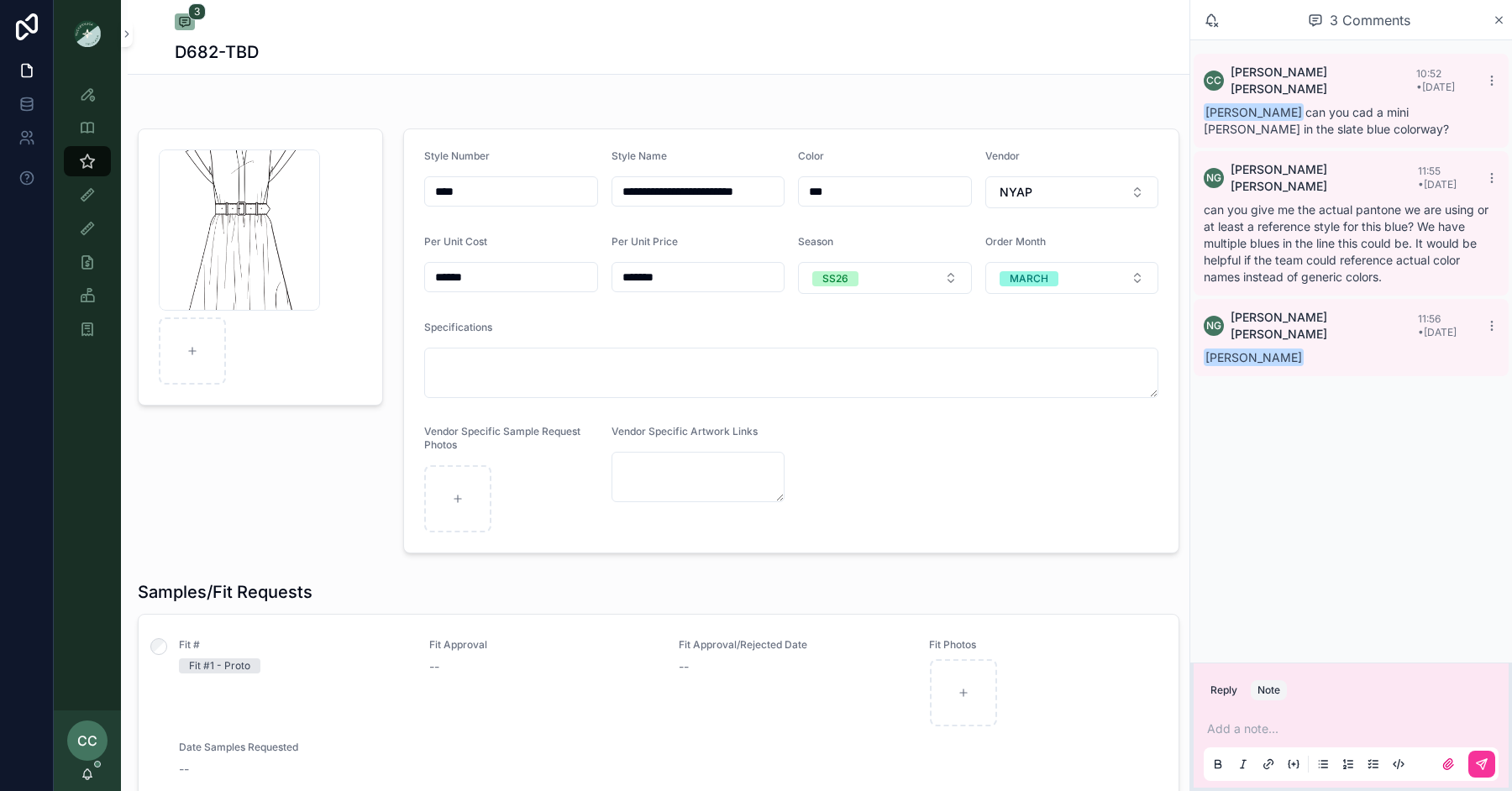
click at [1257, 729] on p "scrollable content" at bounding box center [1354, 729] width 295 height 17
click at [1295, 701] on span "[PERSON_NAME][EMAIL_ADDRESS][DOMAIN_NAME]" at bounding box center [1386, 700] width 299 height 17
click at [1481, 768] on icon "scrollable content" at bounding box center [1481, 764] width 10 height 10
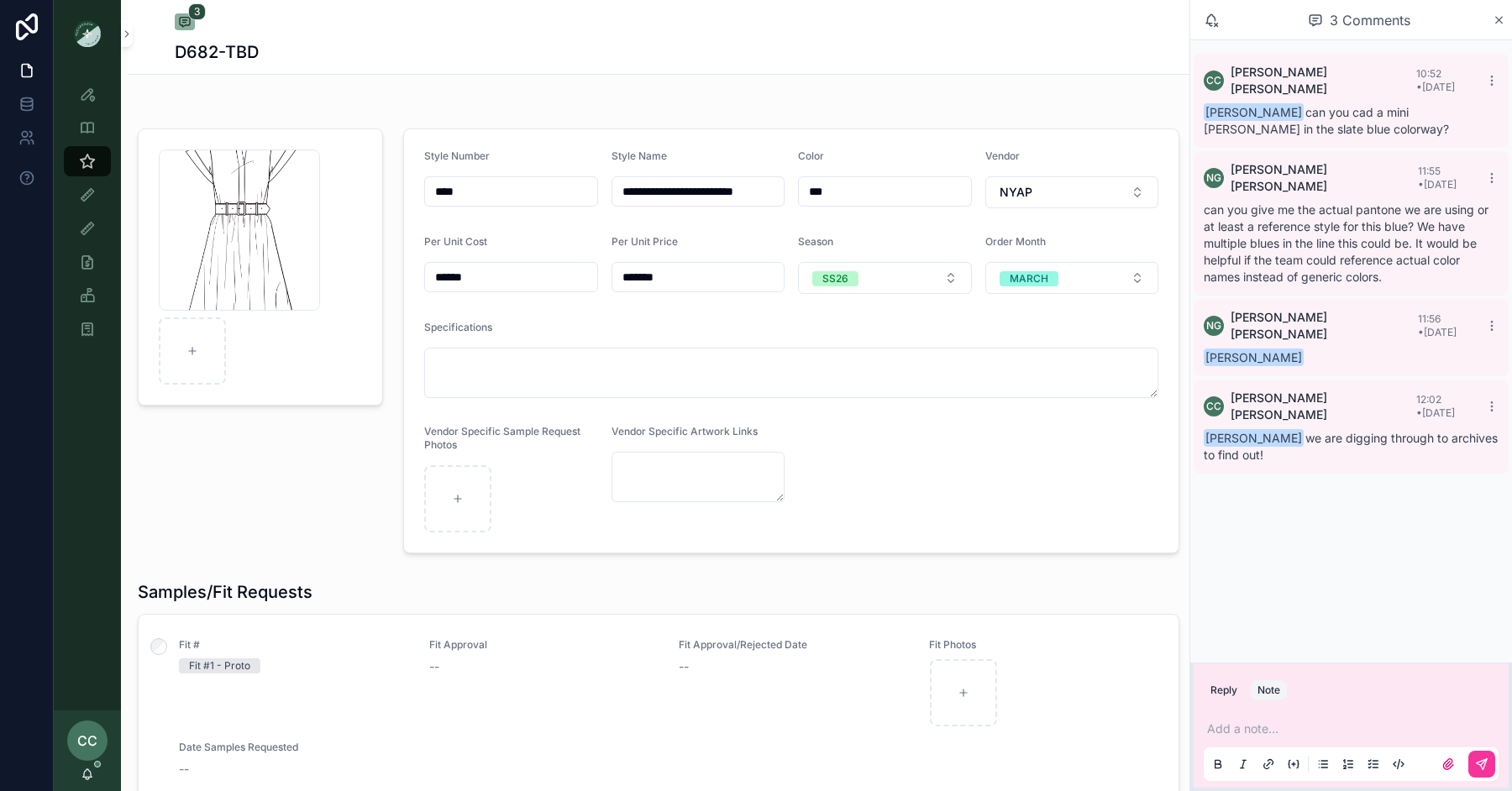
click at [1292, 712] on div "Add a note..." at bounding box center [1350, 747] width 295 height 71
click at [1245, 738] on p "scrollable content" at bounding box center [1354, 729] width 295 height 17
click at [1356, 729] on p "**********" at bounding box center [1354, 729] width 295 height 17
click at [1484, 763] on icon "scrollable content" at bounding box center [1482, 764] width 14 height 14
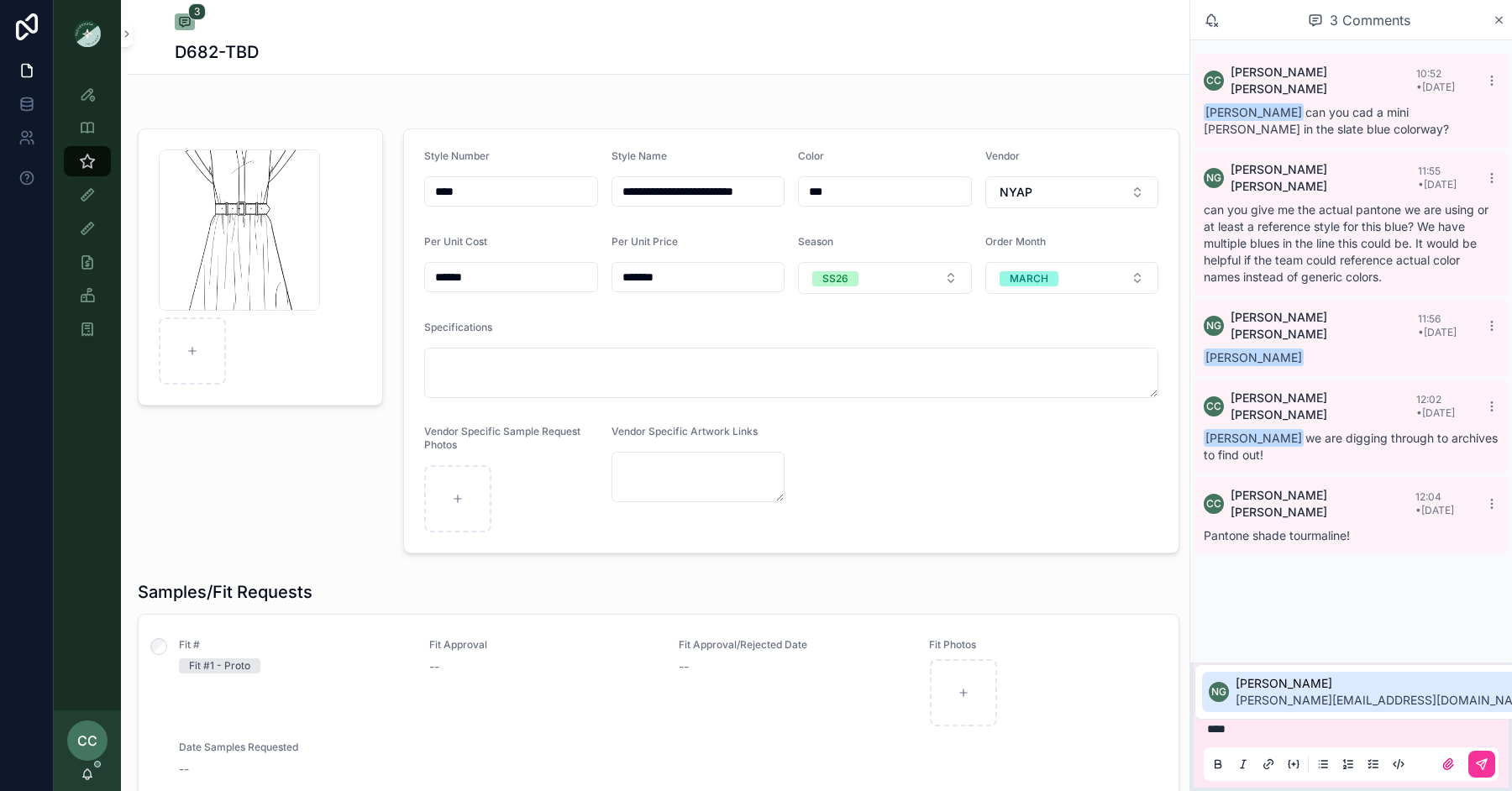
click at [1276, 710] on li "NG Noelle Garcia-Farris ngarcia-farris@tnuck.com" at bounding box center [1371, 692] width 340 height 40
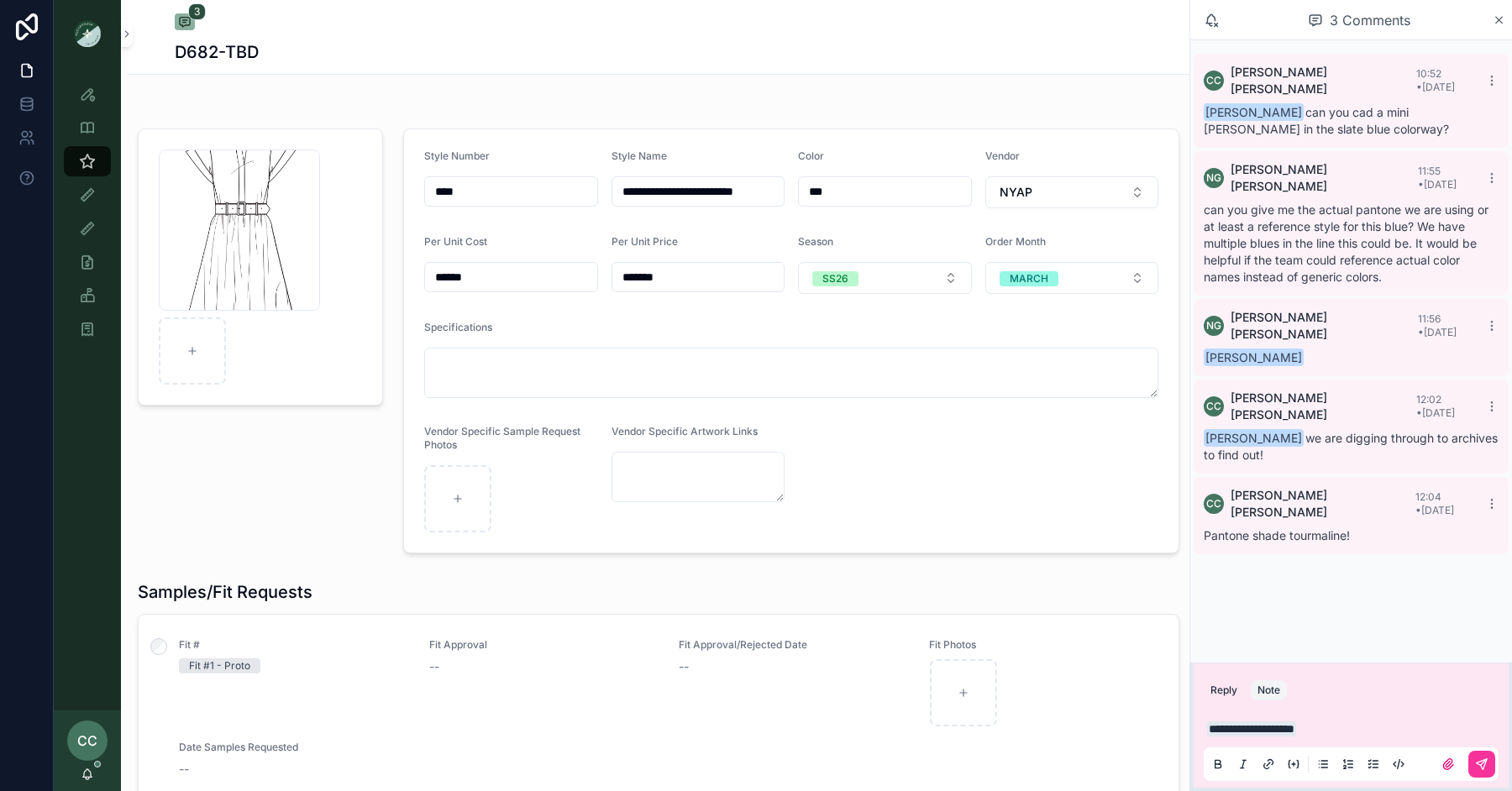
click at [1481, 767] on icon "scrollable content" at bounding box center [1481, 764] width 10 height 10
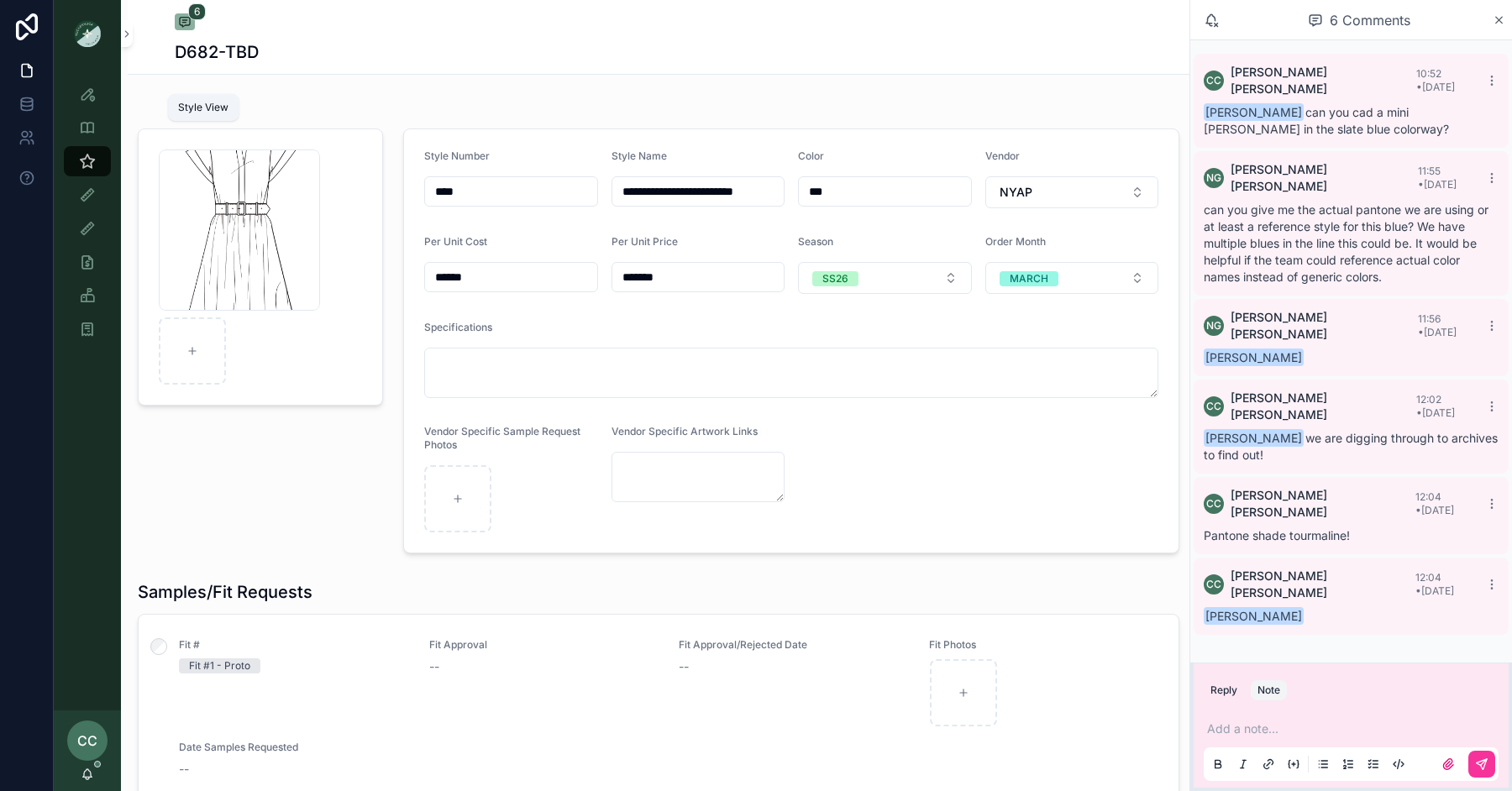
click at [77, 88] on div "Style View" at bounding box center [87, 94] width 27 height 27
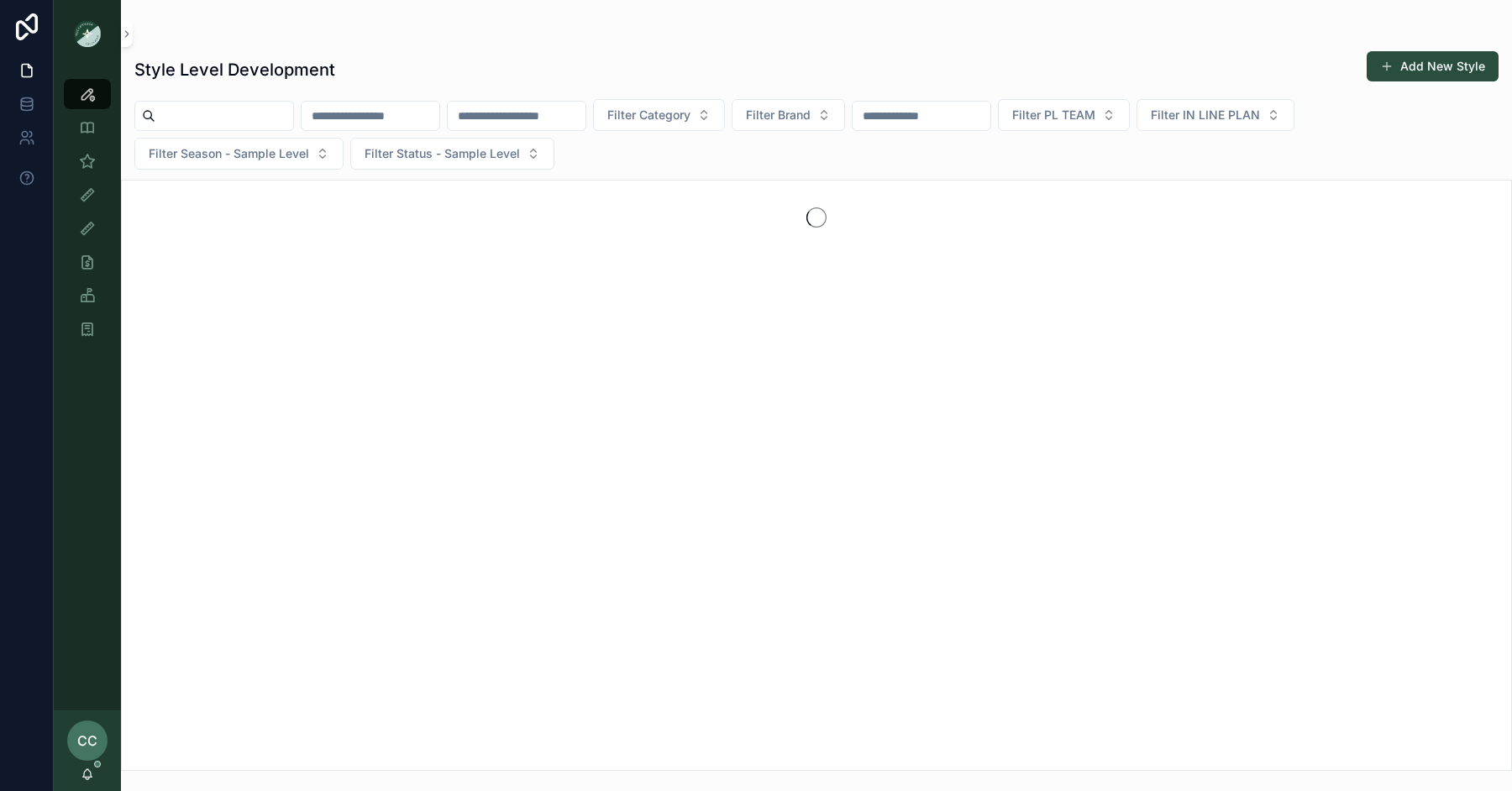
click at [248, 116] on input "scrollable content" at bounding box center [225, 116] width 138 height 24
click at [85, 165] on icon "scrollable content" at bounding box center [87, 161] width 17 height 17
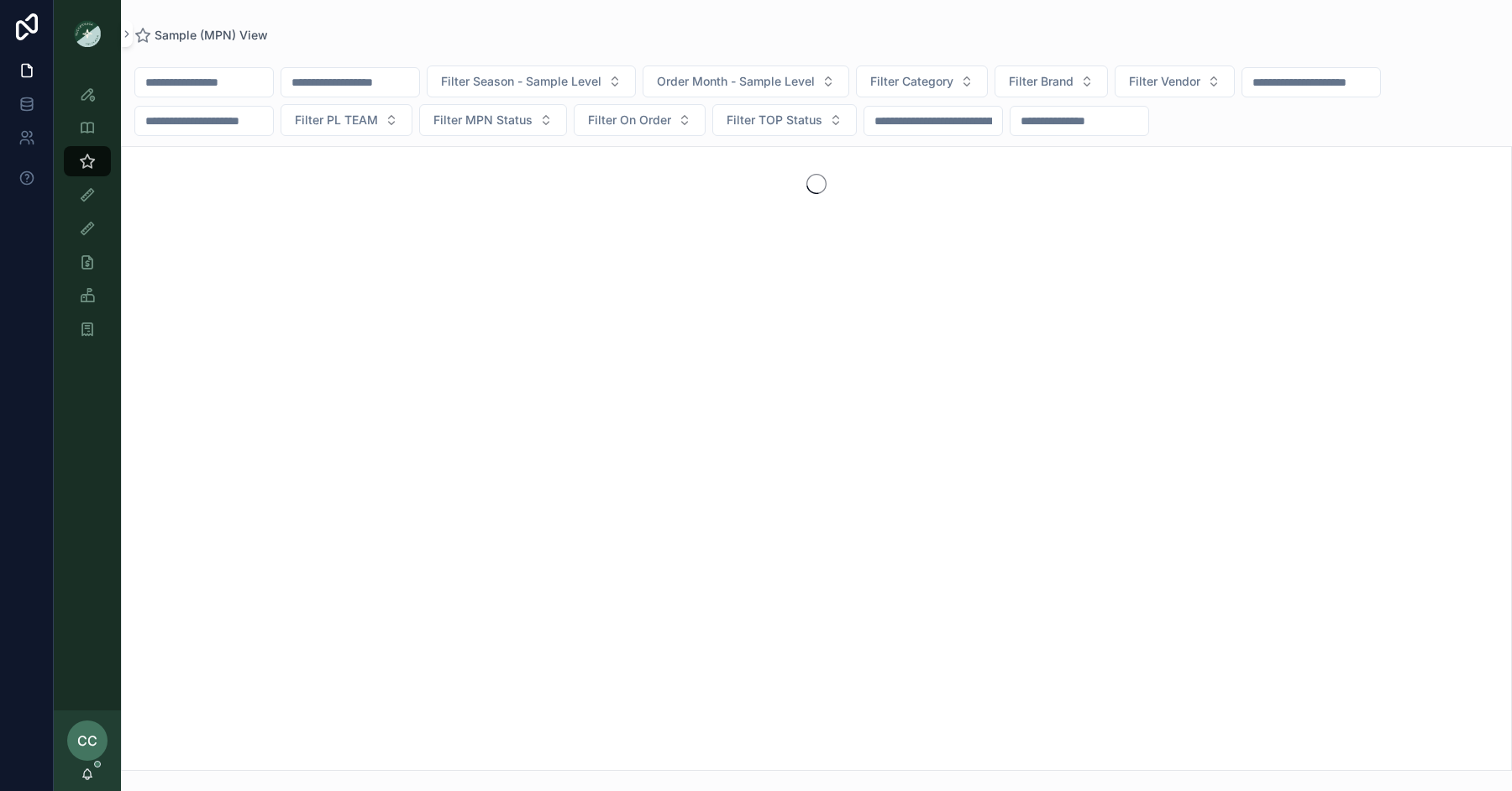
click at [175, 88] on input "scrollable content" at bounding box center [204, 83] width 138 height 24
type input "******"
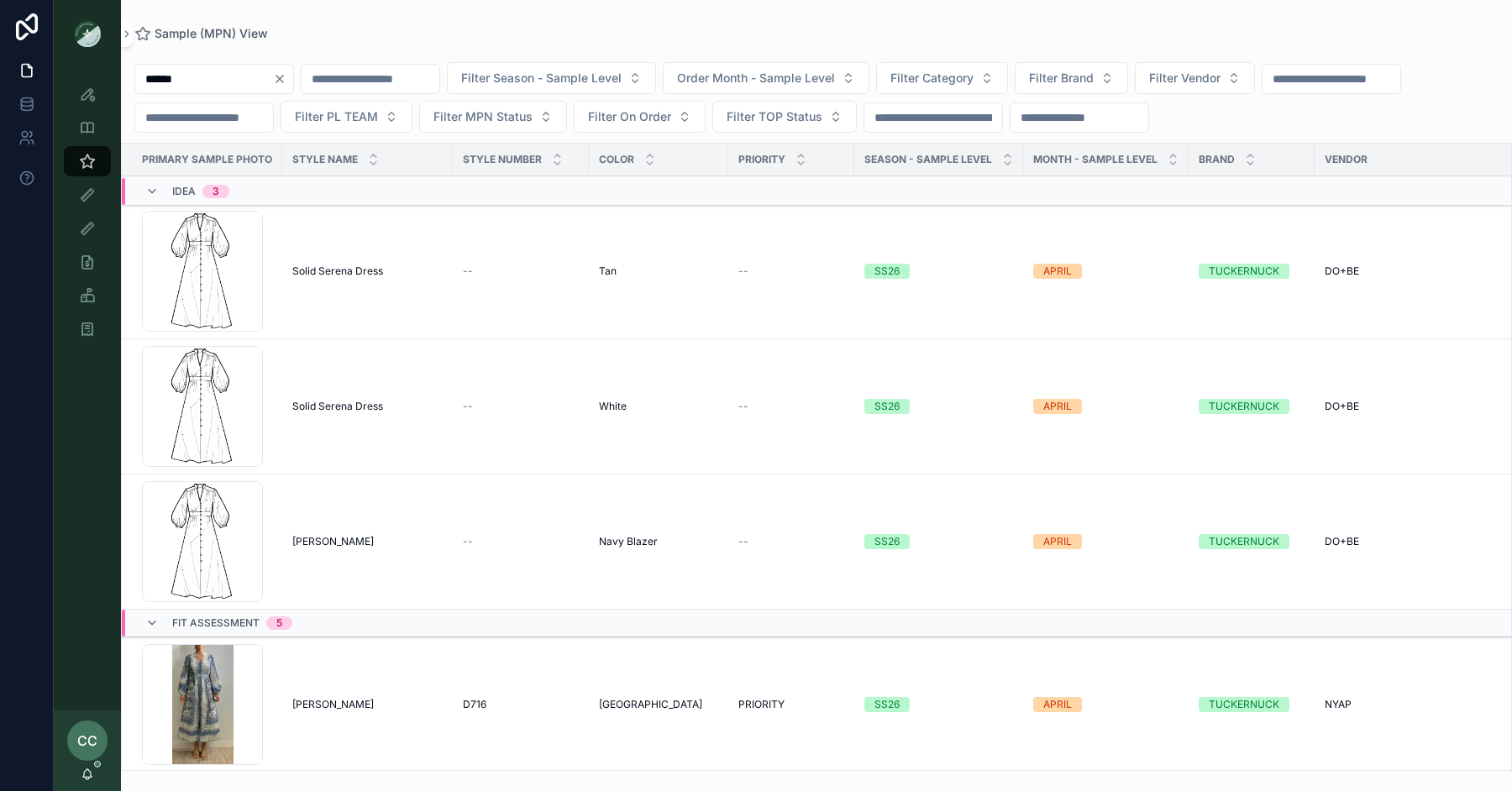
click at [343, 265] on span "Solid Serena Dress" at bounding box center [338, 272] width 91 height 14
click at [341, 404] on span "Solid Serena Dress" at bounding box center [338, 407] width 91 height 14
click at [312, 537] on span "Serena" at bounding box center [333, 542] width 82 height 14
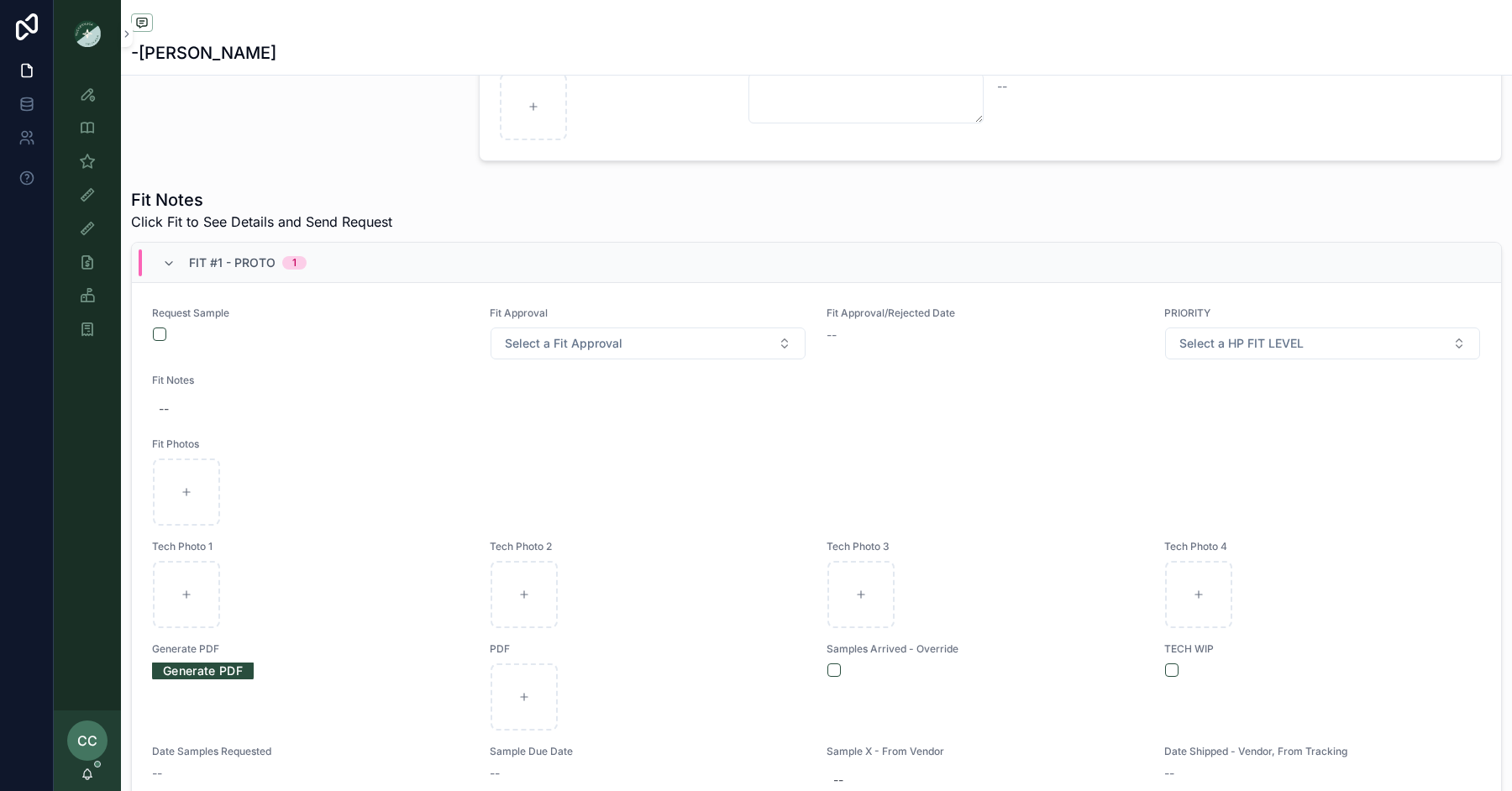
scroll to position [514, 0]
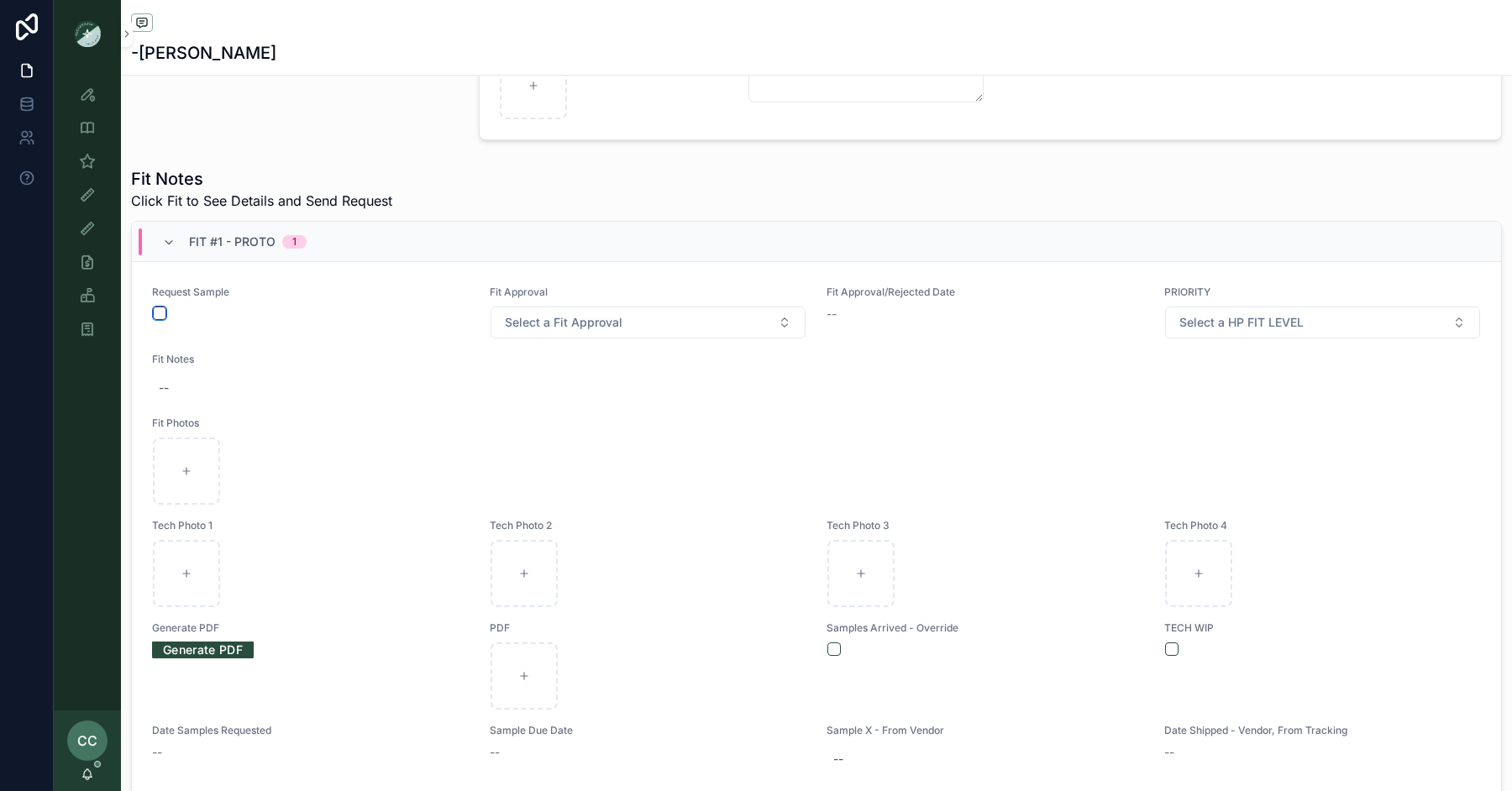
click at [160, 306] on button "scrollable content" at bounding box center [160, 313] width 14 height 14
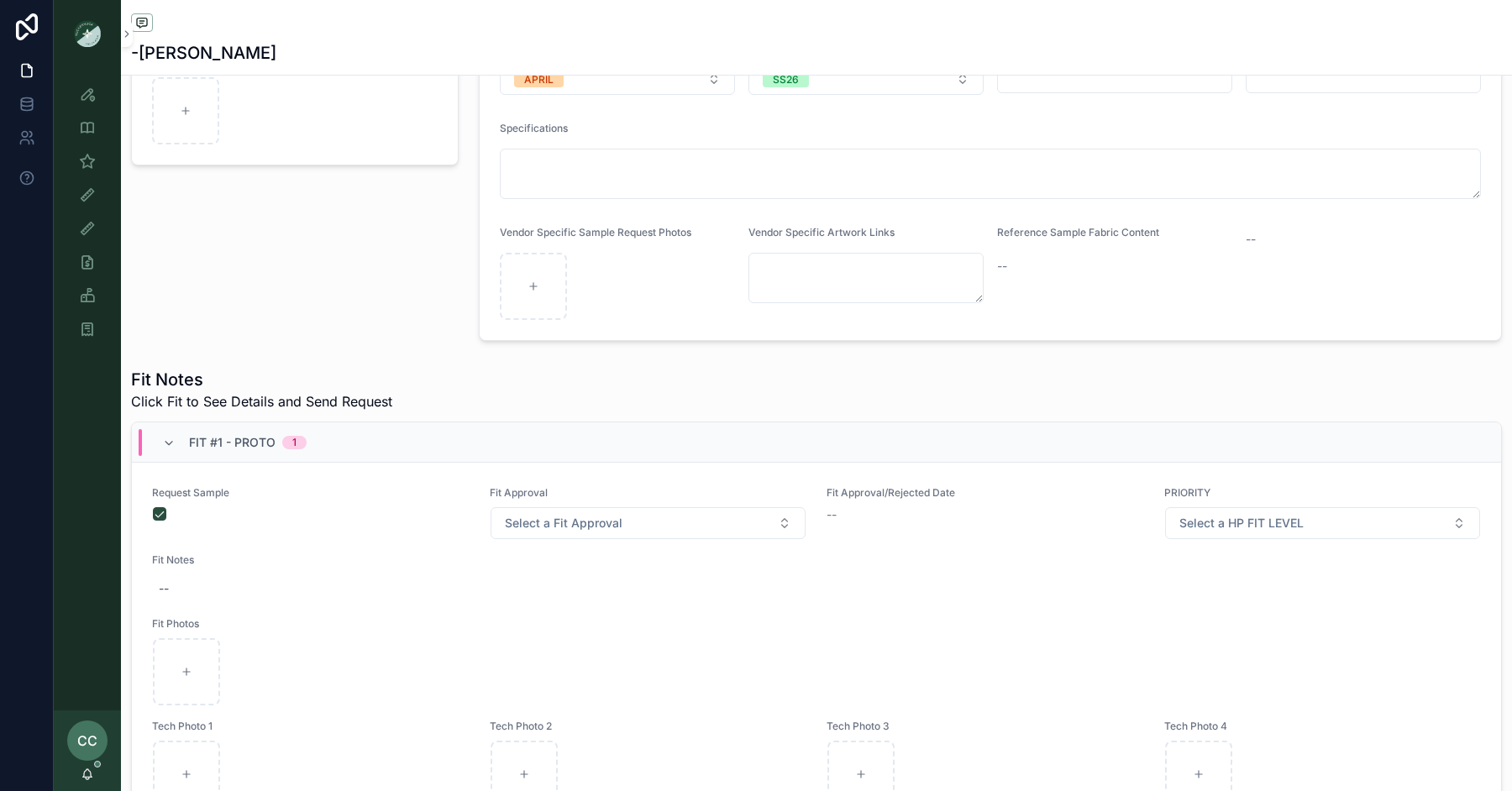
scroll to position [379, 0]
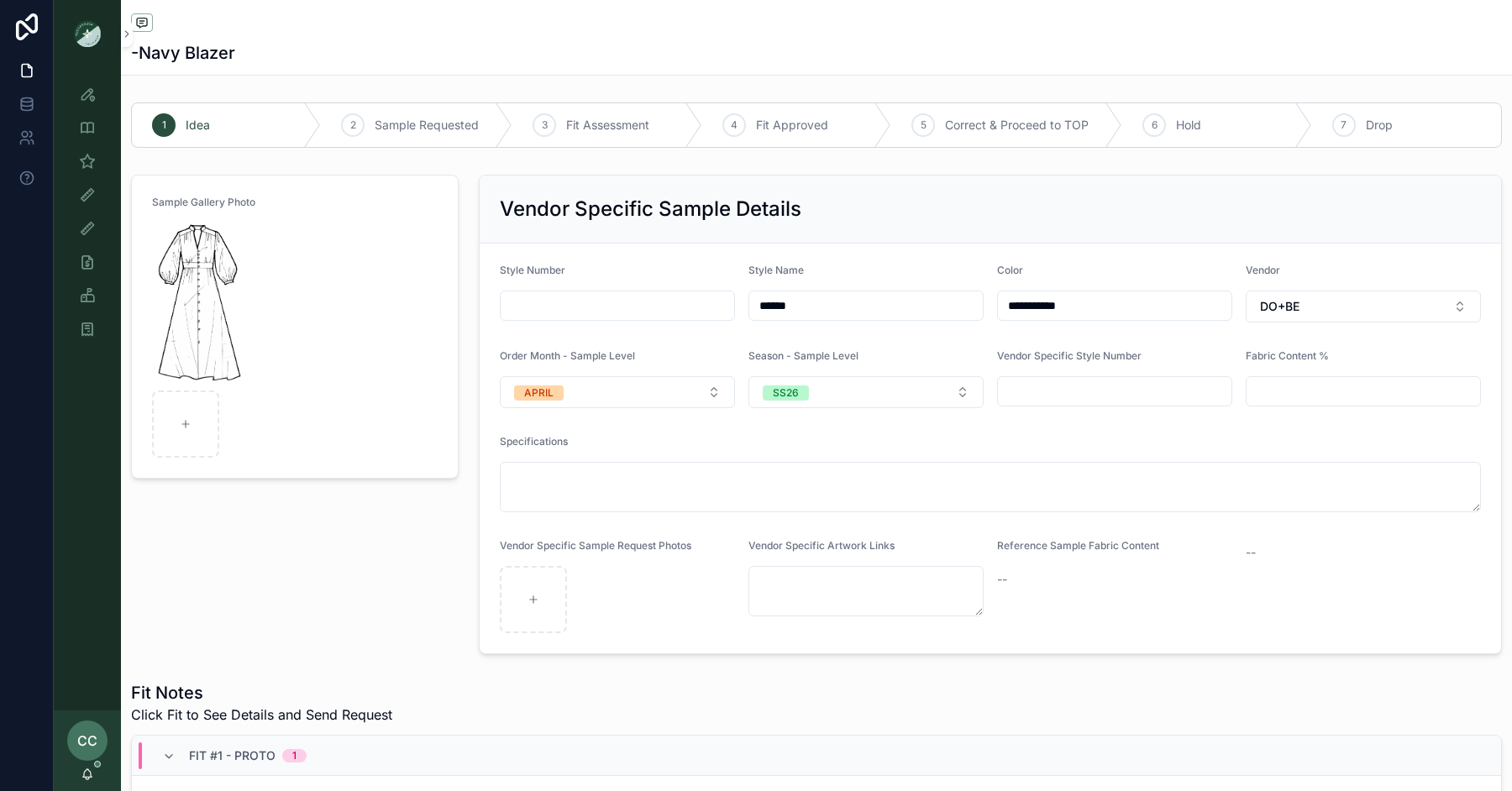
click at [757, 305] on input "******" at bounding box center [866, 306] width 233 height 24
click at [890, 307] on input "**********" at bounding box center [866, 306] width 233 height 24
click at [981, 233] on div "Vendor Specific Sample Details" at bounding box center [990, 209] width 1021 height 68
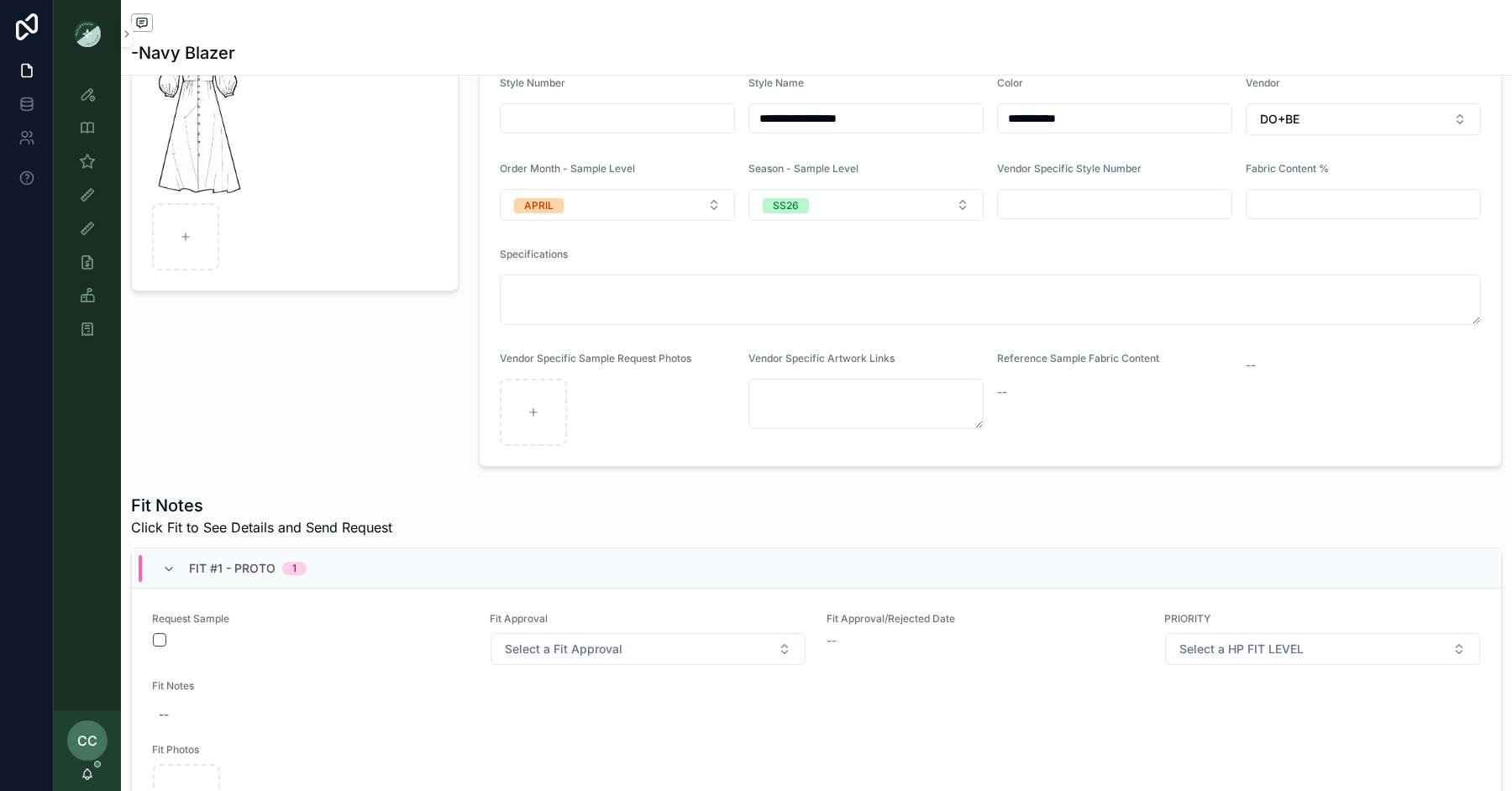
scroll to position [237, 0]
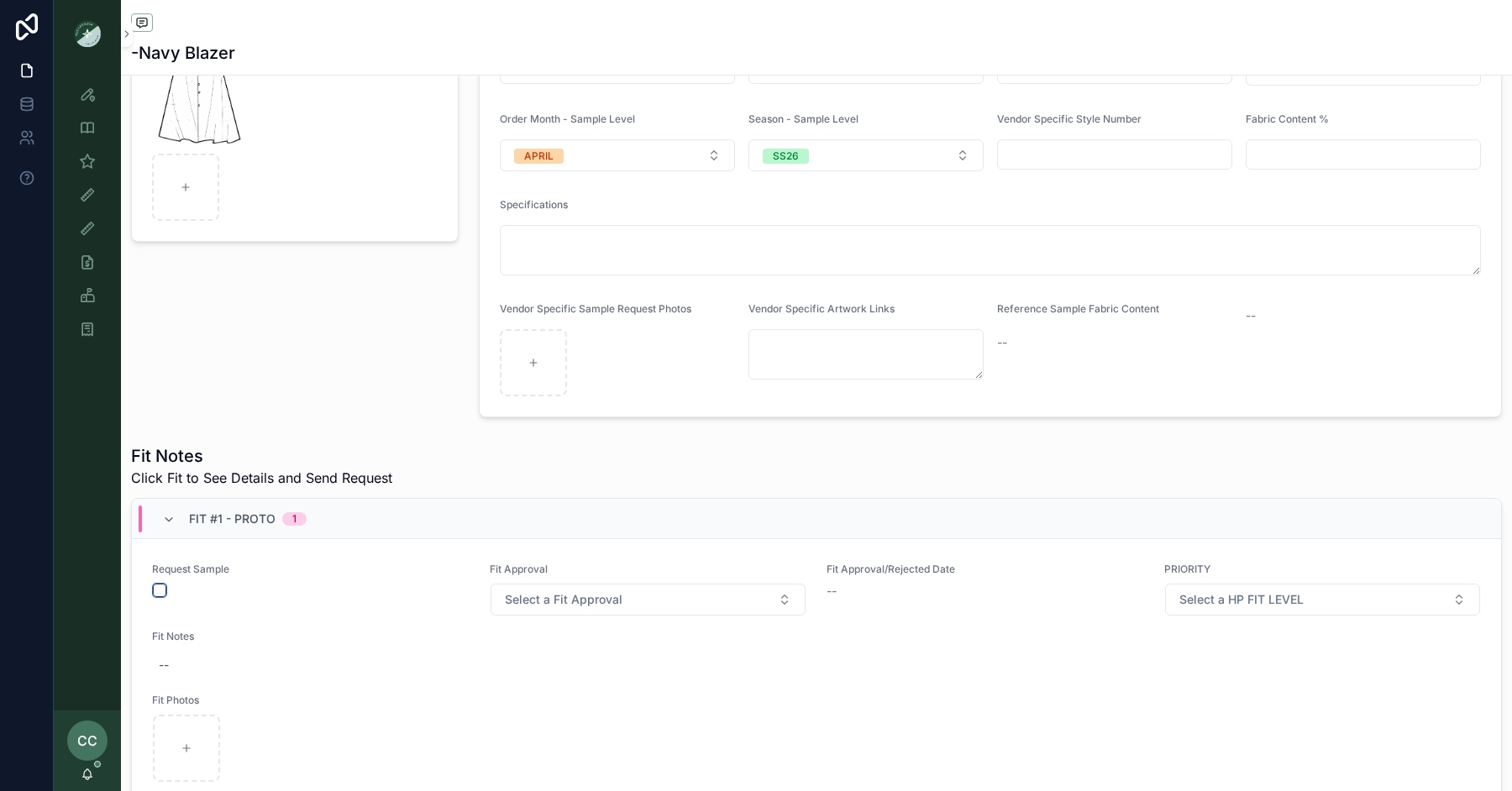
click at [161, 590] on button "scrollable content" at bounding box center [160, 591] width 14 height 14
type input "**********"
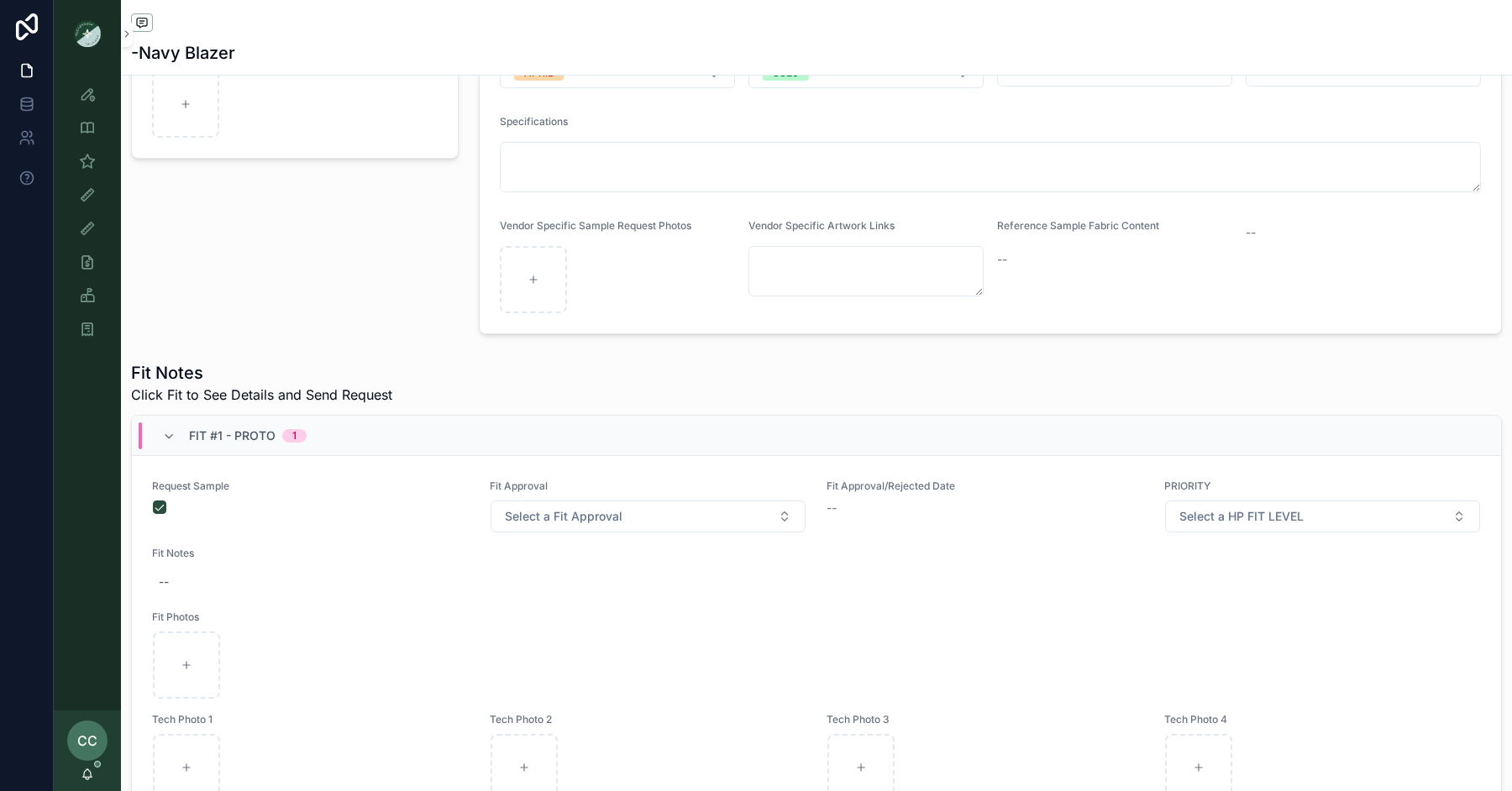
scroll to position [412, 0]
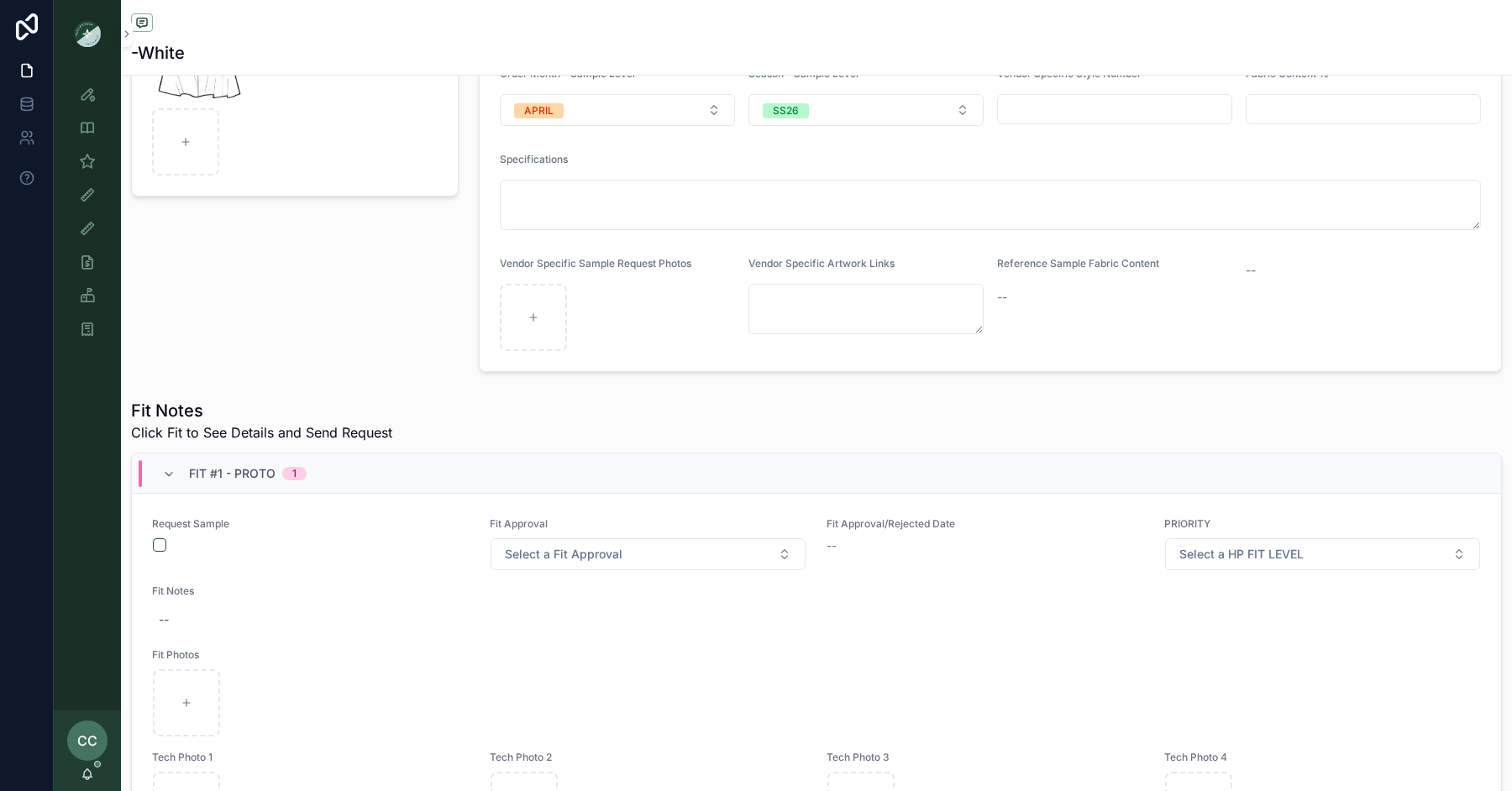
scroll to position [317, 0]
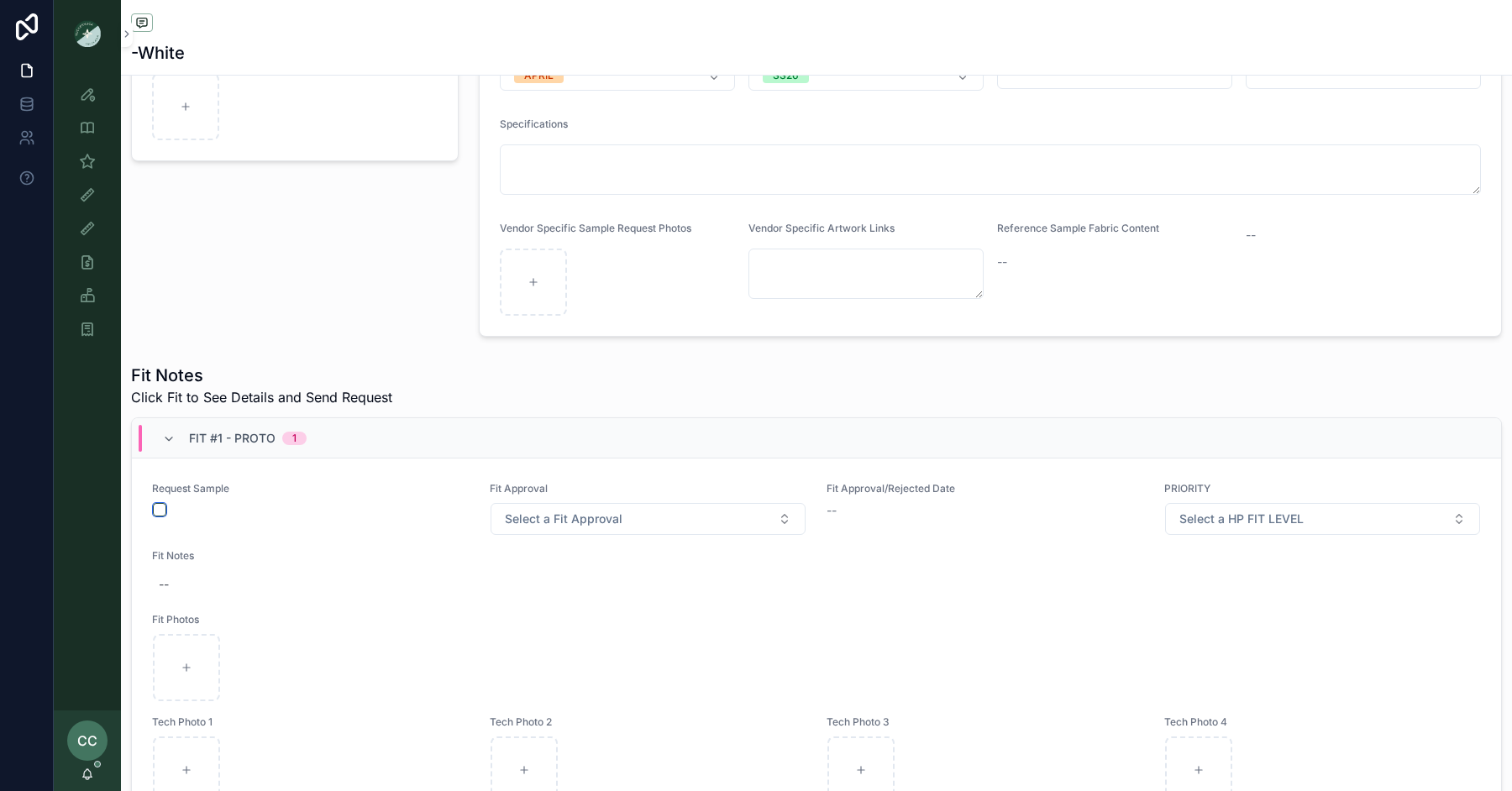
click at [159, 506] on button "scrollable content" at bounding box center [160, 510] width 14 height 14
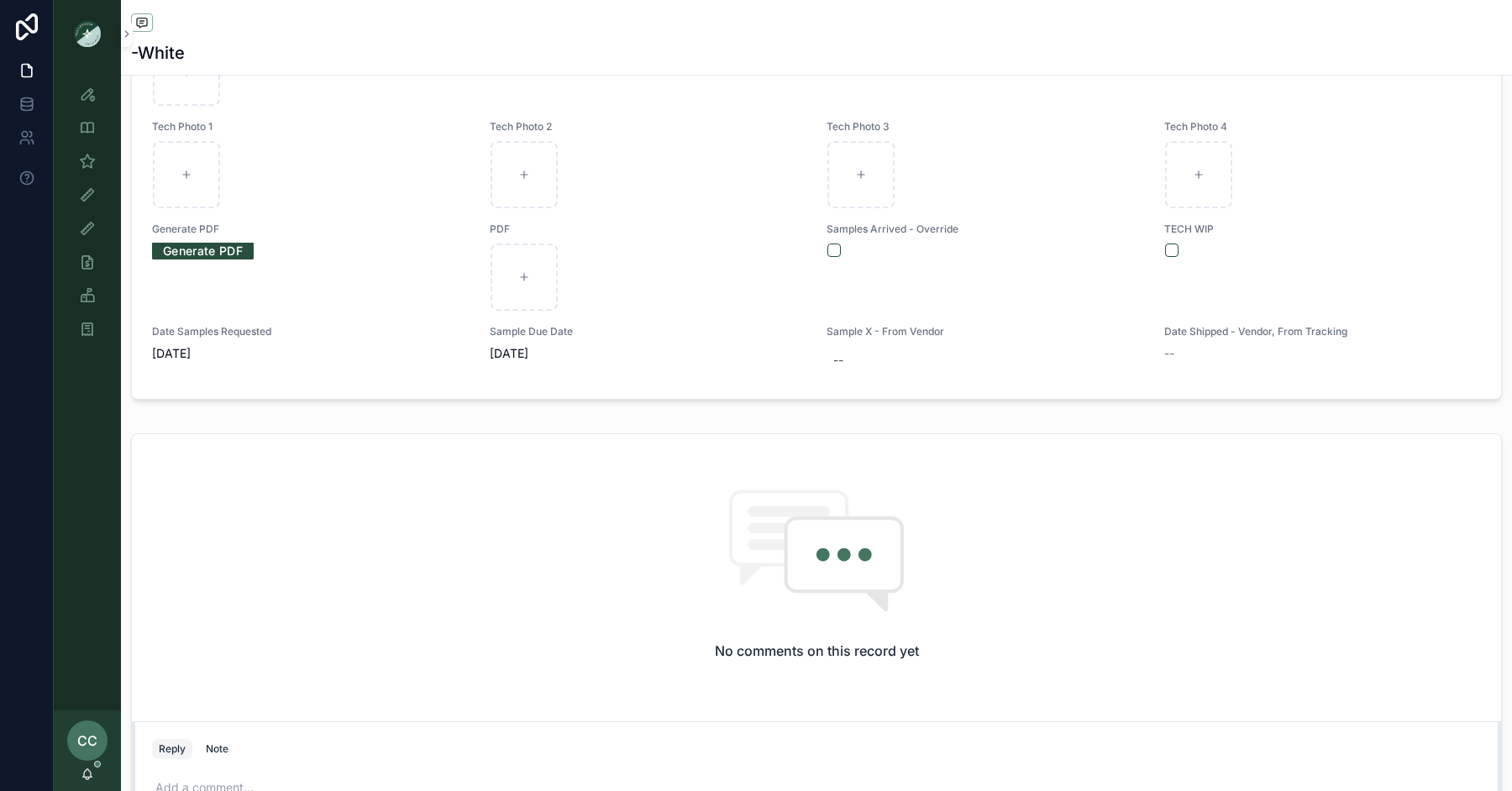
scroll to position [977, 0]
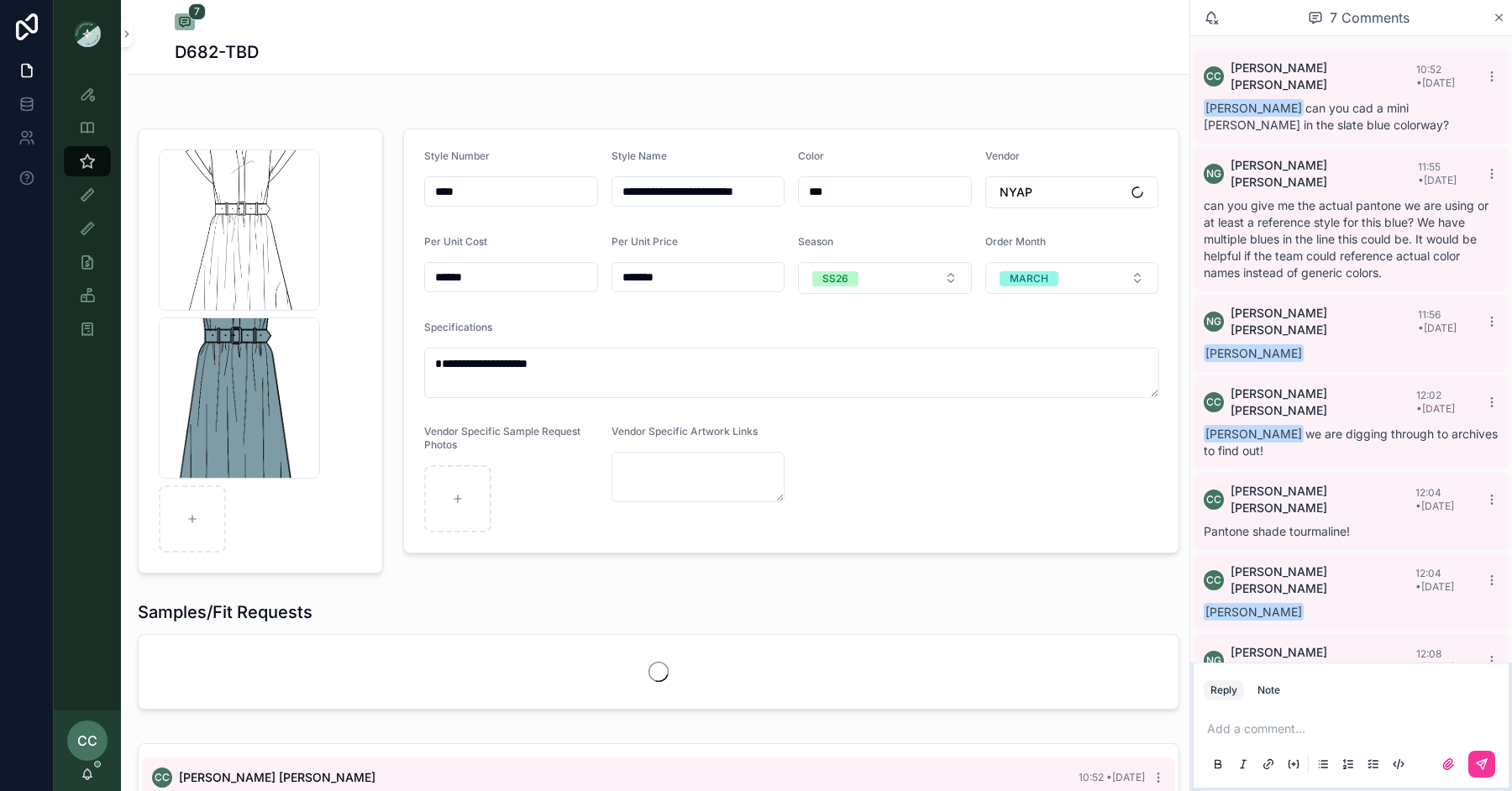
scroll to position [45, 0]
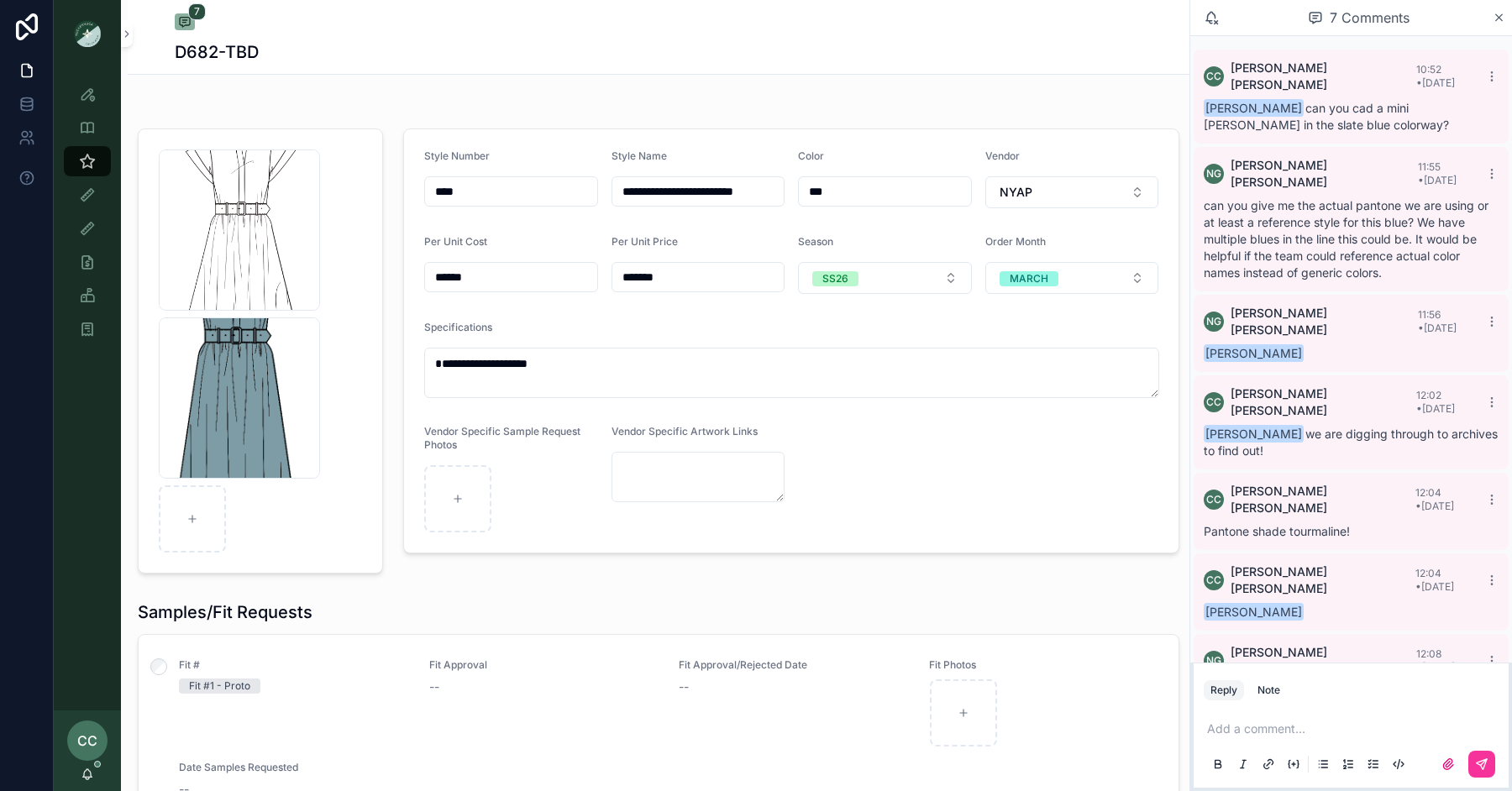
click at [228, 220] on div "[PERSON_NAME]-Mini .png" at bounding box center [239, 231] width 162 height 162
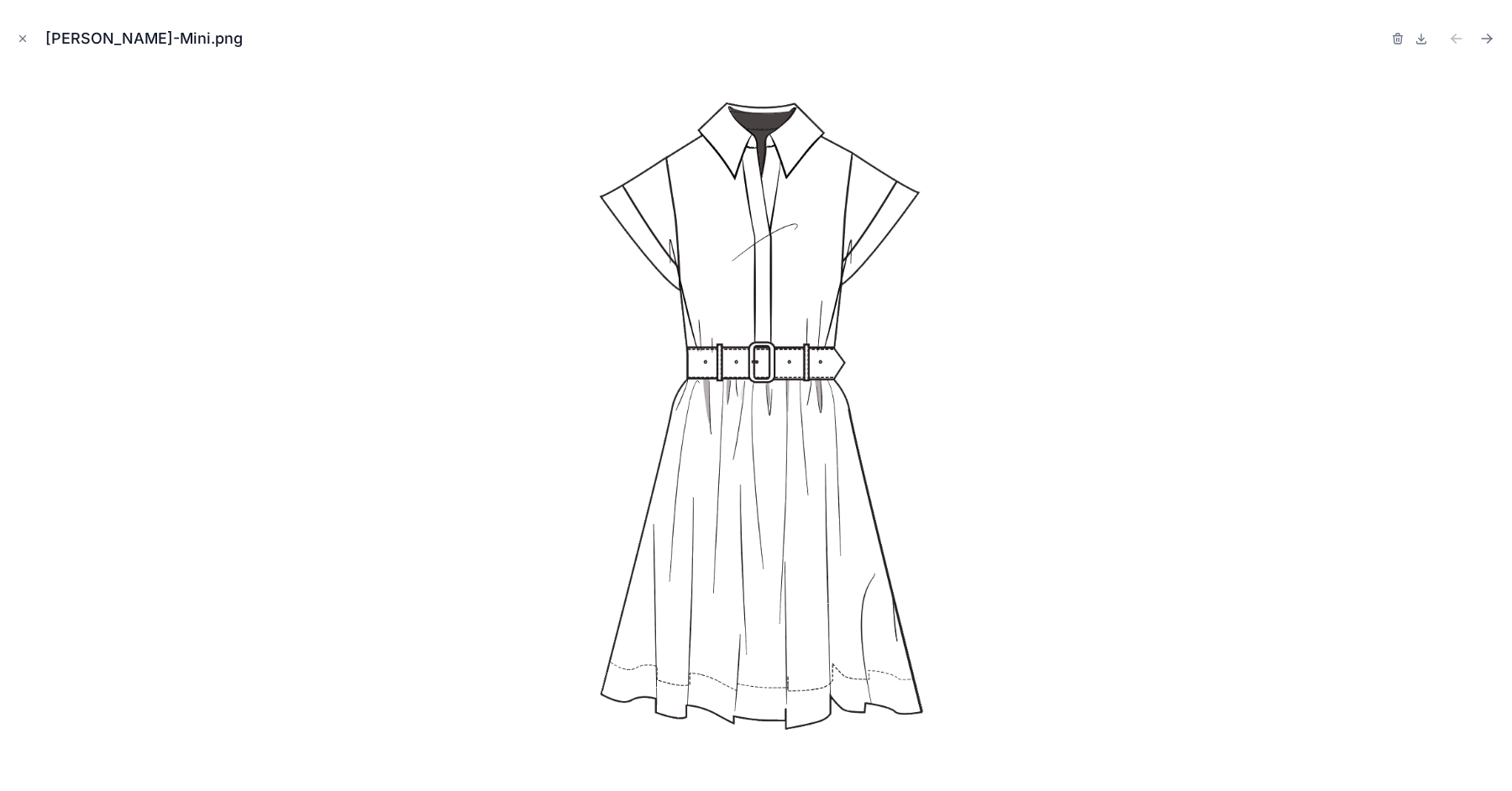
click at [1489, 35] on icon "Next file" at bounding box center [1489, 36] width 4 height 4
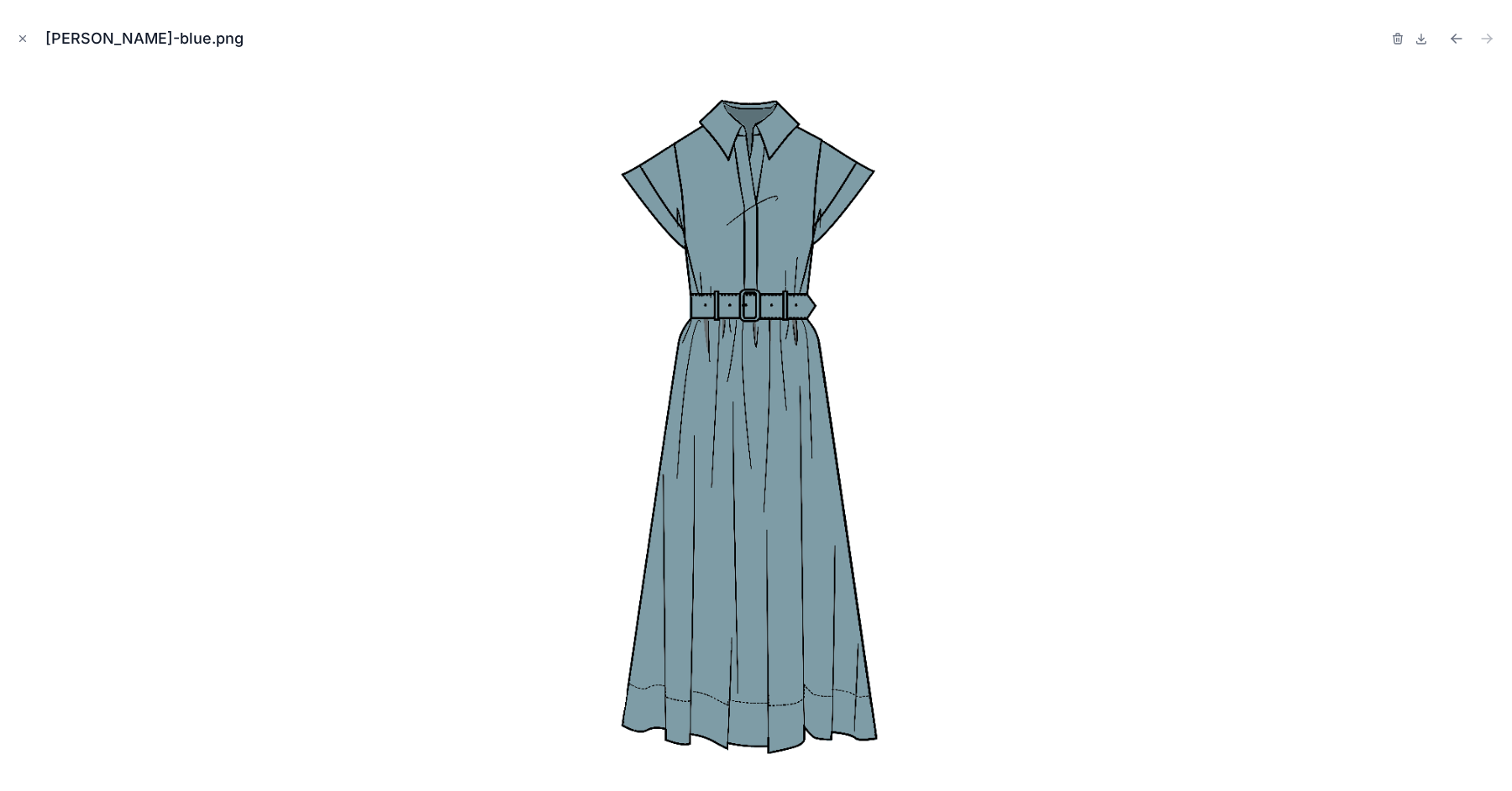
click at [21, 36] on icon "Close modal" at bounding box center [23, 38] width 12 height 12
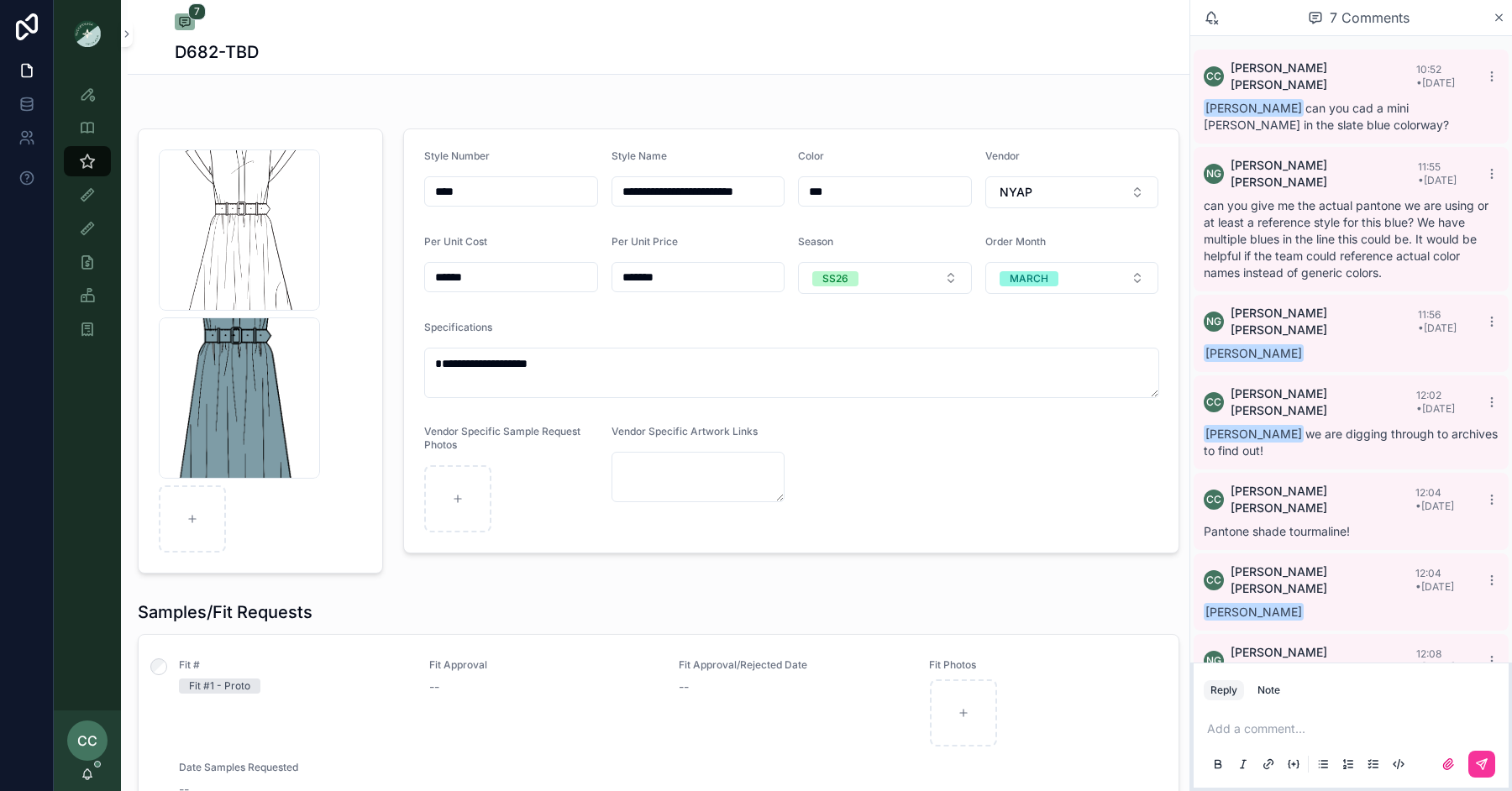
click at [1240, 728] on p "scrollable content" at bounding box center [1354, 729] width 295 height 17
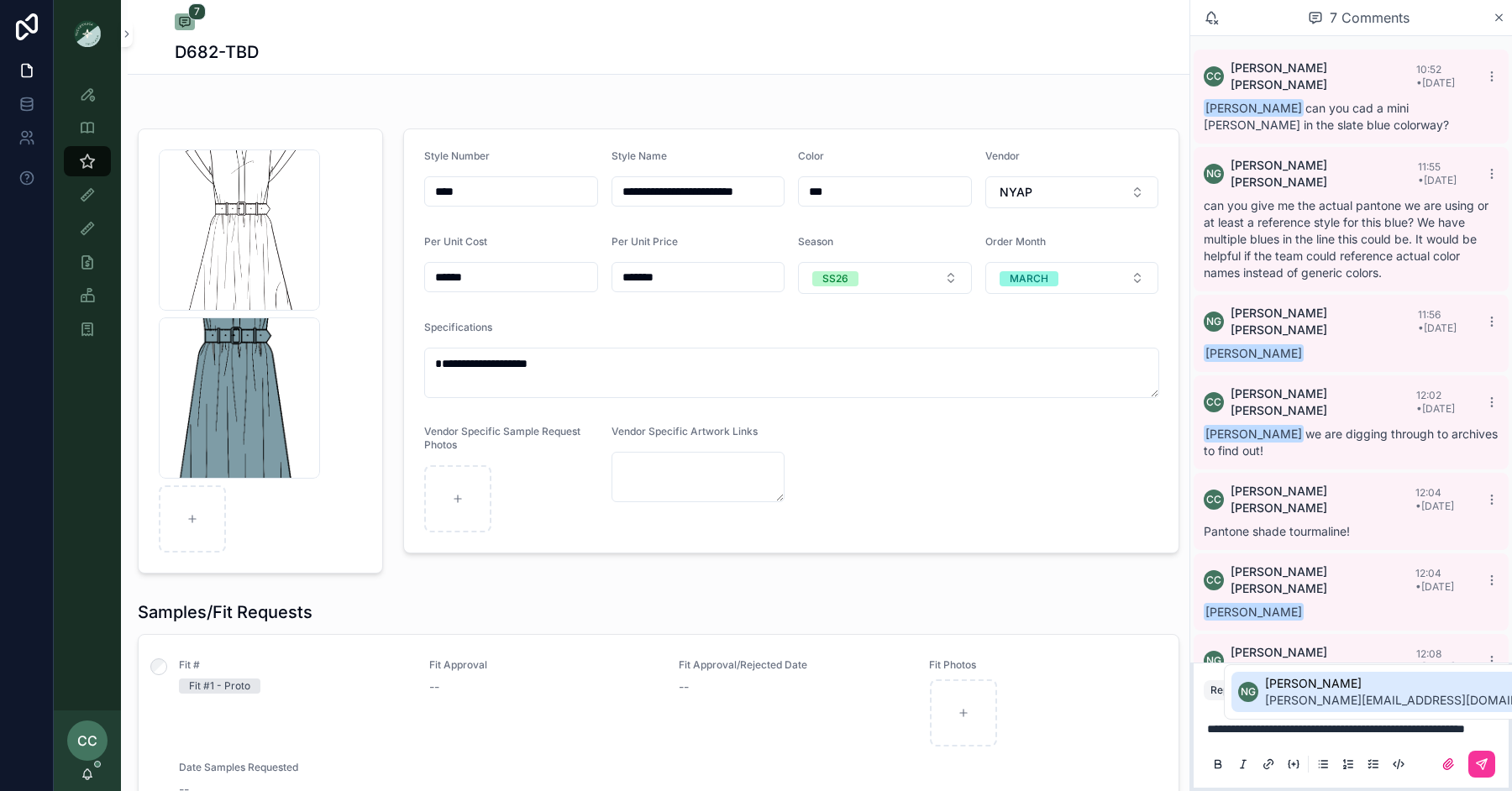
click at [1306, 702] on span "ngarcia-farris@tnuck.com" at bounding box center [1414, 700] width 299 height 17
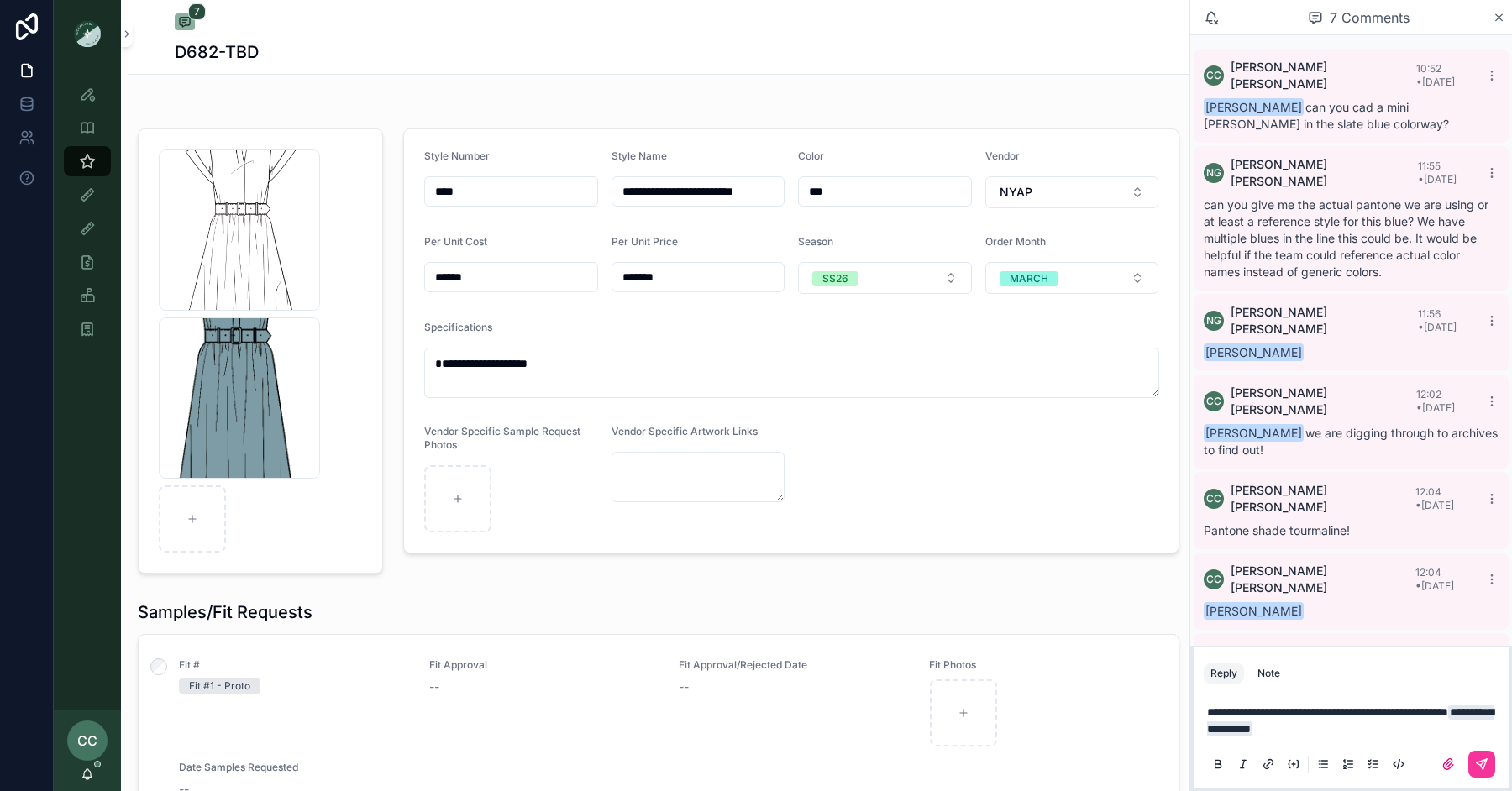
click at [1478, 764] on icon "scrollable content" at bounding box center [1482, 764] width 14 height 14
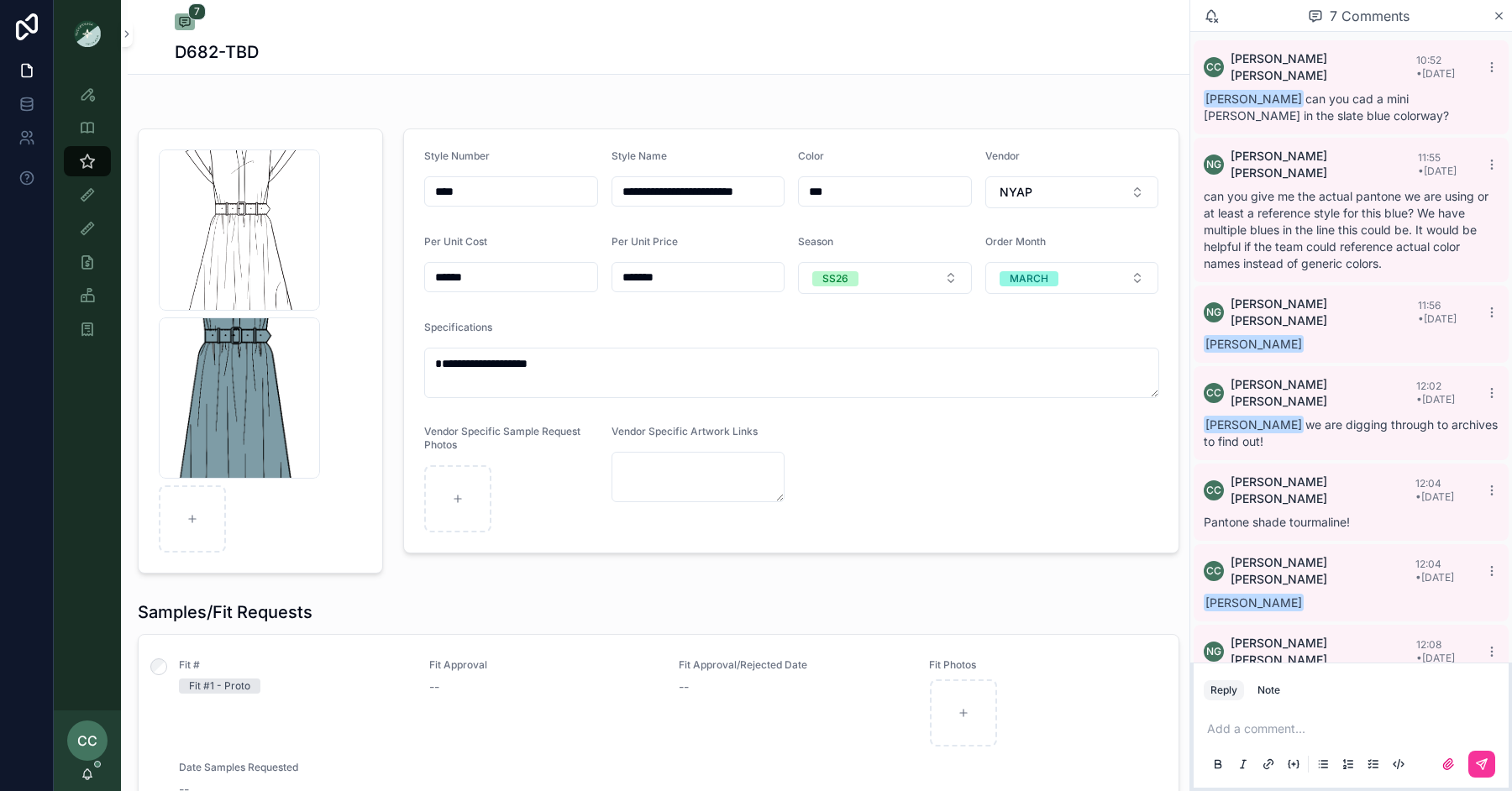
scroll to position [51, 0]
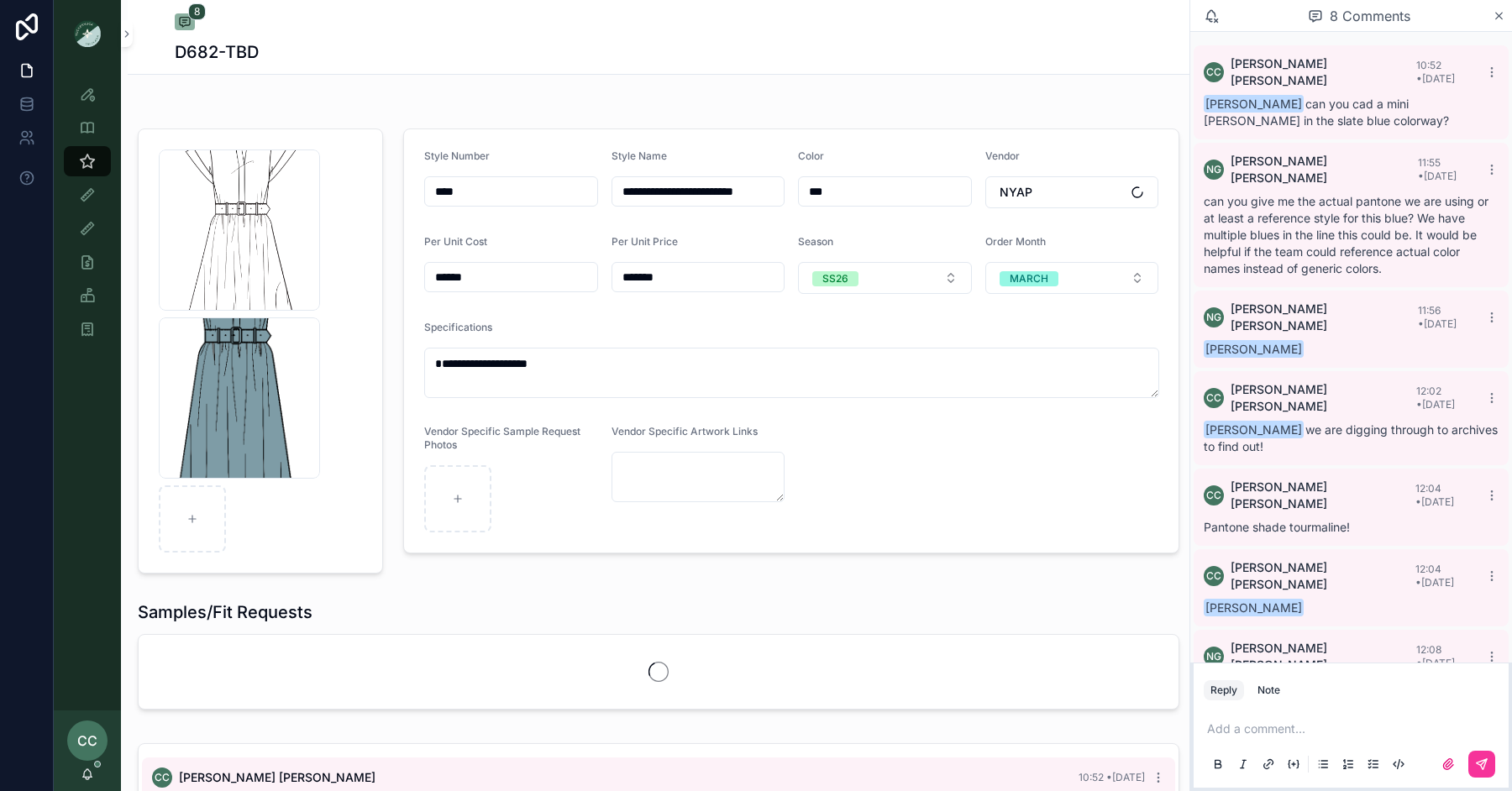
scroll to position [112, 0]
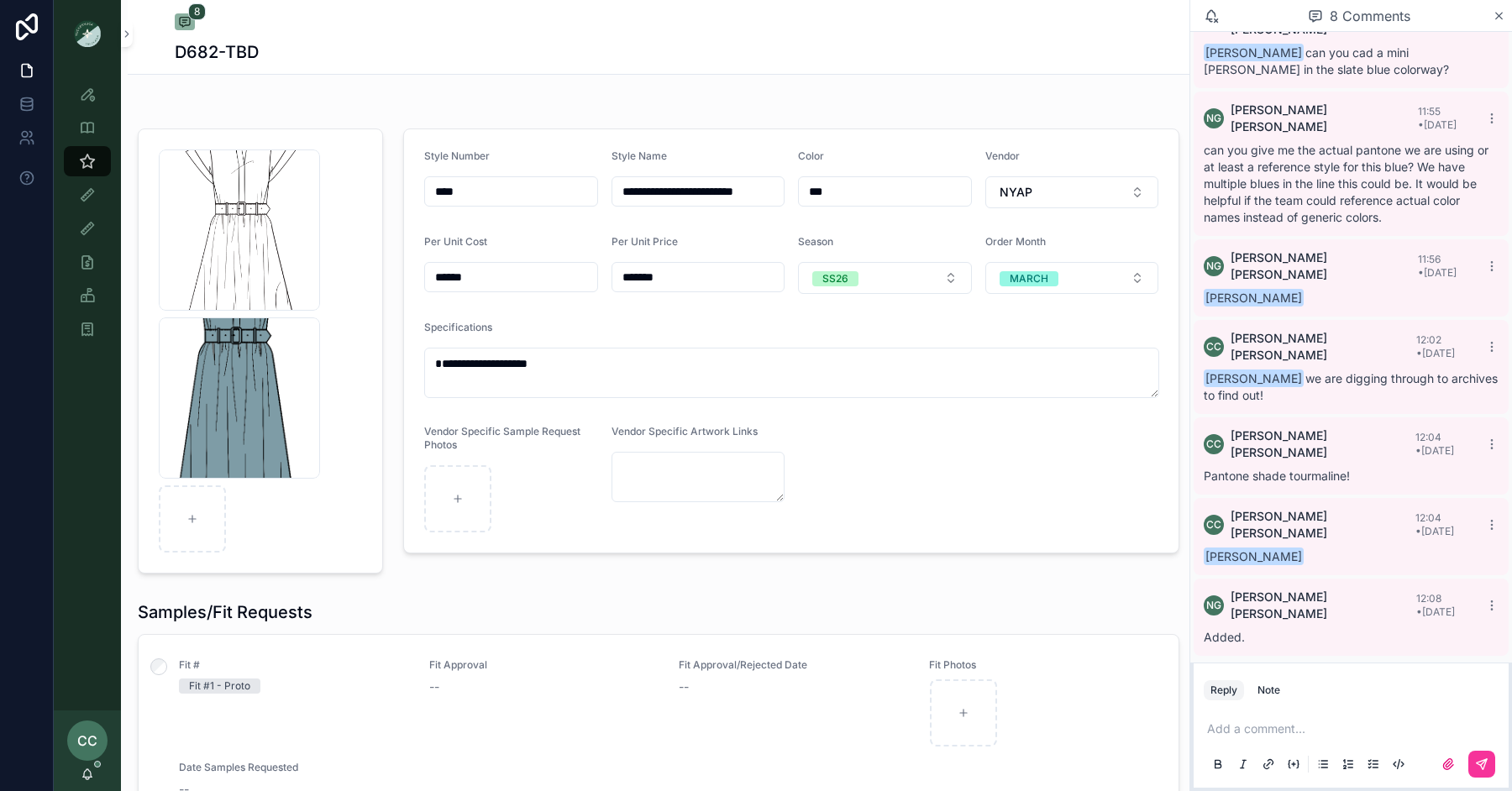
click at [223, 254] on div "[PERSON_NAME]-Mini .png" at bounding box center [239, 231] width 162 height 162
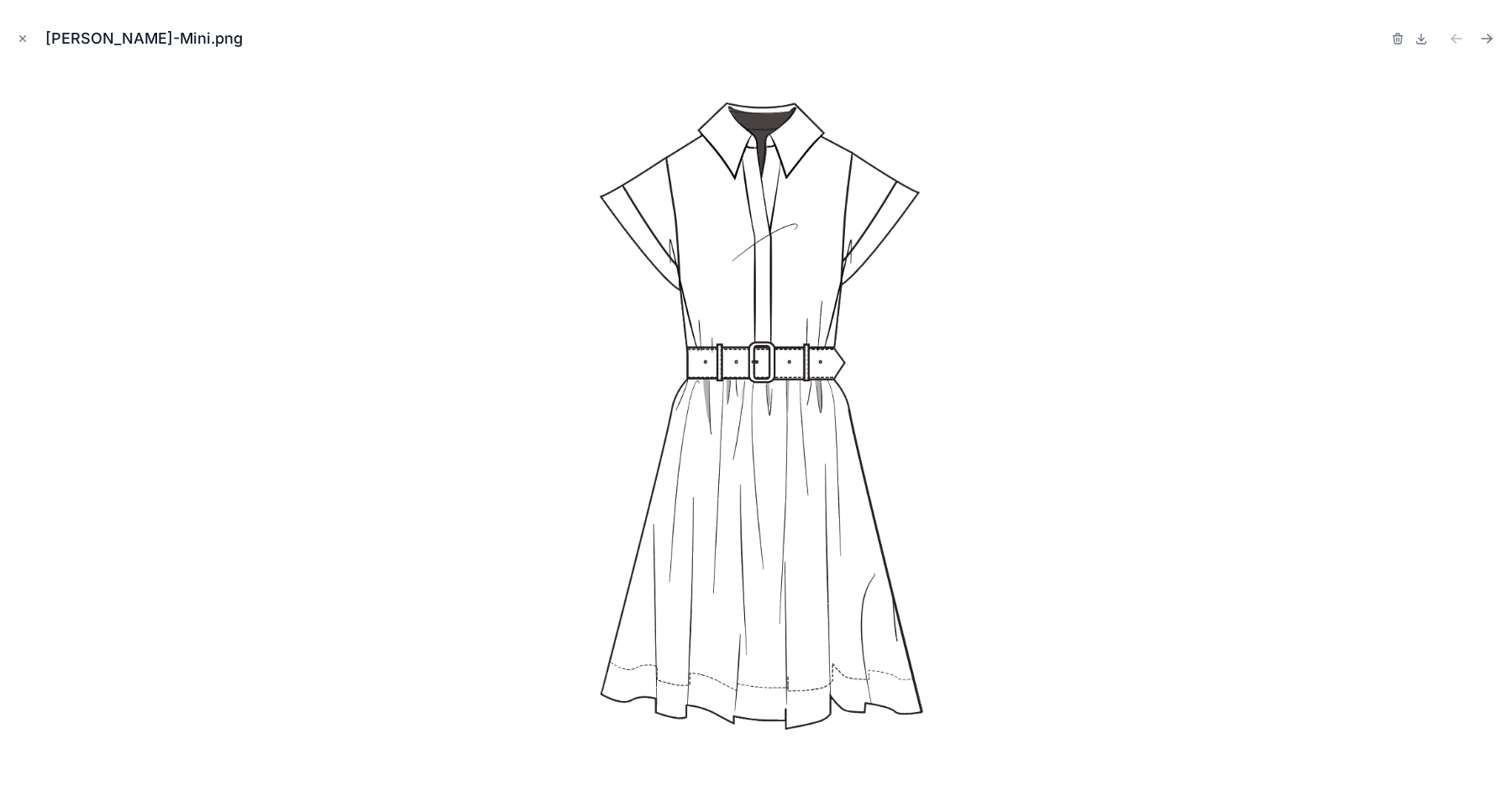
click at [1497, 36] on button "Next file" at bounding box center [1487, 38] width 24 height 24
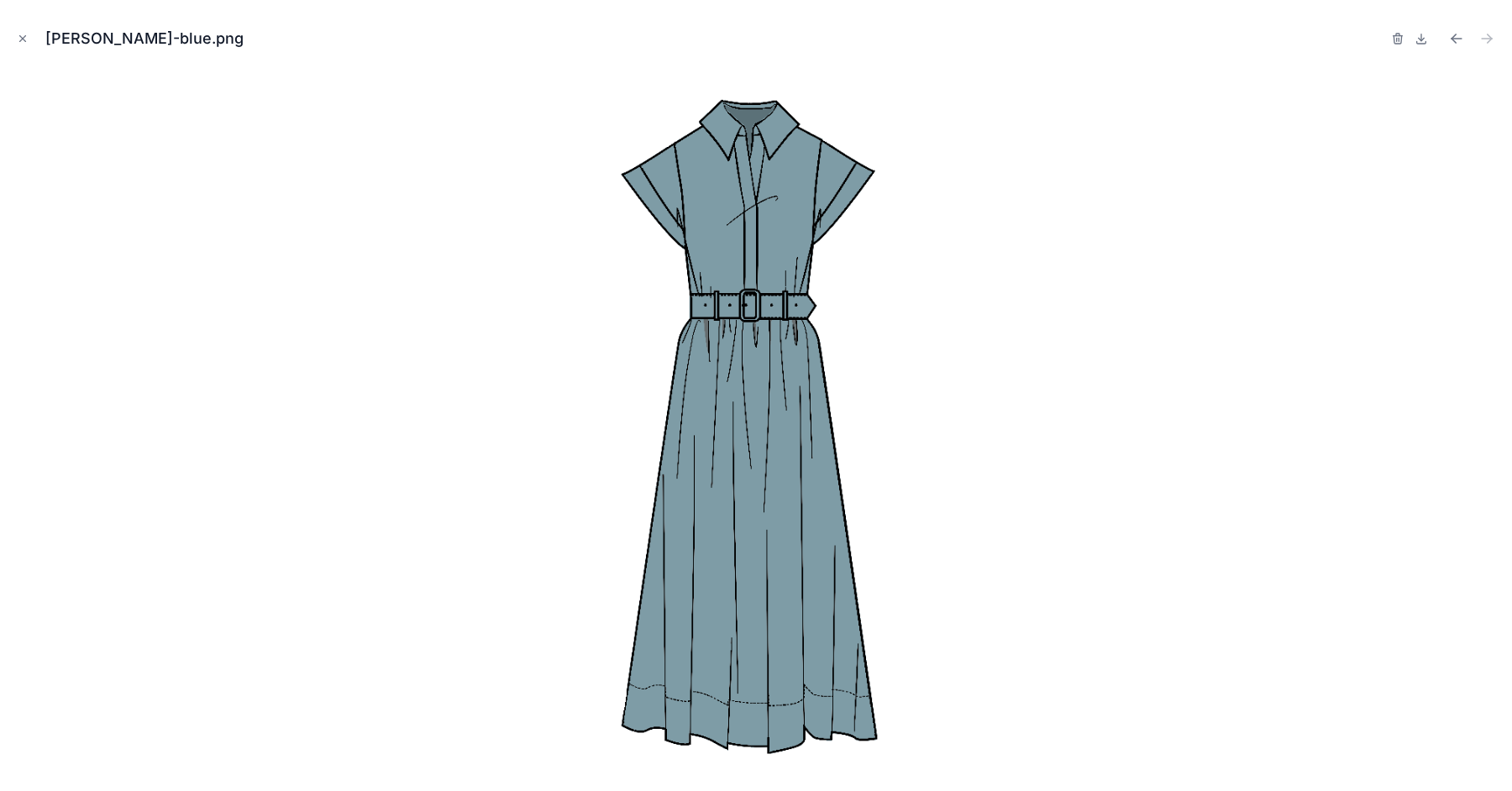
click at [24, 38] on icon "Close modal" at bounding box center [23, 38] width 12 height 12
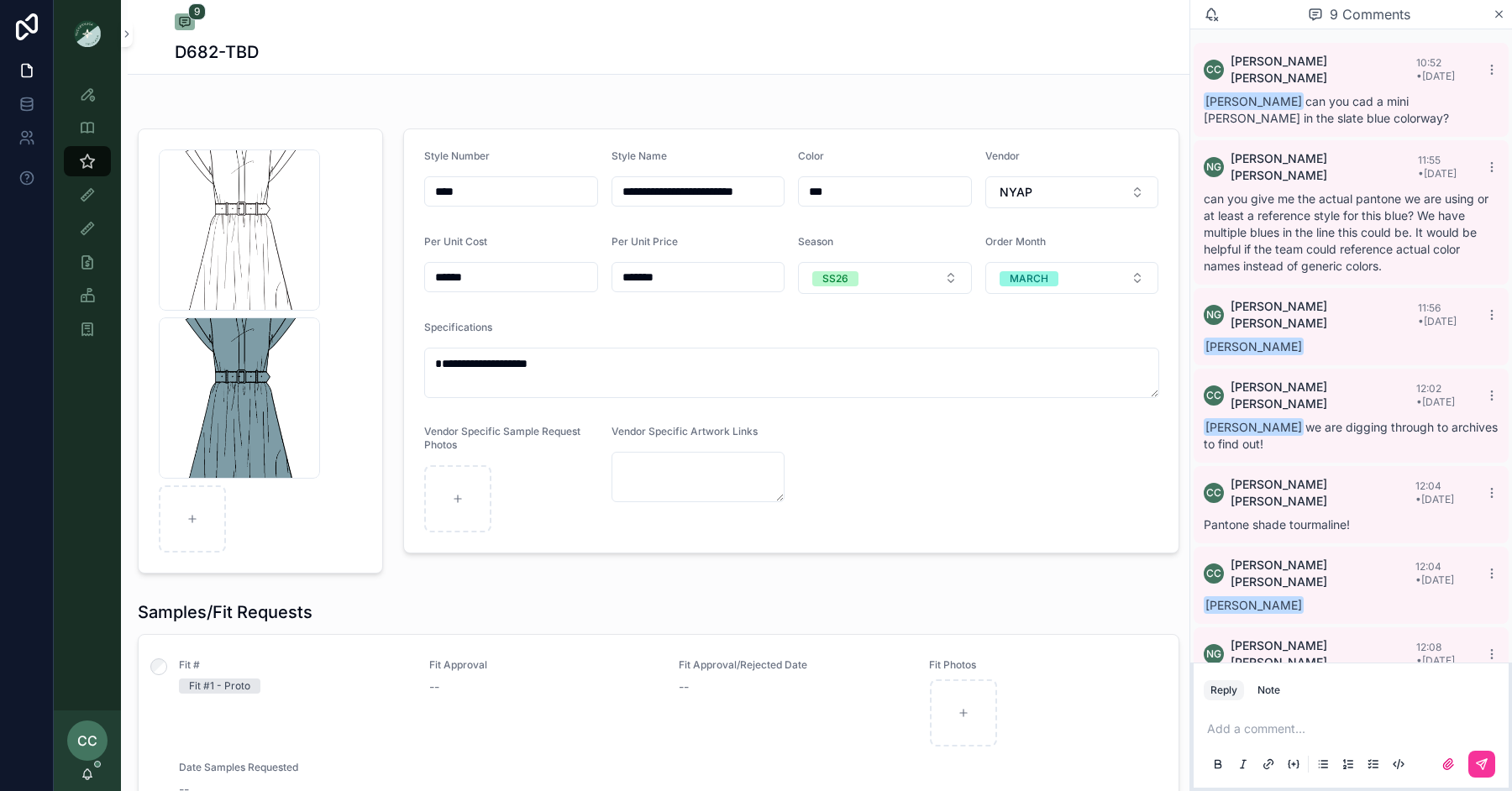
scroll to position [115, 0]
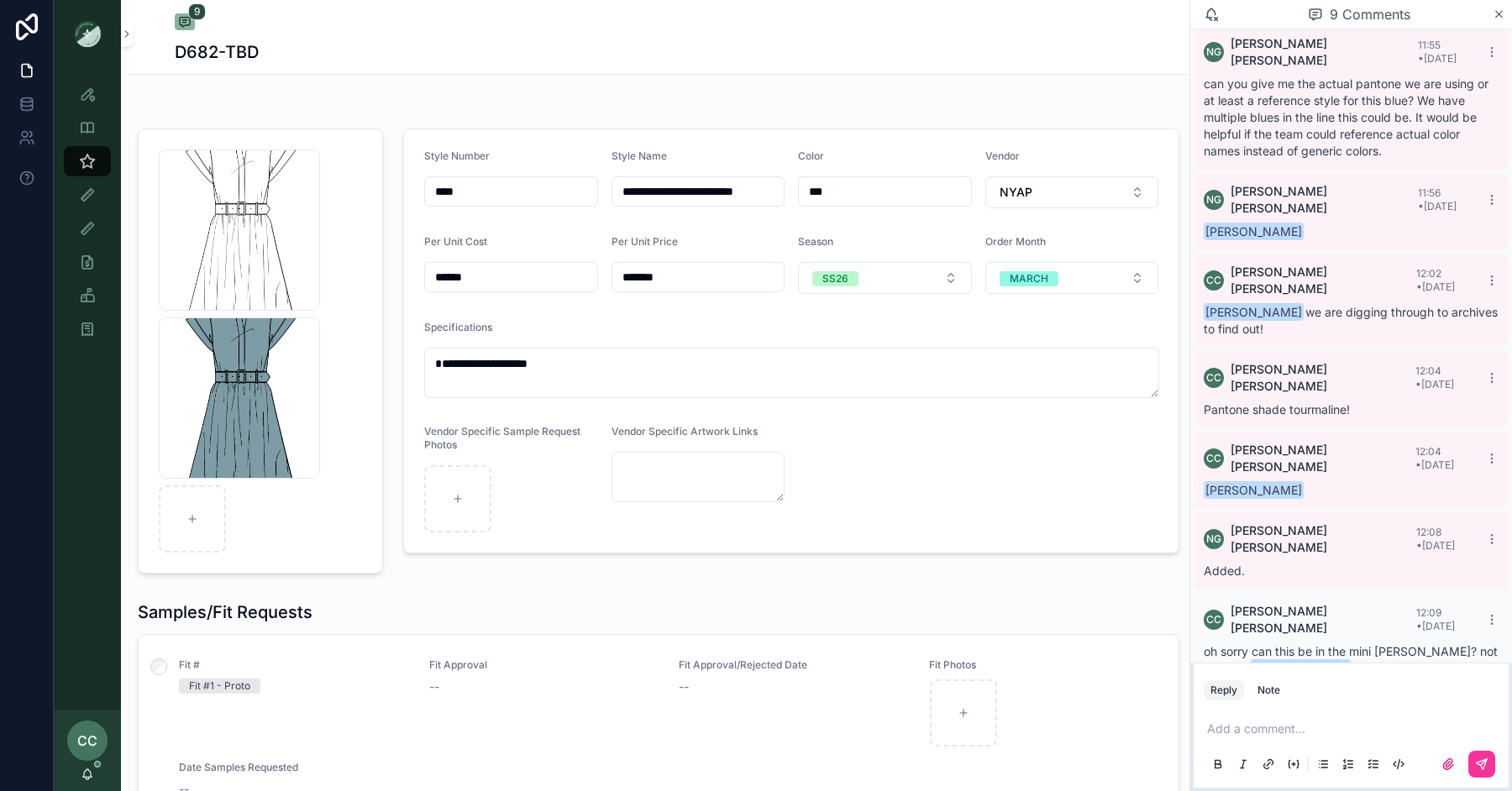
click at [249, 375] on div "[PERSON_NAME]-Mini_cameo-blue .png" at bounding box center [239, 398] width 162 height 162
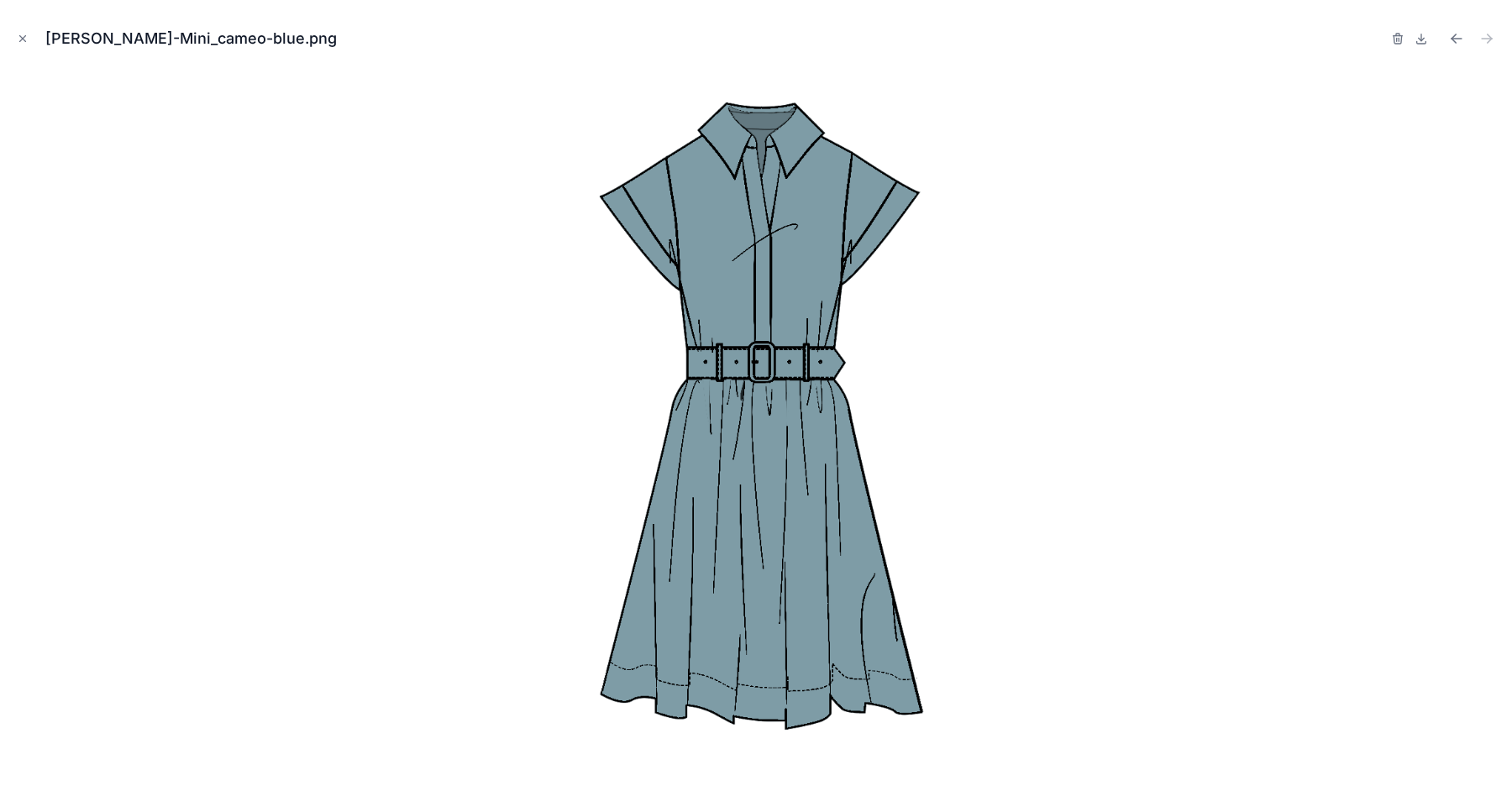
click at [23, 35] on icon "Close modal" at bounding box center [23, 38] width 12 height 12
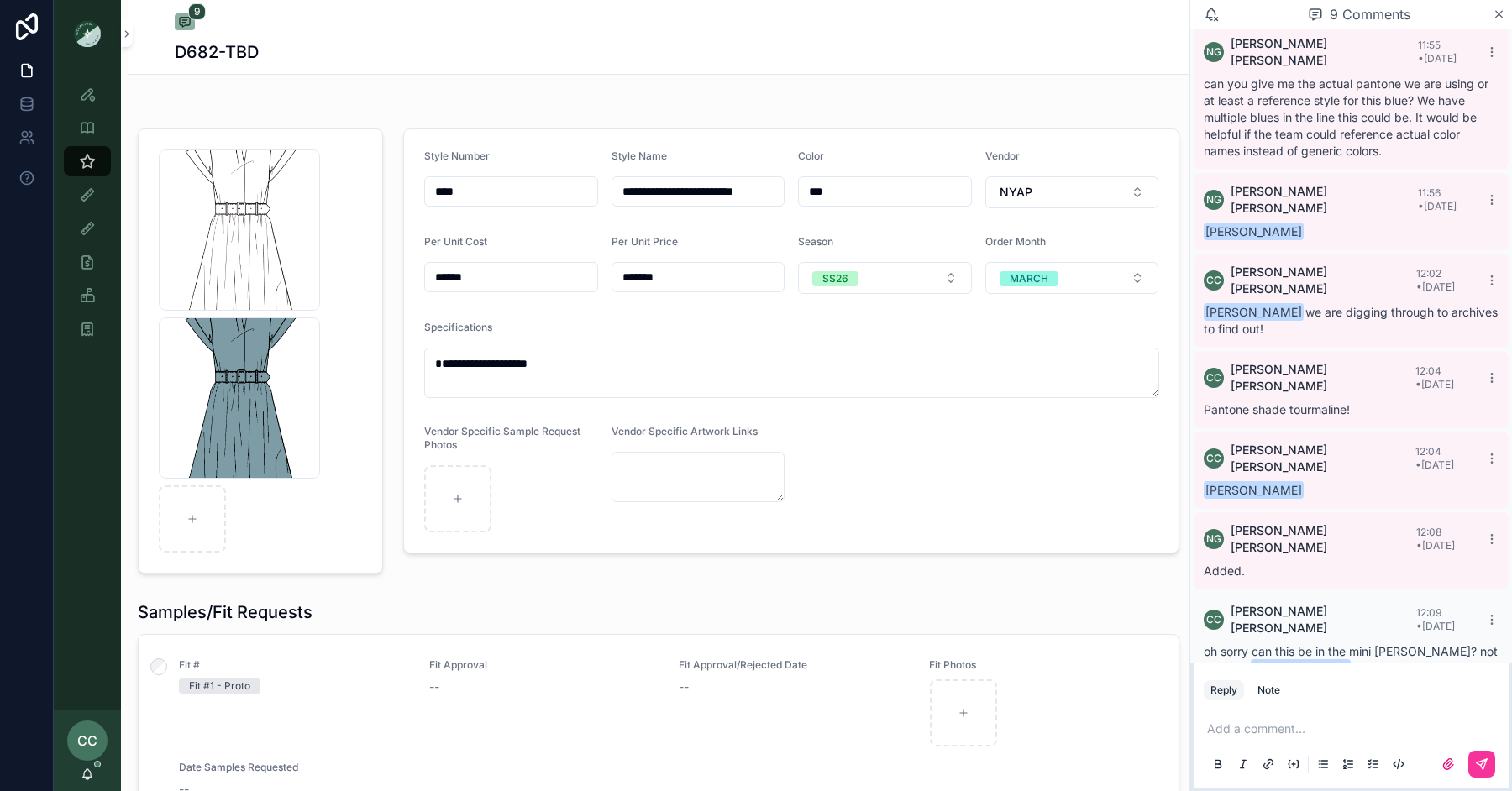
click at [0, 0] on icon "scrollable content" at bounding box center [0, 0] width 0 height 0
click at [327, 133] on icon "scrollable content" at bounding box center [324, 132] width 14 height 14
